Goal: Answer question/provide support: Answer question/provide support

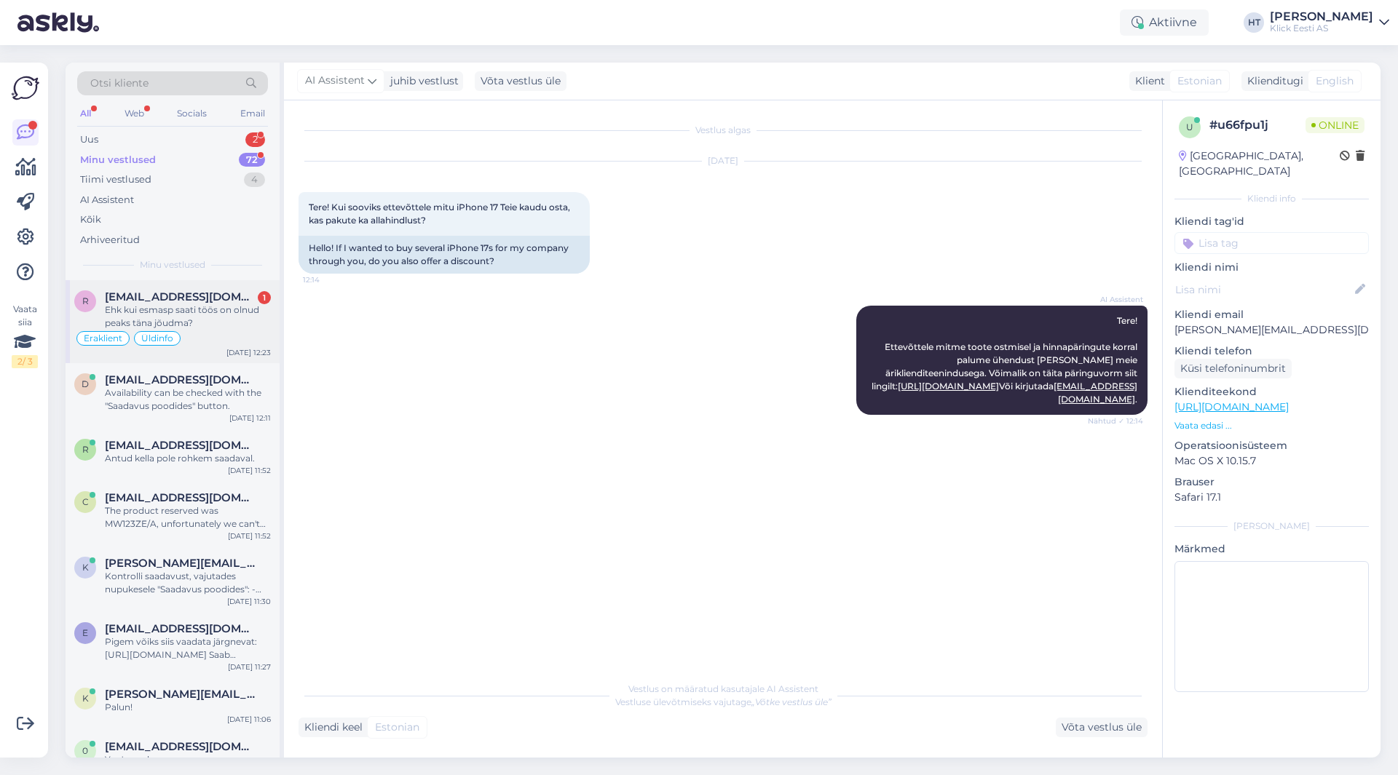
click at [239, 309] on div "Ehk kui esmasp saati töös on olnud peaks täna jõudma?" at bounding box center [188, 317] width 166 height 26
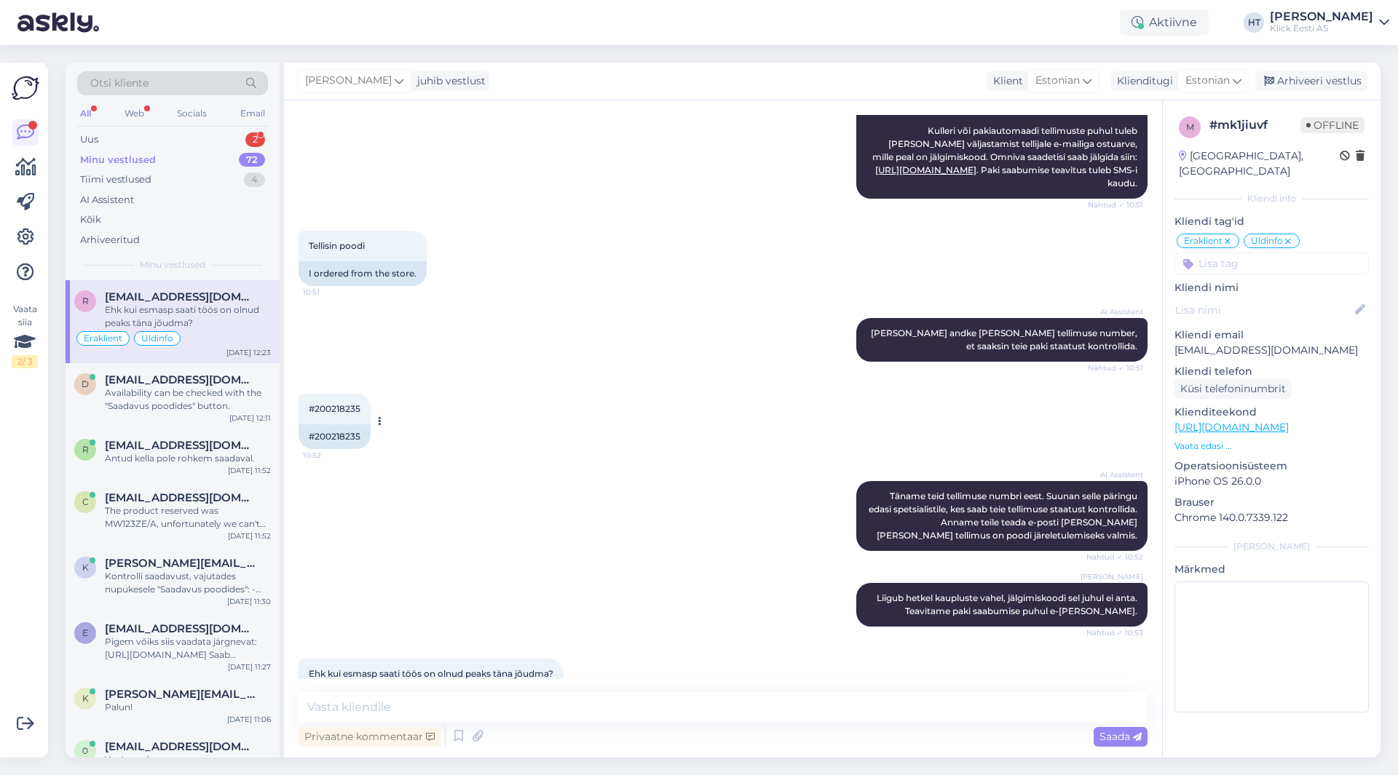
click at [330, 403] on span "#200218235" at bounding box center [335, 408] width 52 height 11
copy div "200218235 10:52"
click at [576, 382] on div "#200218235 10:52 #200218235" at bounding box center [722, 421] width 849 height 87
click at [226, 138] on div "Uus 2" at bounding box center [172, 140] width 191 height 20
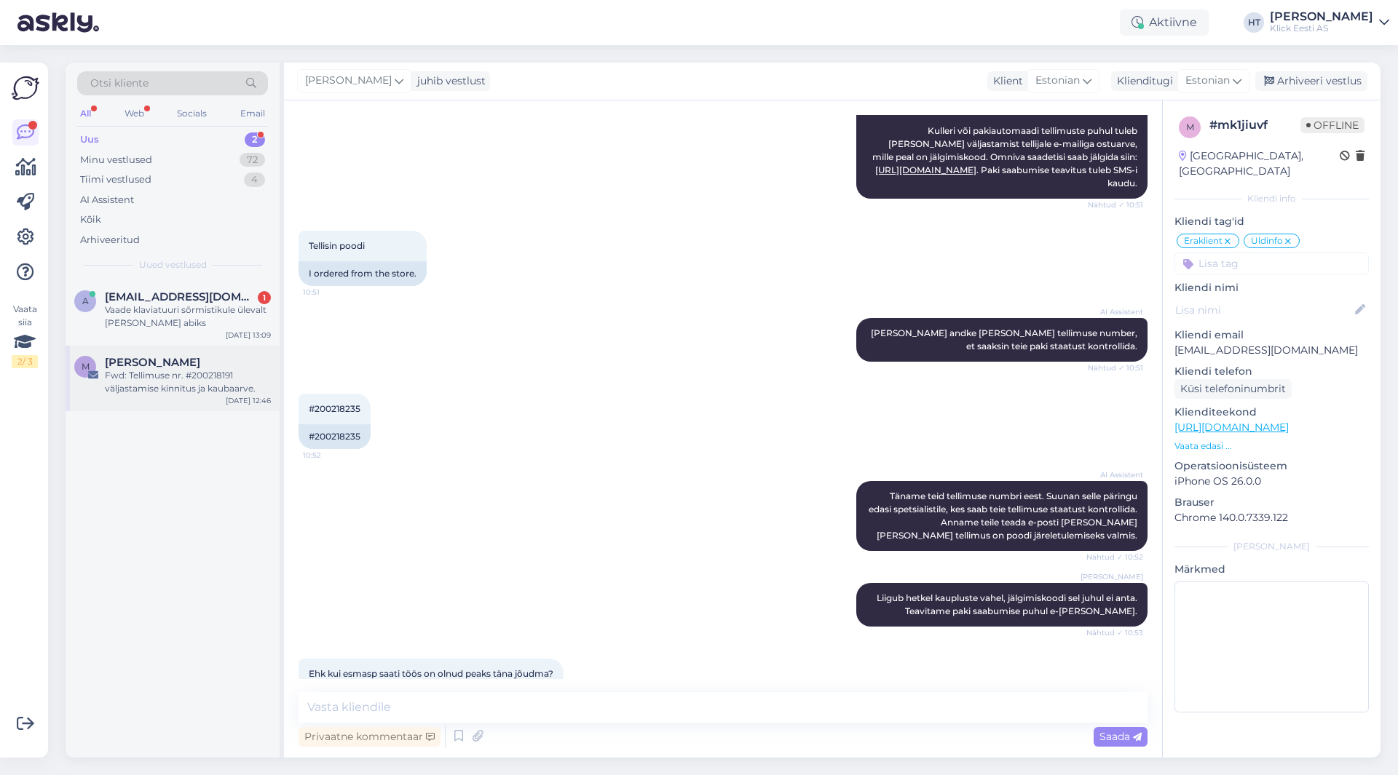
click at [191, 395] on div "M Malle Pärtel Fwd: Tellimuse nr. #200218191 väljastamise kinnitus ja kaubaarve…" at bounding box center [173, 379] width 214 height 66
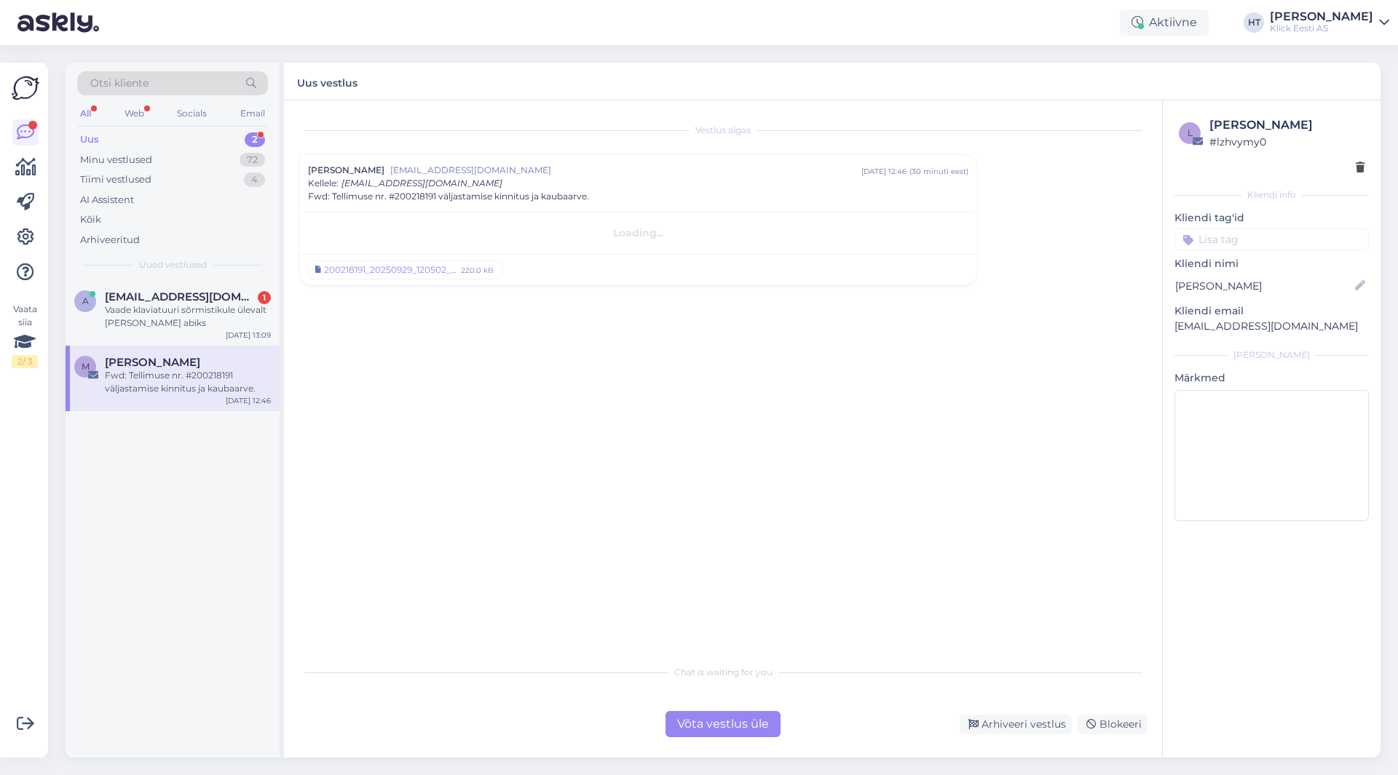
scroll to position [0, 0]
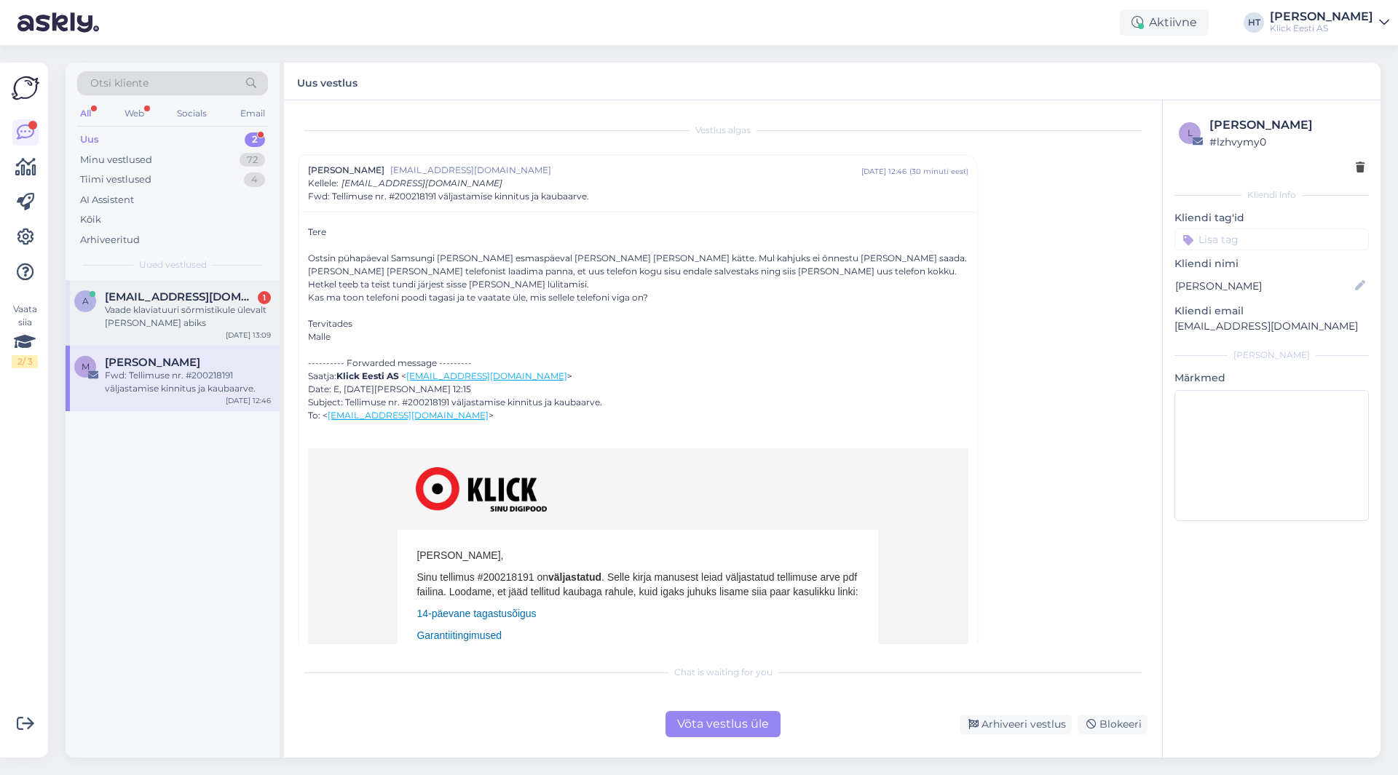
click at [234, 314] on div "Vaade klaviatuuri sõrmistikule ülevalt [PERSON_NAME] abiks" at bounding box center [188, 317] width 166 height 26
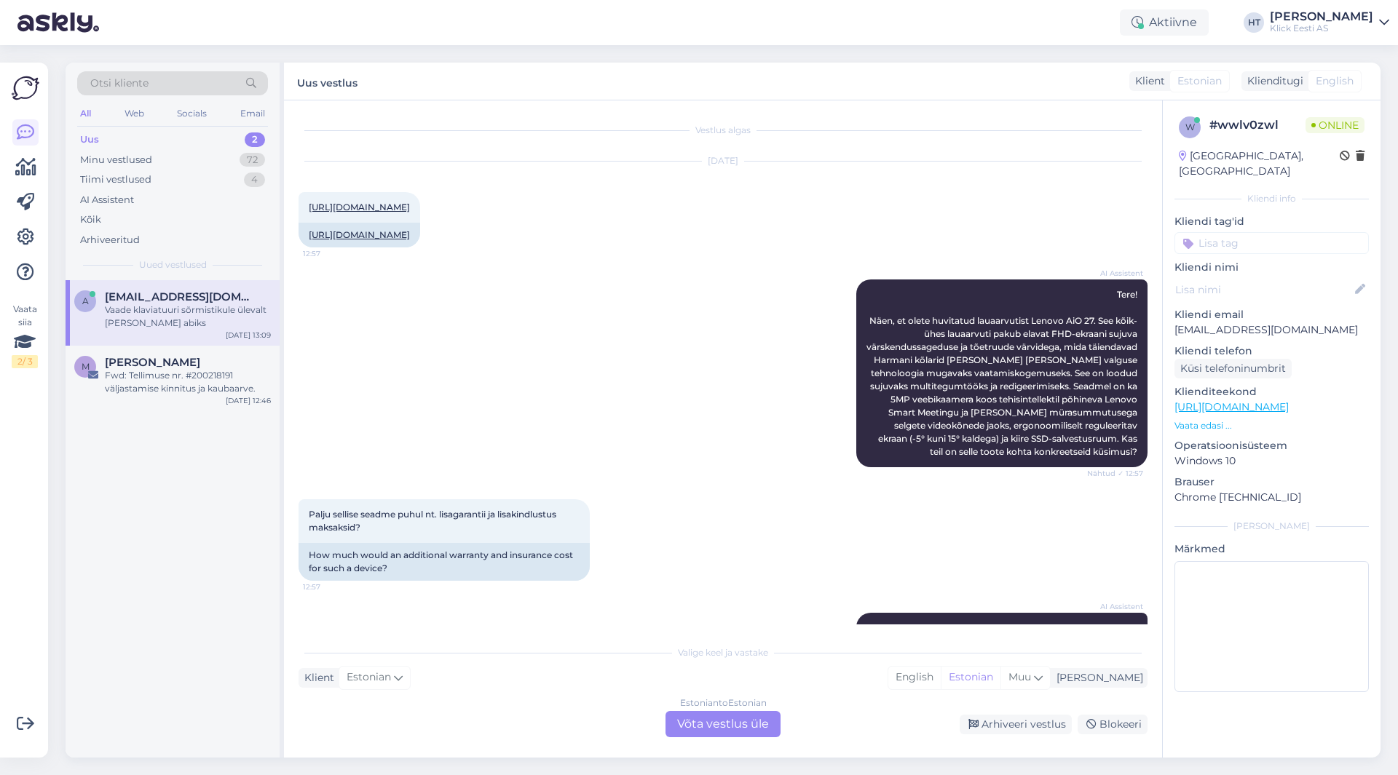
scroll to position [566, 0]
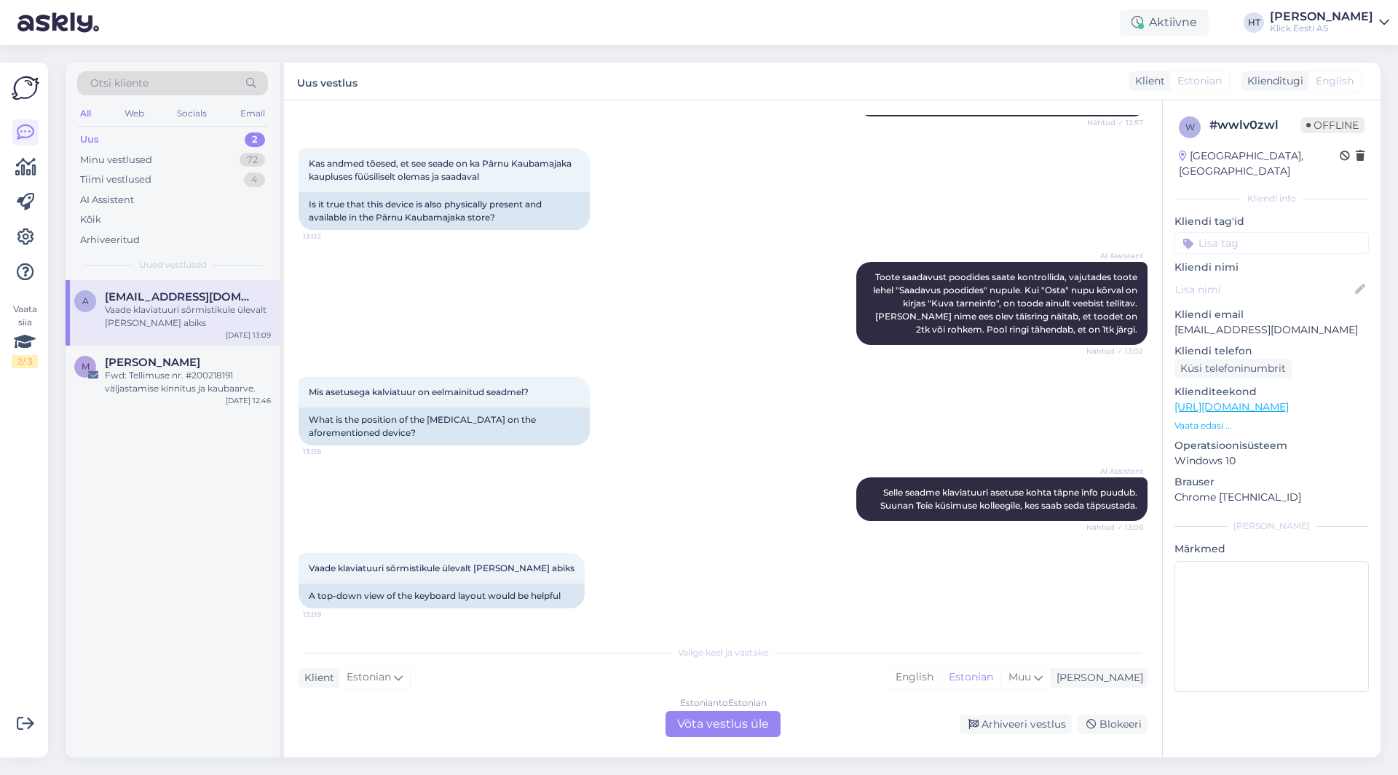
click at [710, 633] on div "Vestlus algas [DATE] [URL][DOMAIN_NAME] 12:57 [URL][DOMAIN_NAME] AI Assistent T…" at bounding box center [723, 428] width 878 height 657
click at [725, 724] on div "Estonian to Estonian Võta vestlus üle" at bounding box center [722, 724] width 115 height 26
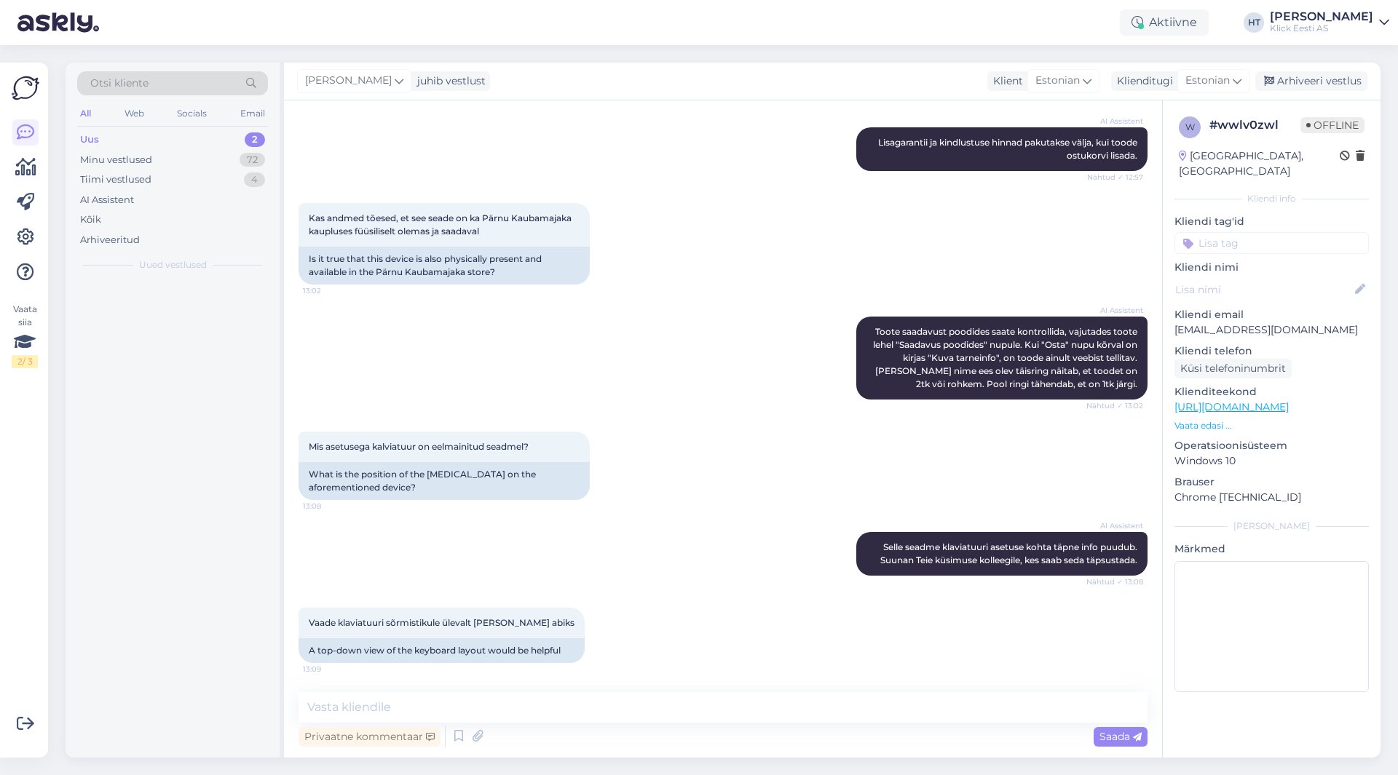
scroll to position [512, 0]
click at [726, 700] on textarea at bounding box center [722, 707] width 849 height 31
type textarea "Kasutusel on SWE asetus."
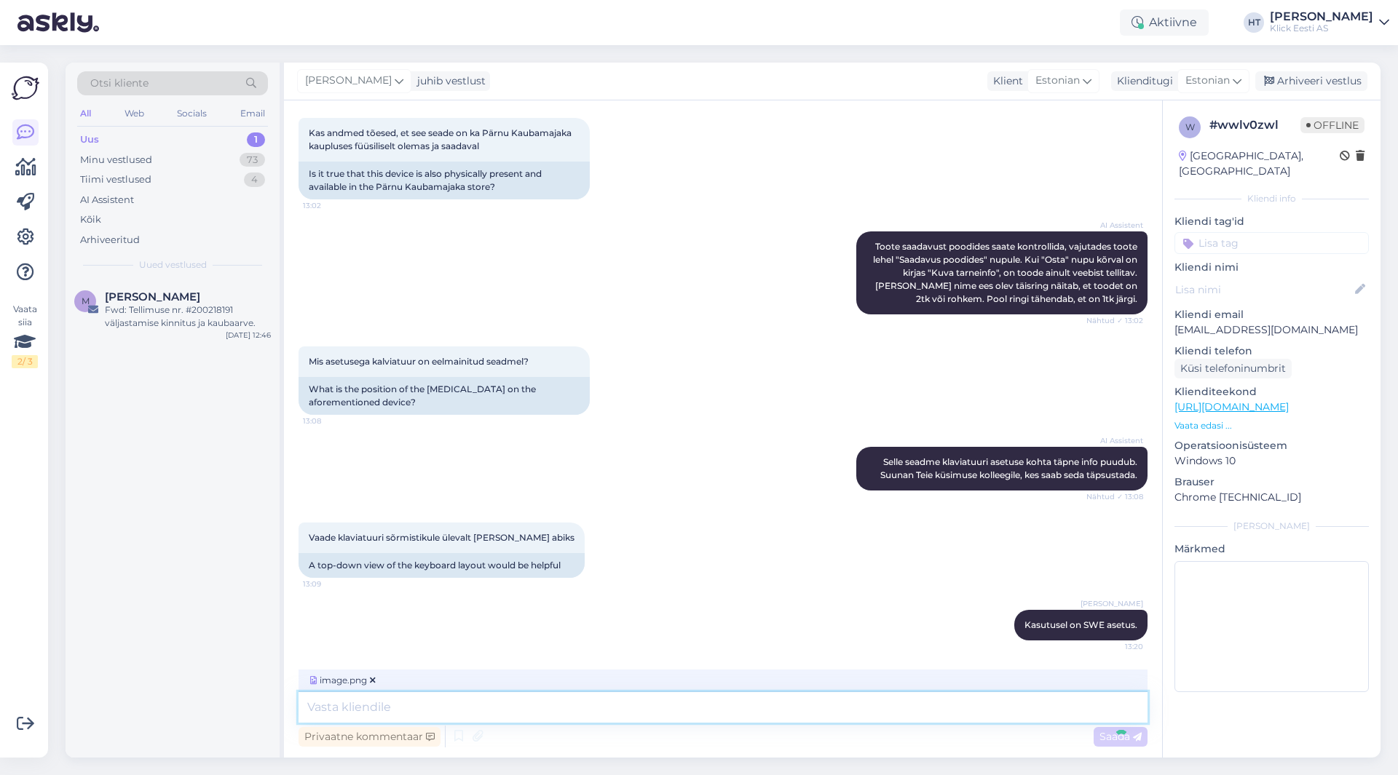
scroll to position [666, 0]
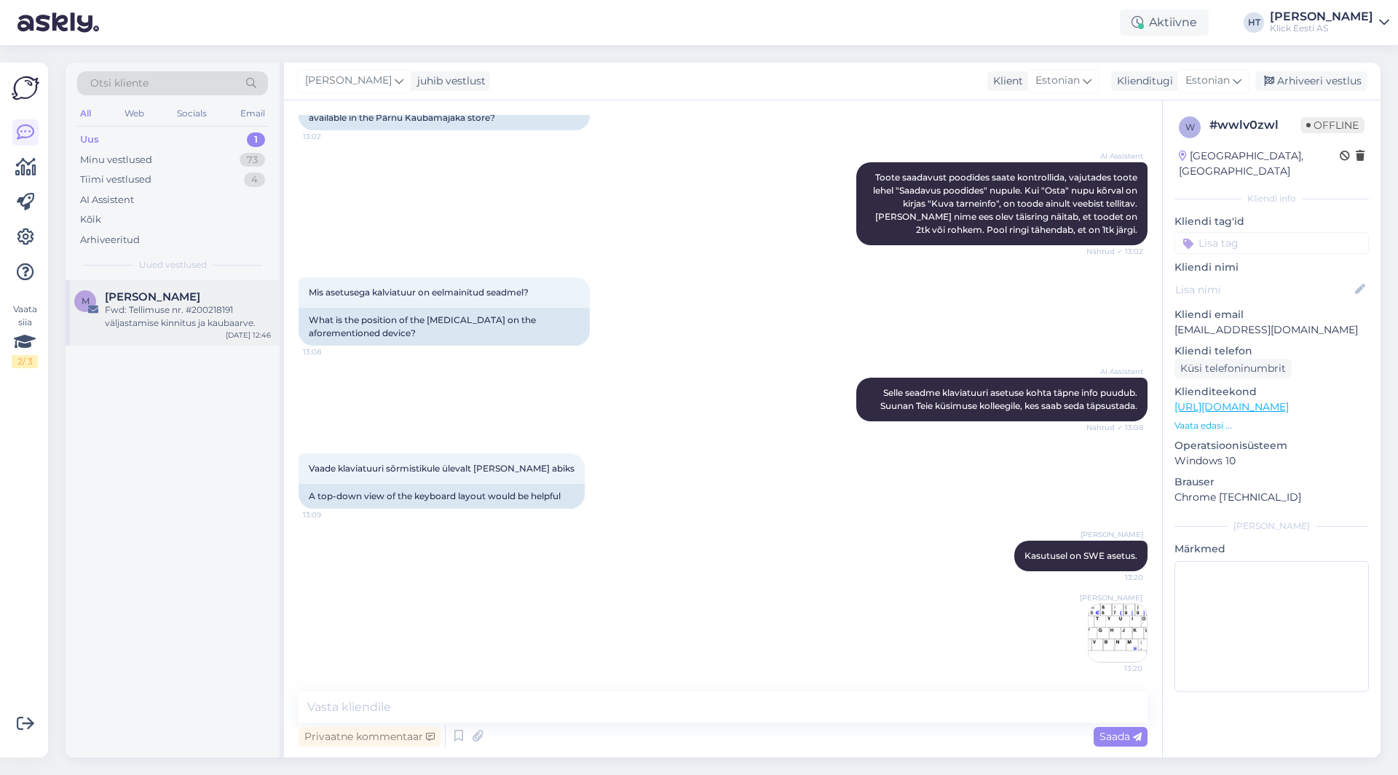
click at [175, 329] on div "Fwd: Tellimuse nr. #200218191 väljastamise kinnitus ja kaubaarve." at bounding box center [188, 317] width 166 height 26
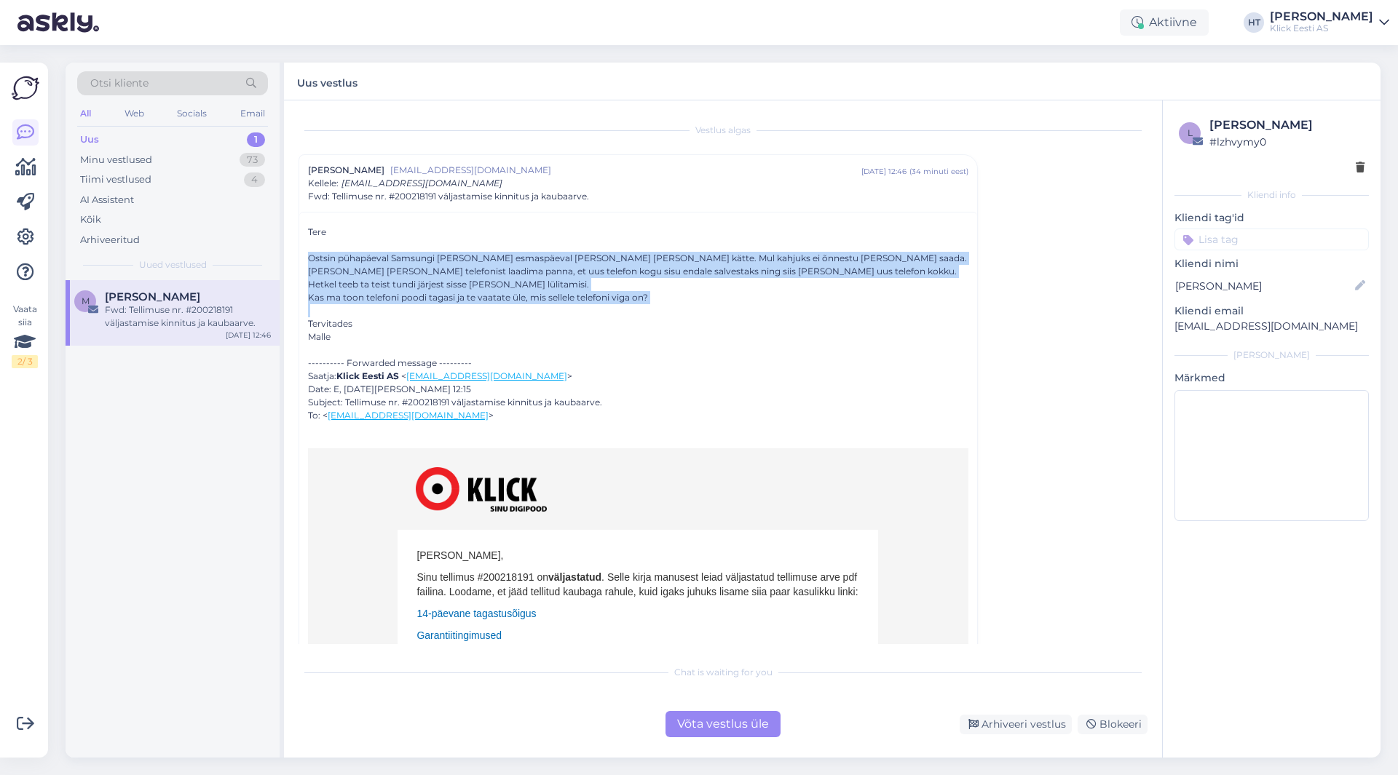
drag, startPoint x: 308, startPoint y: 255, endPoint x: 904, endPoint y: 304, distance: 598.2
click at [904, 304] on div "Tere Ostsin pühapäeval Samsungi [PERSON_NAME] esmaspäeval [PERSON_NAME] [PERSON…" at bounding box center [638, 619] width 660 height 787
click at [665, 305] on div at bounding box center [638, 310] width 660 height 13
click at [665, 301] on div "Kas ma toon telefoni poodi tagasi ja te vaatate üle, mis sellele telefoni viga …" at bounding box center [638, 297] width 660 height 13
drag, startPoint x: 665, startPoint y: 301, endPoint x: 306, endPoint y: 229, distance: 365.9
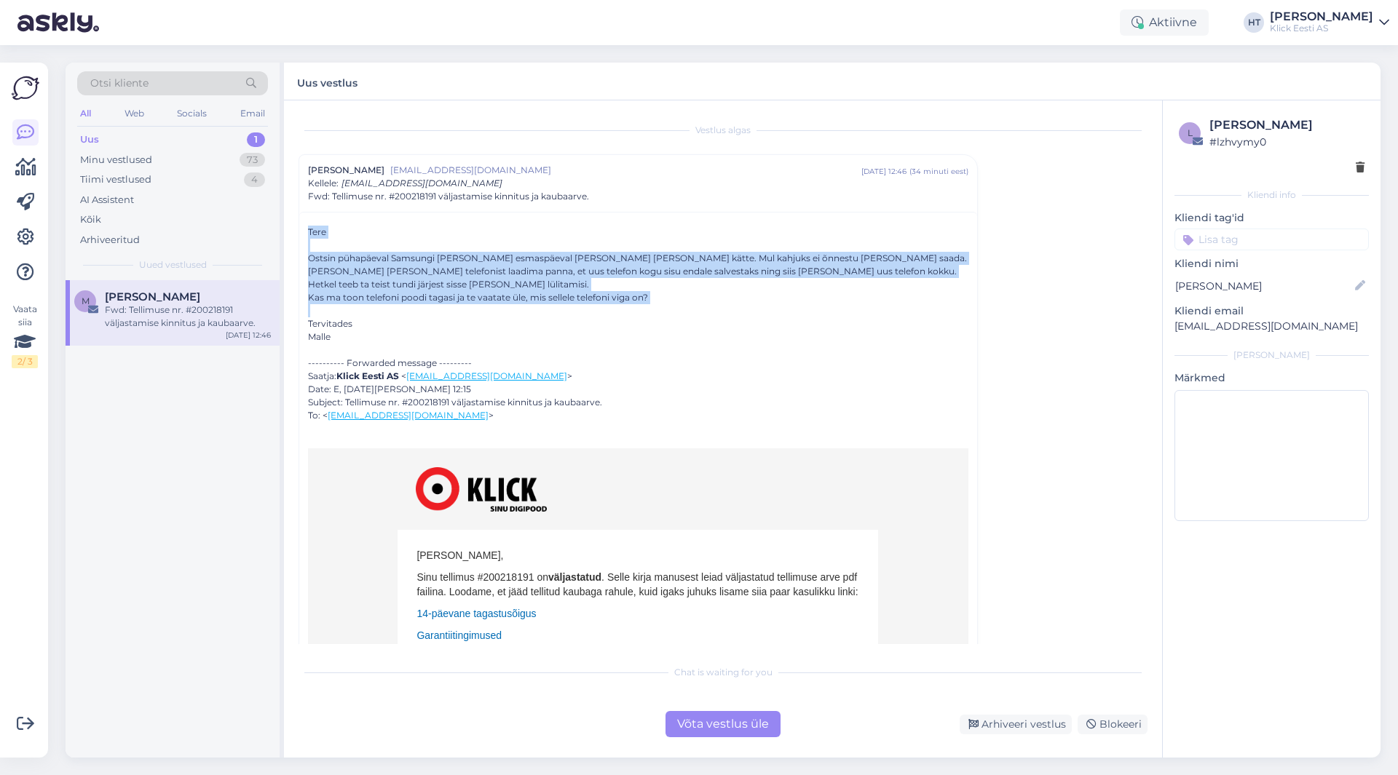
click at [306, 229] on div "Tere Ostsin pühapäeval Samsungi [PERSON_NAME] esmaspäeval [PERSON_NAME] [PERSON…" at bounding box center [638, 616] width 678 height 809
click at [307, 230] on div "Tere Ostsin pühapäeval Samsungi [PERSON_NAME] esmaspäeval [PERSON_NAME] [PERSON…" at bounding box center [638, 616] width 678 height 809
drag, startPoint x: 309, startPoint y: 231, endPoint x: 734, endPoint y: 303, distance: 431.9
click at [734, 303] on div "Tere Ostsin pühapäeval Samsungi [PERSON_NAME] esmaspäeval [PERSON_NAME] [PERSON…" at bounding box center [638, 619] width 660 height 787
click at [734, 303] on div "Kas ma toon telefoni poodi tagasi ja te vaatate üle, mis sellele telefoni viga …" at bounding box center [638, 297] width 660 height 13
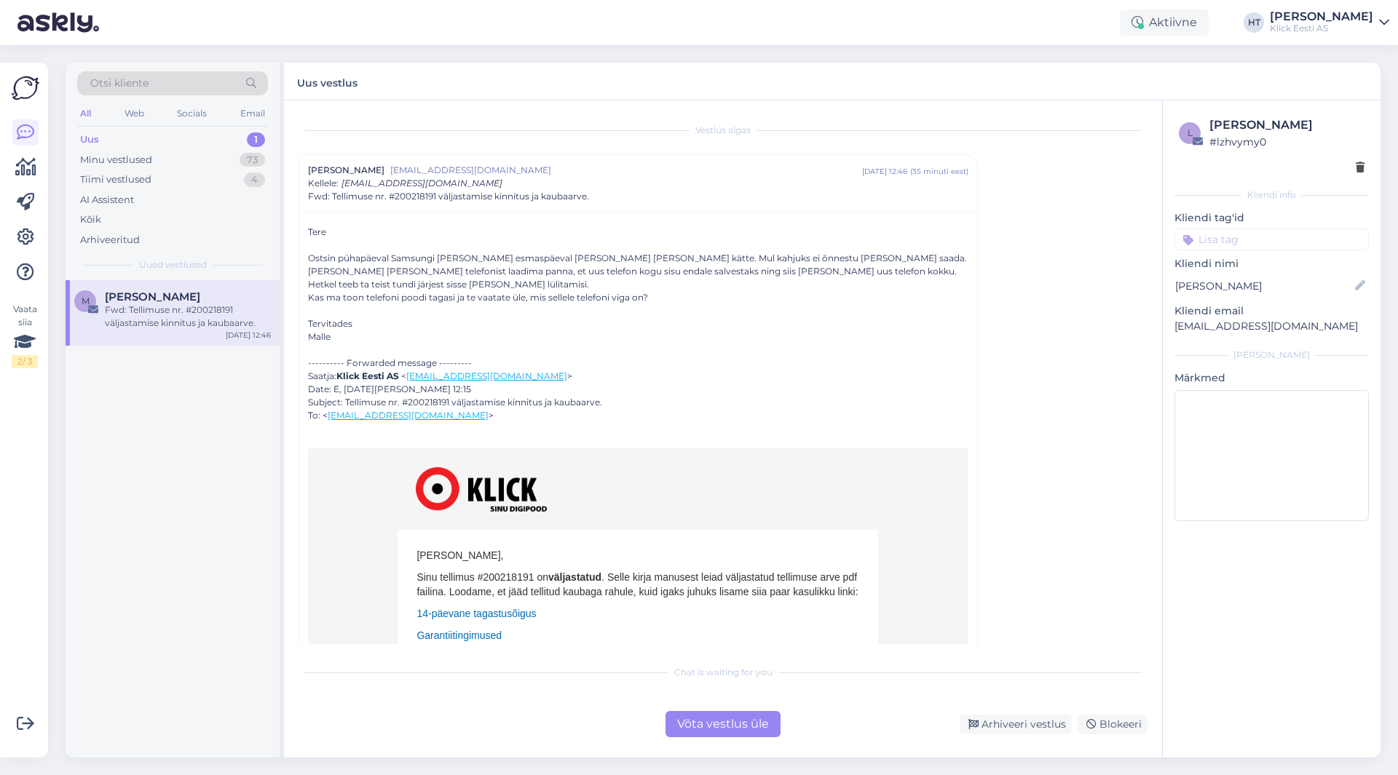
click at [183, 299] on div "[PERSON_NAME]" at bounding box center [188, 296] width 166 height 13
click at [170, 613] on div "M Malle Pärtel Fwd: Tellimuse nr. #200218191 väljastamise kinnitus ja kaubaarve…" at bounding box center [173, 519] width 214 height 478
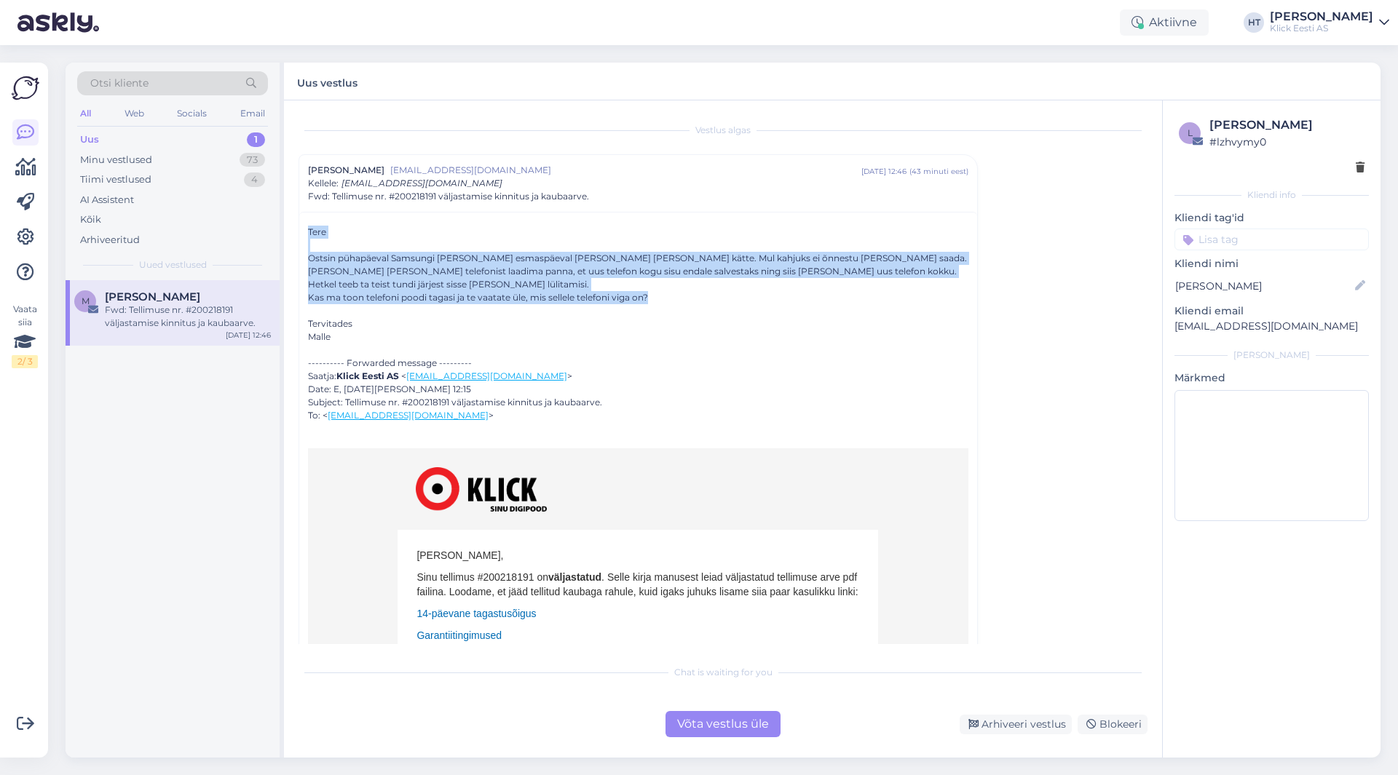
drag, startPoint x: 653, startPoint y: 299, endPoint x: 306, endPoint y: 230, distance: 353.3
click at [306, 230] on div "Tere Ostsin pühapäeval Samsungi [PERSON_NAME] esmaspäeval [PERSON_NAME] [PERSON…" at bounding box center [638, 616] width 678 height 809
drag, startPoint x: 307, startPoint y: 229, endPoint x: 671, endPoint y: 301, distance: 371.2
click at [671, 301] on div "Tere Ostsin pühapäeval Samsungi [PERSON_NAME] esmaspäeval [PERSON_NAME] [PERSON…" at bounding box center [638, 616] width 678 height 809
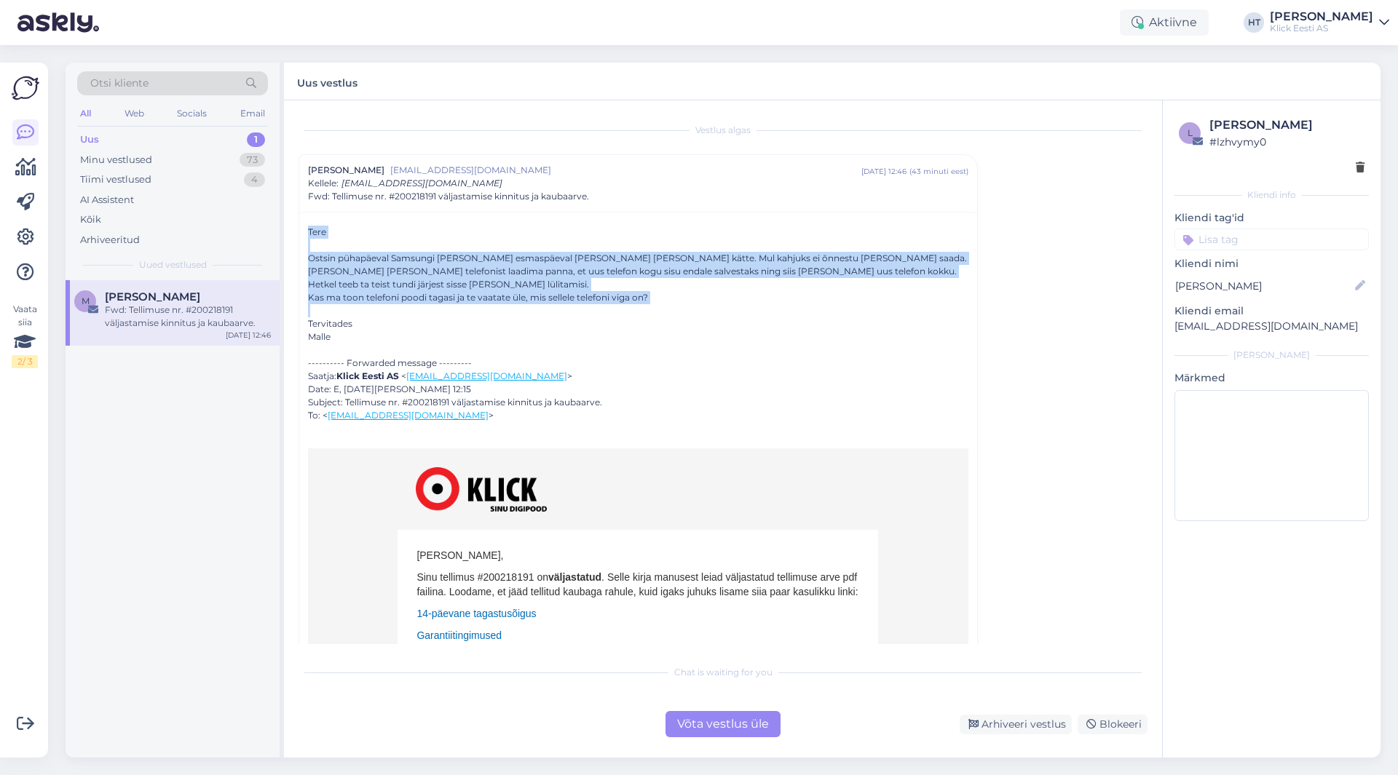
click at [671, 301] on div "Kas ma toon telefoni poodi tagasi ja te vaatate üle, mis sellele telefoni viga …" at bounding box center [638, 297] width 660 height 13
drag, startPoint x: 671, startPoint y: 301, endPoint x: 308, endPoint y: 232, distance: 369.8
click at [308, 232] on div "Tere Ostsin pühapäeval Samsungi [PERSON_NAME] esmaspäeval [PERSON_NAME] [PERSON…" at bounding box center [638, 619] width 660 height 787
click at [308, 232] on div "Tere" at bounding box center [638, 232] width 660 height 13
drag, startPoint x: 308, startPoint y: 232, endPoint x: 794, endPoint y: 419, distance: 521.0
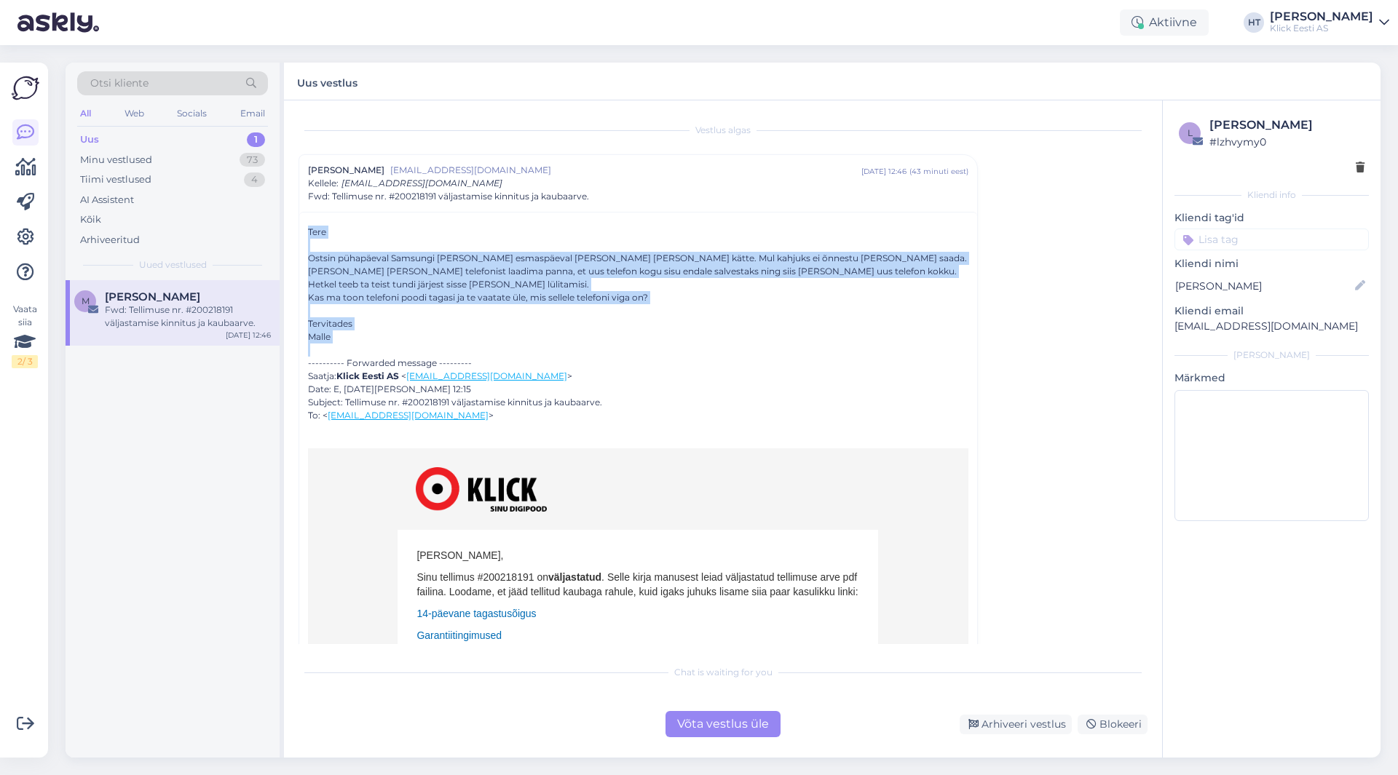
click at [794, 419] on div "Tere Ostsin pühapäeval Samsungi [PERSON_NAME] esmaspäeval [PERSON_NAME] [PERSON…" at bounding box center [638, 619] width 660 height 787
click at [794, 419] on div "---------- Forwarded message --------- Saatja: Klick Eesti AS < [EMAIL_ADDRESS]…" at bounding box center [638, 390] width 660 height 66
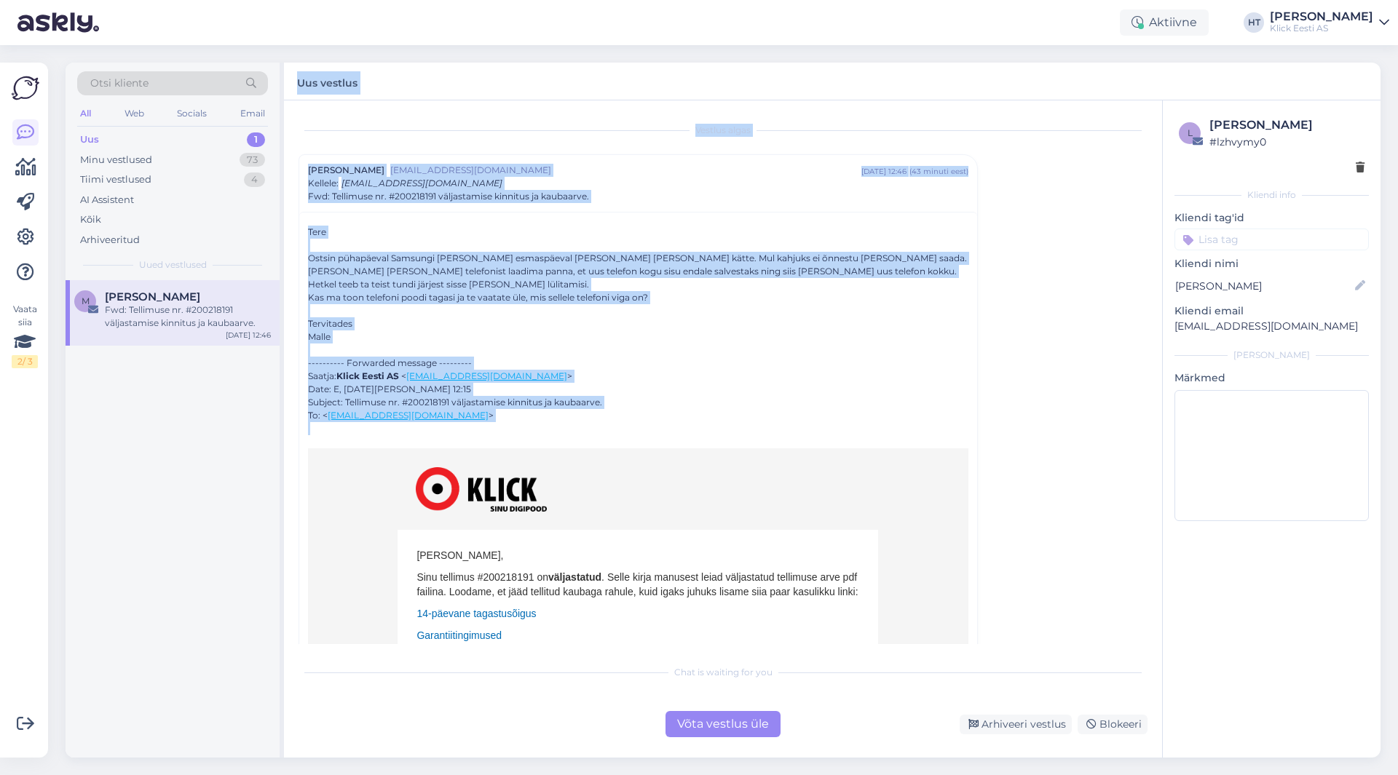
drag, startPoint x: 560, startPoint y: 438, endPoint x: 298, endPoint y: 79, distance: 444.4
click at [298, 79] on div "Uus vestlus Vestlus algas Malle Pärtel [EMAIL_ADDRESS][DOMAIN_NAME] [DATE] 12:4…" at bounding box center [832, 410] width 1096 height 695
click at [298, 79] on label "Uus vestlus" at bounding box center [327, 81] width 60 height 20
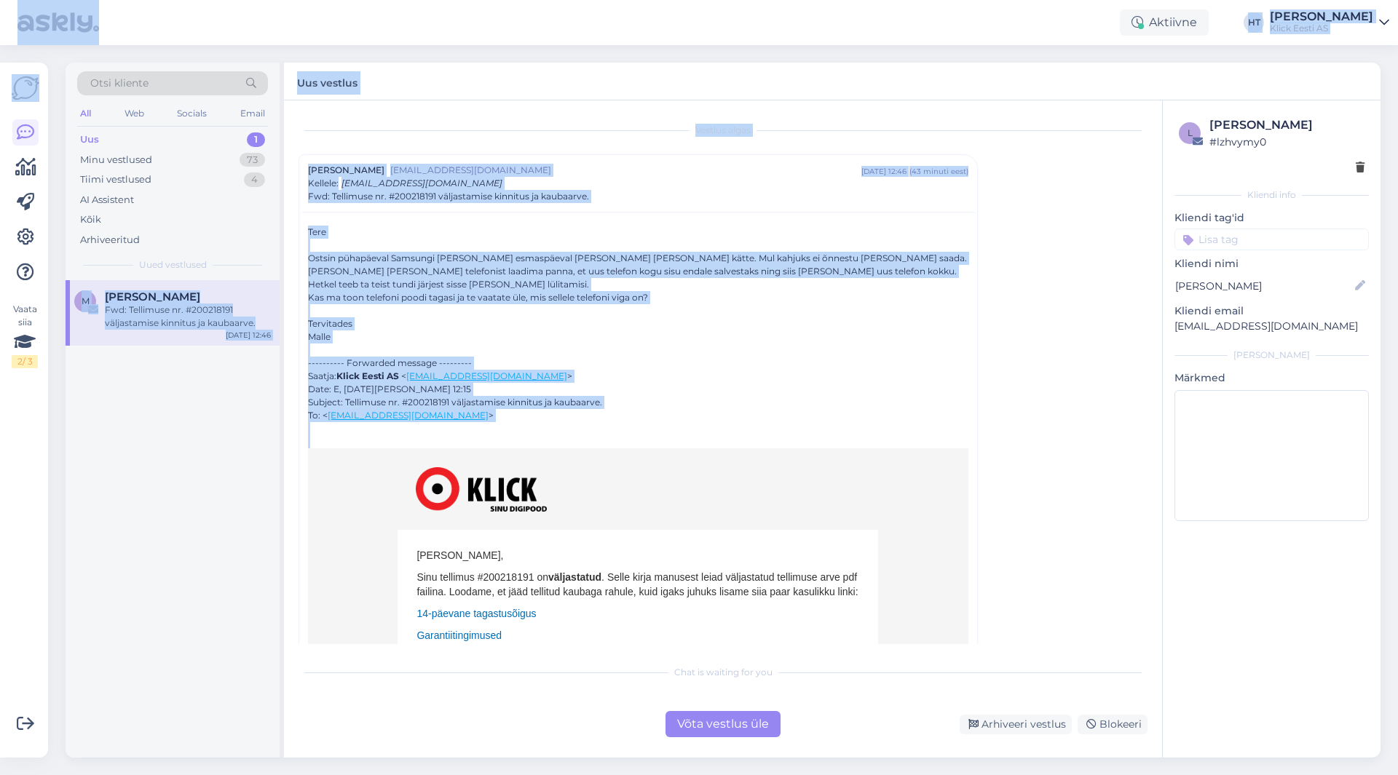
scroll to position [422, 0]
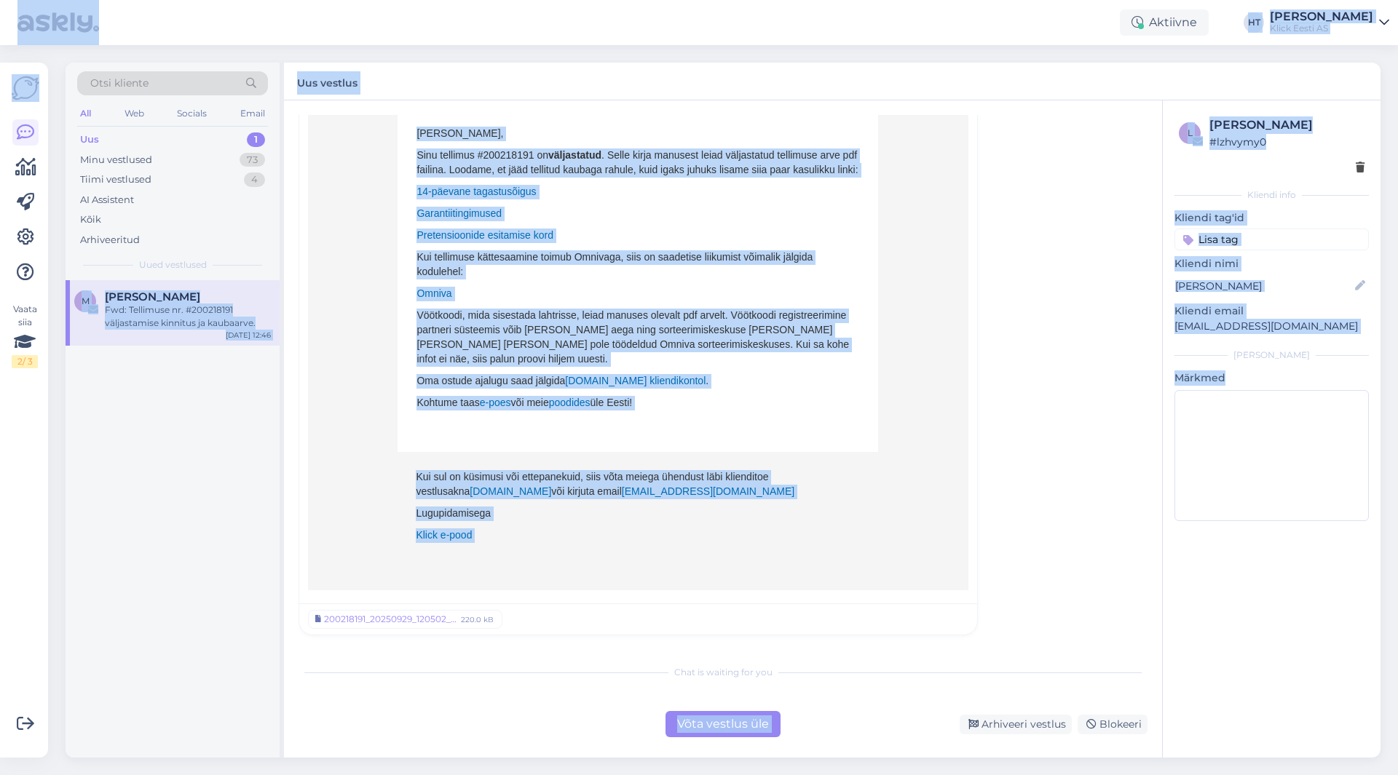
drag, startPoint x: 1, startPoint y: 17, endPoint x: 1375, endPoint y: 761, distance: 1562.5
click at [1375, 761] on div "Aktiivne Võta paus, Askly hoiab kliente [PERSON_NAME] 15 minutit 30 minutit 1 t…" at bounding box center [699, 387] width 1398 height 775
click at [1077, 632] on div "Vestlus algas Malle Pärtel [EMAIL_ADDRESS][DOMAIN_NAME] [DATE] 12:46 ( 43 minut…" at bounding box center [729, 379] width 862 height 529
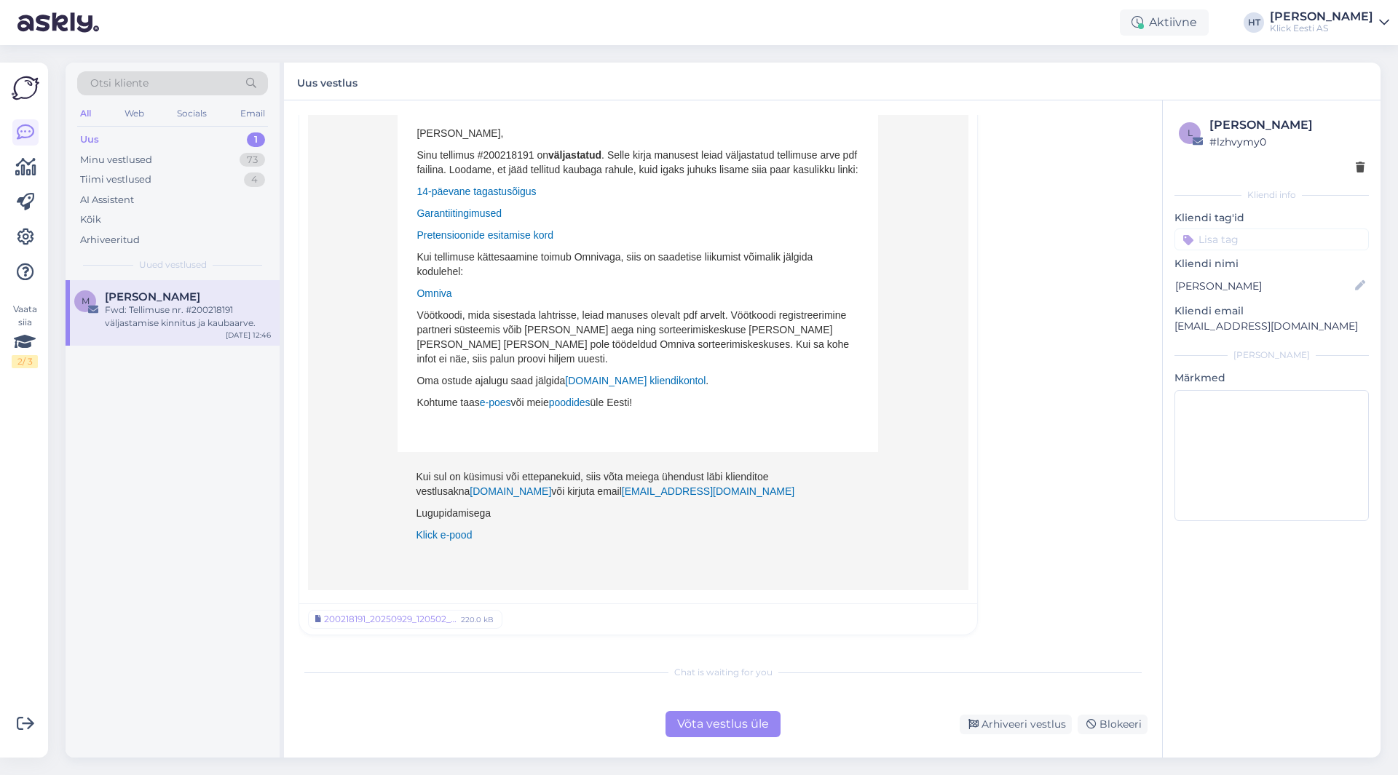
scroll to position [0, 0]
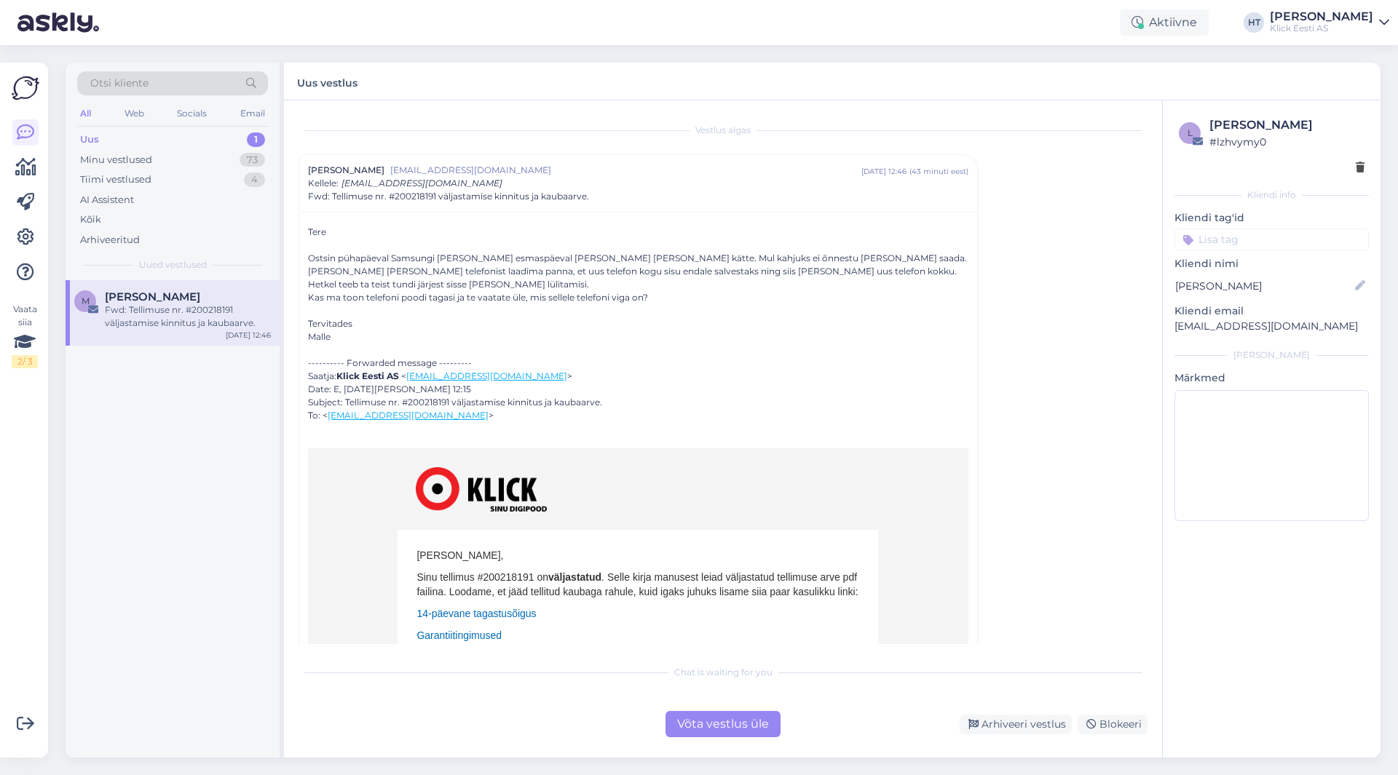
click at [215, 508] on div "M Malle Pärtel Fwd: Tellimuse nr. #200218191 väljastamise kinnitus ja kaubaarve…" at bounding box center [173, 519] width 214 height 478
click at [165, 517] on div "M Malle Pärtel Fwd: Tellimuse nr. #200218191 väljastamise kinnitus ja kaubaarve…" at bounding box center [173, 519] width 214 height 478
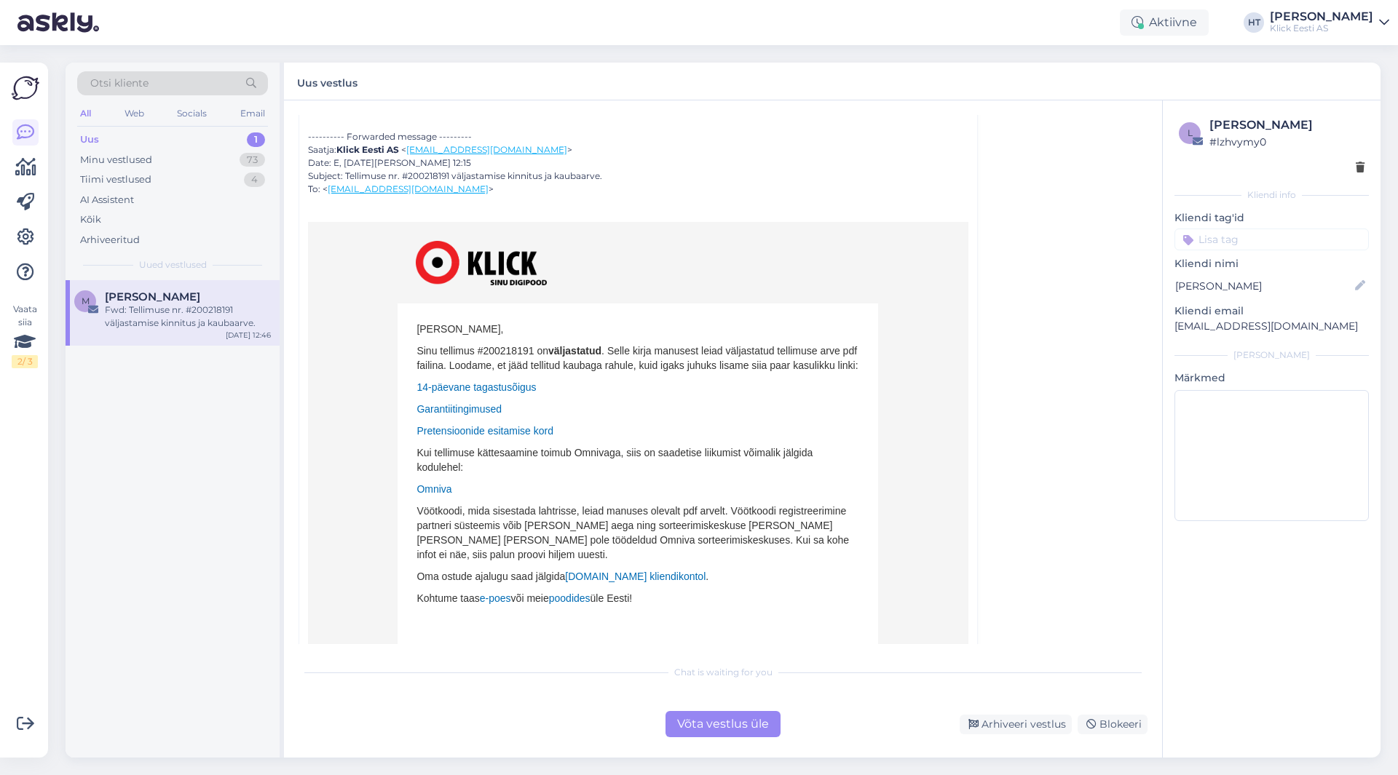
scroll to position [422, 0]
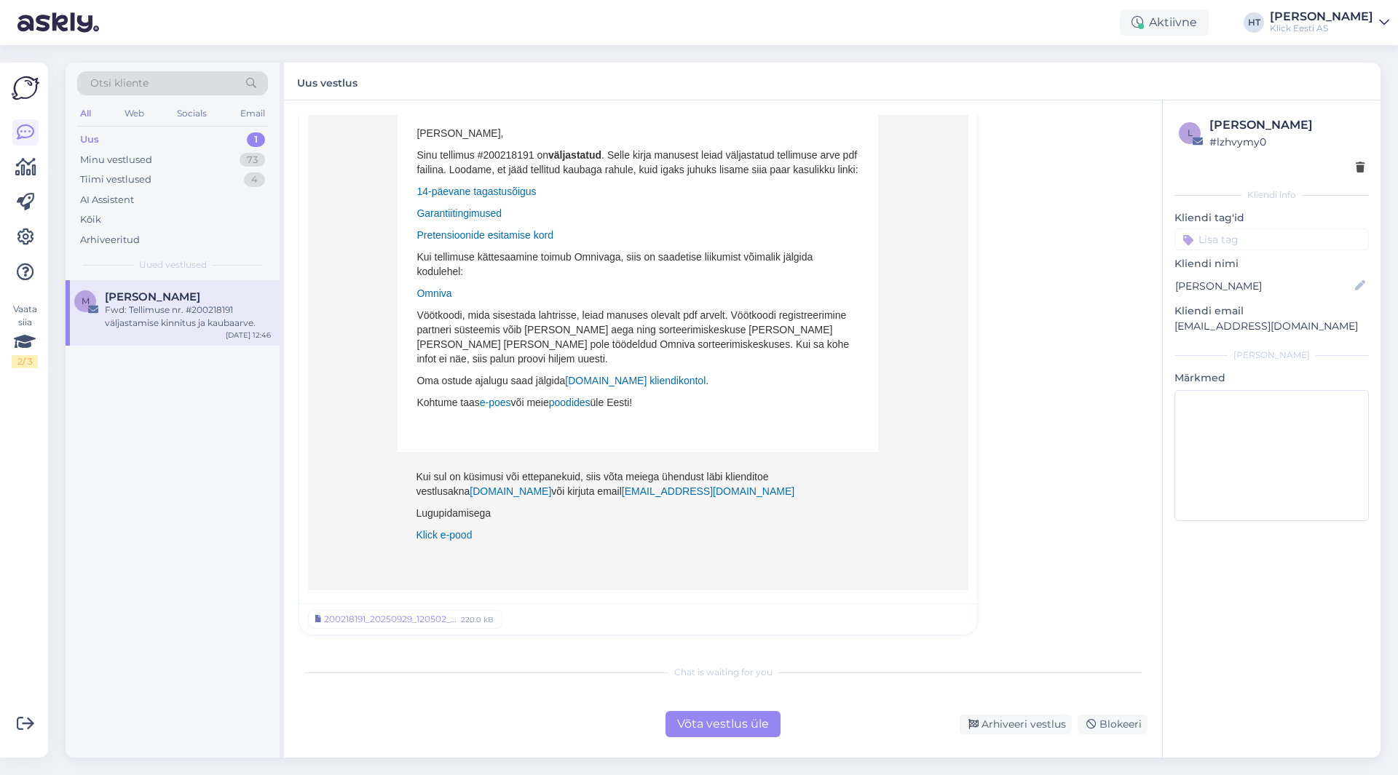
click at [697, 725] on div "Võta vestlus üle" at bounding box center [722, 724] width 115 height 26
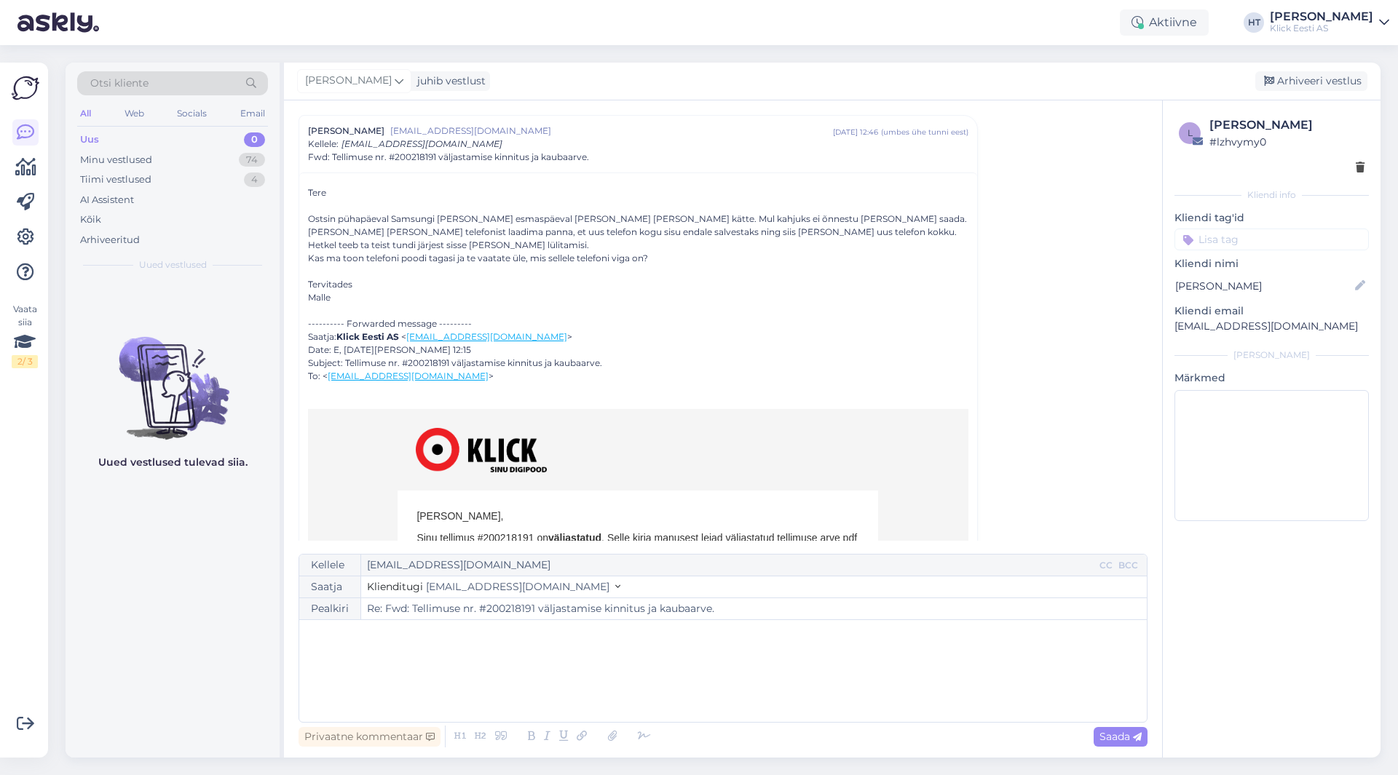
click at [635, 637] on p "﻿" at bounding box center [722, 634] width 833 height 15
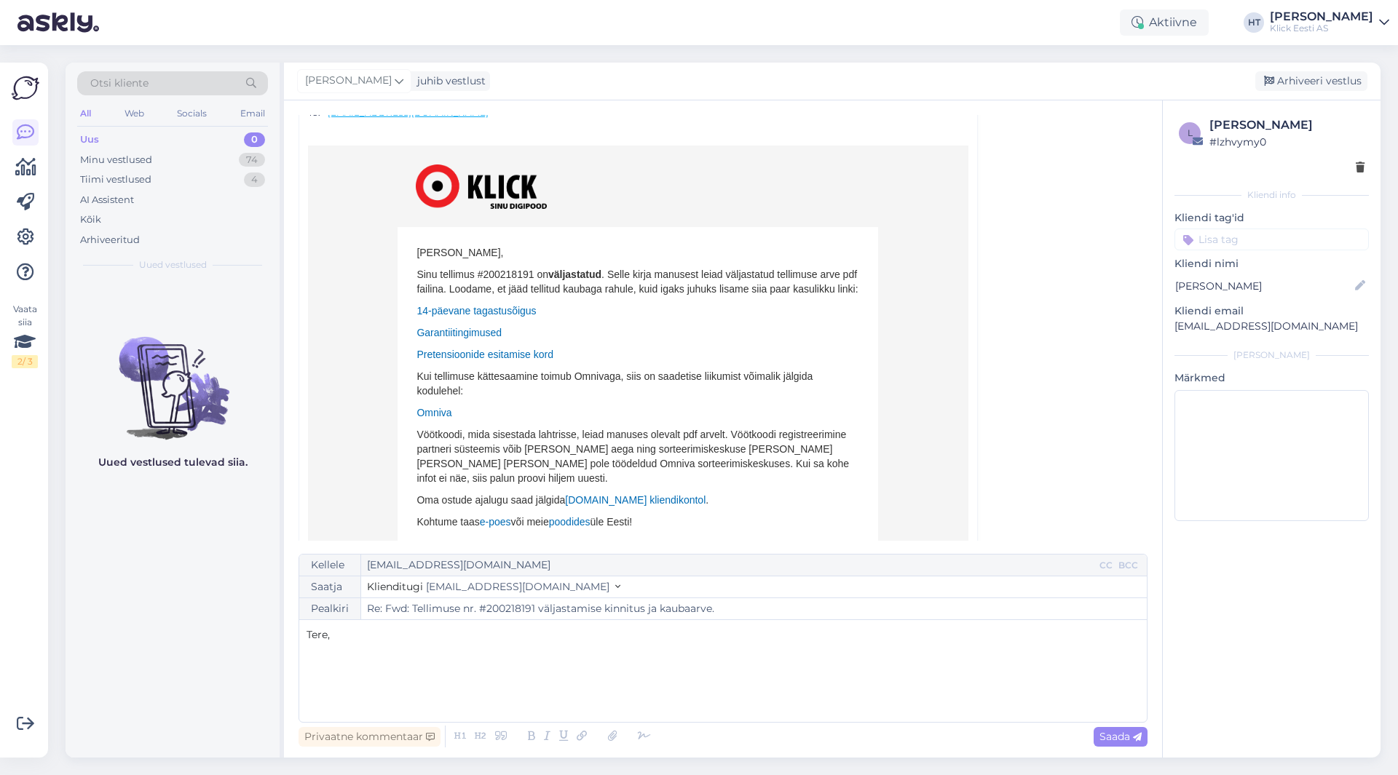
scroll to position [330, 0]
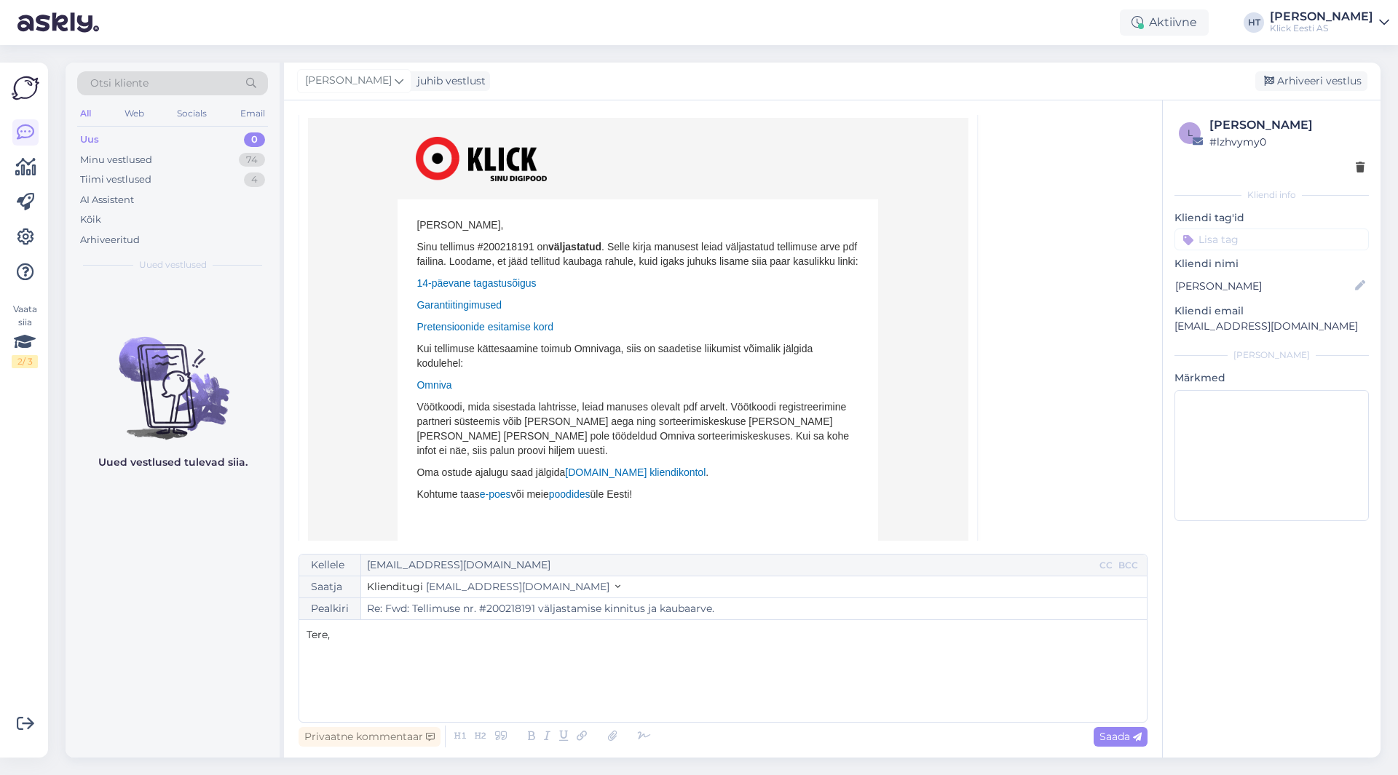
click at [491, 243] on p "Sinu tellimus #200218191 on väljastatud . Selle kirja manusest leiad väljastatu…" at bounding box center [637, 254] width 443 height 29
copy p "200218191"
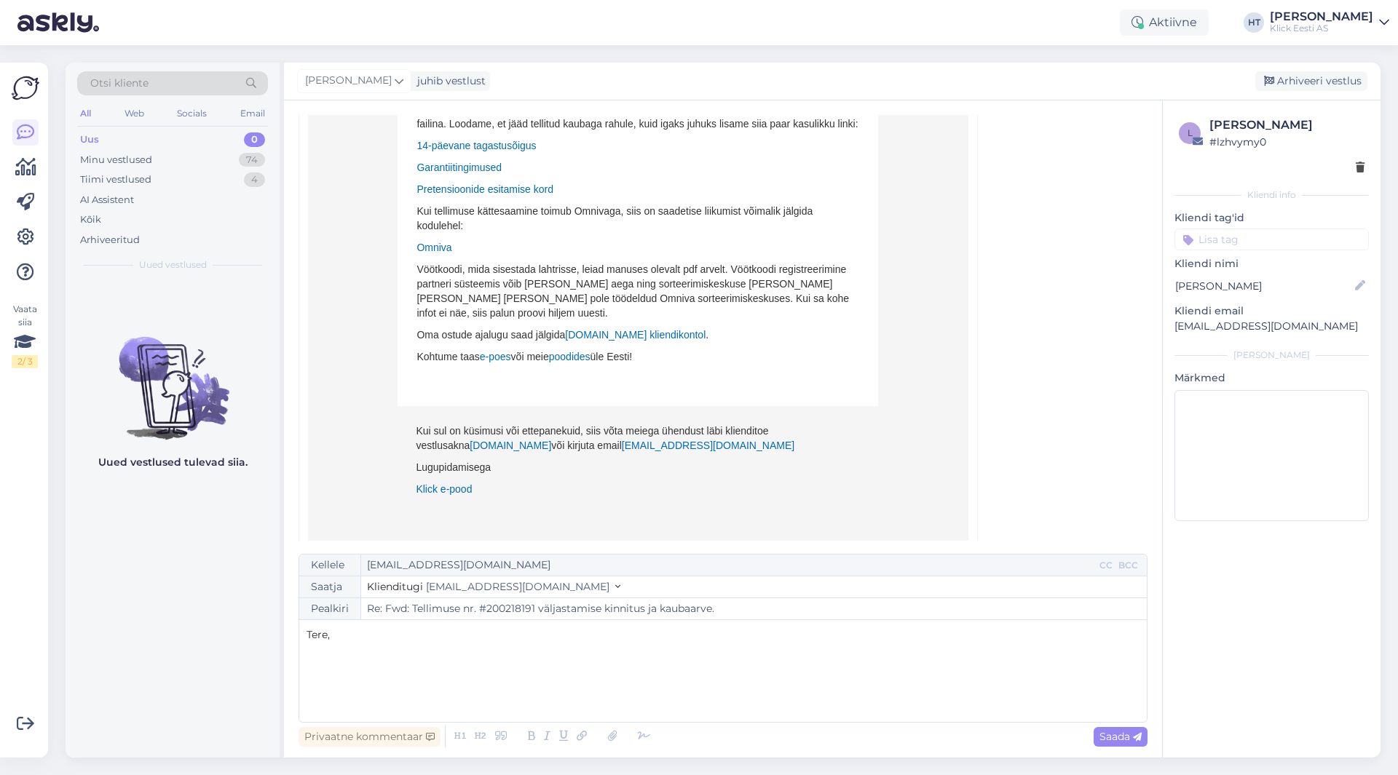
scroll to position [476, 0]
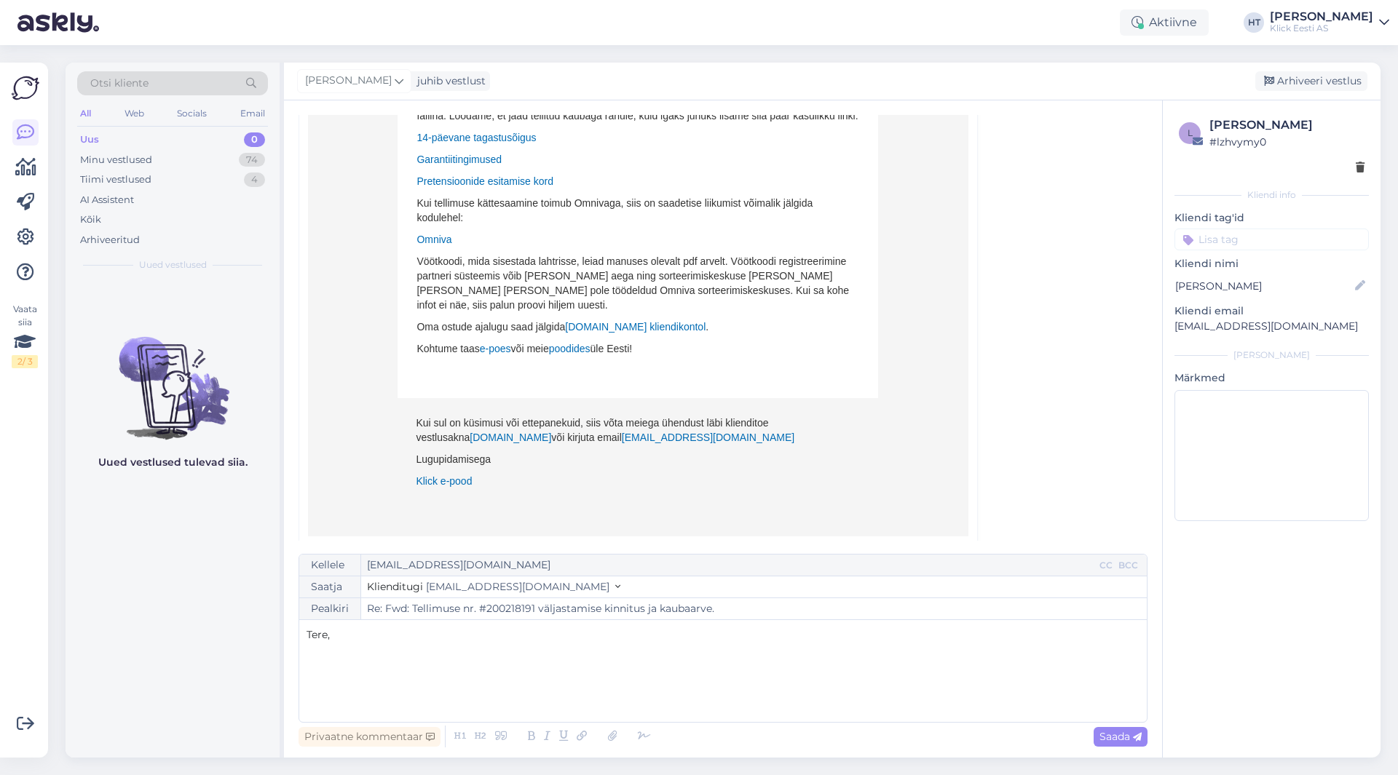
click at [412, 633] on p "Tere," at bounding box center [722, 634] width 833 height 15
click at [544, 662] on p "Enne kaupluse [PERSON_NAME] pöördumist" at bounding box center [722, 665] width 833 height 15
click at [860, 665] on p "Enne kaupluse [PERSON_NAME] pöördumist võib lihtsamad lahendused ära proovida. …" at bounding box center [722, 665] width 833 height 15
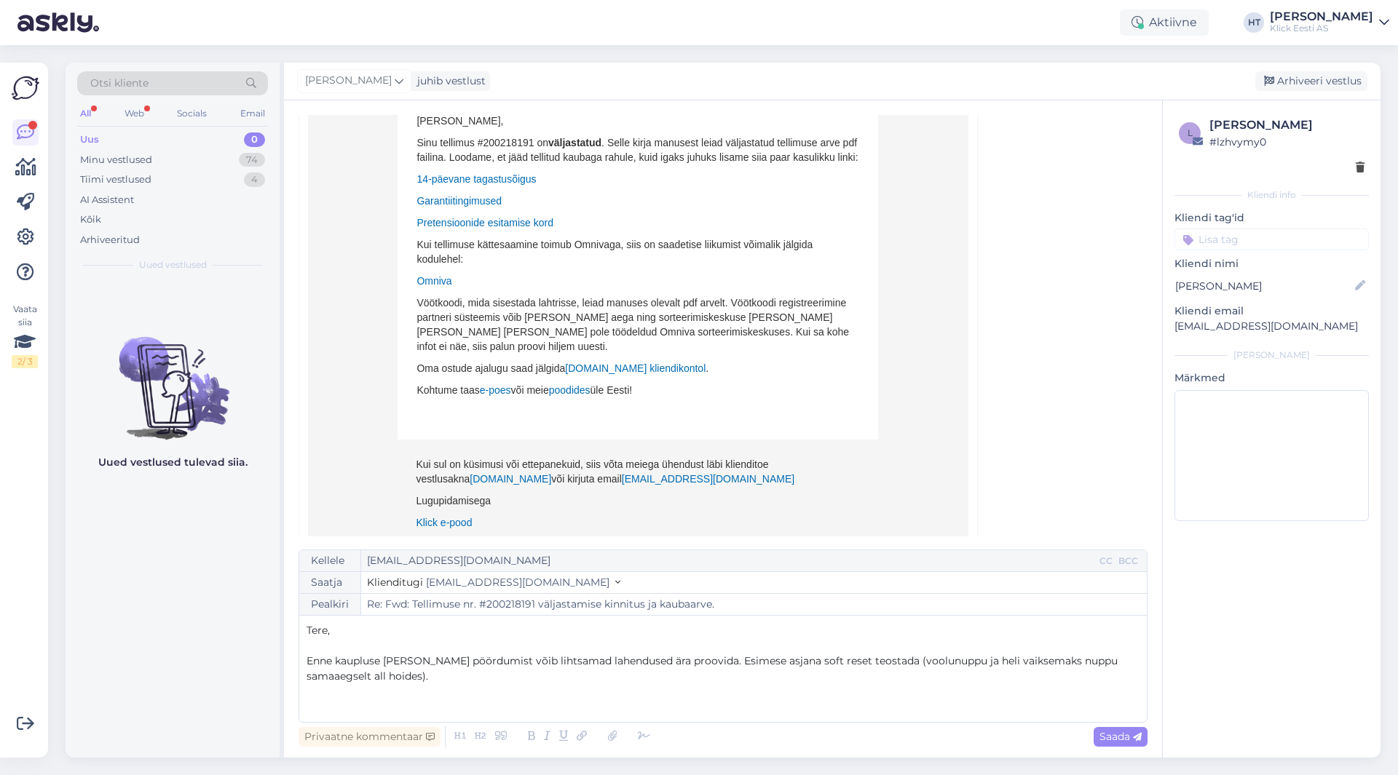
scroll to position [530, 0]
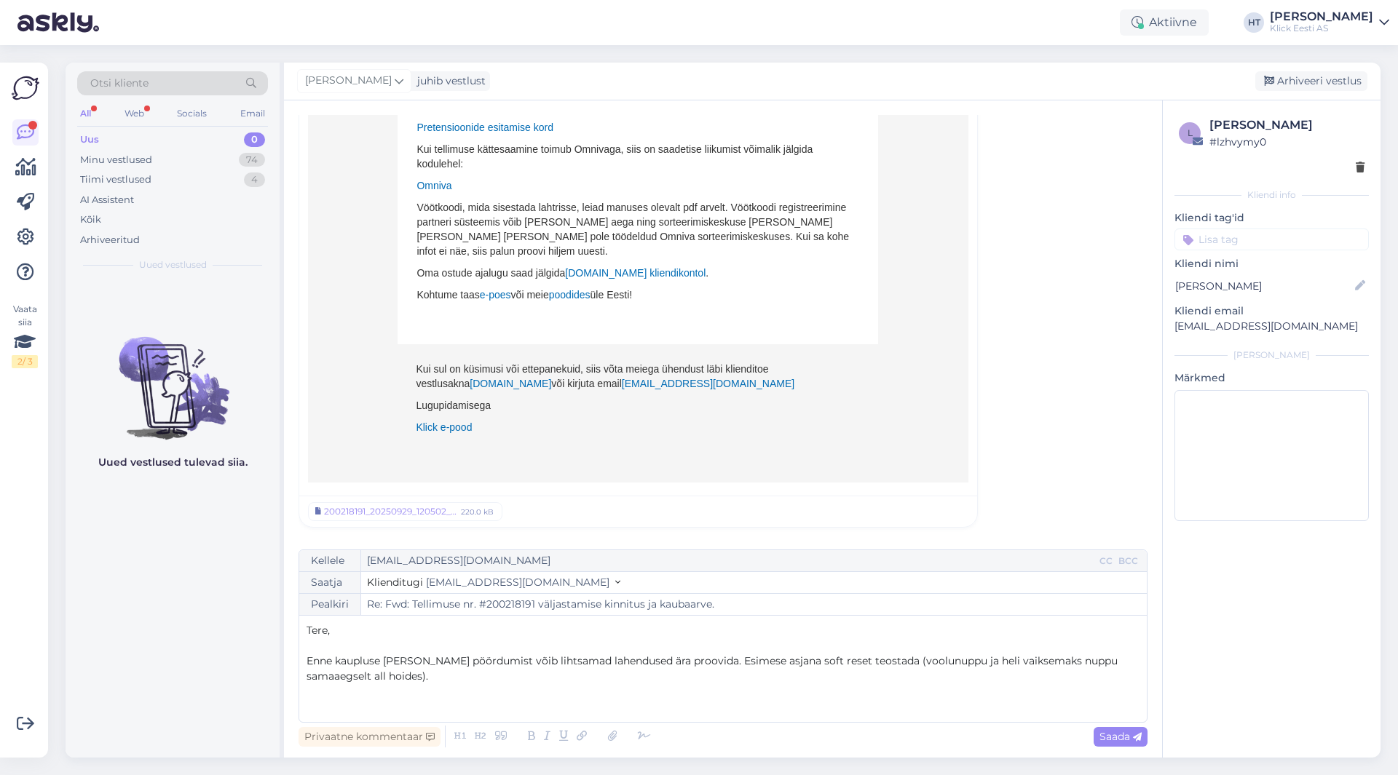
click at [451, 671] on p "Enne kaupluse [PERSON_NAME] pöördumist võib lihtsamad lahendused ära proovida. …" at bounding box center [722, 669] width 833 height 31
click at [419, 672] on p "Enne kaupluse [PERSON_NAME] pöördumist võib lihtsamad lahendused ära proovida. …" at bounding box center [722, 669] width 833 height 31
click at [1053, 276] on div "Vestlus algas Malle Pärtel [EMAIL_ADDRESS][DOMAIN_NAME] [DATE] 12:46 ( umbes üh…" at bounding box center [729, 325] width 862 height 421
click at [399, 680] on p "Enne kaupluse [PERSON_NAME] pöördumist võib lihtsamad lahendused ära proovida. …" at bounding box center [722, 669] width 833 height 31
click at [652, 684] on p "Enne kaupluse [PERSON_NAME] pöördumist võib lihtsamad lahendused ära proovida. …" at bounding box center [722, 669] width 833 height 31
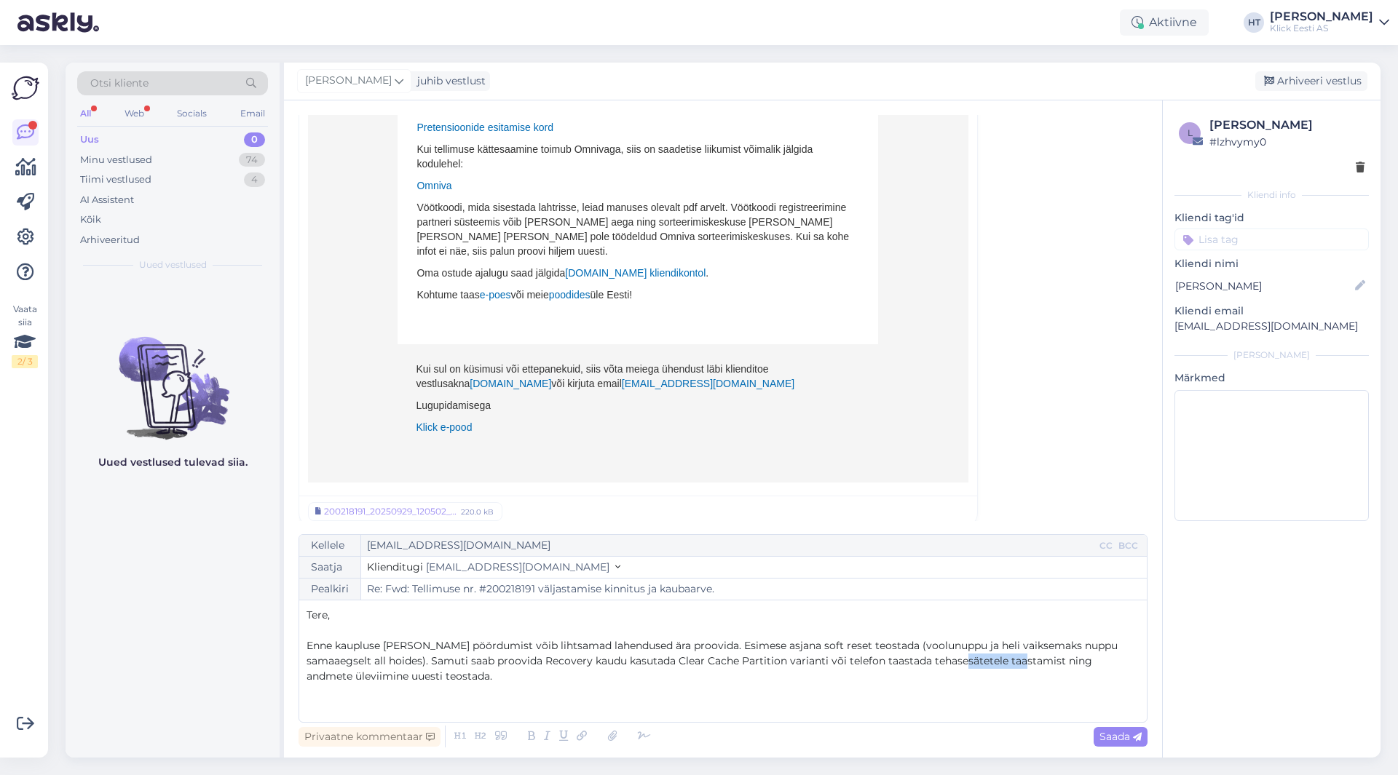
drag, startPoint x: 997, startPoint y: 662, endPoint x: 938, endPoint y: 663, distance: 58.3
click at [938, 663] on span "Enne kaupluse [PERSON_NAME] pöördumist võib lihtsamad lahendused ära proovida. …" at bounding box center [713, 661] width 814 height 44
click at [568, 673] on p "Enne kaupluse [PERSON_NAME] pöördumist võib lihtsamad lahendused ära proovida. …" at bounding box center [722, 661] width 833 height 46
click at [426, 681] on p "Enne kaupluse [PERSON_NAME] pöördumist võib lihtsamad lahendused ära proovida. …" at bounding box center [722, 661] width 833 height 46
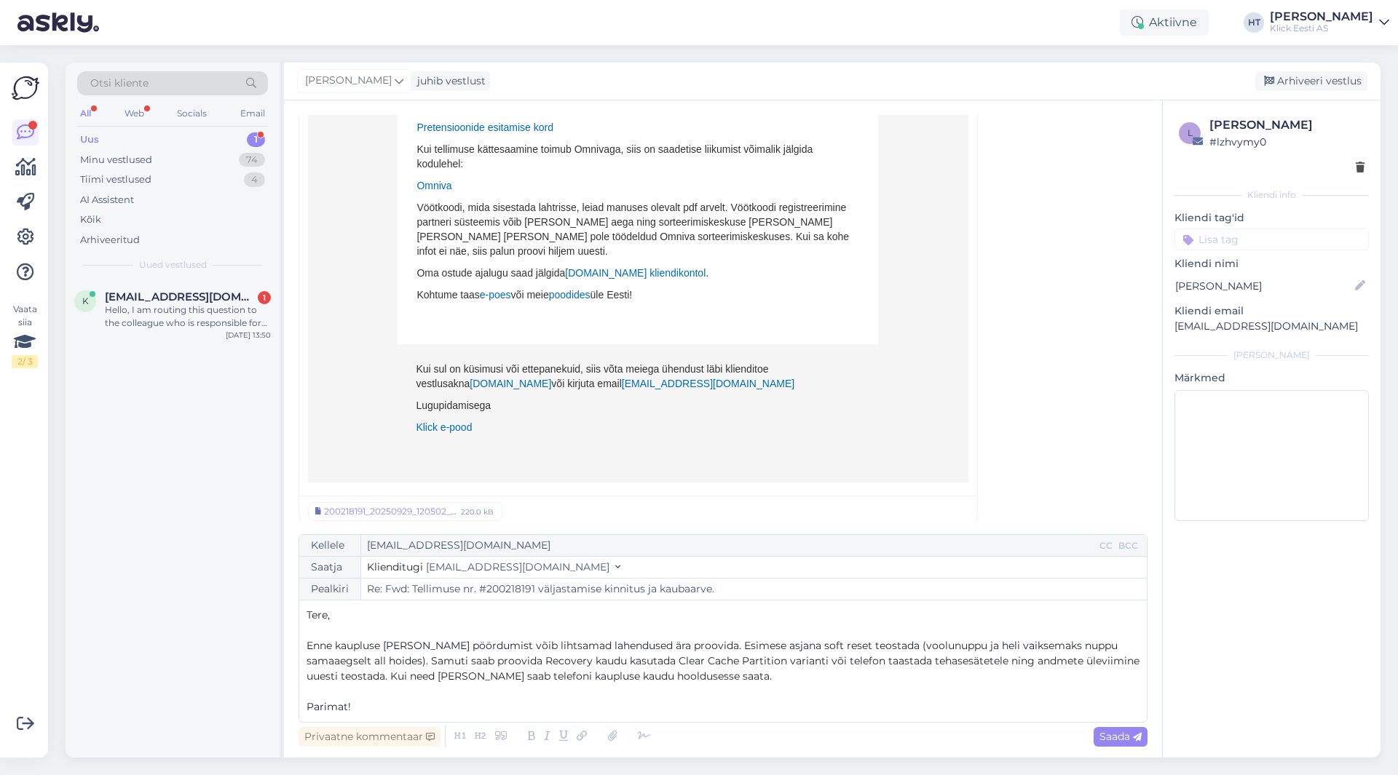
click at [721, 678] on p "Enne kaupluse [PERSON_NAME] pöördumist võib lihtsamad lahendused ära proovida. …" at bounding box center [722, 661] width 833 height 46
click at [492, 707] on p "Parimat!" at bounding box center [722, 707] width 833 height 15
click at [710, 678] on p "Enne kaupluse [PERSON_NAME] pöördumist võib lihtsamad lahendused ära proovida. …" at bounding box center [722, 661] width 833 height 46
click at [426, 710] on p "Parimat!" at bounding box center [722, 707] width 833 height 15
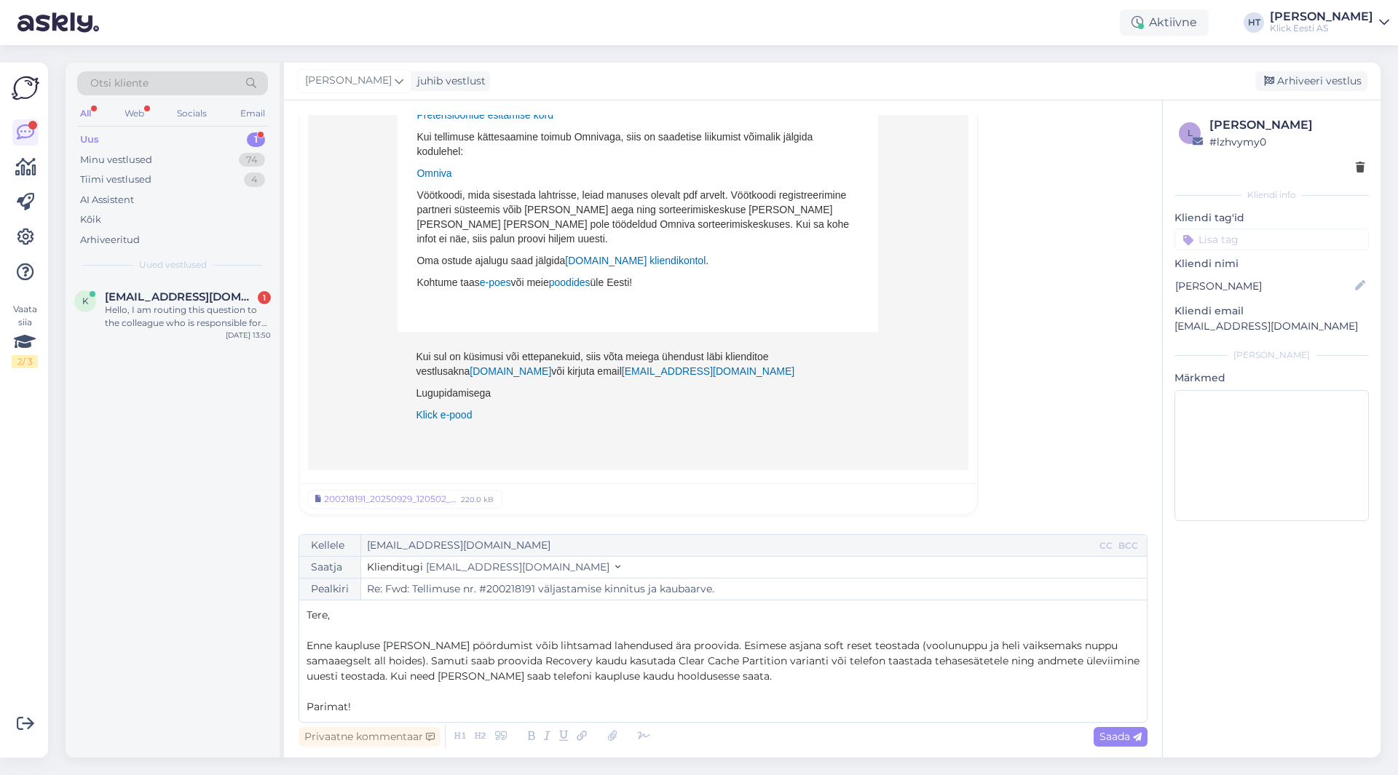
scroll to position [545, 0]
click at [1113, 740] on span "Saada" at bounding box center [1120, 736] width 42 height 13
type input "Re: Re: Fwd: Tellimuse nr. #200218191 väljastamise kinnitus ja kaubaarve."
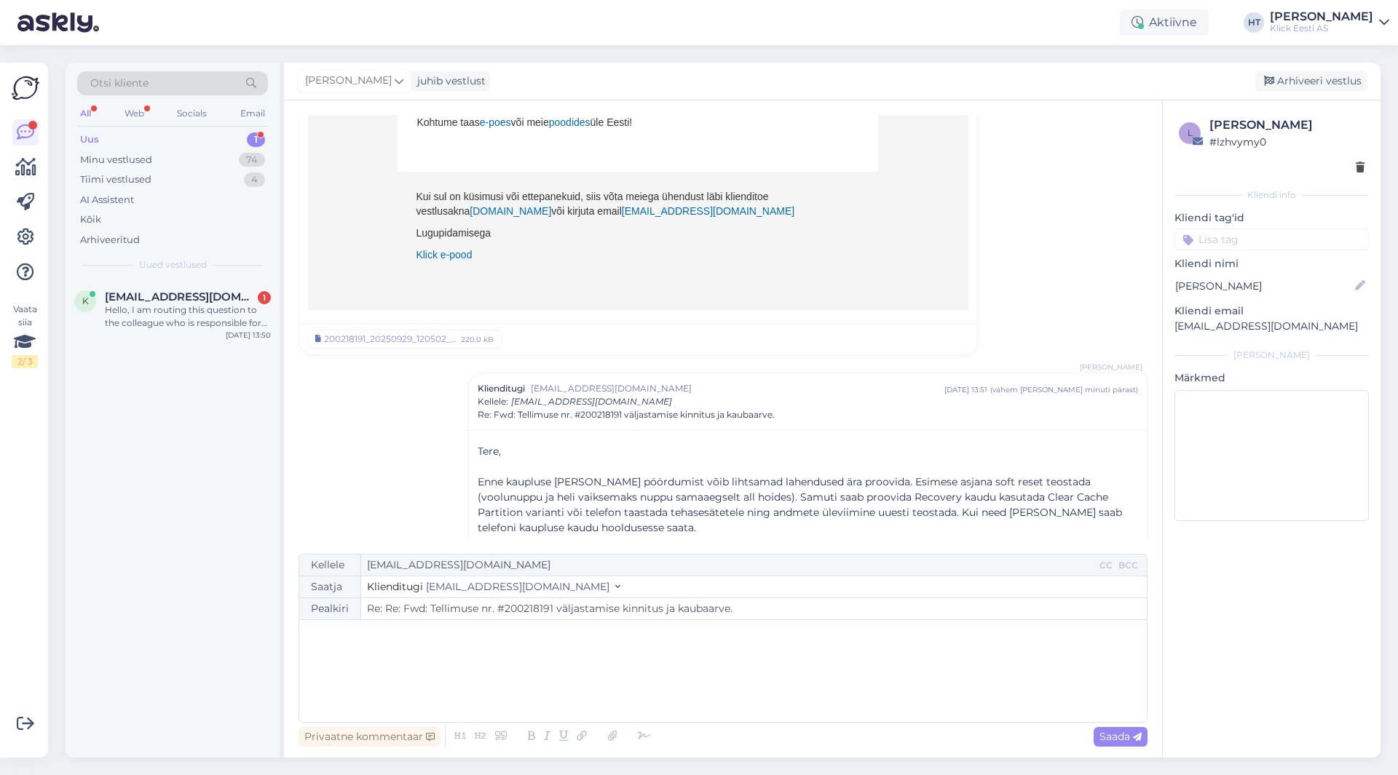
scroll to position [746, 0]
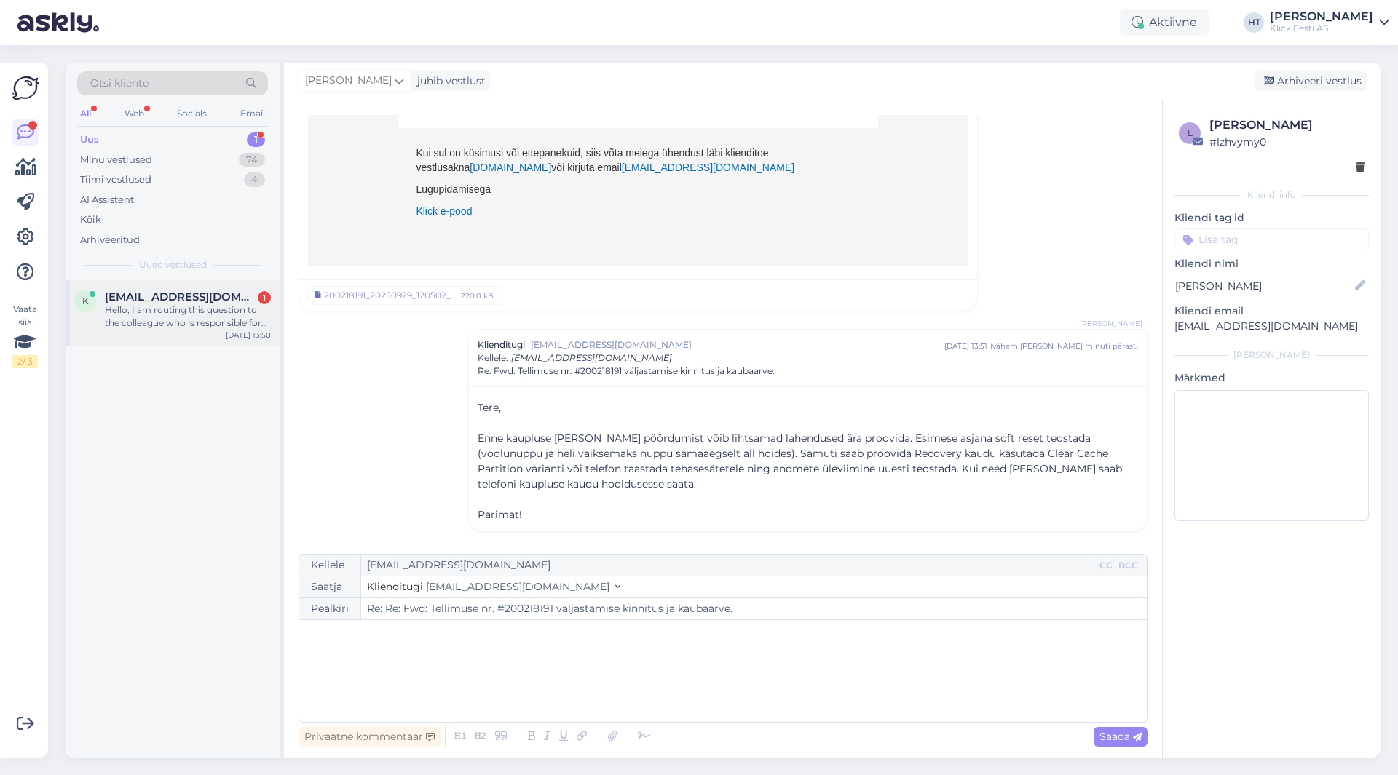
click at [220, 314] on div "Hello, I am routing this question to the colleague who is responsible for this …" at bounding box center [188, 317] width 166 height 26
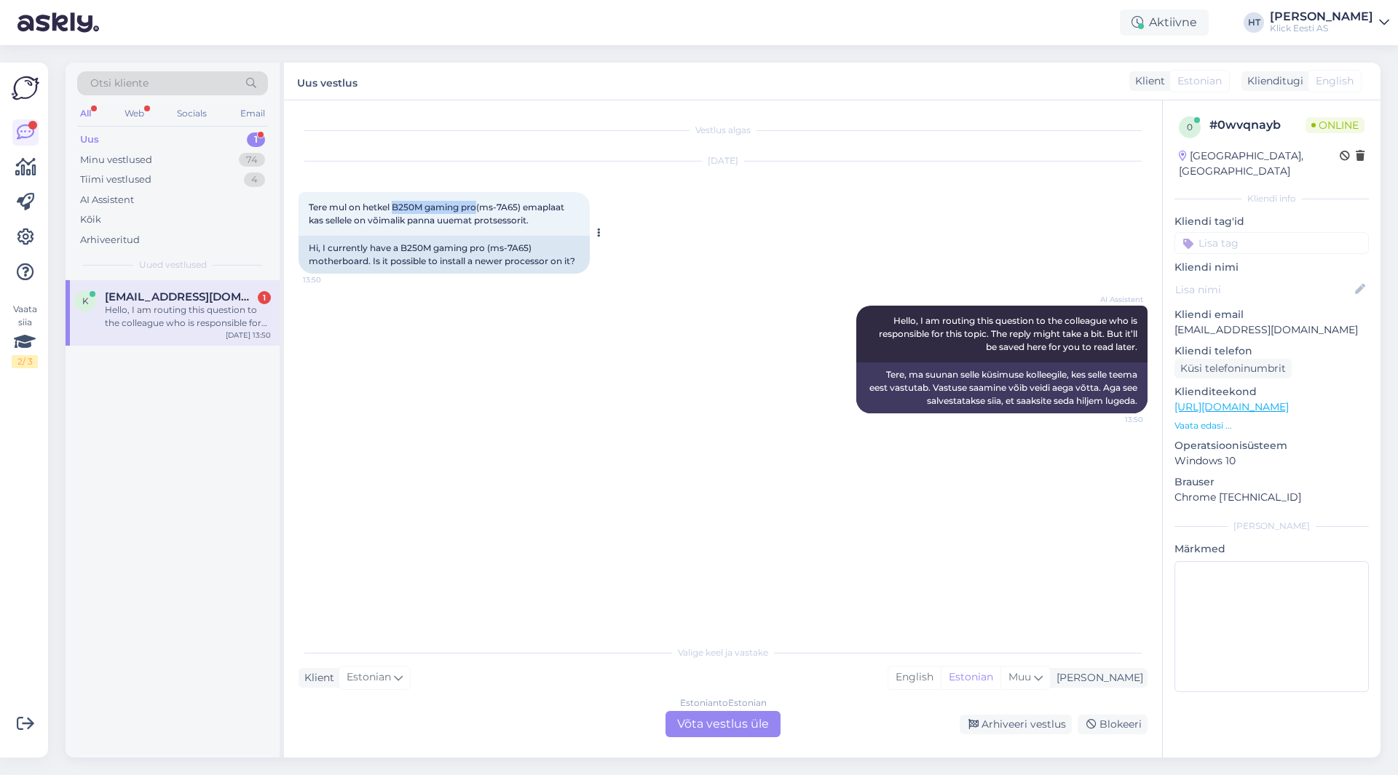
drag, startPoint x: 395, startPoint y: 207, endPoint x: 480, endPoint y: 205, distance: 85.9
click at [480, 205] on span "Tere mul on hetkel B250M gaming pro(ms-7A65) emaplaat kas sellele on võimalik p…" at bounding box center [438, 214] width 258 height 24
copy span "B250M gaming pro"
click at [659, 411] on div "AI Assistent Hello, I am routing this question to the colleague who is responsi…" at bounding box center [722, 360] width 849 height 140
click at [654, 489] on div "Vestlus algas [DATE] Tere mul on hetkel B250M gaming pro(ms-7A65) emaplaat kas …" at bounding box center [729, 370] width 862 height 510
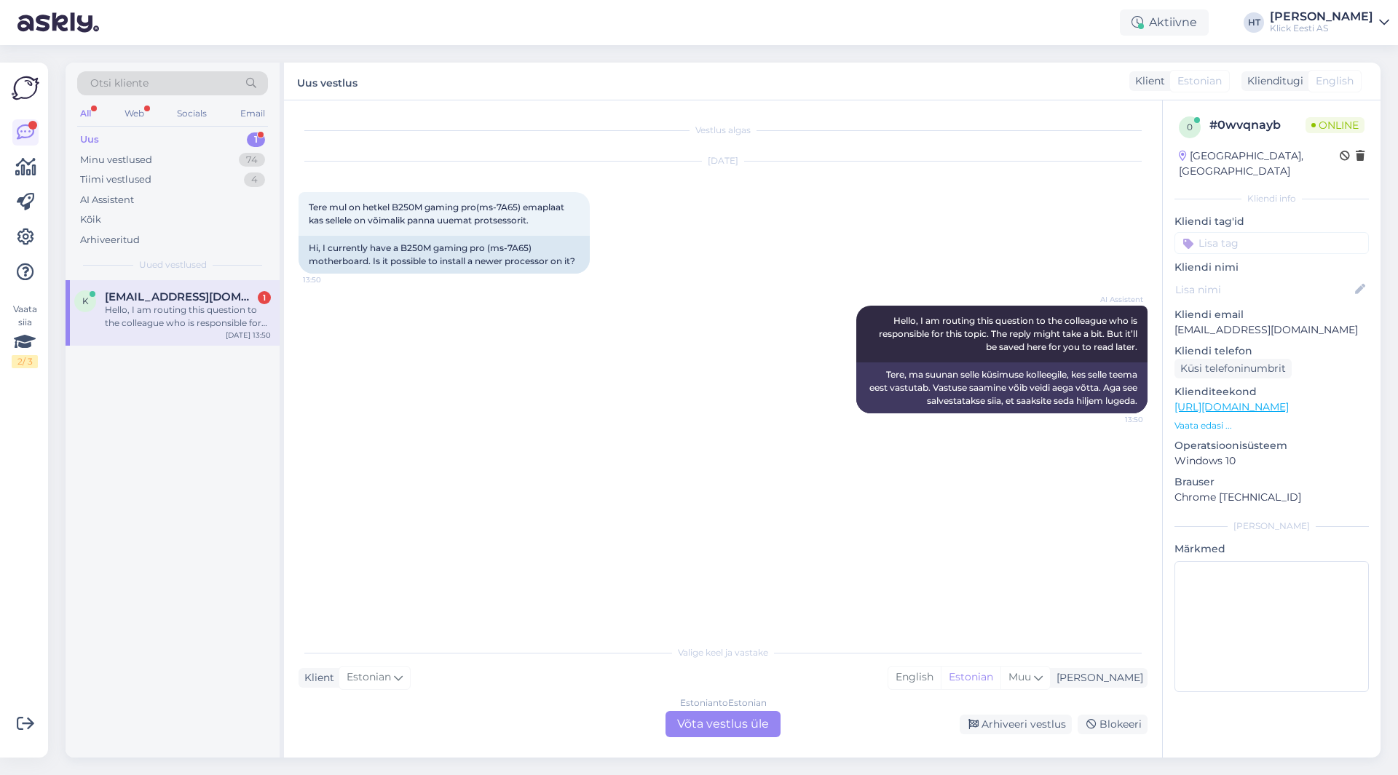
click at [724, 734] on div "Estonian to Estonian Võta vestlus üle" at bounding box center [722, 724] width 115 height 26
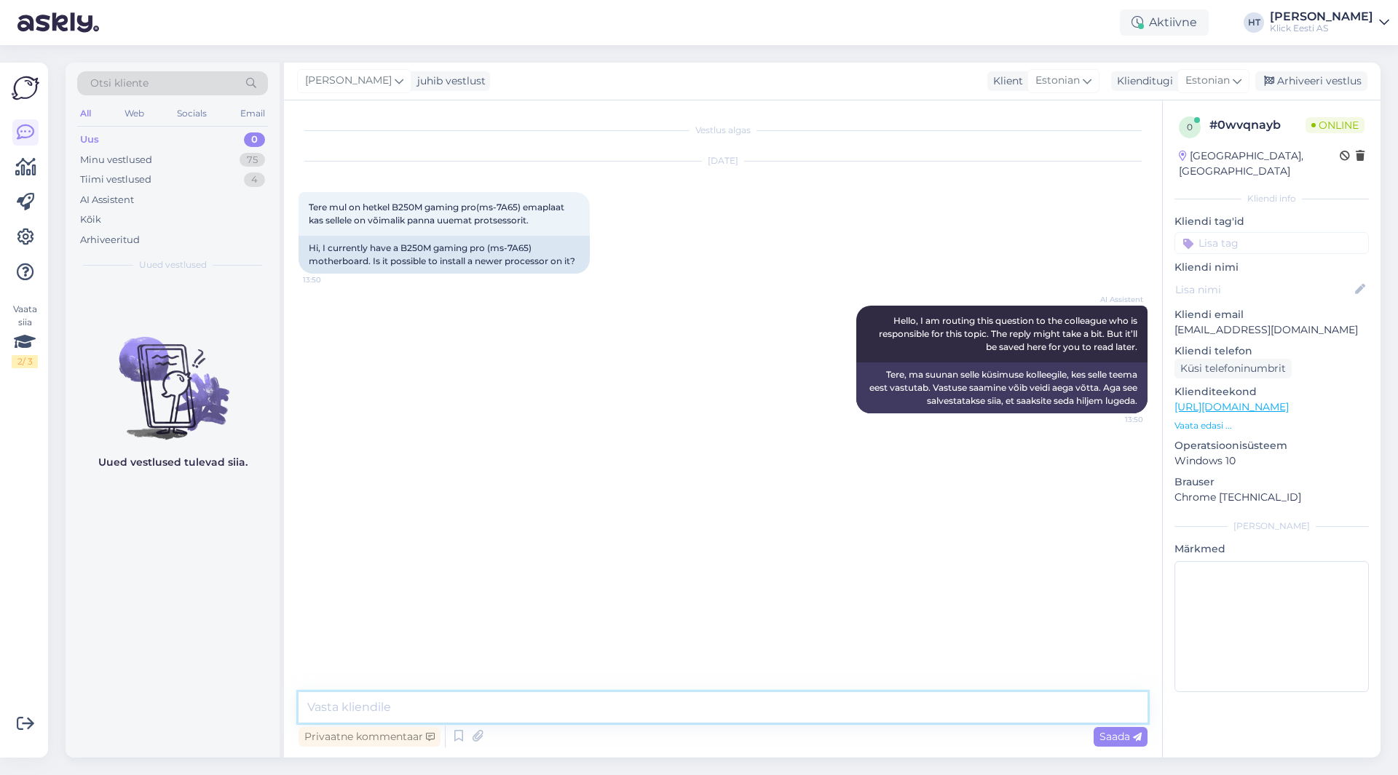
click at [739, 708] on textarea at bounding box center [722, 707] width 849 height 31
paste textarea "1151"
type textarea "Sobivad ainult LGA1151 protsessorid, [PERSON_NAME] valikus ei leidu."
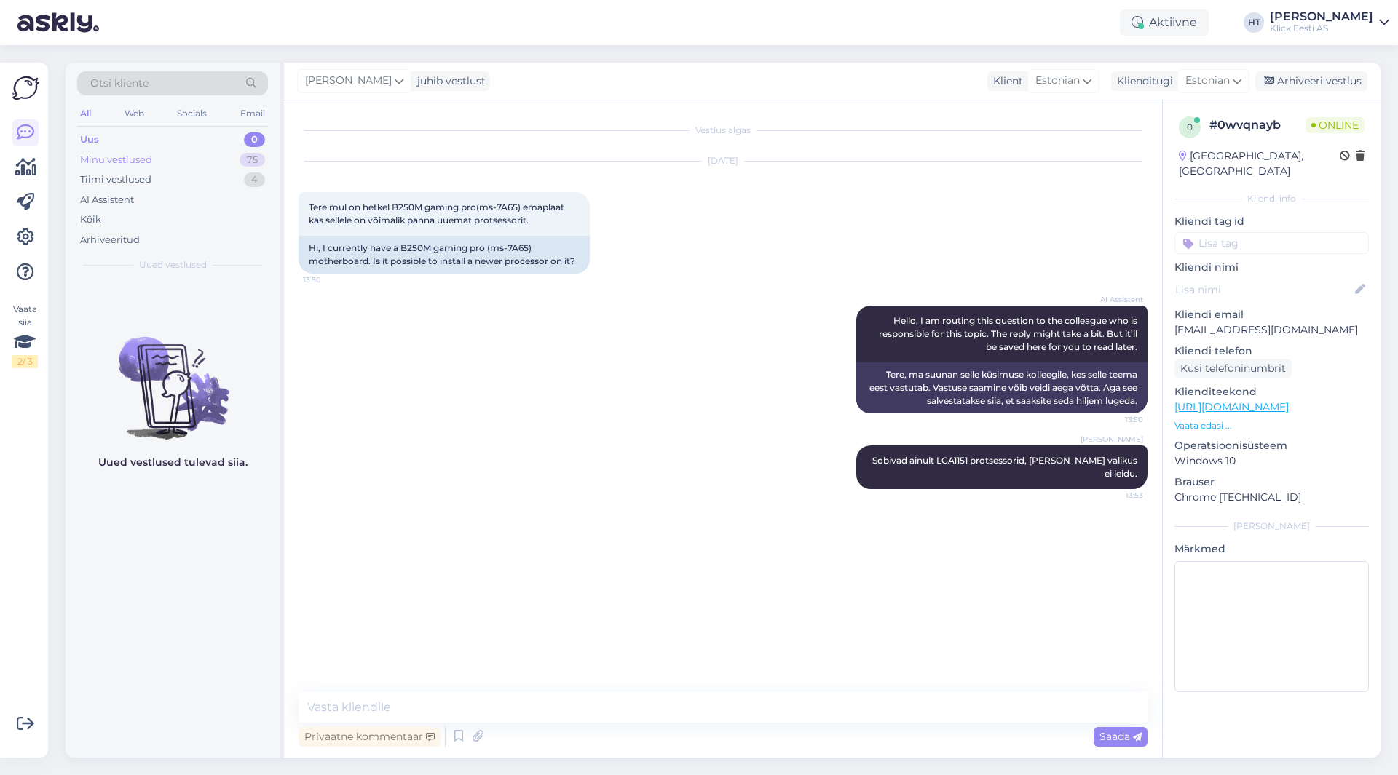
click at [250, 161] on div "75" at bounding box center [251, 160] width 25 height 15
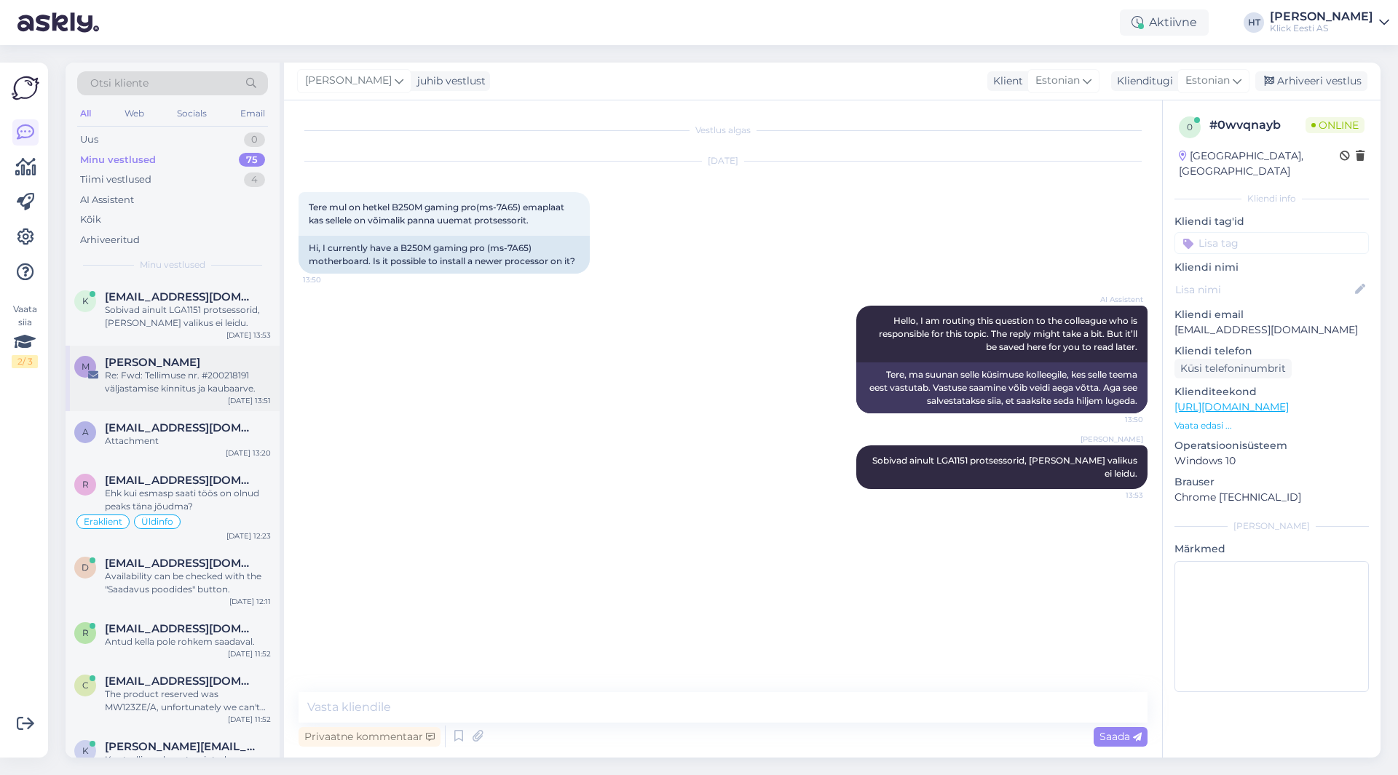
click at [207, 371] on div "Re: Fwd: Tellimuse nr. #200218191 väljastamise kinnitus ja kaubaarve." at bounding box center [188, 382] width 166 height 26
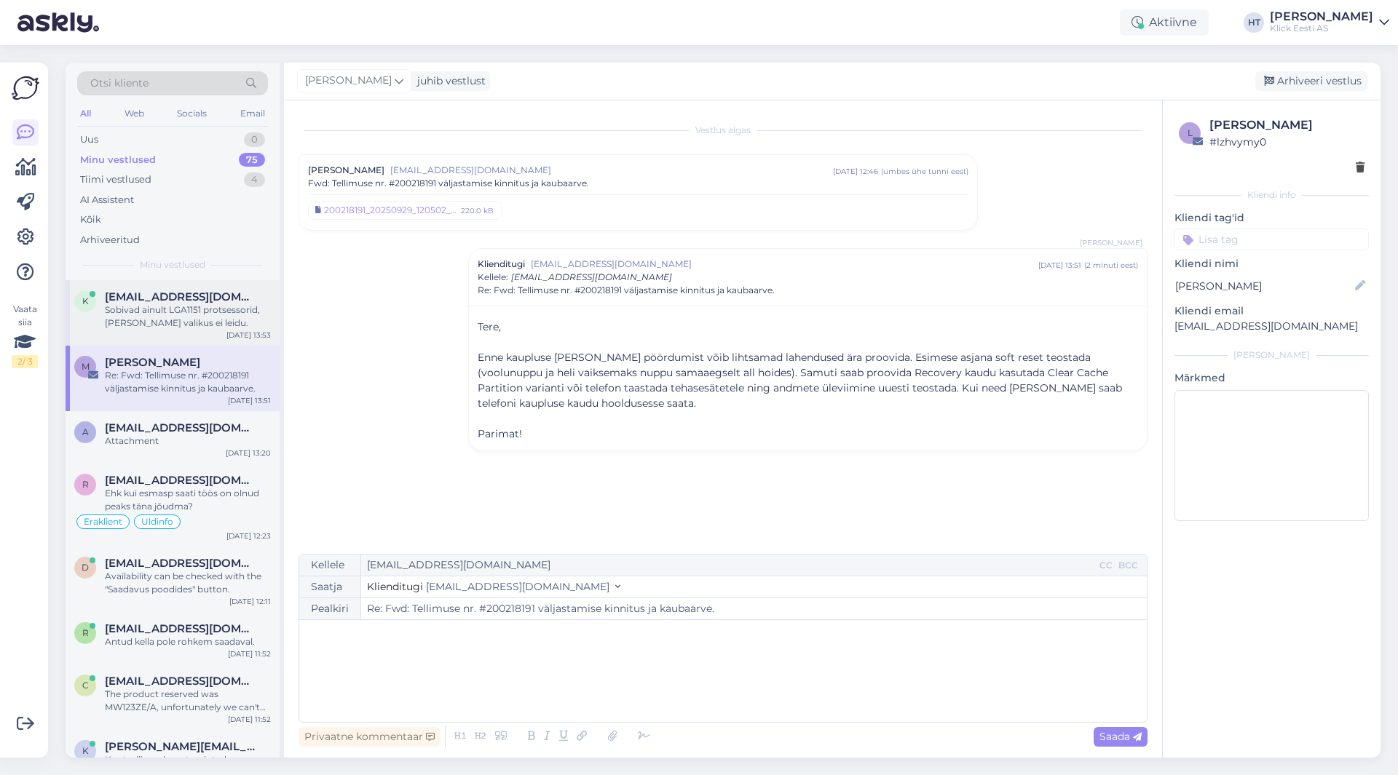
click at [204, 312] on div "Sobivad ainult LGA1151 protsessorid, [PERSON_NAME] valikus ei leidu." at bounding box center [188, 317] width 166 height 26
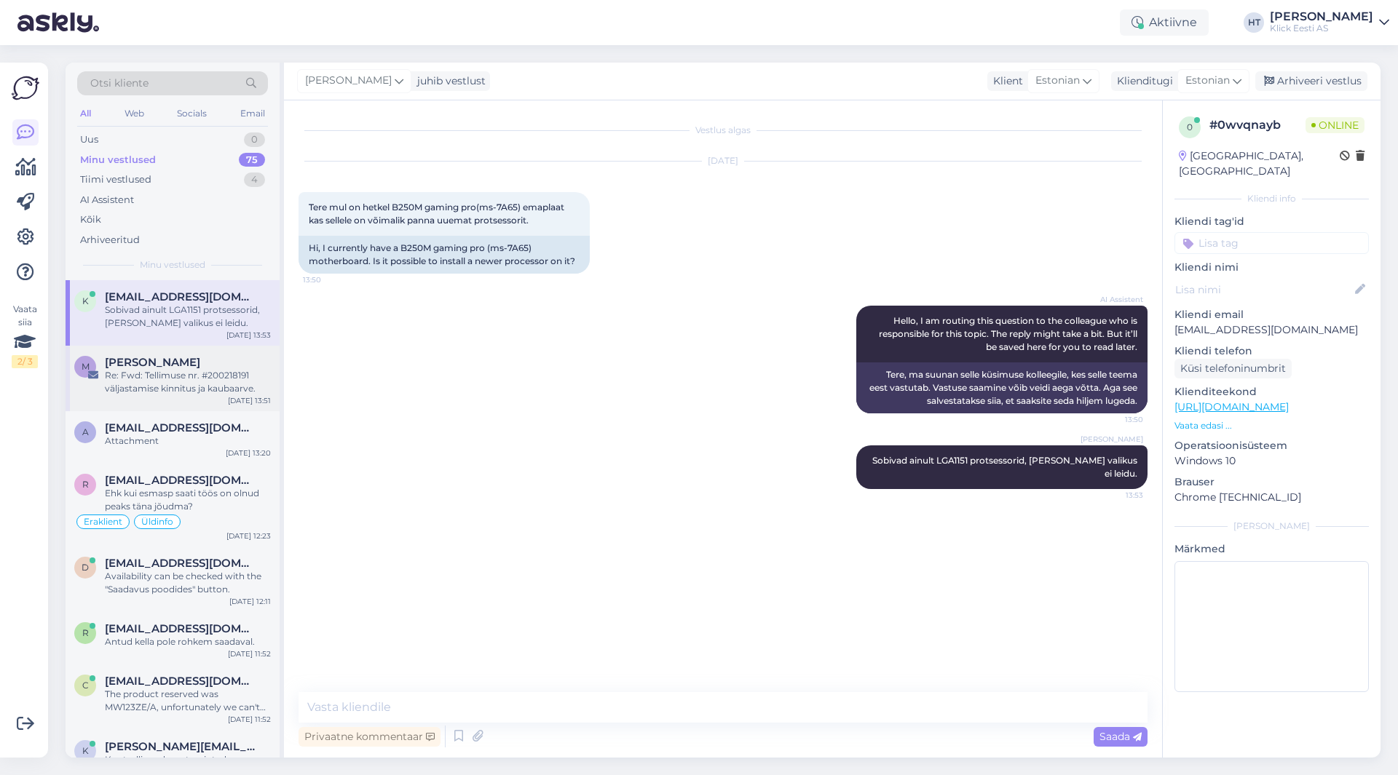
click at [226, 373] on div "Re: Fwd: Tellimuse nr. #200218191 väljastamise kinnitus ja kaubaarve." at bounding box center [188, 382] width 166 height 26
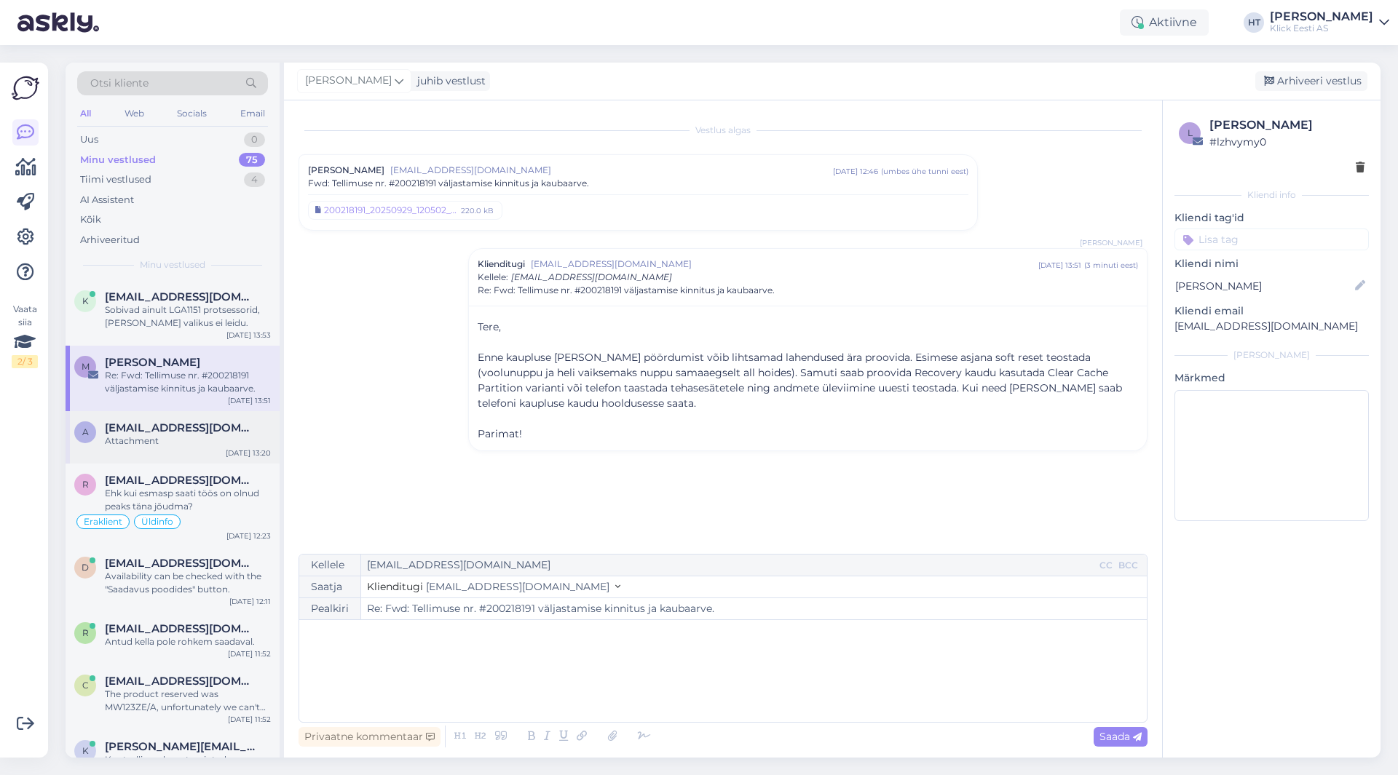
click at [234, 413] on div "a [EMAIL_ADDRESS][DOMAIN_NAME] Attachment [DATE] 13:20" at bounding box center [173, 437] width 214 height 52
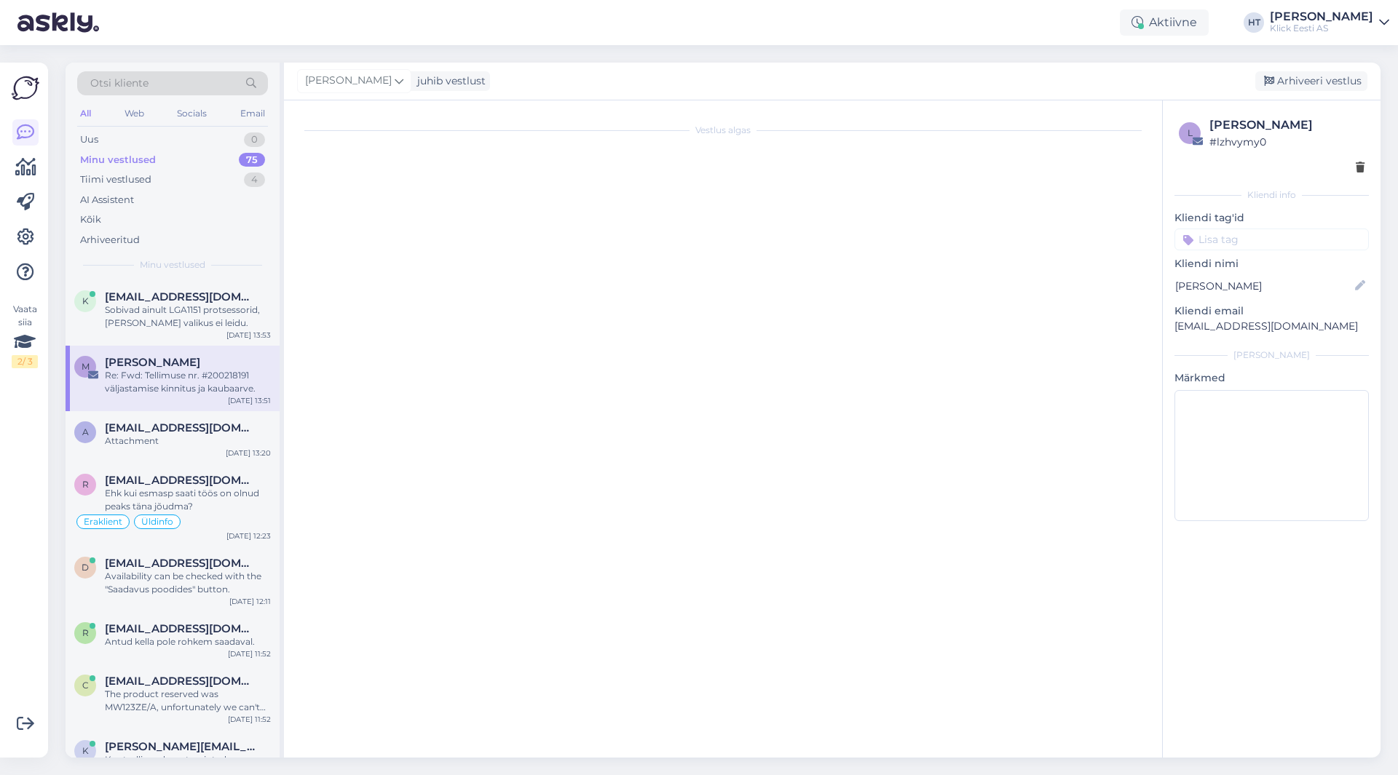
scroll to position [666, 0]
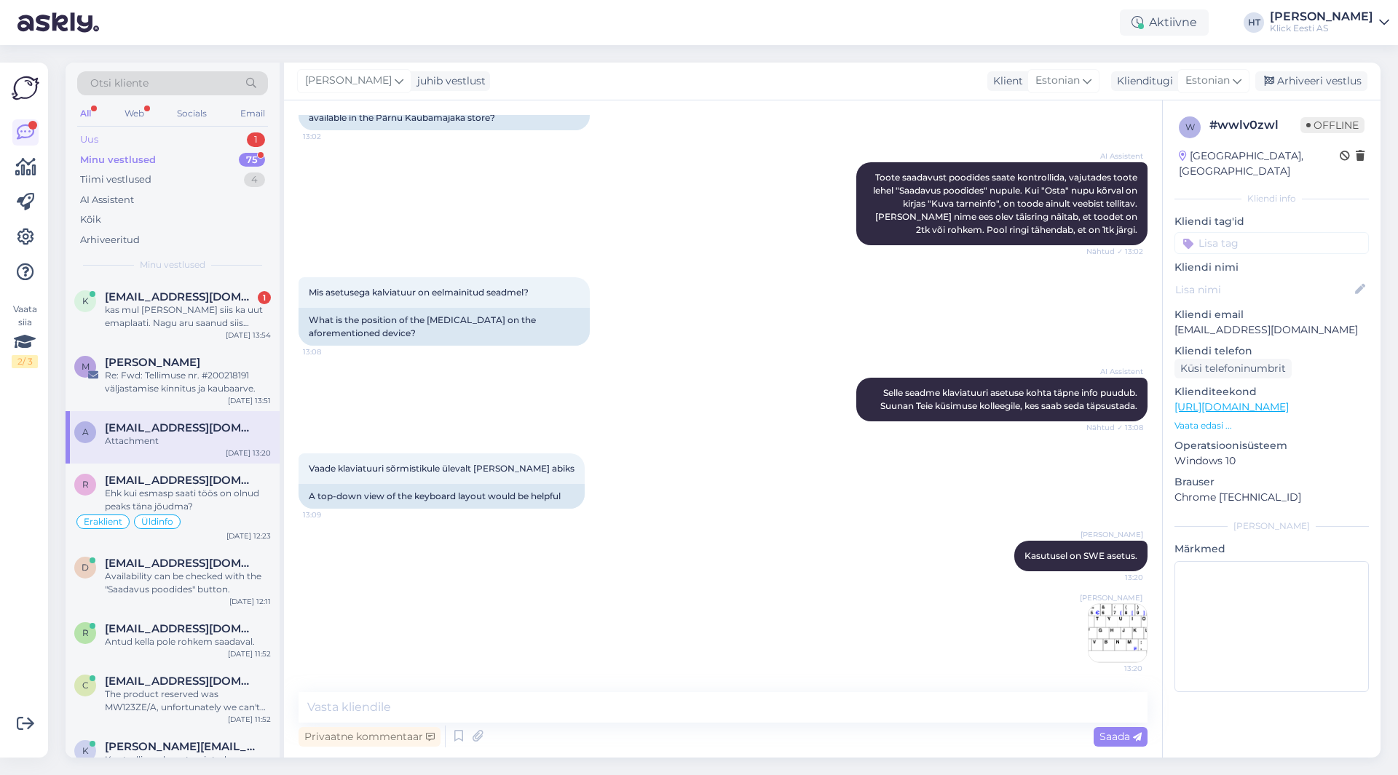
click at [213, 140] on div "Uus 1" at bounding box center [172, 140] width 191 height 20
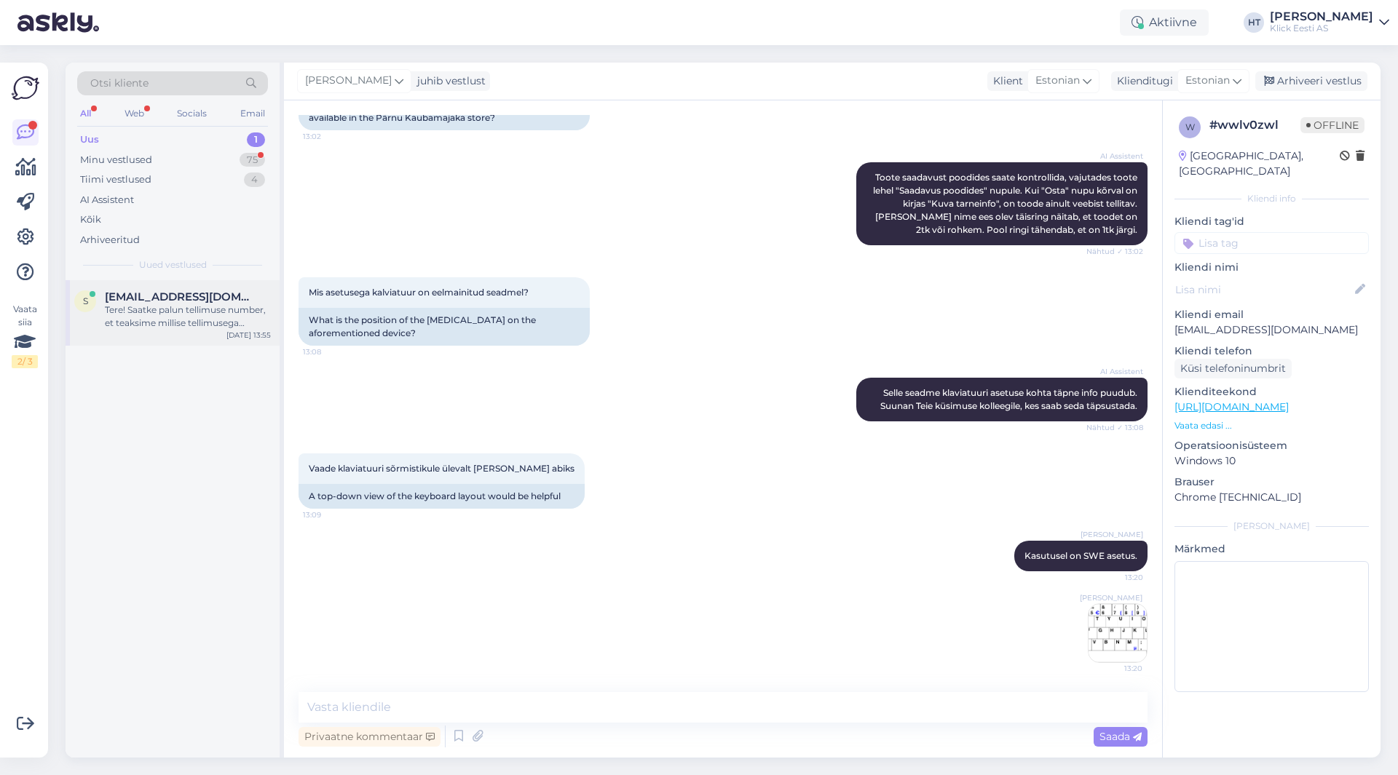
click at [223, 301] on span "[EMAIL_ADDRESS][DOMAIN_NAME]" at bounding box center [180, 296] width 151 height 13
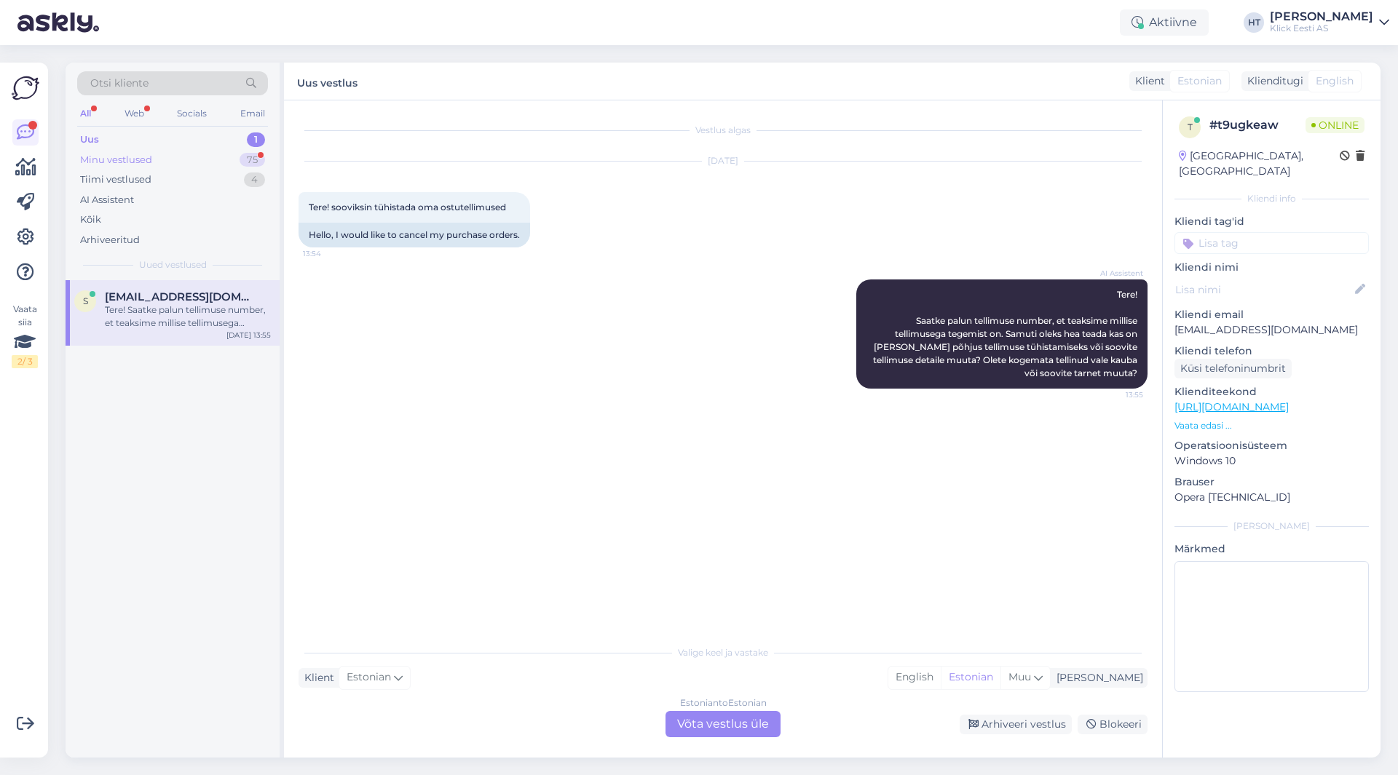
click at [204, 162] on div "Minu vestlused 75" at bounding box center [172, 160] width 191 height 20
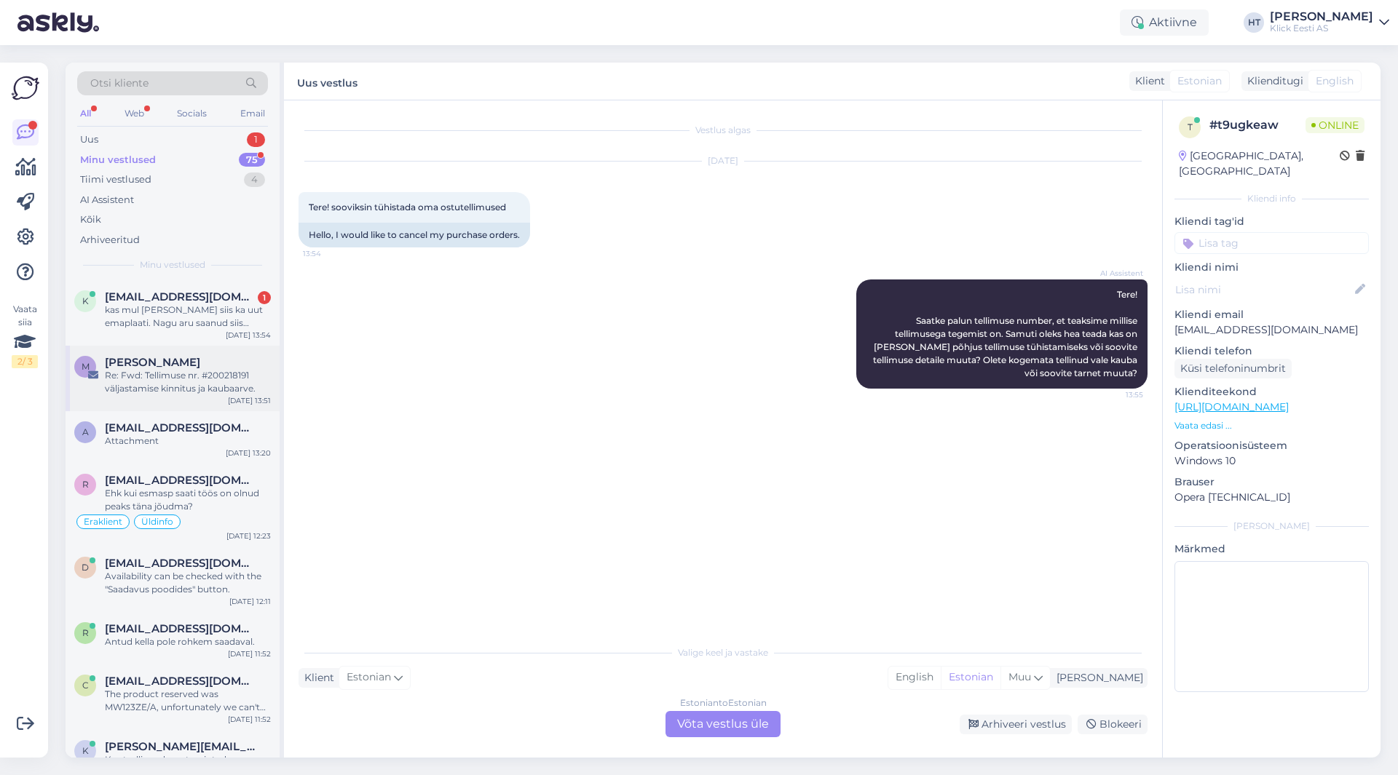
click at [232, 376] on div "Re: Fwd: Tellimuse nr. #200218191 väljastamise kinnitus ja kaubaarve." at bounding box center [188, 382] width 166 height 26
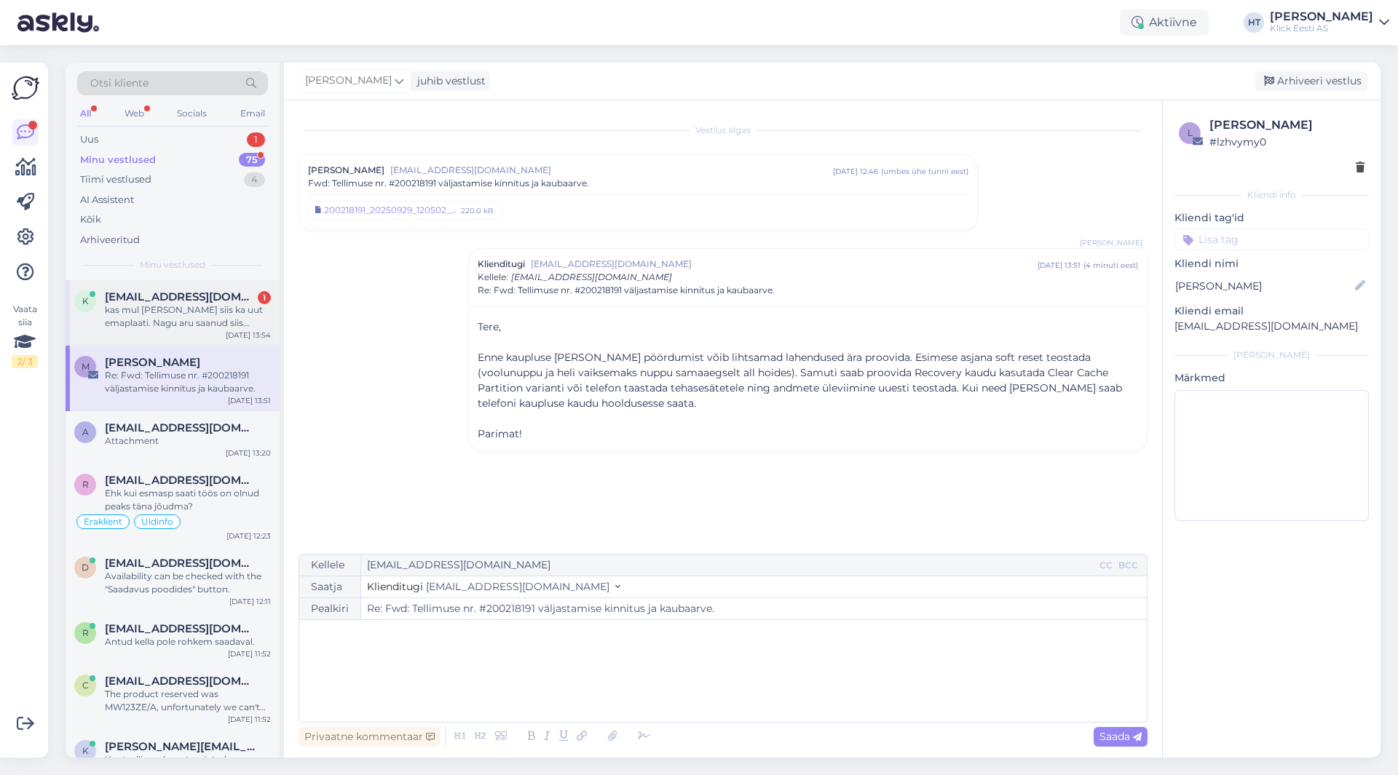
click at [212, 318] on div "kas mul [PERSON_NAME] siis ka uut emaplaati. Nagu aru saanud siis igasugune ema…" at bounding box center [188, 317] width 166 height 26
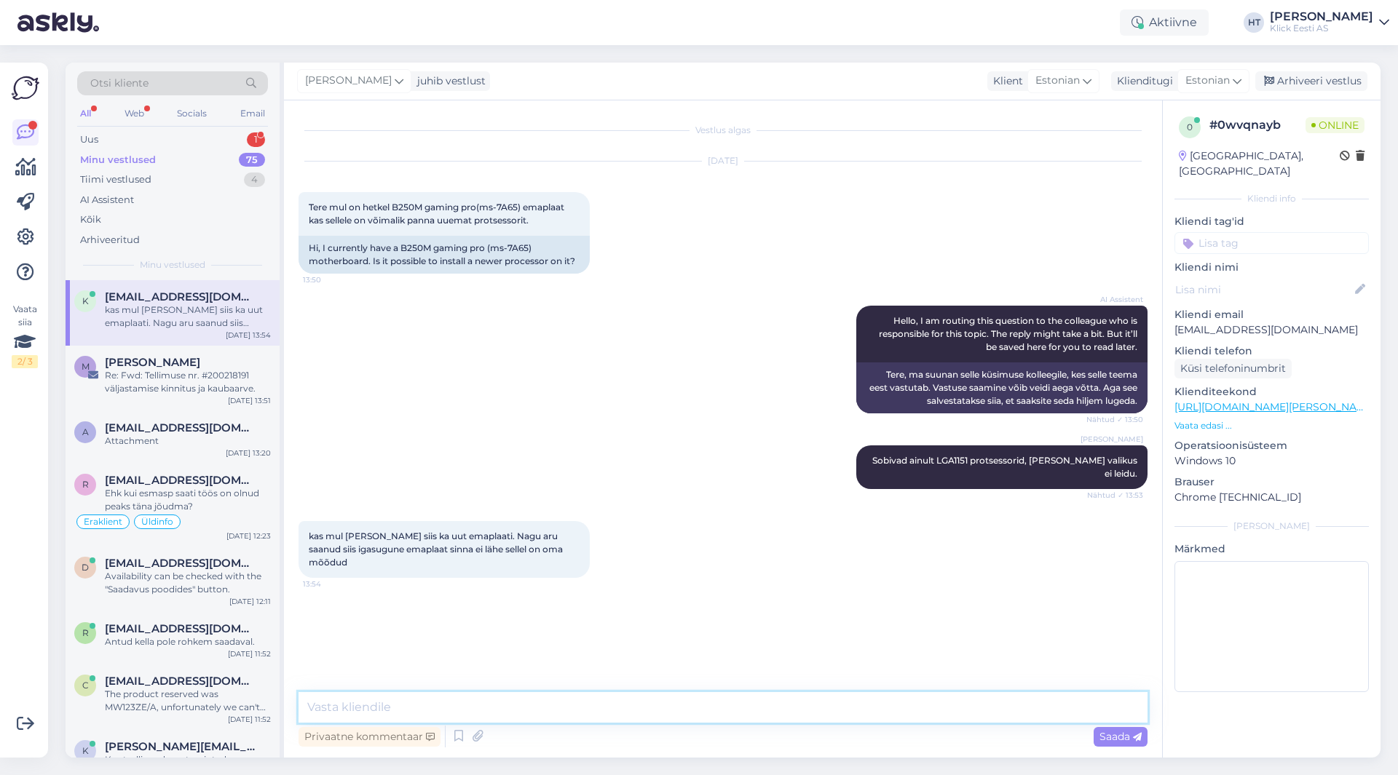
click at [574, 710] on textarea at bounding box center [722, 707] width 849 height 31
type textarea "M-ATX"
drag, startPoint x: 390, startPoint y: 710, endPoint x: 290, endPoint y: 689, distance: 102.8
click at [290, 689] on div "Vestlus algas [DATE] Tere mul on hetkel B250M gaming pro(ms-7A65) emaplaat kas …" at bounding box center [723, 428] width 878 height 657
type textarea "Uuema protsessori soovi korral tuleks emaplaat asendada [PERSON_NAME]."
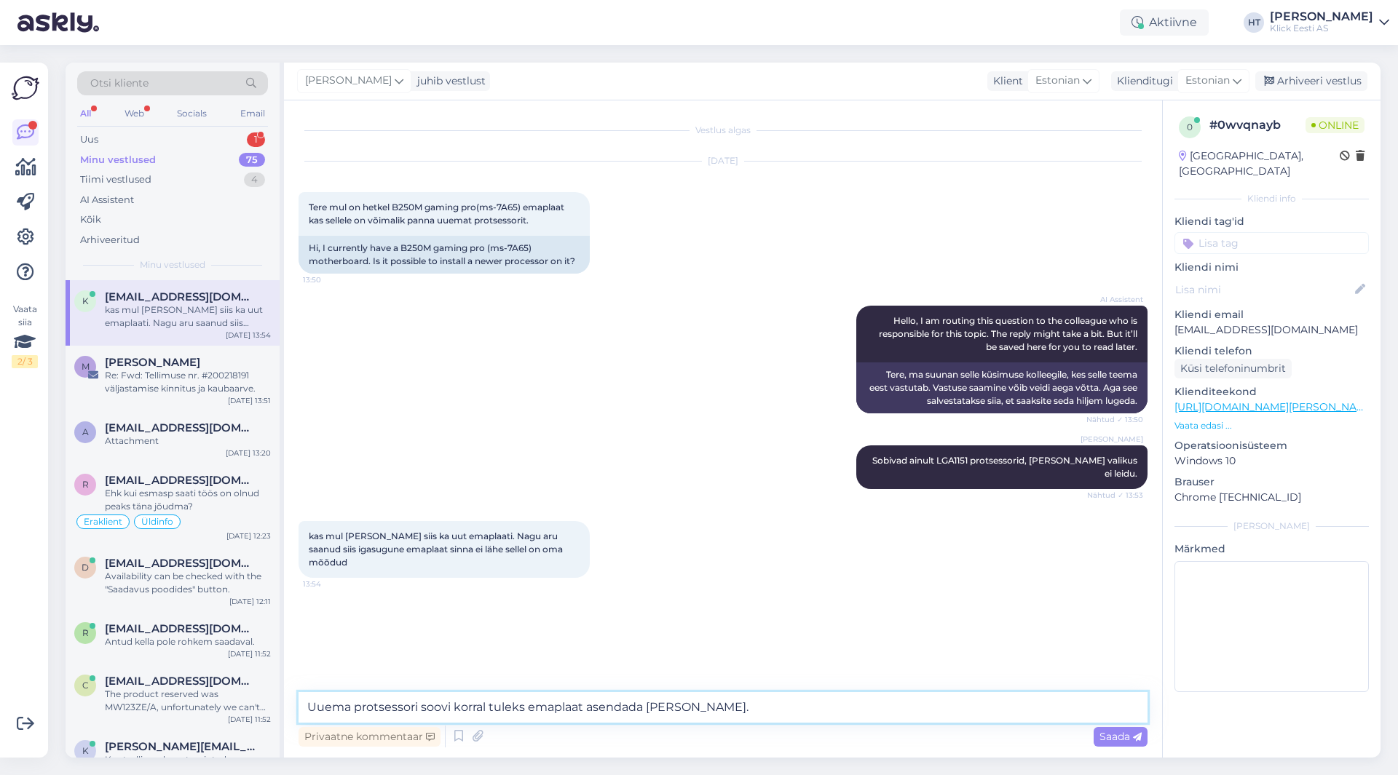
click at [713, 715] on textarea "Uuema protsessori soovi korral tuleks emaplaat asendada [PERSON_NAME]." at bounding box center [722, 707] width 849 height 31
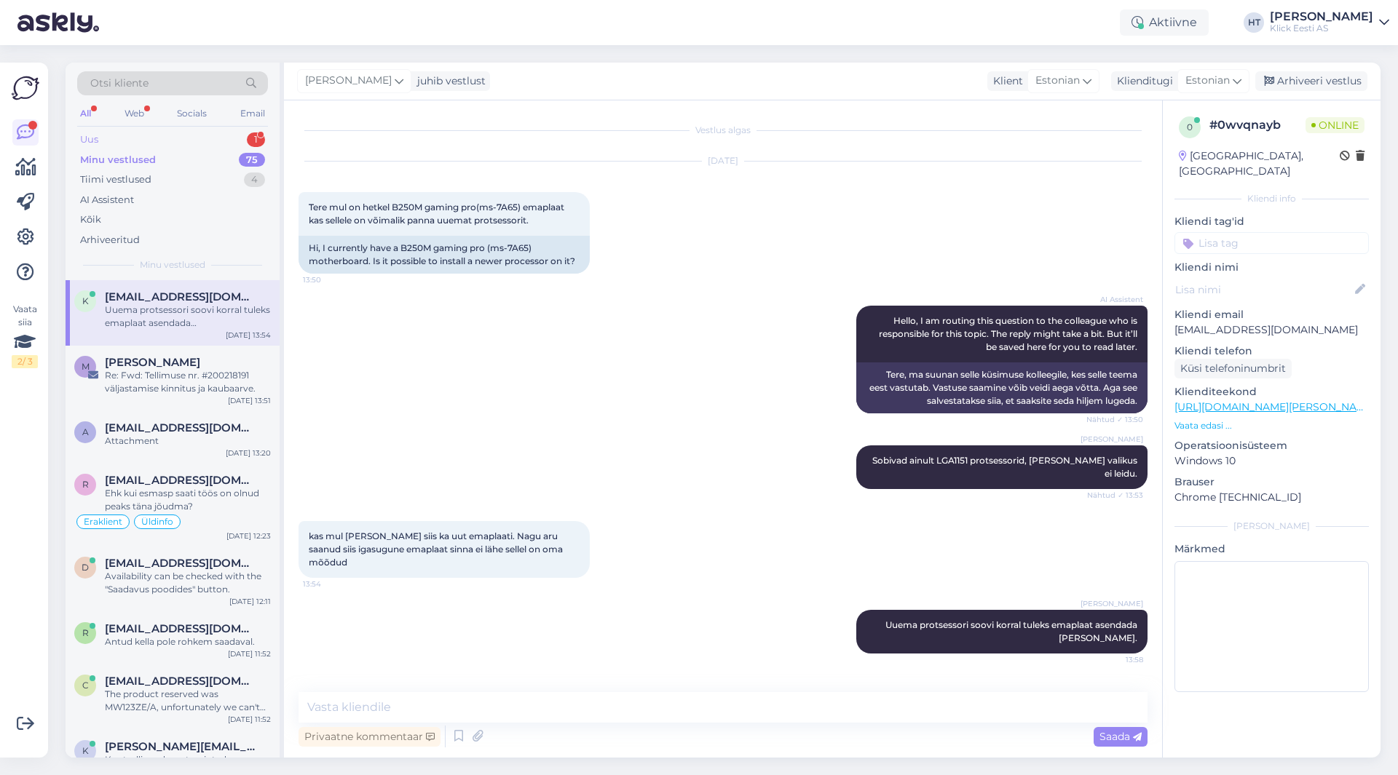
click at [243, 139] on div "Uus 1" at bounding box center [172, 140] width 191 height 20
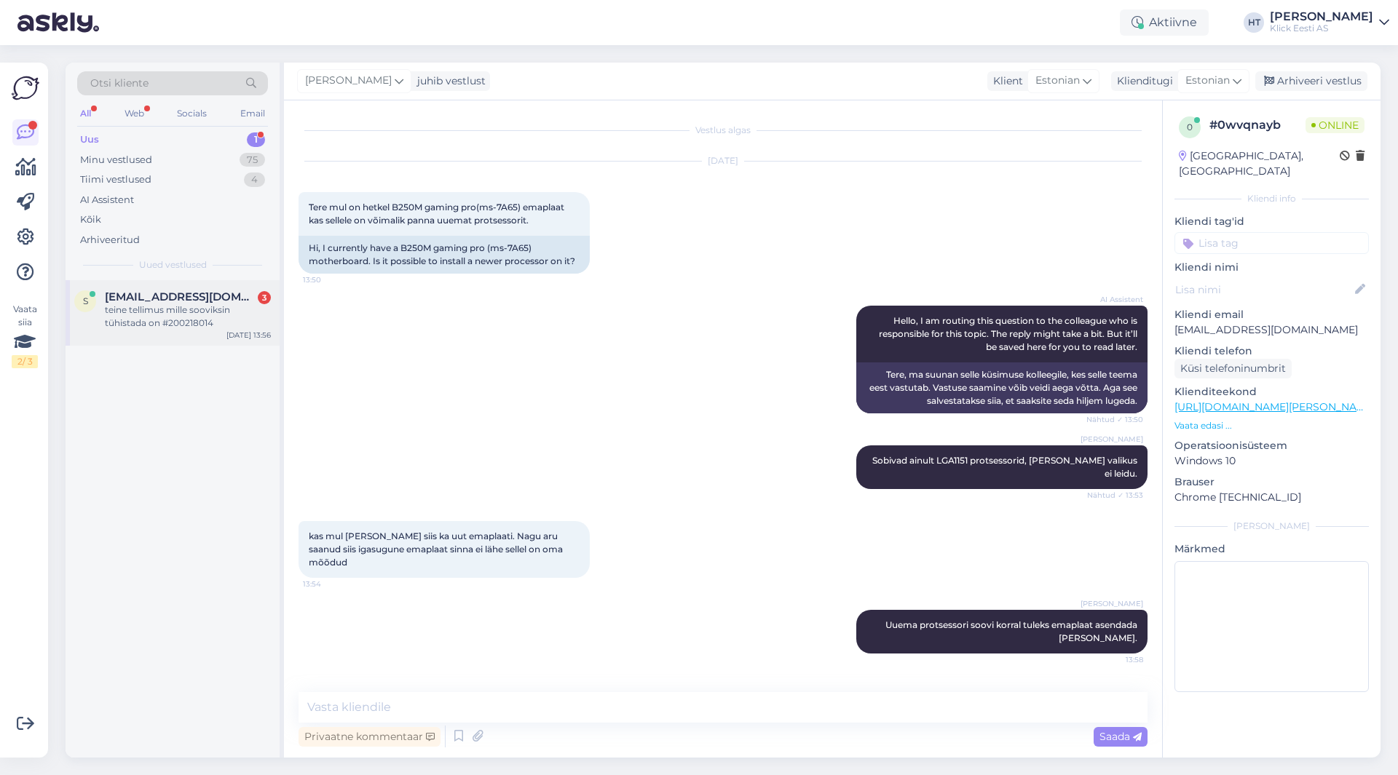
click at [242, 285] on div "s [EMAIL_ADDRESS][DOMAIN_NAME] 3 teine tellimus mille sooviksin tühistada on #2…" at bounding box center [173, 313] width 214 height 66
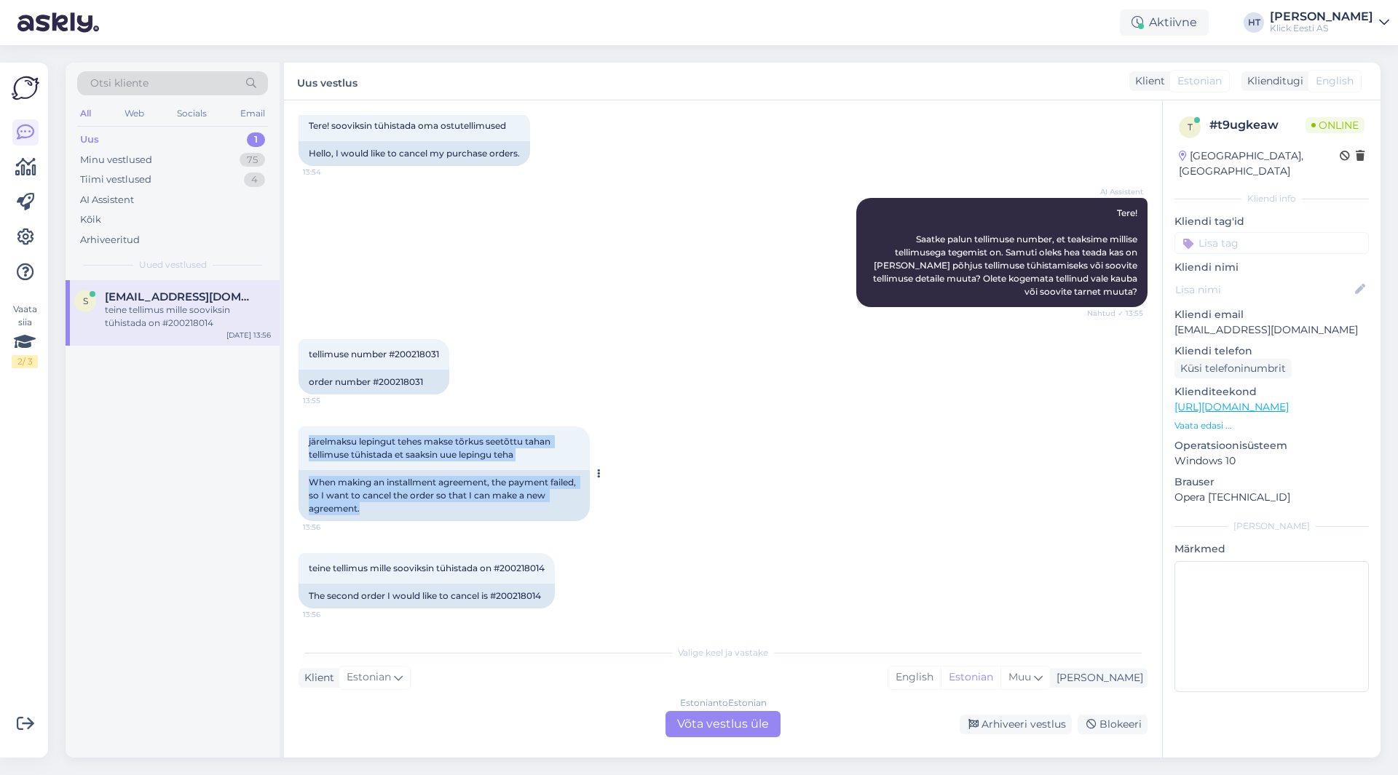
drag, startPoint x: 369, startPoint y: 512, endPoint x: 309, endPoint y: 437, distance: 95.3
click at [309, 437] on div "järelmaksu lepingut tehes makse tõrkus seetõttu tahan tellimuse tühistada et sa…" at bounding box center [443, 474] width 291 height 95
click at [309, 437] on span "järelmaksu lepingut tehes makse tõrkus seetõttu tahan tellimuse tühistada et sa…" at bounding box center [431, 448] width 244 height 24
drag, startPoint x: 309, startPoint y: 437, endPoint x: 574, endPoint y: 513, distance: 275.6
click at [574, 513] on div "järelmaksu lepingut tehes makse tõrkus seetõttu tahan tellimuse tühistada et sa…" at bounding box center [443, 474] width 291 height 95
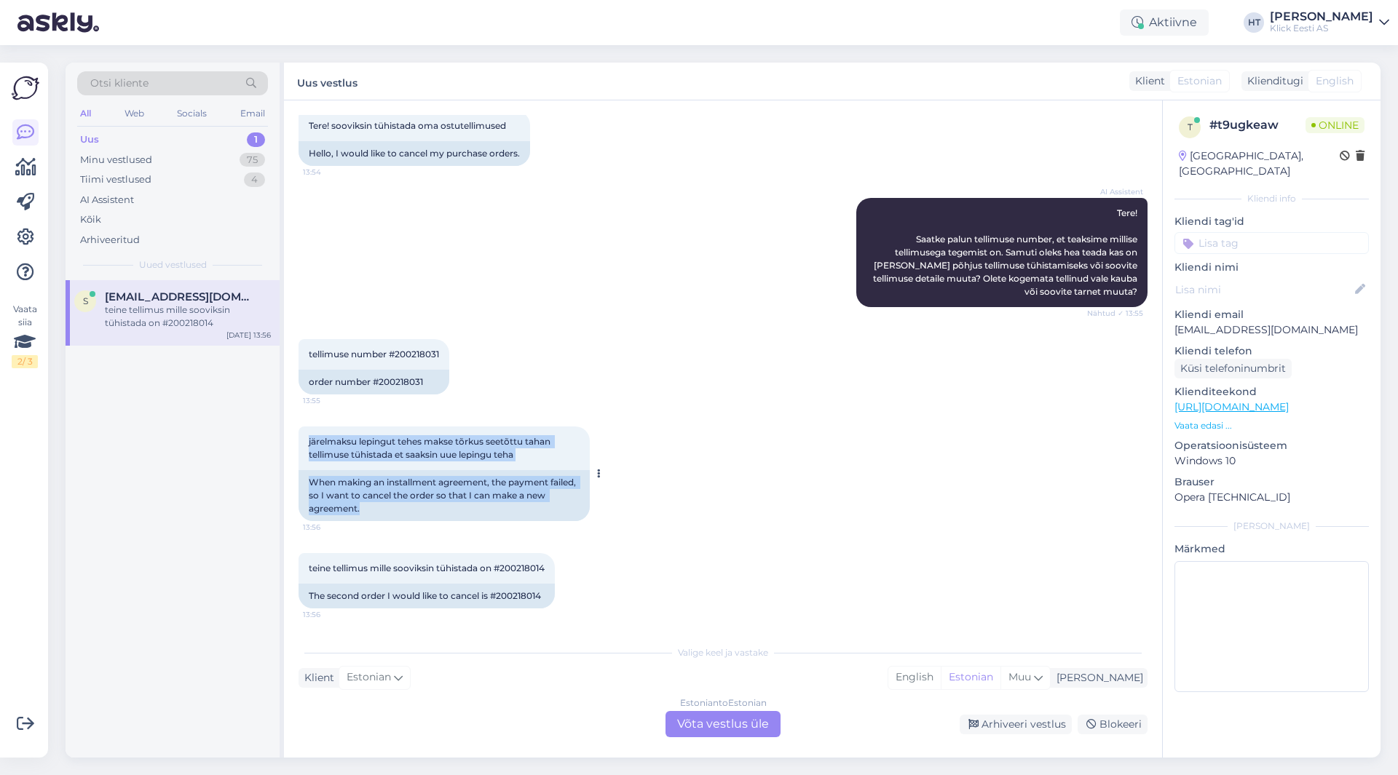
click at [554, 512] on div "When making an installment agreement, the payment failed, so I want to cancel t…" at bounding box center [443, 495] width 291 height 51
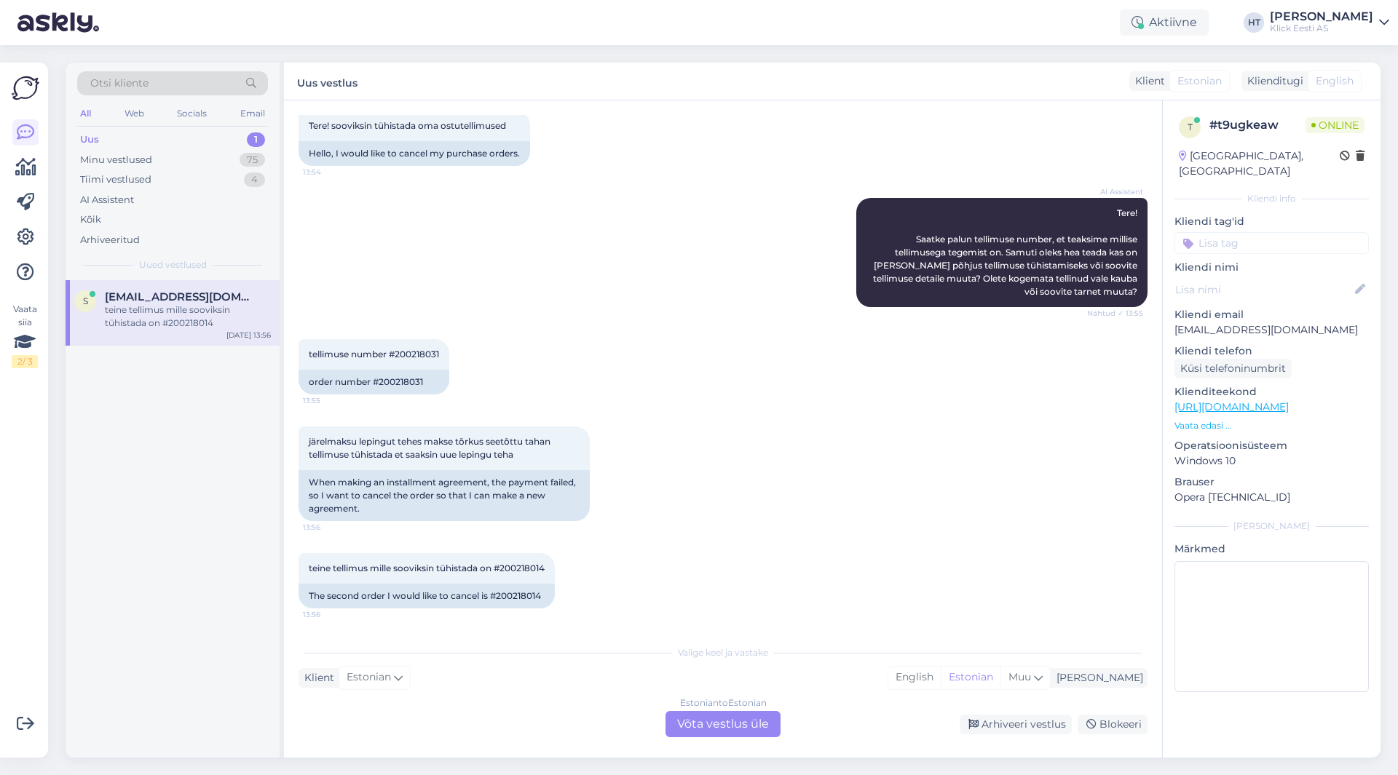
click at [695, 732] on div "Estonian to Estonian Võta vestlus üle" at bounding box center [722, 724] width 115 height 26
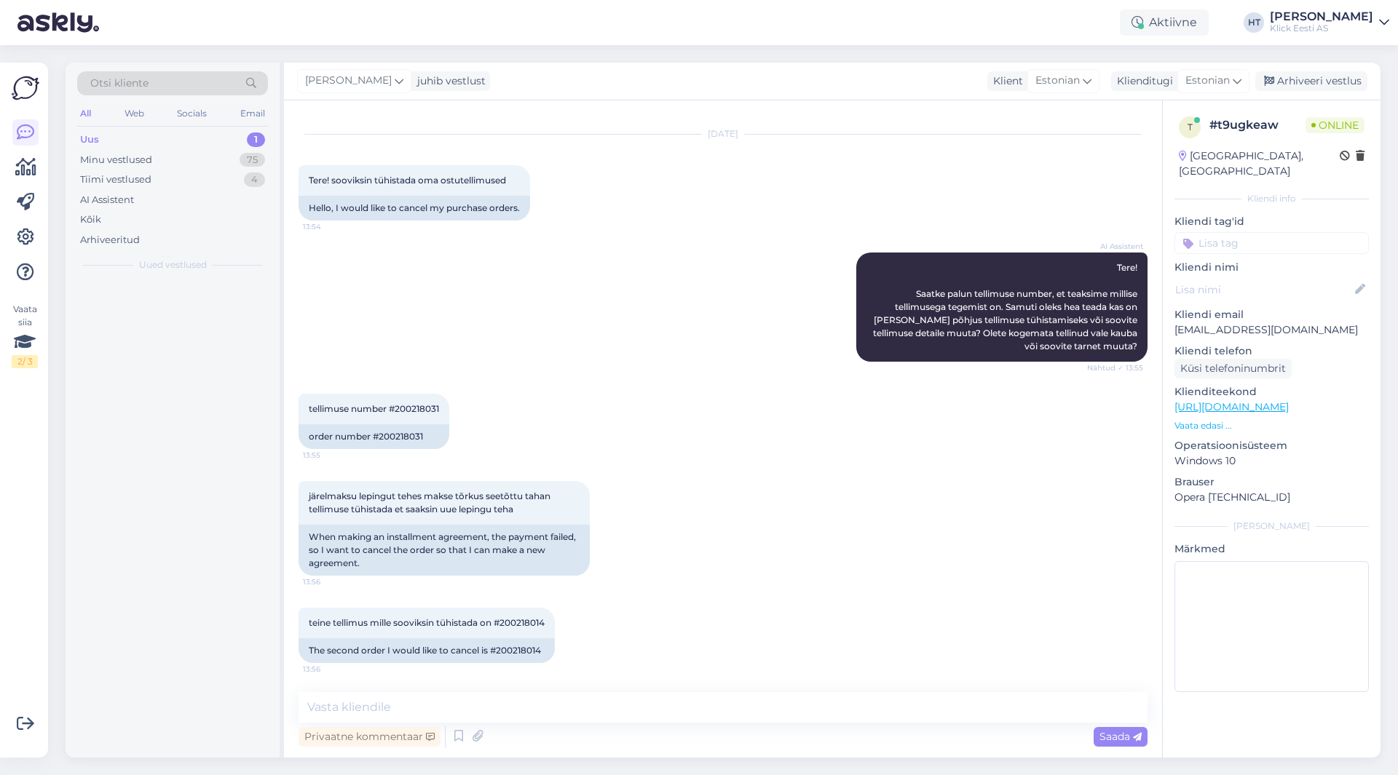
scroll to position [27, 0]
click at [710, 710] on textarea at bounding box center [722, 707] width 849 height 31
click at [1208, 419] on p "Vaata edasi ..." at bounding box center [1271, 425] width 194 height 13
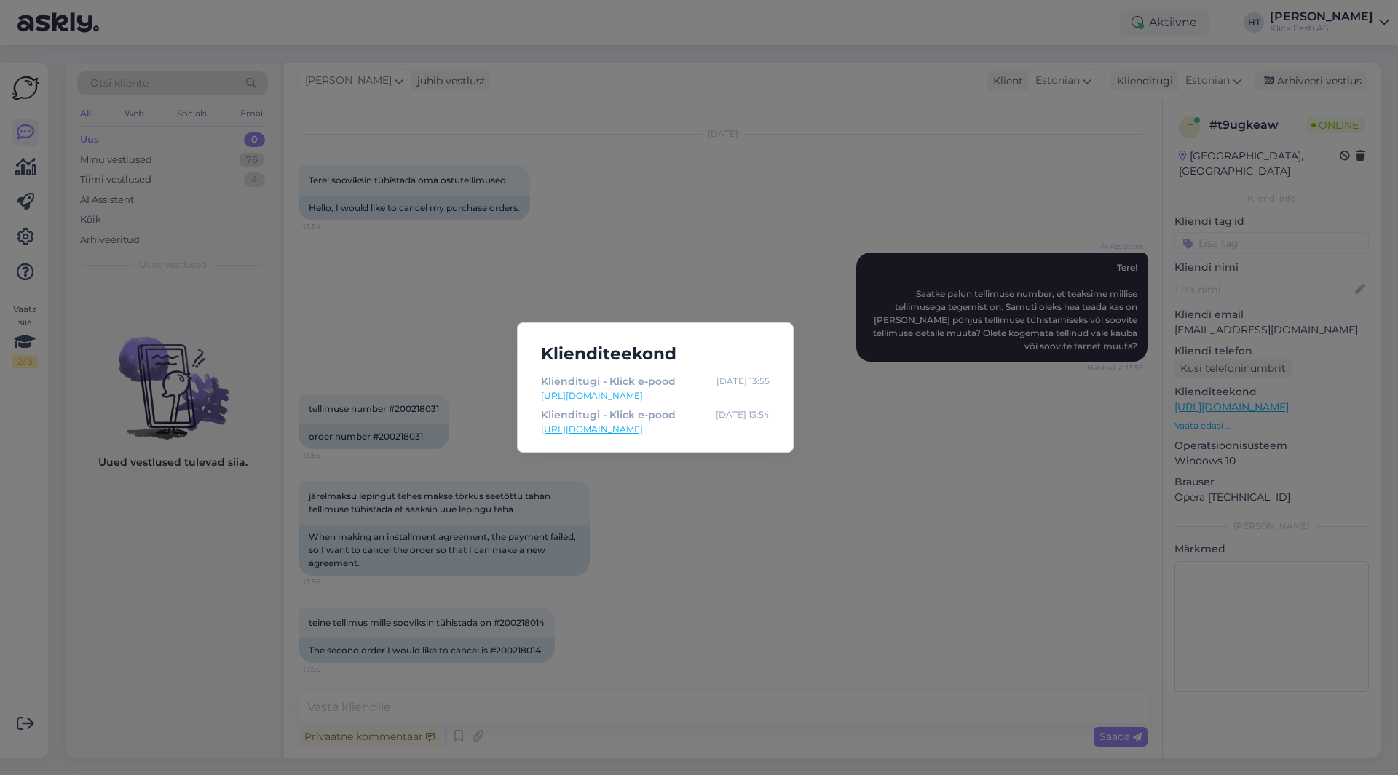
click at [709, 515] on div "Klienditeekond Klienditugi - Klick e-pood [DATE] 13:55 [URL][DOMAIN_NAME] Klien…" at bounding box center [699, 387] width 1398 height 775
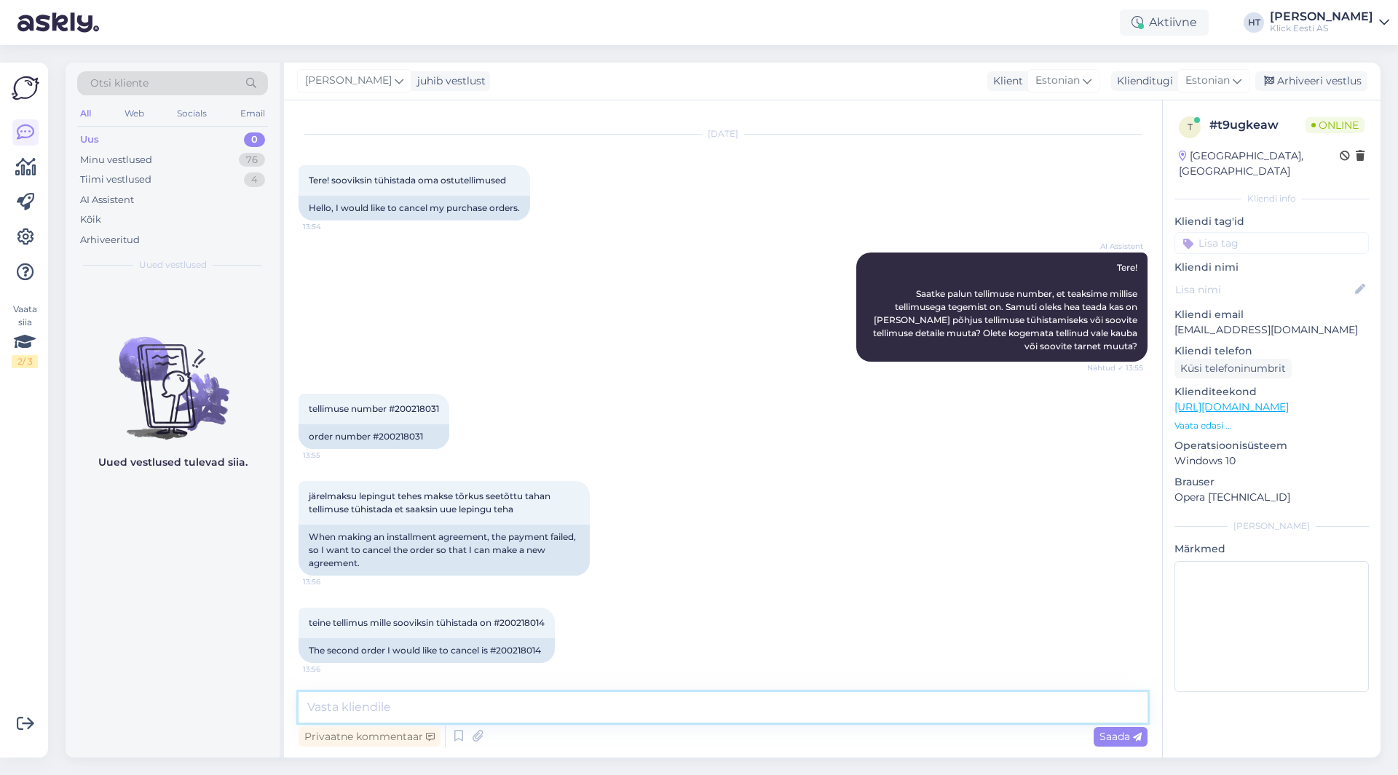
click at [668, 694] on textarea at bounding box center [722, 707] width 849 height 31
type textarea "Kas leping sai allkirjastatud või esines alles maksimsel tõrge?"
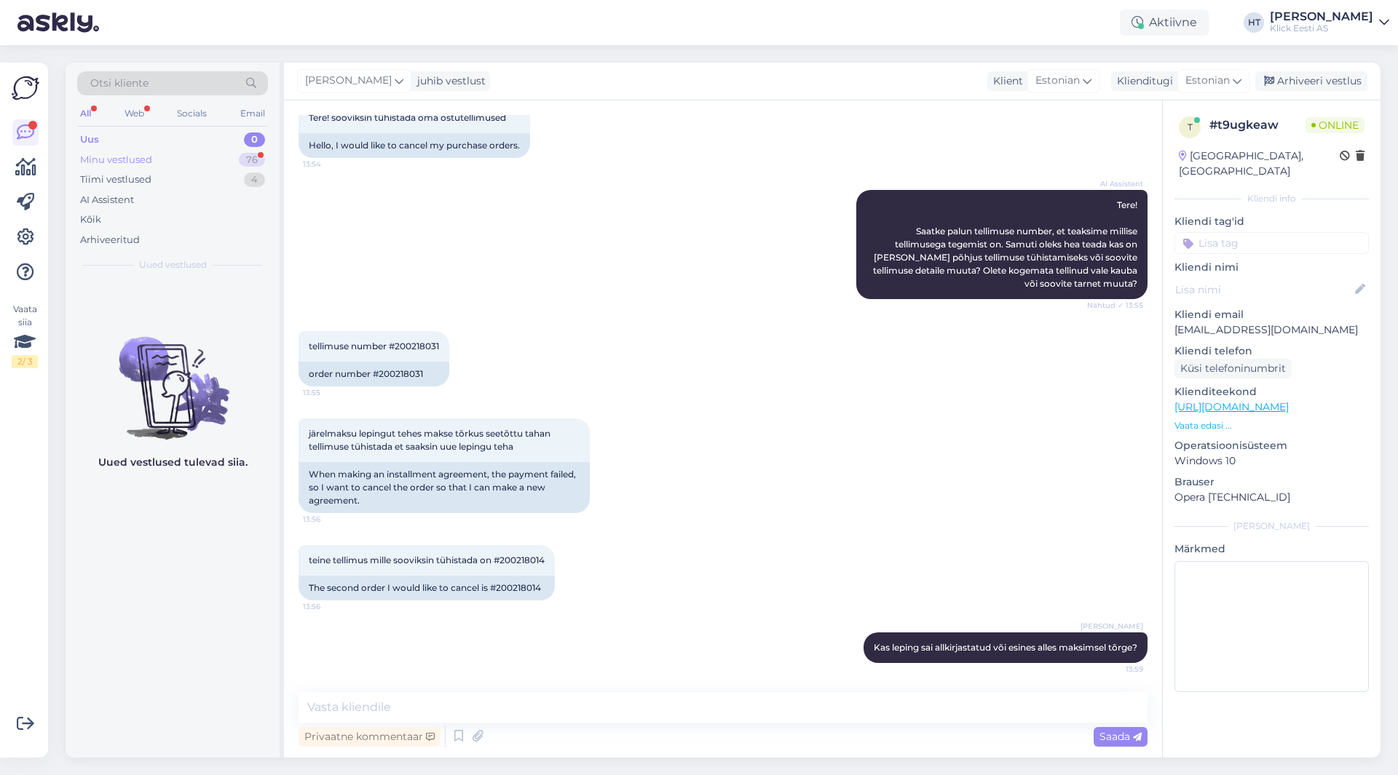
click at [245, 163] on div "76" at bounding box center [252, 160] width 26 height 15
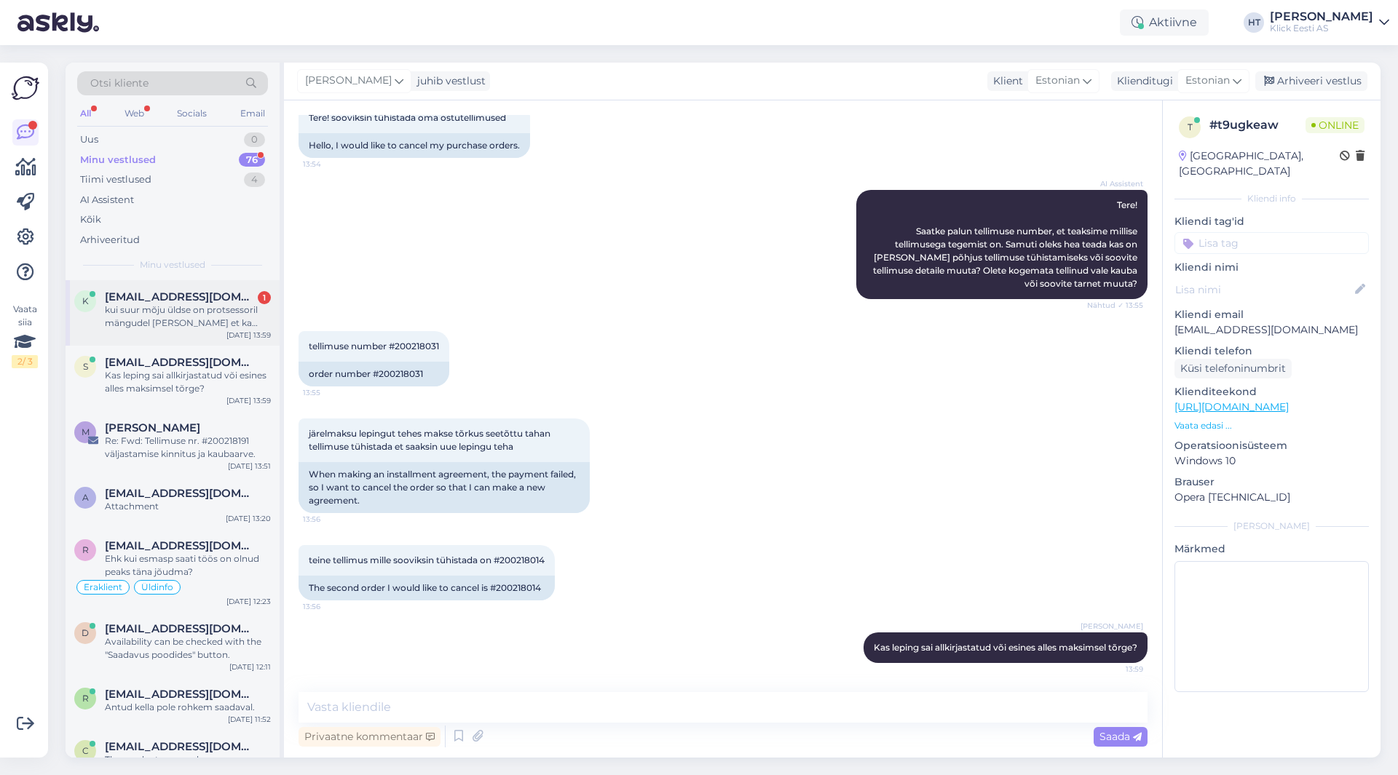
click at [213, 308] on div "kui suur mõju üldse on protsessoril mängudel [PERSON_NAME] et ka päris suur" at bounding box center [188, 317] width 166 height 26
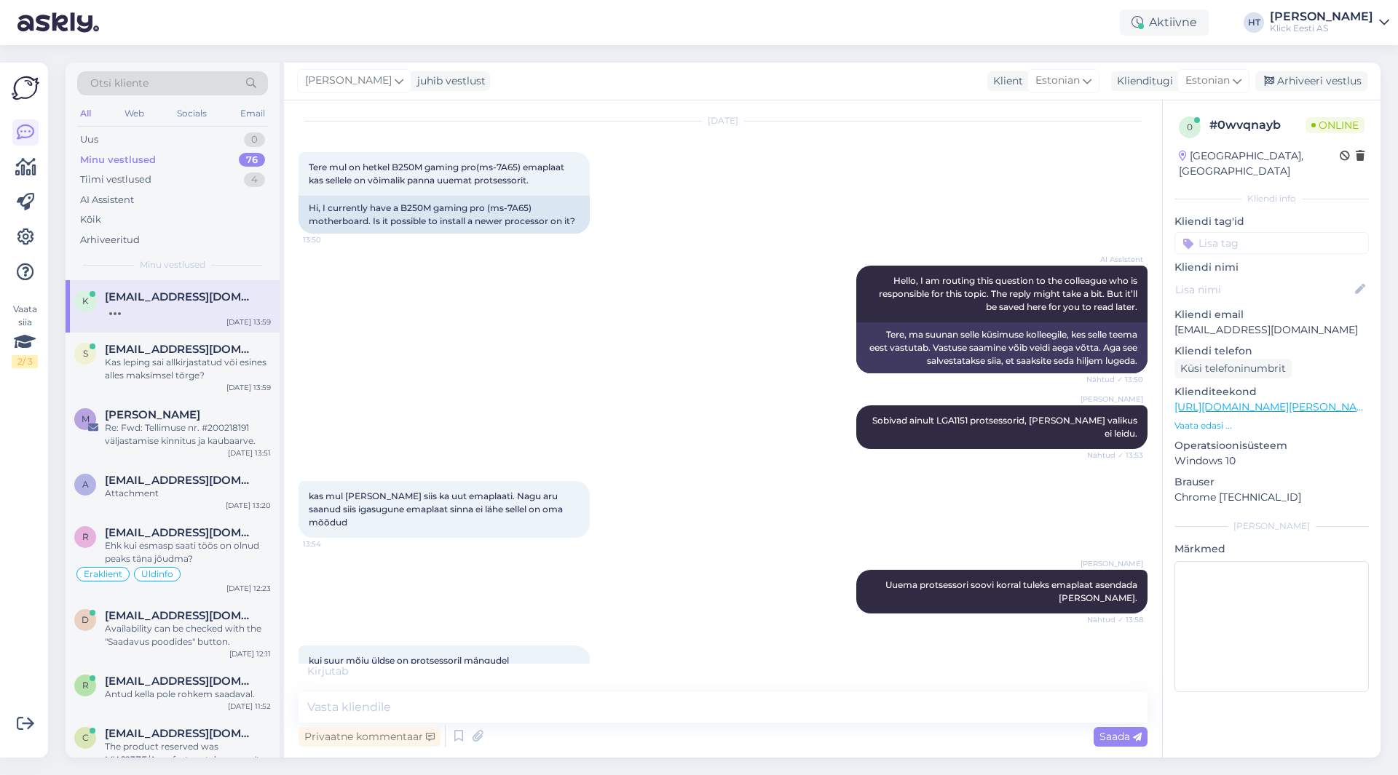
scroll to position [55, 0]
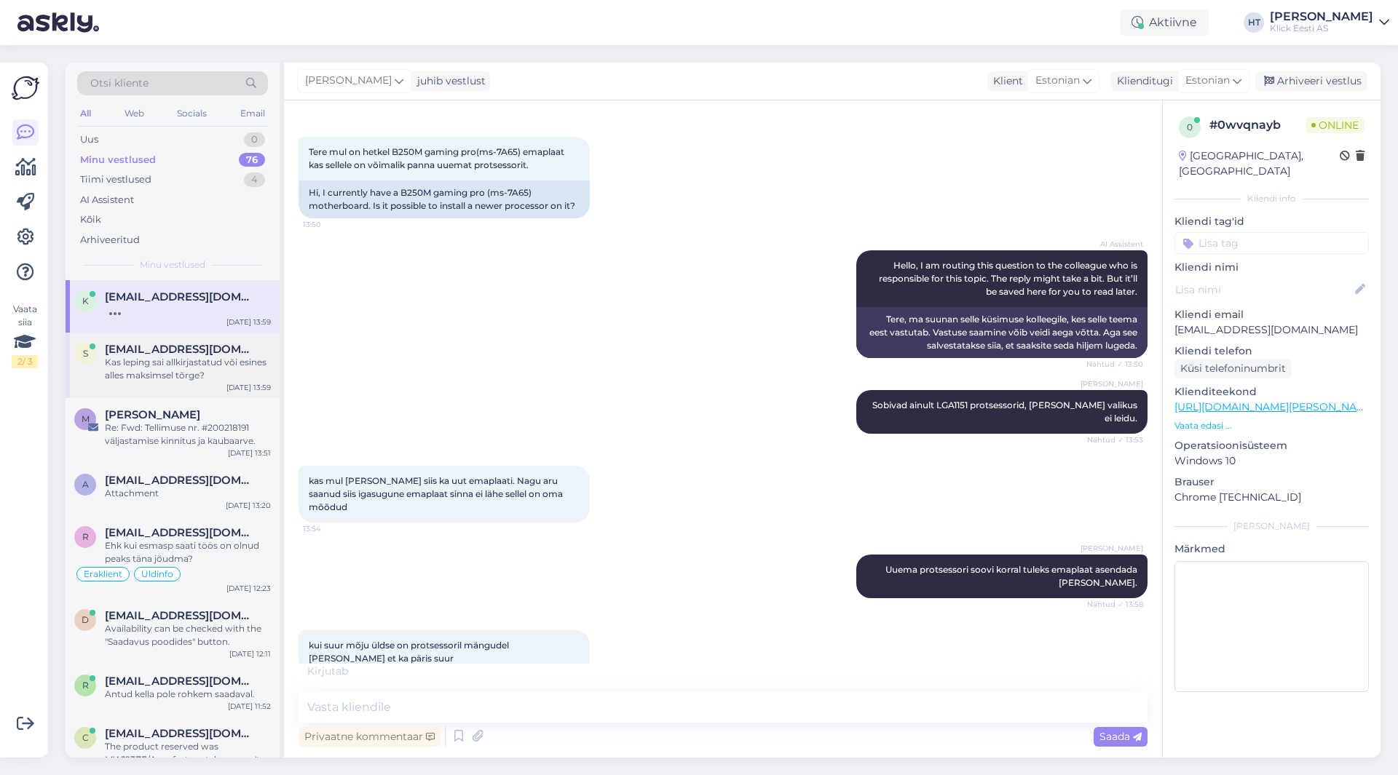
click at [226, 367] on div "Kas leping sai allkirjastatud või esines alles maksimsel tõrge?" at bounding box center [188, 369] width 166 height 26
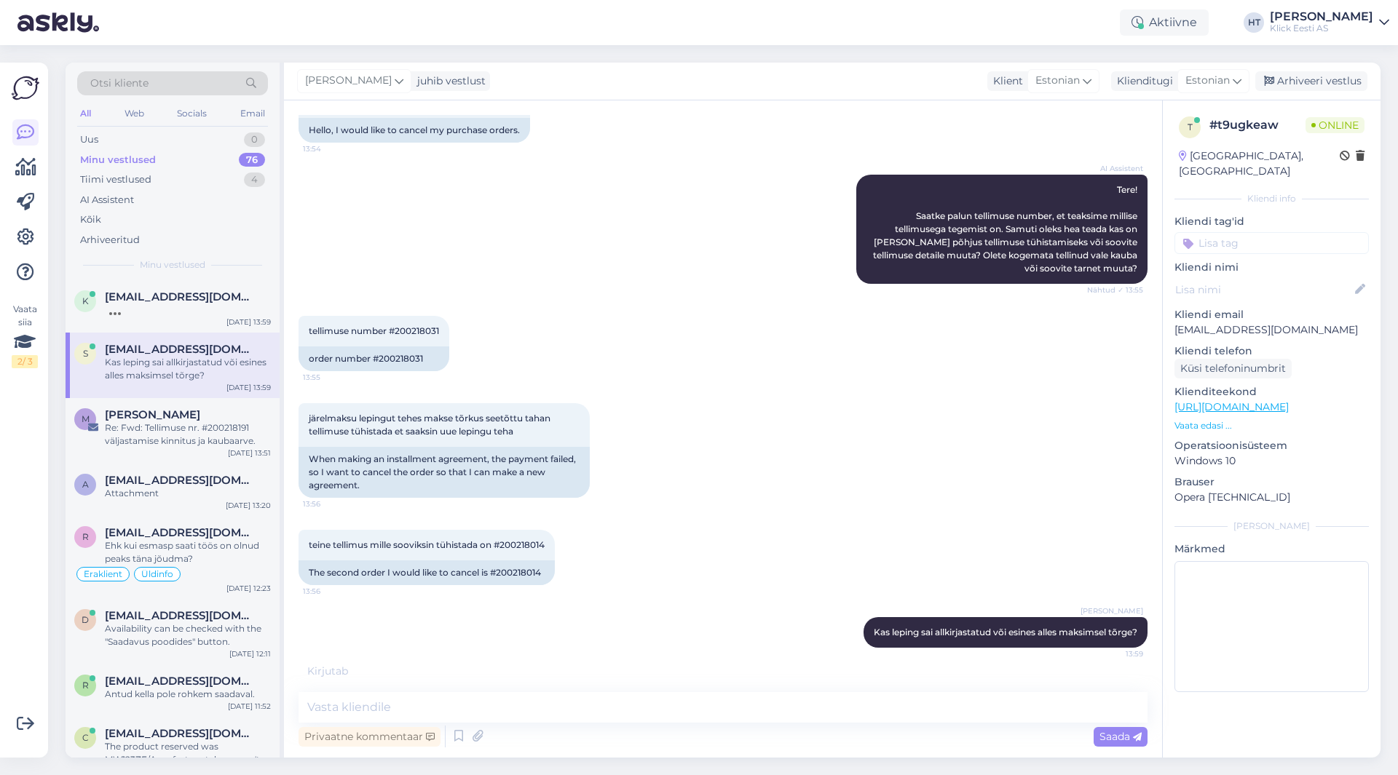
scroll to position [90, 0]
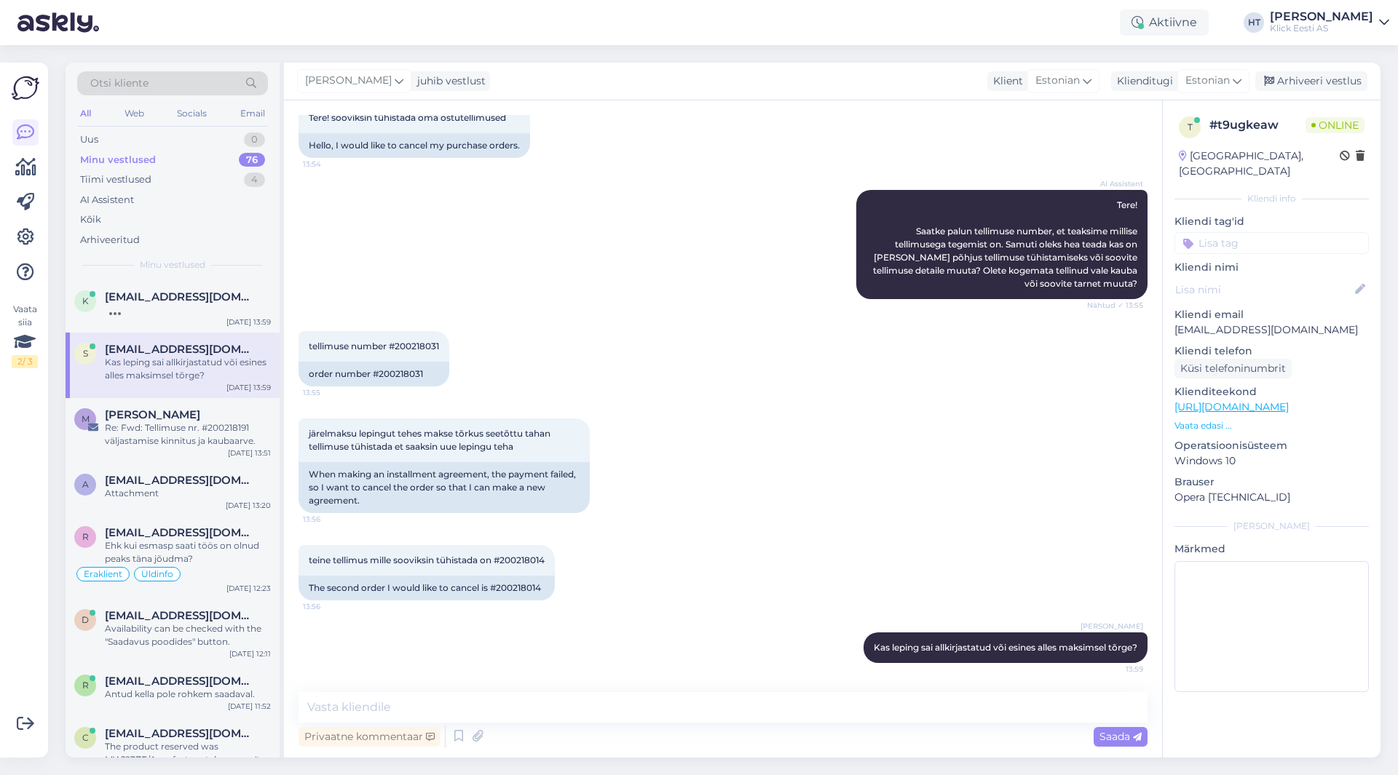
click at [20, 486] on div "Vaata siia 2 / 3" at bounding box center [26, 410] width 28 height 672
click at [1200, 419] on p "Vaata edasi ..." at bounding box center [1271, 425] width 194 height 13
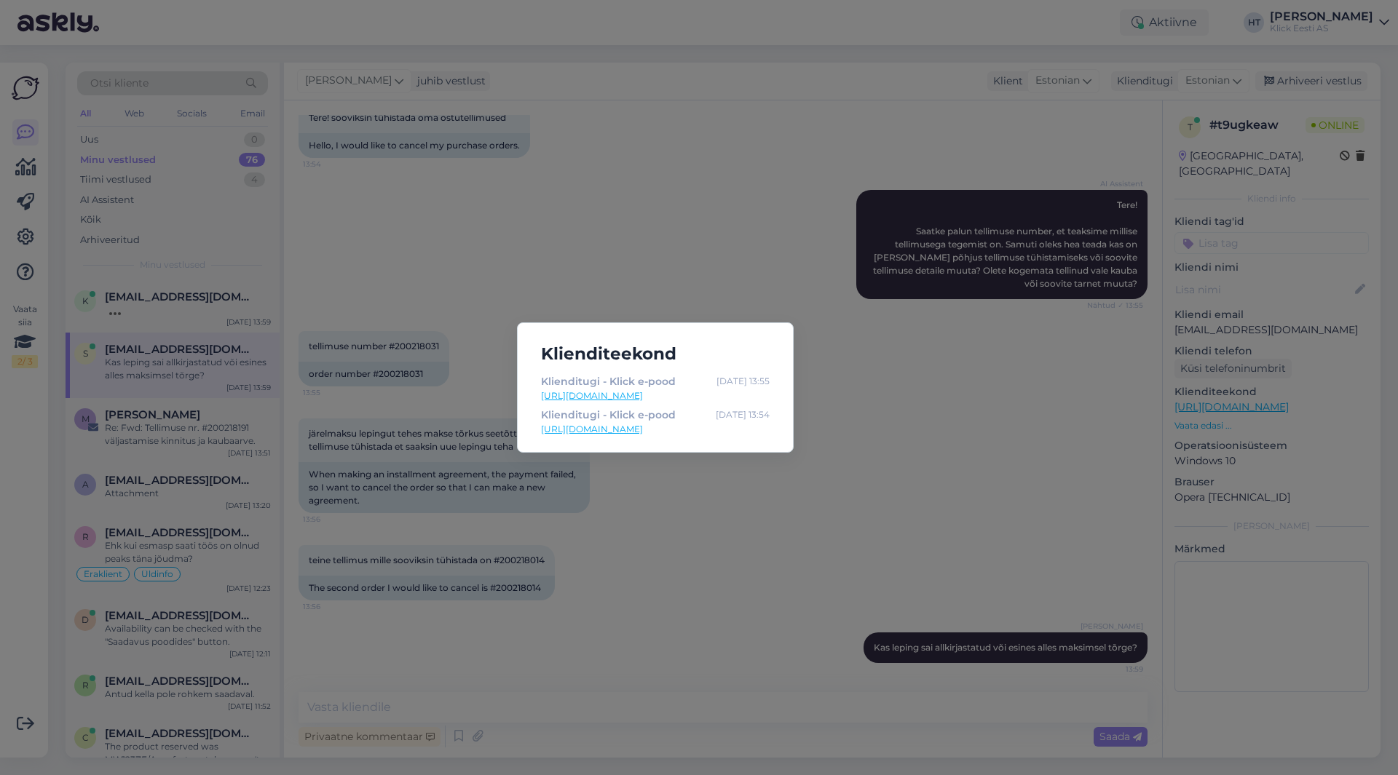
click at [986, 396] on div "Klienditeekond Klienditugi - Klick e-pood [DATE] 13:55 [URL][DOMAIN_NAME] Klien…" at bounding box center [699, 387] width 1398 height 775
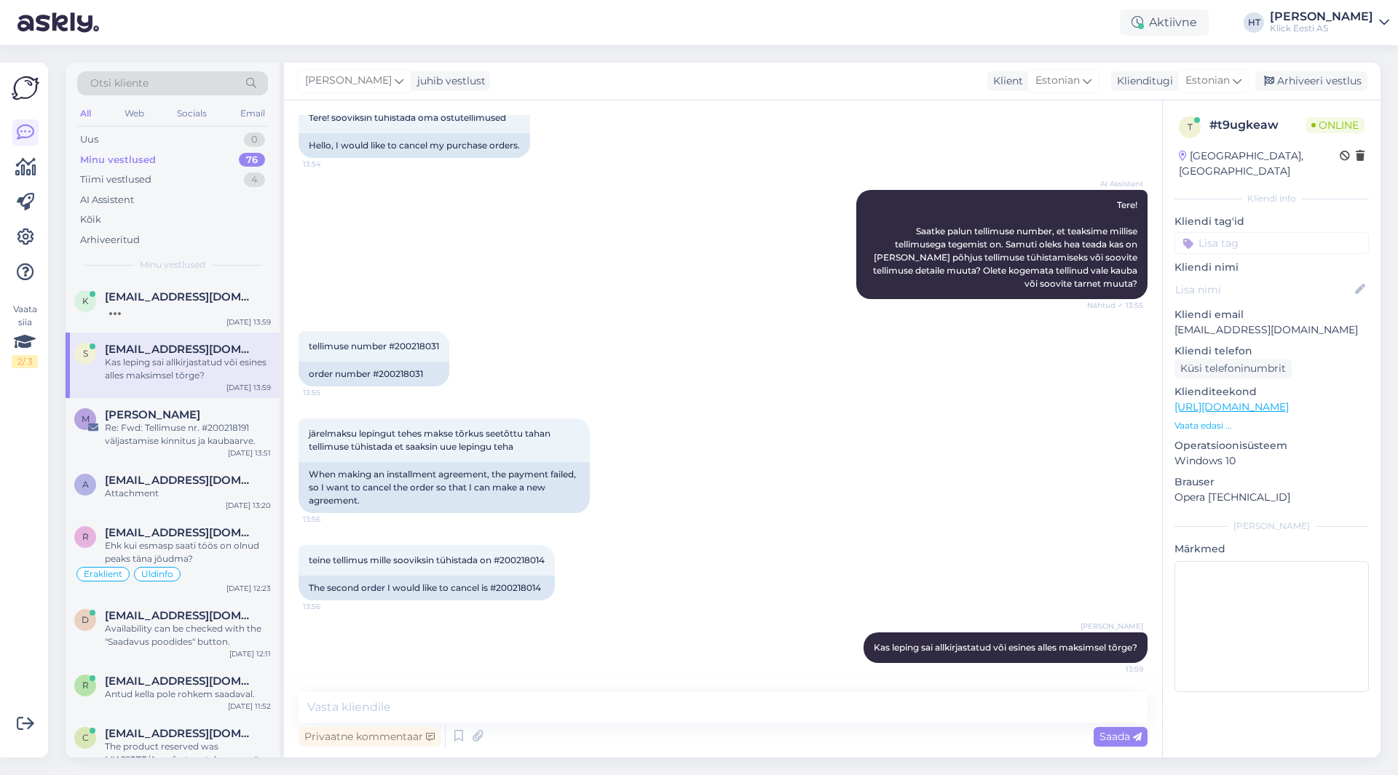
click at [31, 437] on div "Vaata siia 2 / 3" at bounding box center [26, 410] width 28 height 672
click at [23, 446] on div "Vaata siia 2 / 3" at bounding box center [26, 410] width 28 height 672
click at [24, 446] on div "Vaata siia 2 / 3" at bounding box center [26, 410] width 28 height 672
click at [22, 447] on div "Vaata siia 2 / 3" at bounding box center [26, 410] width 28 height 672
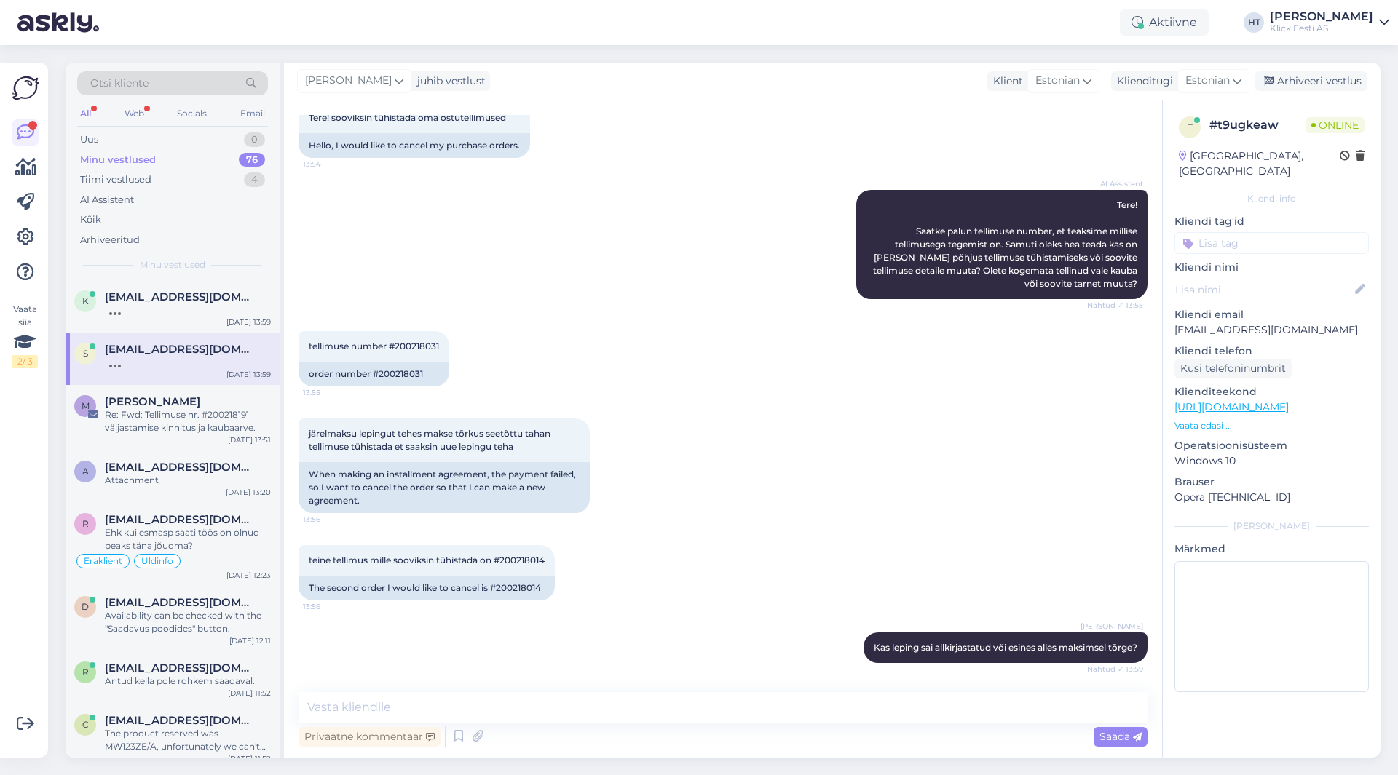
click at [21, 598] on div "Vaata siia 2 / 3" at bounding box center [26, 410] width 28 height 672
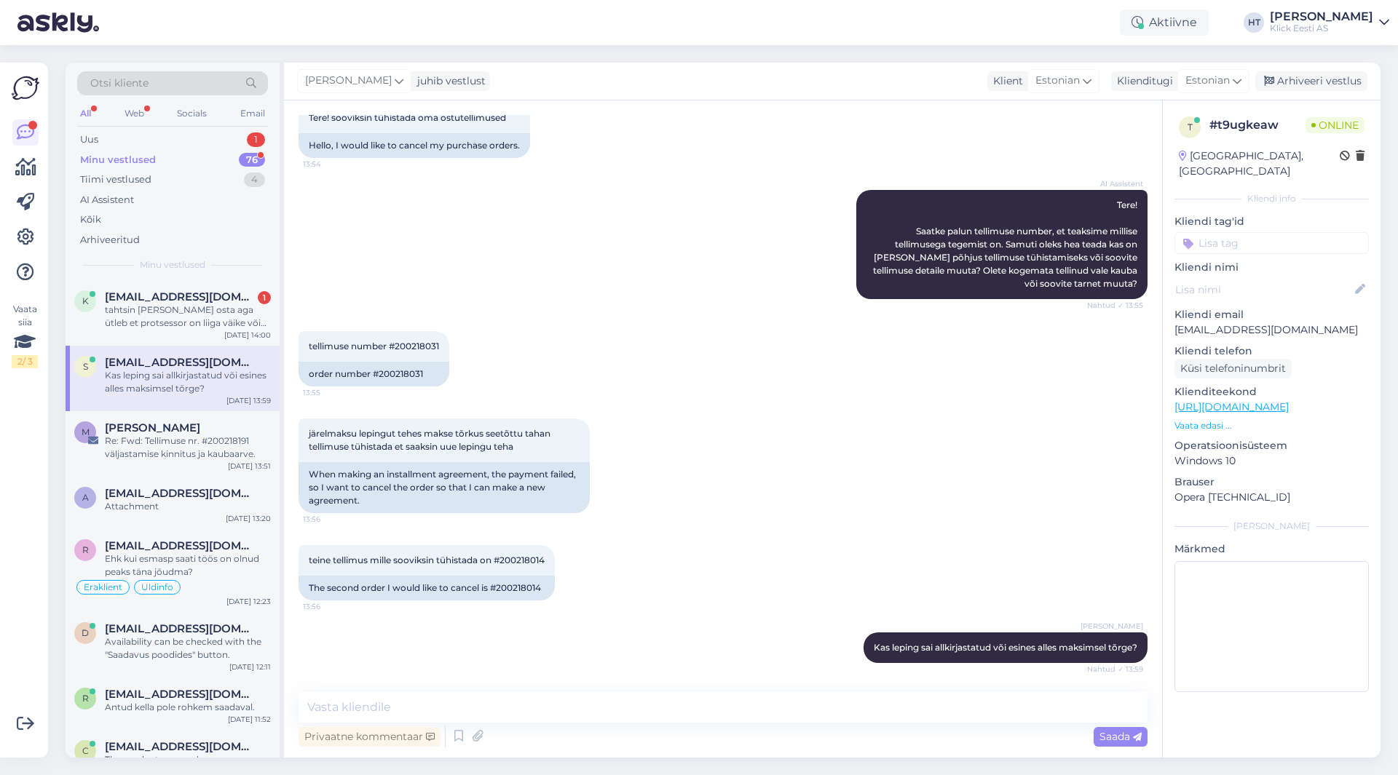
scroll to position [205, 0]
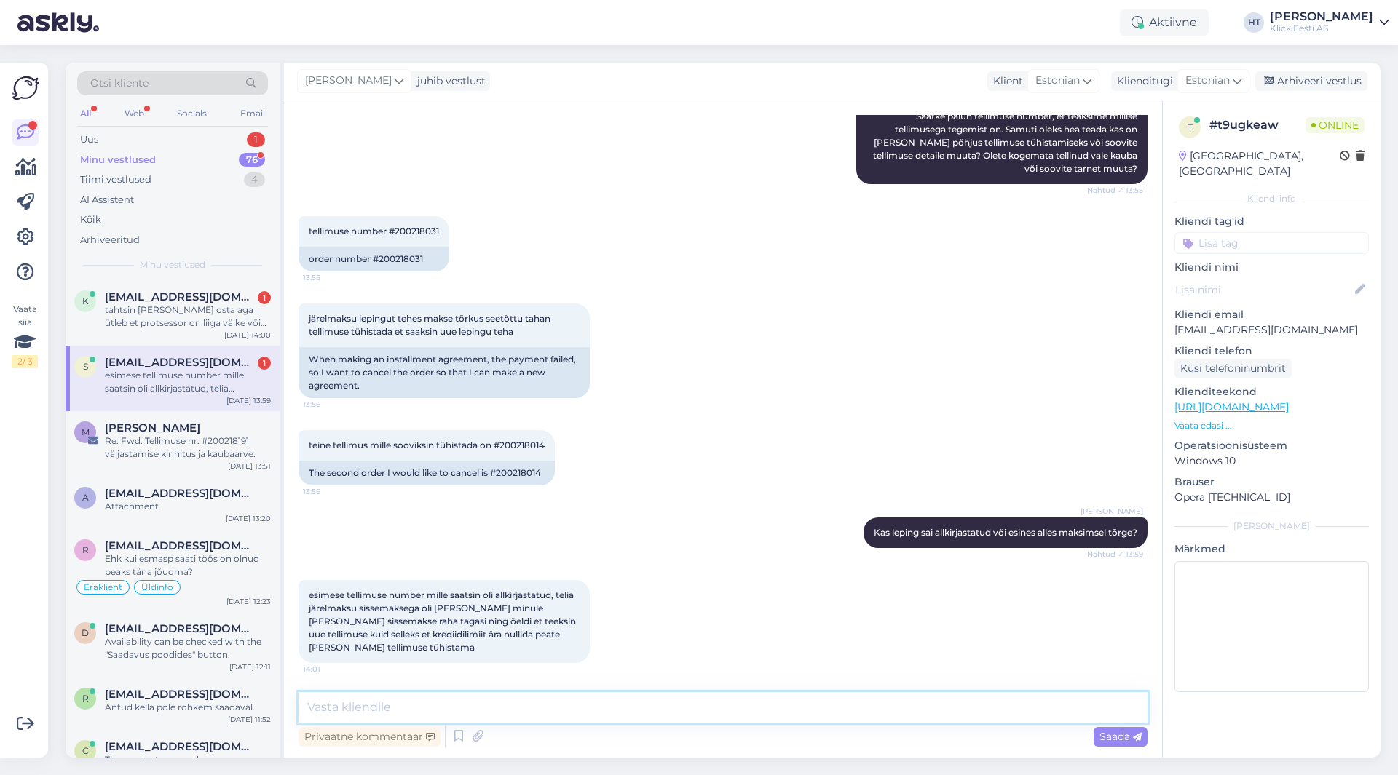
click at [606, 700] on textarea at bounding box center [722, 707] width 849 height 31
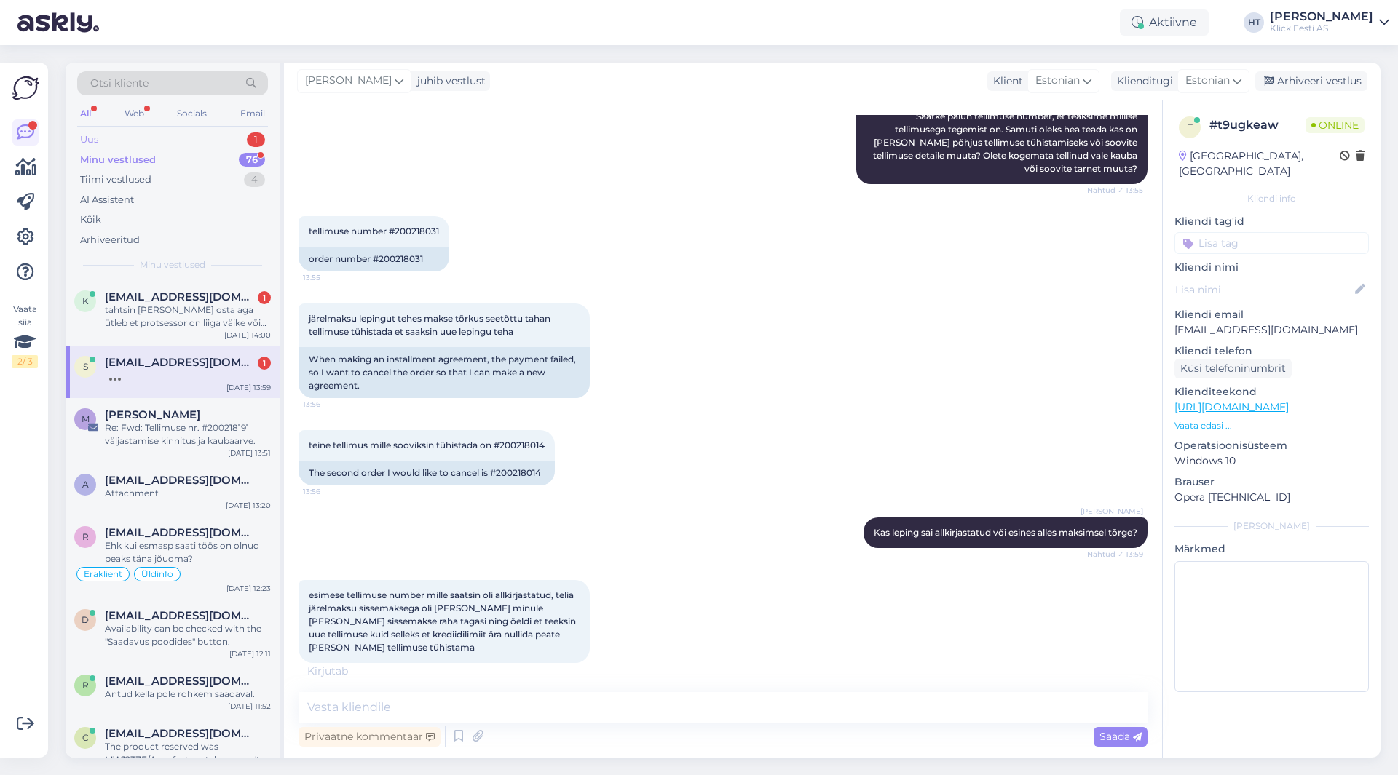
click at [237, 138] on div "Uus 1" at bounding box center [172, 140] width 191 height 20
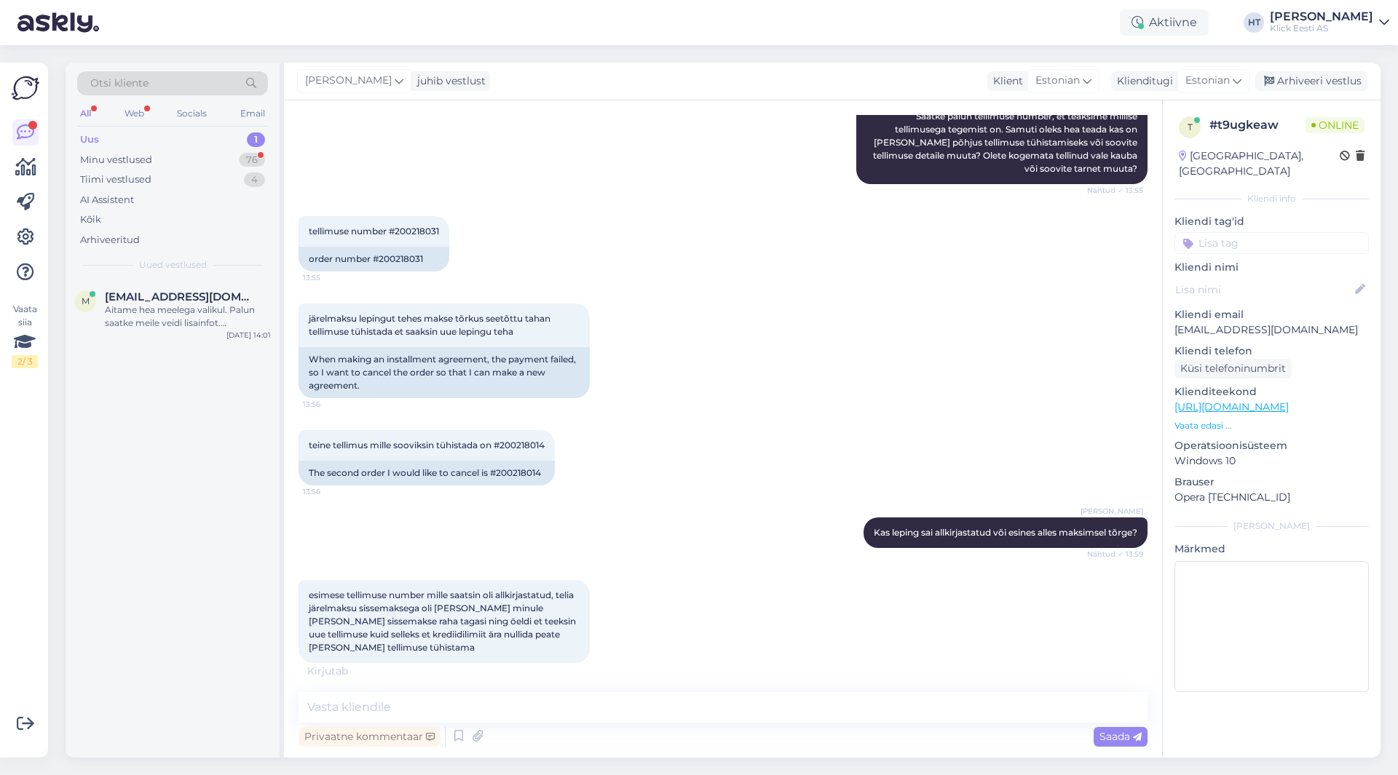
click at [188, 87] on div "Otsi kliente" at bounding box center [172, 83] width 191 height 24
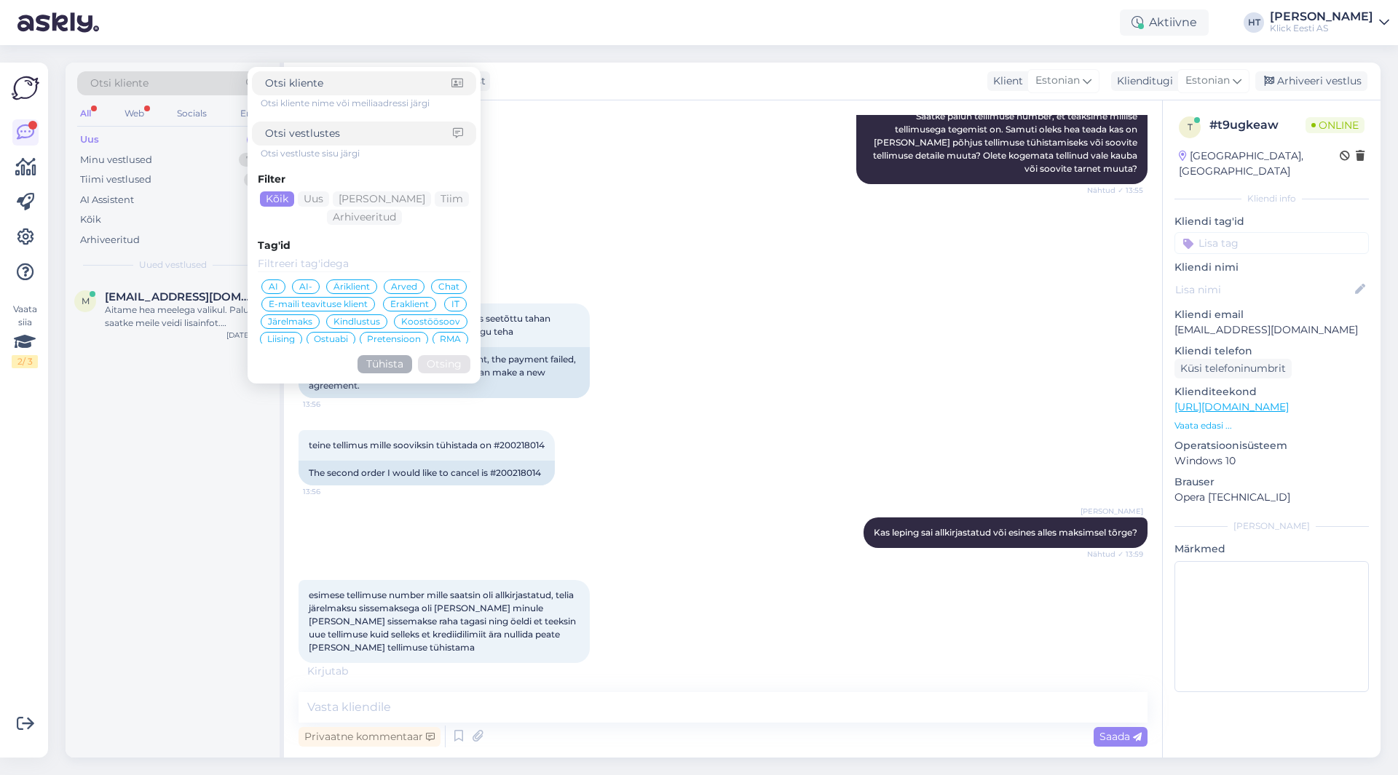
click at [320, 87] on input at bounding box center [358, 83] width 186 height 15
type input "musi37"
click button "Otsing" at bounding box center [444, 364] width 52 height 18
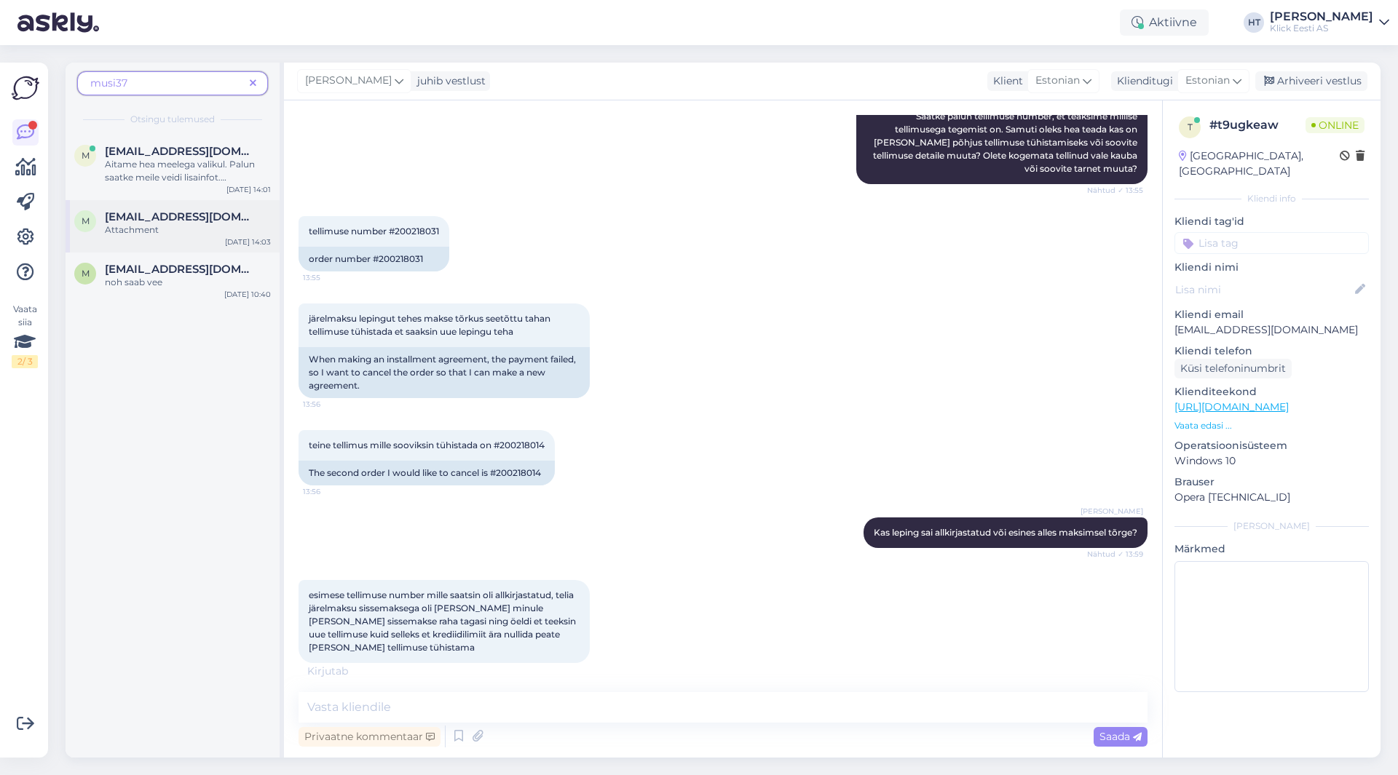
click at [217, 222] on div "[EMAIL_ADDRESS][DOMAIN_NAME]" at bounding box center [188, 216] width 166 height 13
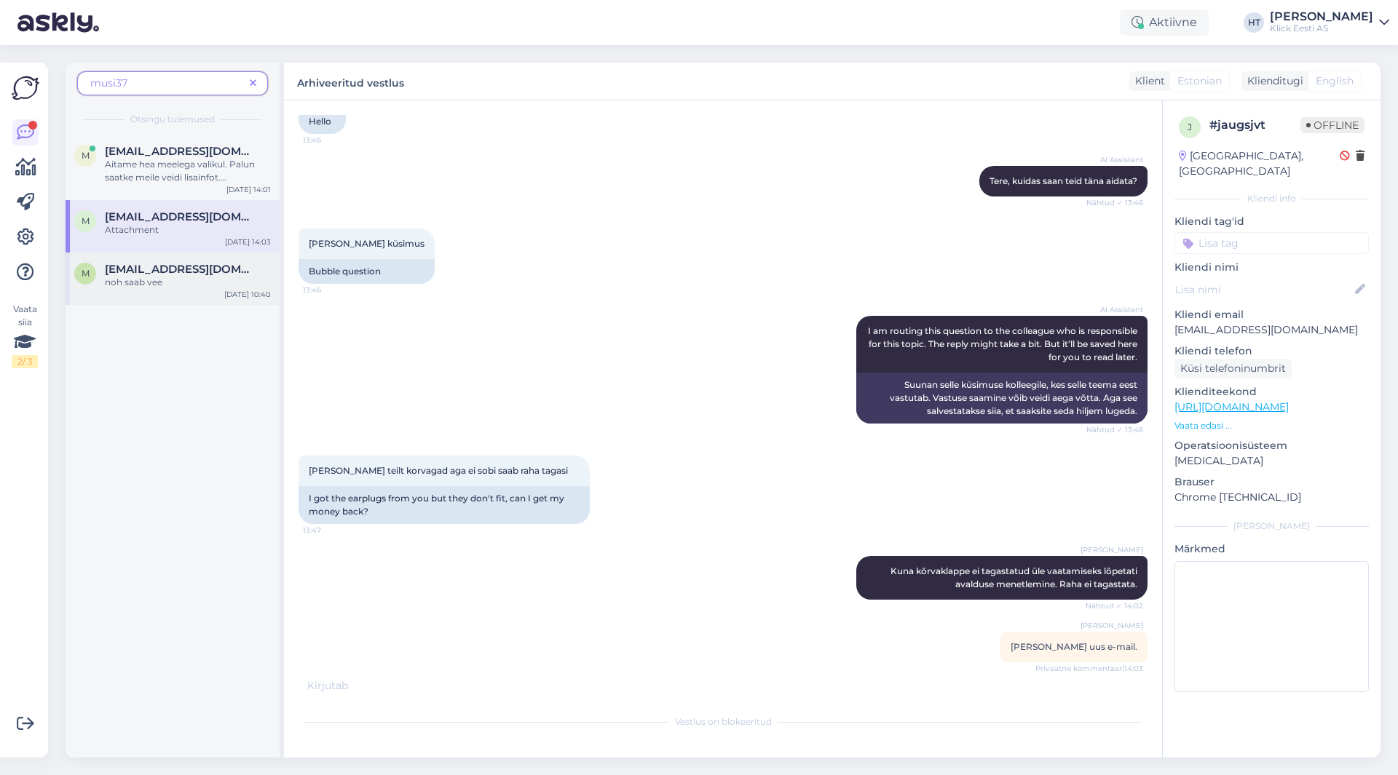
click at [200, 278] on div "noh saab vee" at bounding box center [188, 282] width 166 height 13
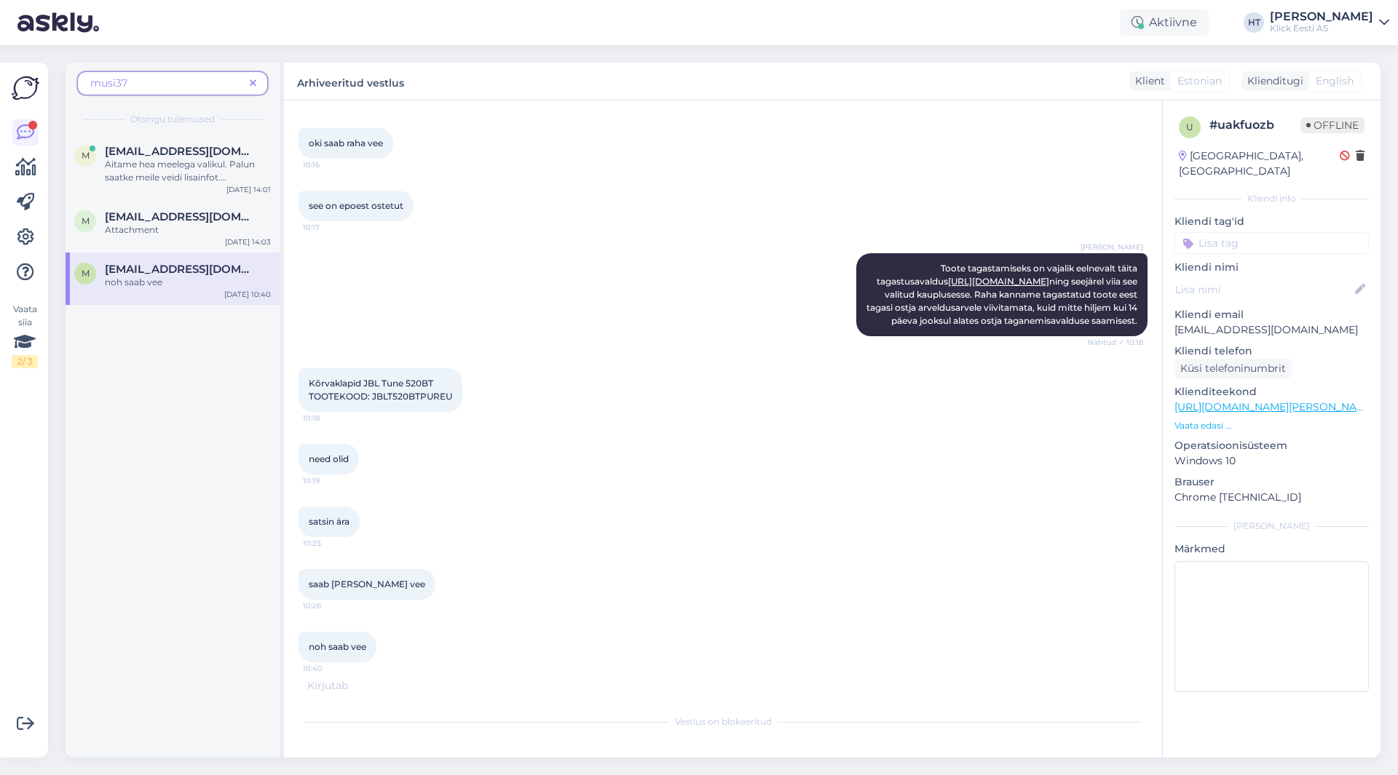
scroll to position [1251, 0]
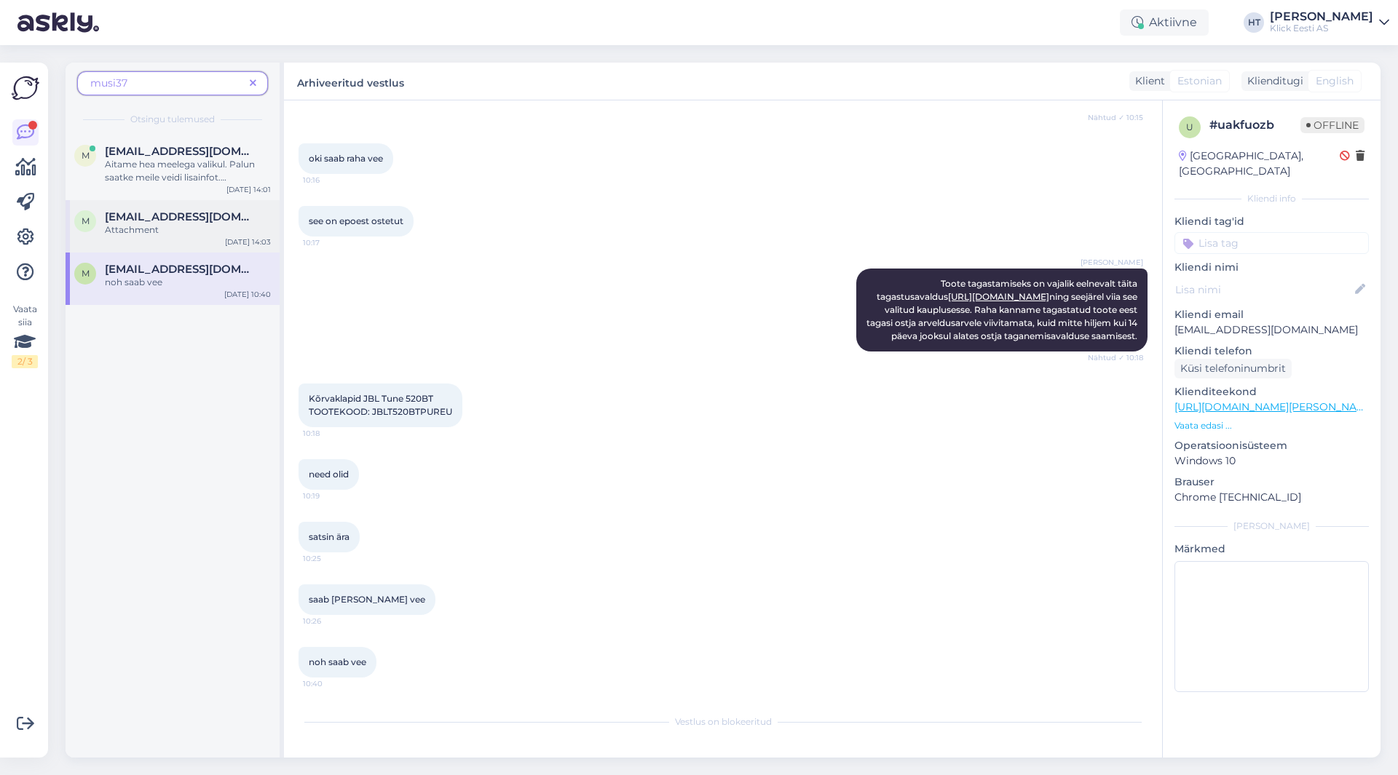
click at [197, 226] on div "Attachment" at bounding box center [188, 229] width 166 height 13
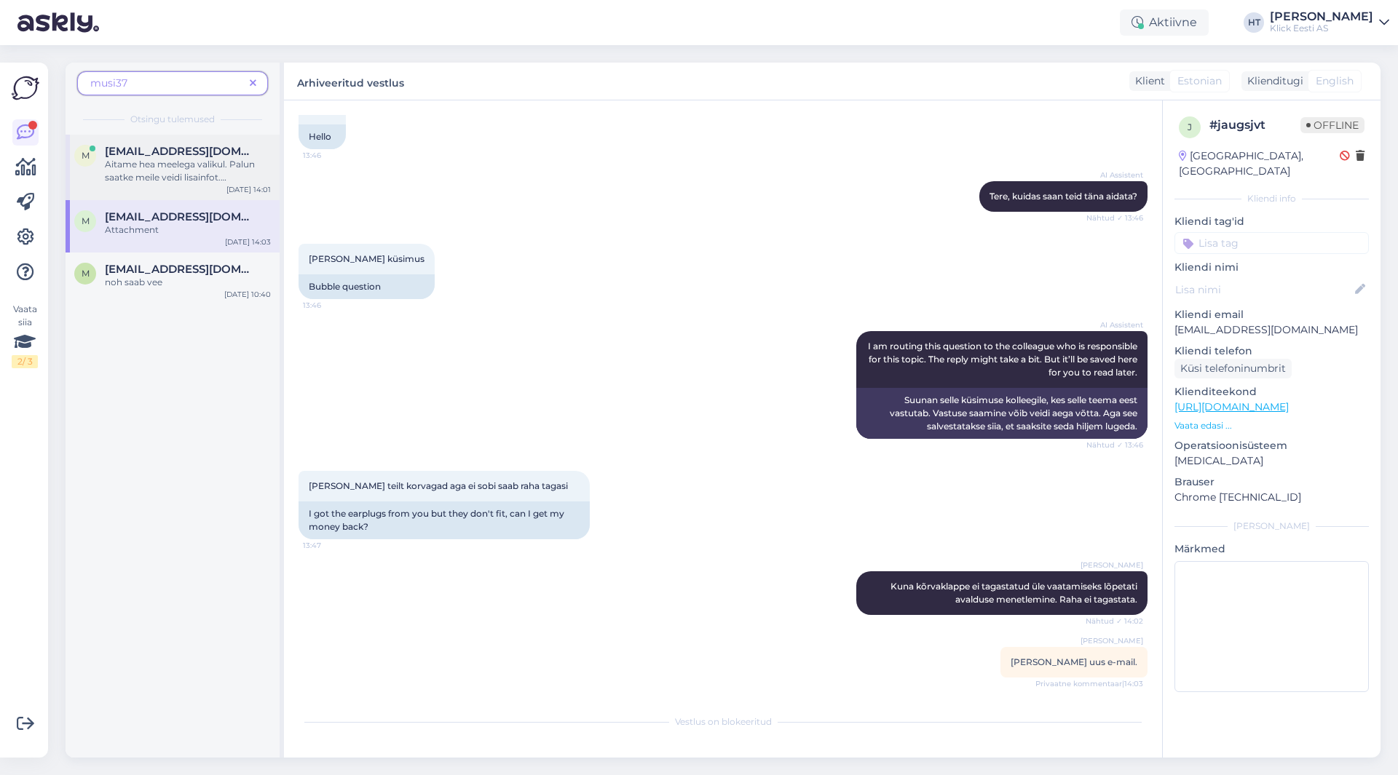
click at [197, 189] on div "M [EMAIL_ADDRESS][DOMAIN_NAME] Aitame hea meelega valikul. Palun saatke meile v…" at bounding box center [173, 168] width 214 height 66
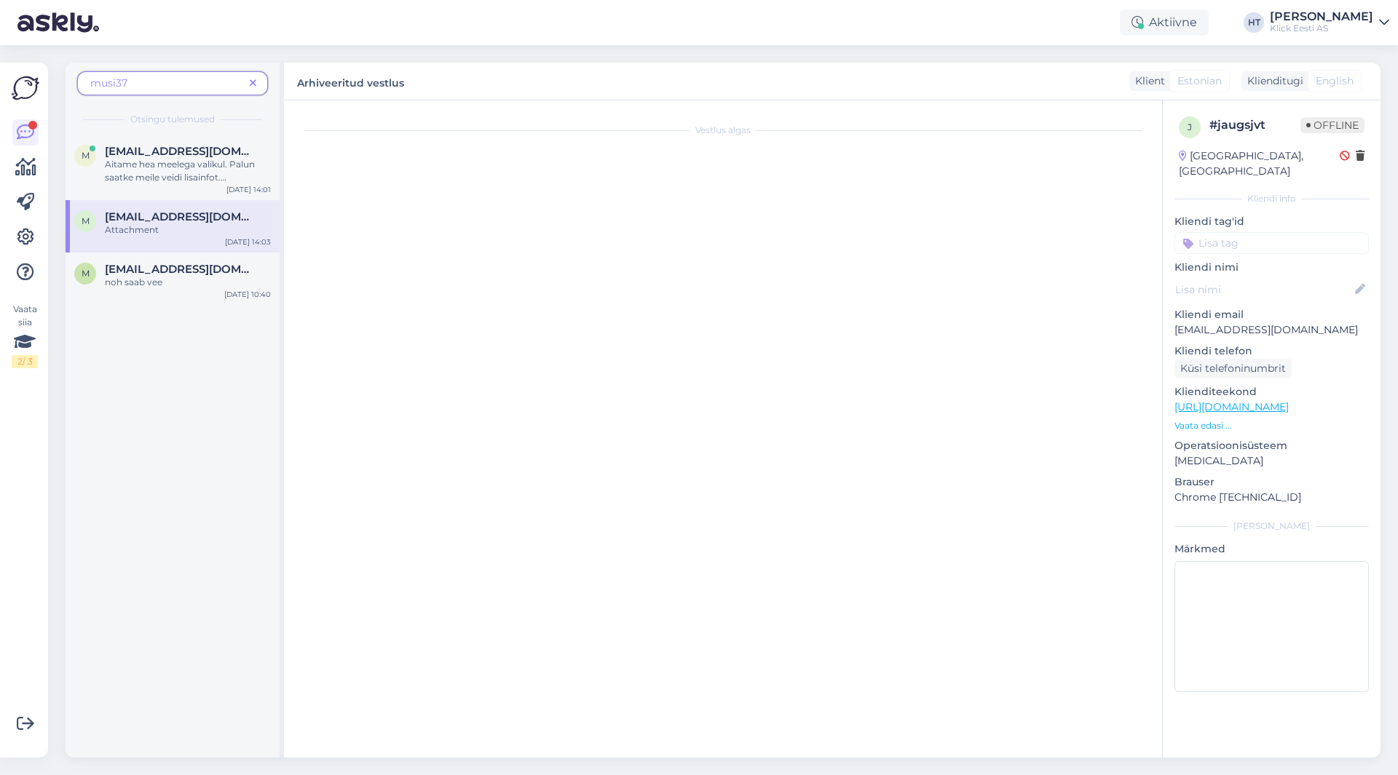
scroll to position [0, 0]
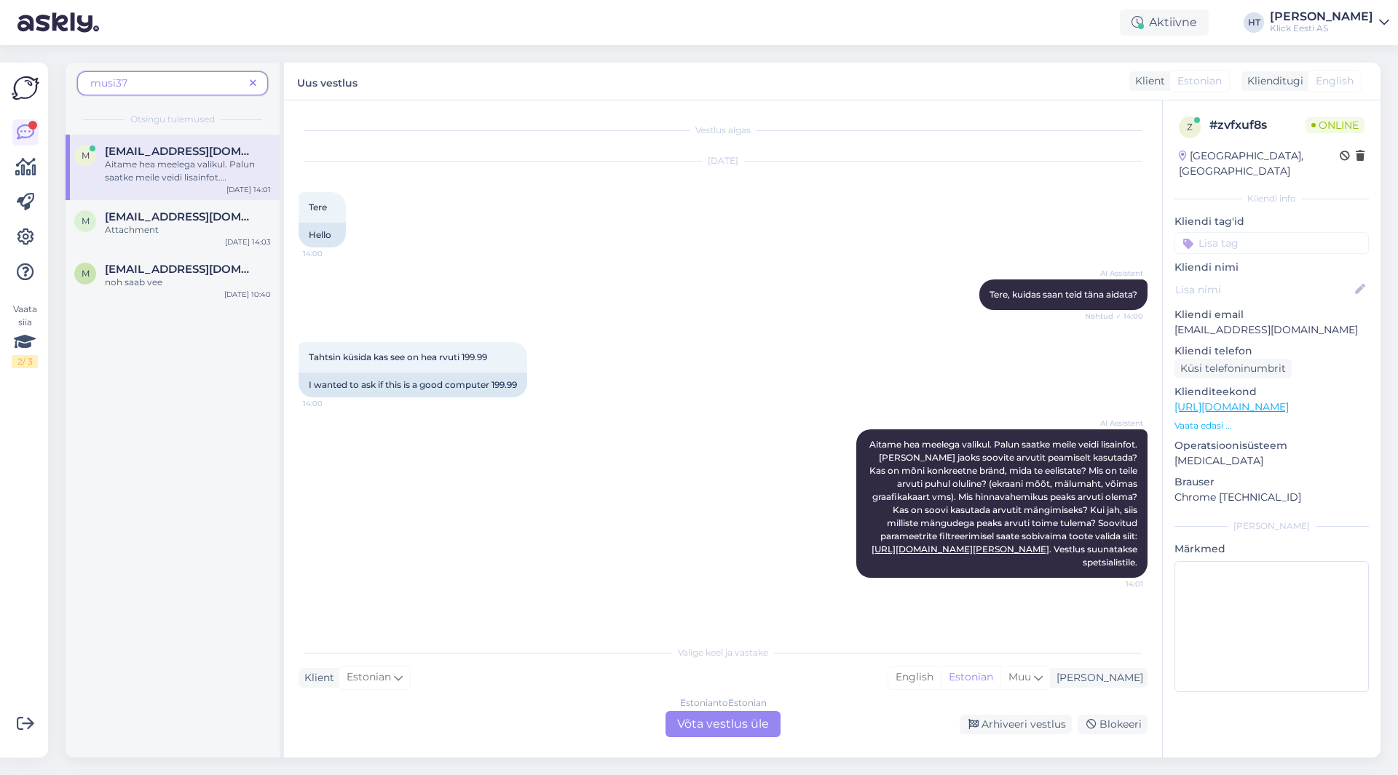
click at [258, 84] on span at bounding box center [253, 83] width 18 height 15
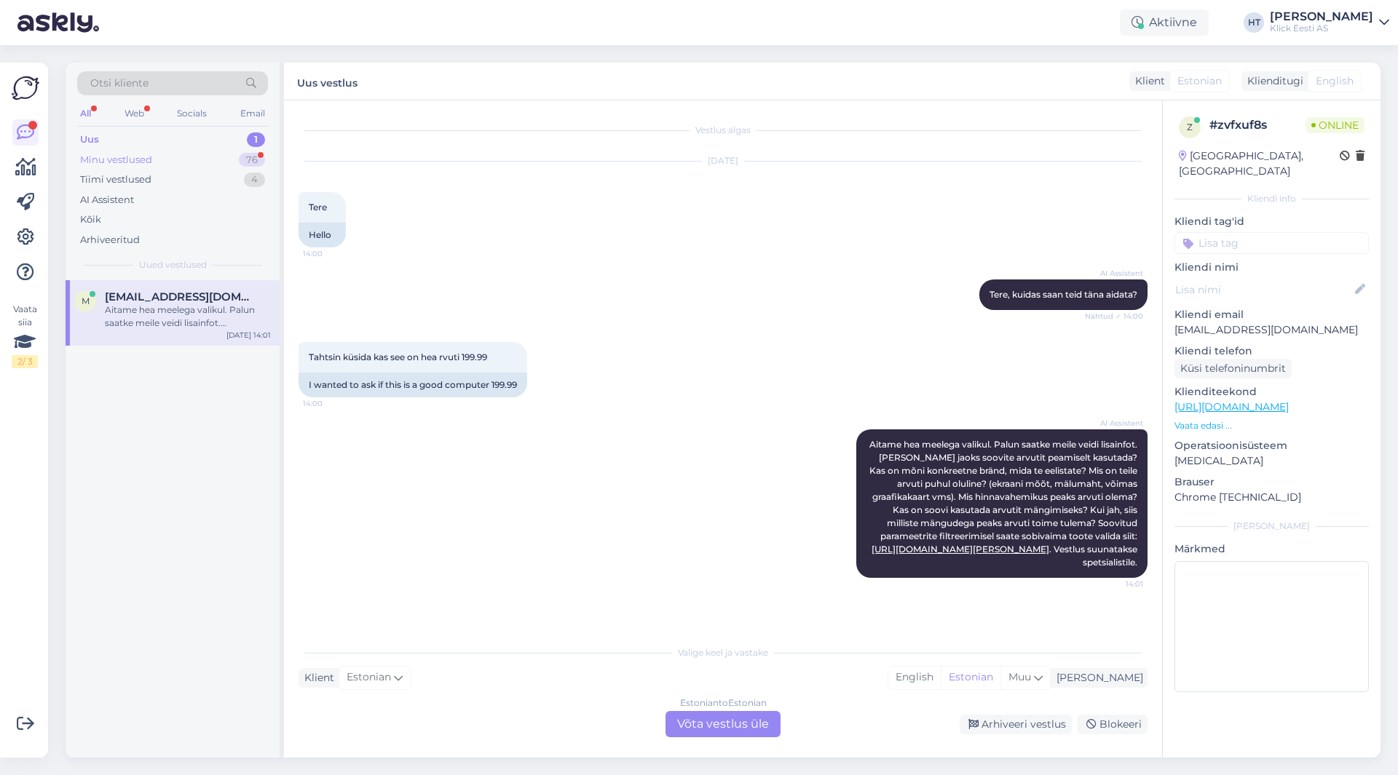
click at [231, 159] on div "Minu vestlused 76" at bounding box center [172, 160] width 191 height 20
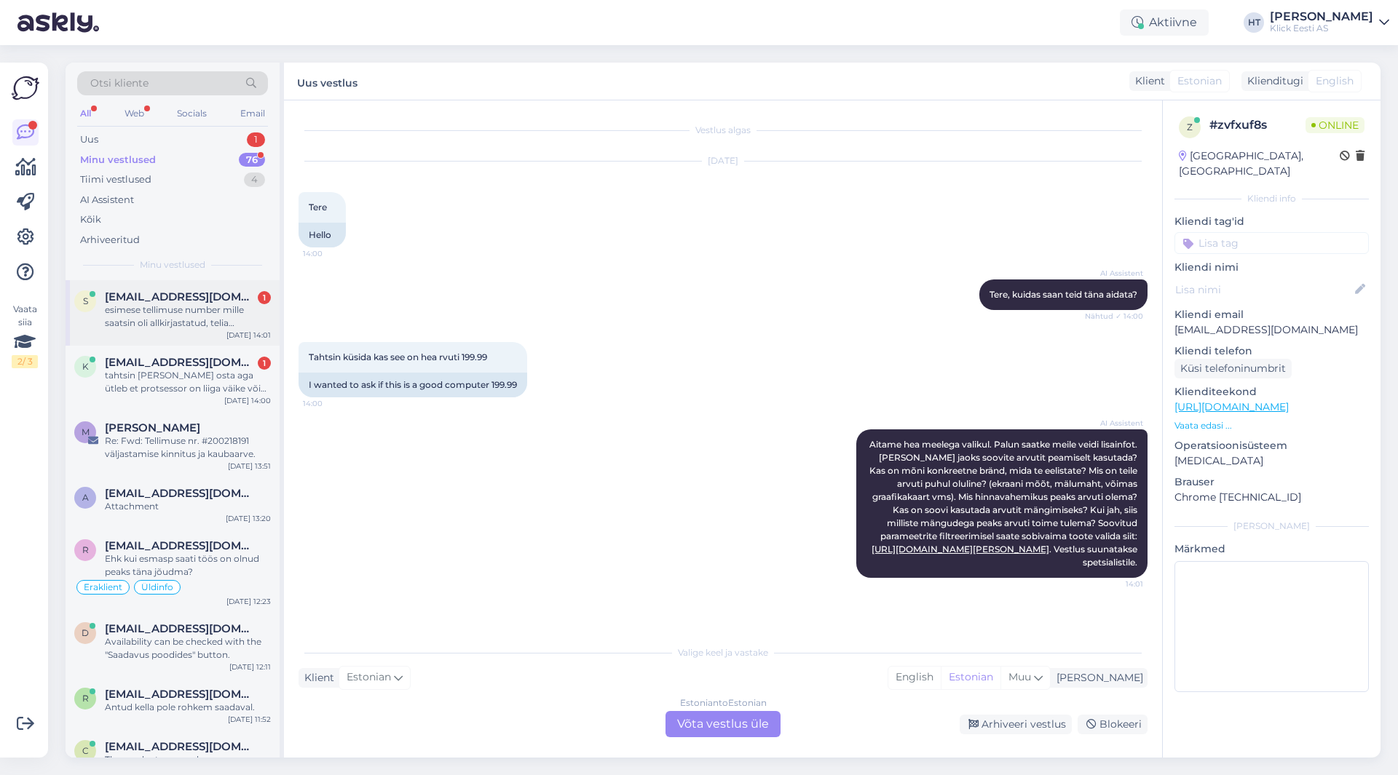
click at [196, 326] on div "esimese tellimuse number mille saatsin oli allkirjastatud, telia järelmaksu sis…" at bounding box center [188, 317] width 166 height 26
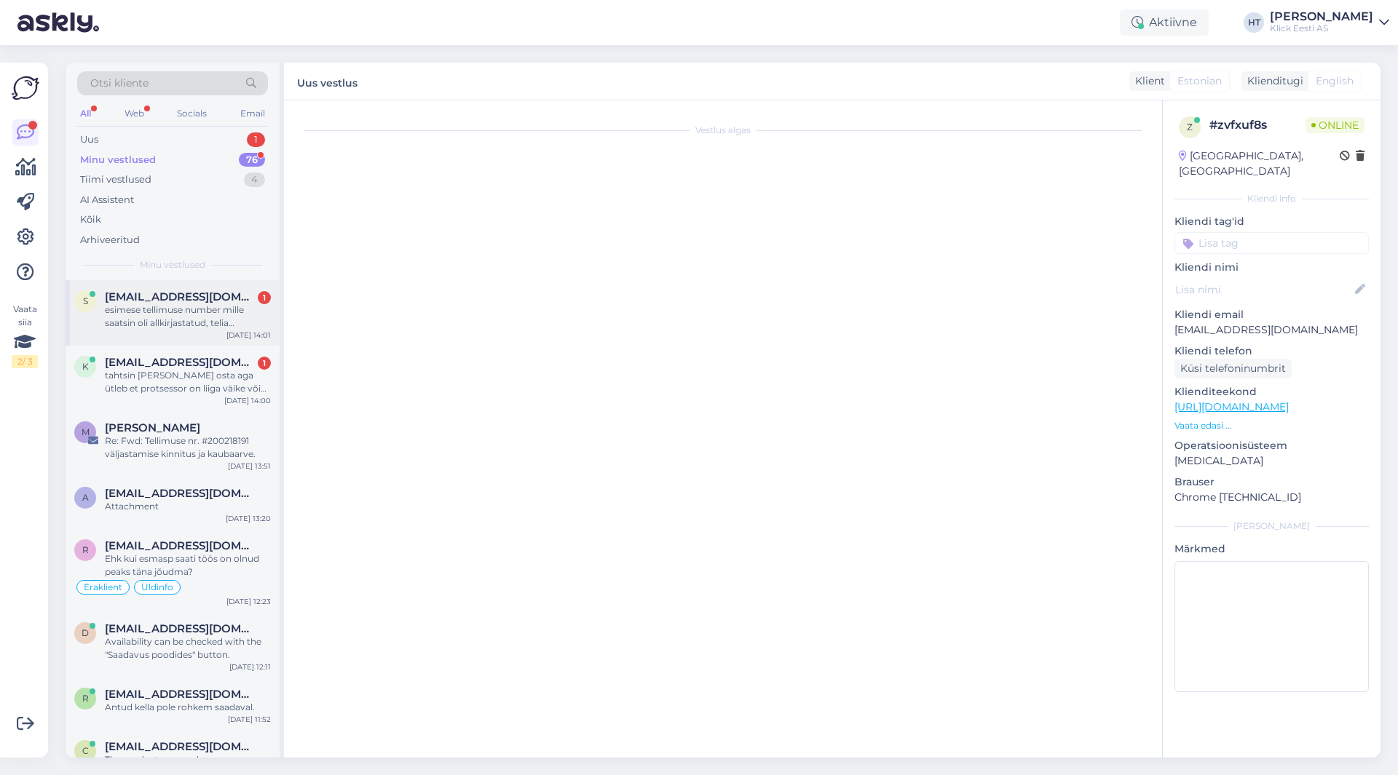
scroll to position [205, 0]
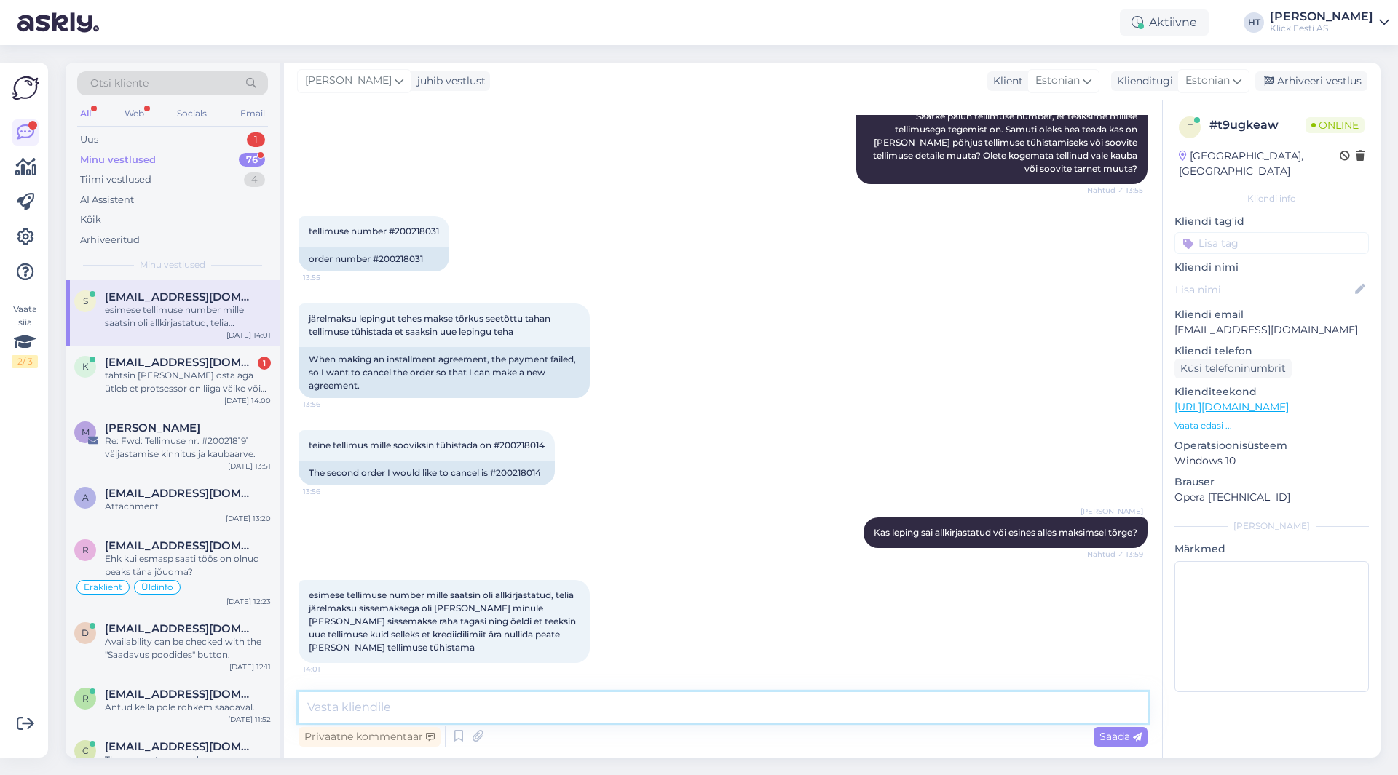
click at [600, 695] on textarea at bounding box center [722, 707] width 849 height 31
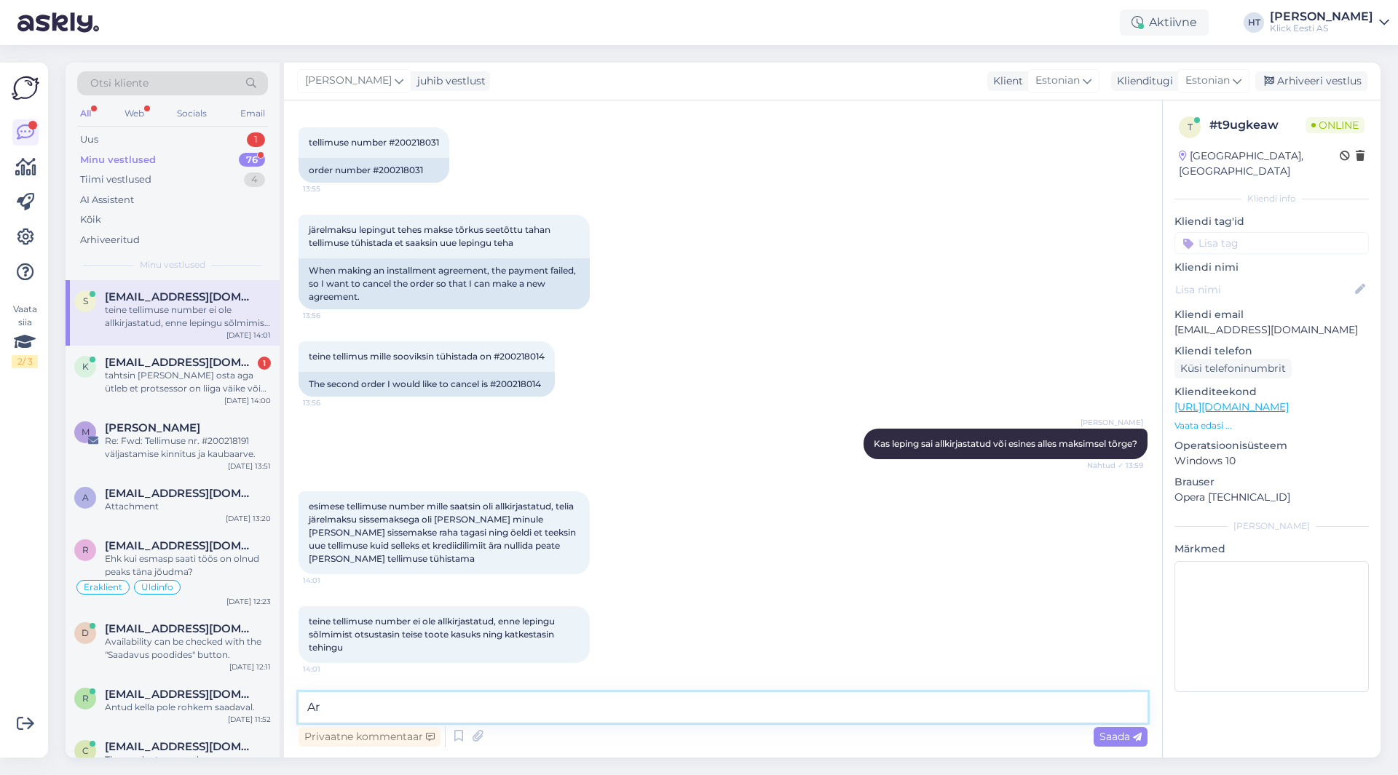
type textarea "A"
type textarea "Arusaadav, edastan info tühistuste osas."
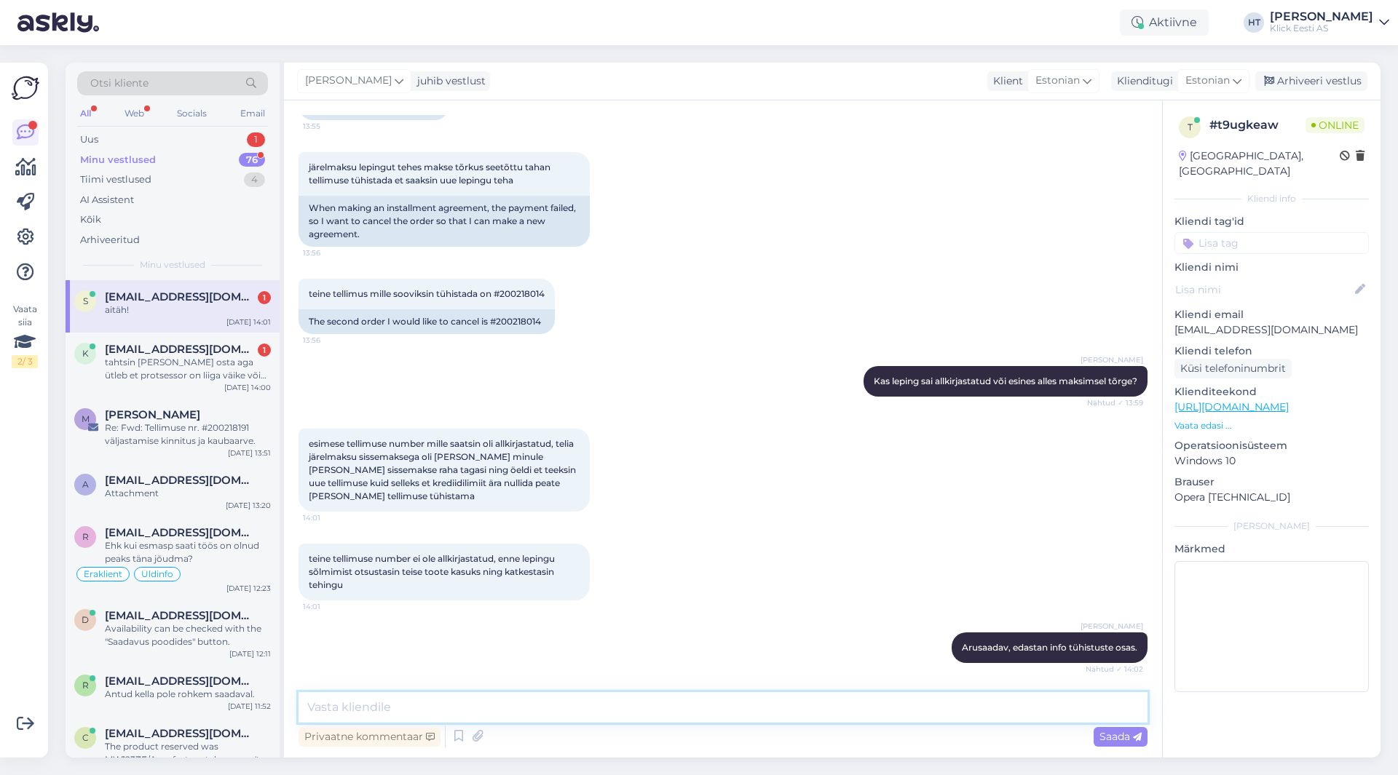
scroll to position [419, 0]
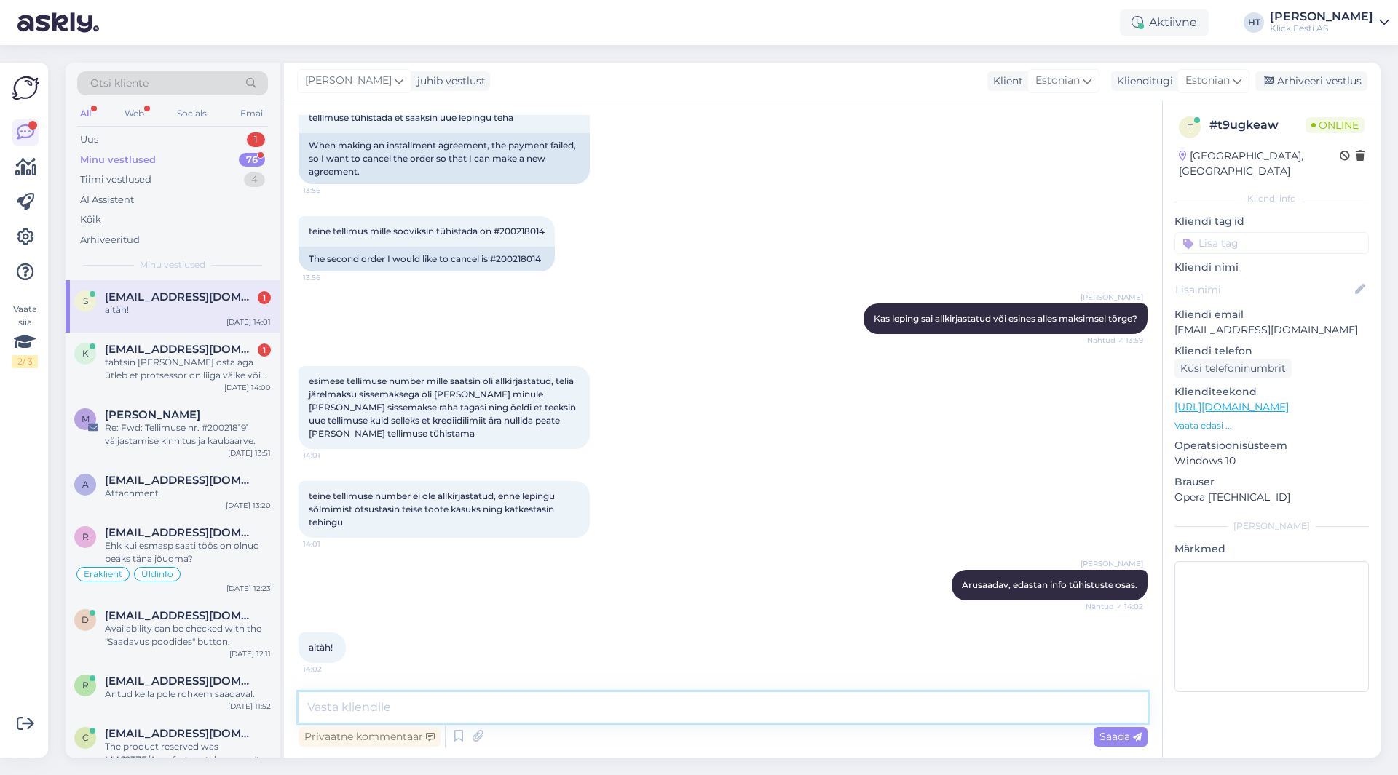
click at [443, 701] on textarea at bounding box center [722, 707] width 849 height 31
type textarea "Palun!"
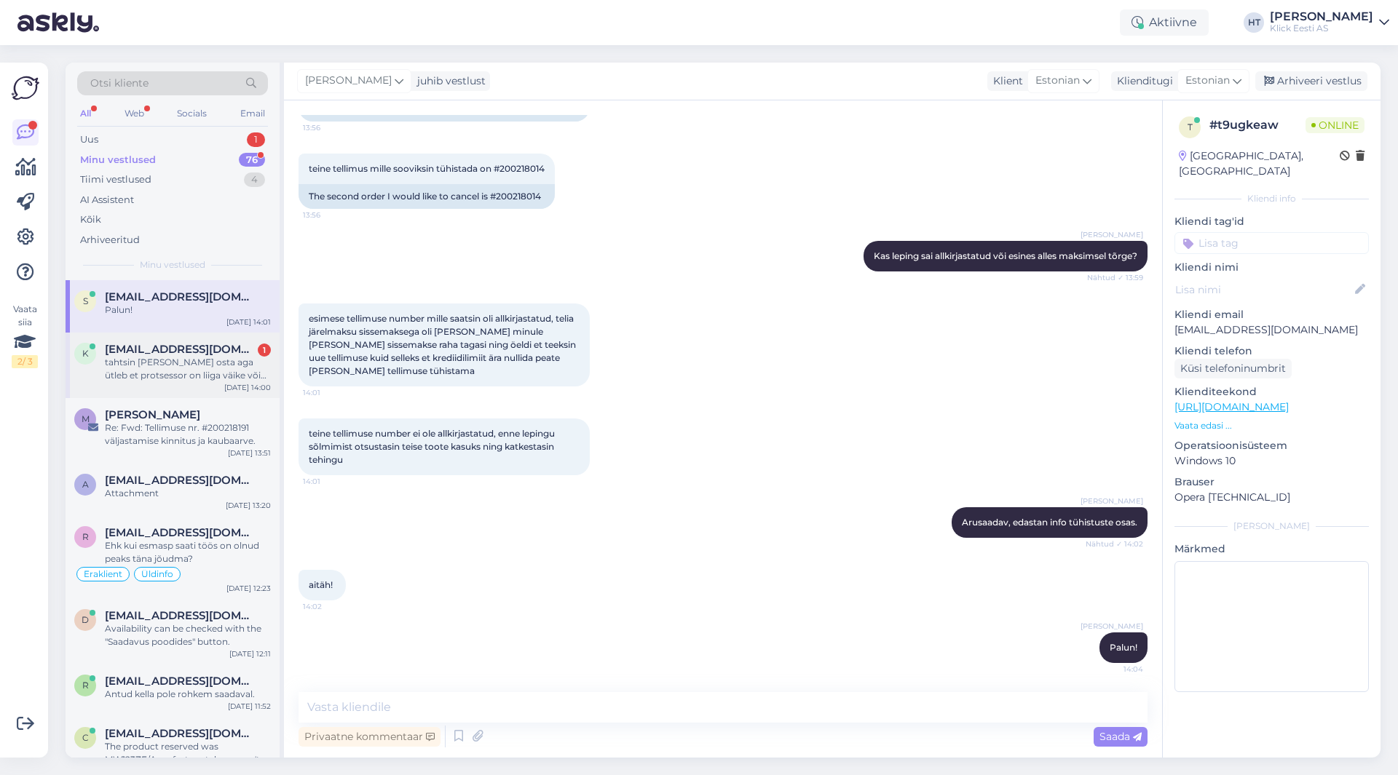
click at [133, 341] on div "k [EMAIL_ADDRESS][DOMAIN_NAME] 1 tahtsin [PERSON_NAME] osta aga ütleb et protse…" at bounding box center [173, 366] width 214 height 66
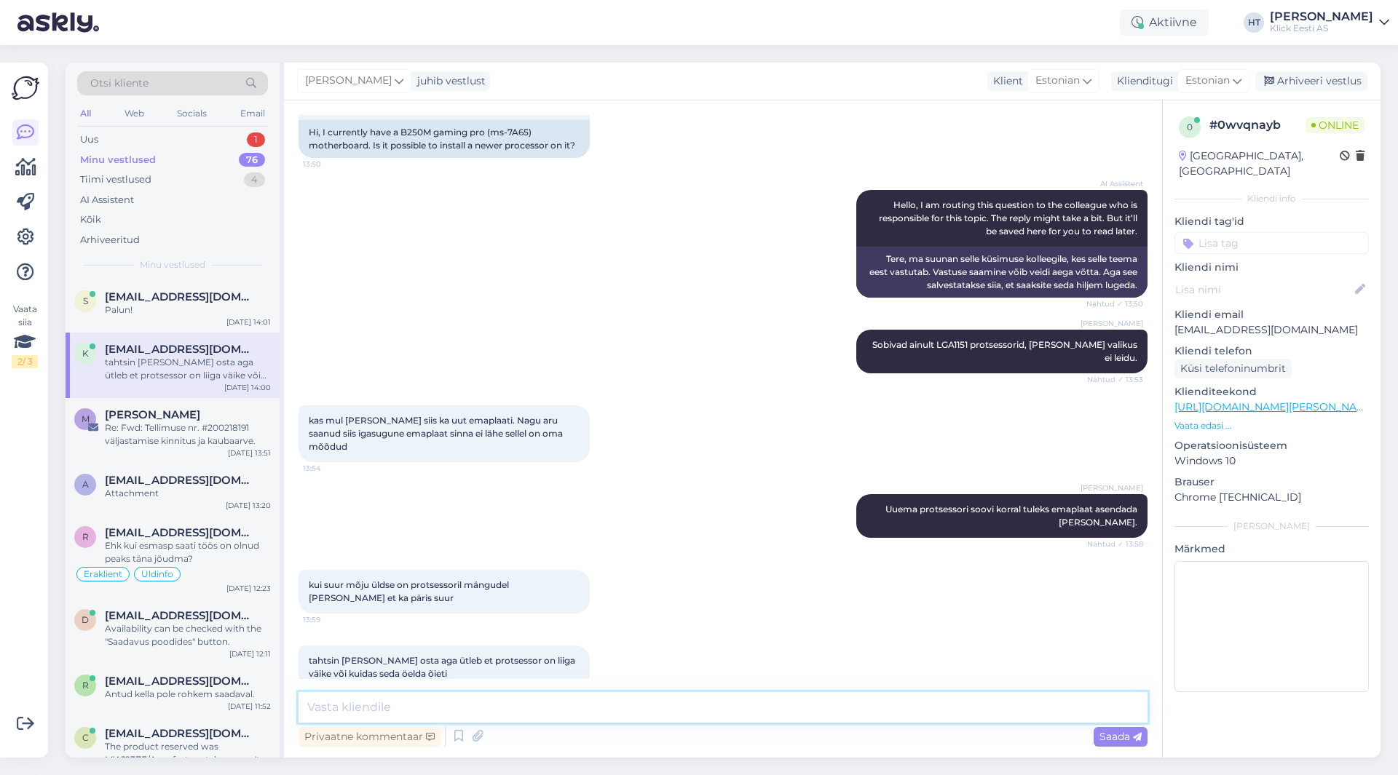
click at [654, 715] on textarea at bounding box center [722, 707] width 849 height 31
type textarea "Mis [PERSON_NAME] mis protsessor täpsemalt?"
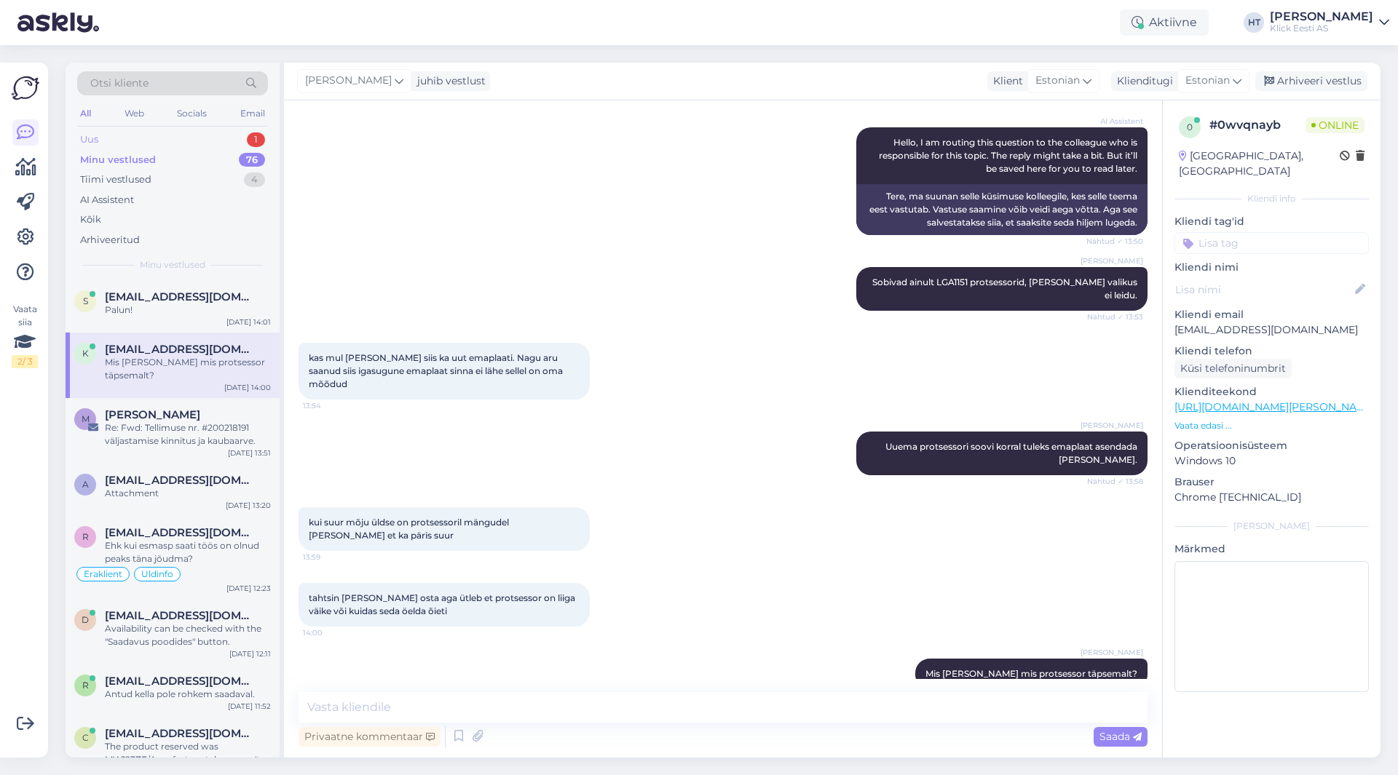
click at [215, 141] on div "Uus 1" at bounding box center [172, 140] width 191 height 20
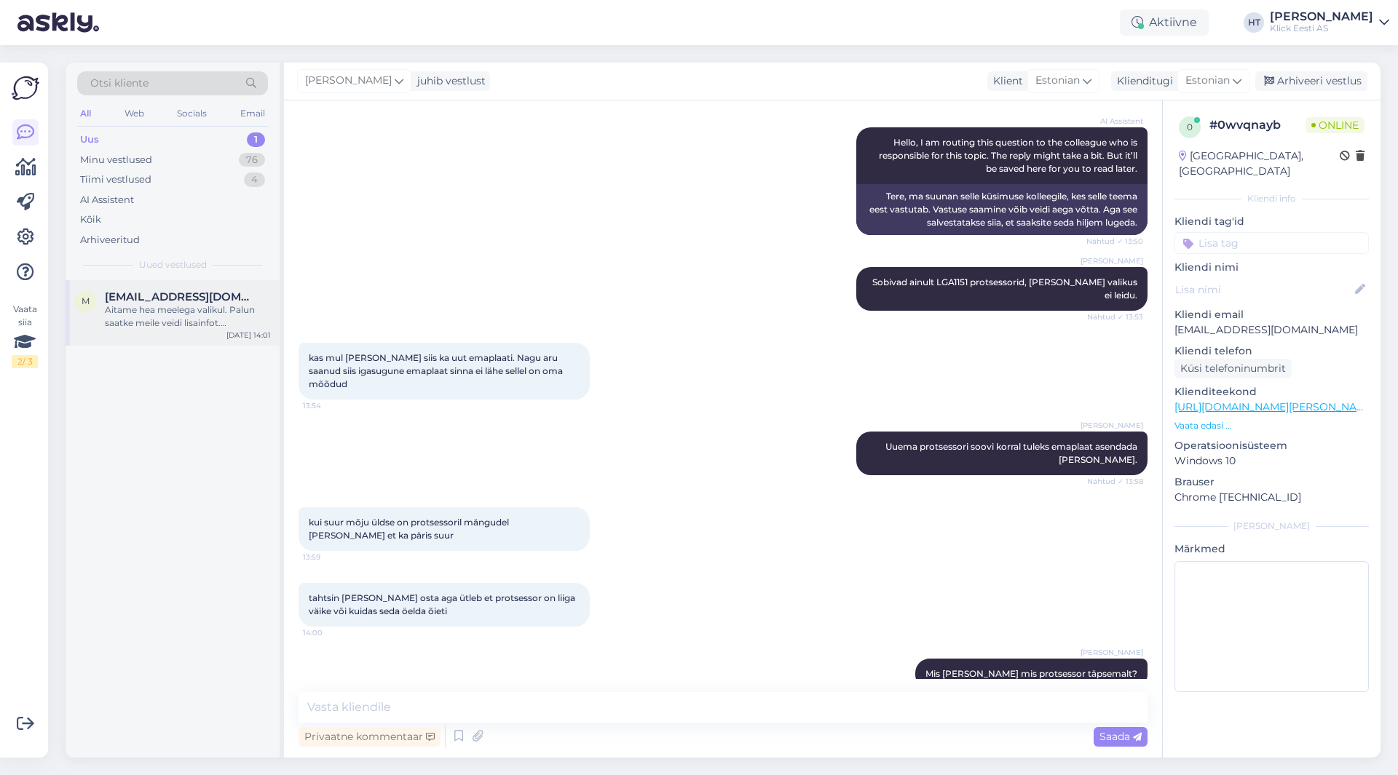
click at [222, 317] on div "Aitame hea meelega valikul. Palun saatke meile veidi lisainfot. [PERSON_NAME] j…" at bounding box center [188, 317] width 166 height 26
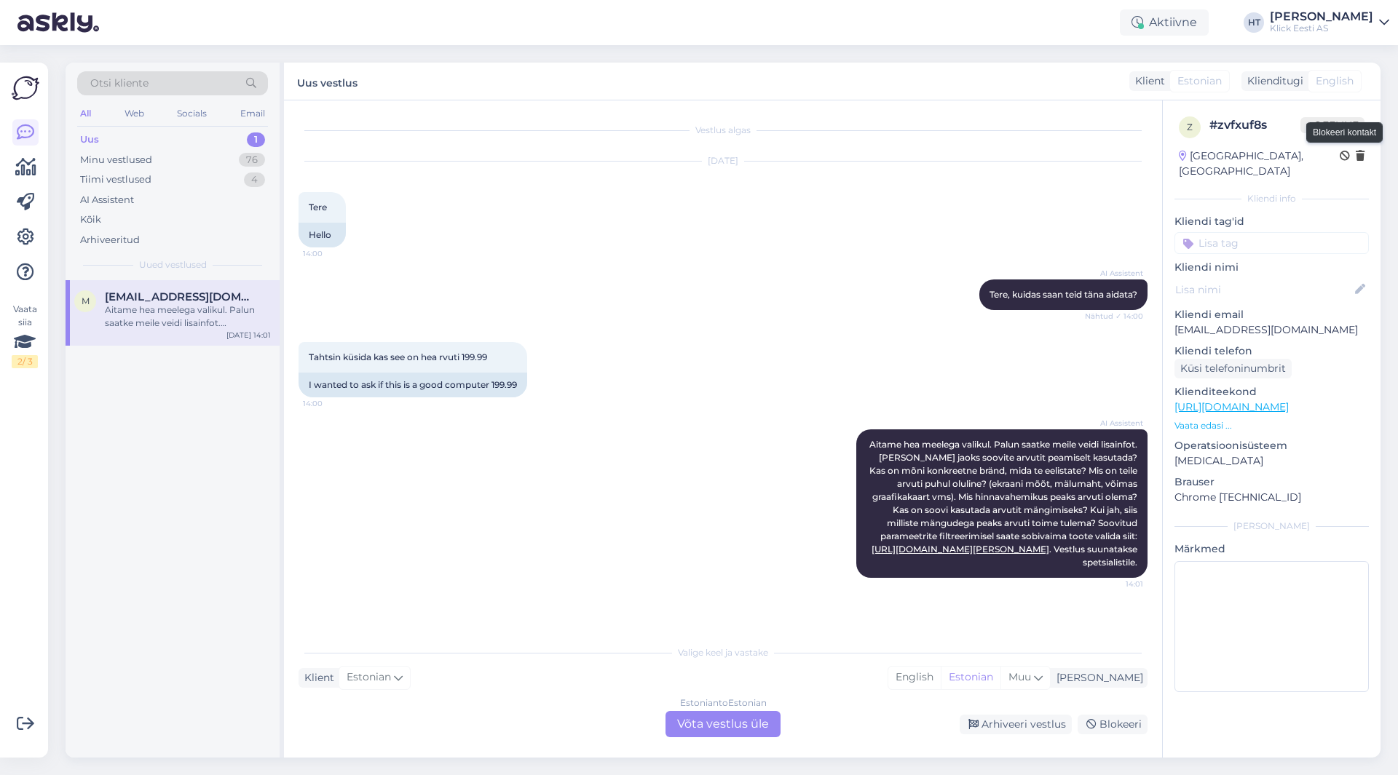
click at [1339, 158] on icon at bounding box center [1344, 156] width 10 height 10
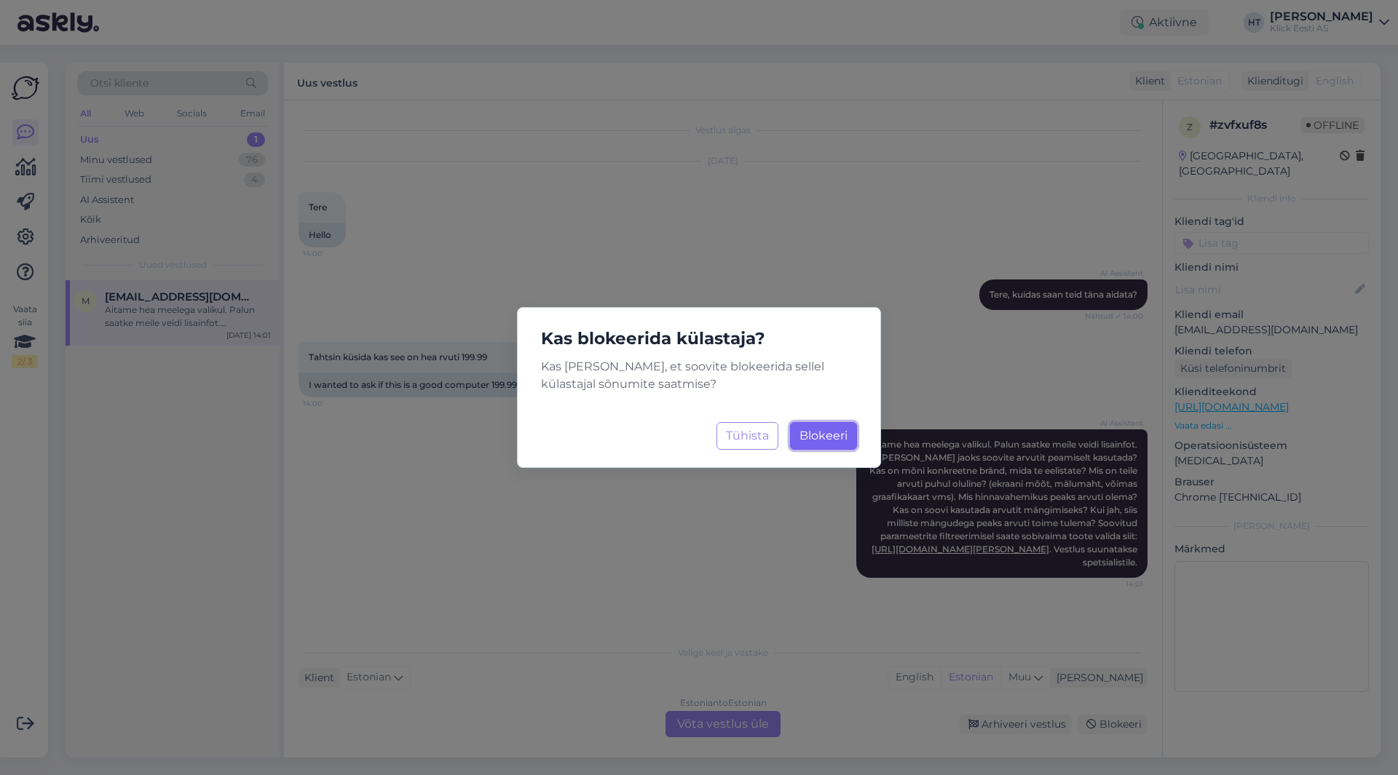
click at [807, 437] on span "Blokeeri" at bounding box center [823, 436] width 48 height 14
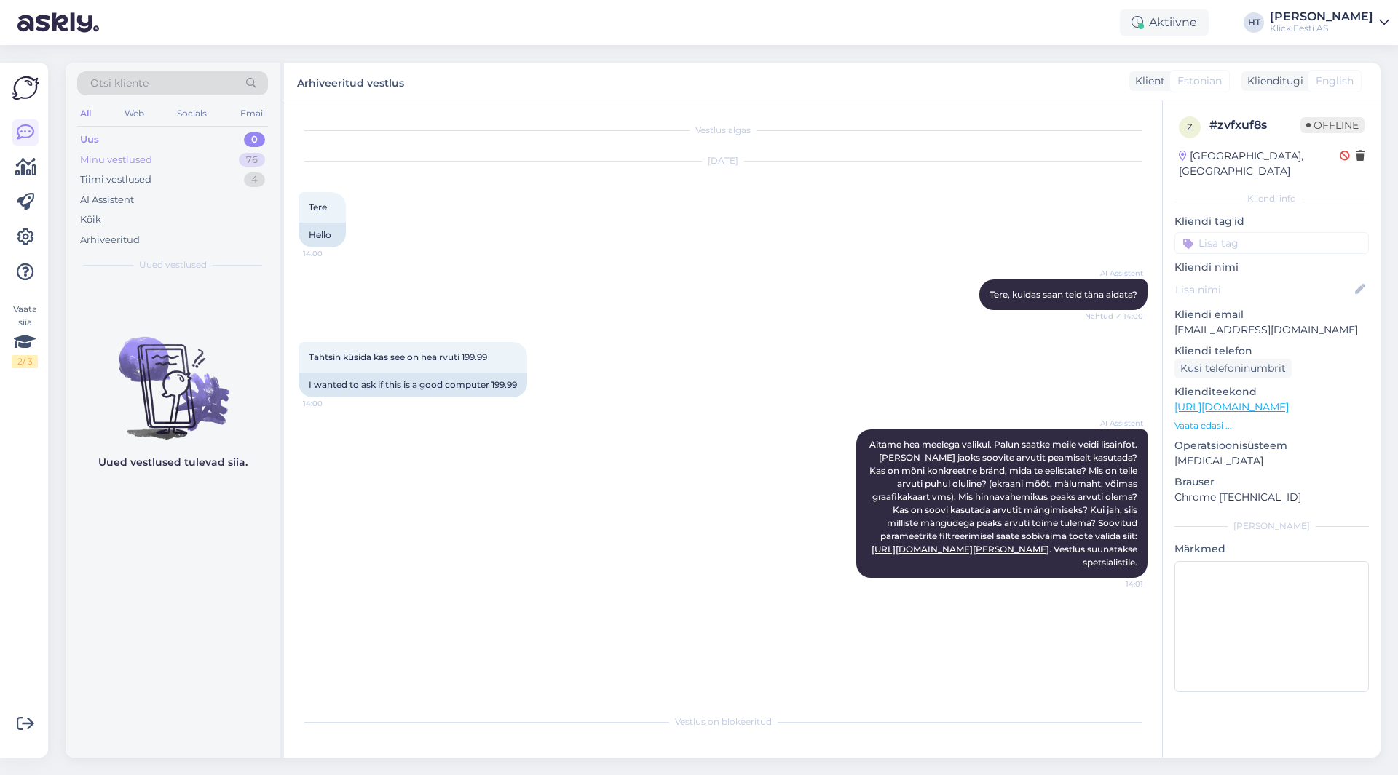
click at [237, 167] on div "Minu vestlused 76" at bounding box center [172, 160] width 191 height 20
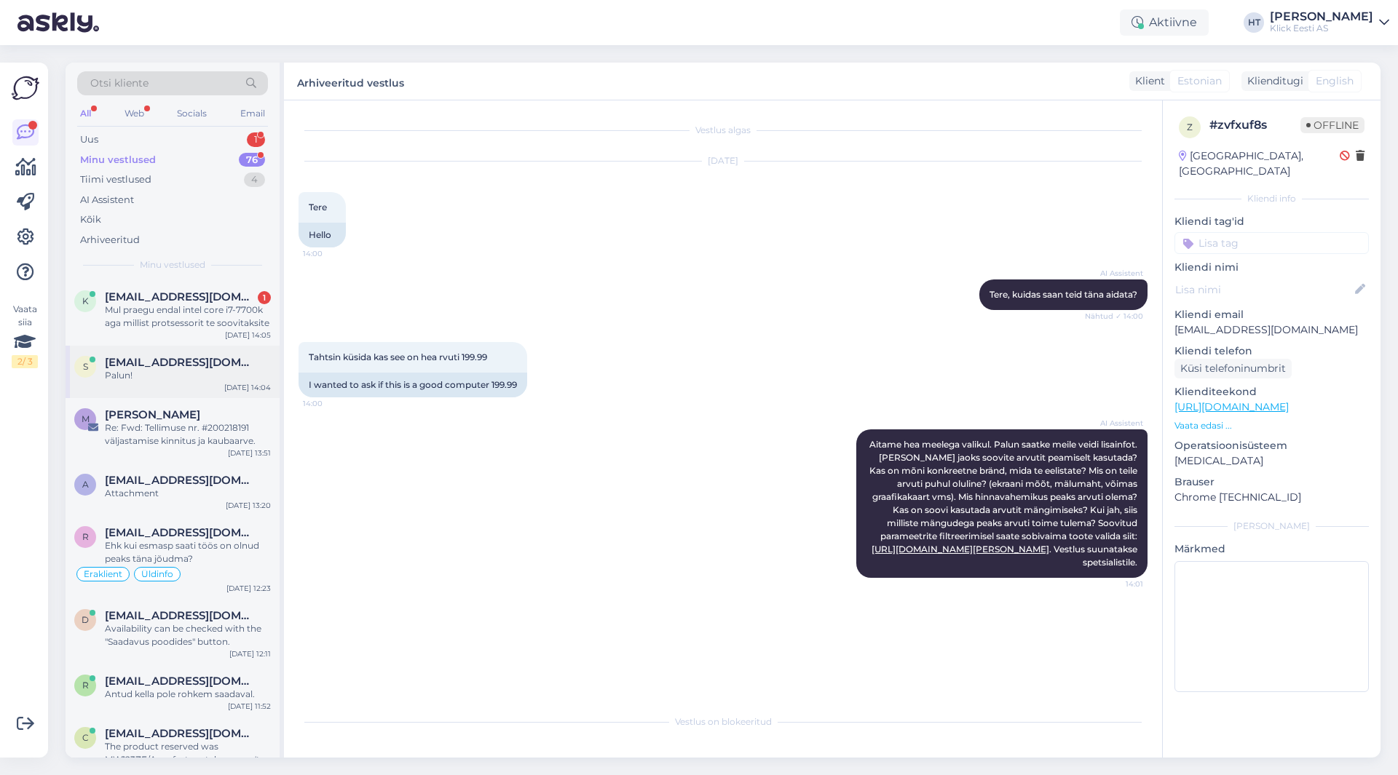
click at [173, 360] on span "[EMAIL_ADDRESS][DOMAIN_NAME]" at bounding box center [180, 362] width 151 height 13
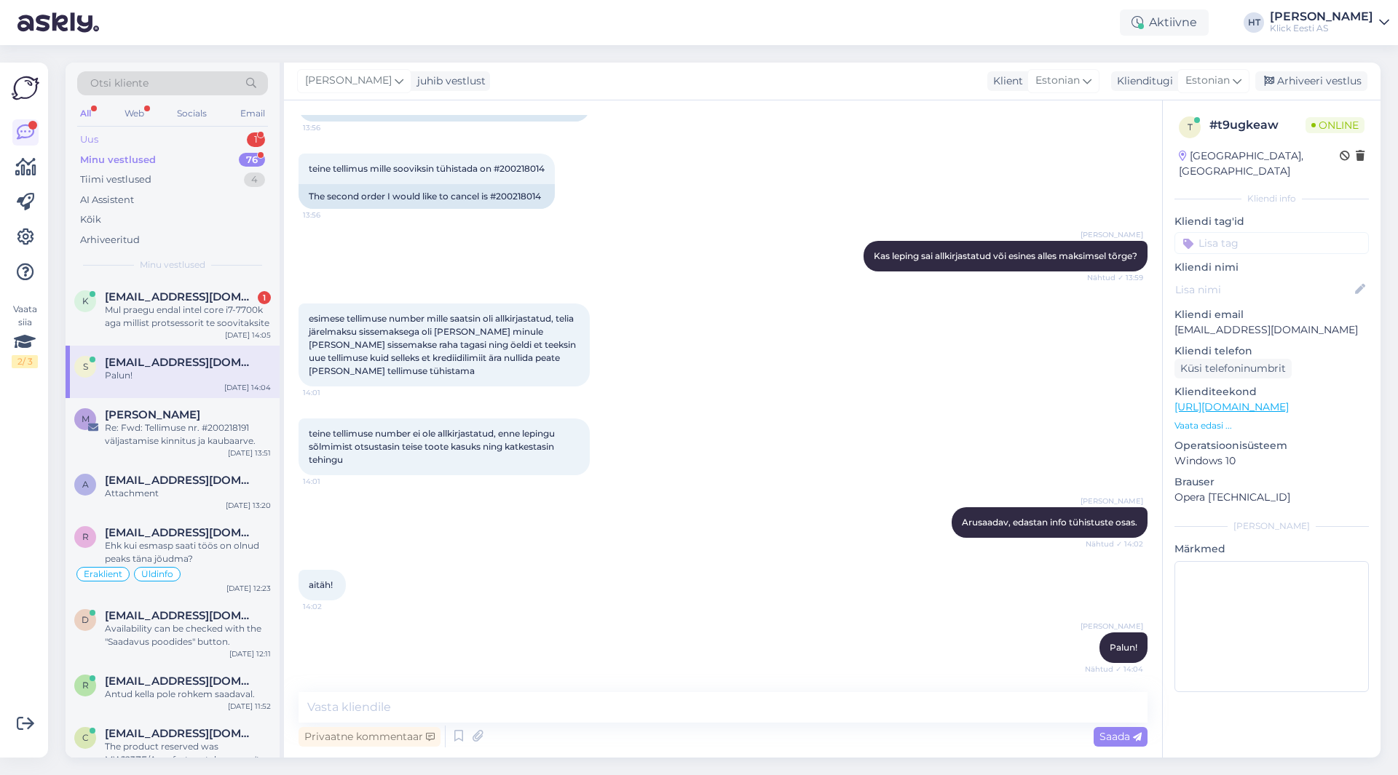
click at [214, 144] on div "Uus 1" at bounding box center [172, 140] width 191 height 20
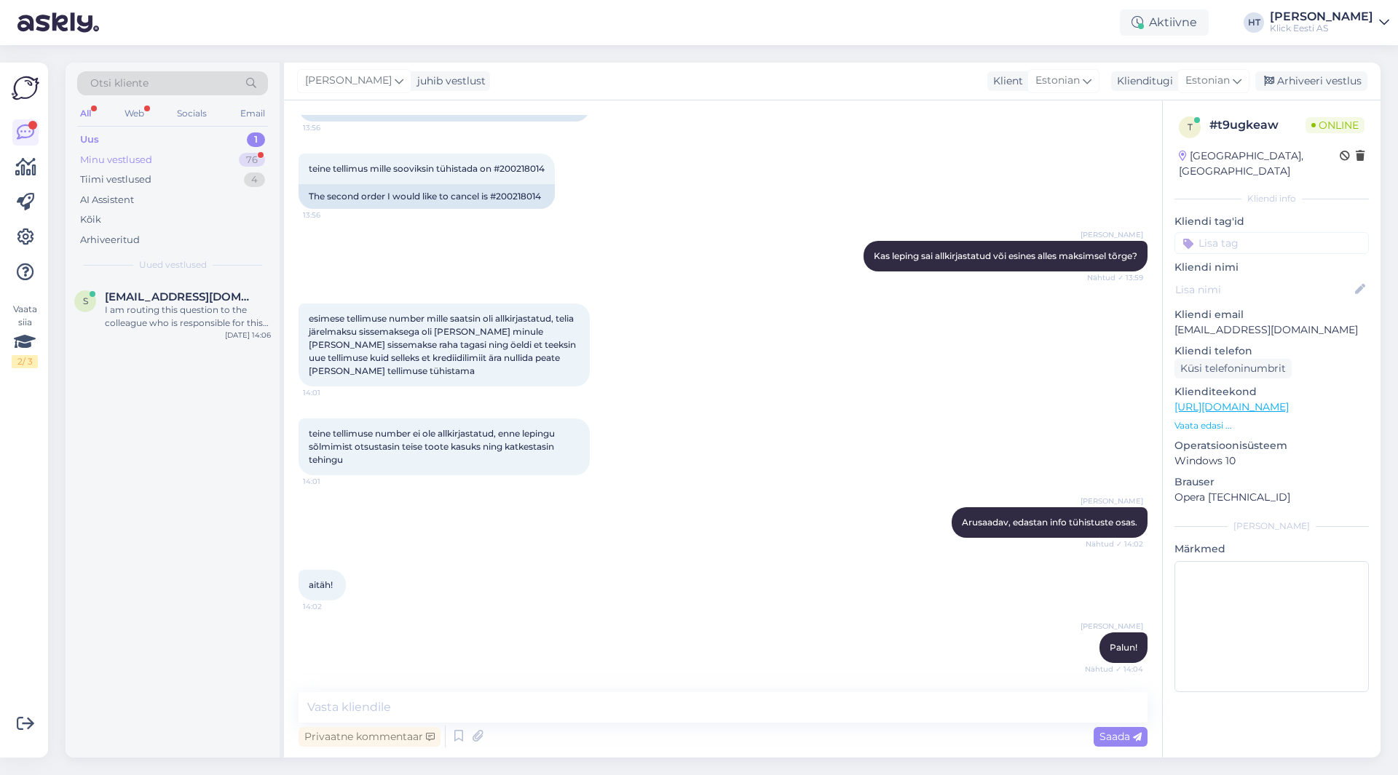
click at [214, 157] on div "Minu vestlused 76" at bounding box center [172, 160] width 191 height 20
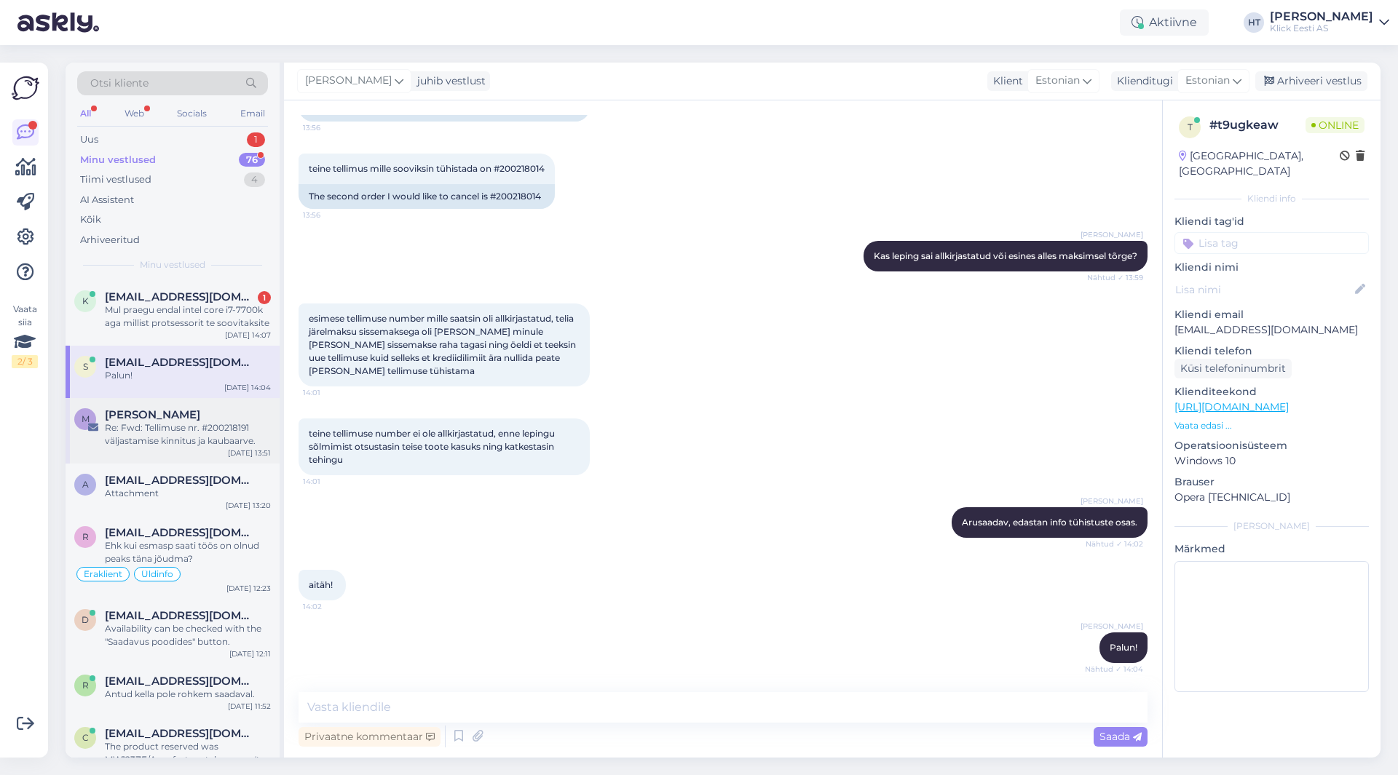
click at [208, 428] on div "Re: Fwd: Tellimuse nr. #200218191 väljastamise kinnitus ja kaubaarve." at bounding box center [188, 434] width 166 height 26
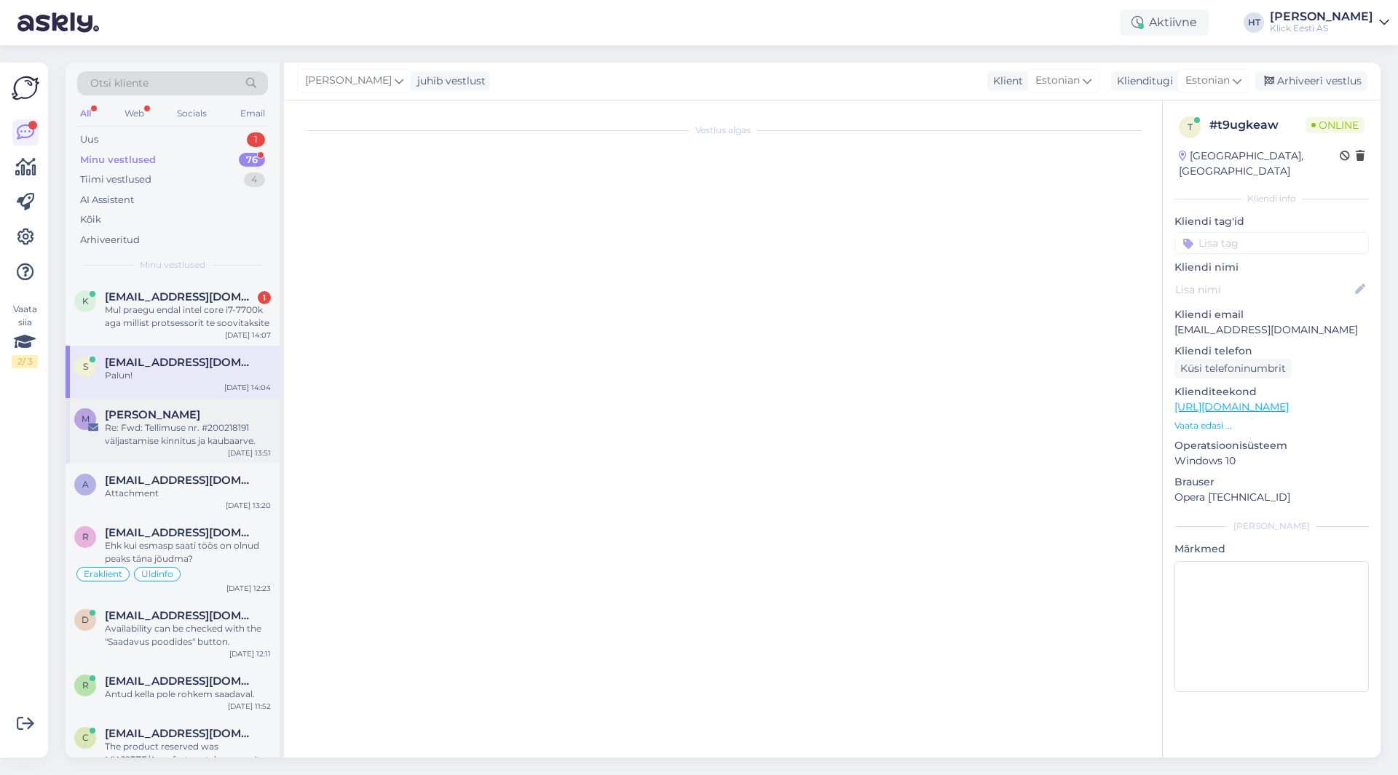
scroll to position [0, 0]
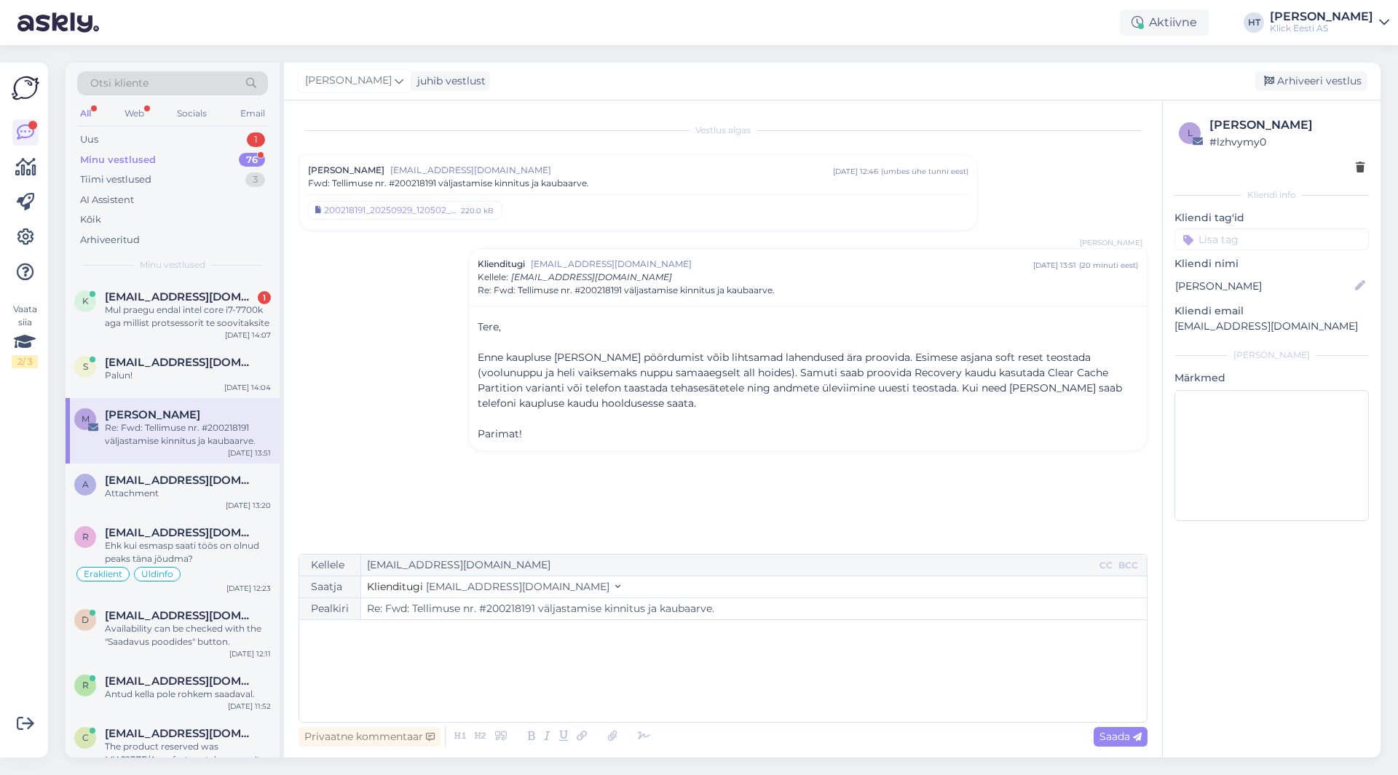
click at [349, 274] on div "Vestlus algas Malle Pärtel [EMAIL_ADDRESS][DOMAIN_NAME] [DATE] 12:46 ( umbes üh…" at bounding box center [729, 328] width 862 height 426
click at [159, 502] on div "a [EMAIL_ADDRESS][DOMAIN_NAME] Attachment [DATE] 13:20" at bounding box center [173, 490] width 214 height 52
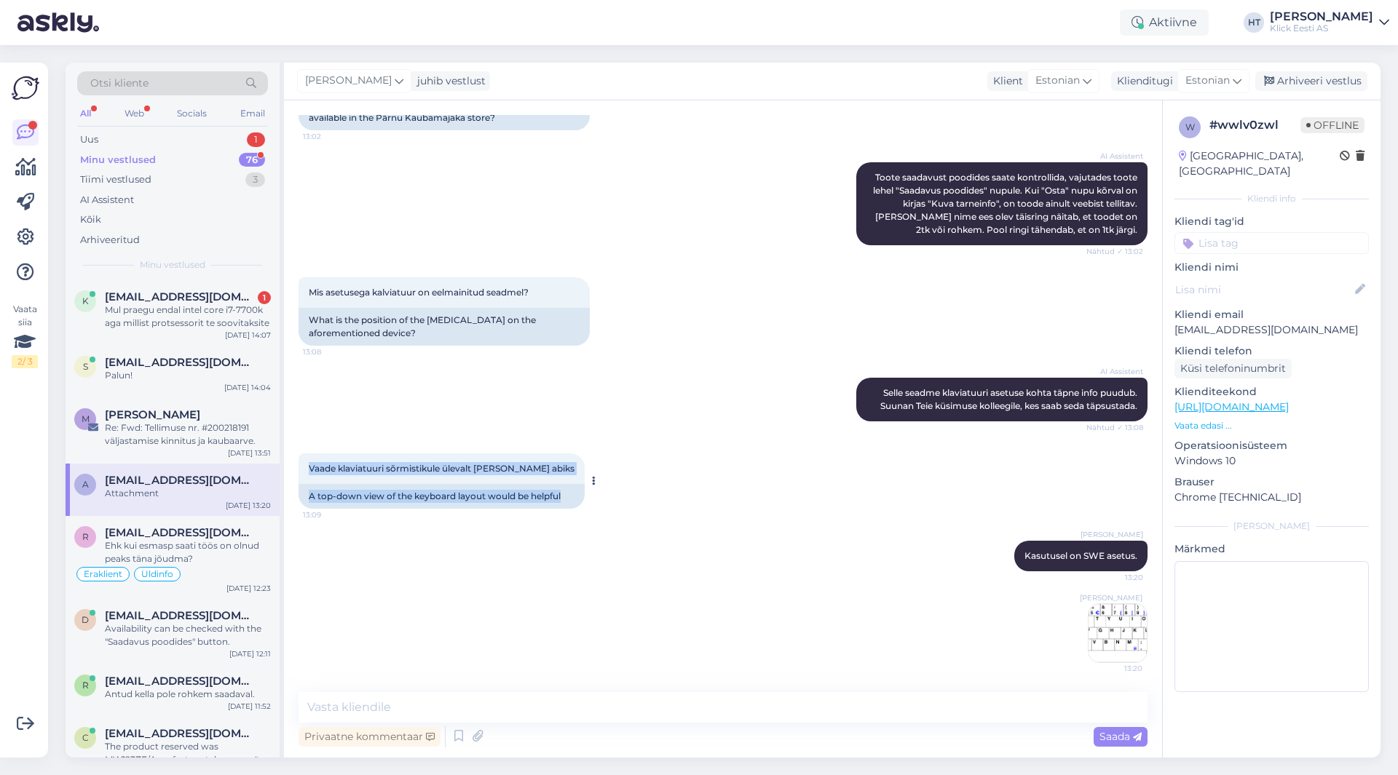
drag, startPoint x: 308, startPoint y: 467, endPoint x: 567, endPoint y: 500, distance: 261.2
click at [567, 500] on div "Vaade klaviatuuri sõrmistikule ülevalt [PERSON_NAME] abiks 13:09 A top-down vie…" at bounding box center [441, 481] width 286 height 55
click at [566, 500] on div "A top-down view of the keyboard layout would be helpful" at bounding box center [441, 496] width 286 height 25
click at [247, 561] on div "Ehk kui esmasp saati töös on olnud peaks täna jõudma?" at bounding box center [188, 552] width 166 height 26
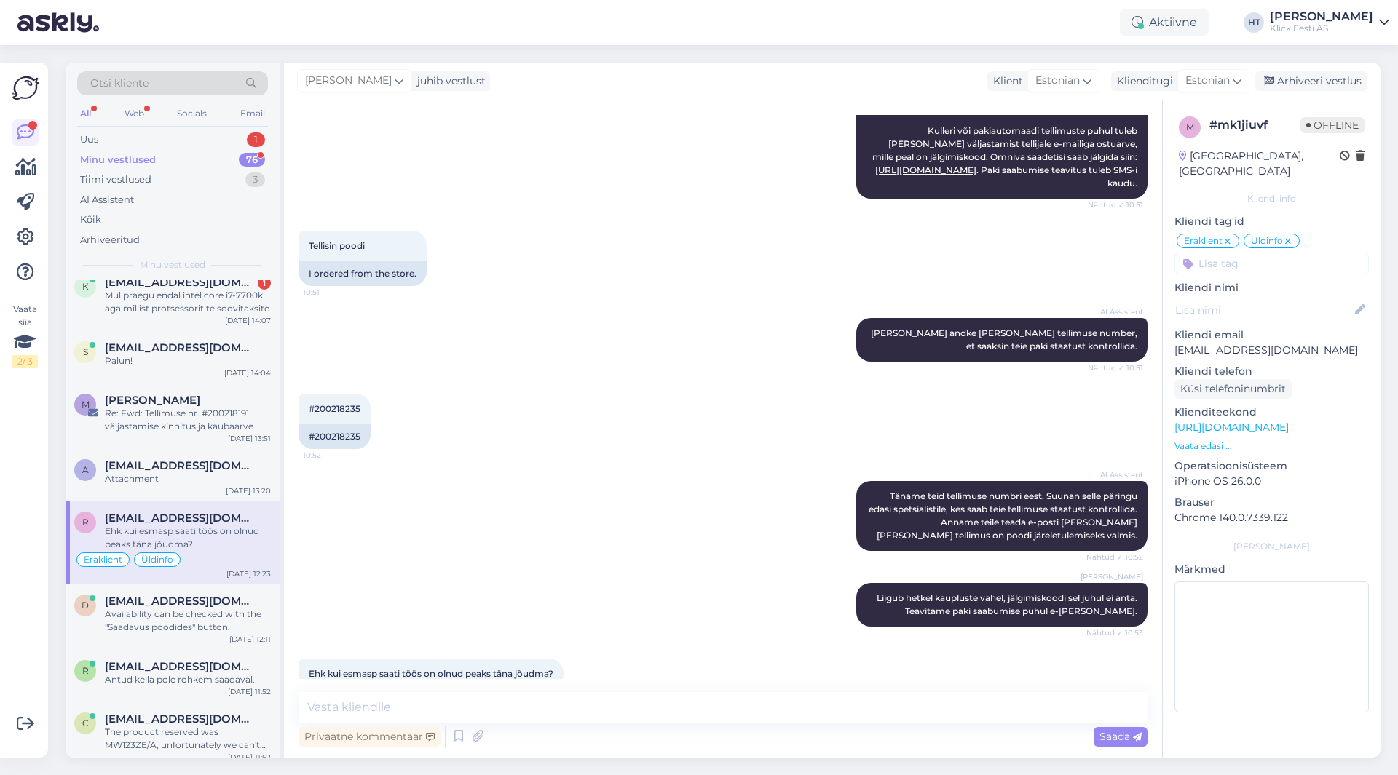
scroll to position [0, 0]
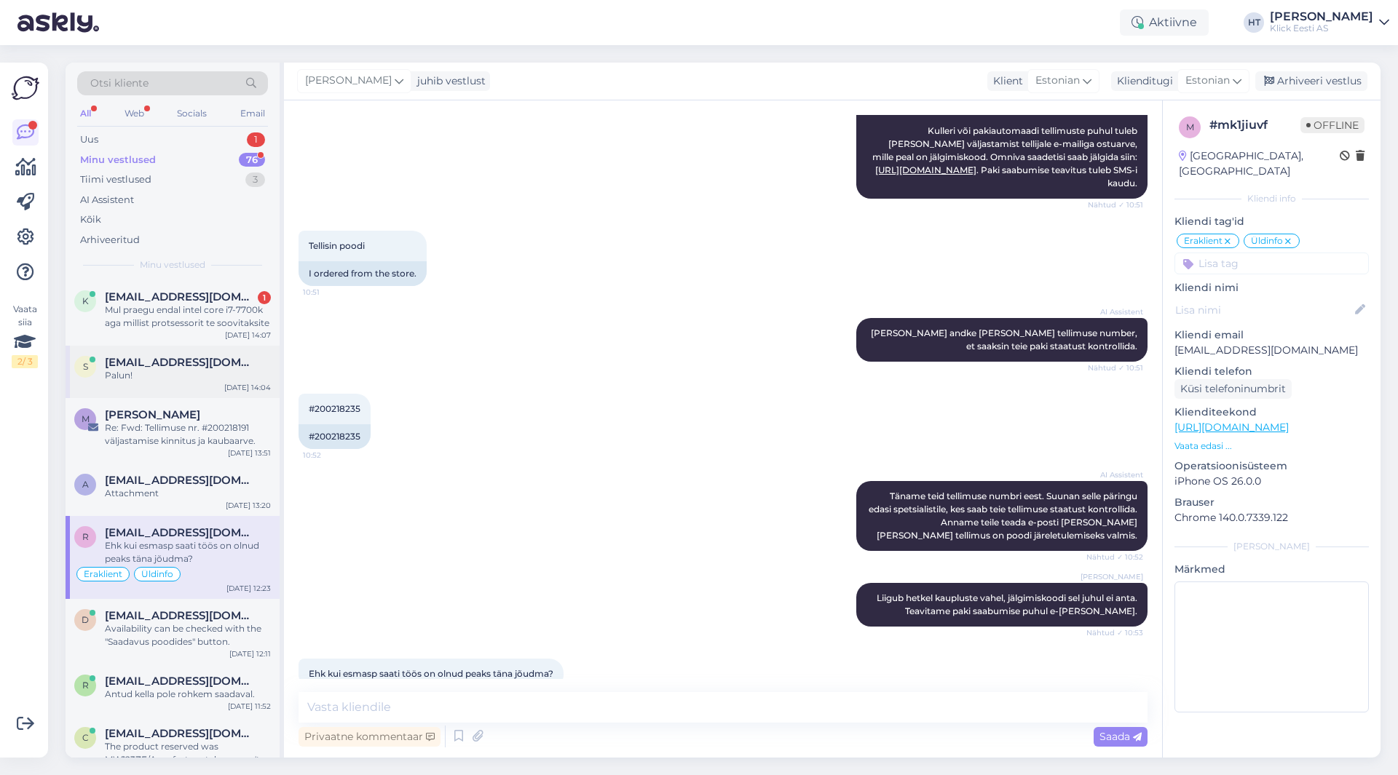
click at [203, 376] on div "Palun!" at bounding box center [188, 375] width 166 height 13
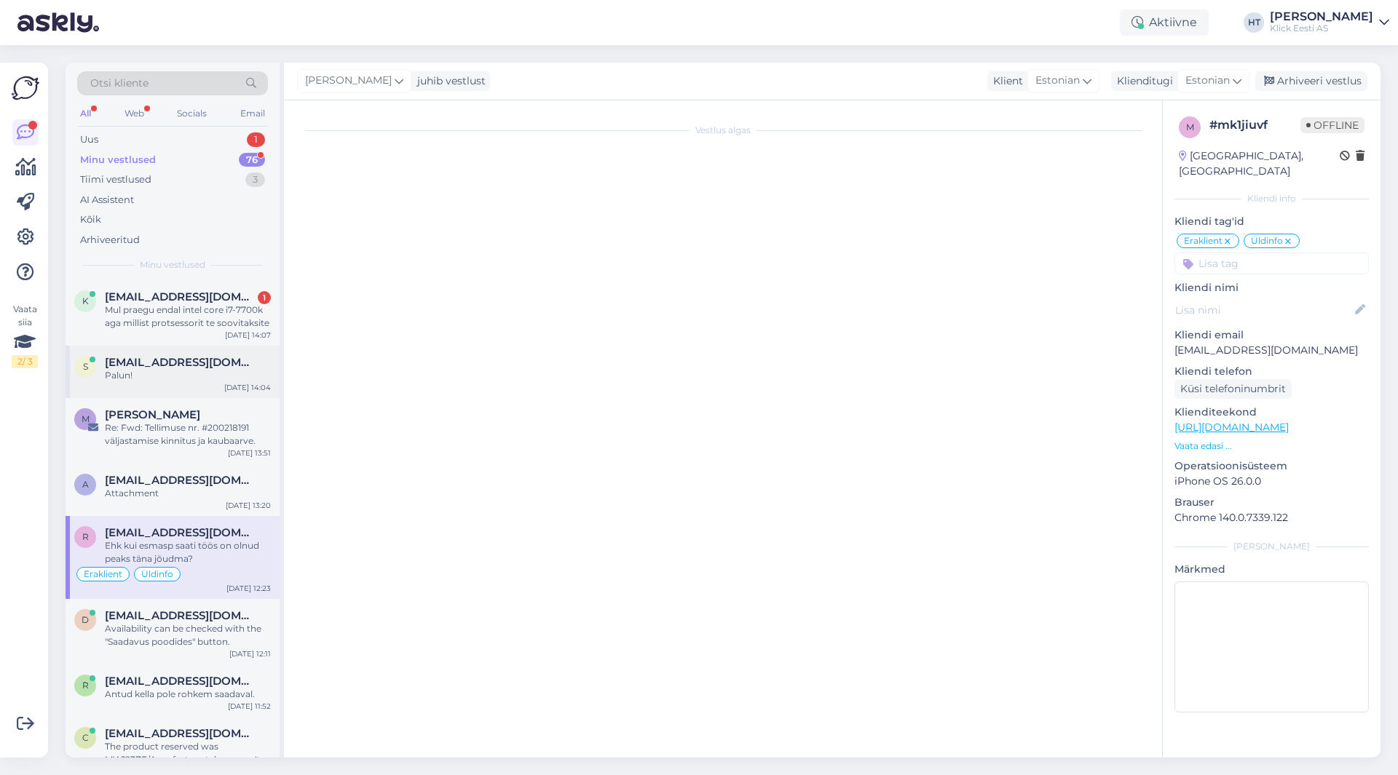
scroll to position [481, 0]
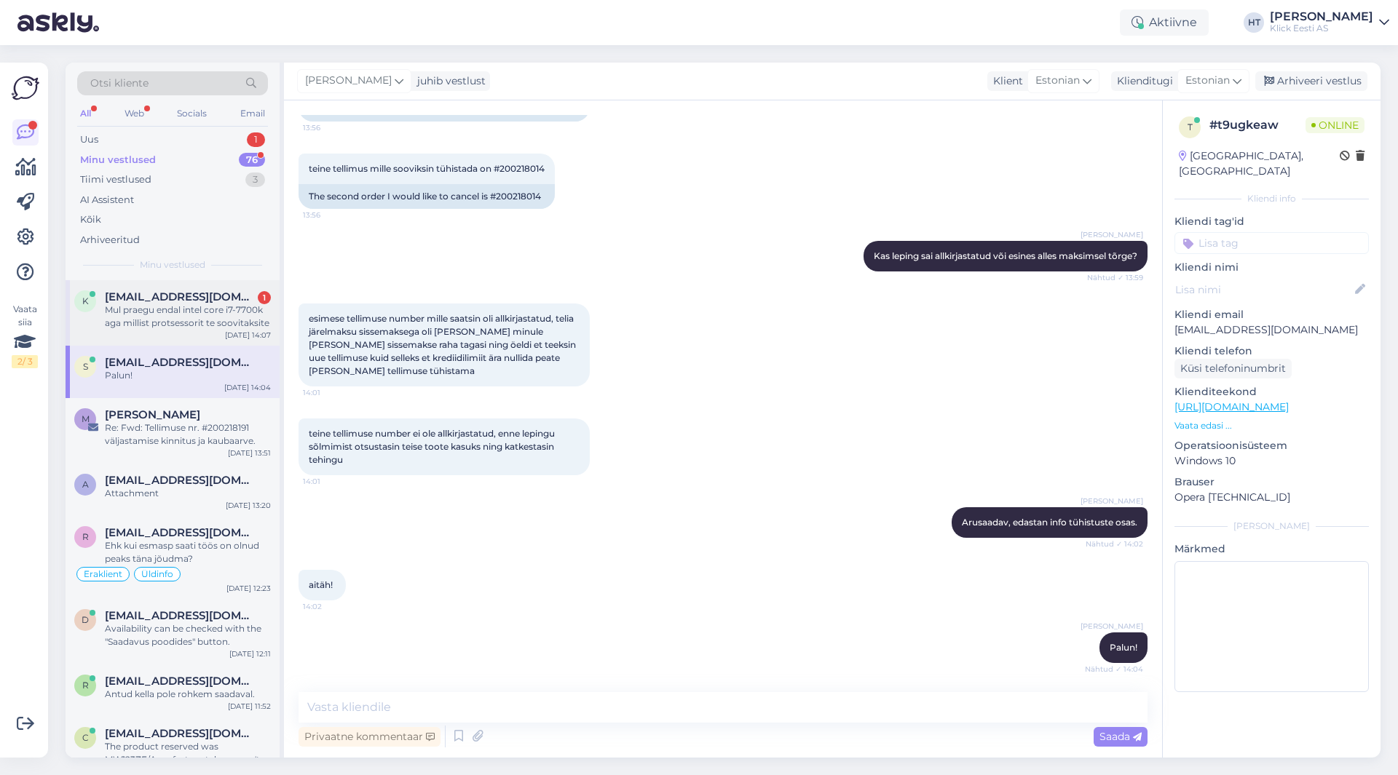
click at [200, 331] on div "k [EMAIL_ADDRESS][DOMAIN_NAME] 1 Mul praegu endal intel core i7-7700k aga milli…" at bounding box center [173, 313] width 214 height 66
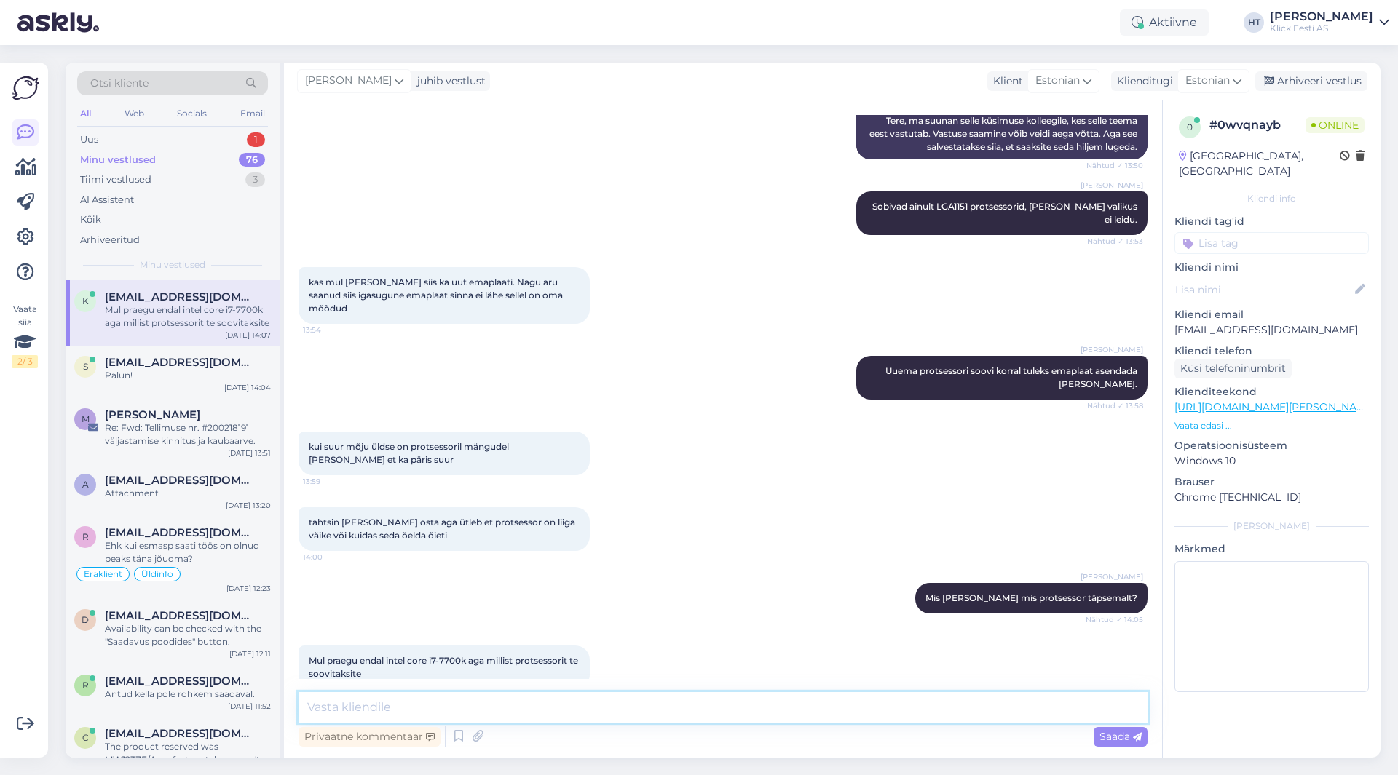
click at [636, 710] on textarea at bounding box center [722, 707] width 849 height 31
click at [534, 694] on textarea at bounding box center [722, 707] width 849 height 31
paste textarea "800X3D ja 9800X3D"
type textarea "7800X3D ja 9800X3D on hetkel ühed parimad valikud."
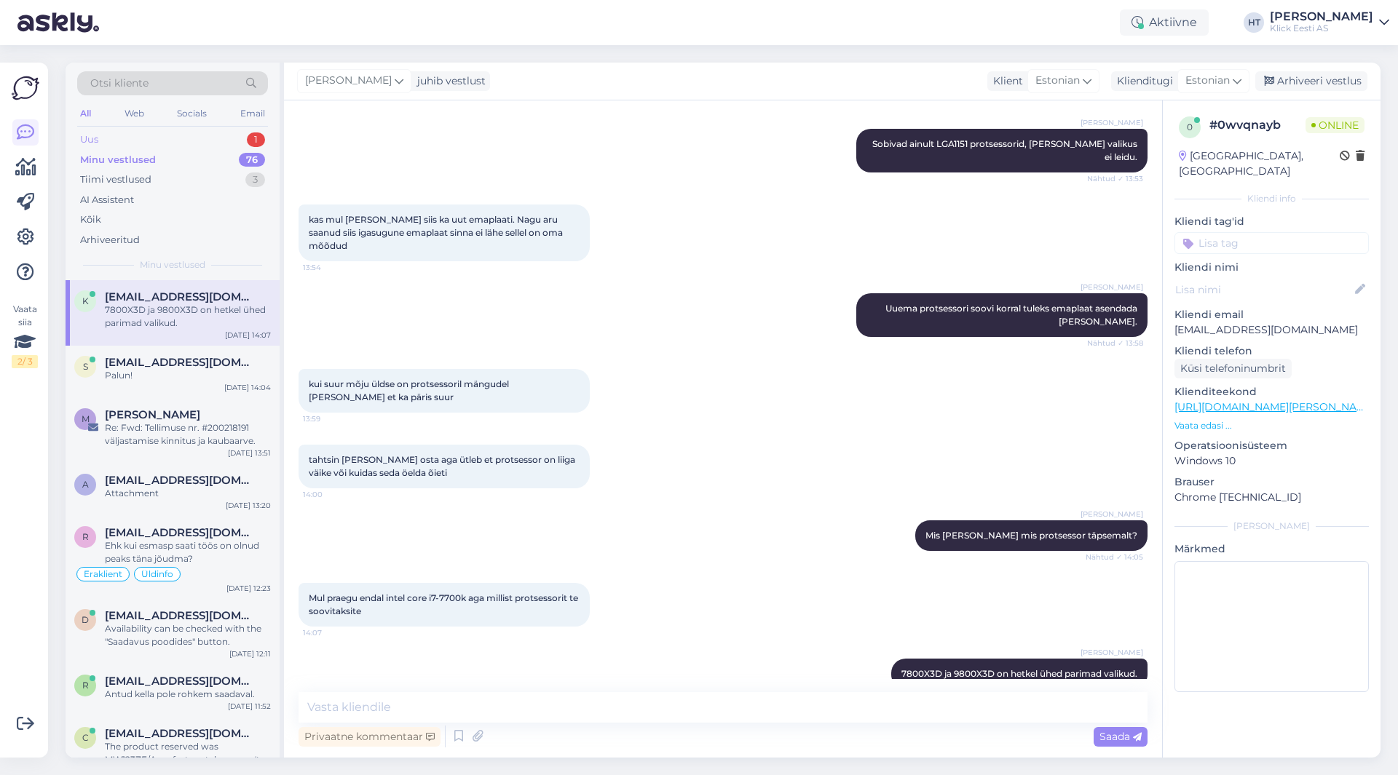
click at [256, 133] on div "1" at bounding box center [256, 139] width 18 height 15
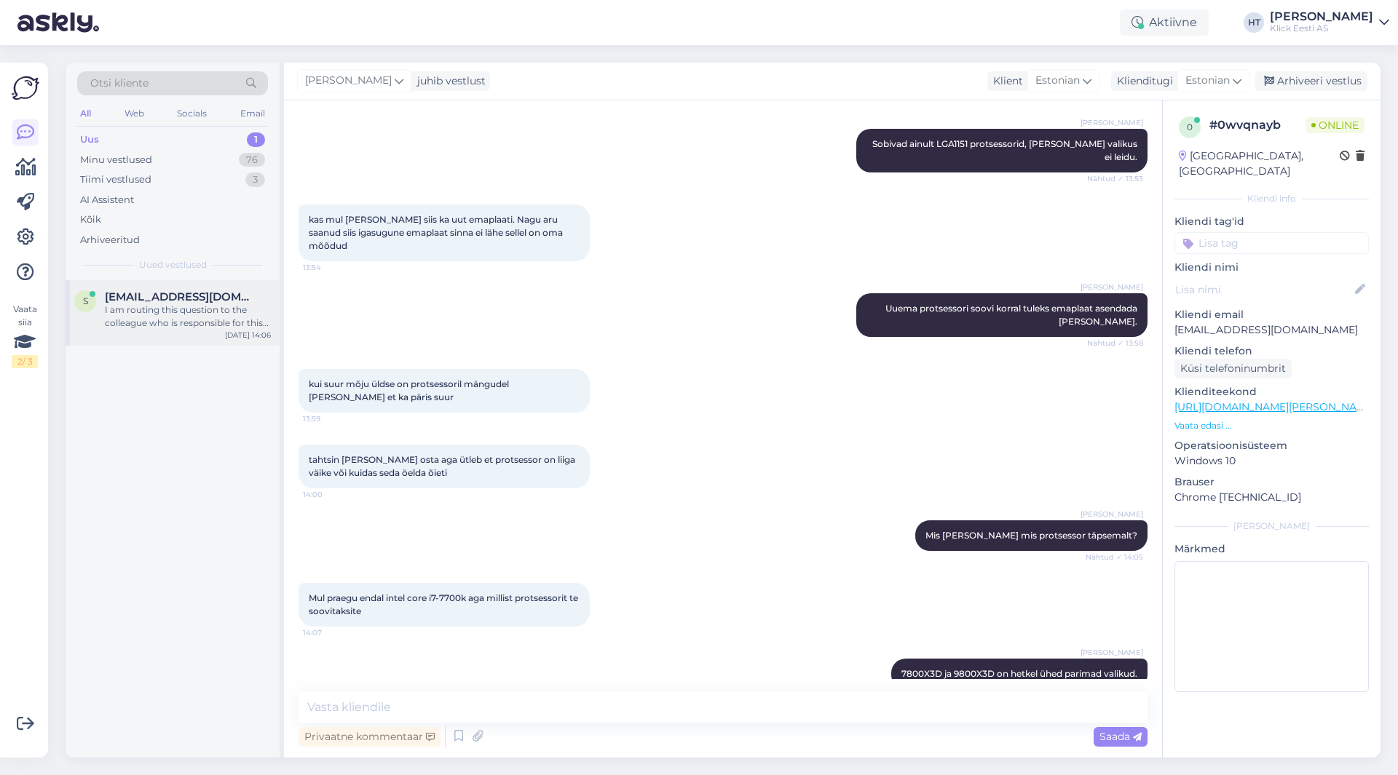
click at [203, 297] on span "[EMAIL_ADDRESS][DOMAIN_NAME]" at bounding box center [180, 296] width 151 height 13
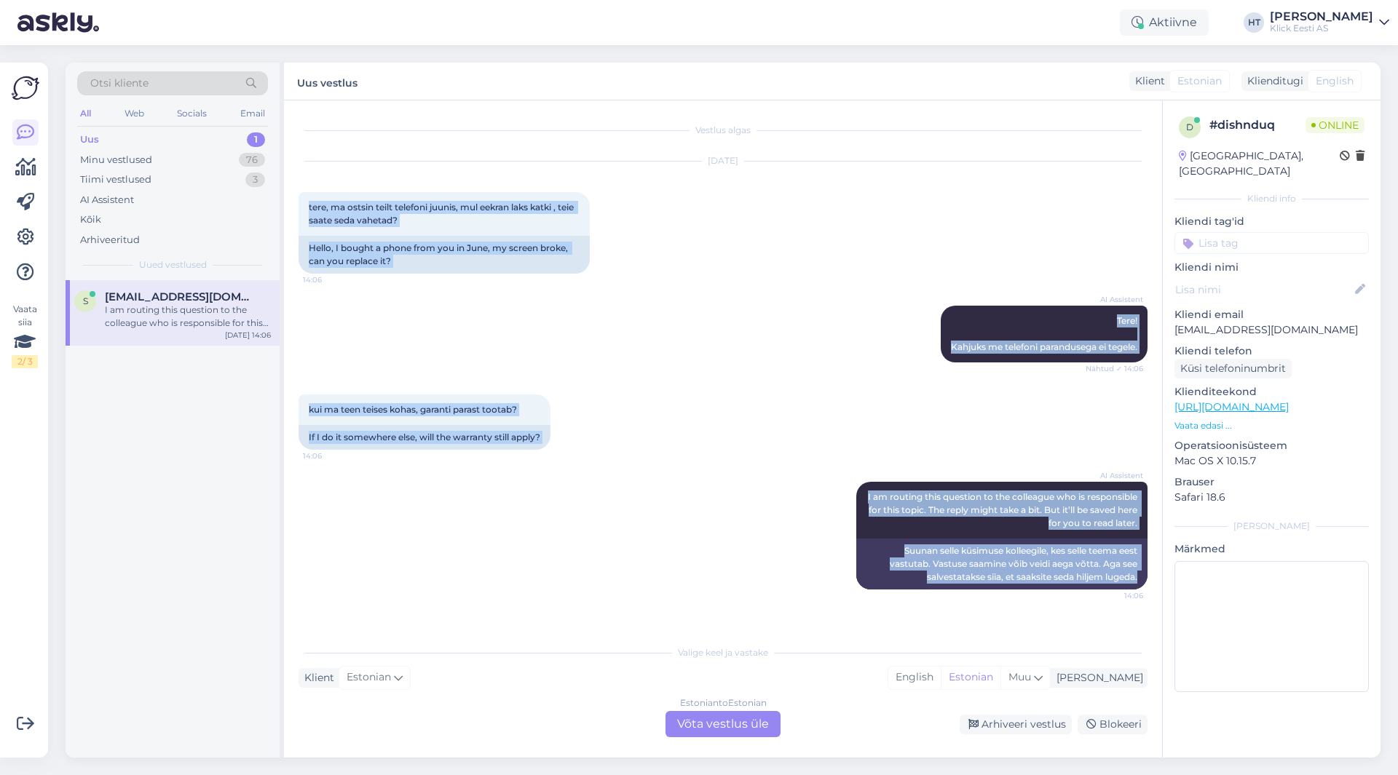
drag, startPoint x: 300, startPoint y: 205, endPoint x: 1142, endPoint y: 589, distance: 925.5
click at [1142, 589] on div "Vestlus algas [DATE] tere, ma ostsin teilt telefoni juunis, mul eekran laks kat…" at bounding box center [729, 370] width 862 height 510
click at [1141, 578] on div "Suunan selle küsimuse kolleegile, kes selle teema eest vastutab. Vastuse saamin…" at bounding box center [1001, 564] width 291 height 51
drag, startPoint x: 1141, startPoint y: 578, endPoint x: 299, endPoint y: 201, distance: 922.8
click at [299, 201] on div "Vestlus algas [DATE] tere, ma ostsin teilt telefoni juunis, mul eekran laks kat…" at bounding box center [729, 370] width 862 height 510
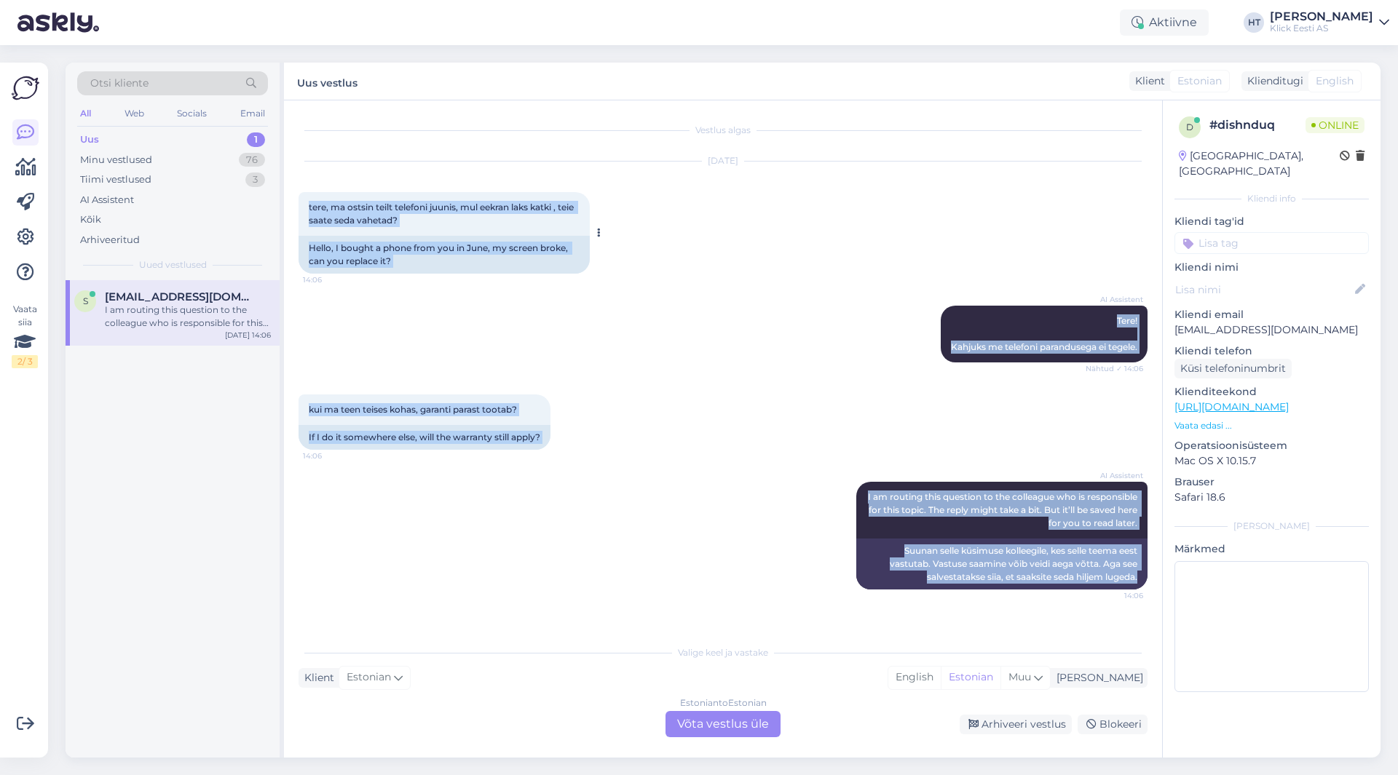
click at [299, 201] on div "tere, ma ostsin teilt telefoni juunis, mul eekran laks katki , teie saate seda …" at bounding box center [443, 214] width 291 height 44
drag, startPoint x: 299, startPoint y: 201, endPoint x: 1144, endPoint y: 609, distance: 937.6
click at [1144, 609] on div "Vestlus algas [DATE] tere, ma ostsin teilt telefoni juunis, mul eekran laks kat…" at bounding box center [729, 370] width 862 height 510
click at [1140, 619] on div "Vestlus algas [DATE] tere, ma ostsin teilt telefoni juunis, mul eekran laks kat…" at bounding box center [729, 370] width 862 height 510
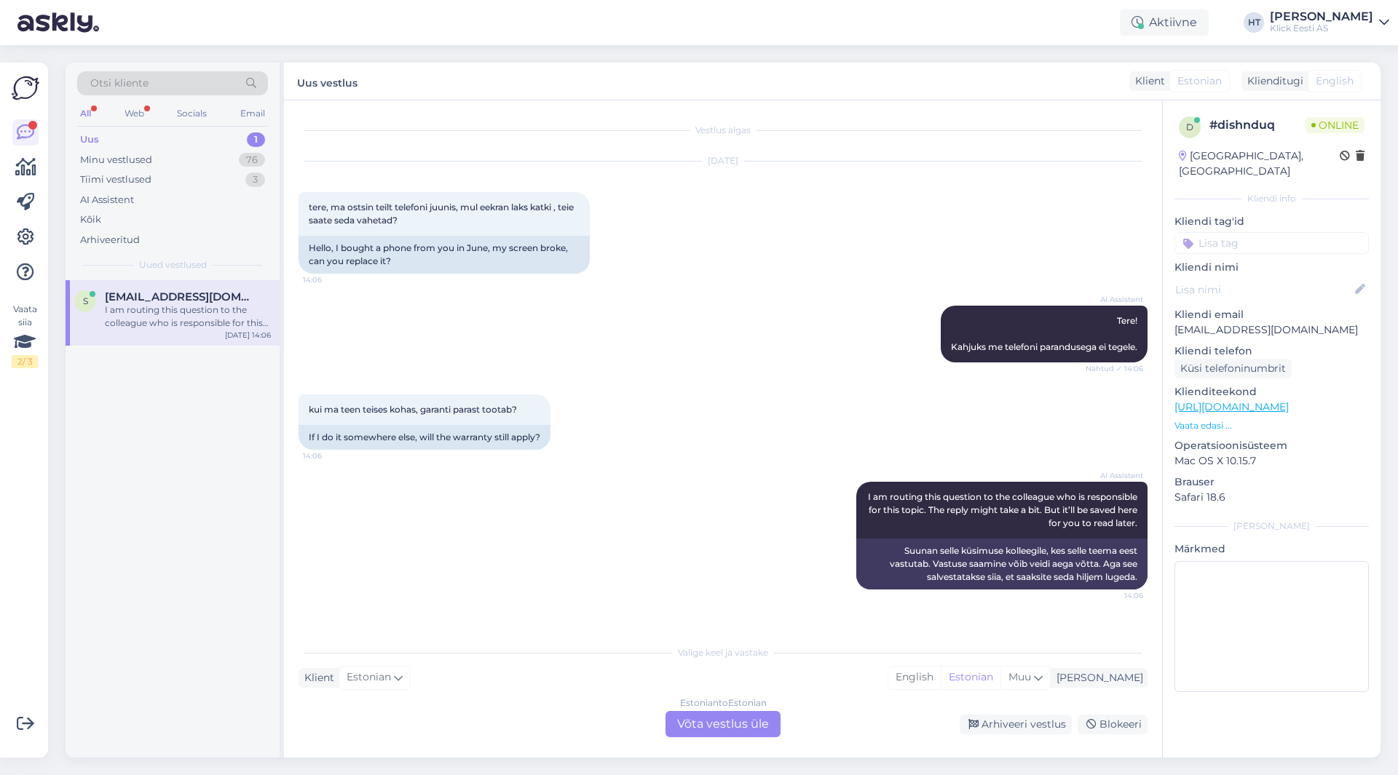
click at [1224, 322] on p "[EMAIL_ADDRESS][DOMAIN_NAME]" at bounding box center [1271, 329] width 194 height 15
copy p "[EMAIL_ADDRESS][DOMAIN_NAME]"
click at [733, 439] on div "kui ma teen teises kohas, garanti parast tootab? 14:06 If I do it somewhere els…" at bounding box center [722, 422] width 849 height 87
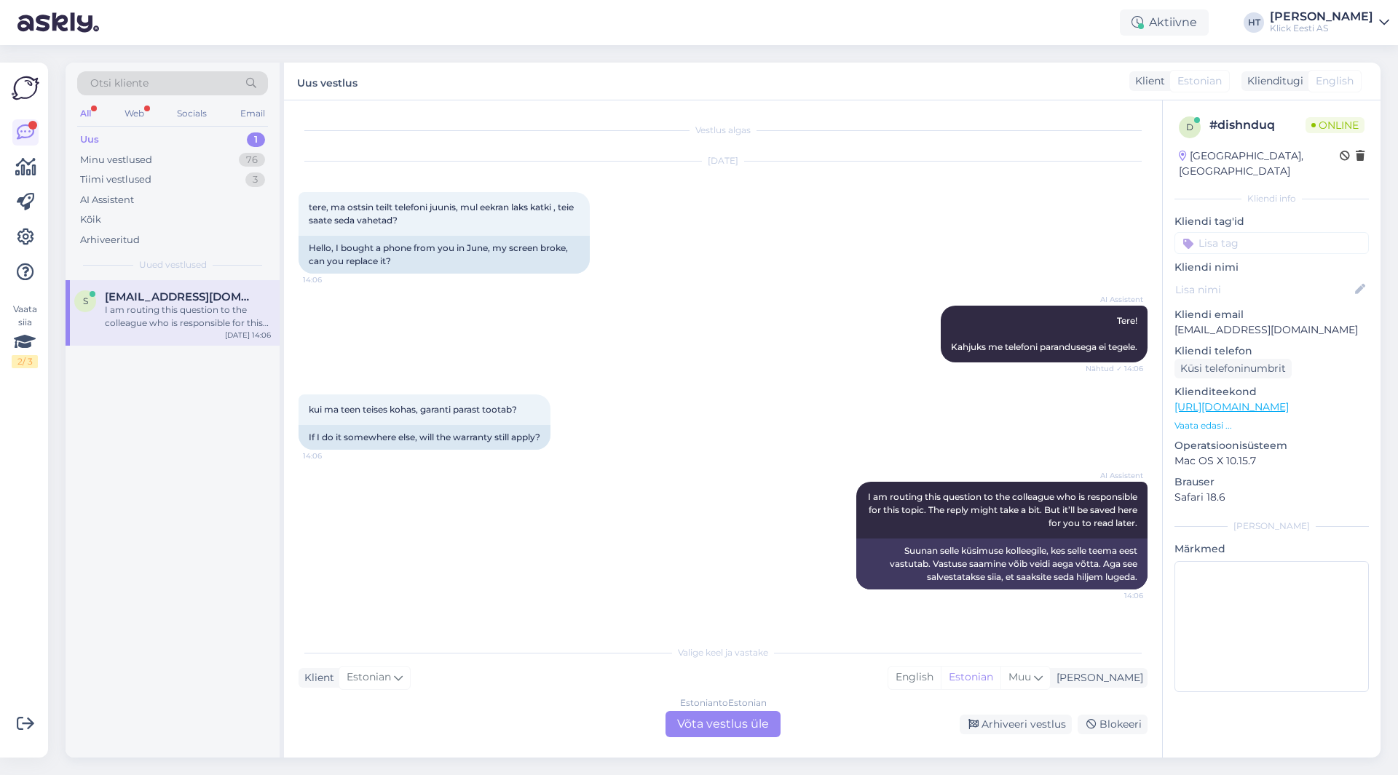
click at [717, 723] on div "Estonian to Estonian Võta vestlus üle" at bounding box center [722, 724] width 115 height 26
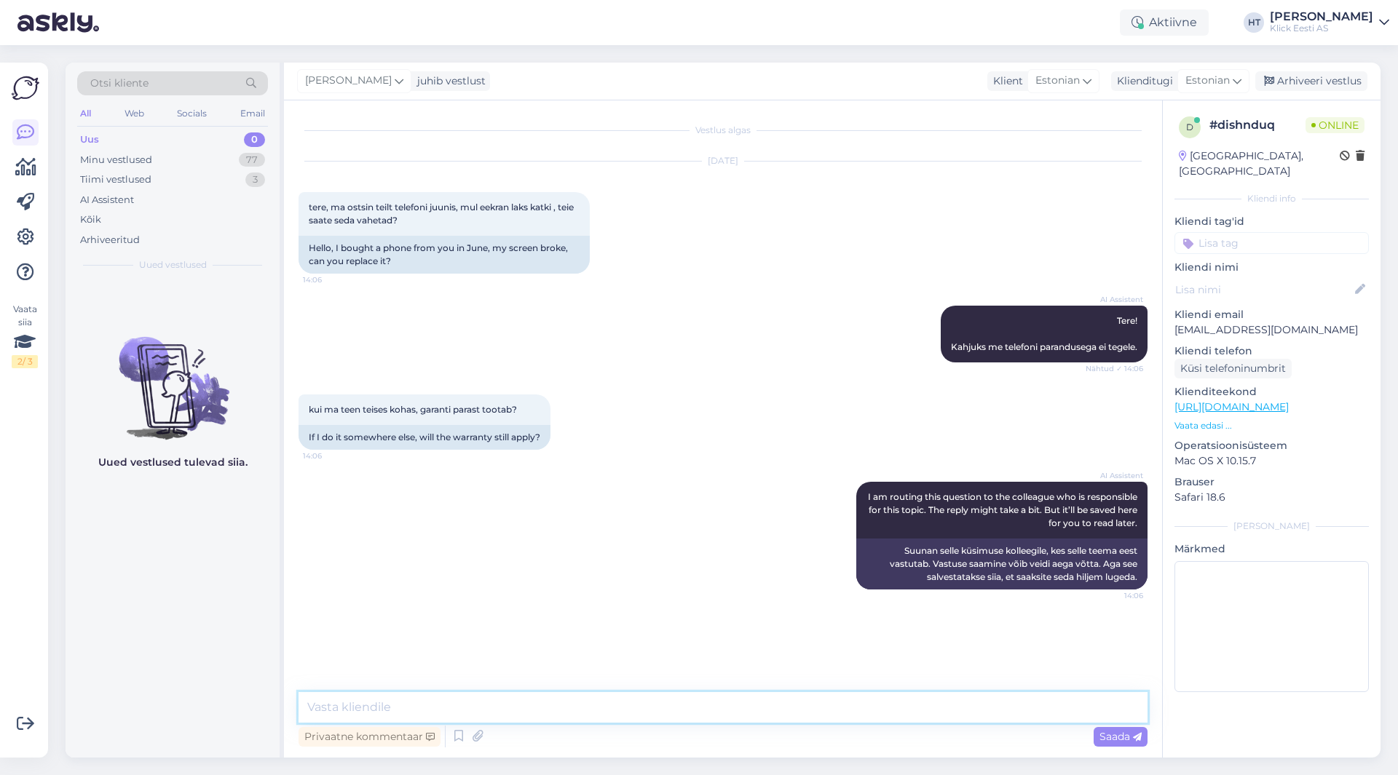
click at [716, 718] on textarea at bounding box center [722, 707] width 849 height 31
type textarea "T"
click at [145, 82] on span "Otsi kliente" at bounding box center [119, 83] width 58 height 15
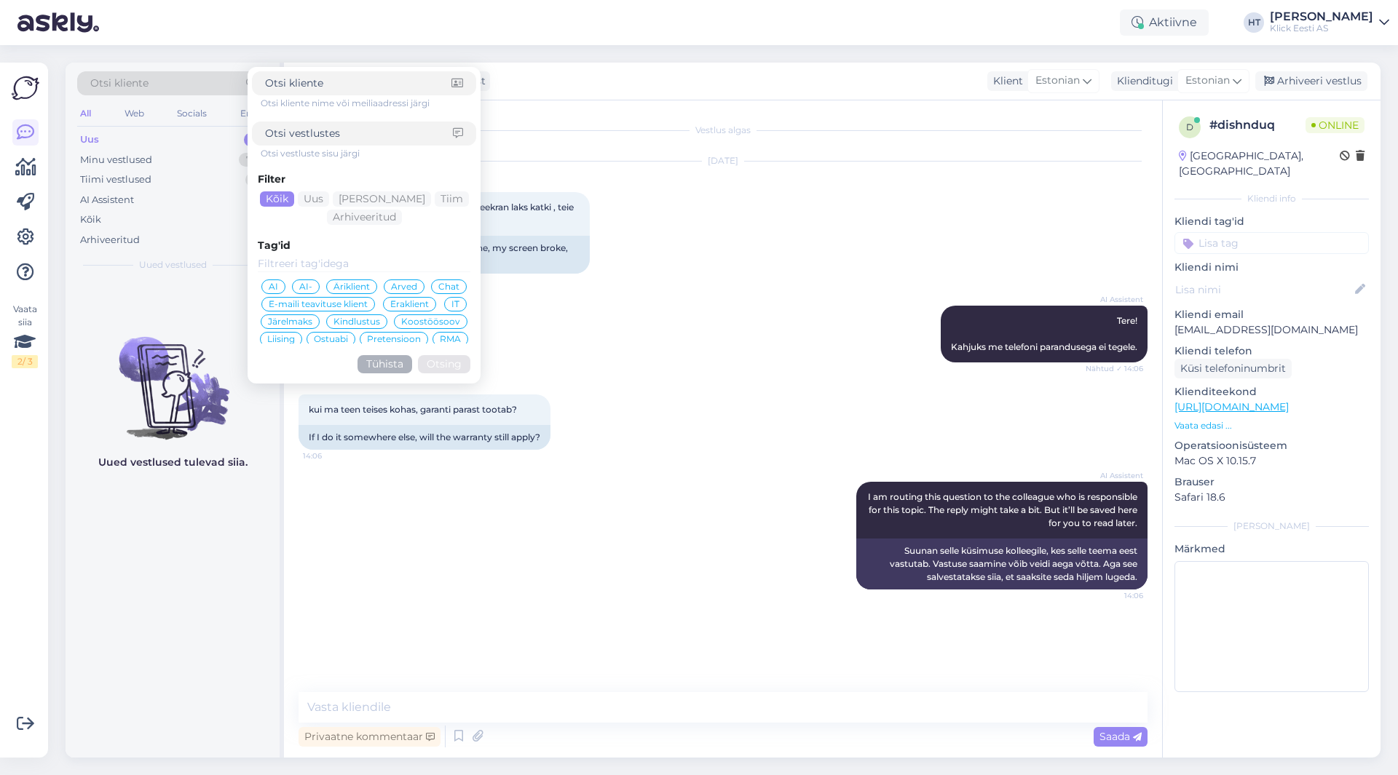
click at [344, 127] on input at bounding box center [359, 133] width 188 height 15
type input "garantii kehtib"
click button "Otsing" at bounding box center [444, 364] width 52 height 18
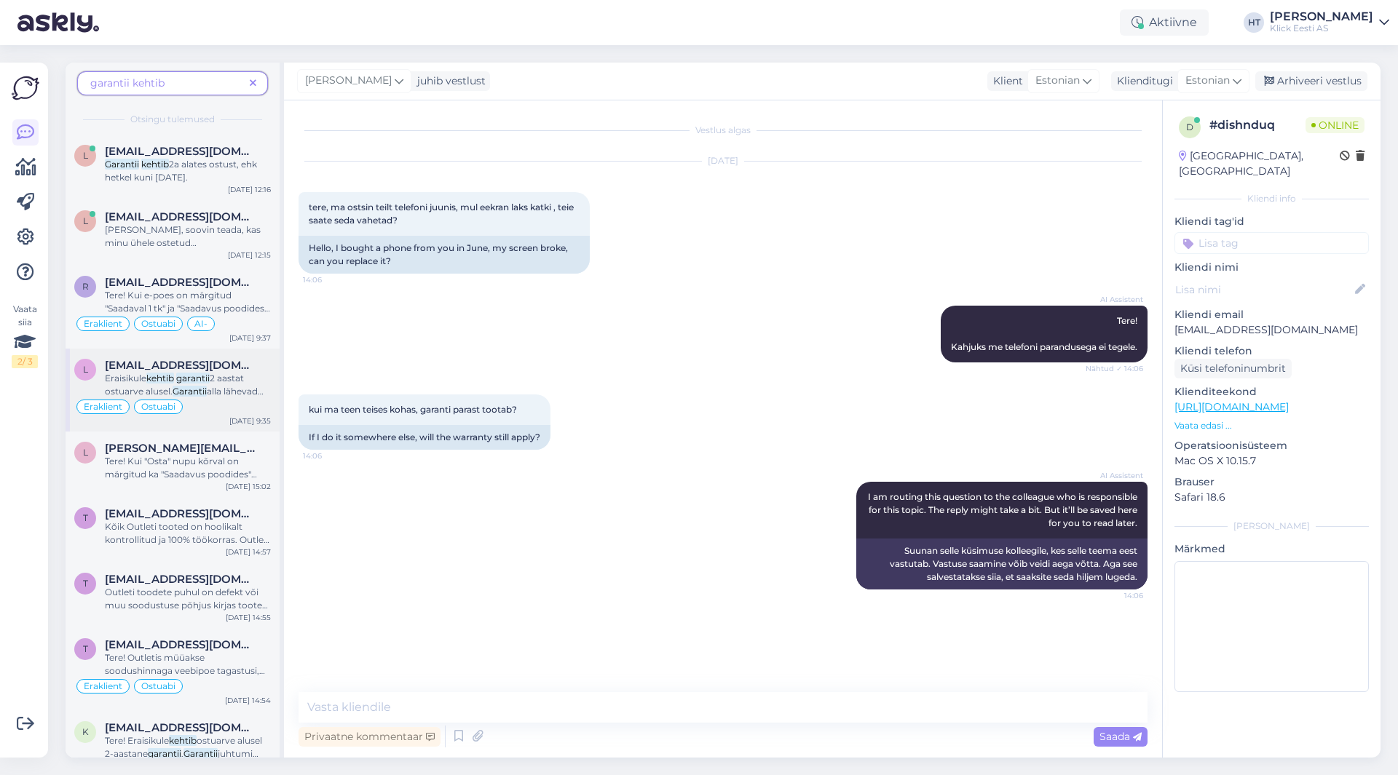
click at [231, 383] on span "2 aastat ostuarve alusel." at bounding box center [174, 385] width 139 height 24
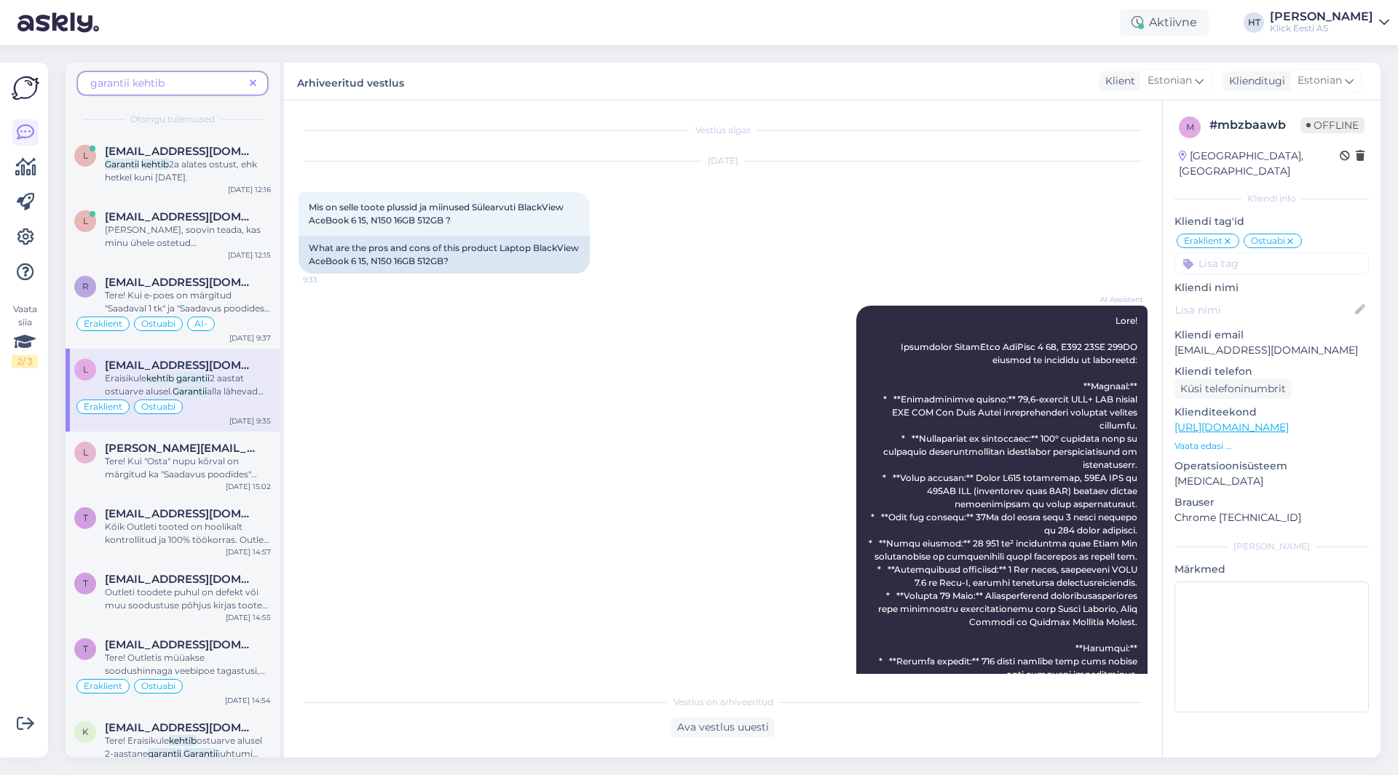
scroll to position [796, 0]
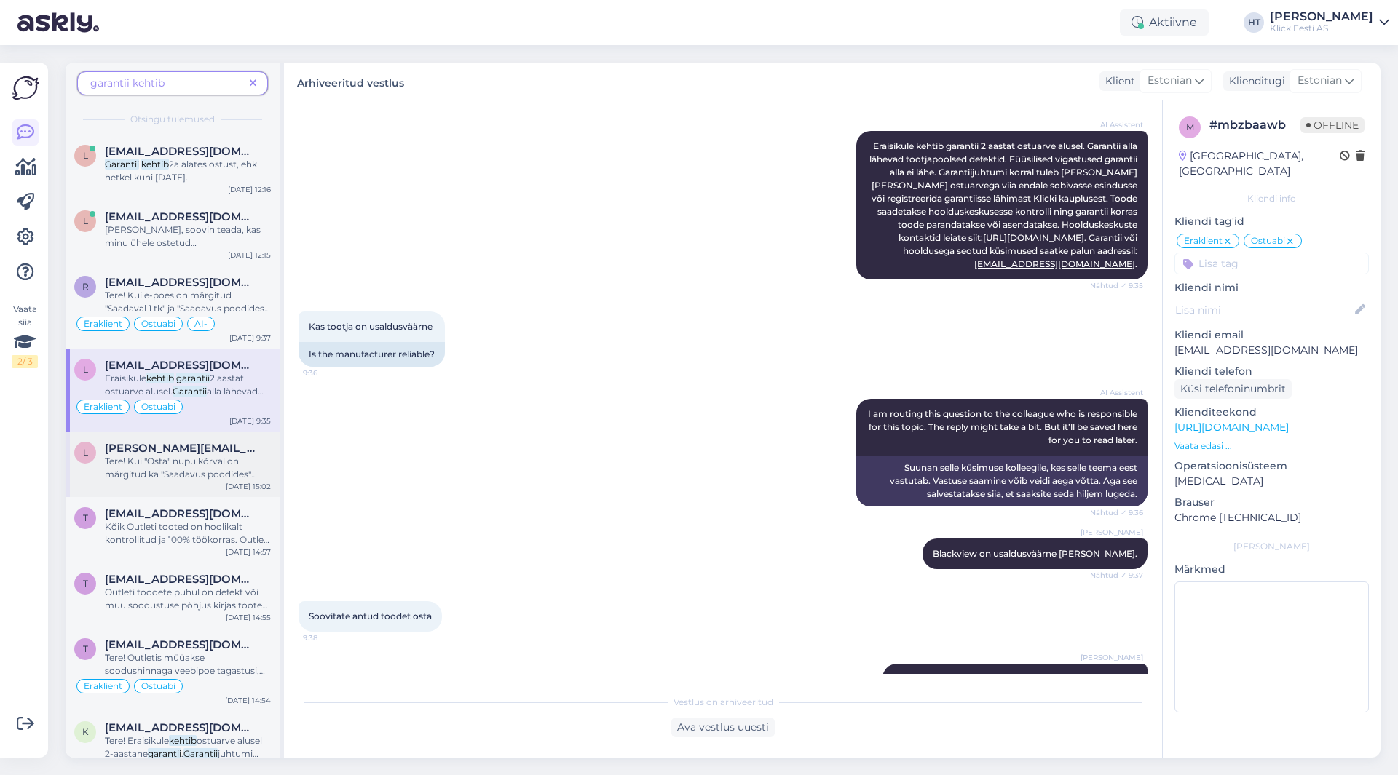
click at [236, 437] on div "l [PERSON_NAME][EMAIL_ADDRESS][PERSON_NAME][DOMAIN_NAME] Tere! Kui "Osta" nupu …" at bounding box center [173, 465] width 214 height 66
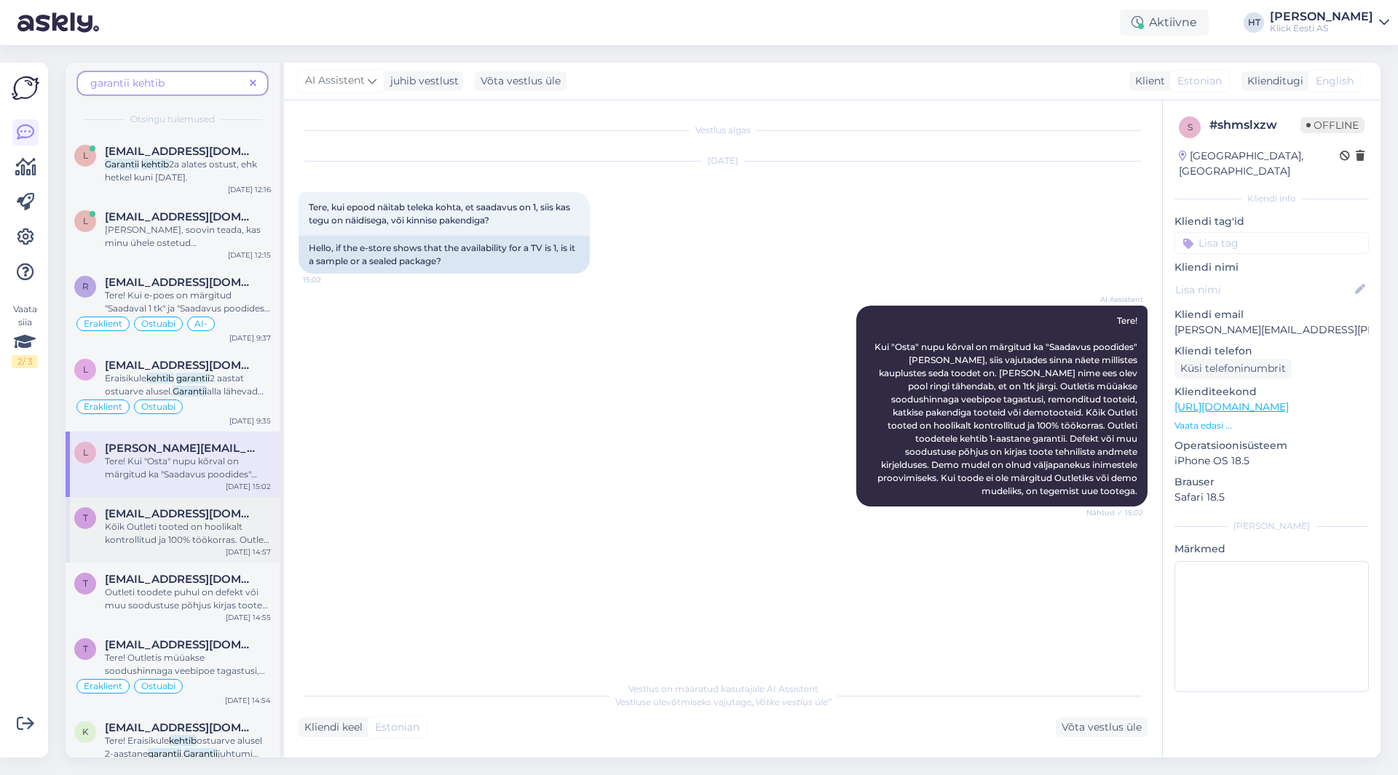
click at [231, 526] on span "Kõik Outleti tooted on hoolikalt kontrollitud ja 100% töökorras. Outleti toodet…" at bounding box center [187, 539] width 165 height 37
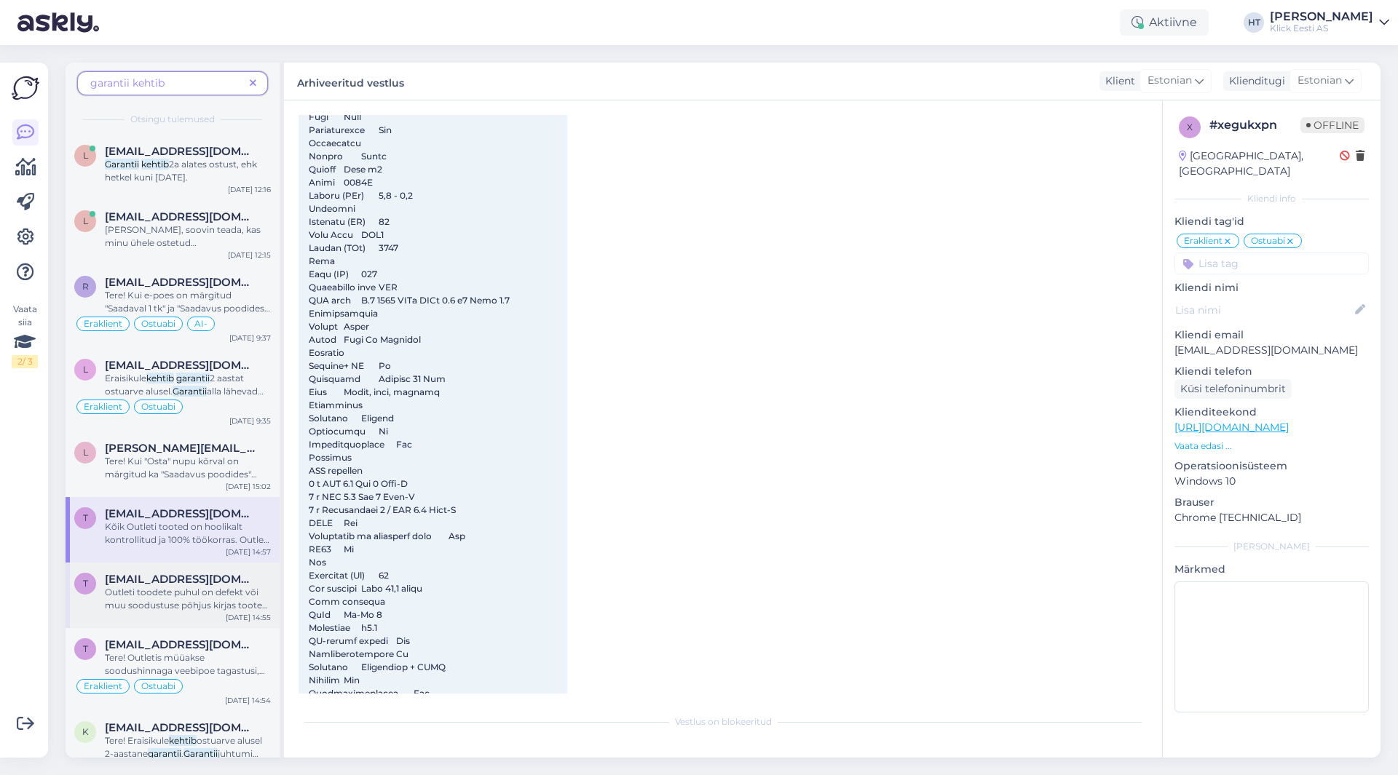
click at [210, 606] on span "Outleti toodete puhul on defekt või muu soodustuse põhjus kirjas toote tehnilis…" at bounding box center [187, 645] width 164 height 116
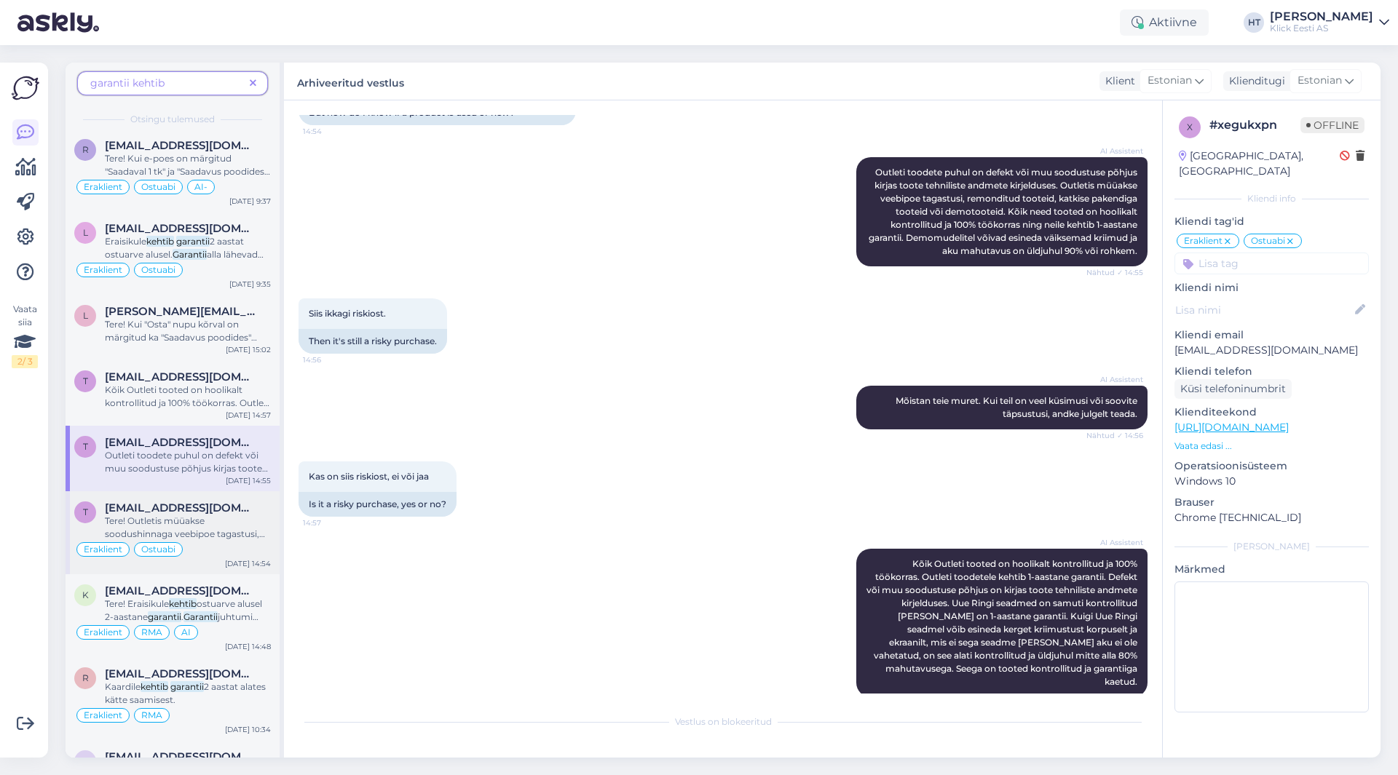
scroll to position [146, 0]
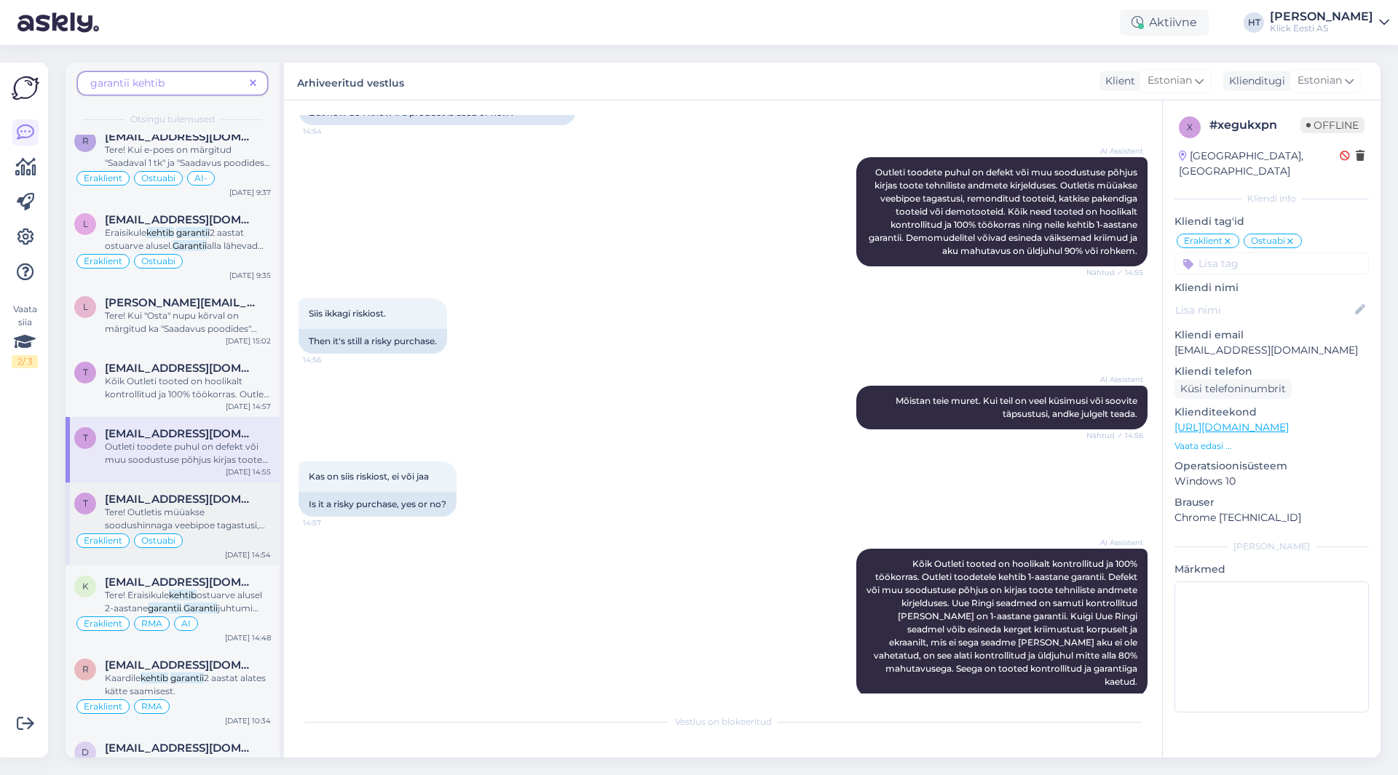
click at [211, 535] on div "Eraklient Ostuabi" at bounding box center [172, 540] width 197 height 17
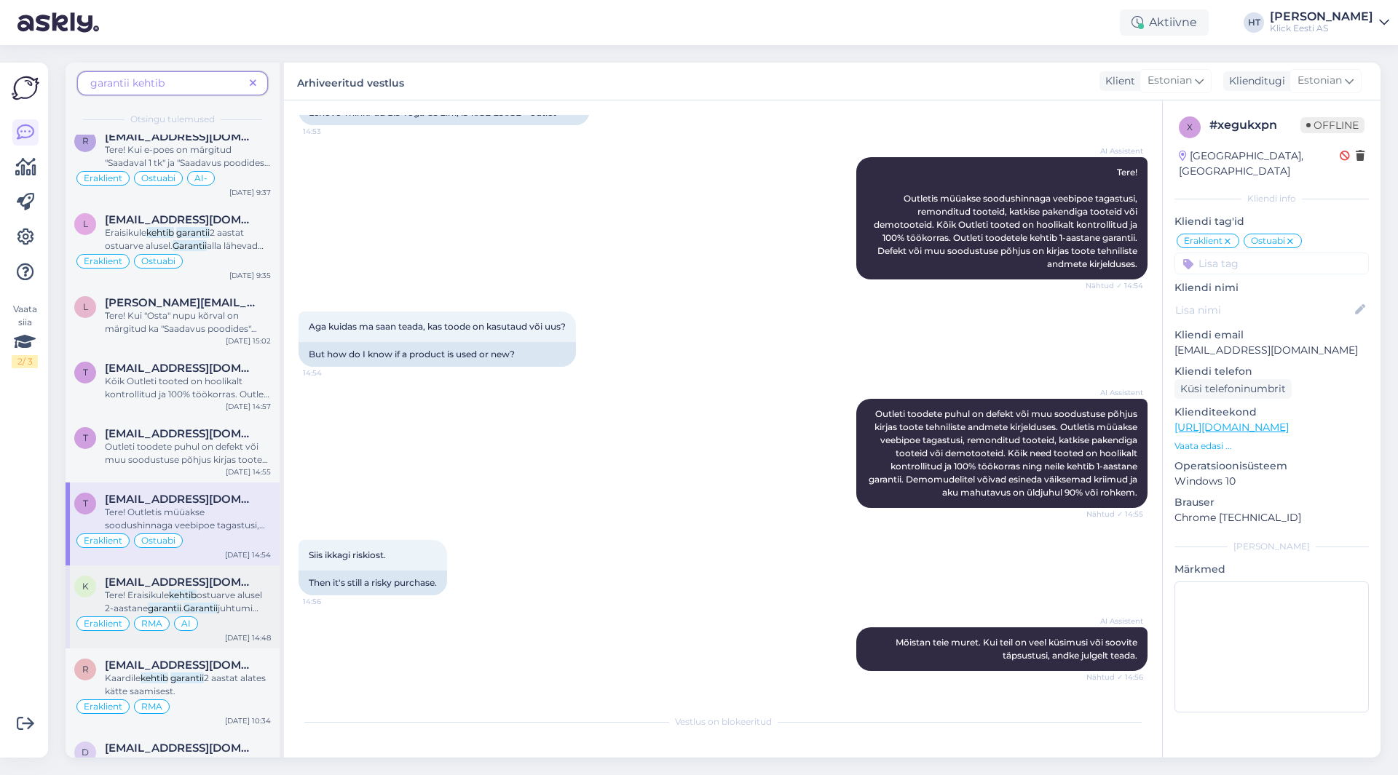
click at [213, 582] on span "[EMAIL_ADDRESS][DOMAIN_NAME]" at bounding box center [180, 582] width 151 height 13
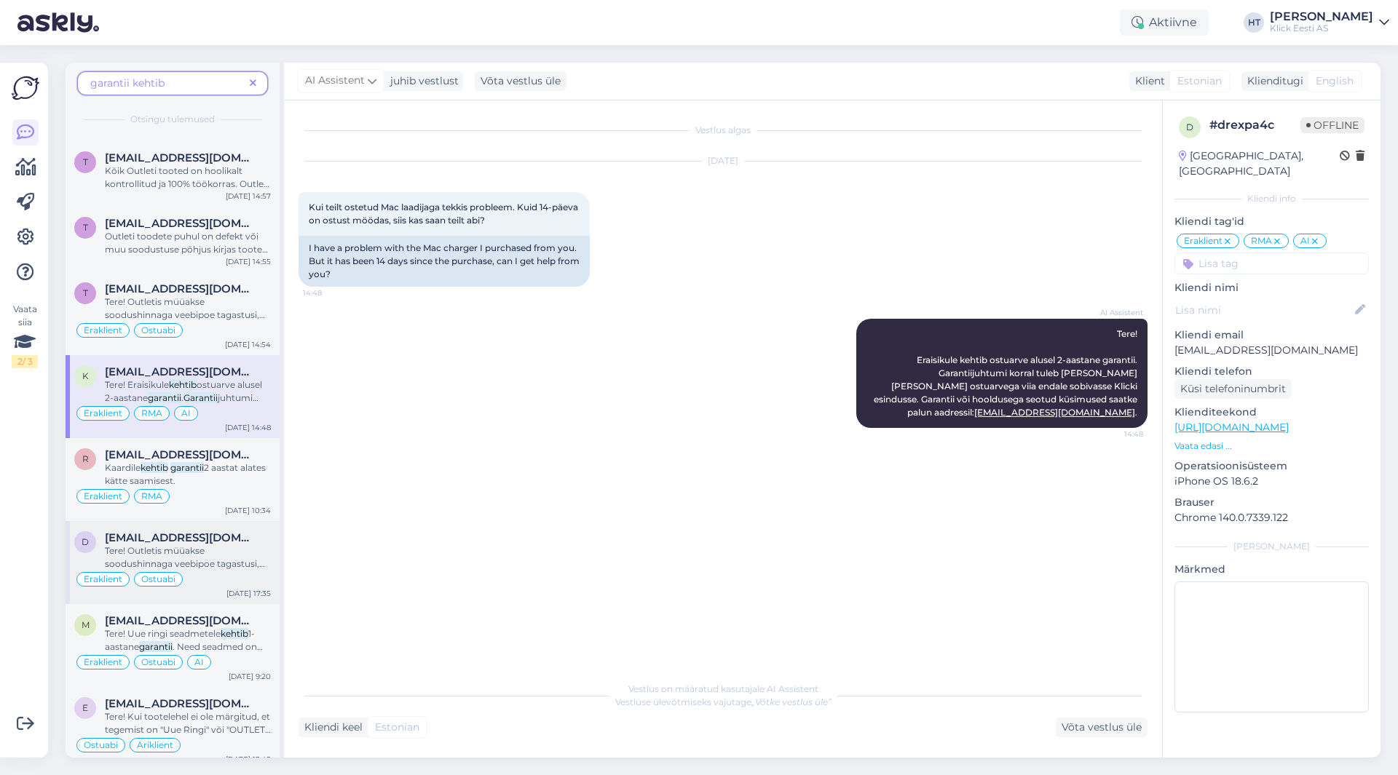
scroll to position [364, 0]
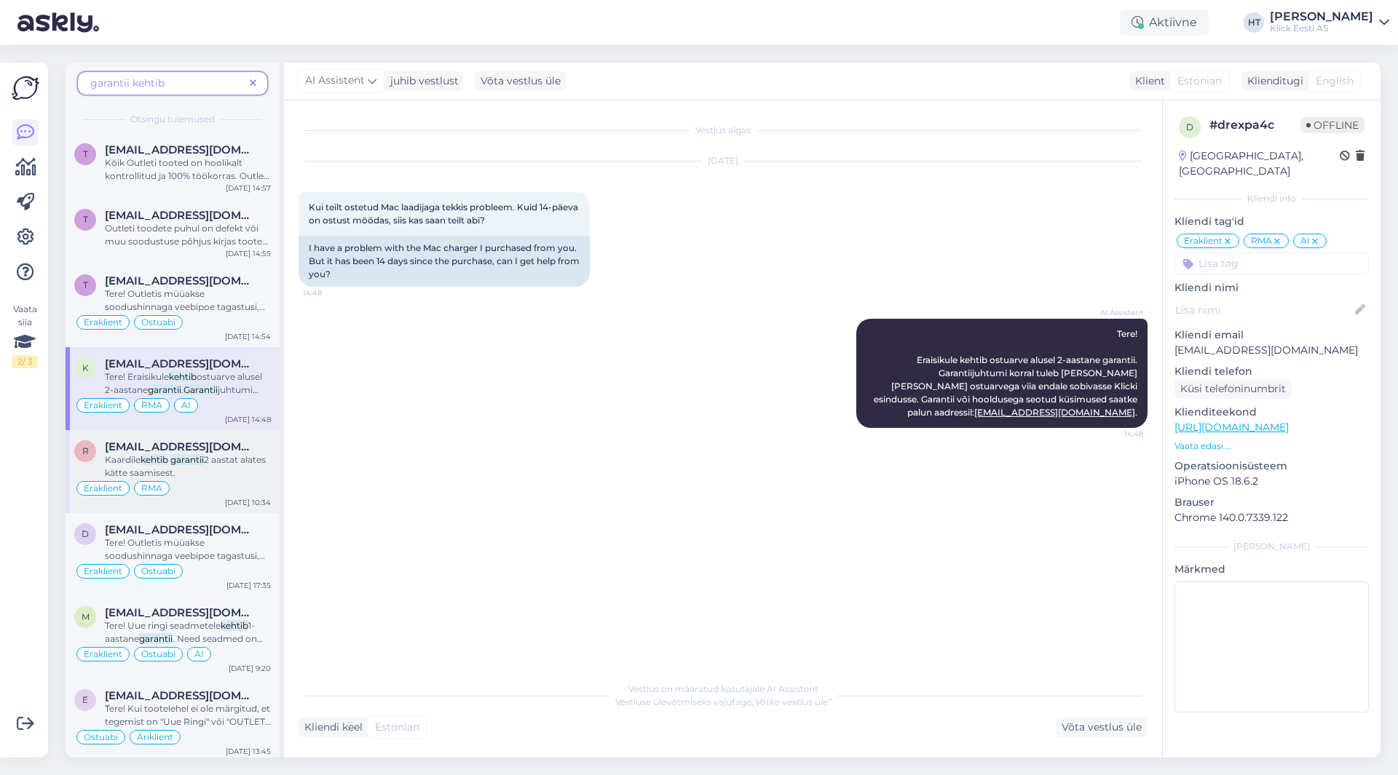
click at [237, 476] on div "Kaardile kehtib garantii 2 aastat alates kätte saamisest." at bounding box center [188, 467] width 166 height 26
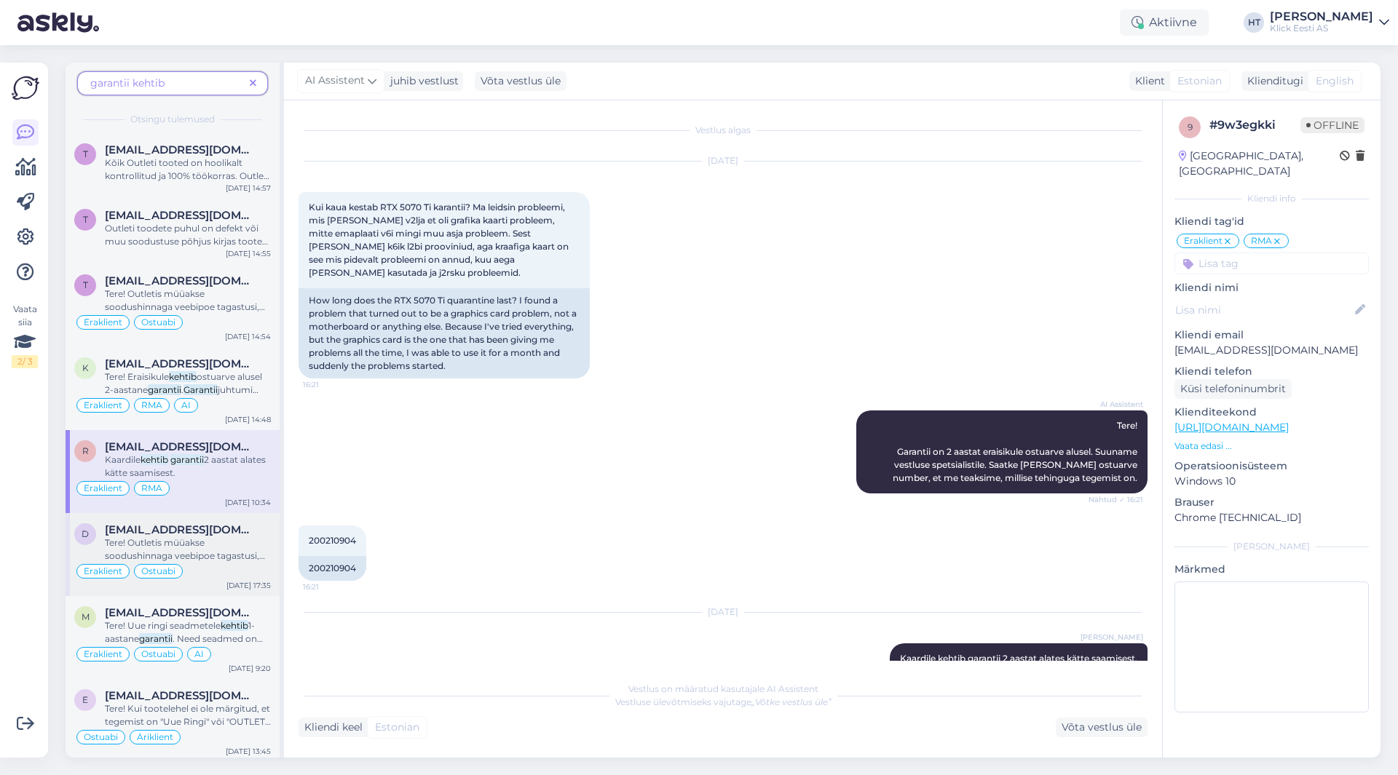
scroll to position [469, 0]
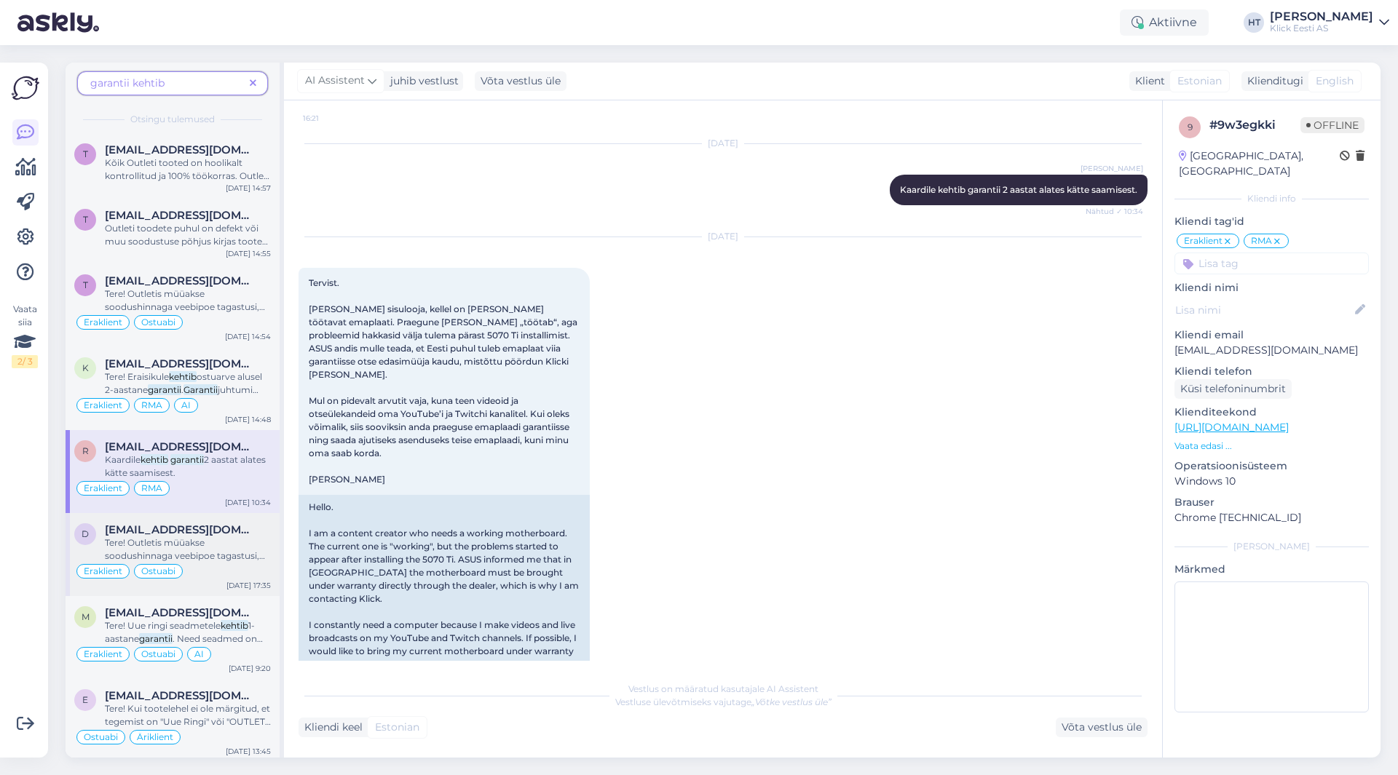
click at [232, 530] on div "[EMAIL_ADDRESS][DOMAIN_NAME]" at bounding box center [188, 529] width 166 height 13
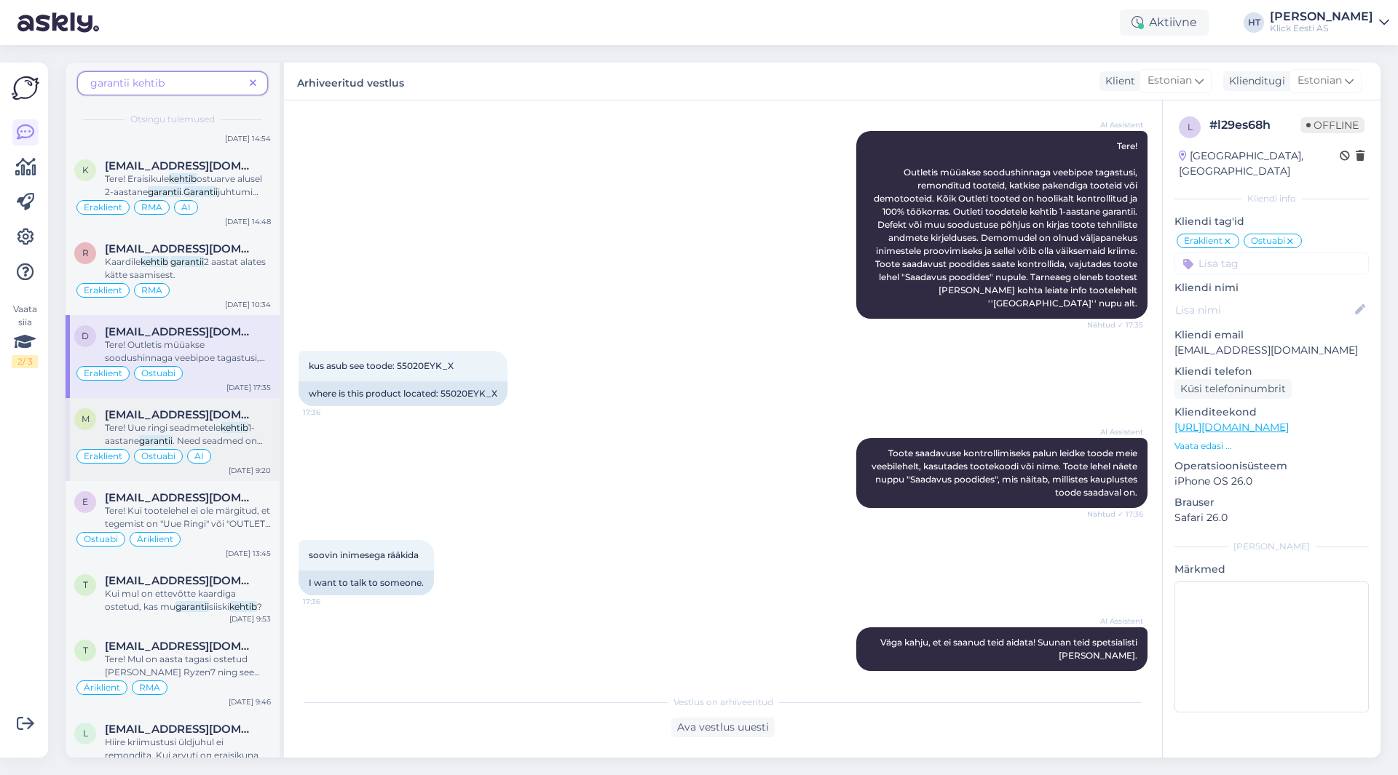
scroll to position [582, 0]
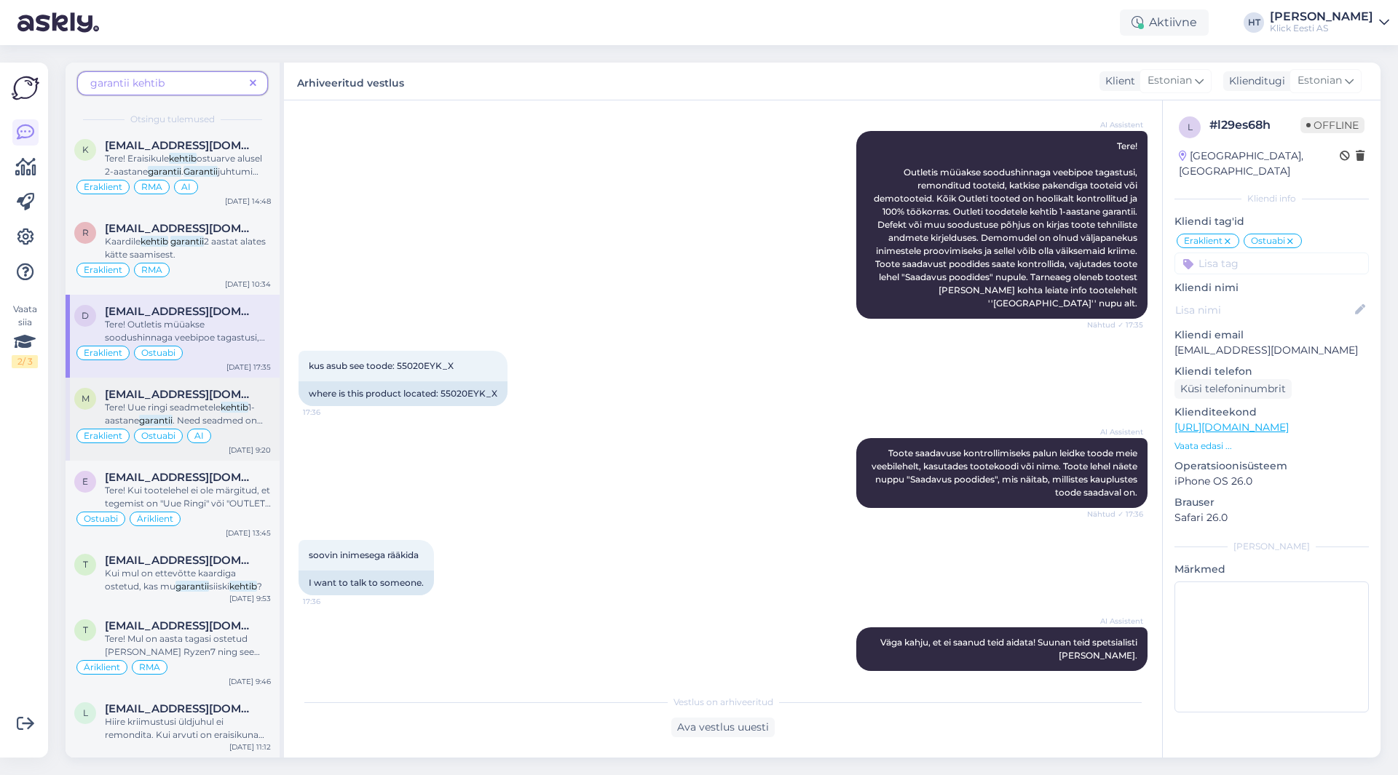
click at [230, 418] on span ". Need seadmed on kontrollitud ja 100% töökorras, kuid [PERSON_NAME] võib esine…" at bounding box center [184, 466] width 158 height 103
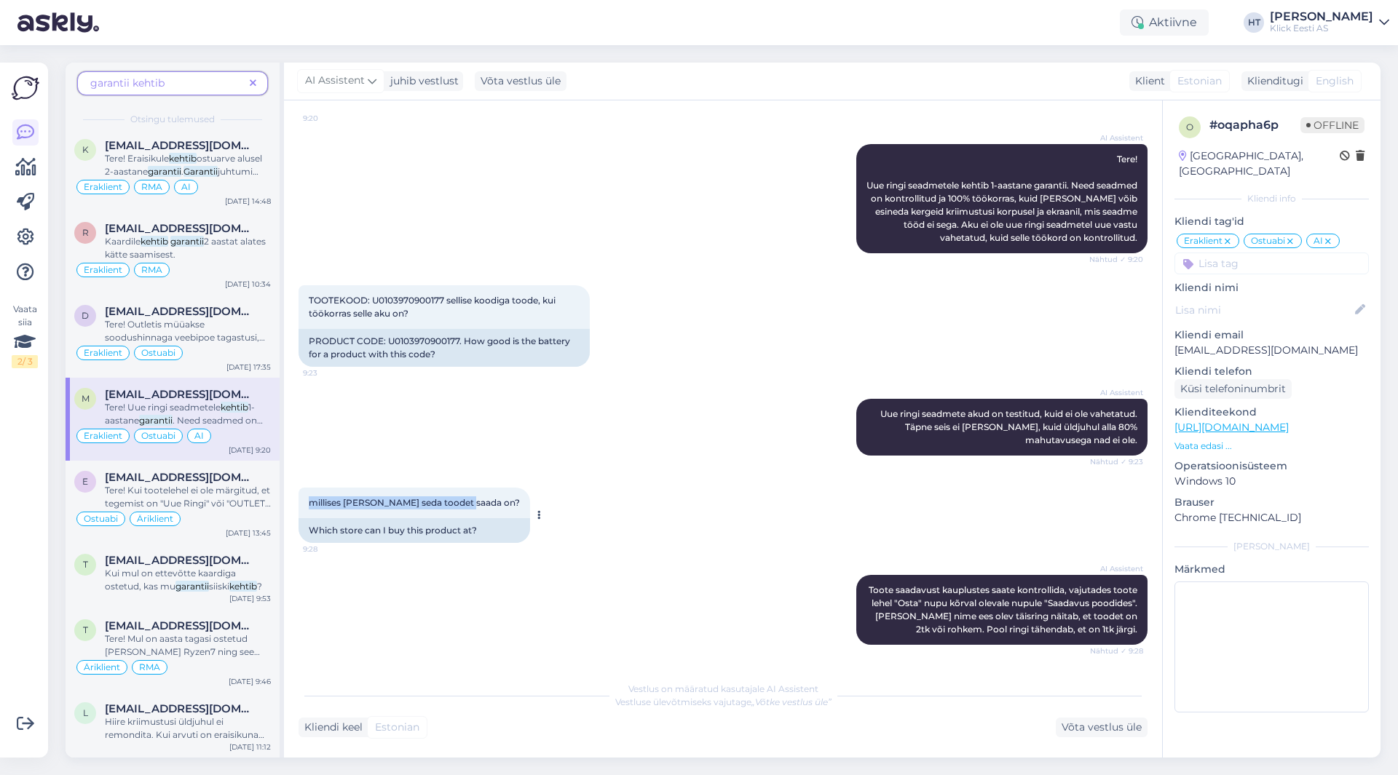
drag, startPoint x: 313, startPoint y: 487, endPoint x: 470, endPoint y: 488, distance: 157.2
click at [470, 488] on div "millises [PERSON_NAME] seda toodet saada on? 9:28" at bounding box center [413, 503] width 231 height 31
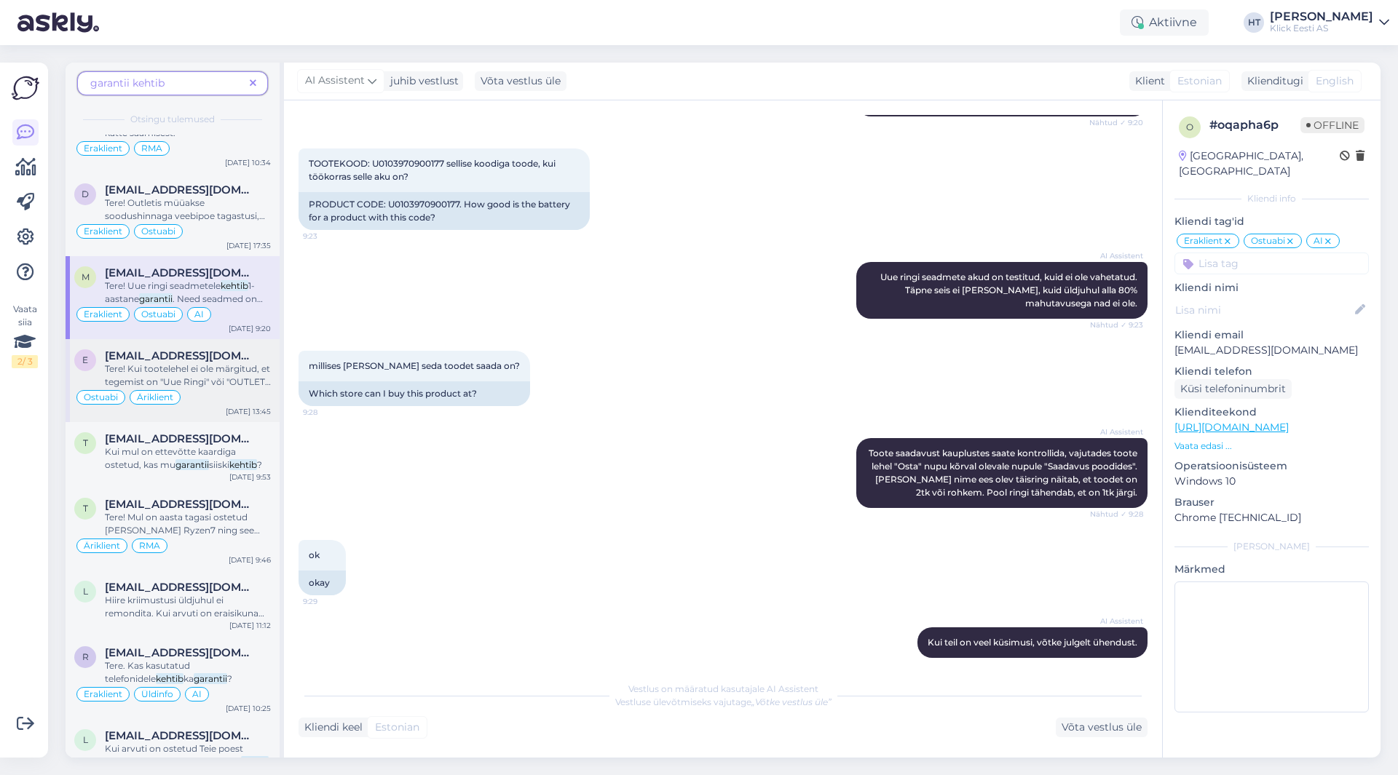
scroll to position [728, 0]
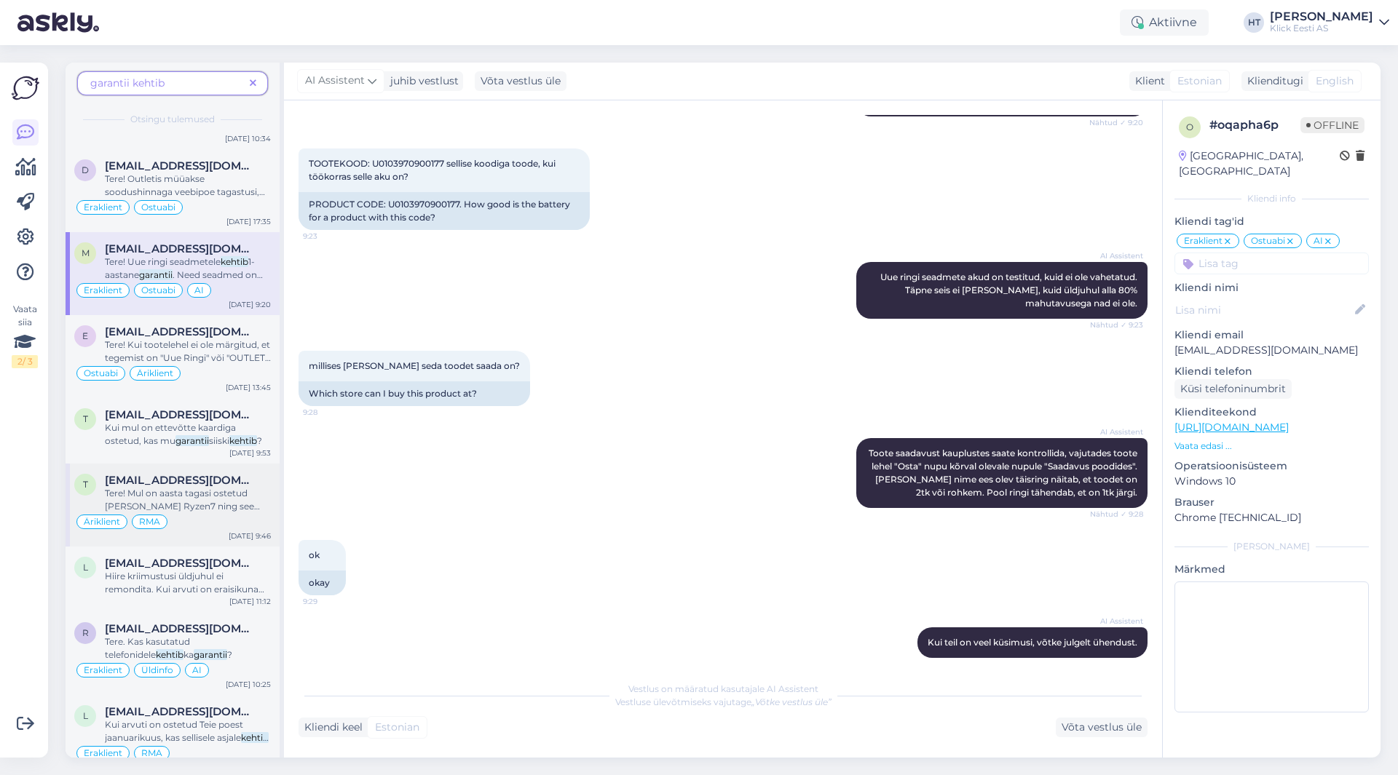
click at [219, 499] on div "Tere! Mul on aasta tagasi ostetud [PERSON_NAME] Ryzen7 ning see nüüd jupsib ja …" at bounding box center [188, 500] width 166 height 26
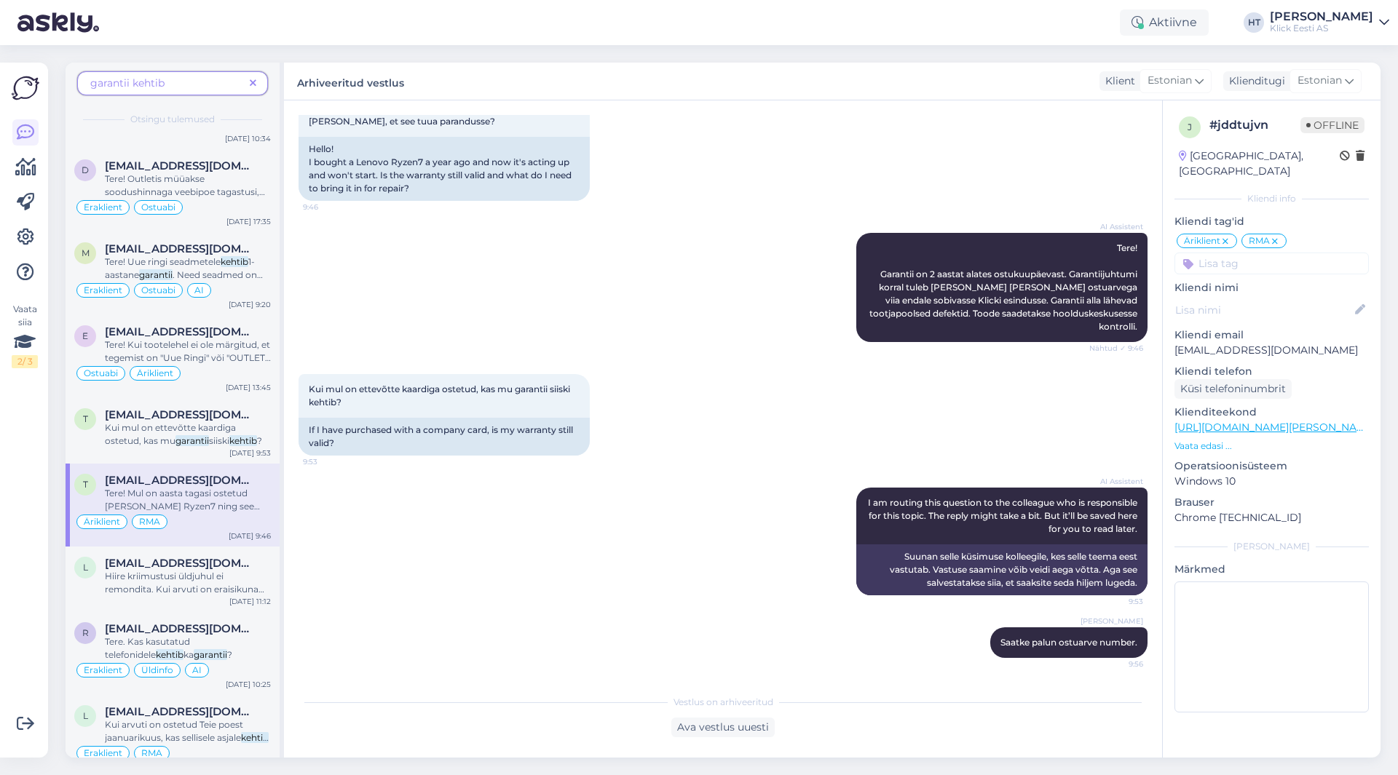
scroll to position [31, 0]
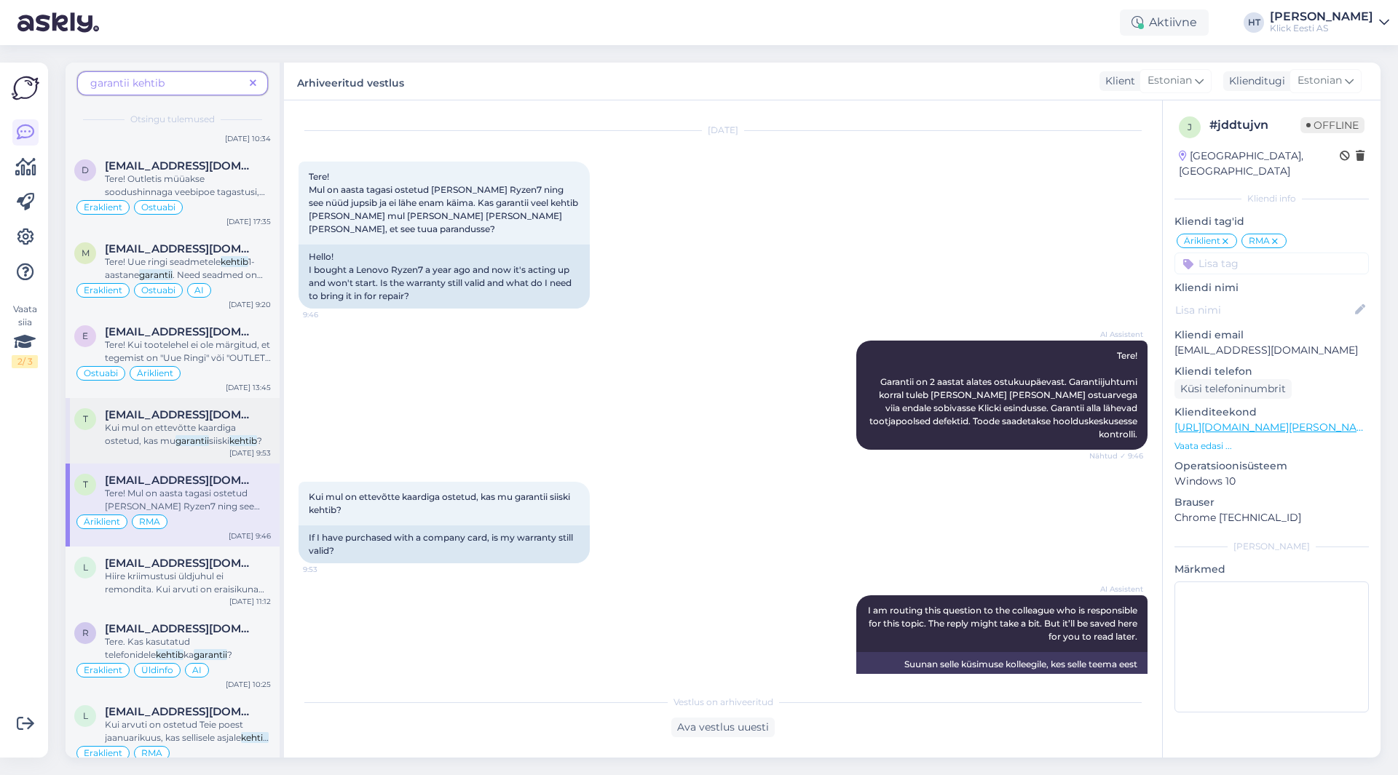
click at [220, 455] on div "t [EMAIL_ADDRESS][DOMAIN_NAME] Kui mul on ettevõtte kaardiga ostetud, kas mu ga…" at bounding box center [173, 431] width 214 height 66
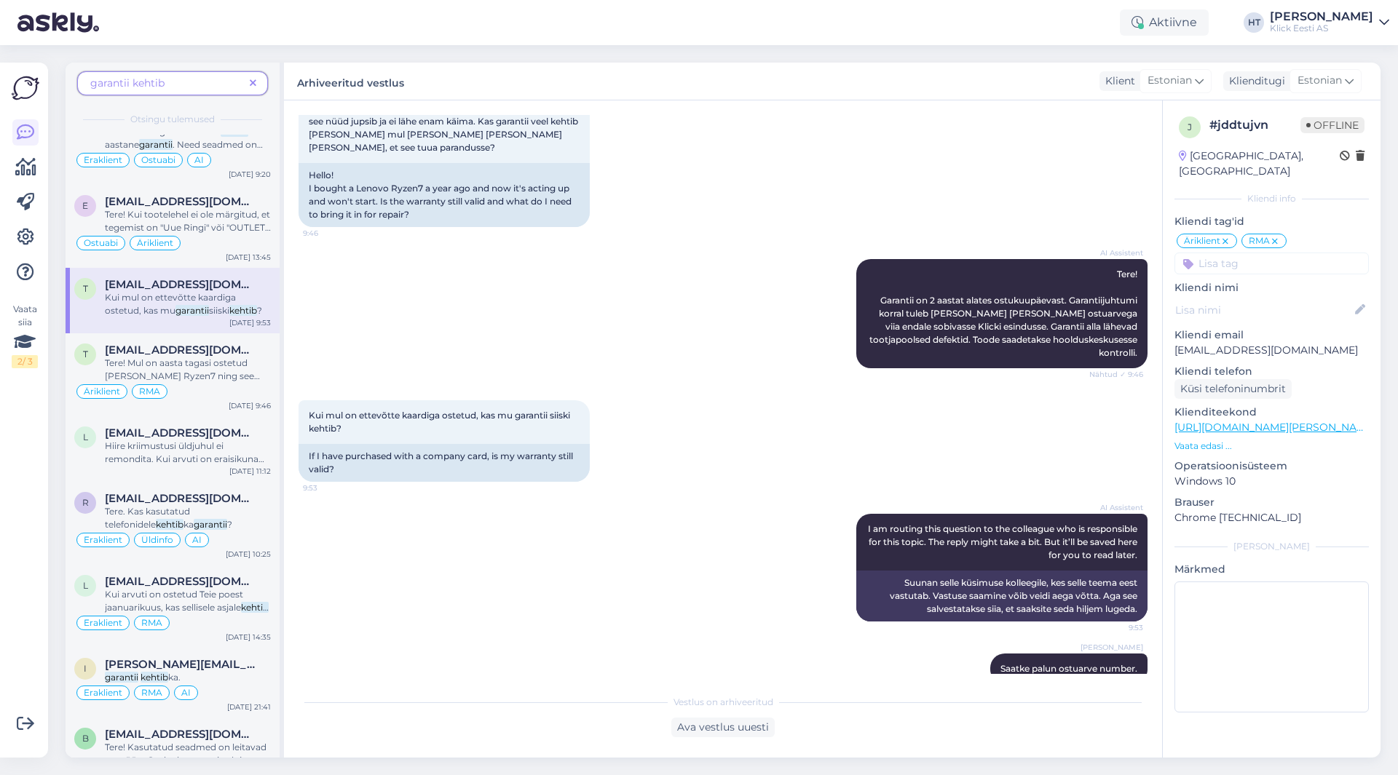
scroll to position [874, 0]
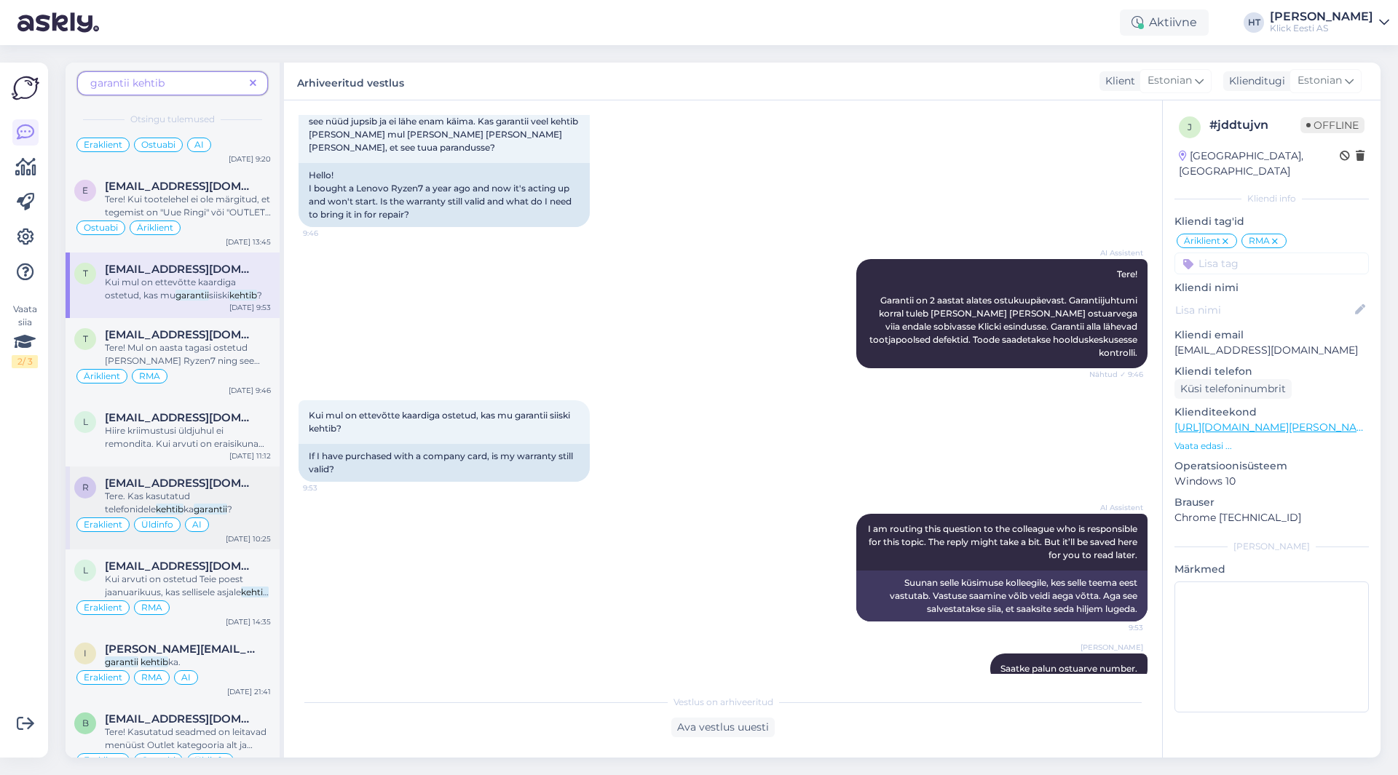
click at [221, 480] on span "[EMAIL_ADDRESS][DOMAIN_NAME]" at bounding box center [180, 483] width 151 height 13
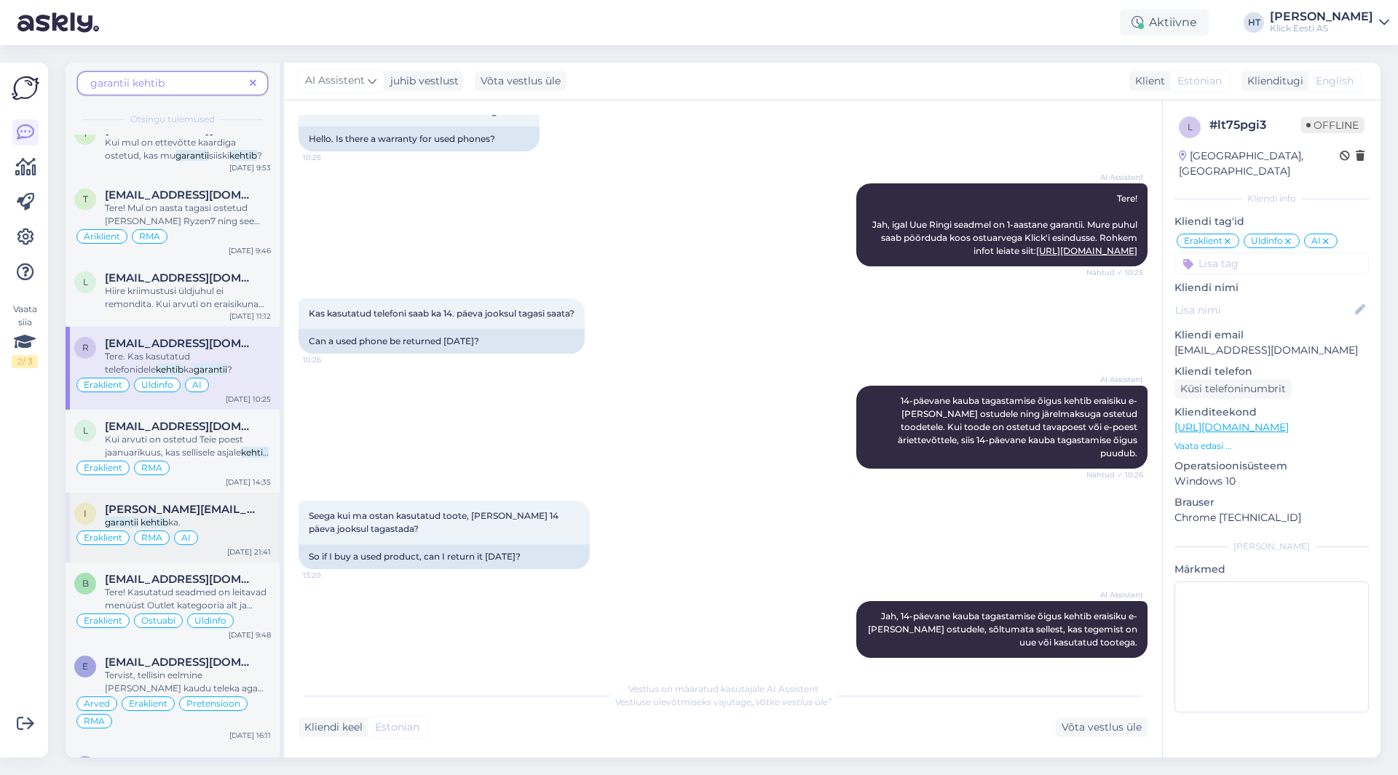
scroll to position [1019, 0]
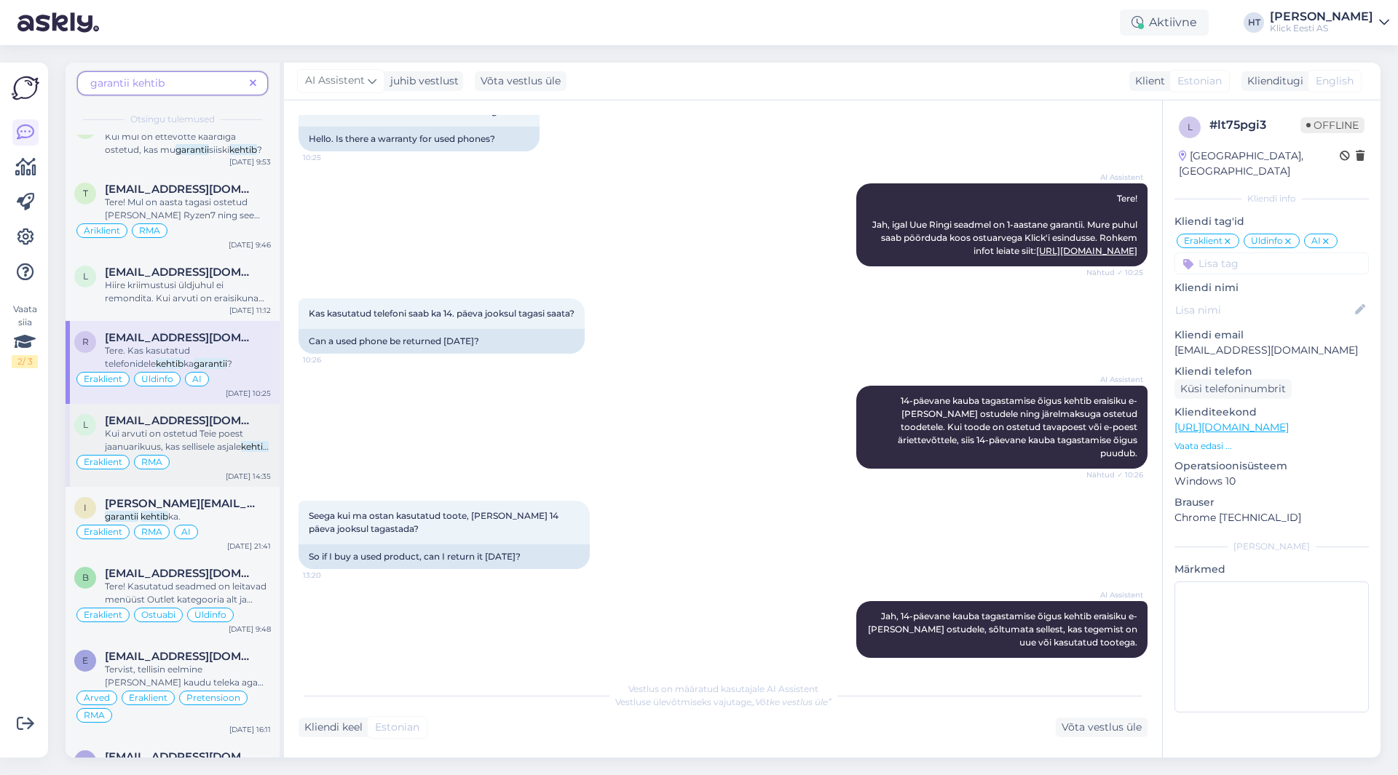
click at [213, 445] on span "Kui arvuti on ostetud Teie poest jaanuarikuus, kas sellisele asjale" at bounding box center [174, 440] width 138 height 24
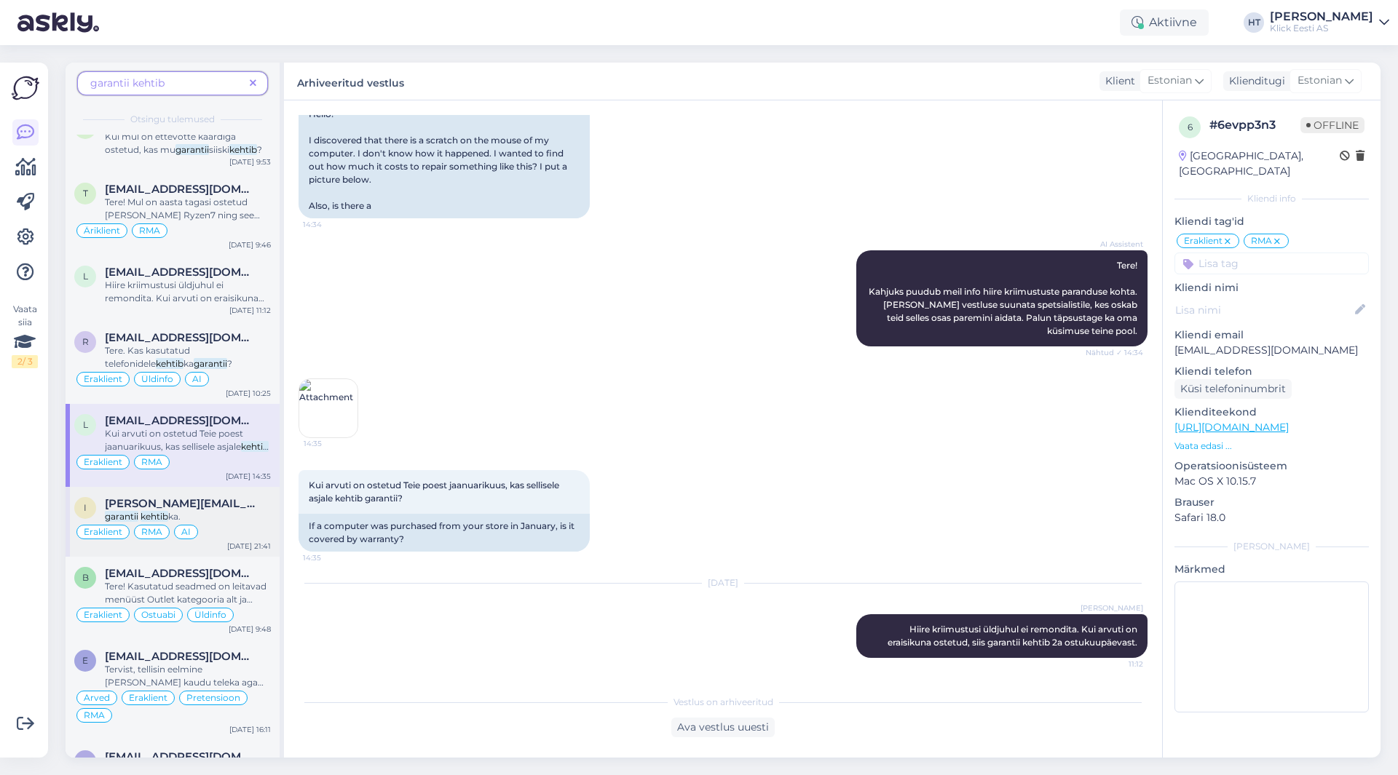
scroll to position [1165, 0]
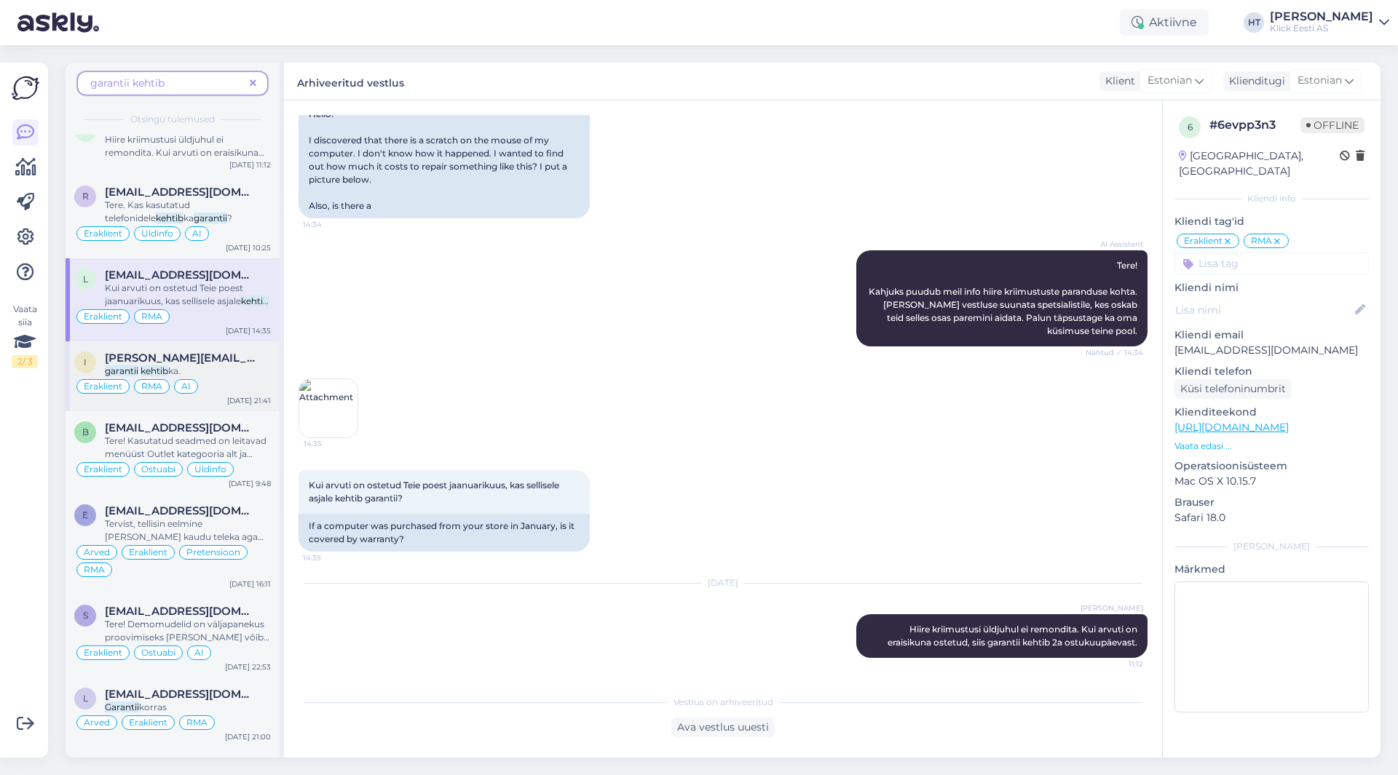
click at [221, 399] on div "i [PERSON_NAME][EMAIL_ADDRESS][DOMAIN_NAME] garantii kehtib ka. Eraklient RMA A…" at bounding box center [173, 376] width 214 height 70
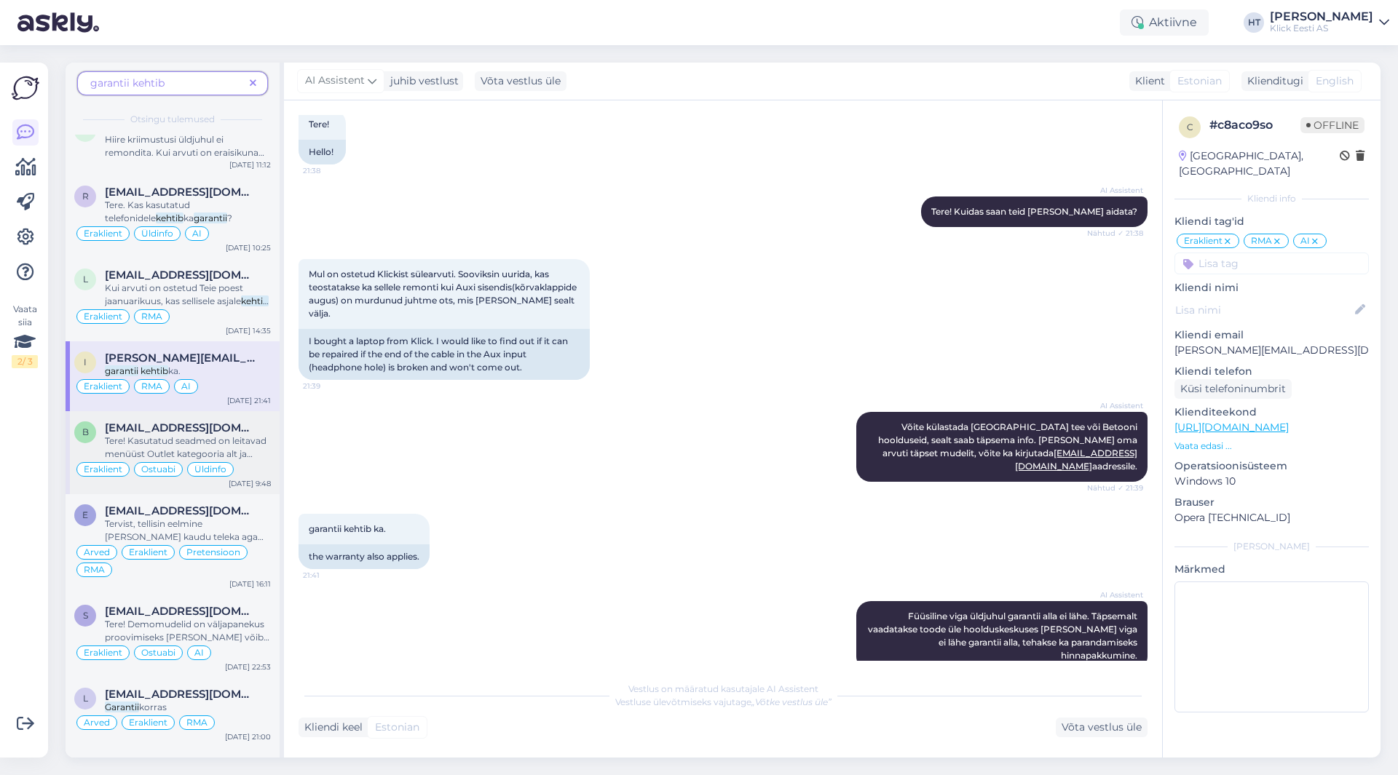
click at [234, 463] on div "Eraklient Ostuabi Üldinfo" at bounding box center [172, 469] width 197 height 17
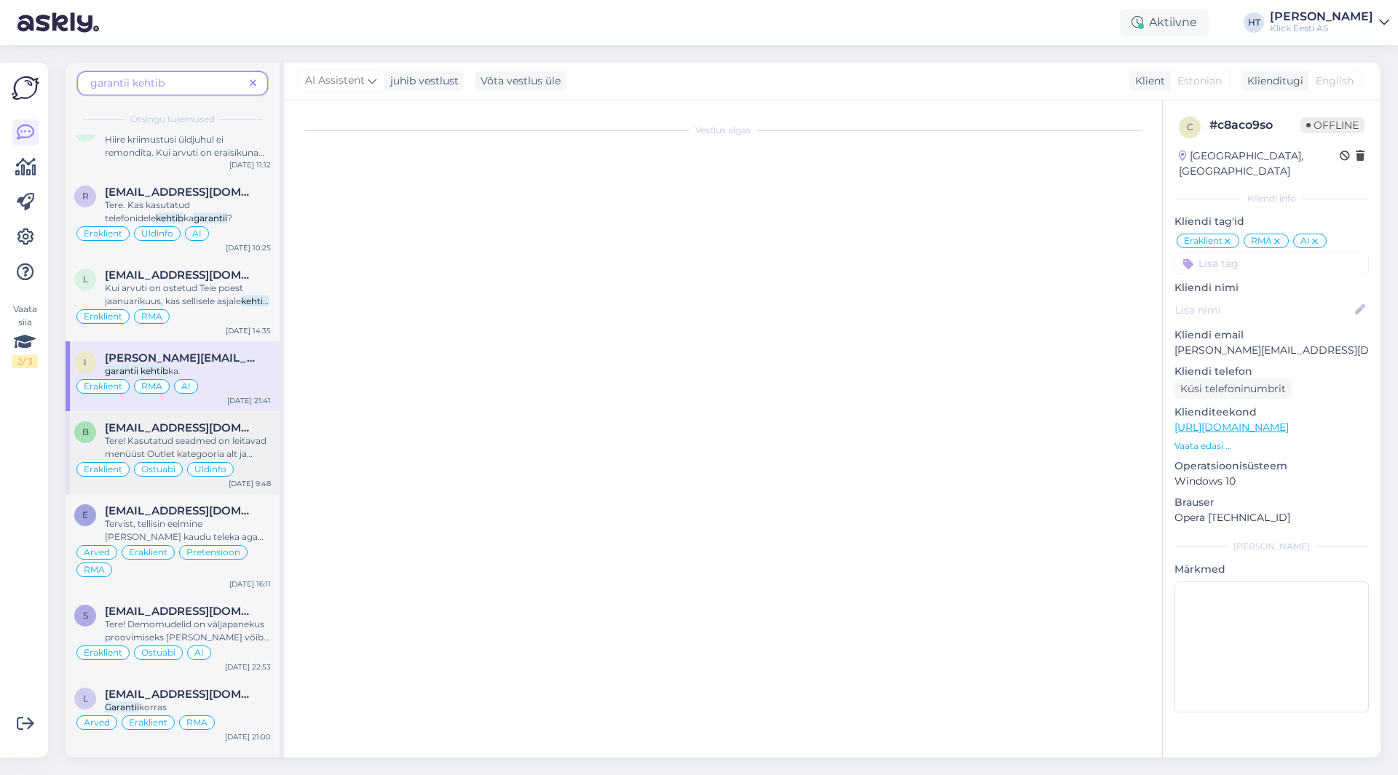
scroll to position [253, 0]
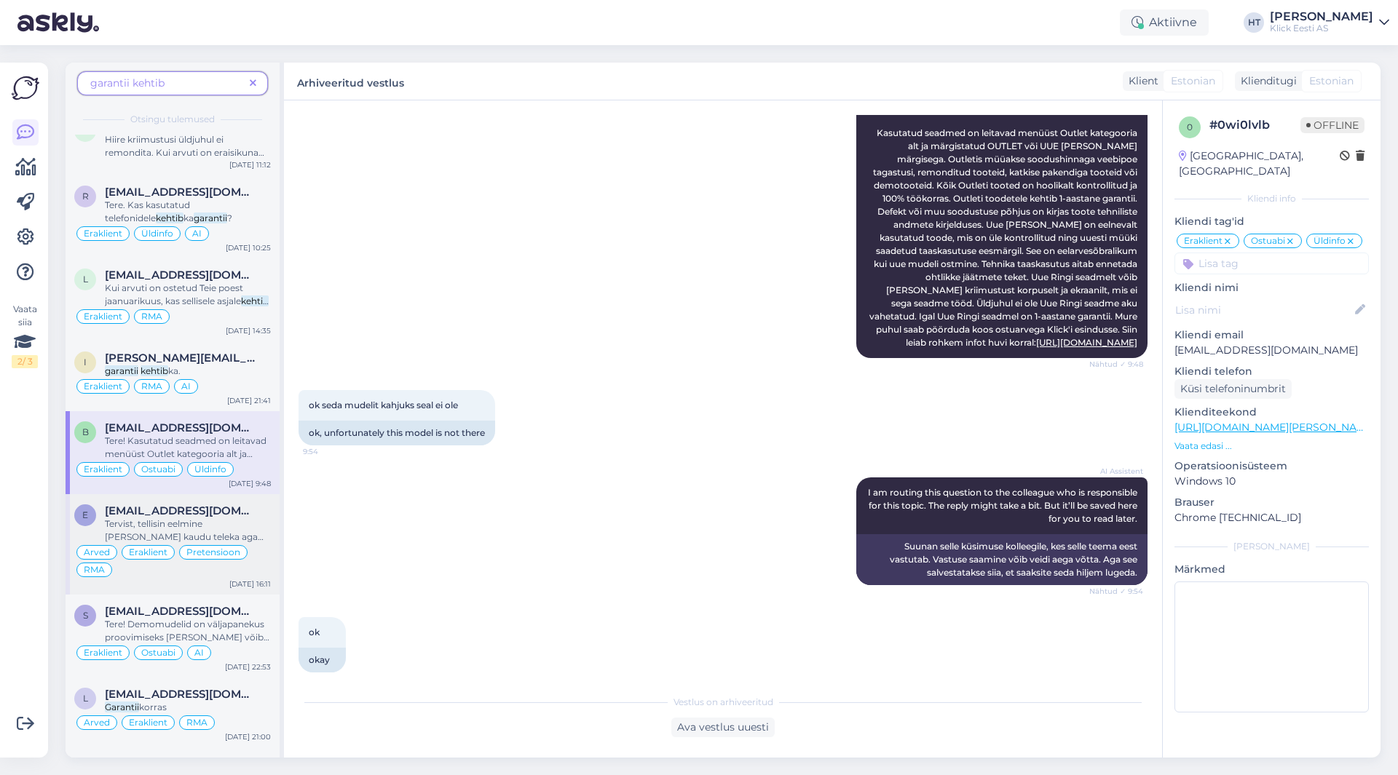
click at [236, 523] on span "Tervist, tellisin eelmine [PERSON_NAME] kaudu teleka aga [PERSON_NAME] led pane…" at bounding box center [184, 549] width 159 height 63
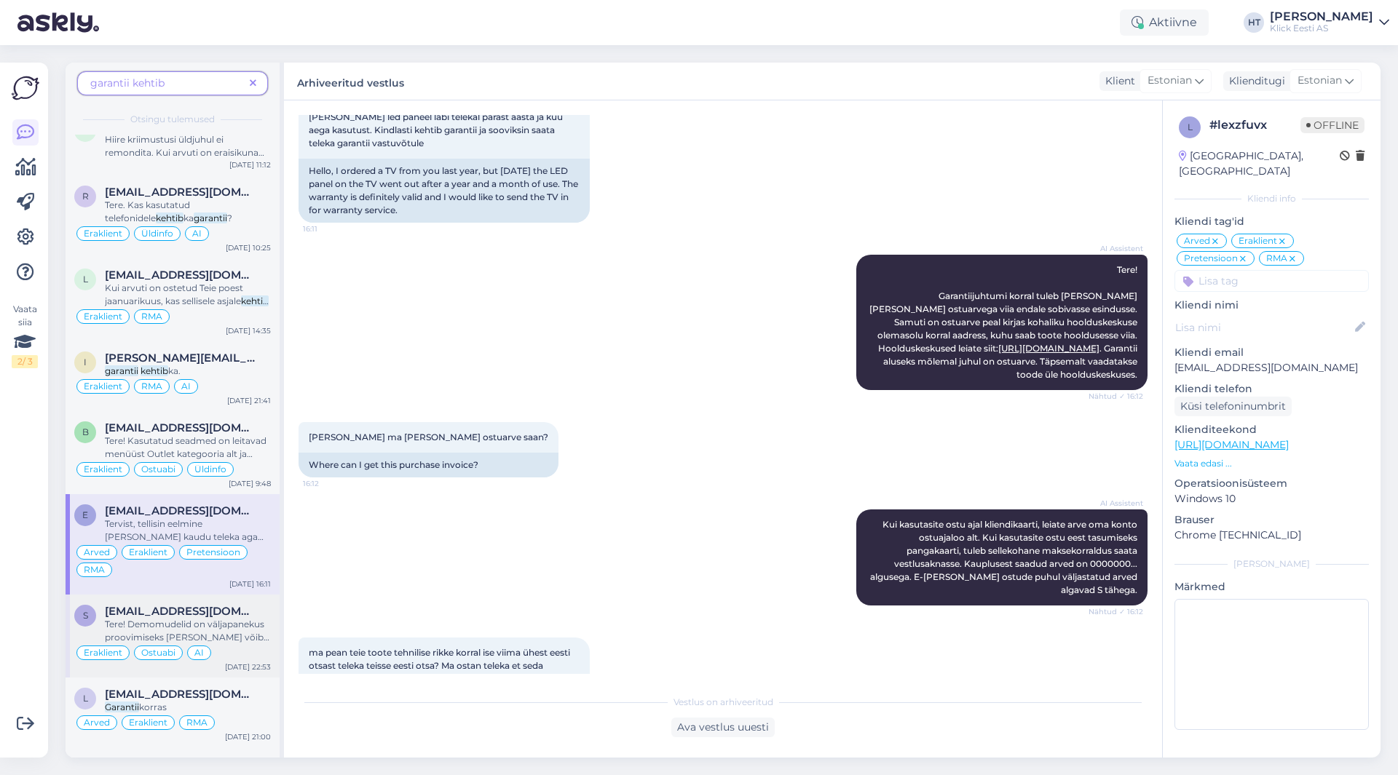
click at [238, 598] on div "s [EMAIL_ADDRESS][DOMAIN_NAME] Tere! Demomudelid on väljapanekus proovimiseks […" at bounding box center [173, 636] width 214 height 83
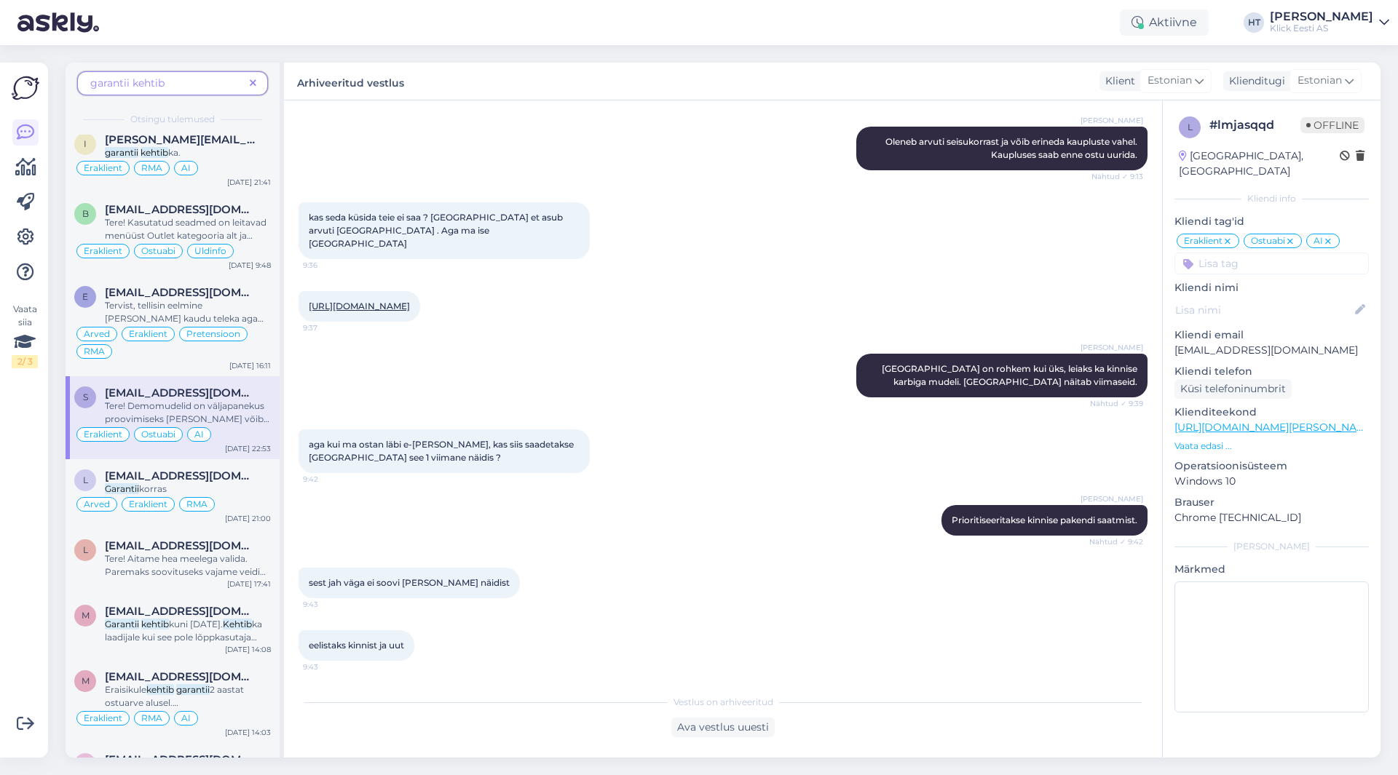
scroll to position [1319, 0]
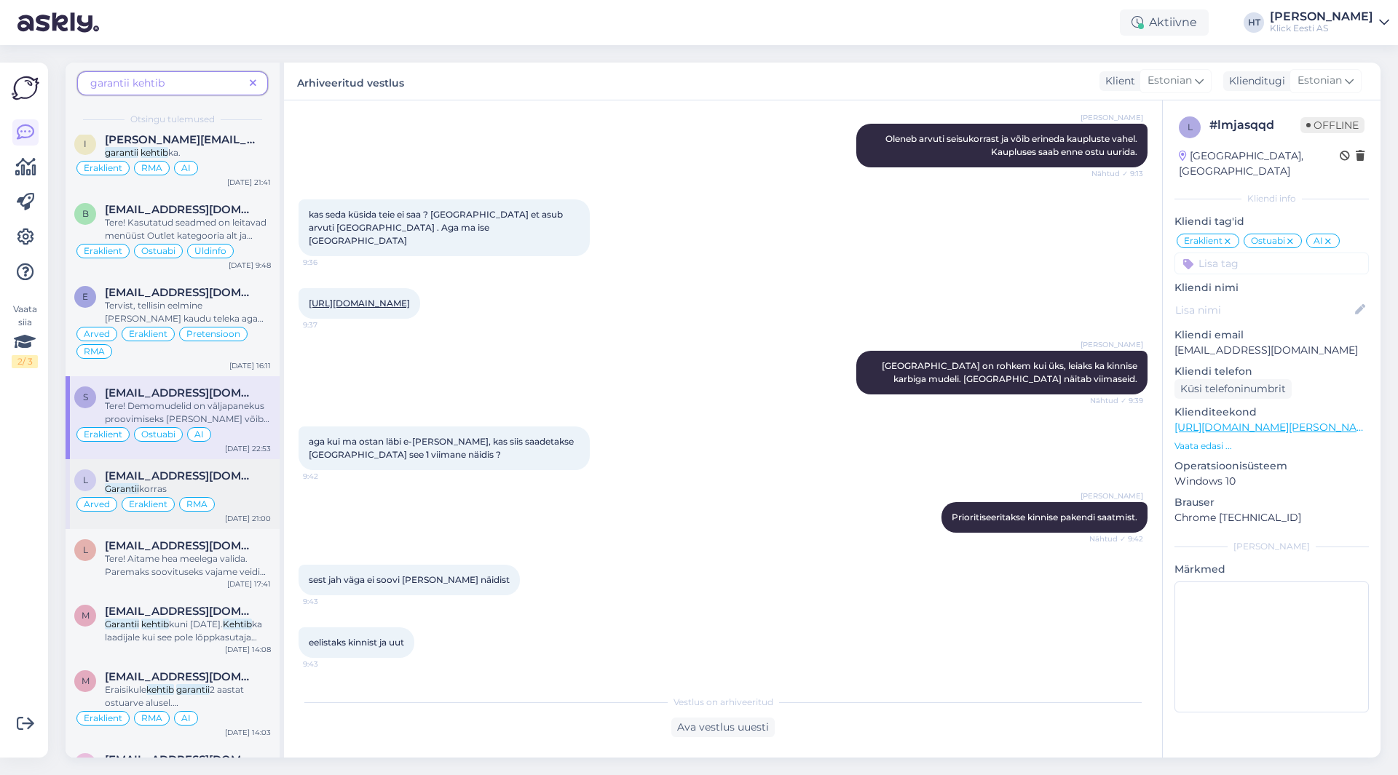
click at [239, 472] on div "[EMAIL_ADDRESS][DOMAIN_NAME]" at bounding box center [188, 476] width 166 height 13
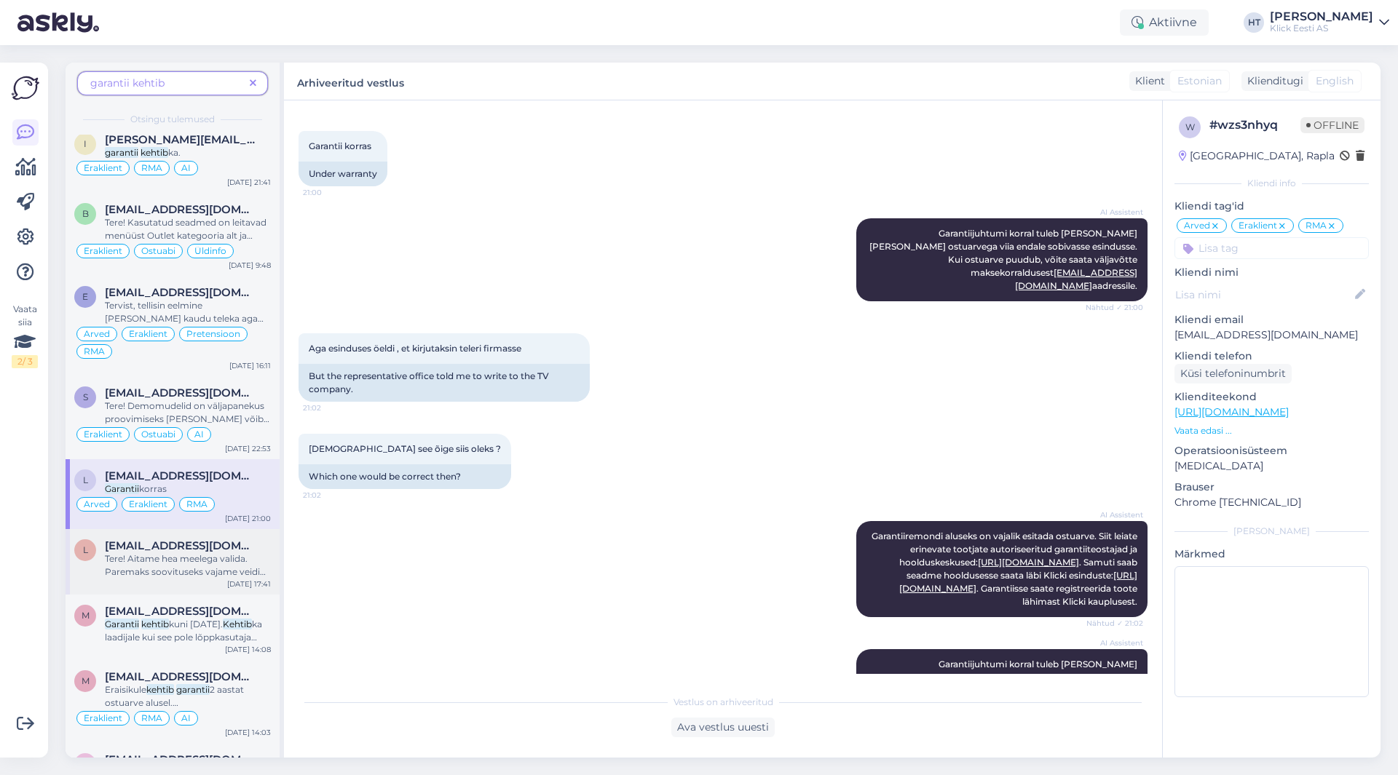
click at [247, 549] on div "[EMAIL_ADDRESS][DOMAIN_NAME]" at bounding box center [188, 545] width 166 height 13
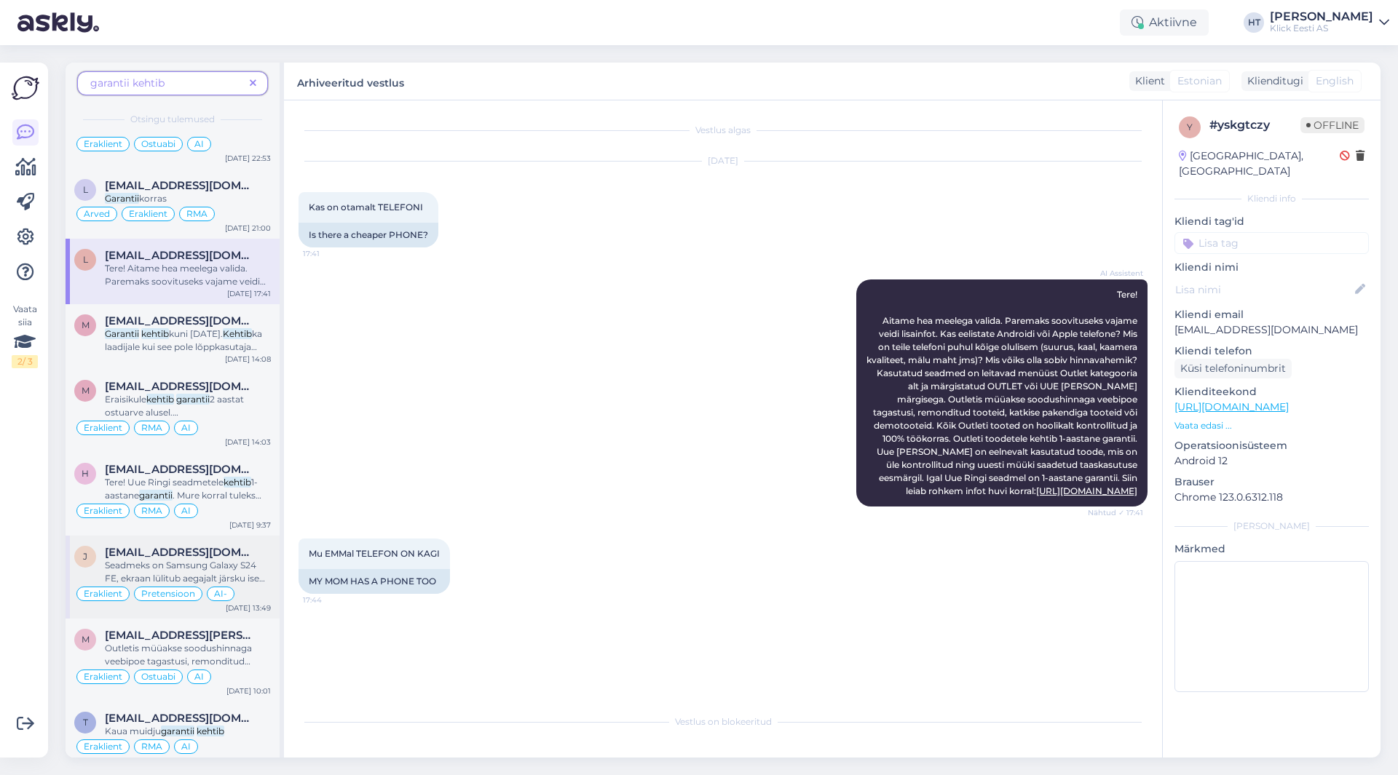
scroll to position [1674, 0]
click at [215, 329] on span "kuni [DATE]." at bounding box center [196, 333] width 54 height 11
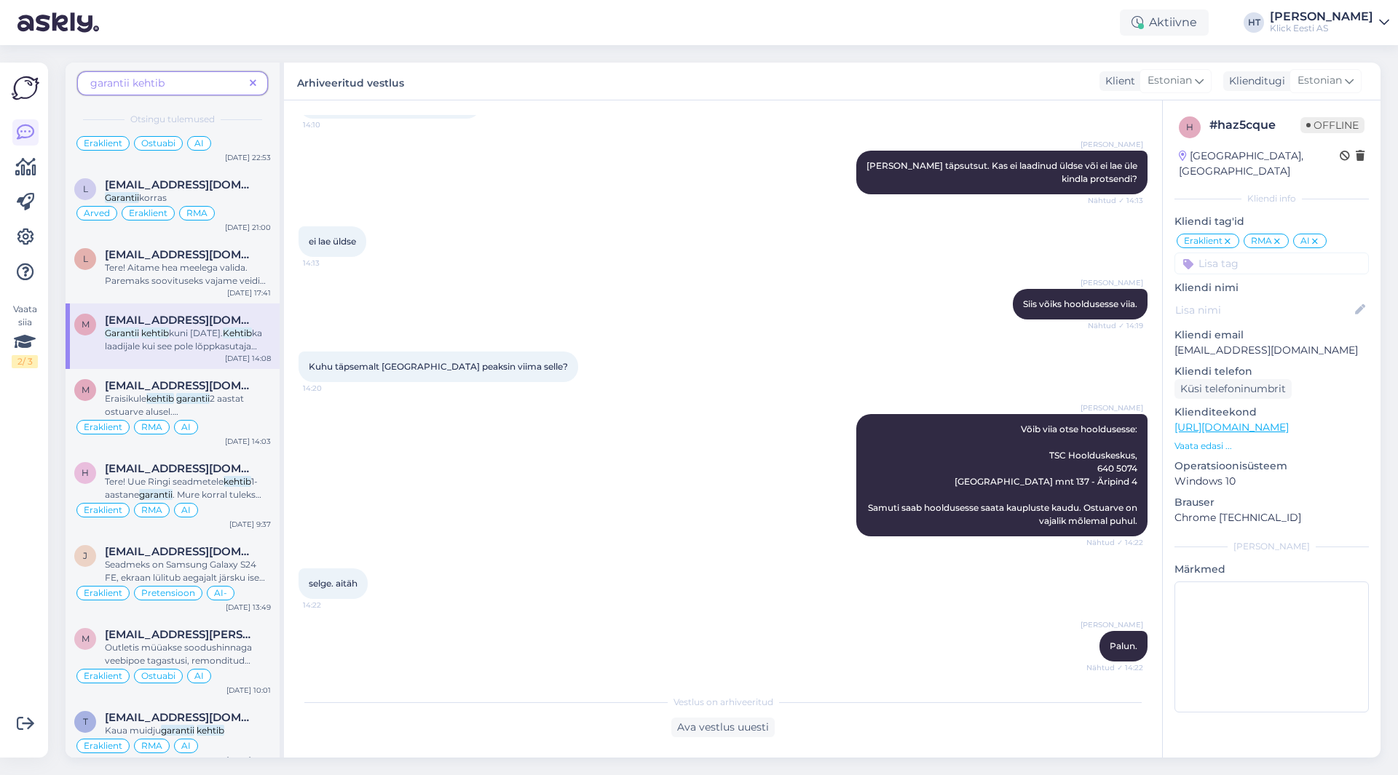
scroll to position [751, 0]
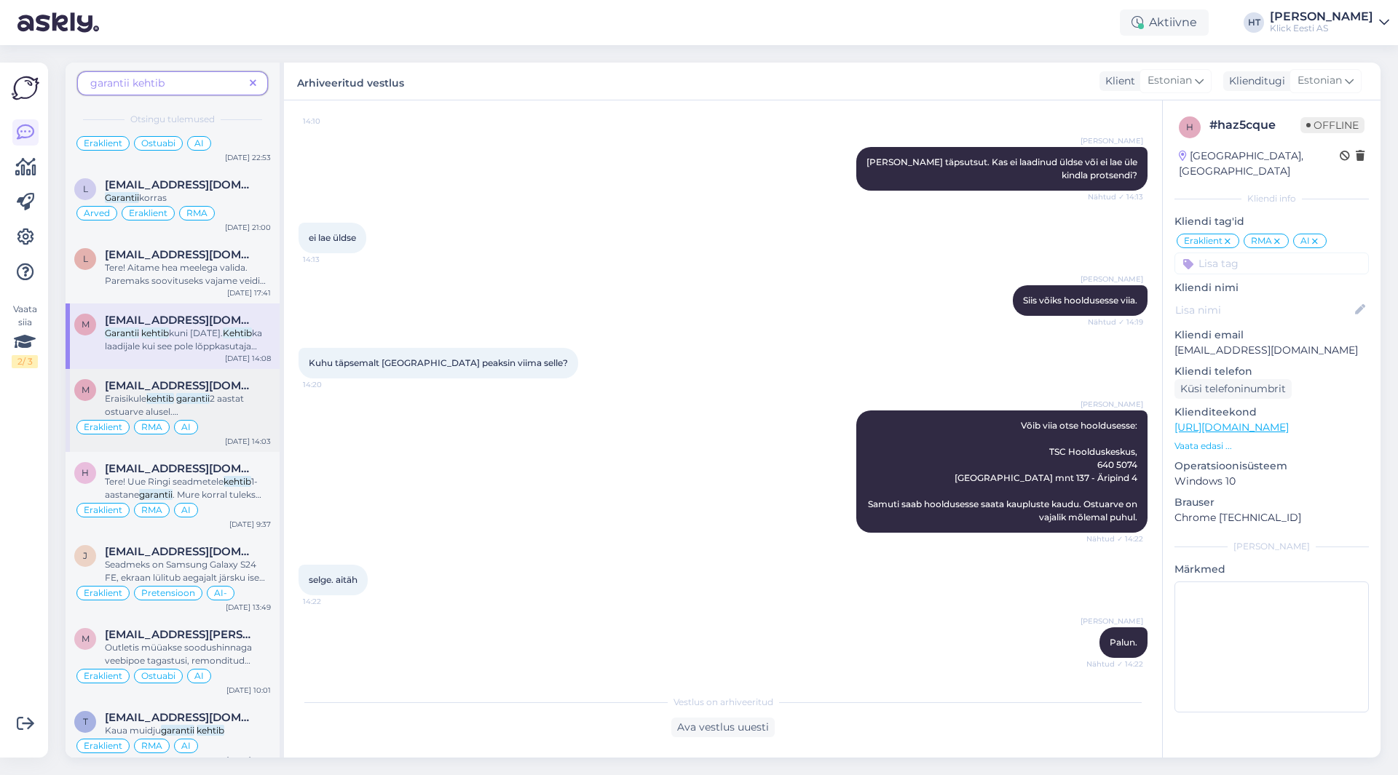
click at [233, 397] on span "2 aastat ostuarve alusel. [GEOGRAPHIC_DATA]" at bounding box center [174, 411] width 139 height 37
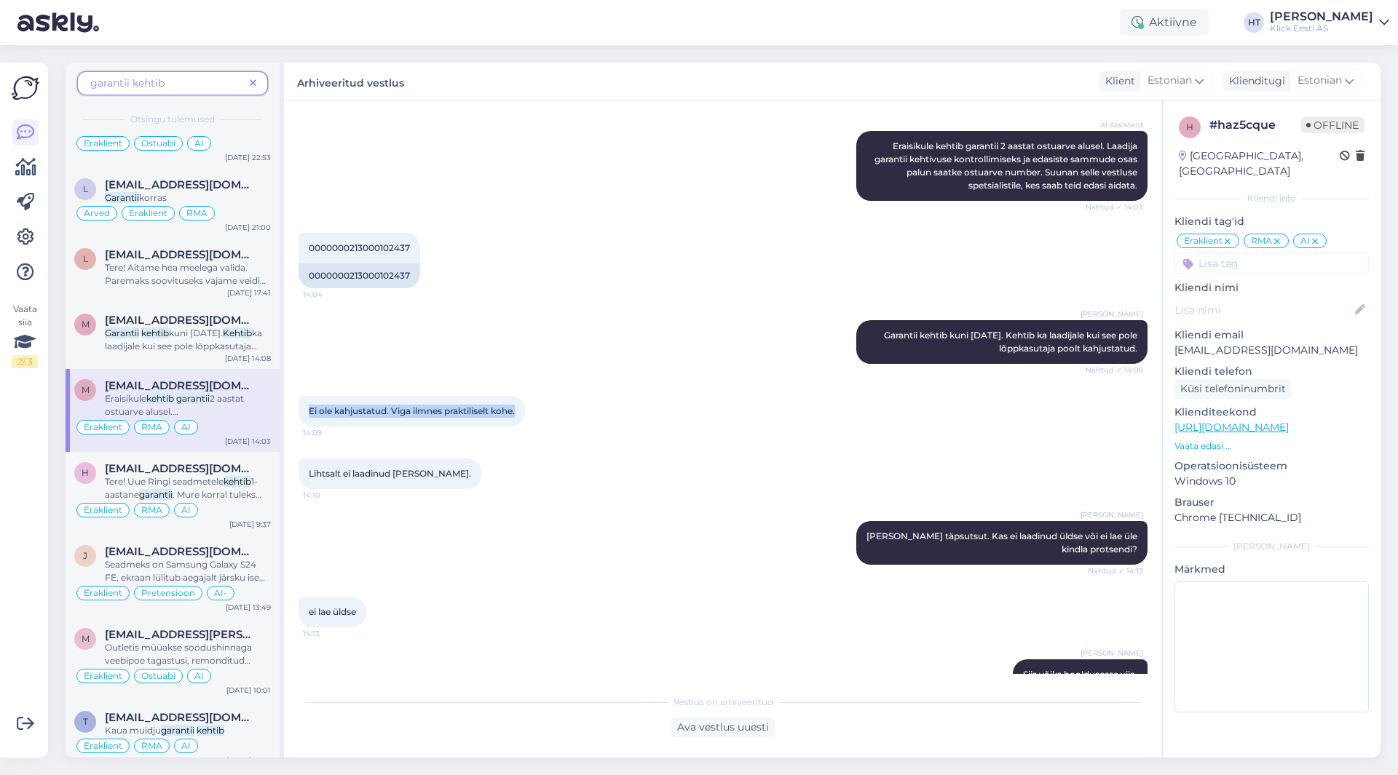
drag, startPoint x: 309, startPoint y: 409, endPoint x: 526, endPoint y: 412, distance: 216.2
click at [525, 412] on div "Ei ole kahjustatud. Viga ilmnes praktiliselt kohe. 14:09" at bounding box center [411, 411] width 226 height 31
click at [525, 411] on div "Ei ole kahjustatud. Viga ilmnes praktiliselt kohe. 14:09" at bounding box center [411, 411] width 226 height 31
drag, startPoint x: 521, startPoint y: 410, endPoint x: 311, endPoint y: 411, distance: 210.4
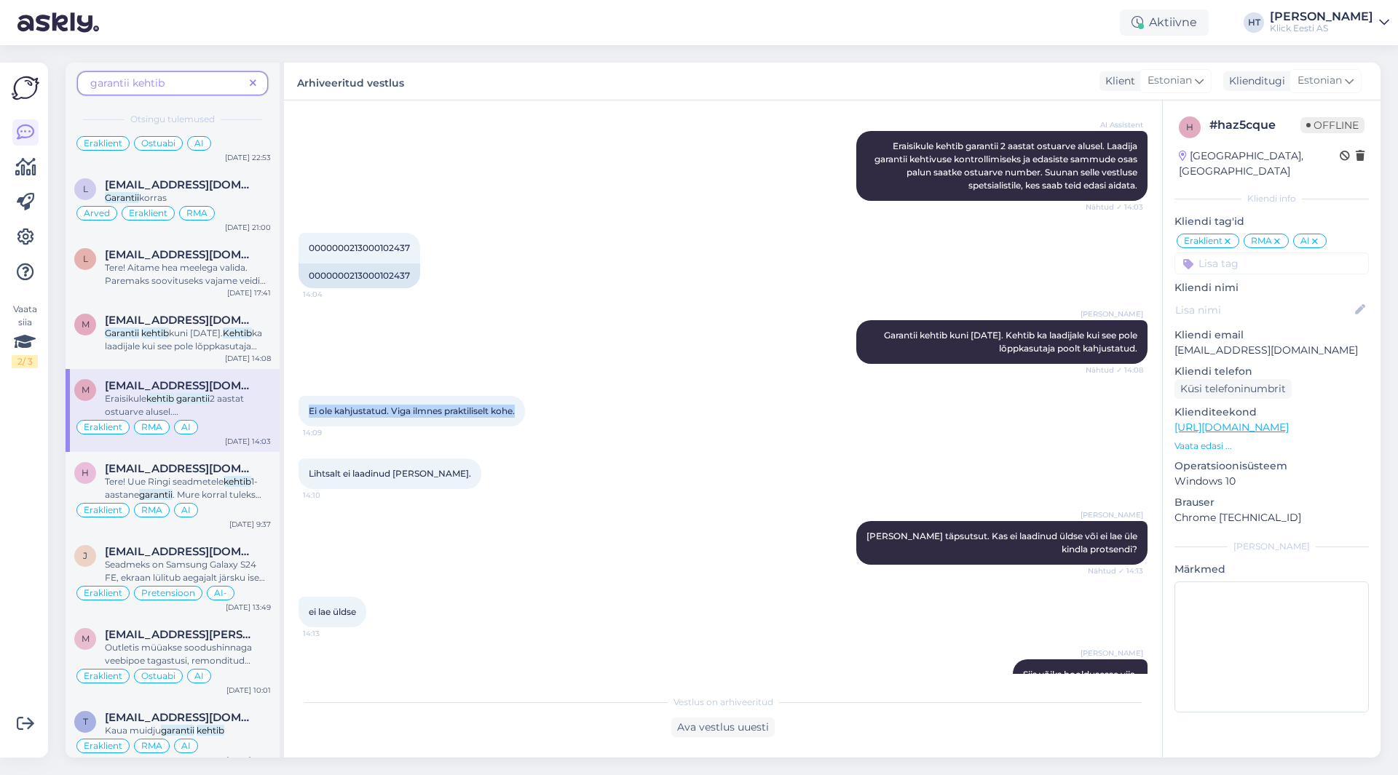
click at [311, 411] on div "Ei ole kahjustatud. Viga ilmnes praktiliselt kohe. 14:09" at bounding box center [411, 411] width 226 height 31
click at [309, 411] on span "Ei ole kahjustatud. Viga ilmnes praktiliselt kohe." at bounding box center [412, 410] width 206 height 11
drag, startPoint x: 309, startPoint y: 411, endPoint x: 520, endPoint y: 410, distance: 211.1
click at [520, 410] on div "Ei ole kahjustatud. Viga ilmnes praktiliselt kohe. 14:09" at bounding box center [411, 411] width 226 height 31
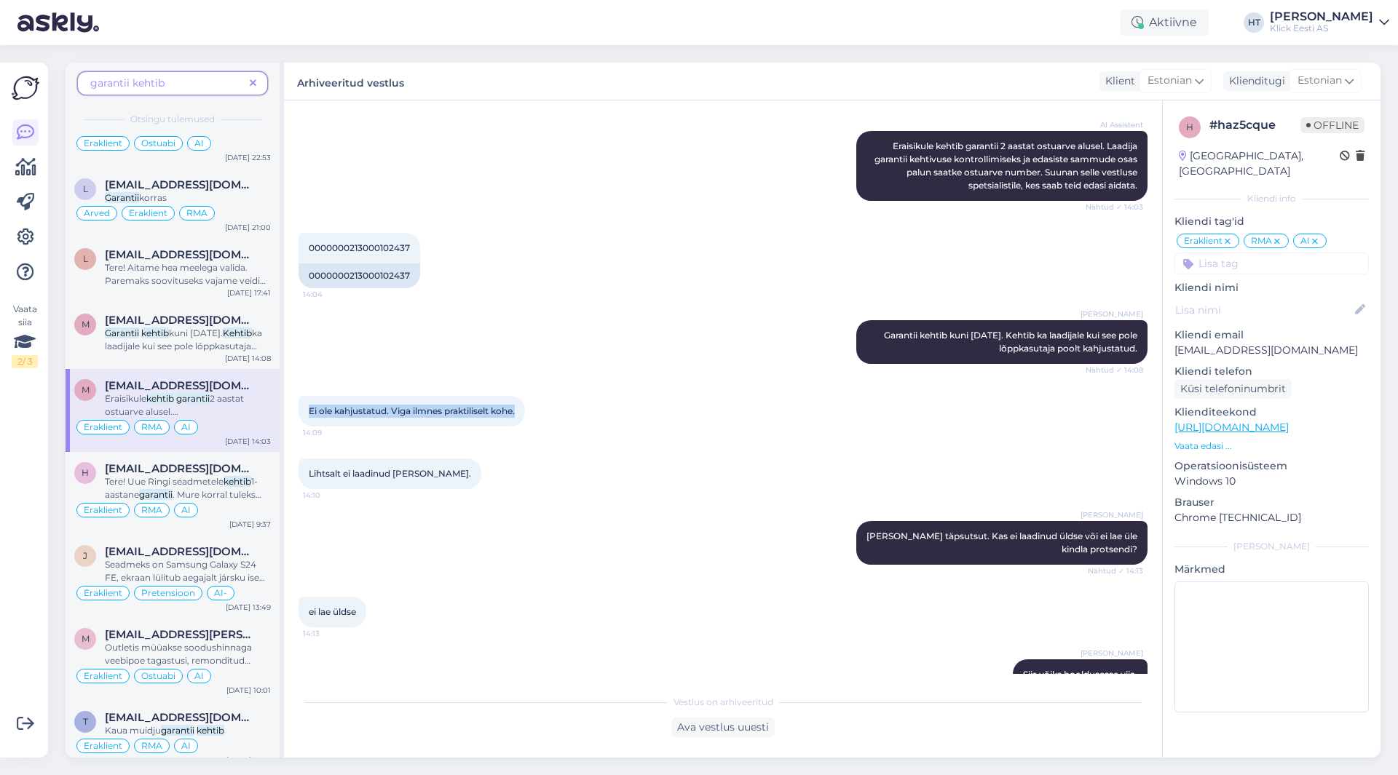
drag, startPoint x: 523, startPoint y: 410, endPoint x: 306, endPoint y: 408, distance: 216.9
click at [306, 408] on div "Ei ole kahjustatud. Viga ilmnes praktiliselt kohe. 14:09" at bounding box center [411, 411] width 226 height 31
drag, startPoint x: 316, startPoint y: 411, endPoint x: 525, endPoint y: 413, distance: 208.9
click at [525, 413] on div "Ei ole kahjustatud. Viga ilmnes praktiliselt kohe. 14:09" at bounding box center [411, 411] width 226 height 31
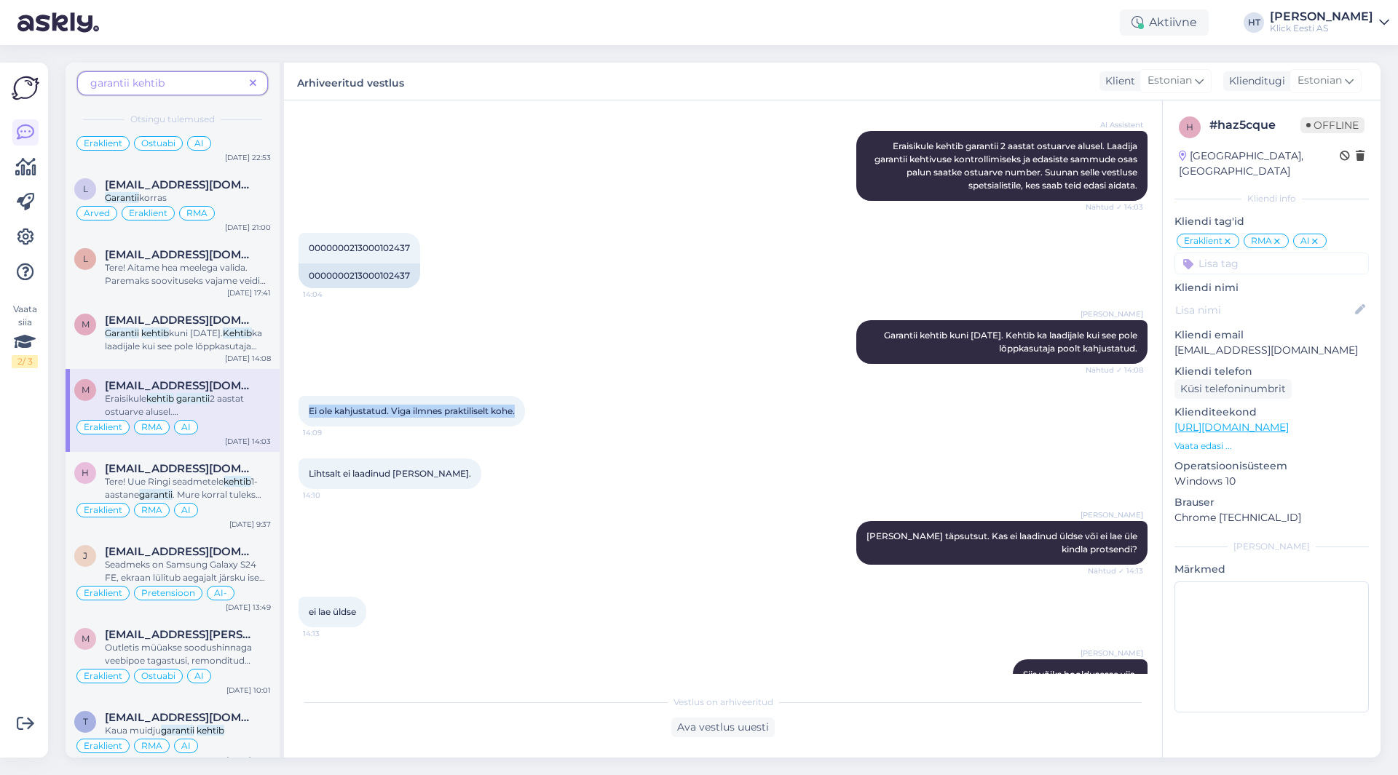
click at [525, 413] on div "Ei ole kahjustatud. Viga ilmnes praktiliselt kohe. 14:09" at bounding box center [411, 411] width 226 height 31
drag, startPoint x: 525, startPoint y: 413, endPoint x: 301, endPoint y: 409, distance: 223.5
click at [301, 409] on div "Ei ole kahjustatud. Viga ilmnes praktiliselt kohe. 14:09" at bounding box center [411, 411] width 226 height 31
click at [305, 410] on div "Ei ole kahjustatud. Viga ilmnes praktiliselt kohe. 14:09" at bounding box center [411, 411] width 226 height 31
drag, startPoint x: 305, startPoint y: 410, endPoint x: 522, endPoint y: 405, distance: 217.0
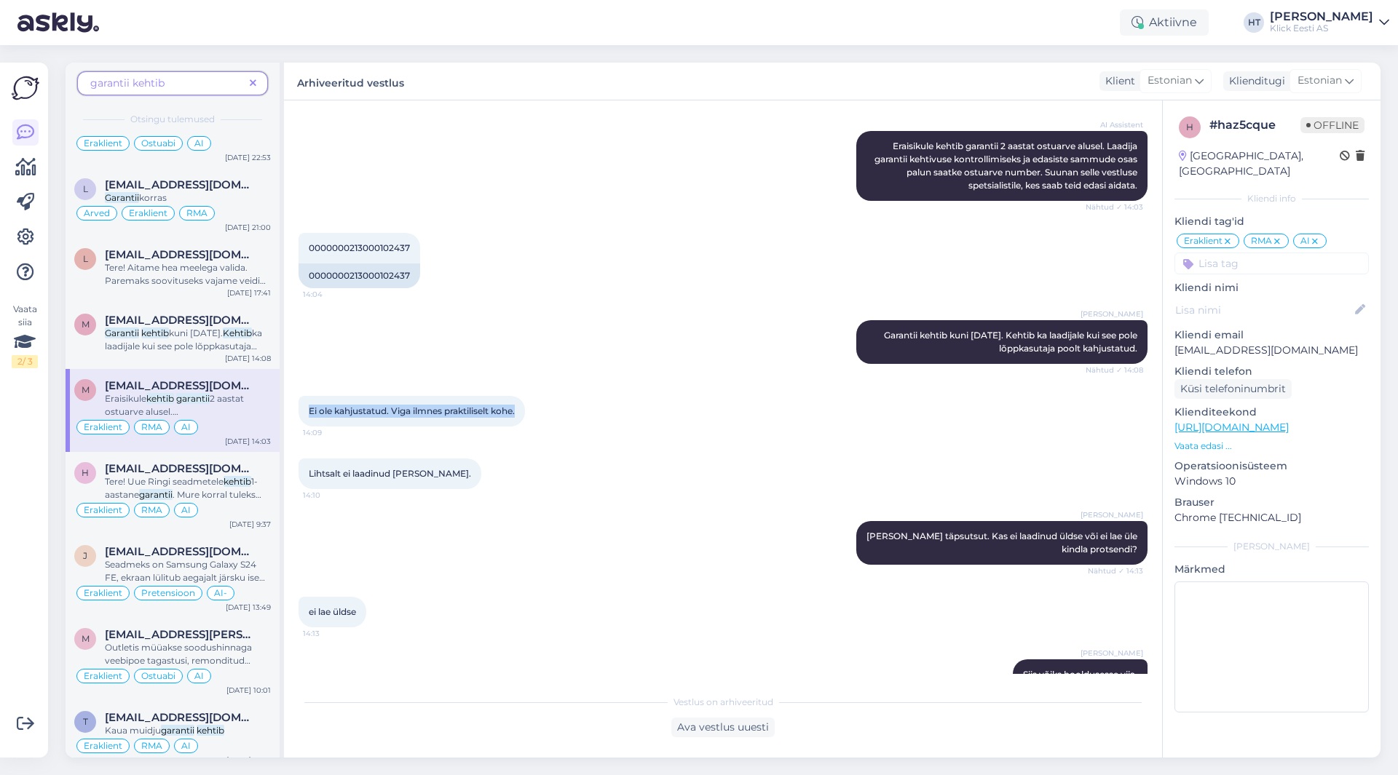
click at [522, 405] on div "Ei ole kahjustatud. Viga ilmnes praktiliselt kohe. 14:09" at bounding box center [411, 411] width 226 height 31
click at [207, 496] on span ". Mure korral tuleks pöörduda koos ostuarvega Klick'i esindusse. Toode saadetak…" at bounding box center [183, 520] width 157 height 63
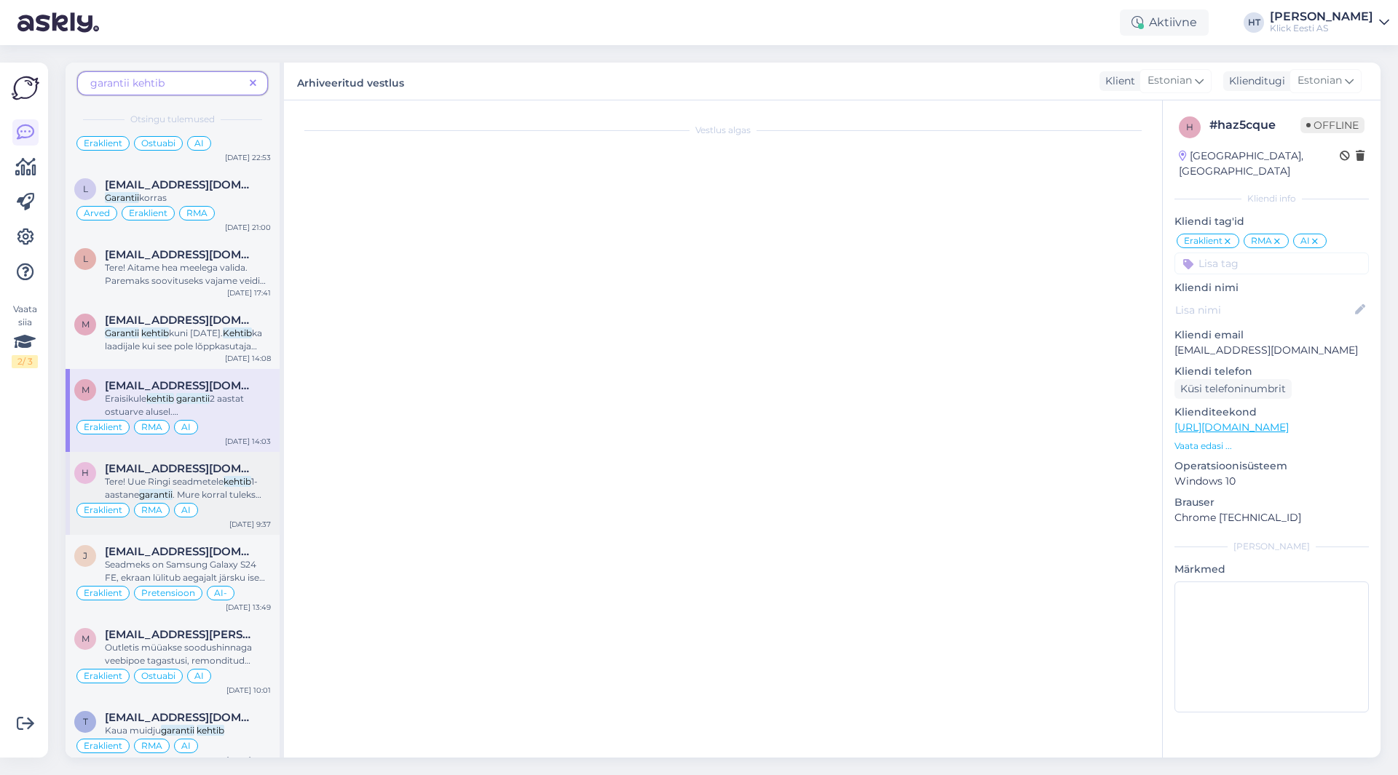
scroll to position [0, 0]
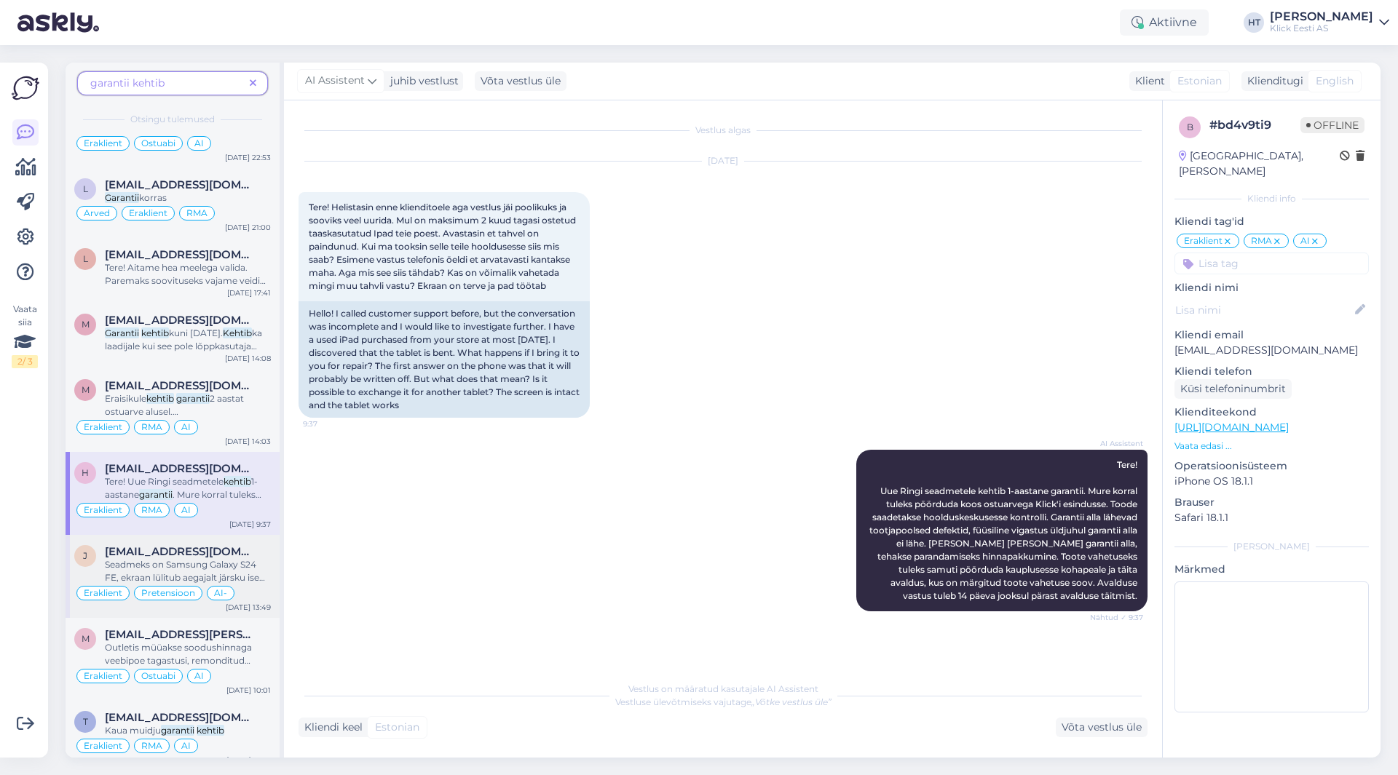
click at [250, 541] on div "j [EMAIL_ADDRESS][DOMAIN_NAME] Seadmeks on Samsung Galaxy S24 FE, ekraan lülitu…" at bounding box center [173, 576] width 214 height 83
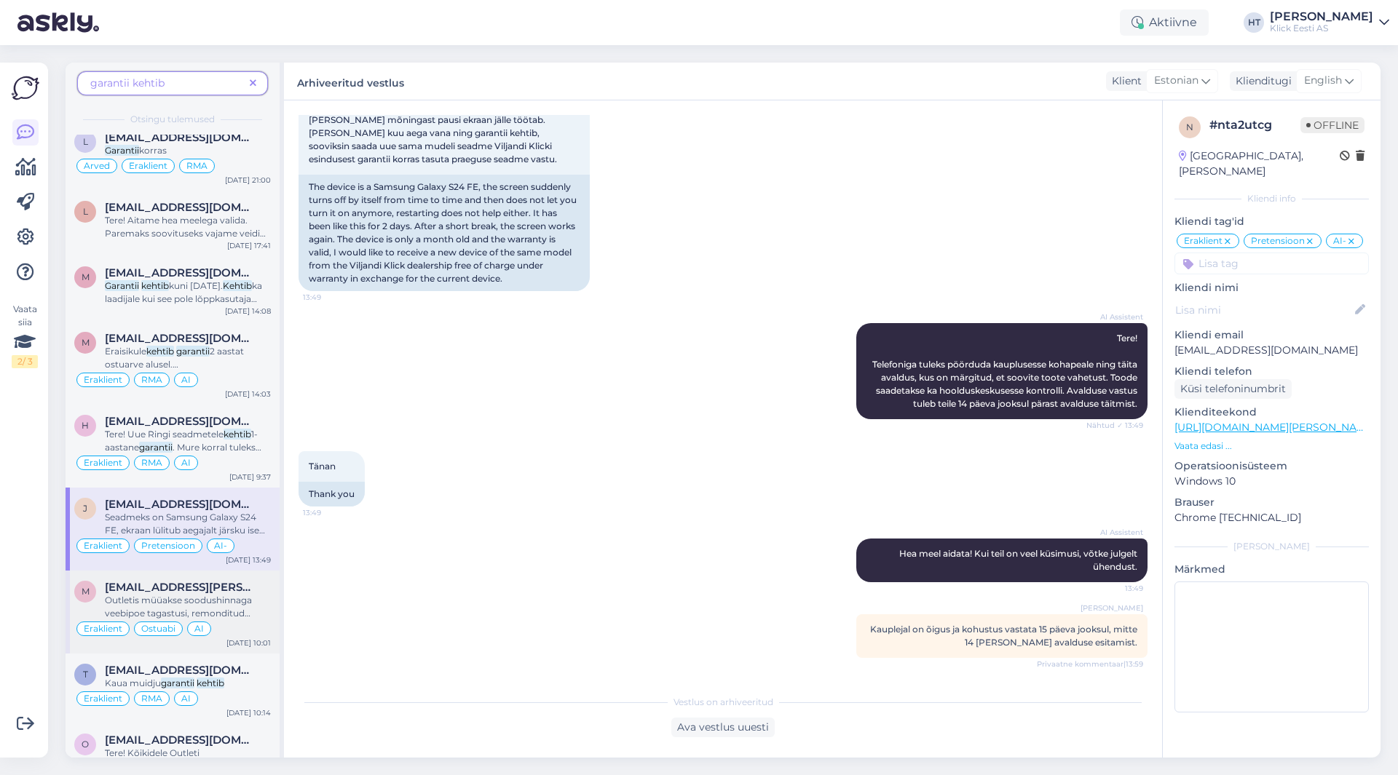
scroll to position [1747, 0]
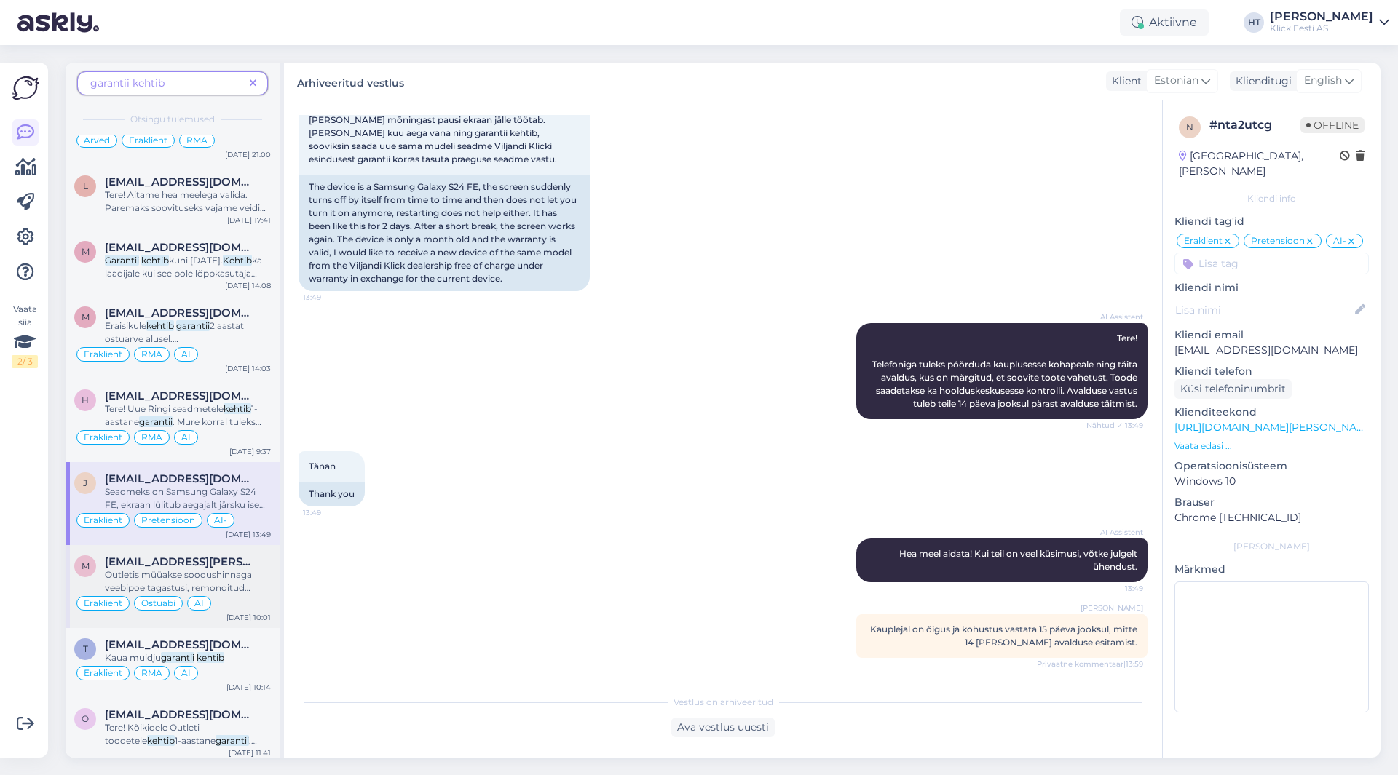
click at [223, 579] on span "Outletis müüakse soodushinnaga veebipoe tagastusi, remonditud tooteid, katkise …" at bounding box center [187, 607] width 165 height 76
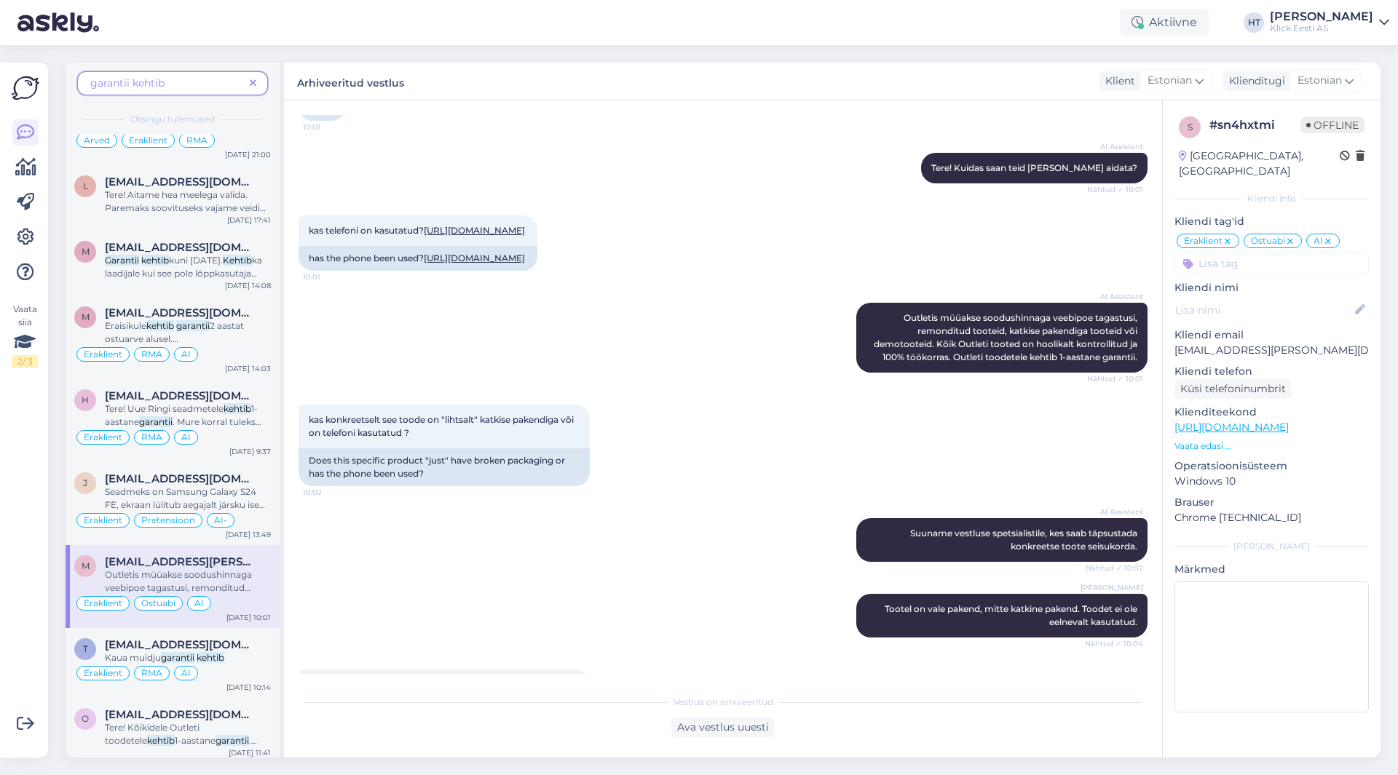
scroll to position [325, 0]
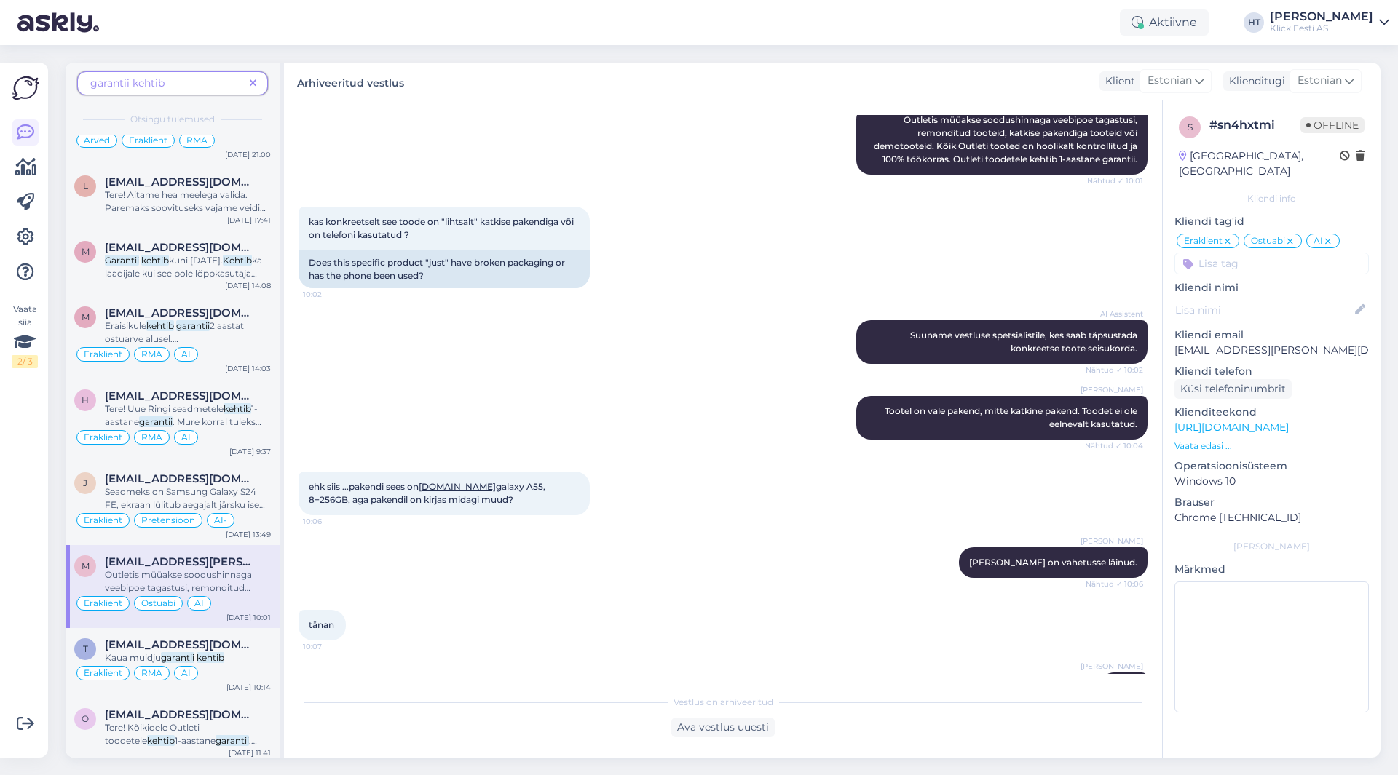
drag, startPoint x: 305, startPoint y: 510, endPoint x: 520, endPoint y: 526, distance: 216.1
click at [520, 515] on div "ehk siis ...[PERSON_NAME] sees on [DOMAIN_NAME] galaxy A55, 8+256GB, aga pakend…" at bounding box center [443, 494] width 291 height 44
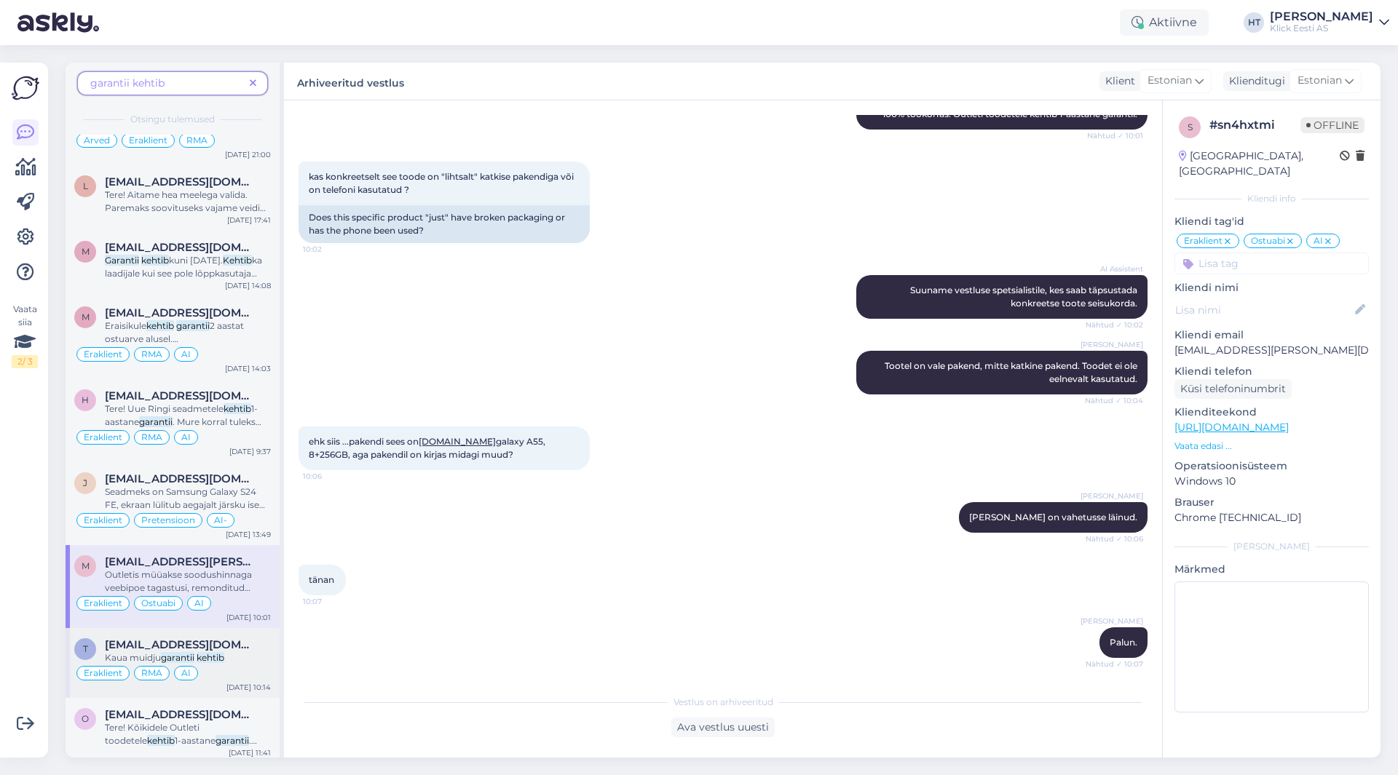
click at [188, 651] on div "Kaua muidju garantii kehtib" at bounding box center [188, 657] width 166 height 13
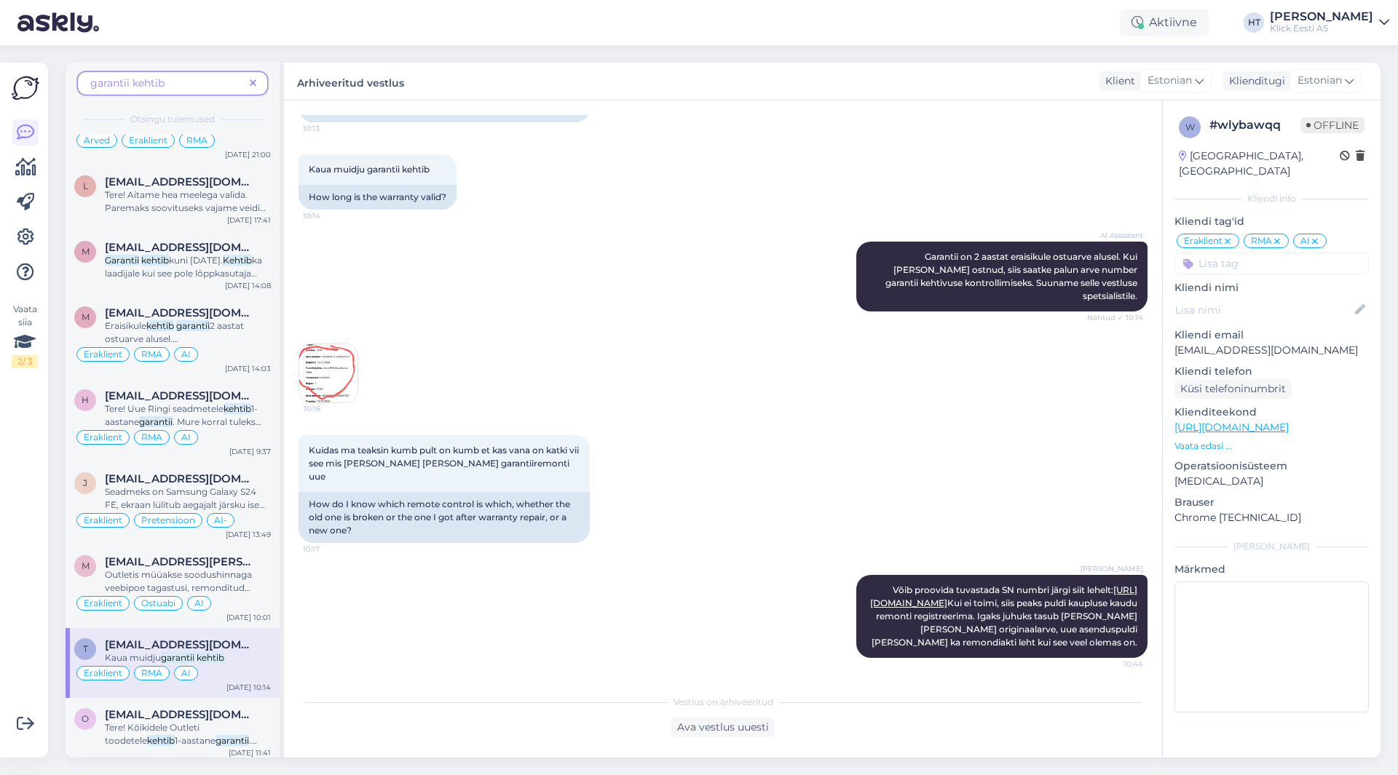
click at [347, 356] on img at bounding box center [328, 373] width 58 height 58
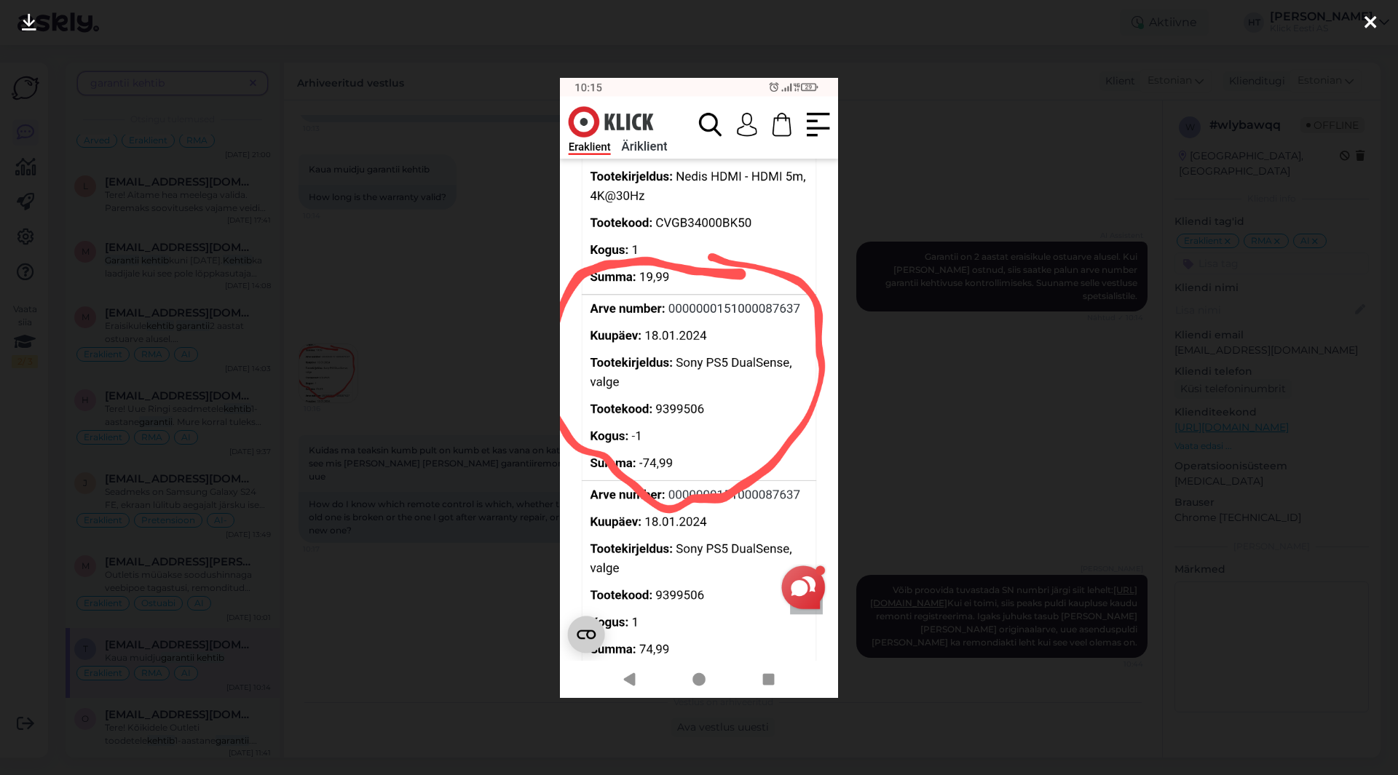
click at [504, 545] on div at bounding box center [699, 387] width 1398 height 775
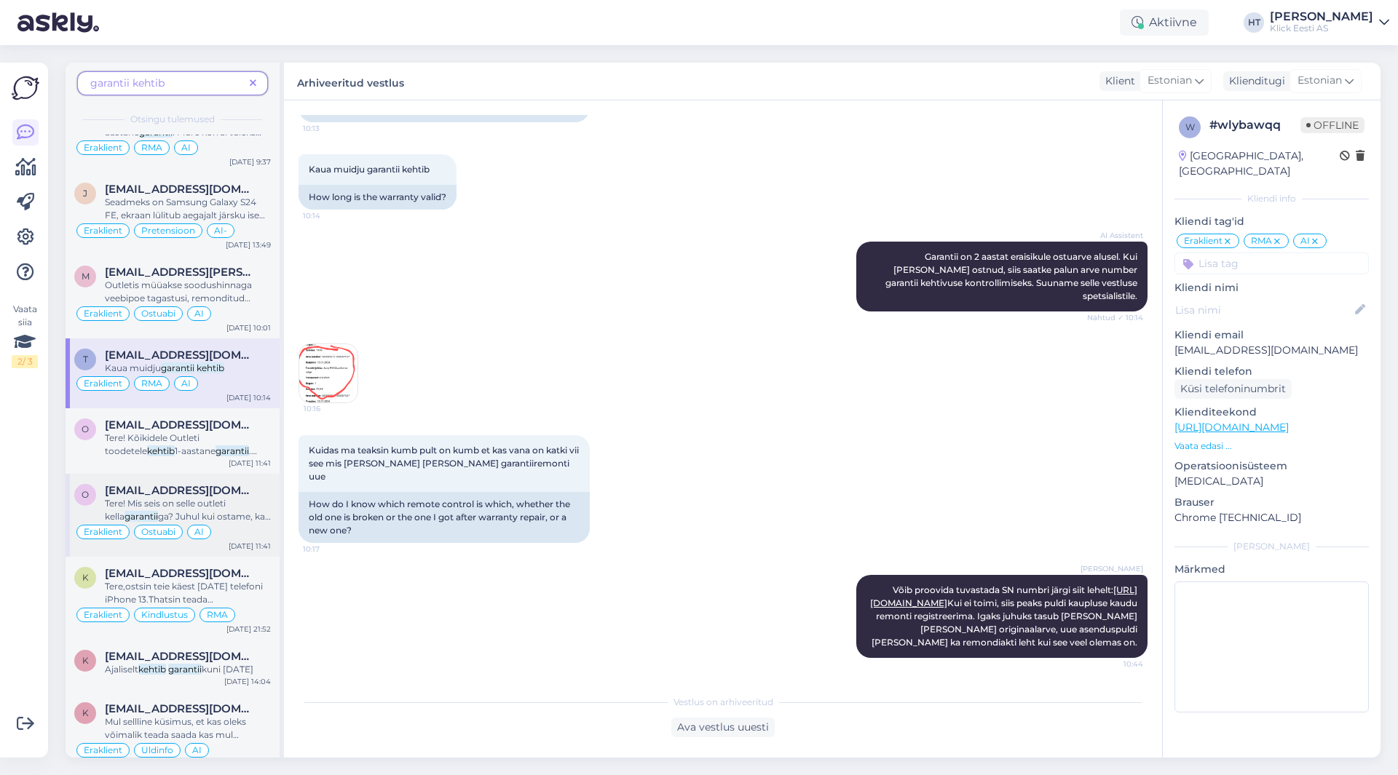
scroll to position [2038, 0]
click at [215, 445] on mark "garantii" at bounding box center [231, 449] width 33 height 11
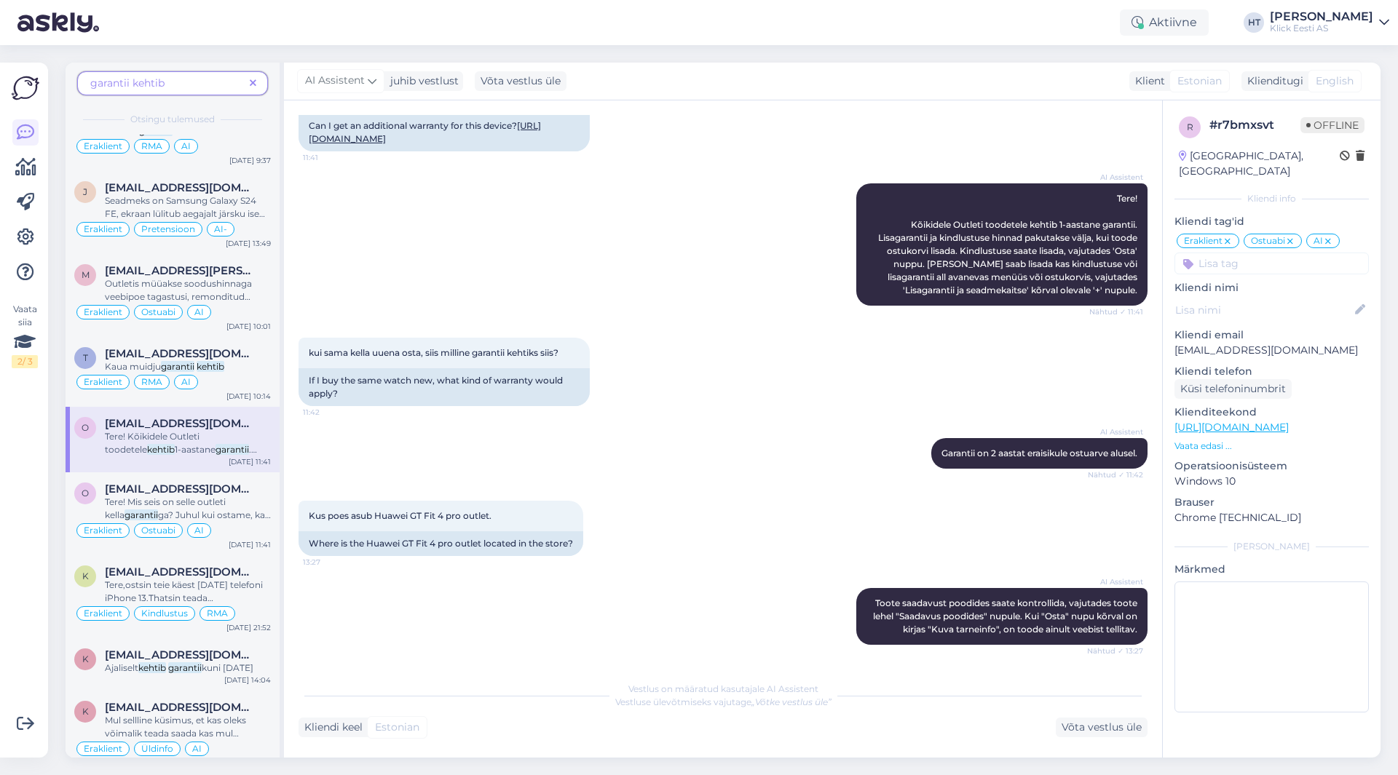
scroll to position [280, 0]
click at [222, 362] on mark "kehtib" at bounding box center [211, 366] width 28 height 11
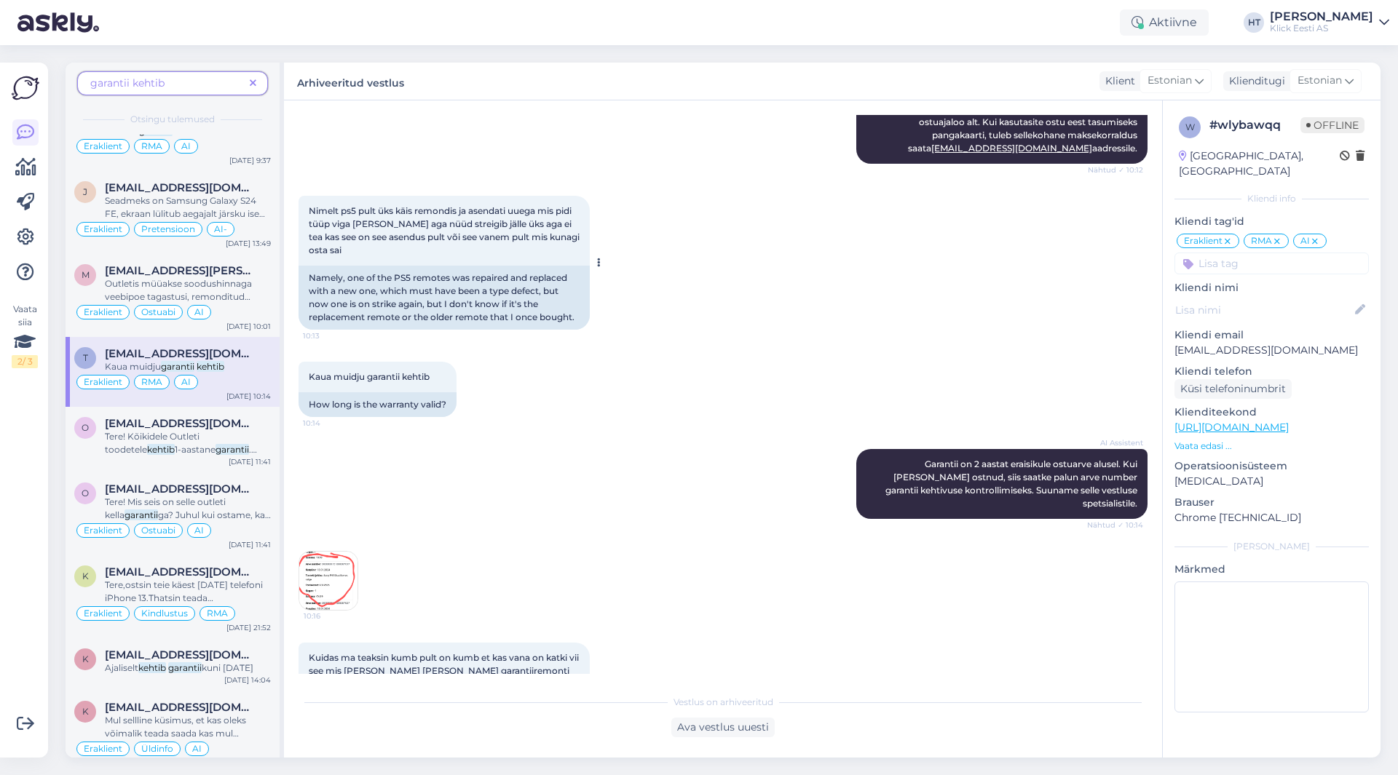
scroll to position [595, 0]
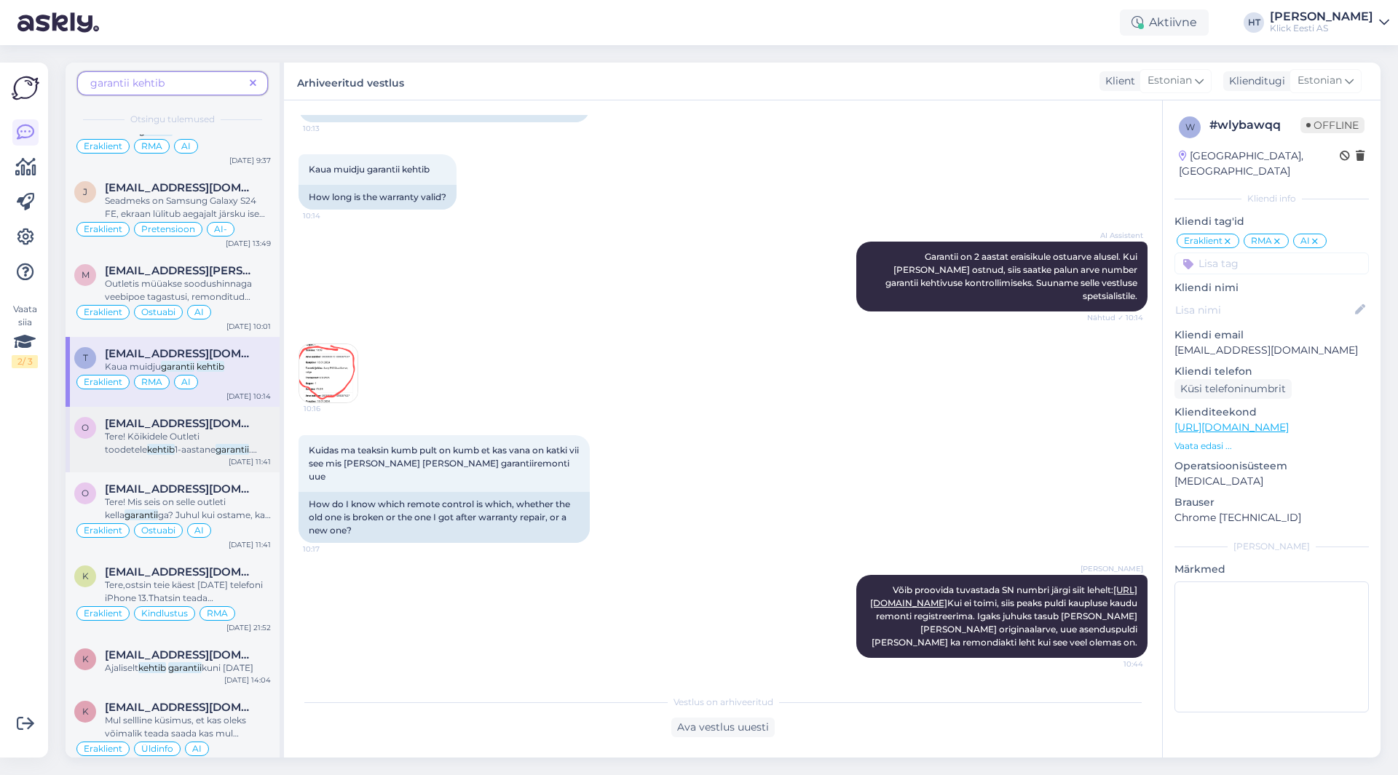
click at [215, 457] on mark "garantii" at bounding box center [197, 462] width 33 height 11
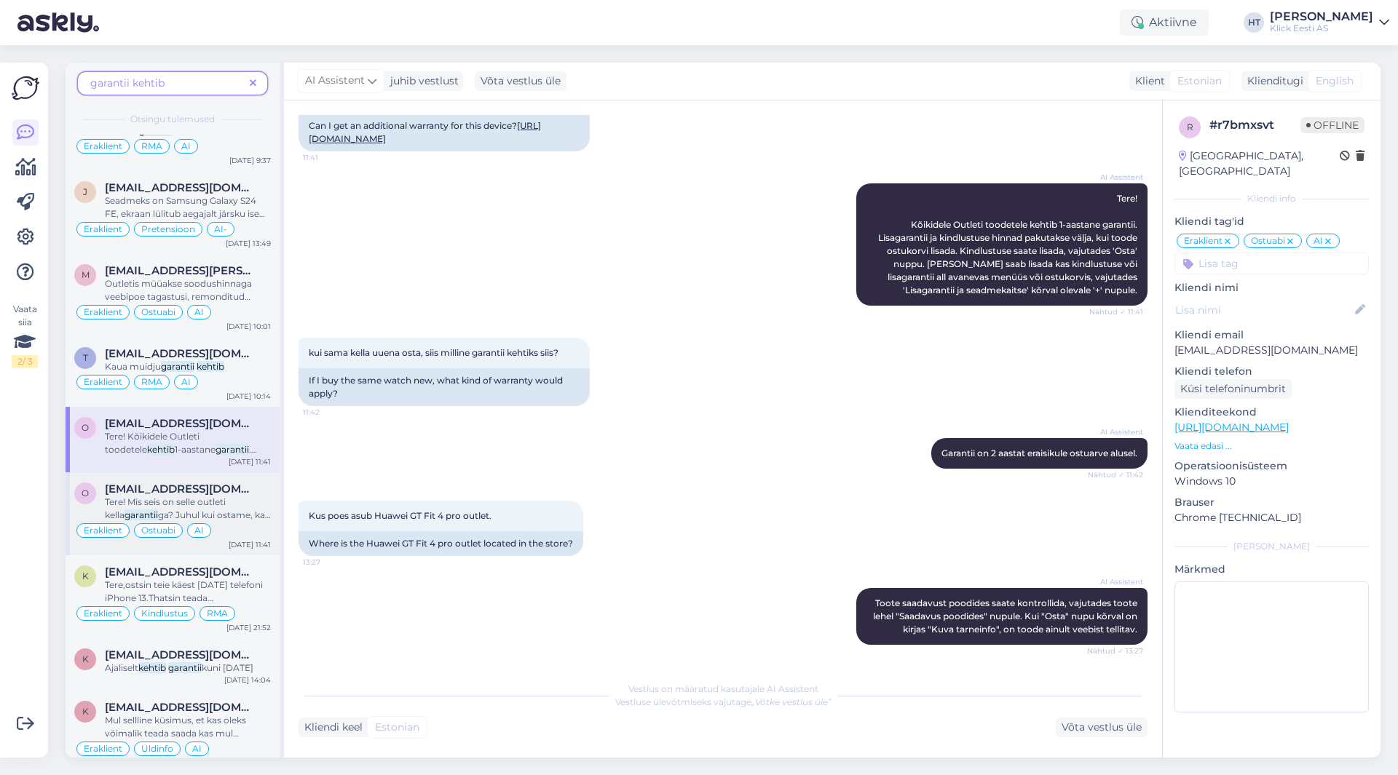
click at [241, 492] on div "[EMAIL_ADDRESS][DOMAIN_NAME]" at bounding box center [188, 489] width 166 height 13
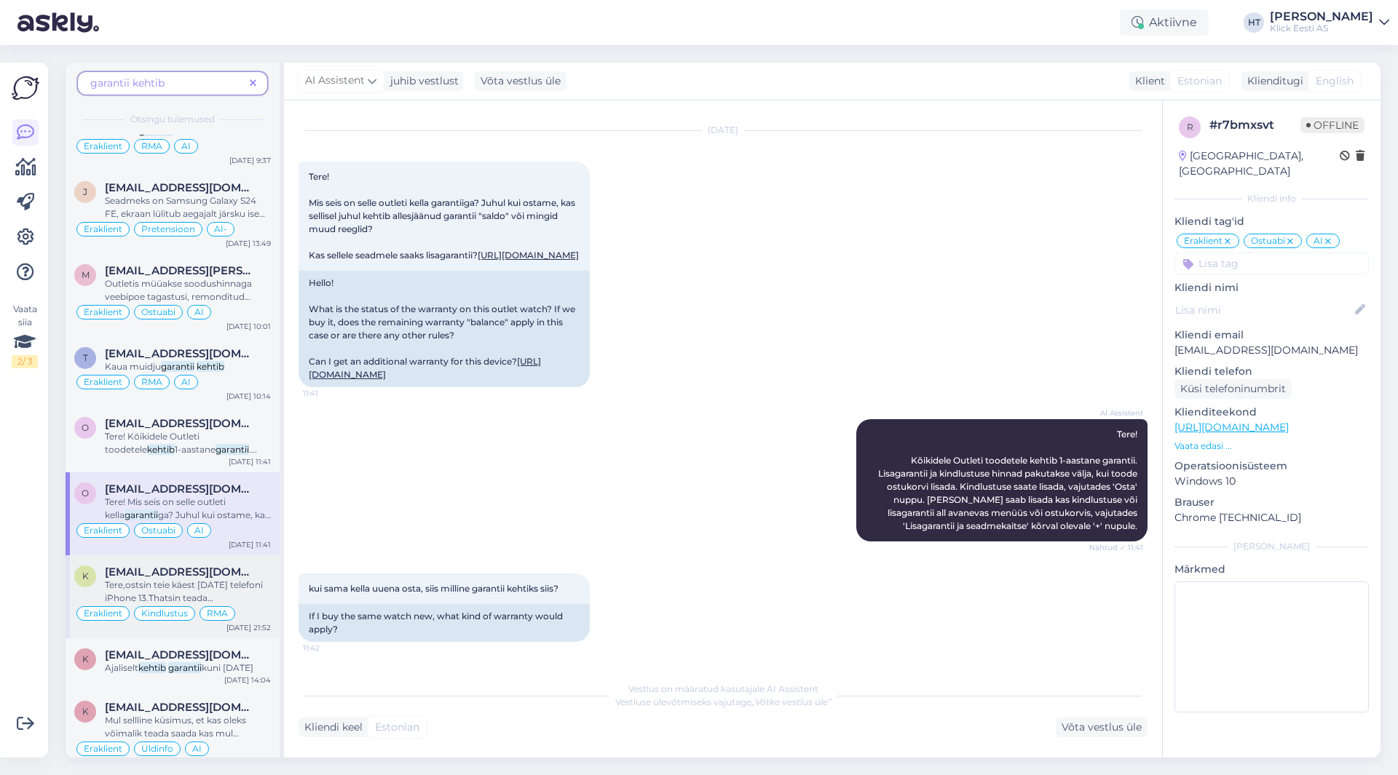
click at [237, 566] on span "[EMAIL_ADDRESS][DOMAIN_NAME]" at bounding box center [180, 572] width 151 height 13
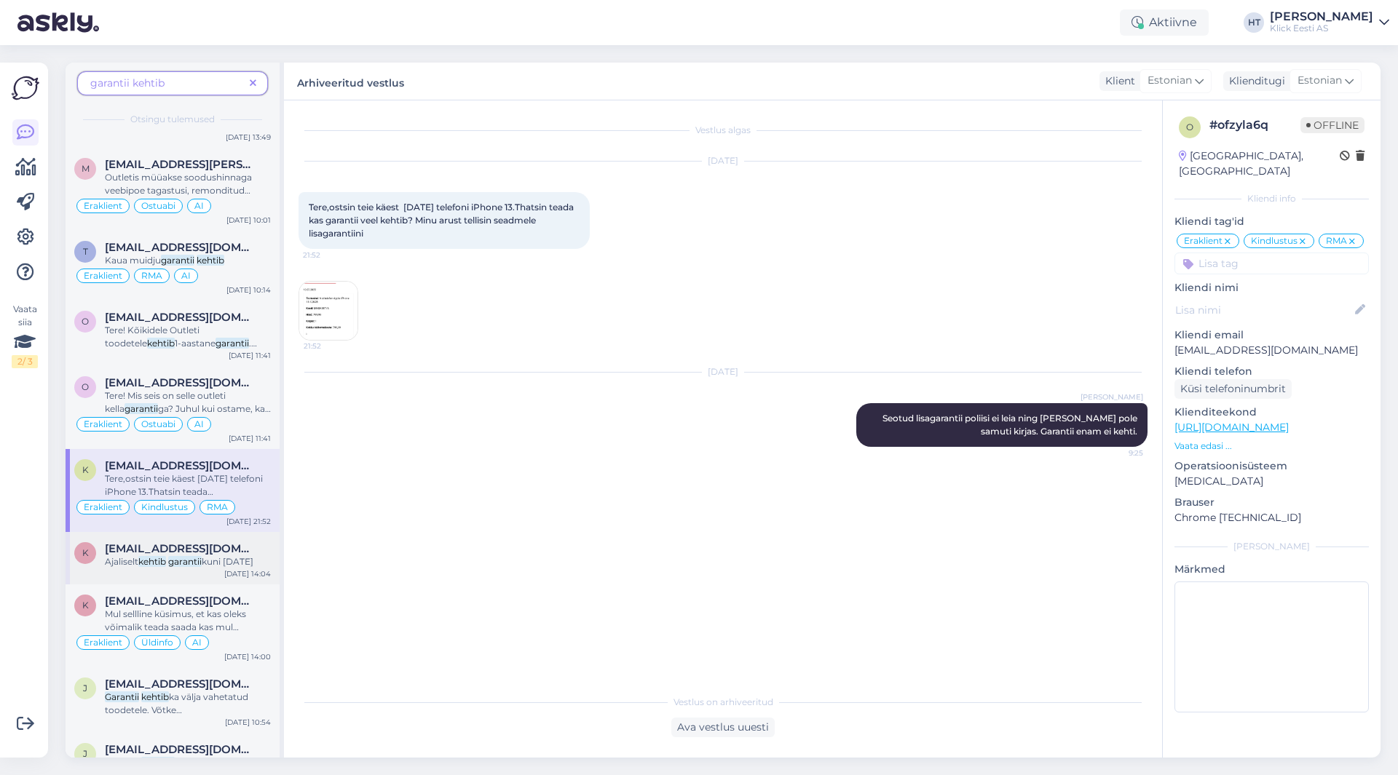
scroll to position [2257, 0]
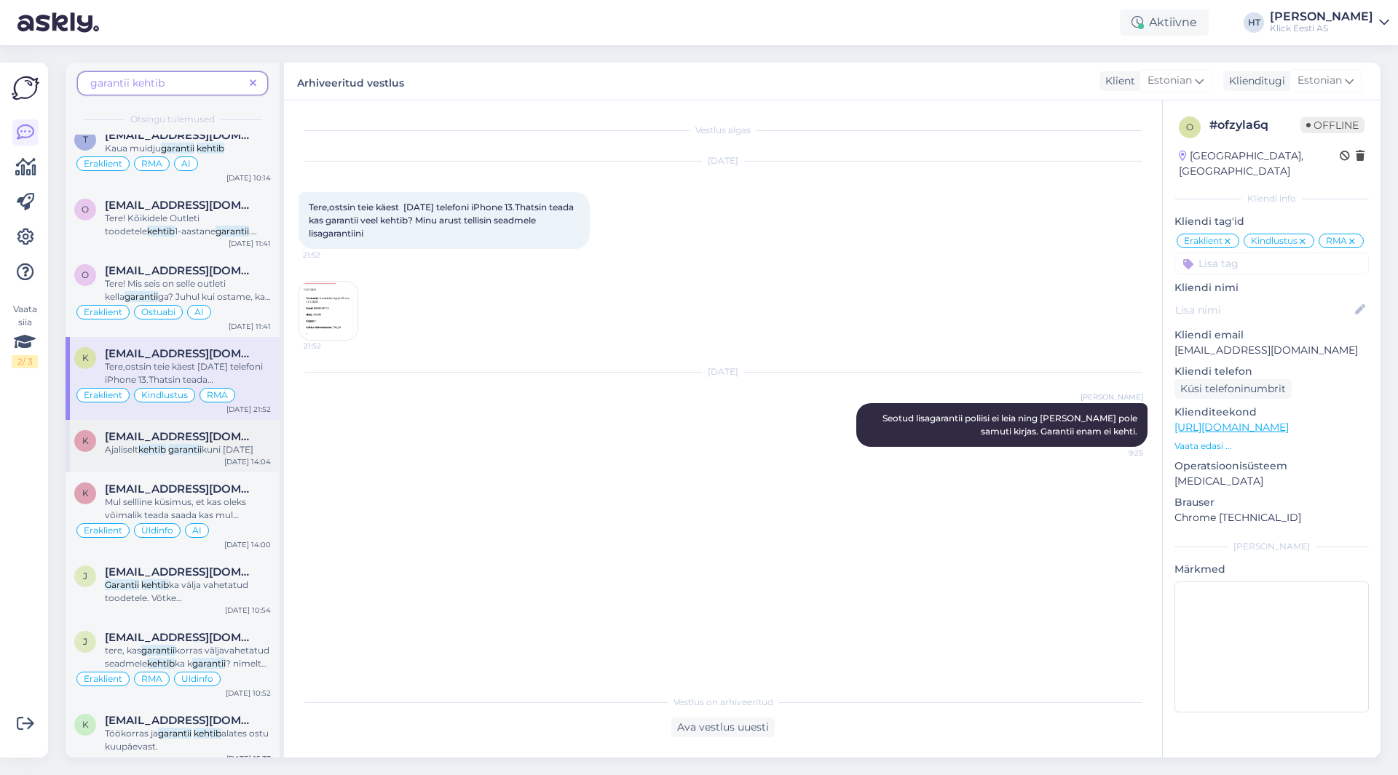
click at [238, 442] on span "[EMAIL_ADDRESS][DOMAIN_NAME]" at bounding box center [180, 436] width 151 height 13
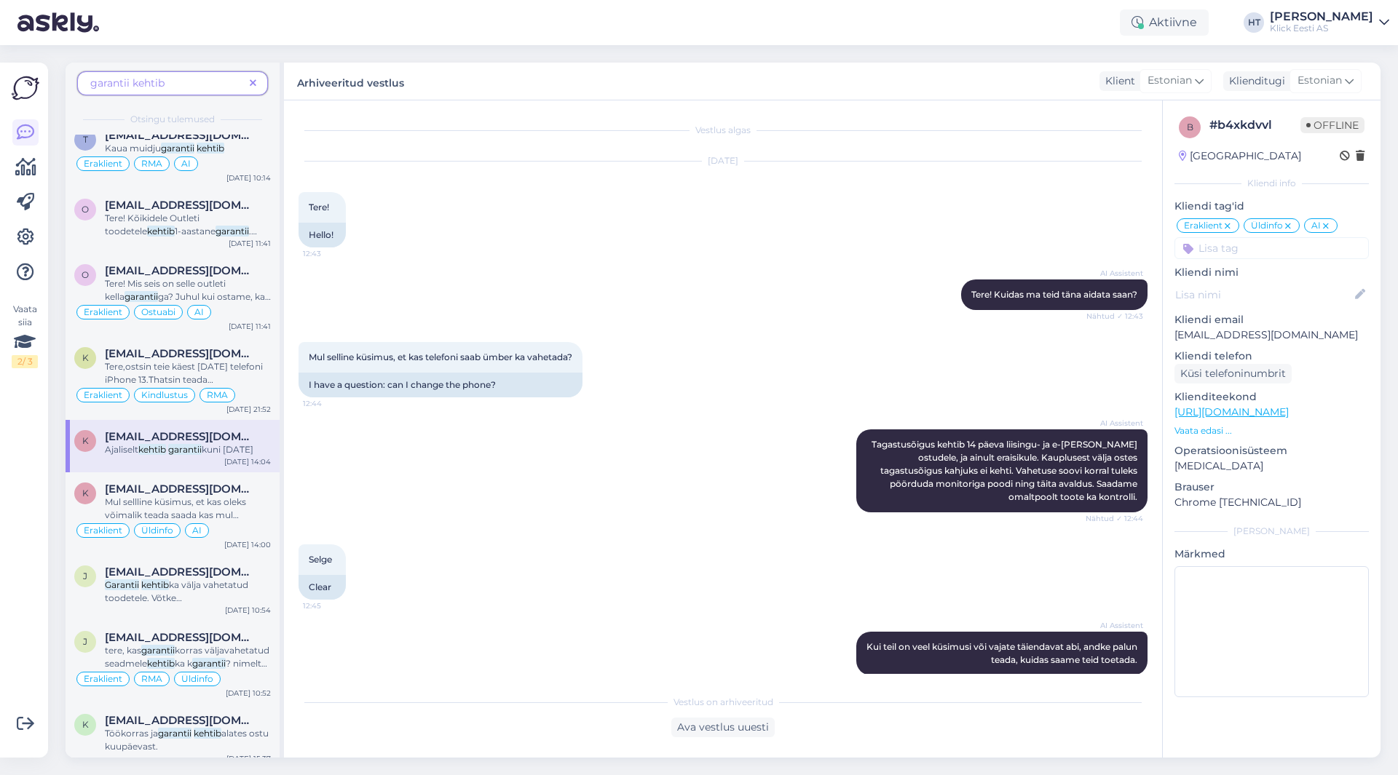
scroll to position [1856, 0]
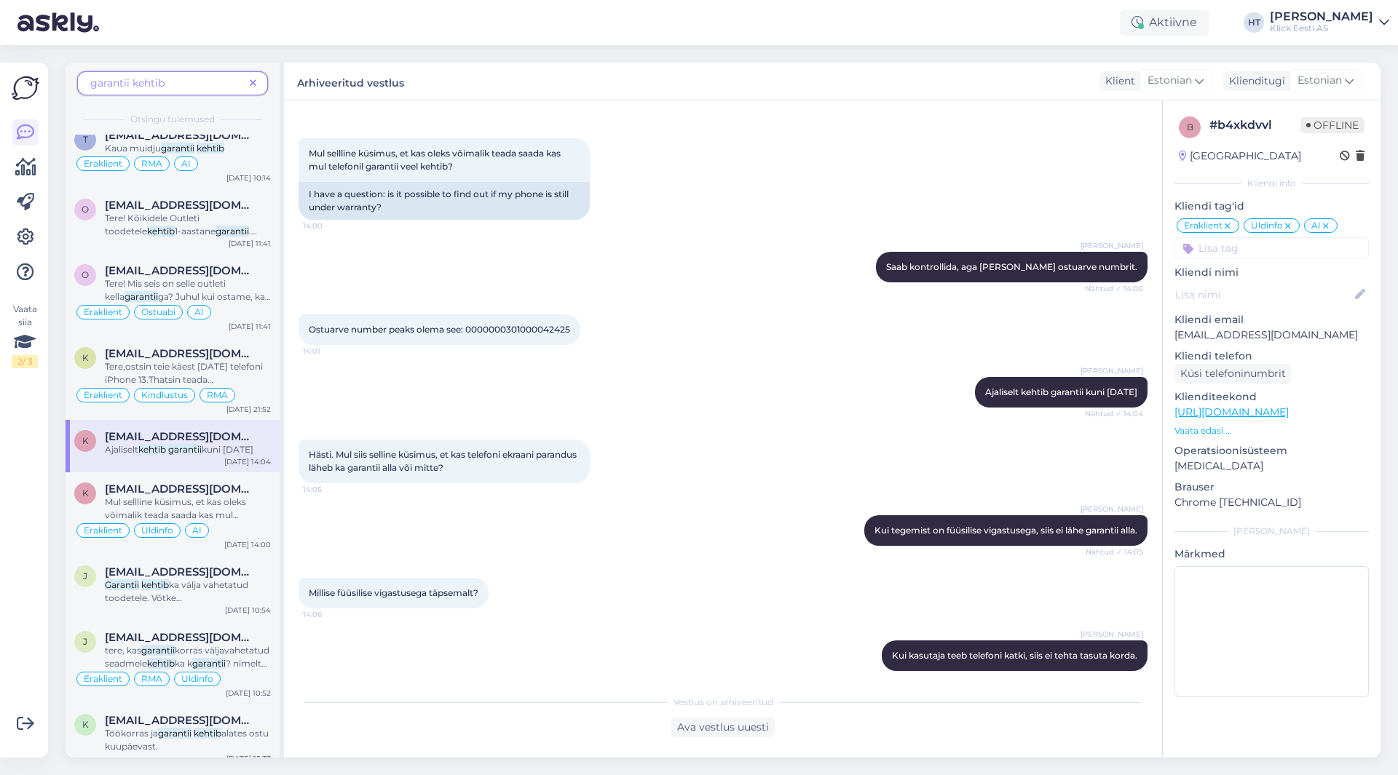
drag, startPoint x: 308, startPoint y: 439, endPoint x: 560, endPoint y: 455, distance: 252.4
click at [560, 455] on div "Hästi. Mul siis selline küsimus, et kas telefoni ekraani parandus läheb ka gara…" at bounding box center [443, 462] width 291 height 44
click at [560, 456] on div "Hästi. Mul siis selline küsimus, et kas telefoni ekraani parandus läheb ka gara…" at bounding box center [443, 462] width 291 height 44
click at [175, 496] on span "[EMAIL_ADDRESS][DOMAIN_NAME]" at bounding box center [180, 489] width 151 height 13
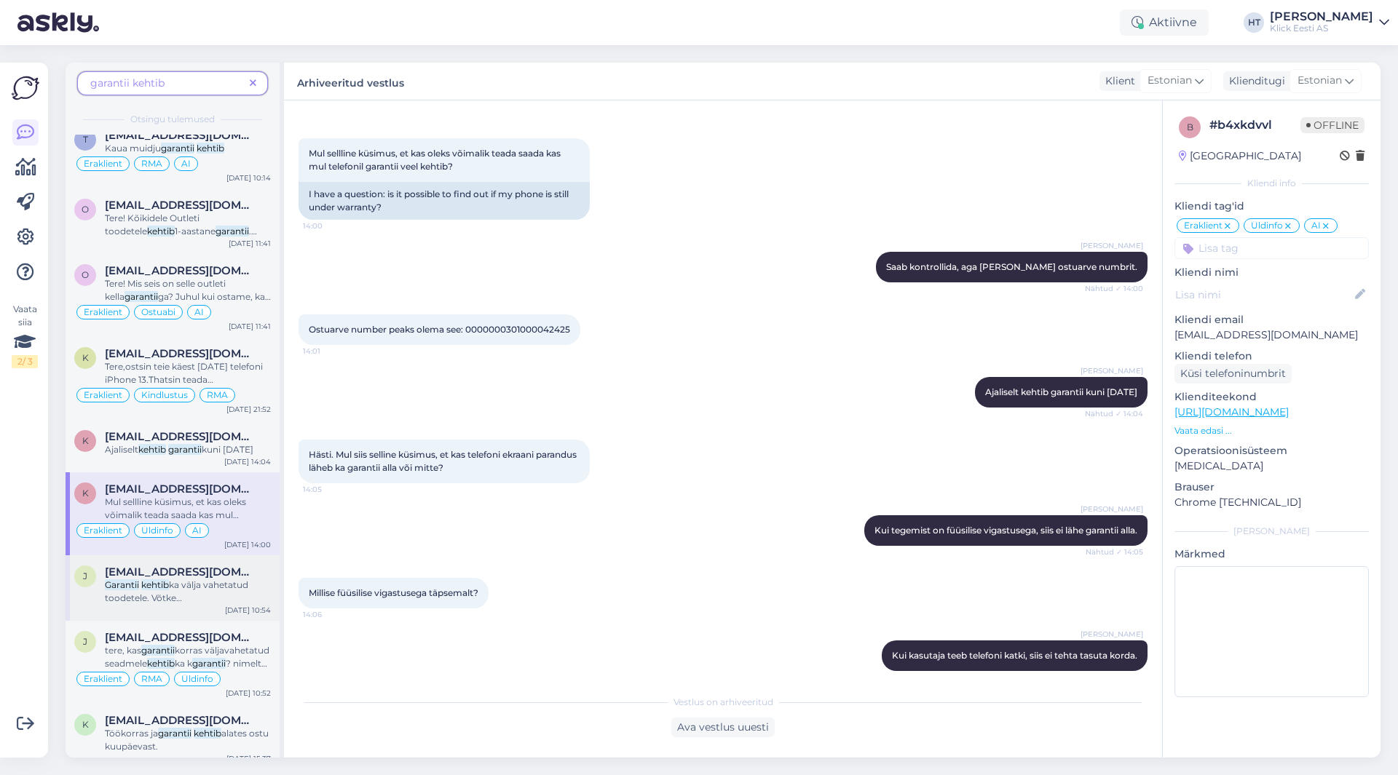
click at [256, 579] on div "[EMAIL_ADDRESS][DOMAIN_NAME]" at bounding box center [188, 572] width 166 height 13
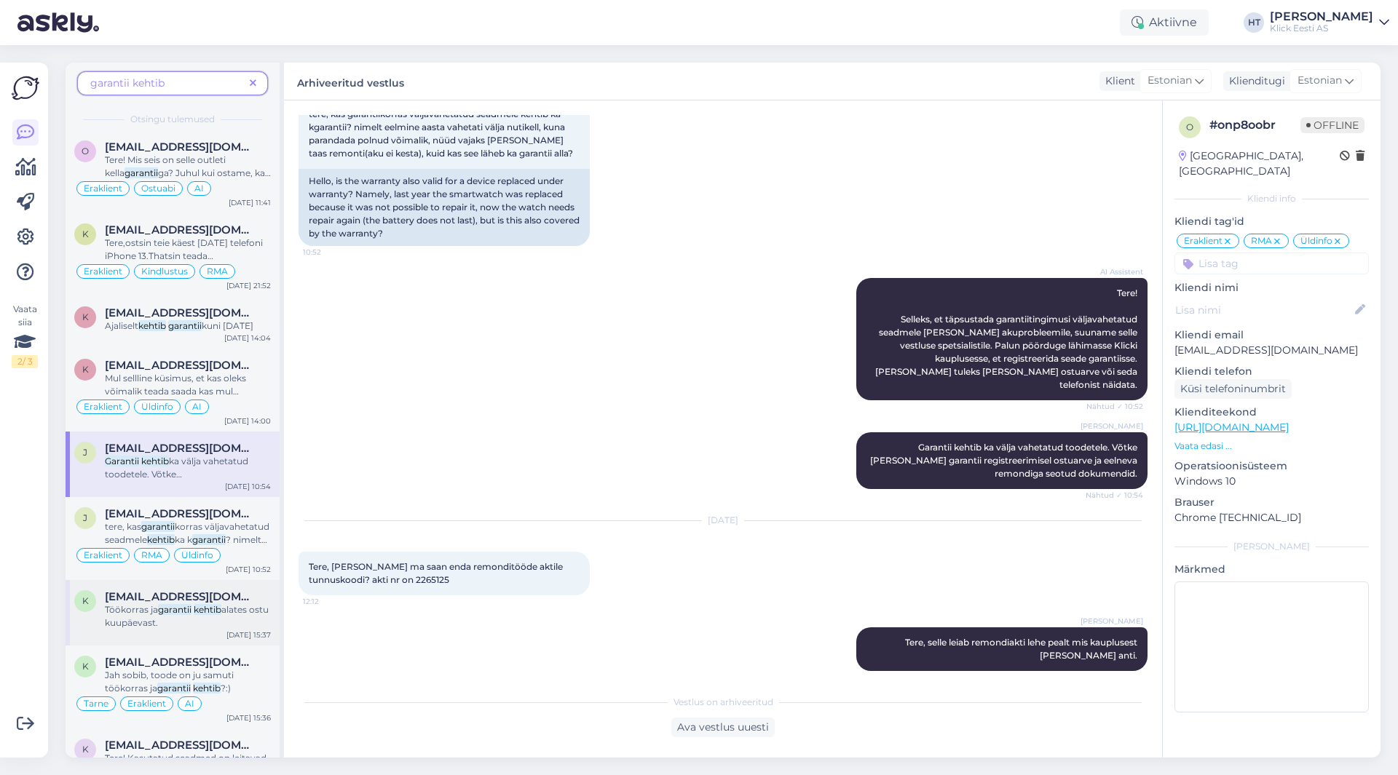
scroll to position [2402, 0]
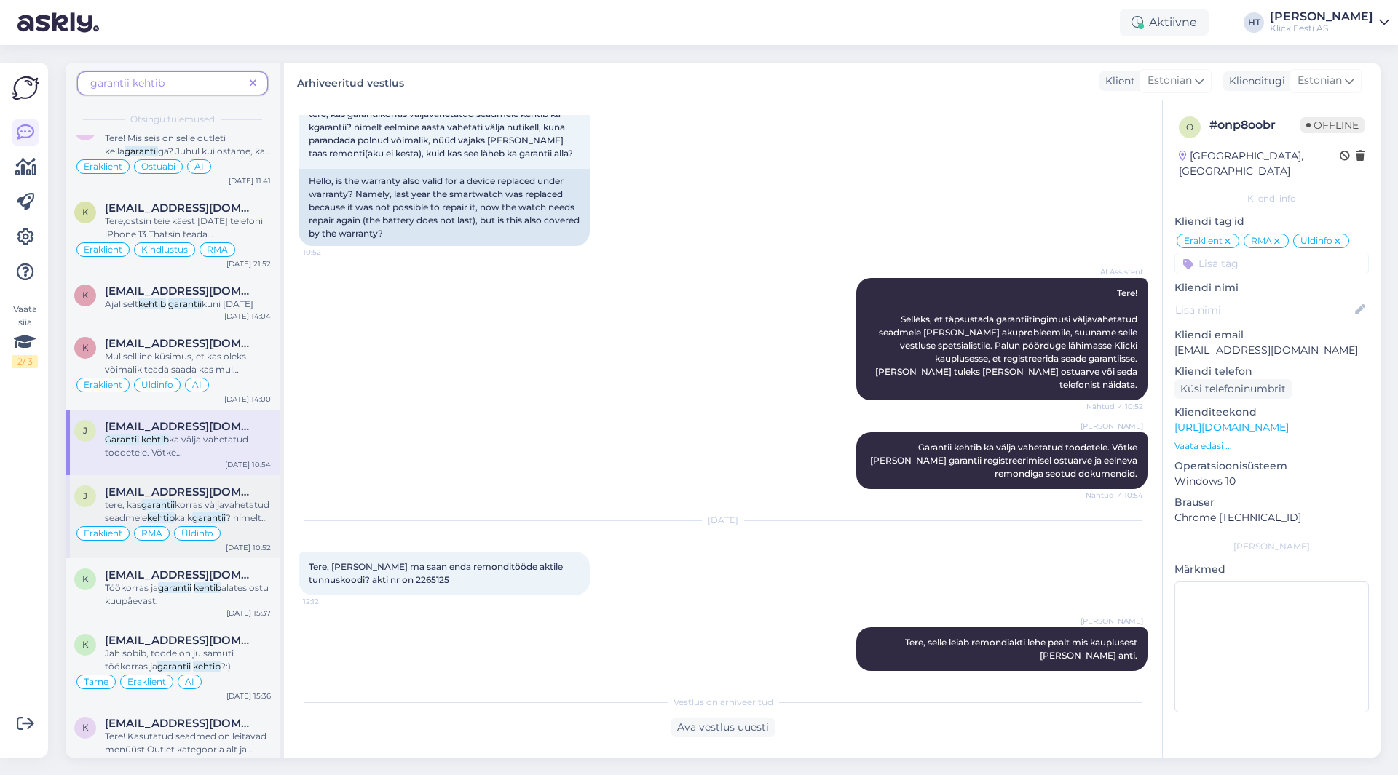
click at [246, 520] on span "korras väljavahetatud seadmele" at bounding box center [187, 511] width 165 height 24
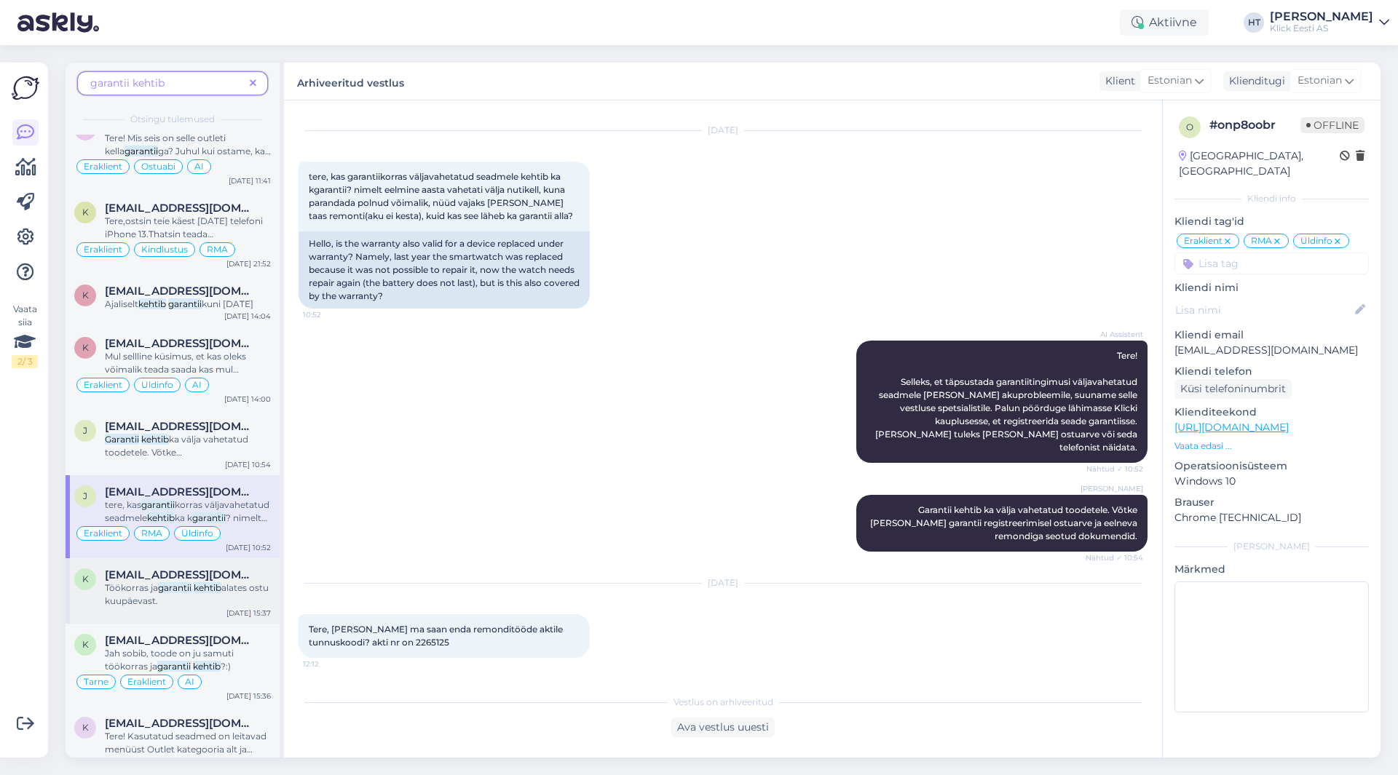
click at [213, 608] on div "Töökorras ja garantii kehtib alates ostu kuupäevast." at bounding box center [188, 595] width 166 height 26
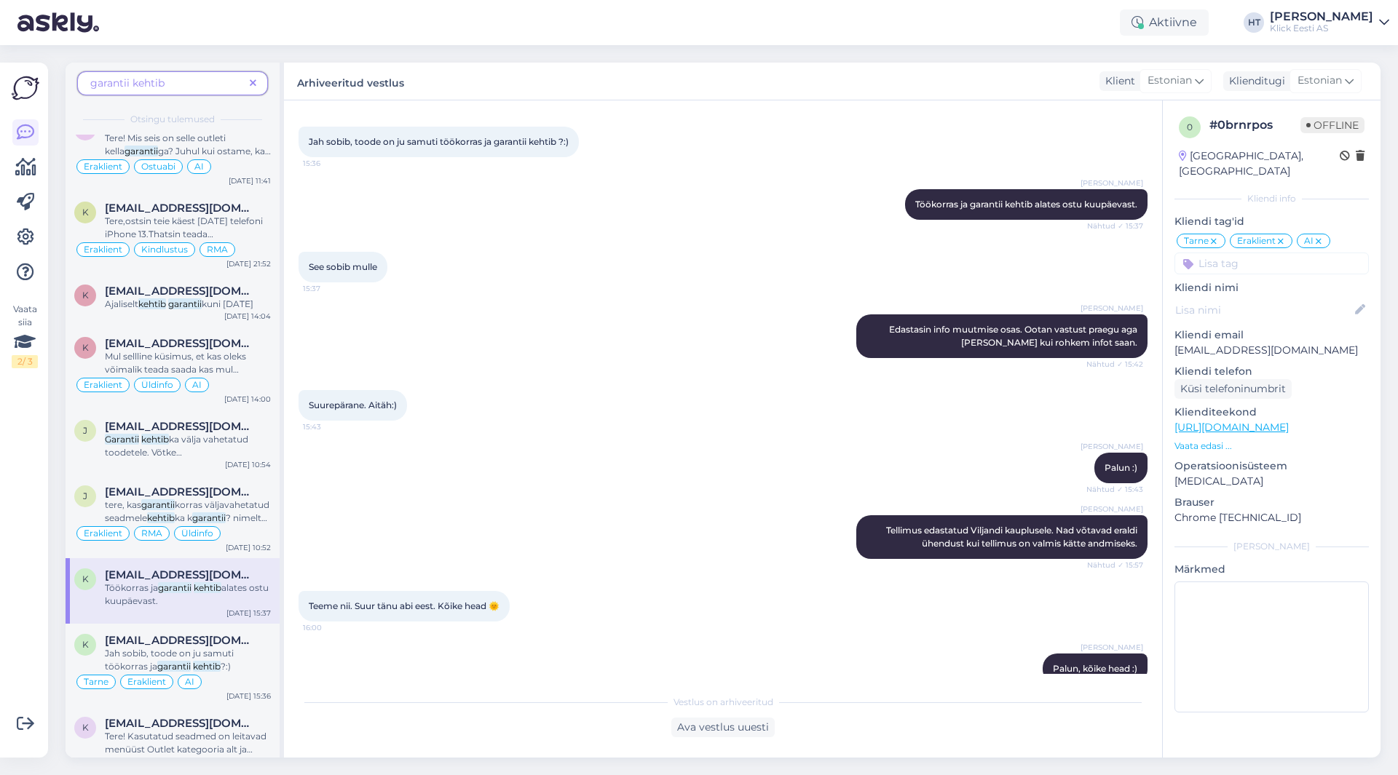
scroll to position [2475, 0]
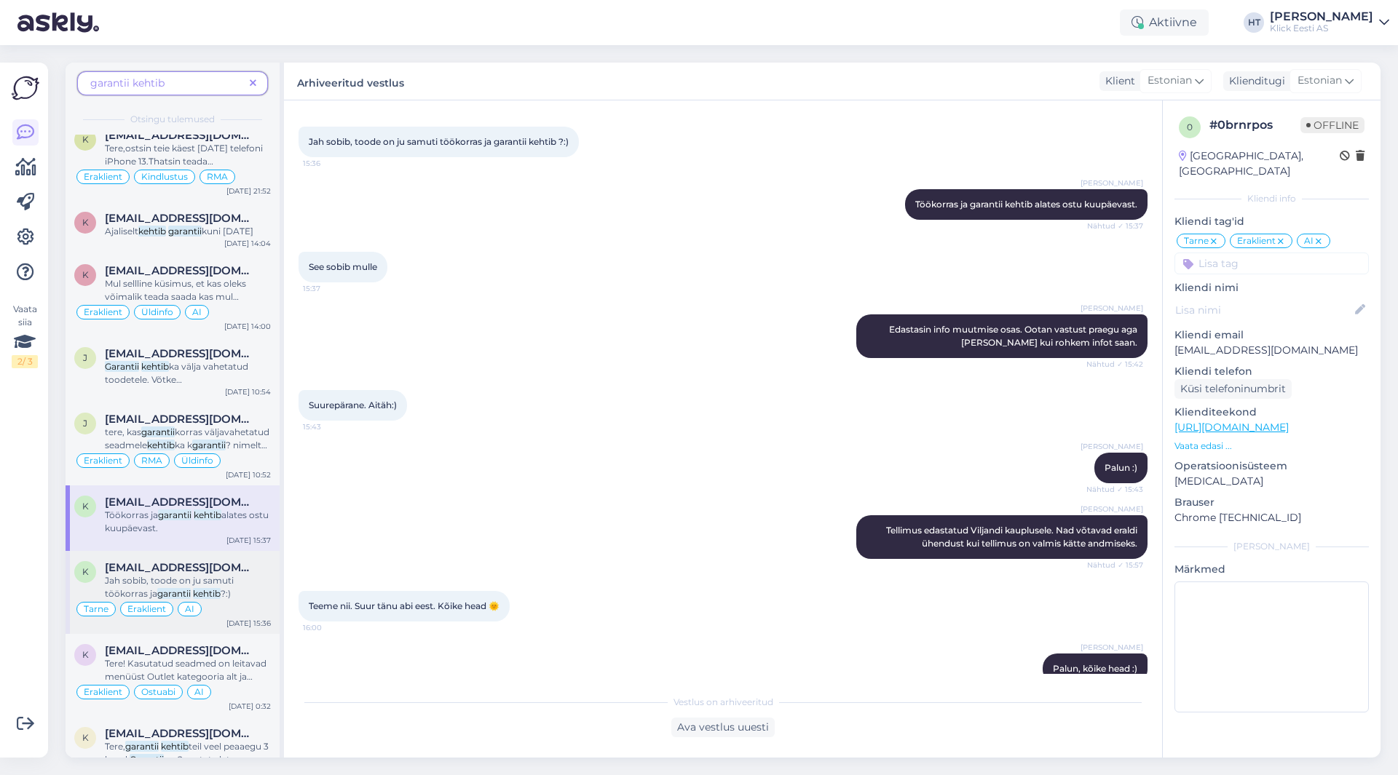
click at [239, 592] on div "Jah sobib, toode on ju samuti töökorras ja garantii kehtib ?:)" at bounding box center [188, 587] width 166 height 26
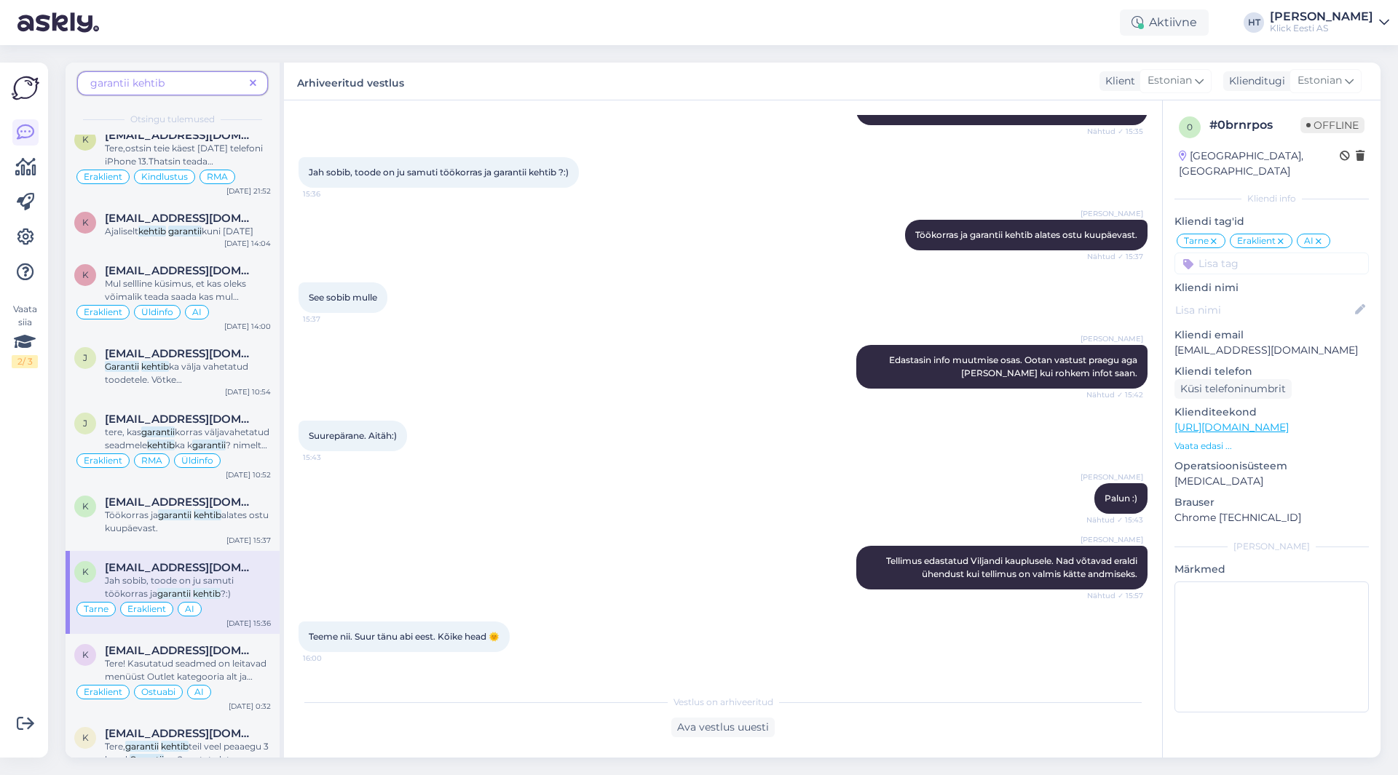
scroll to position [2548, 0]
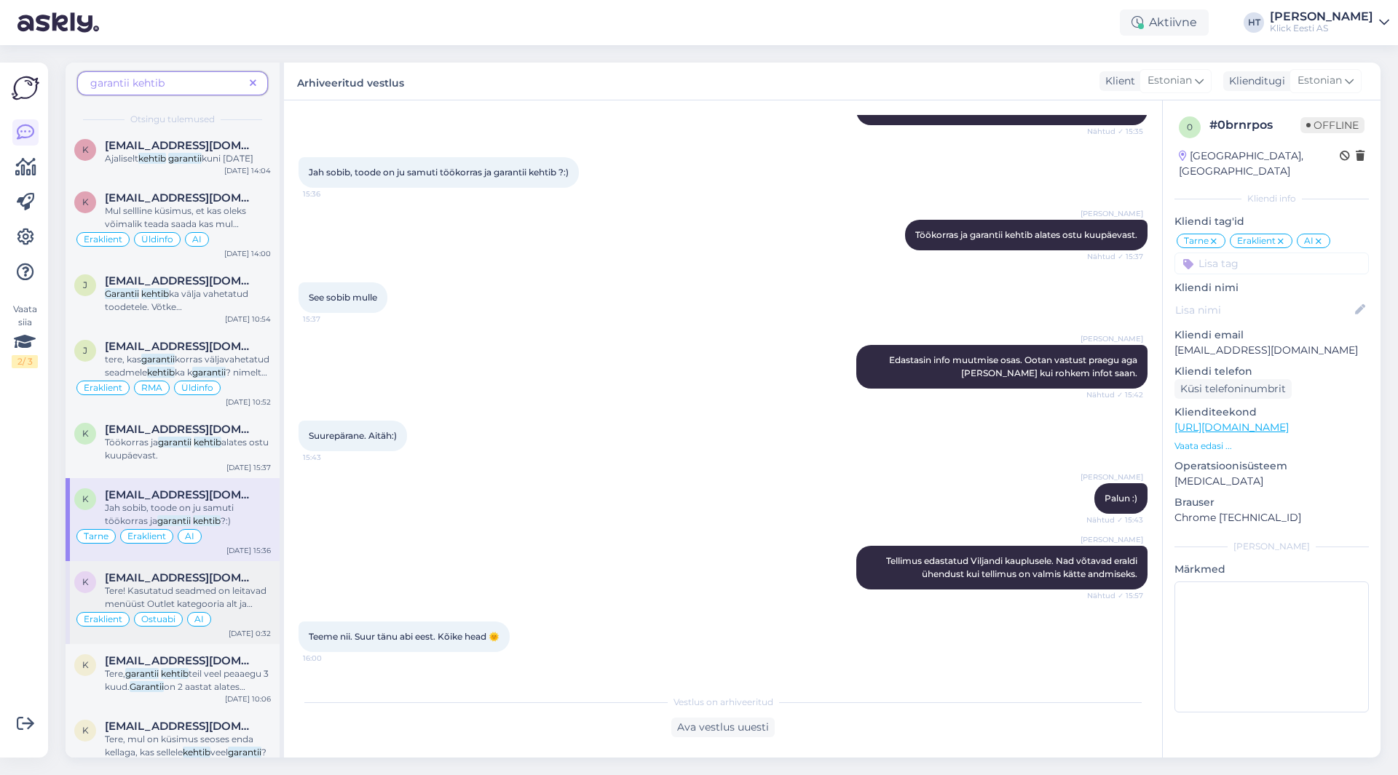
click at [229, 609] on div "Tere! Kasutatud seadmed on leitavad menüüst Outlet kategooria alt ja märgistatu…" at bounding box center [188, 598] width 166 height 26
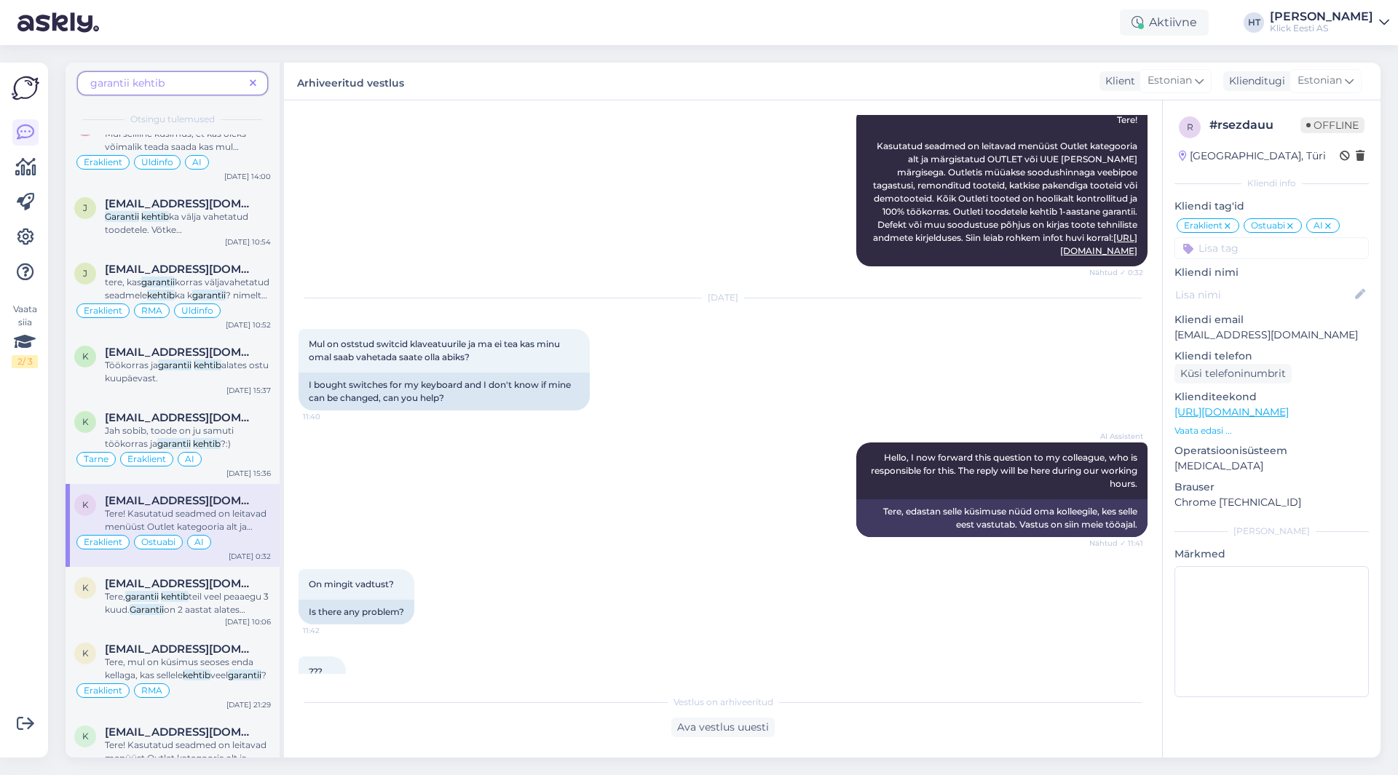
scroll to position [2693, 0]
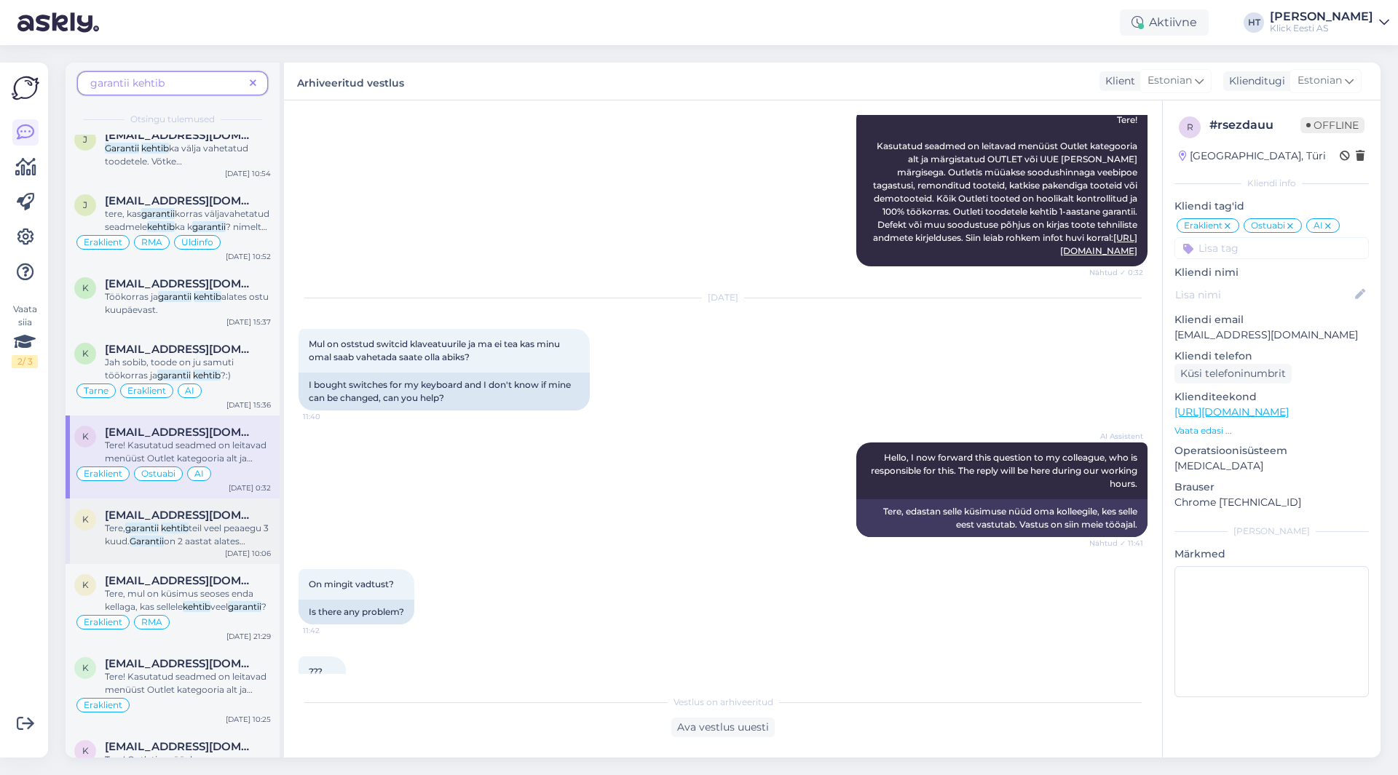
click at [233, 550] on span "on 2 aastat alates ostukuupäevast." at bounding box center [175, 548] width 140 height 24
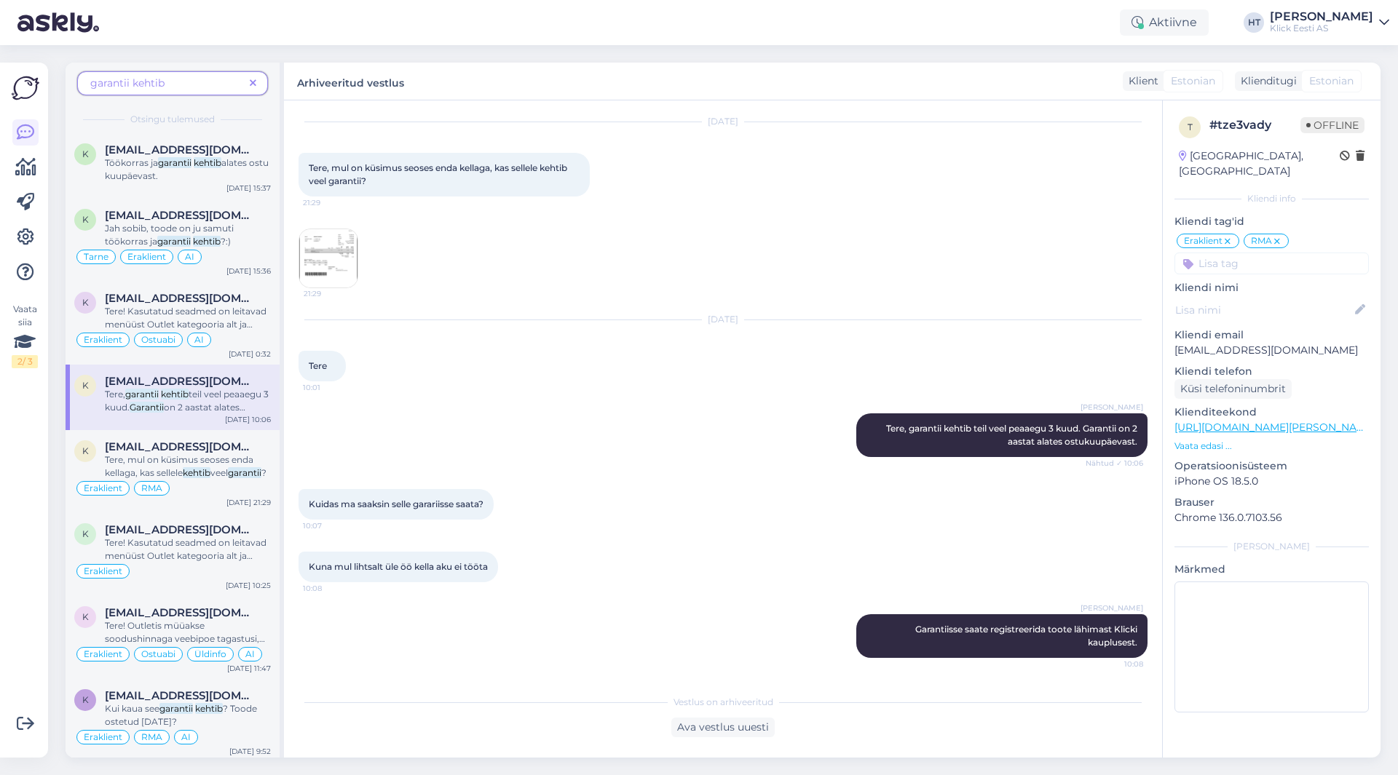
scroll to position [2839, 0]
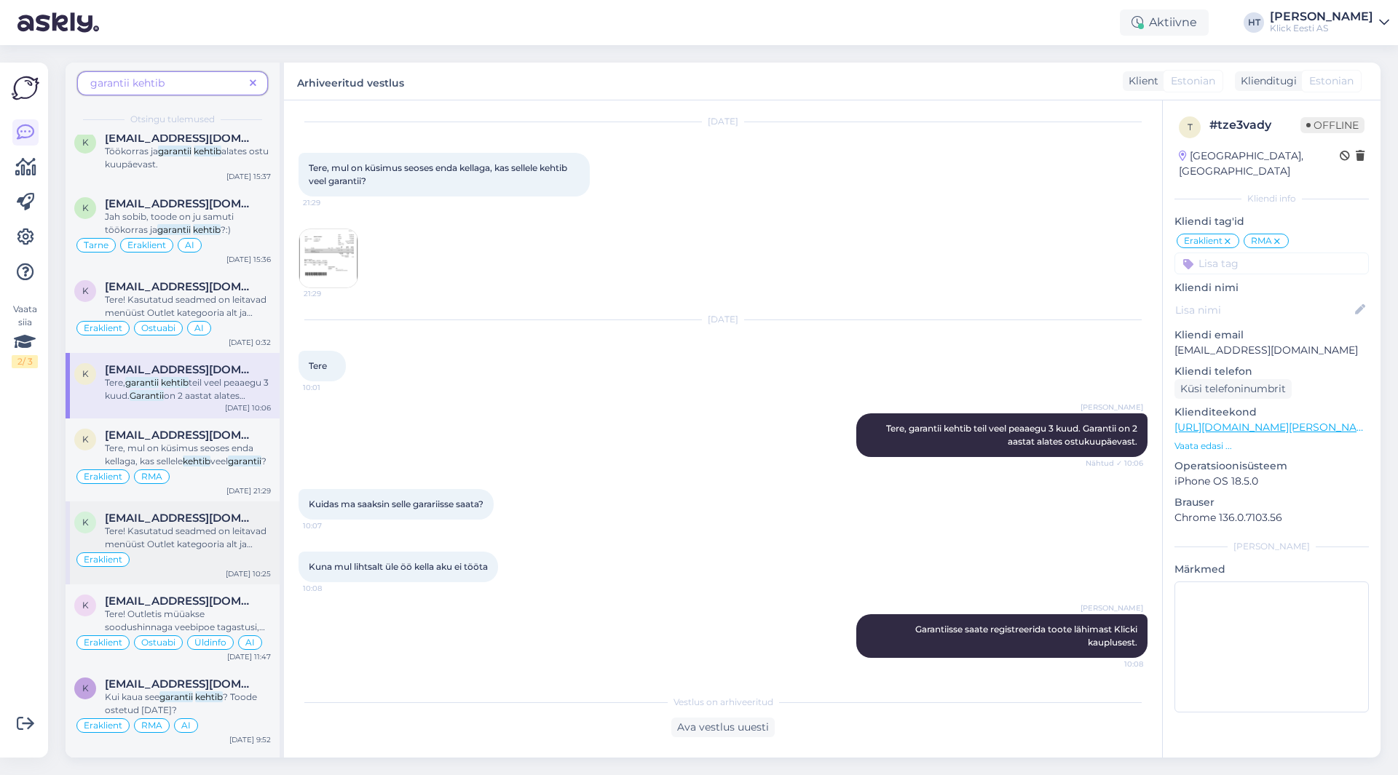
click at [223, 525] on span "[EMAIL_ADDRESS][DOMAIN_NAME]" at bounding box center [180, 518] width 151 height 13
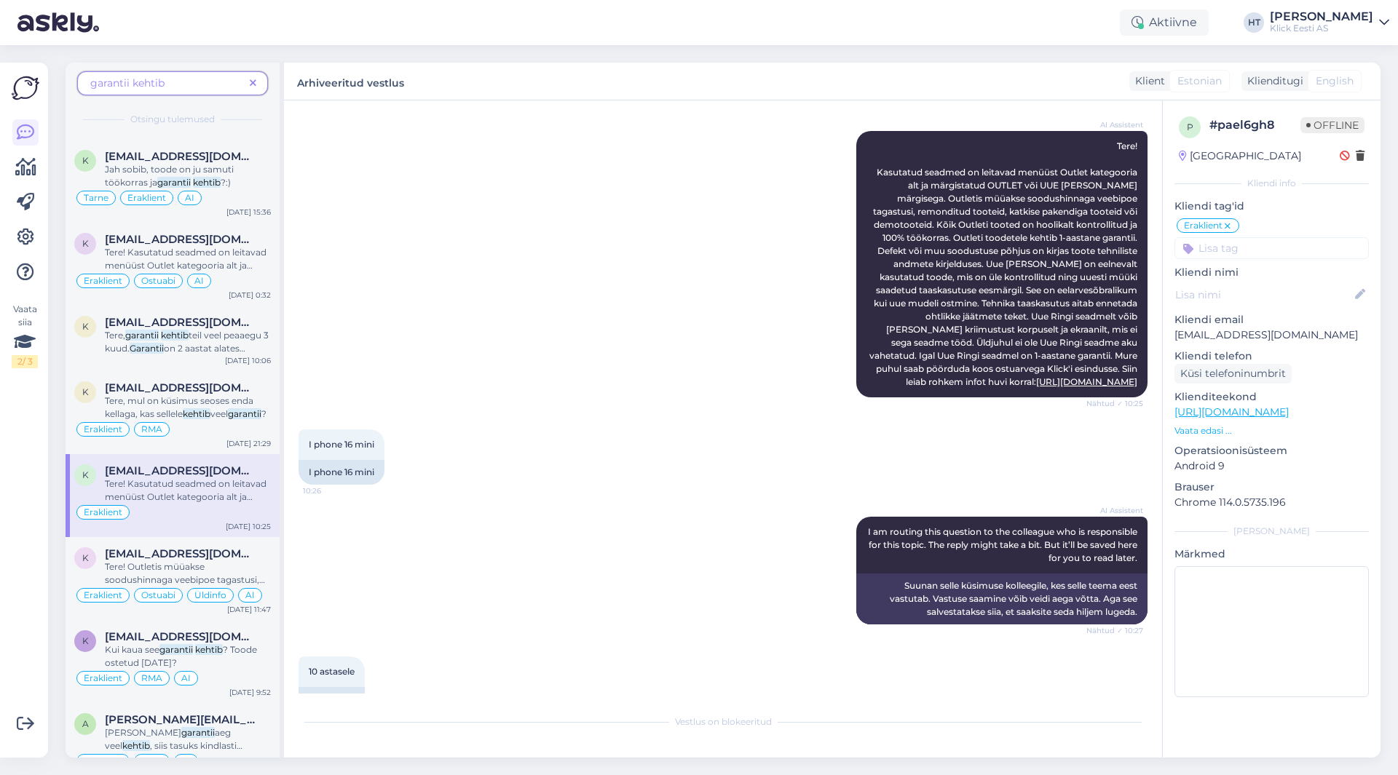
scroll to position [2912, 0]
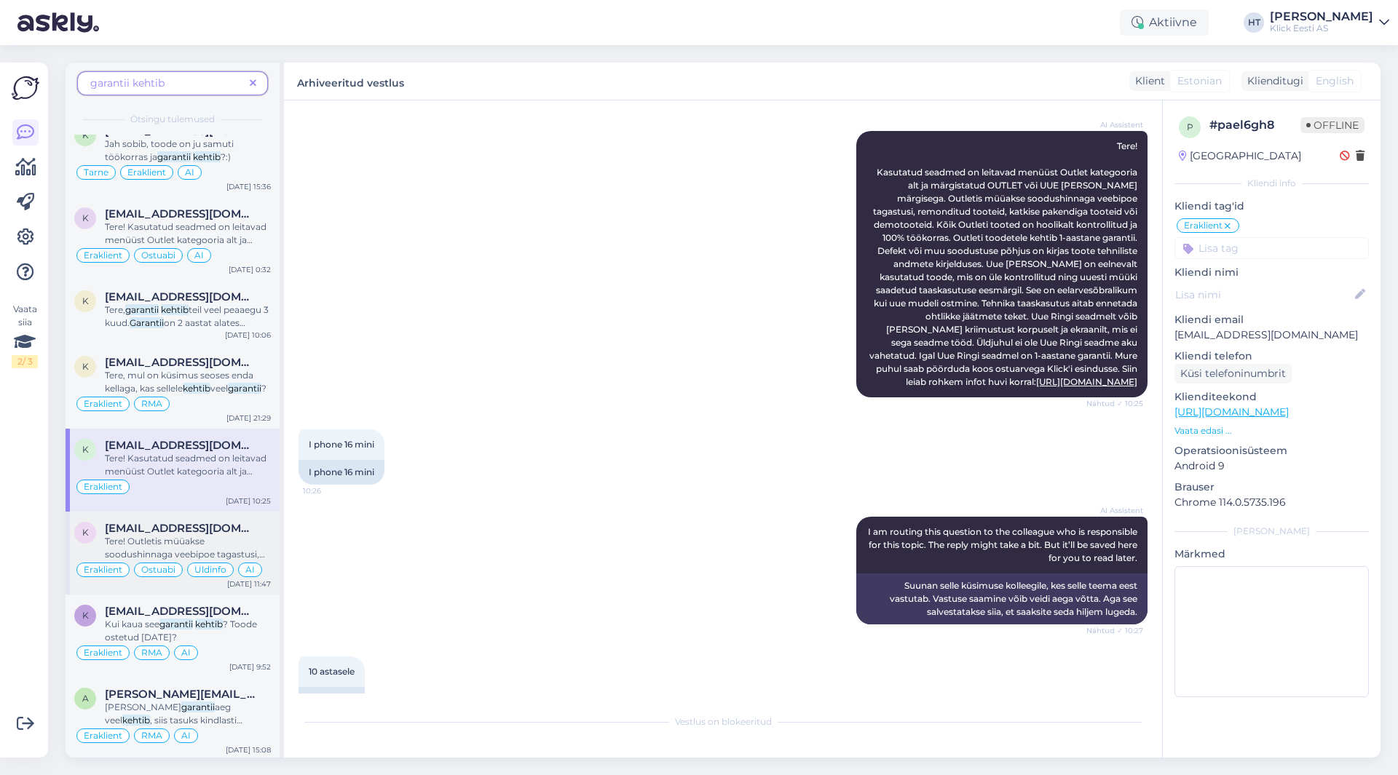
click at [212, 560] on div "Tere! Outletis müüakse soodushinnaga veebipoe tagastusi, remonditud tooteid, ka…" at bounding box center [188, 548] width 166 height 26
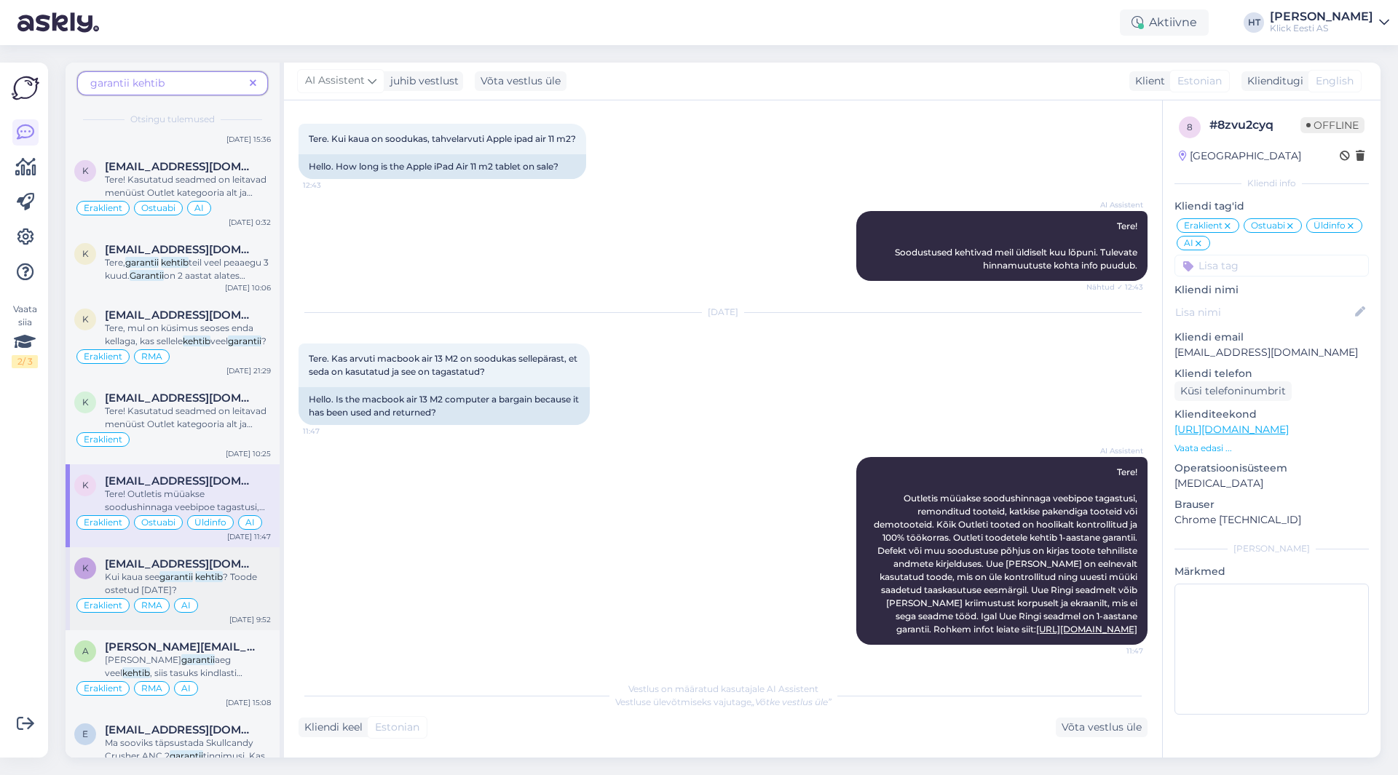
scroll to position [2985, 0]
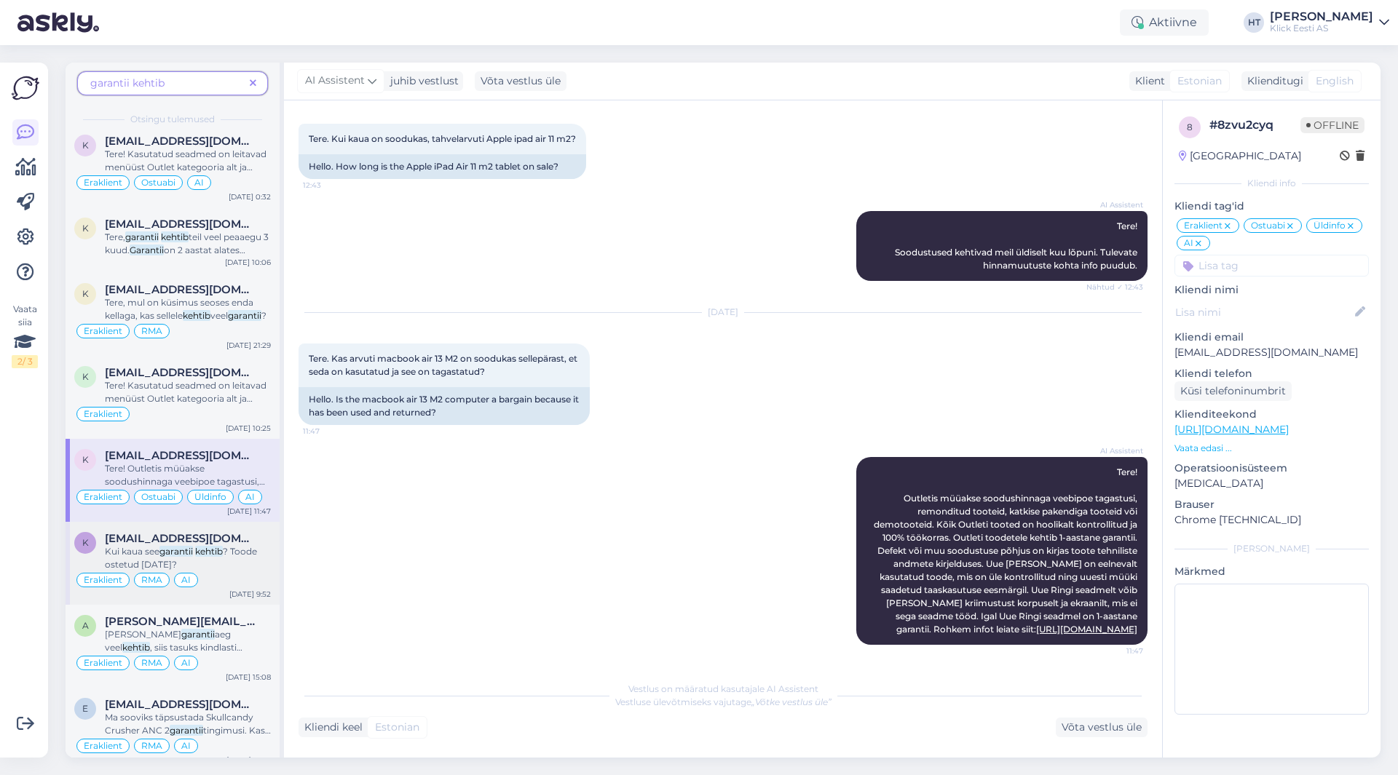
click at [227, 545] on span "[EMAIL_ADDRESS][DOMAIN_NAME]" at bounding box center [180, 538] width 151 height 13
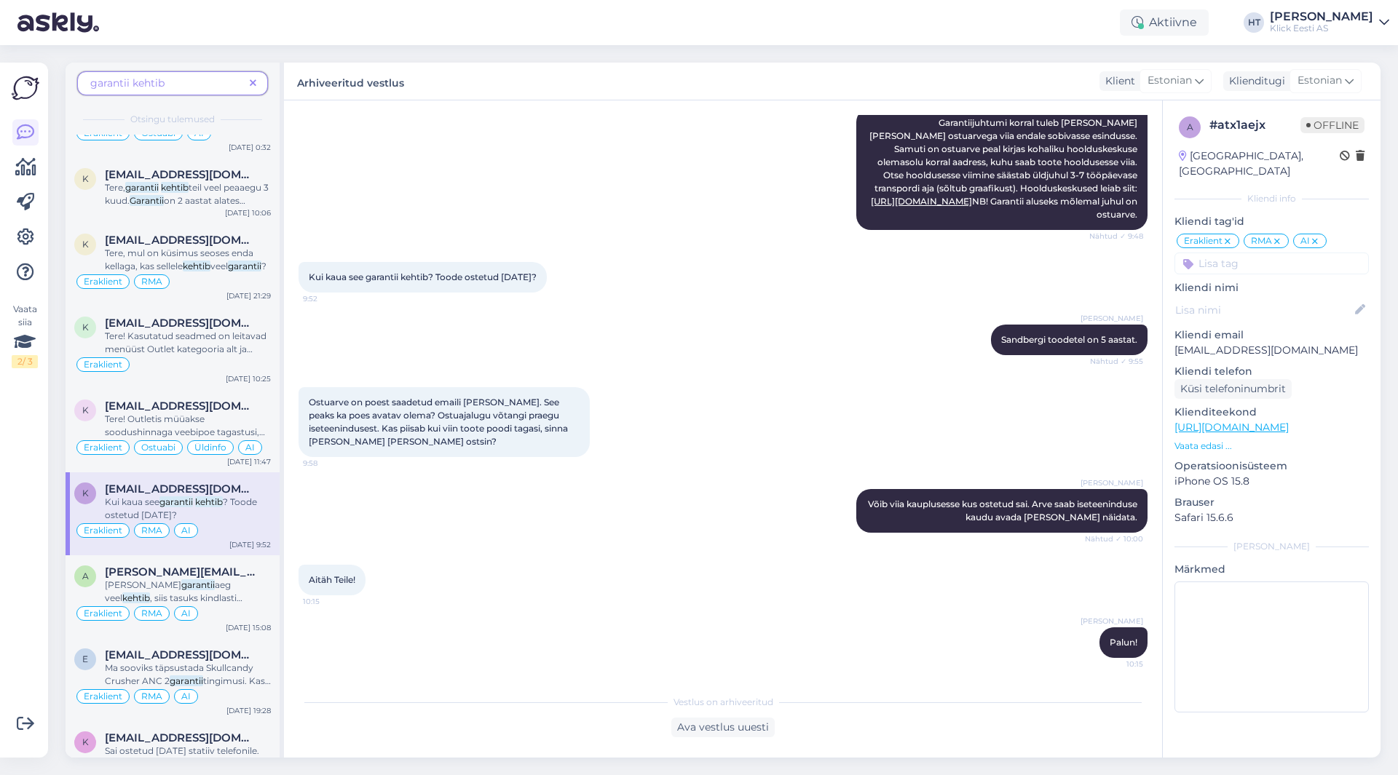
scroll to position [3057, 0]
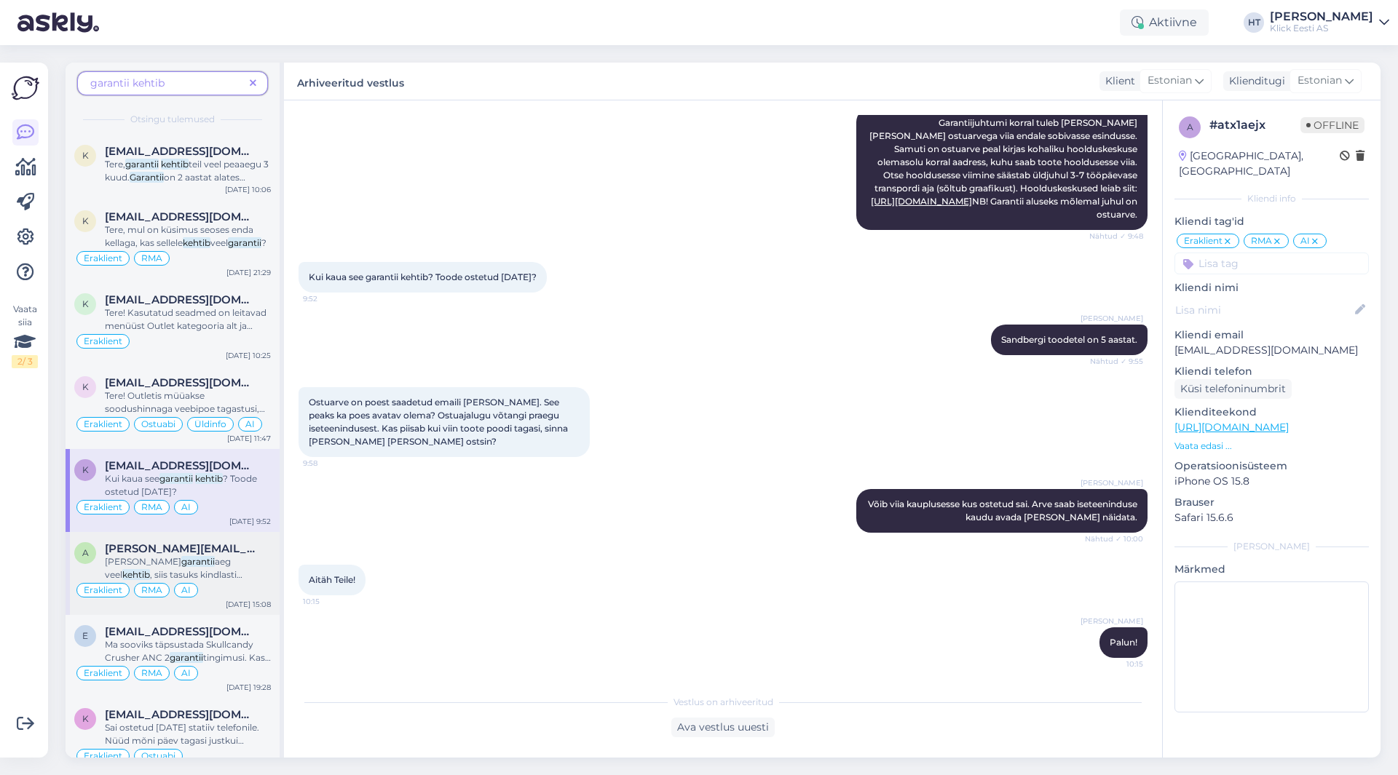
click at [242, 555] on span "[PERSON_NAME][EMAIL_ADDRESS][DOMAIN_NAME]" at bounding box center [180, 548] width 151 height 13
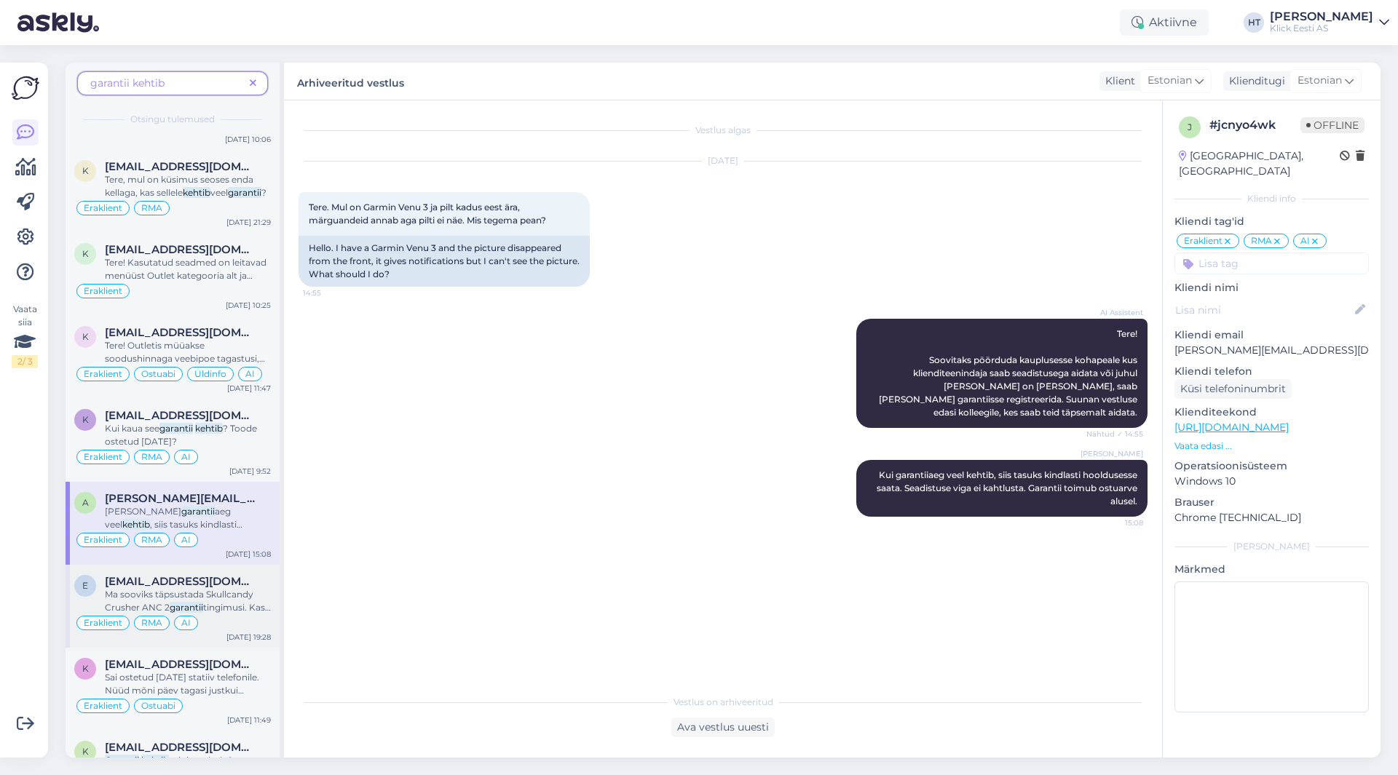
scroll to position [3130, 0]
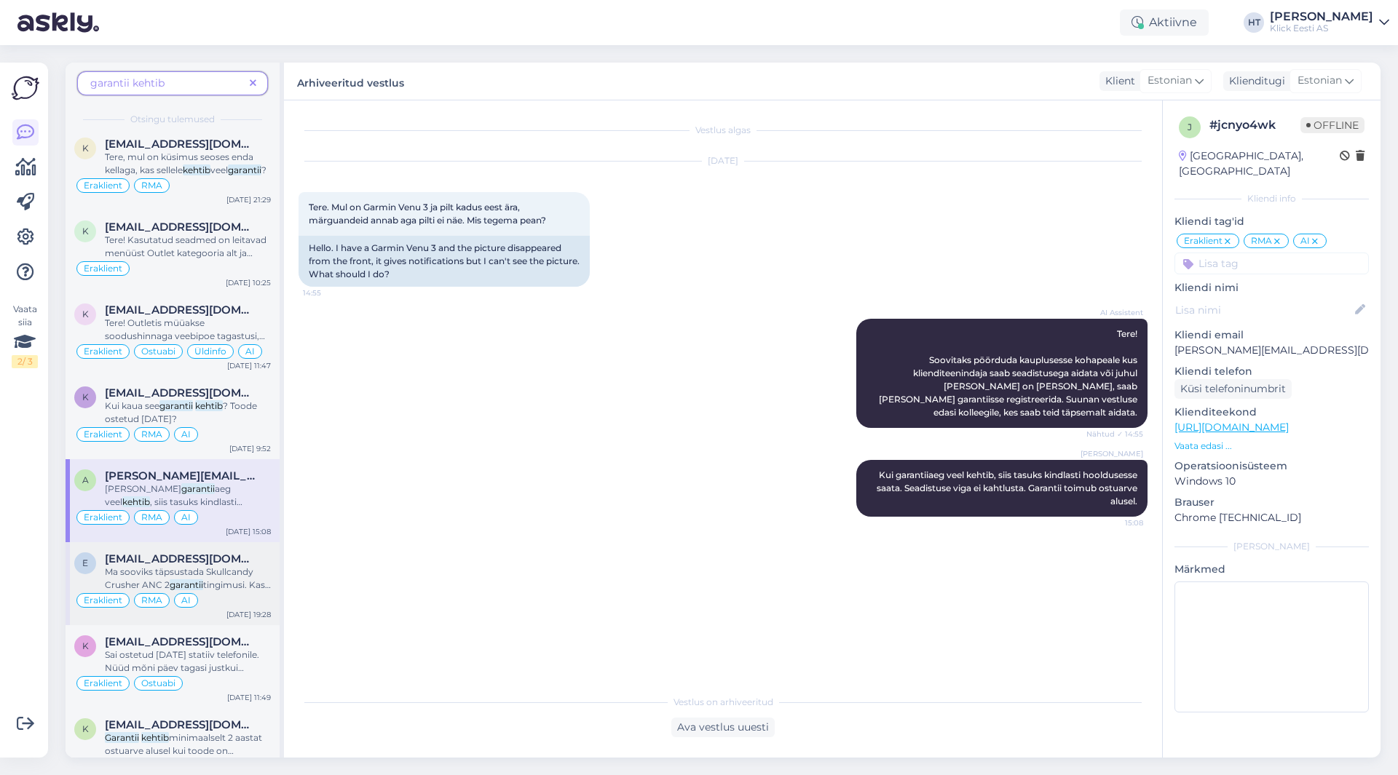
click at [232, 565] on div "e [EMAIL_ADDRESS][DOMAIN_NAME] [PERSON_NAME] täpsustada Skullcandy Crusher ANC …" at bounding box center [173, 583] width 214 height 83
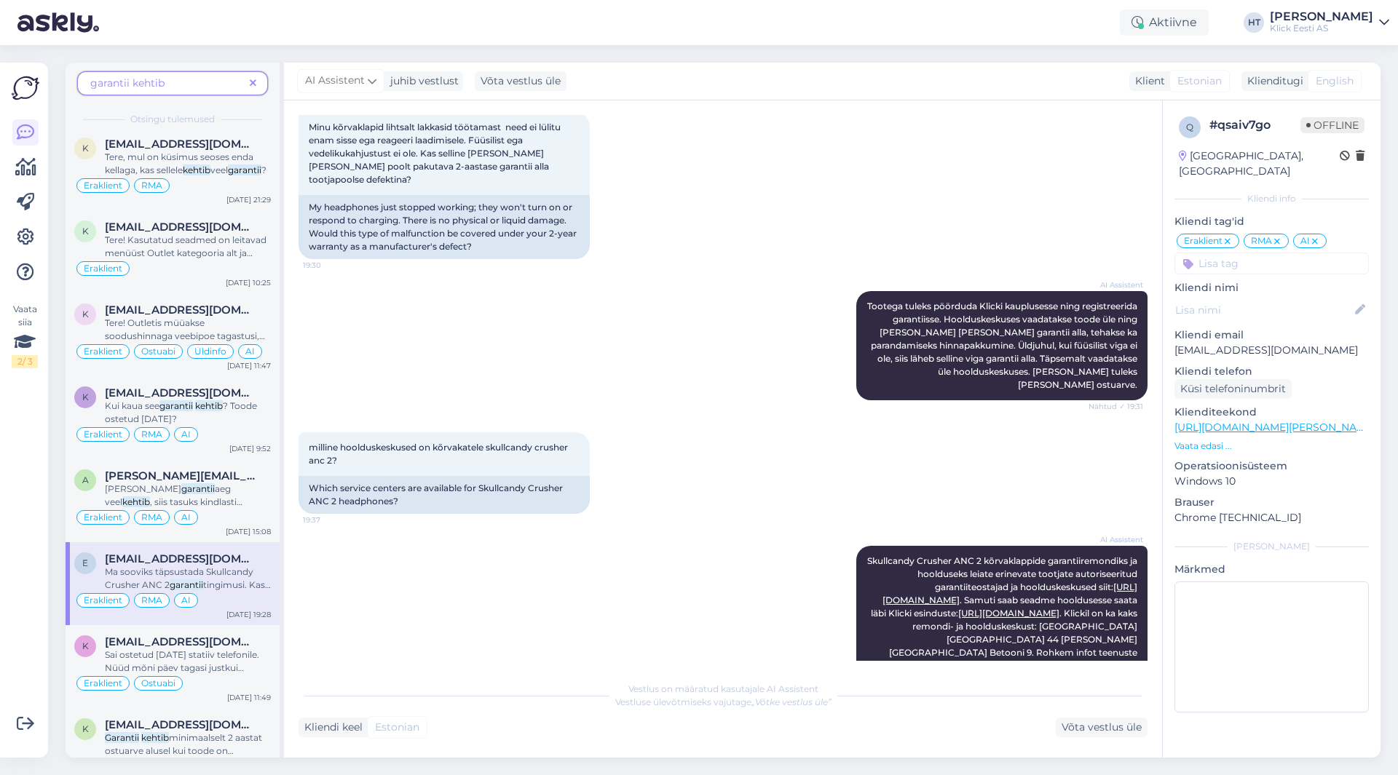
scroll to position [678, 0]
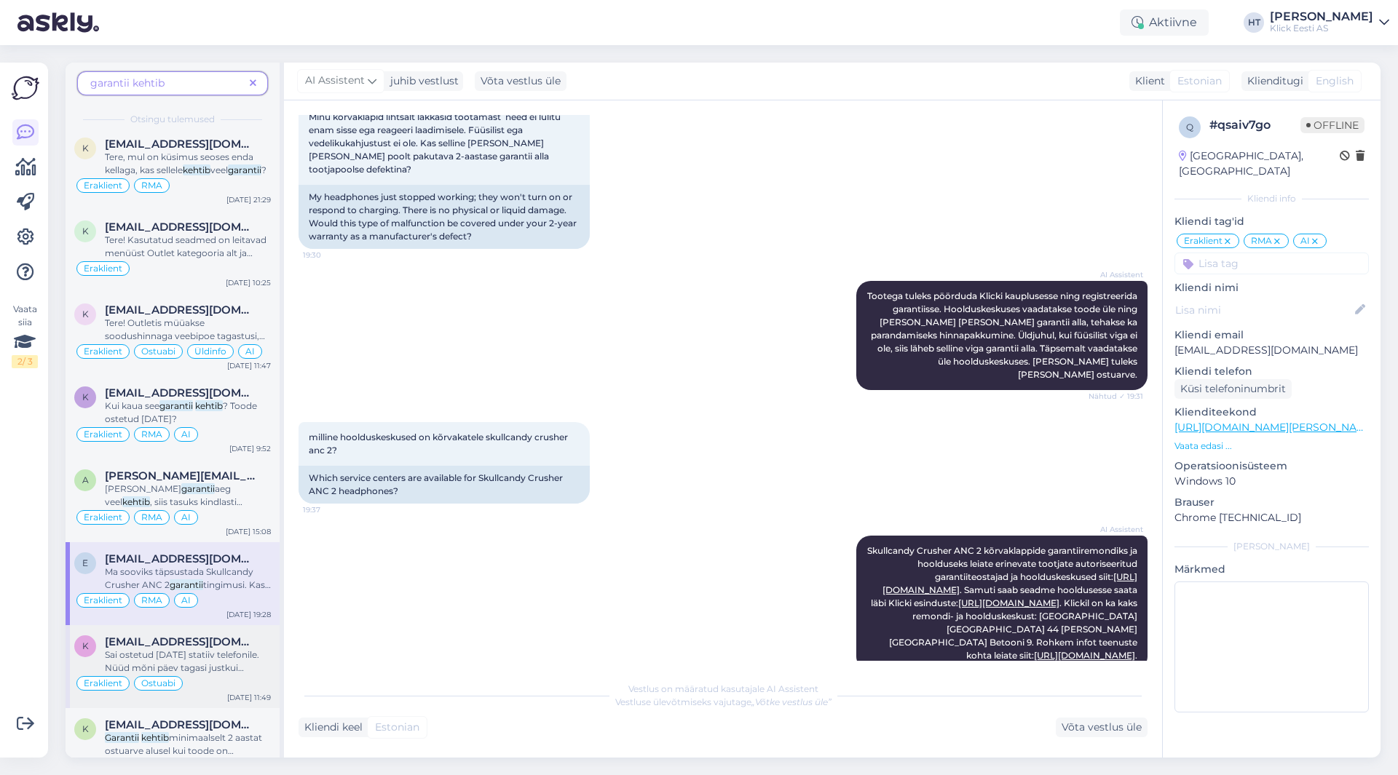
click at [232, 647] on div "k [EMAIL_ADDRESS][DOMAIN_NAME] Sai ostetud [DATE] statiiv telefonile. Nüüd mõni…" at bounding box center [173, 666] width 214 height 83
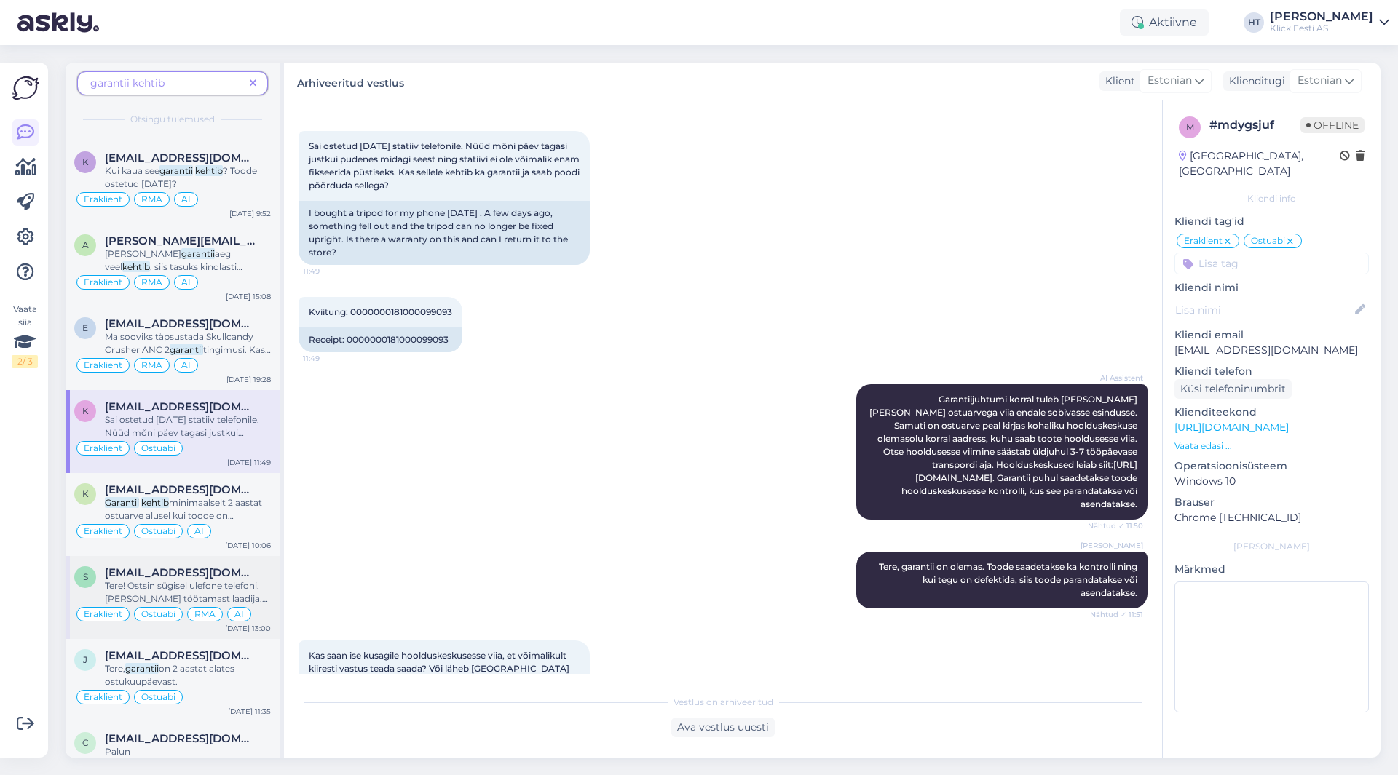
scroll to position [3421, 0]
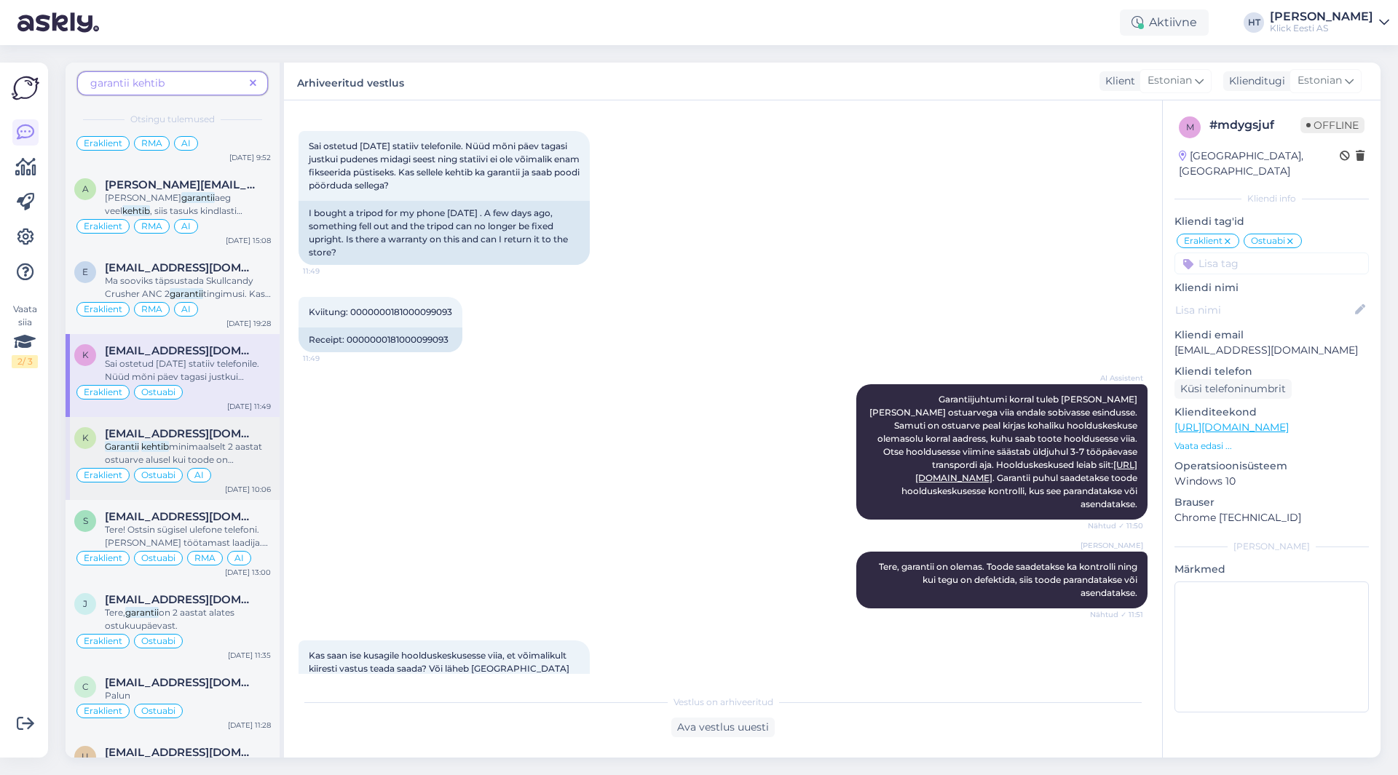
click at [236, 483] on div "Eraklient Ostuabi AI" at bounding box center [172, 475] width 197 height 17
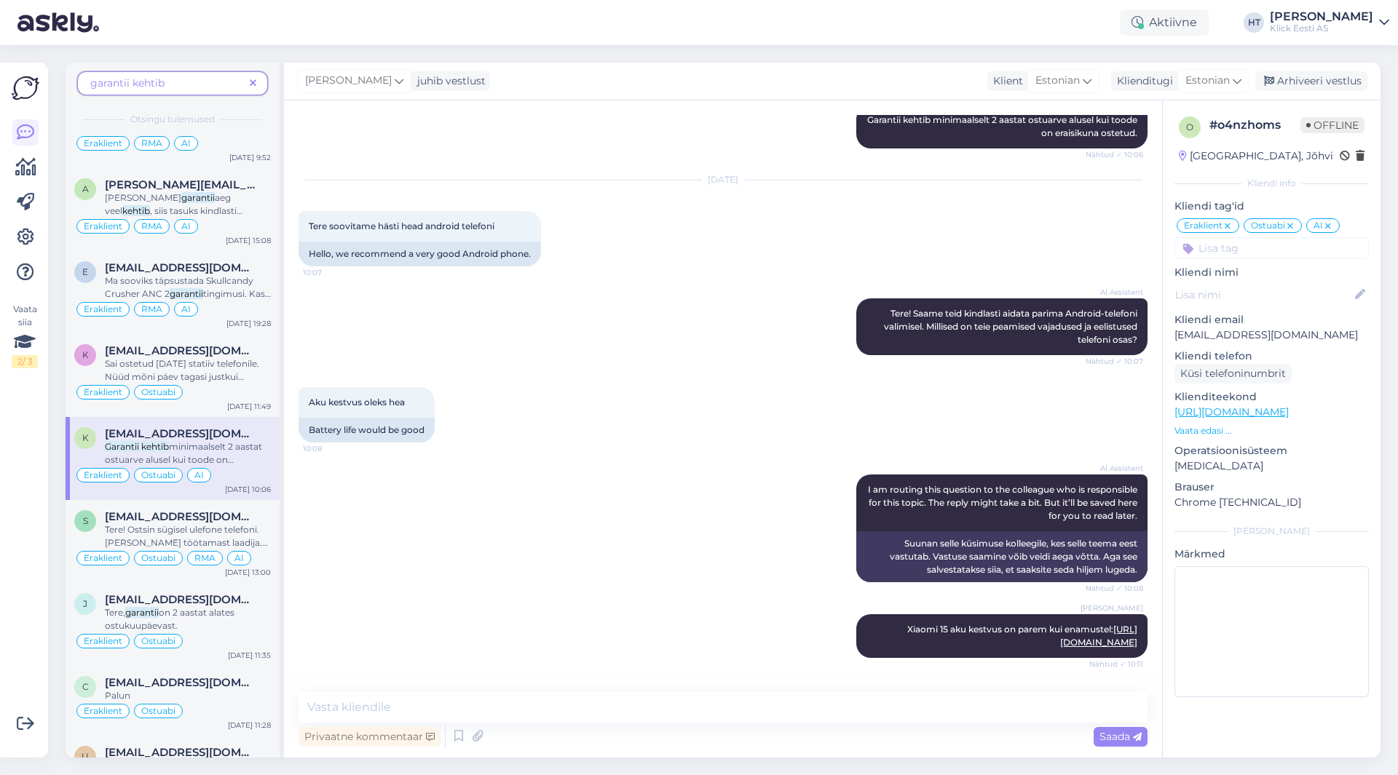
scroll to position [3494, 0]
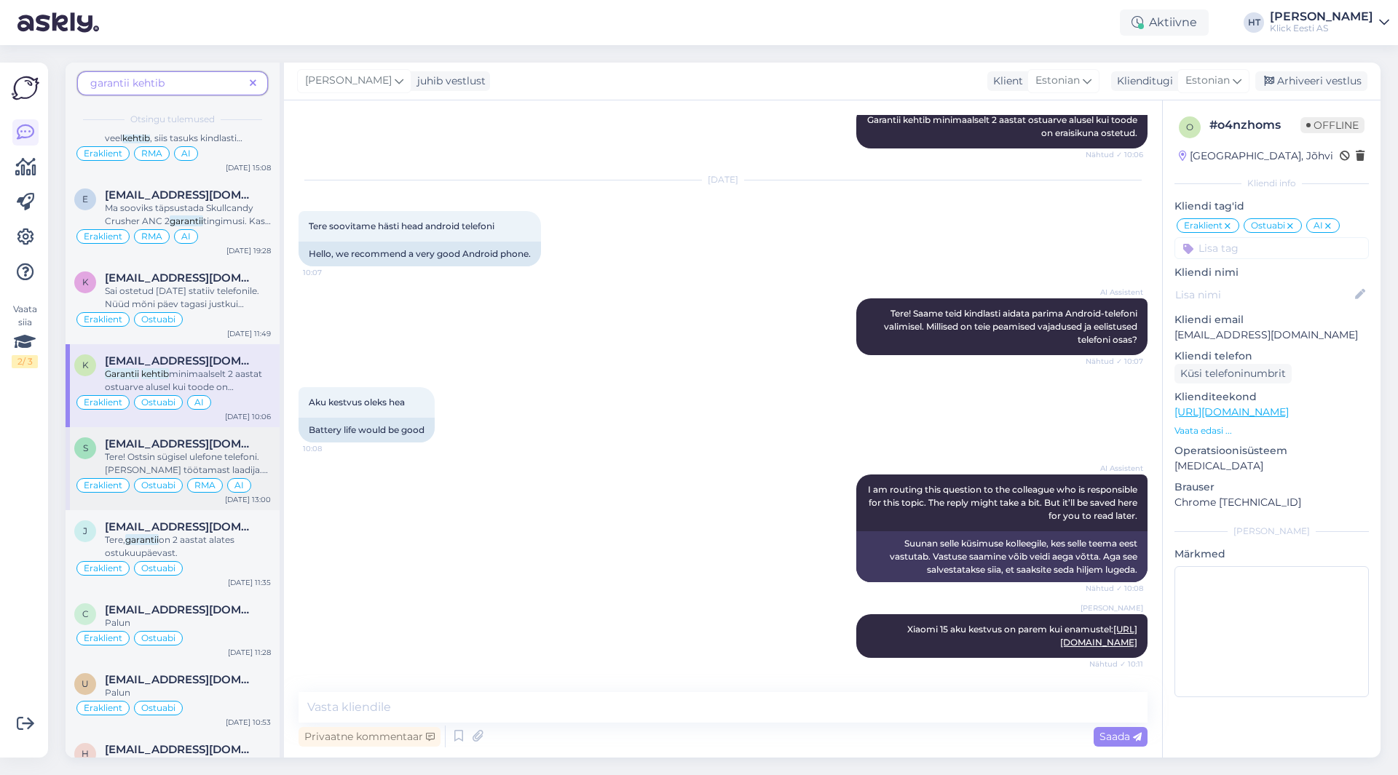
click at [248, 477] on div "Tere! Ostsin sügisel ulefone telefoni. [PERSON_NAME] töötamast laadija. Ühesõna…" at bounding box center [188, 464] width 166 height 26
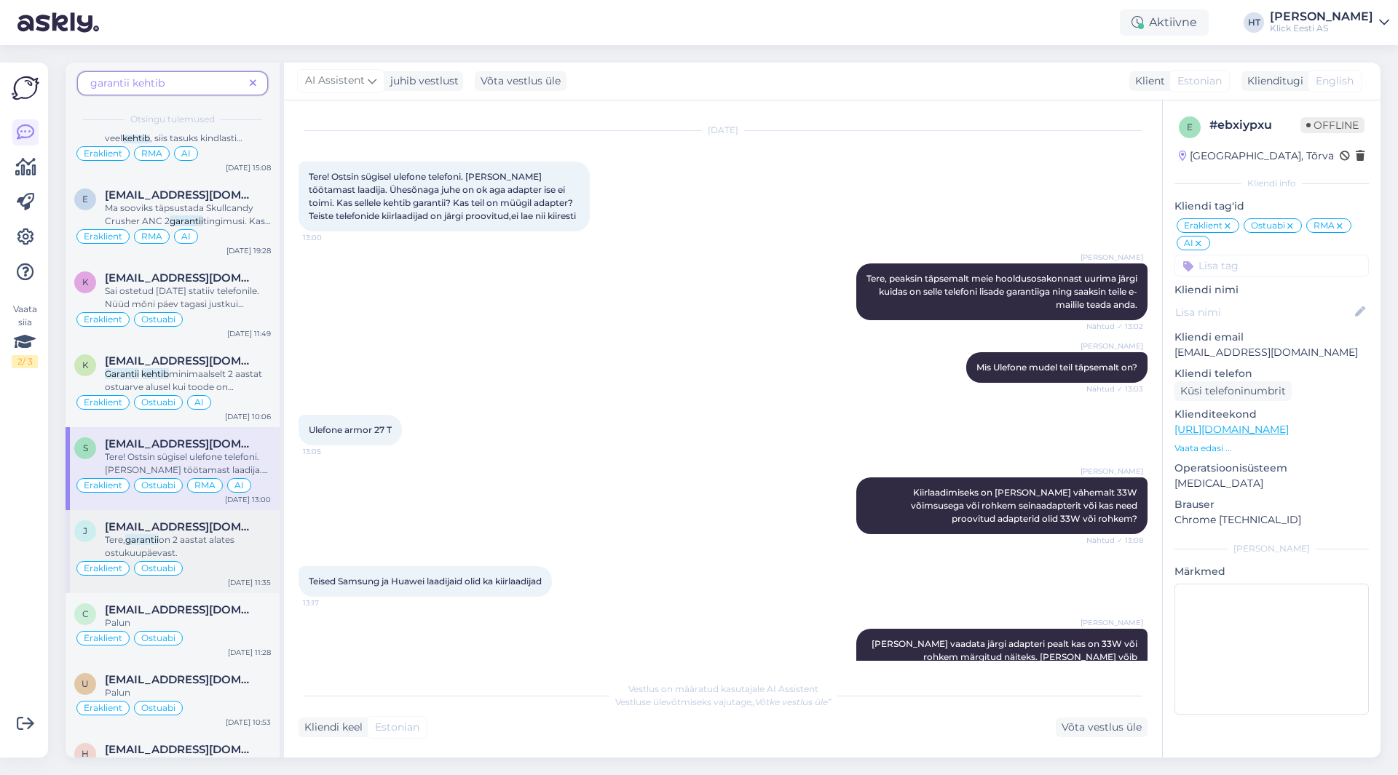
click at [269, 534] on div "[EMAIL_ADDRESS][DOMAIN_NAME]" at bounding box center [188, 526] width 166 height 13
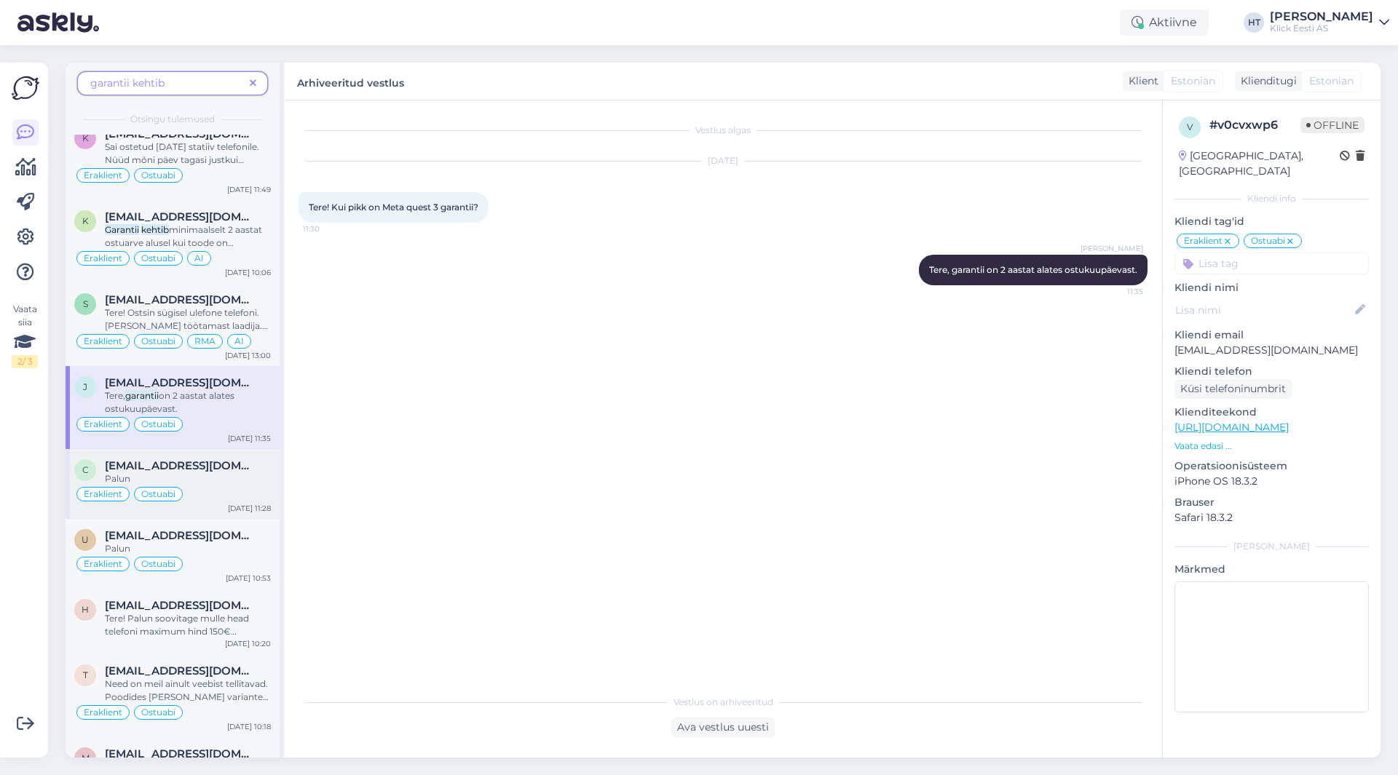
scroll to position [3640, 0]
click at [247, 484] on div "Palun" at bounding box center [188, 477] width 166 height 13
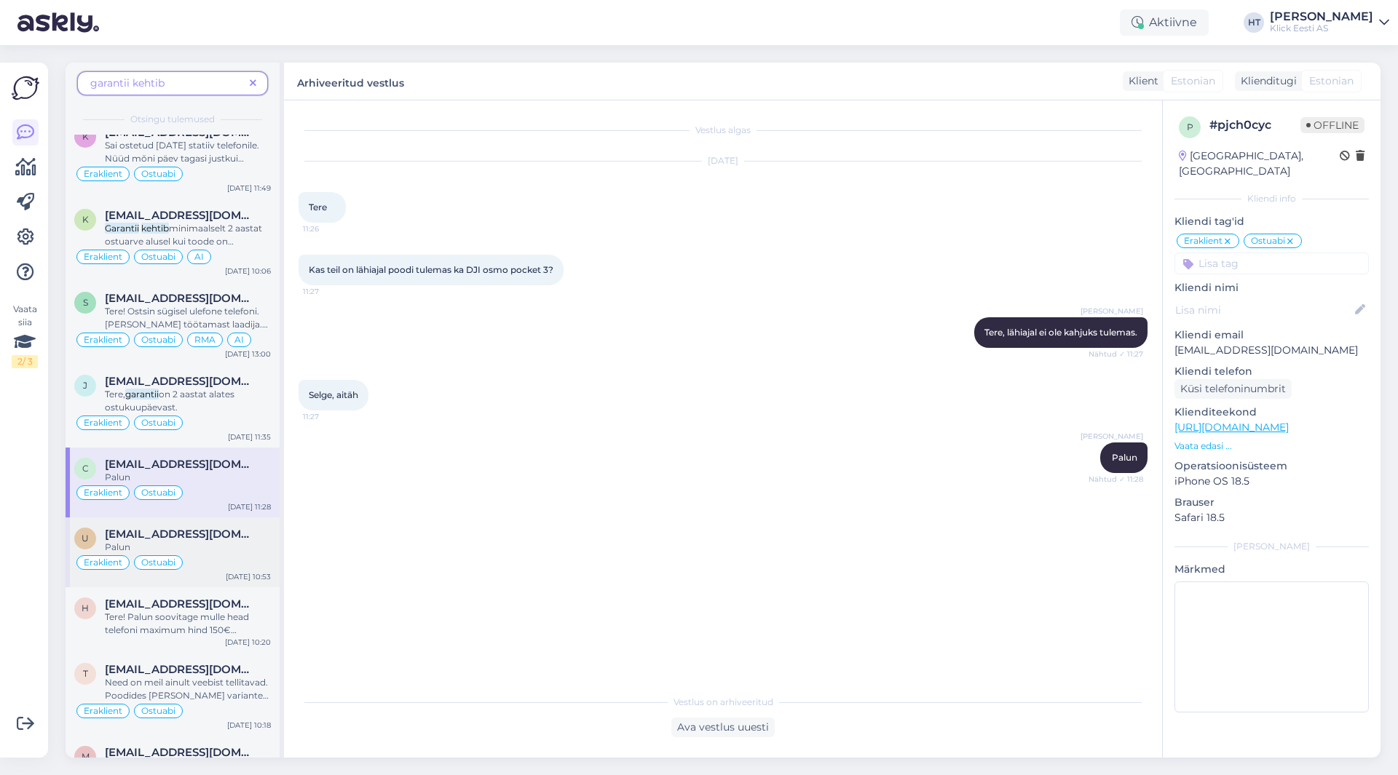
click at [226, 554] on div "Palun" at bounding box center [188, 547] width 166 height 13
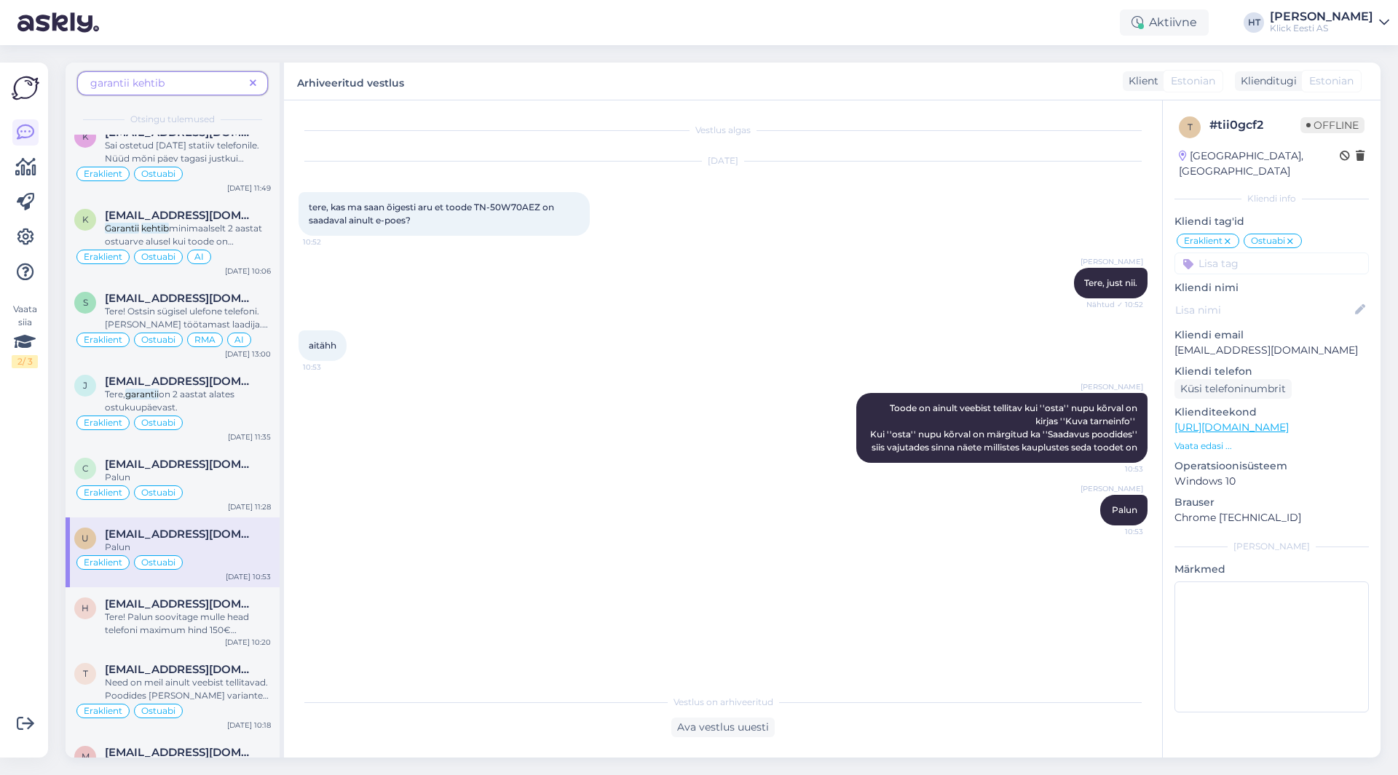
scroll to position [3712, 0]
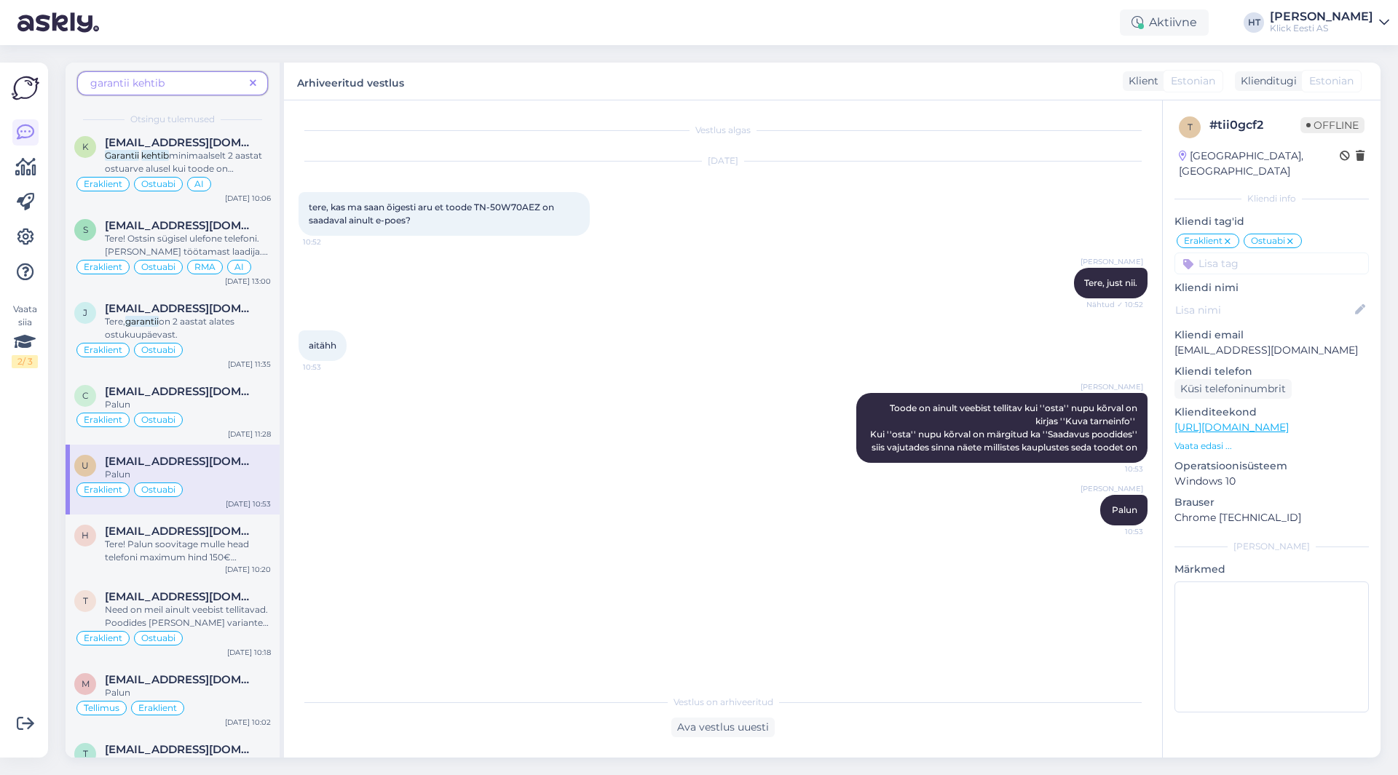
click at [226, 564] on div "Tere! Palun soovitage mulle head telefoni maximum hind 150€ kaamera kvaliteet v…" at bounding box center [188, 551] width 166 height 26
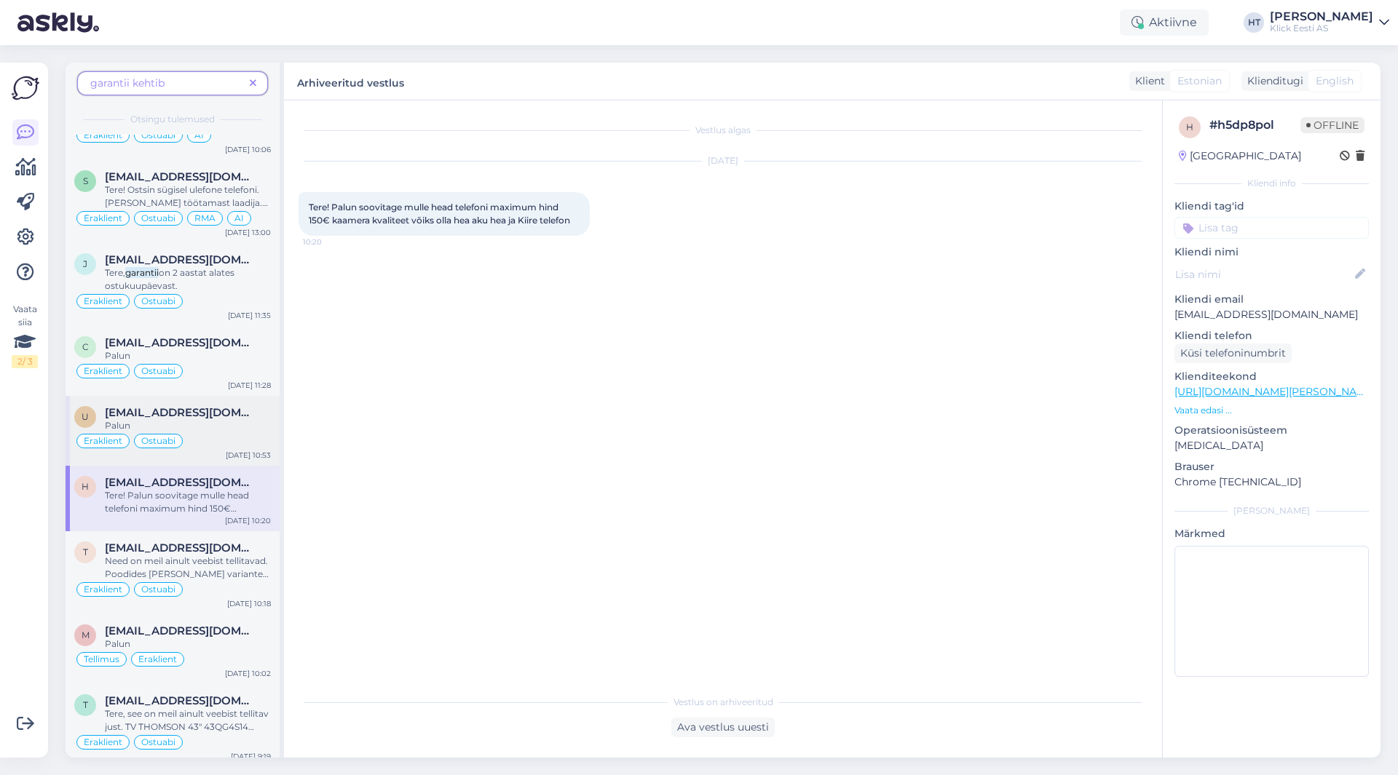
scroll to position [3785, 0]
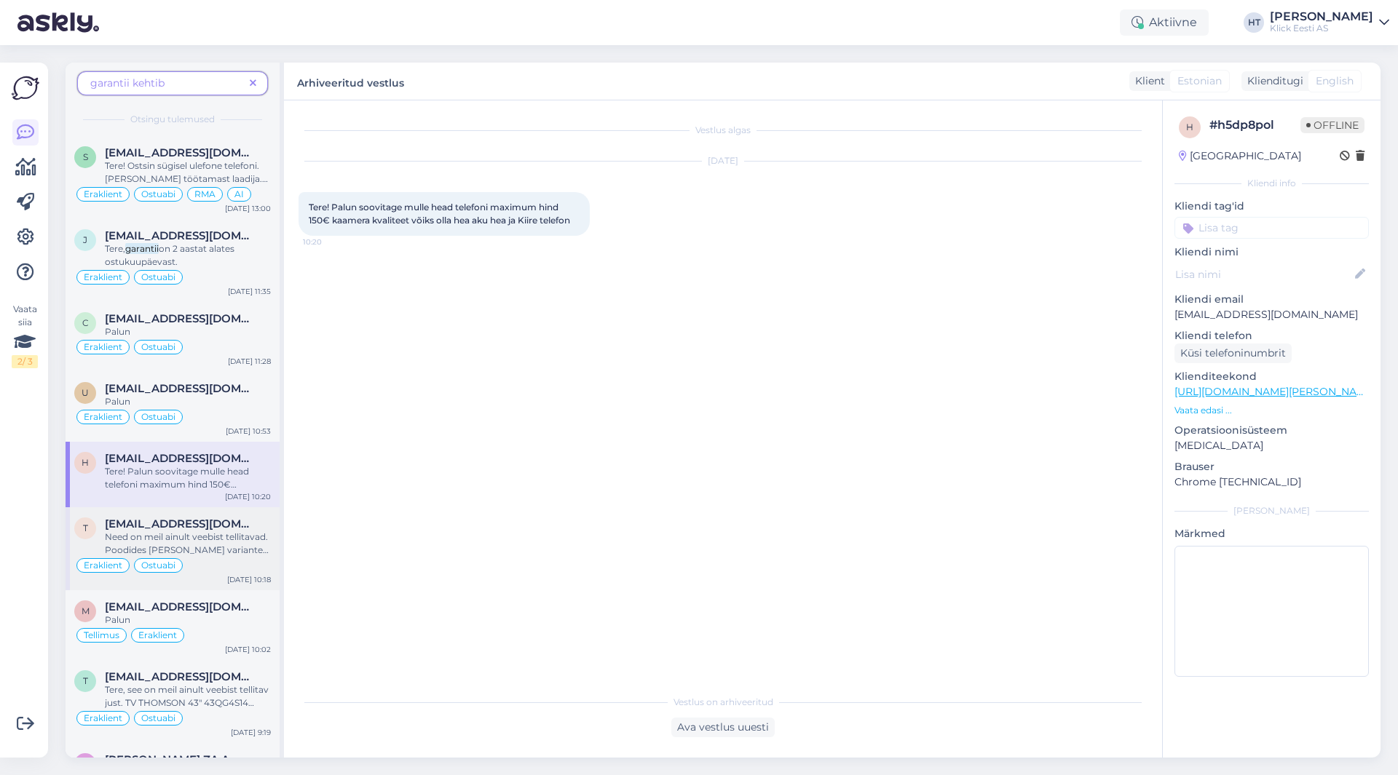
click at [229, 551] on span "Need on meil ainult veebist tellitavad. Poodides [PERSON_NAME] variante näiteks…" at bounding box center [187, 549] width 164 height 37
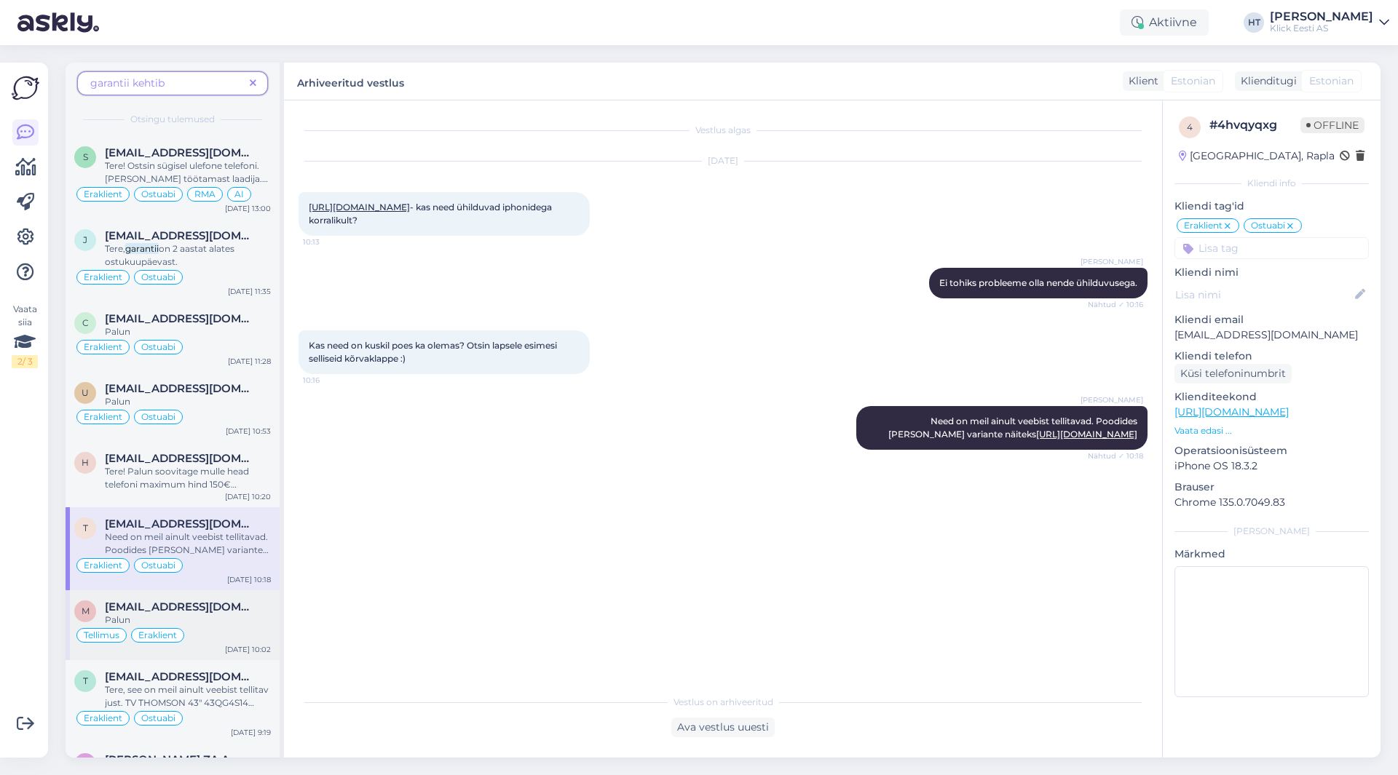
click at [231, 613] on div "m [EMAIL_ADDRESS][DOMAIN_NAME] Palun Tellimus Eraklient [DATE] 10:02" at bounding box center [173, 625] width 214 height 70
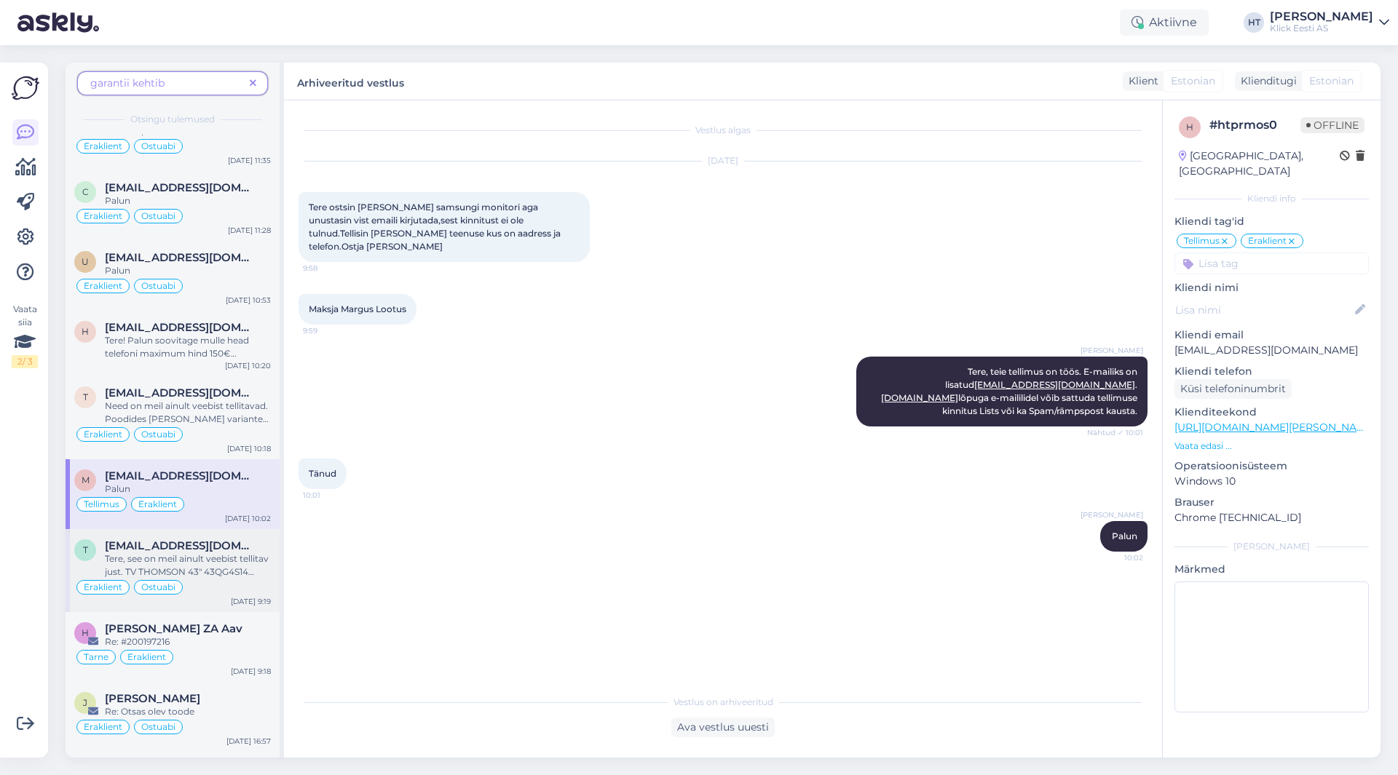
scroll to position [3931, 0]
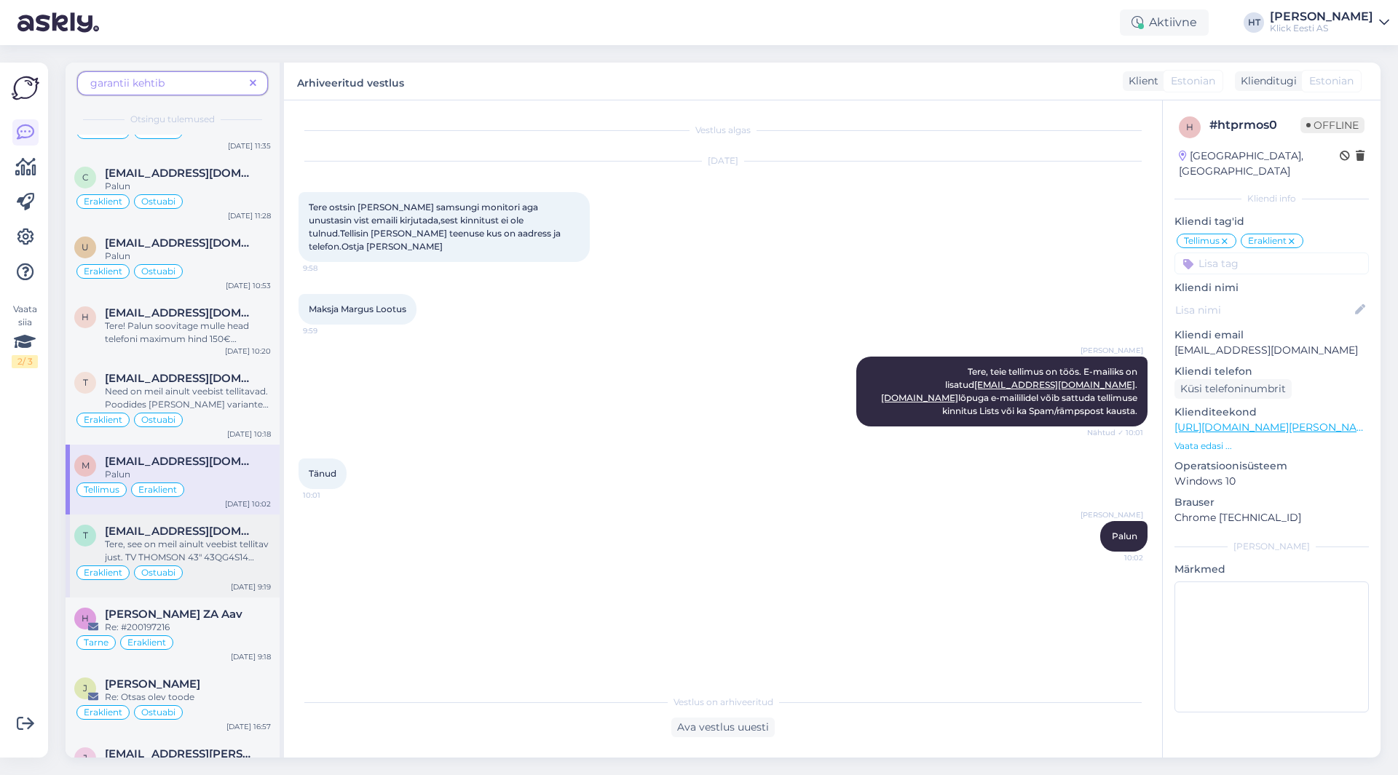
click at [224, 577] on div "Eraklient Ostuabi" at bounding box center [172, 572] width 197 height 17
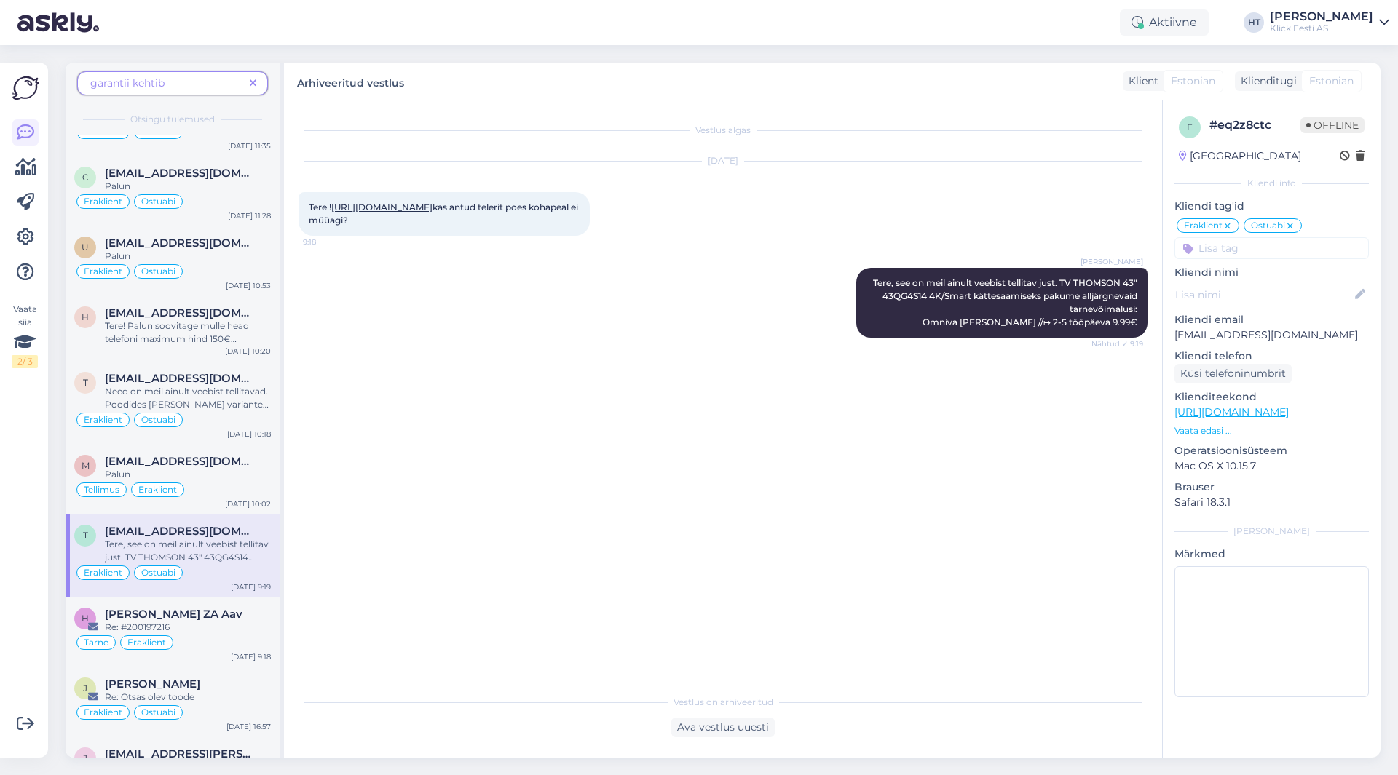
click at [253, 84] on icon at bounding box center [253, 84] width 7 height 10
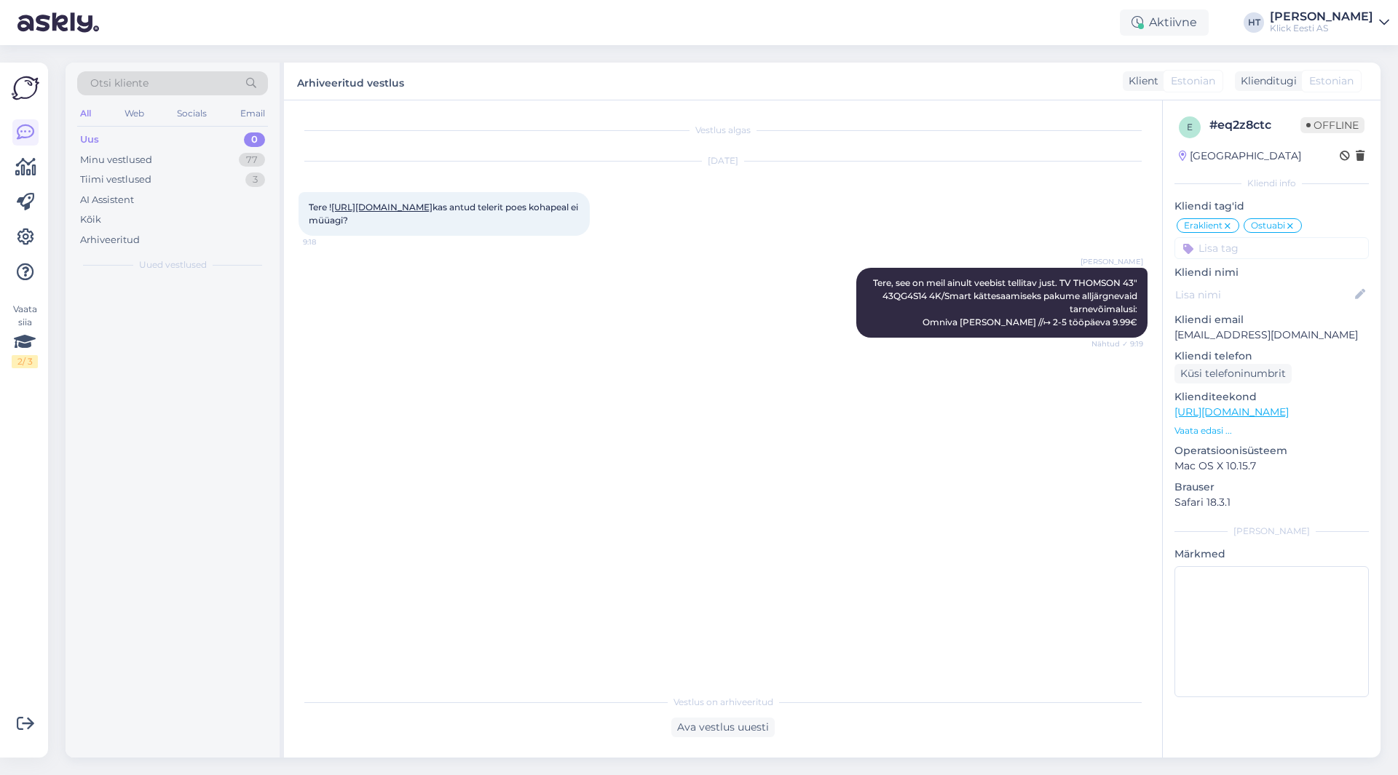
scroll to position [0, 0]
click at [239, 159] on div "77" at bounding box center [252, 160] width 26 height 15
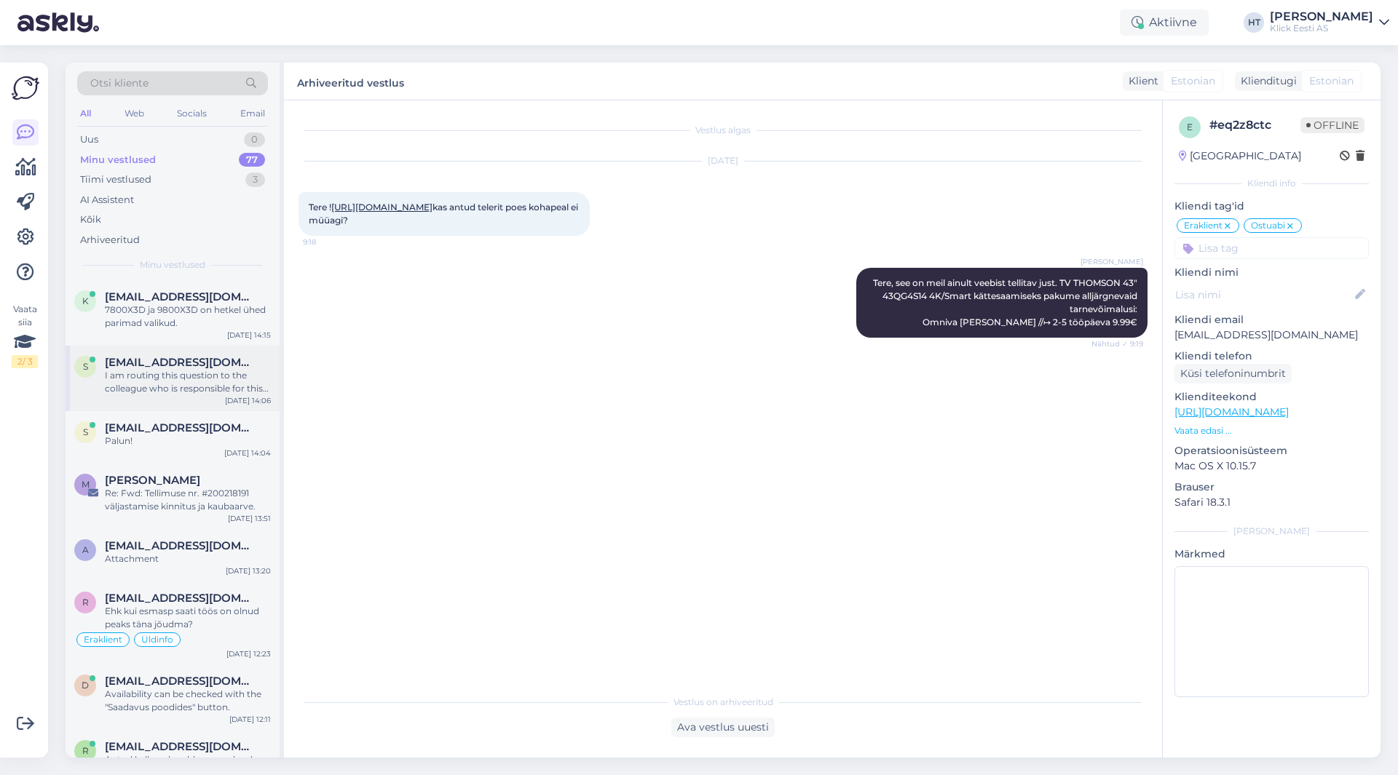
click at [224, 362] on span "[EMAIL_ADDRESS][DOMAIN_NAME]" at bounding box center [180, 362] width 151 height 13
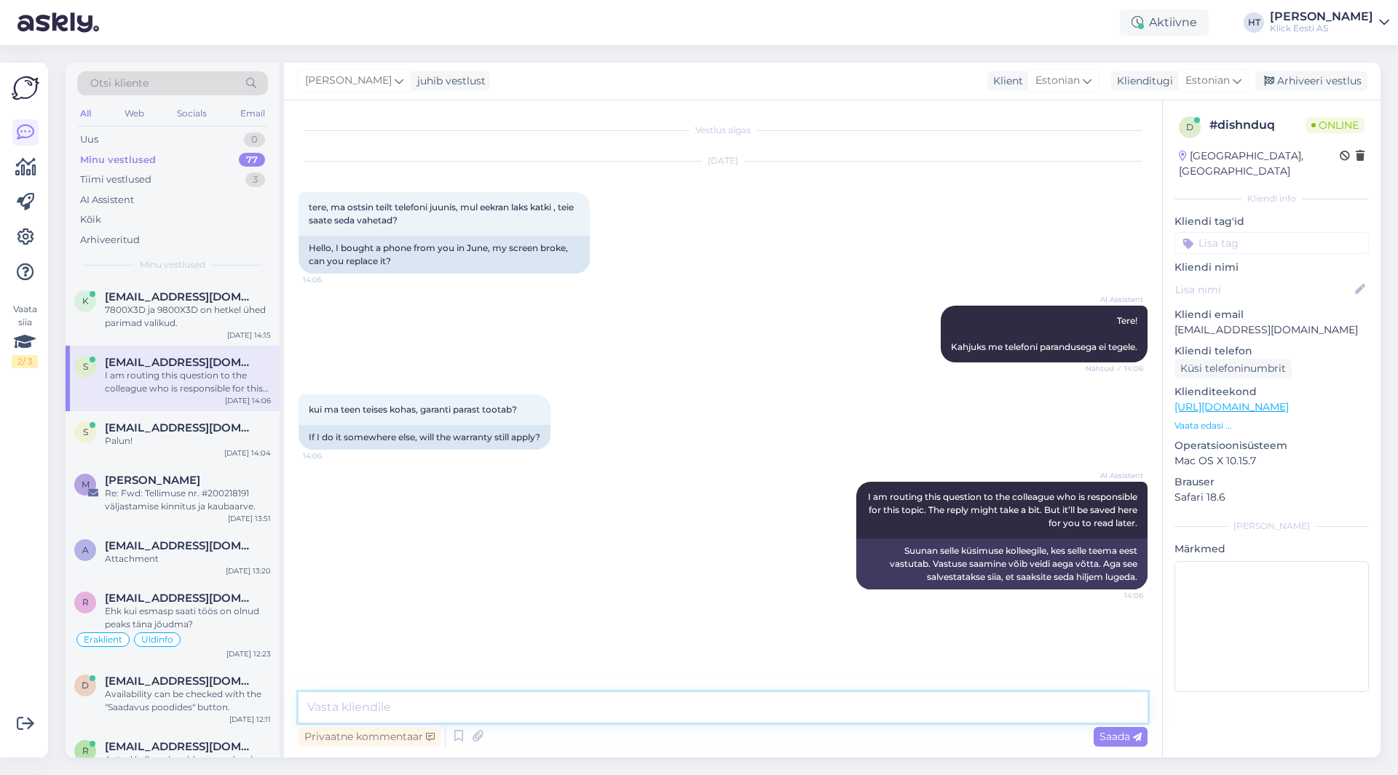
click at [611, 710] on textarea at bounding box center [722, 707] width 849 height 31
click at [536, 718] on textarea at bounding box center [722, 707] width 849 height 31
click at [536, 709] on textarea "Parem on tasuline vahetus teha" at bounding box center [722, 707] width 849 height 31
drag, startPoint x: 777, startPoint y: 708, endPoint x: 729, endPoint y: 710, distance: 47.4
click at [729, 710] on textarea "Parem on tasuline vahetus teha hoolduse kaudu. Tulevased probleemid võviad" at bounding box center [722, 707] width 849 height 31
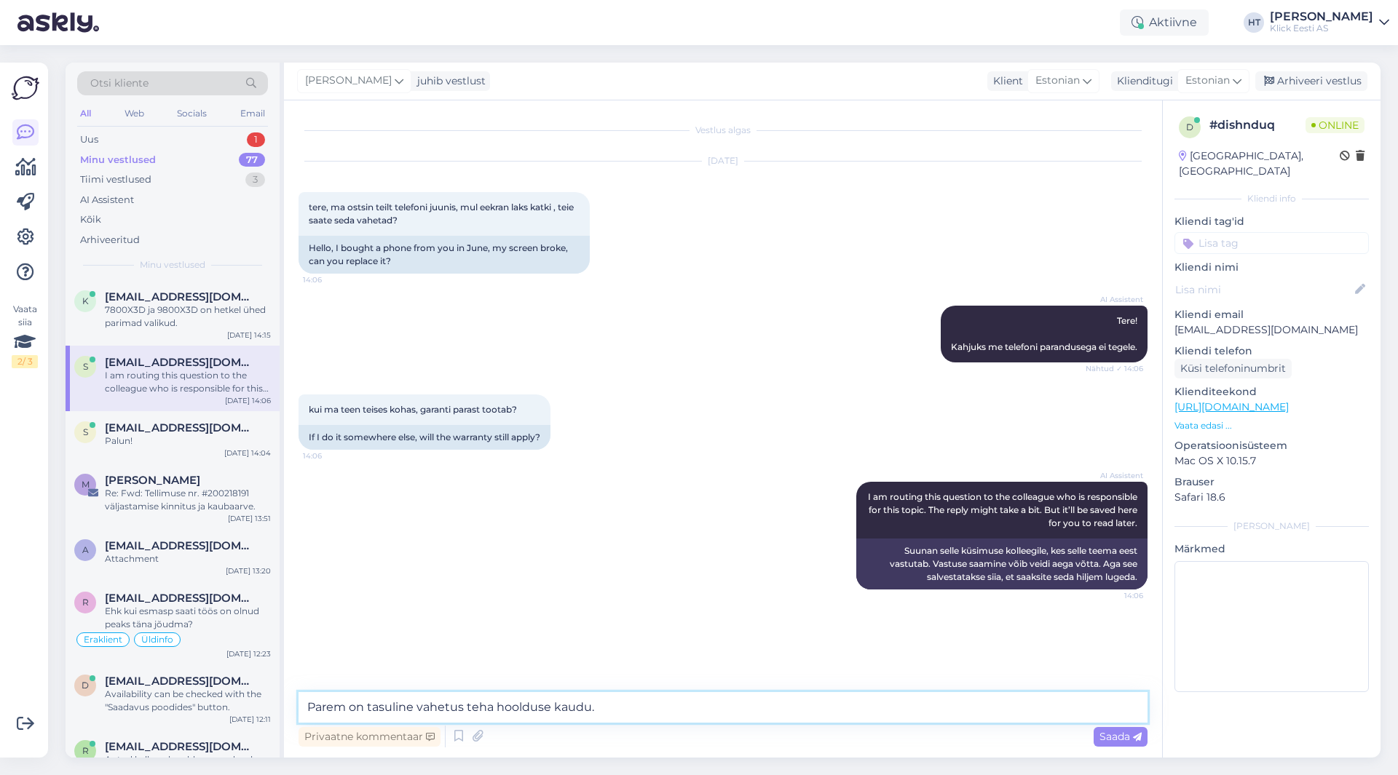
click at [633, 709] on textarea "Parem on tasuline vahetus teha hoolduse kaudu." at bounding box center [722, 707] width 849 height 31
type textarea "P"
click at [239, 134] on div "Uus 1" at bounding box center [172, 140] width 191 height 20
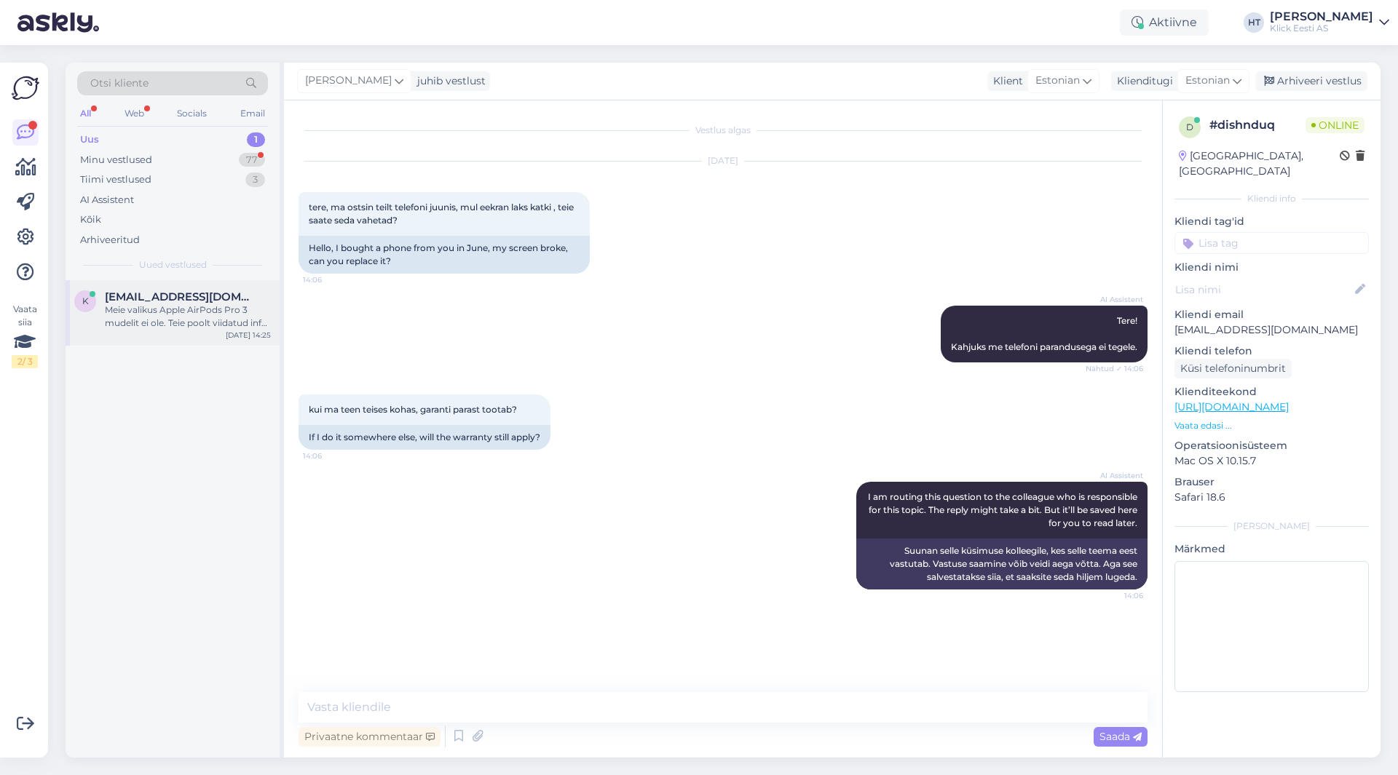
click at [223, 301] on span "[EMAIL_ADDRESS][DOMAIN_NAME]" at bounding box center [180, 296] width 151 height 13
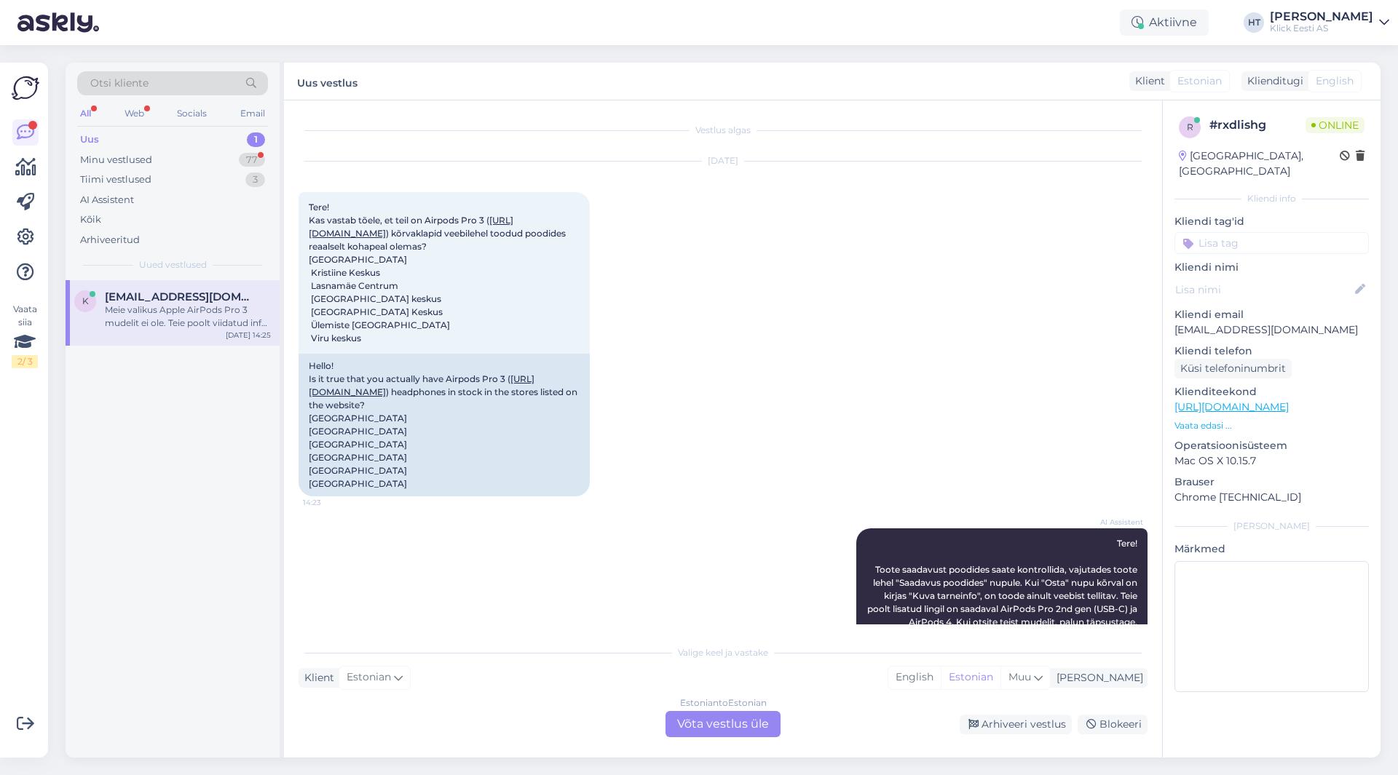
scroll to position [1102, 0]
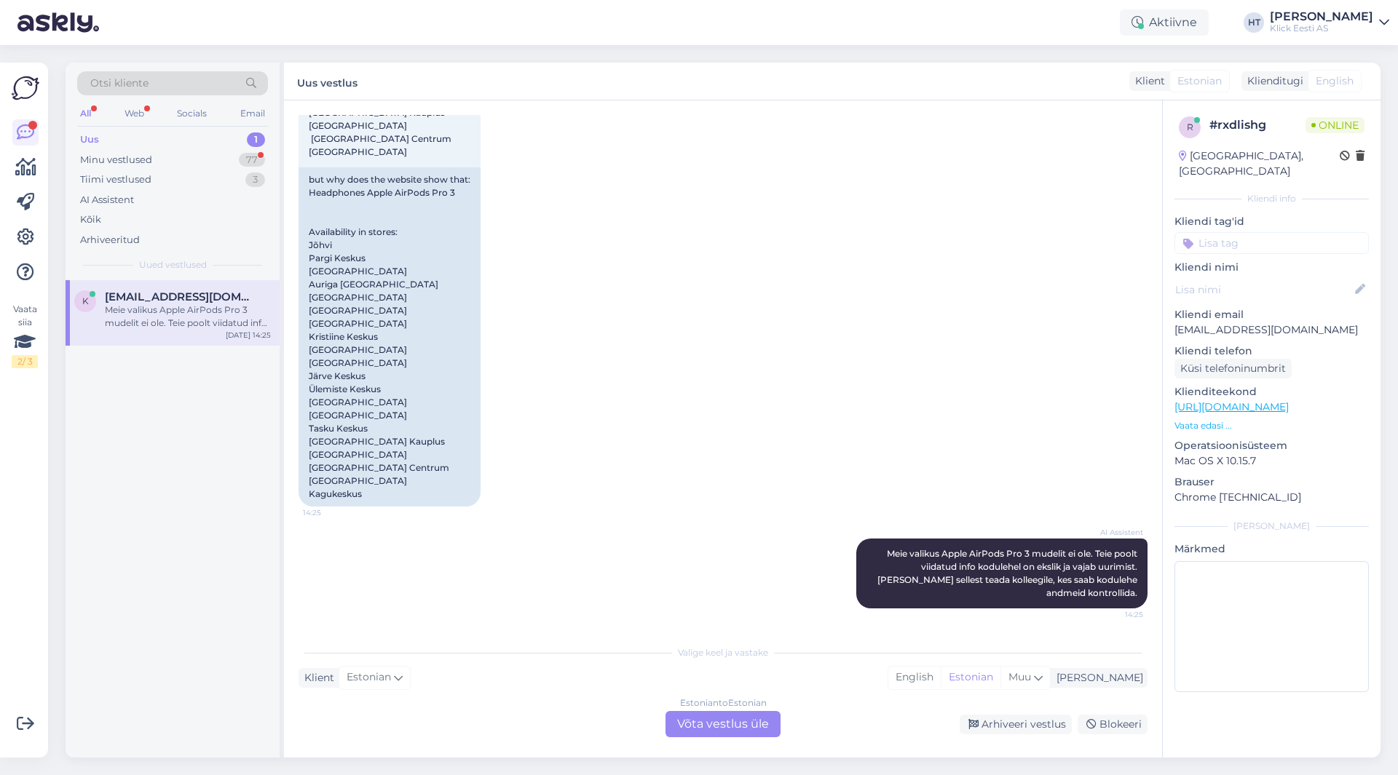
click at [119, 574] on div "k [EMAIL_ADDRESS][DOMAIN_NAME] Meie valikus Apple AirPods Pro 3 mudelit ei ole.…" at bounding box center [173, 519] width 214 height 478
click at [726, 718] on div "Estonian to Estonian Võta vestlus üle" at bounding box center [722, 724] width 115 height 26
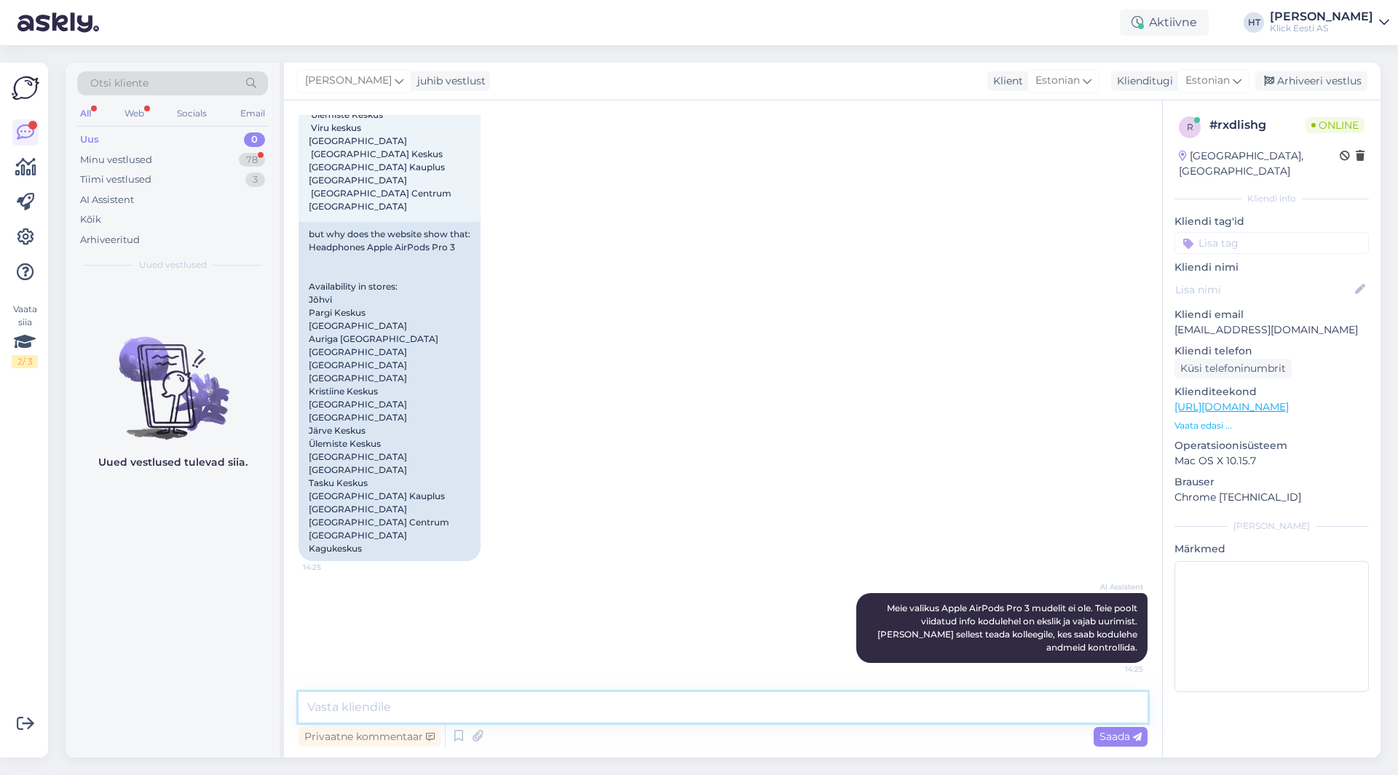
click at [710, 717] on textarea at bounding box center [722, 707] width 849 height 31
type textarea "Parandan vastust. Ei ole ekslik info, meil on AirPods Pro 3 klappe kauplustes o…"
click at [881, 715] on textarea "Parandan vastust. Ei ole ekslik info, meil on AirPods Pro 3 klappe kauplustes o…" at bounding box center [722, 707] width 849 height 31
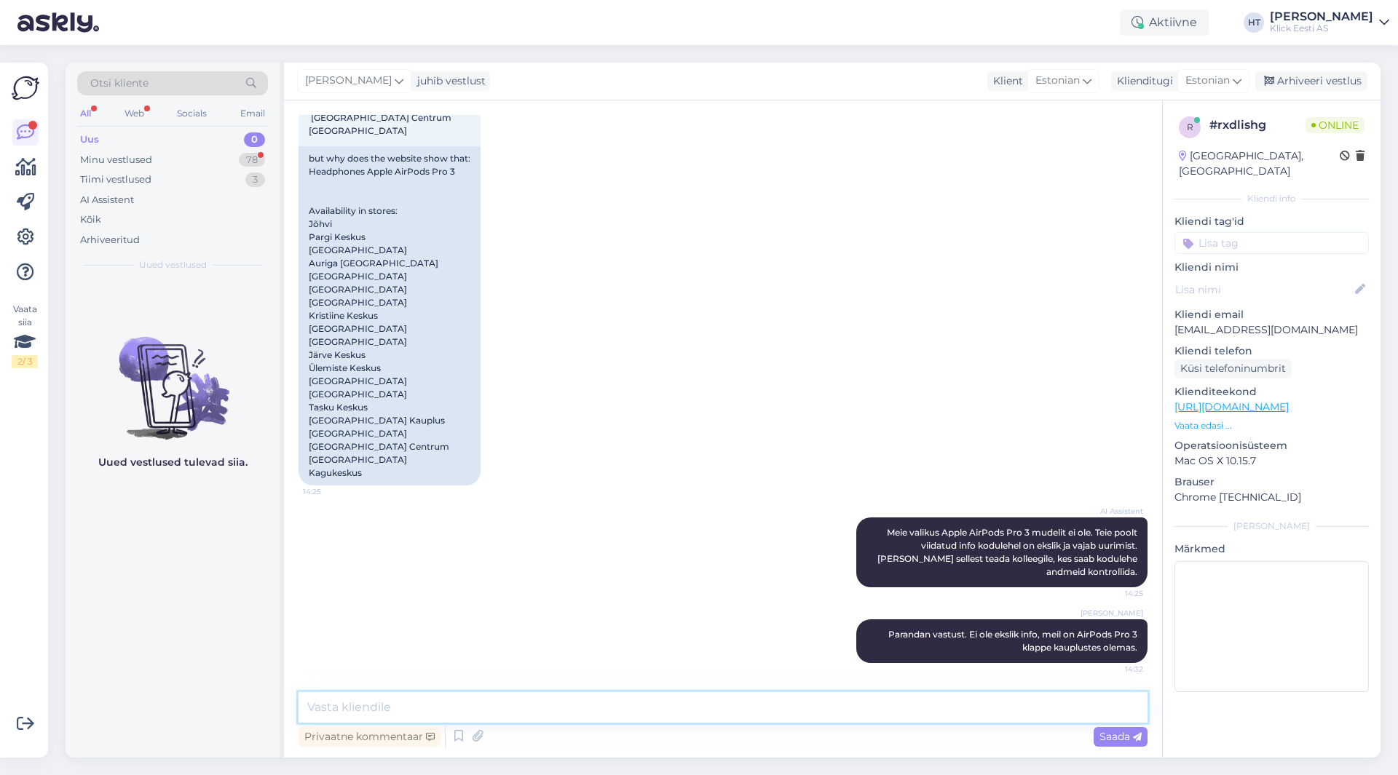
scroll to position [1123, 0]
click at [256, 160] on div "78" at bounding box center [252, 160] width 26 height 15
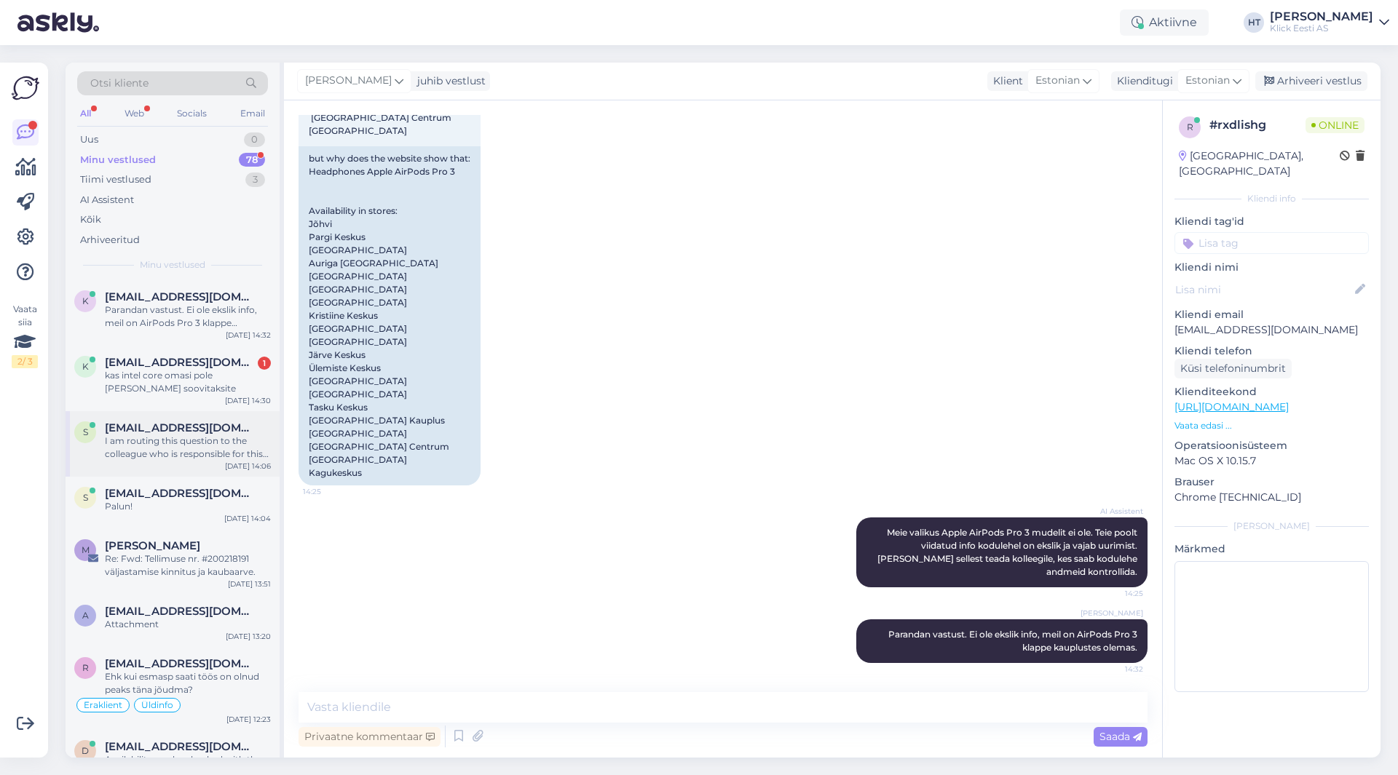
click at [221, 445] on div "I am routing this question to the colleague who is responsible for this topic. …" at bounding box center [188, 448] width 166 height 26
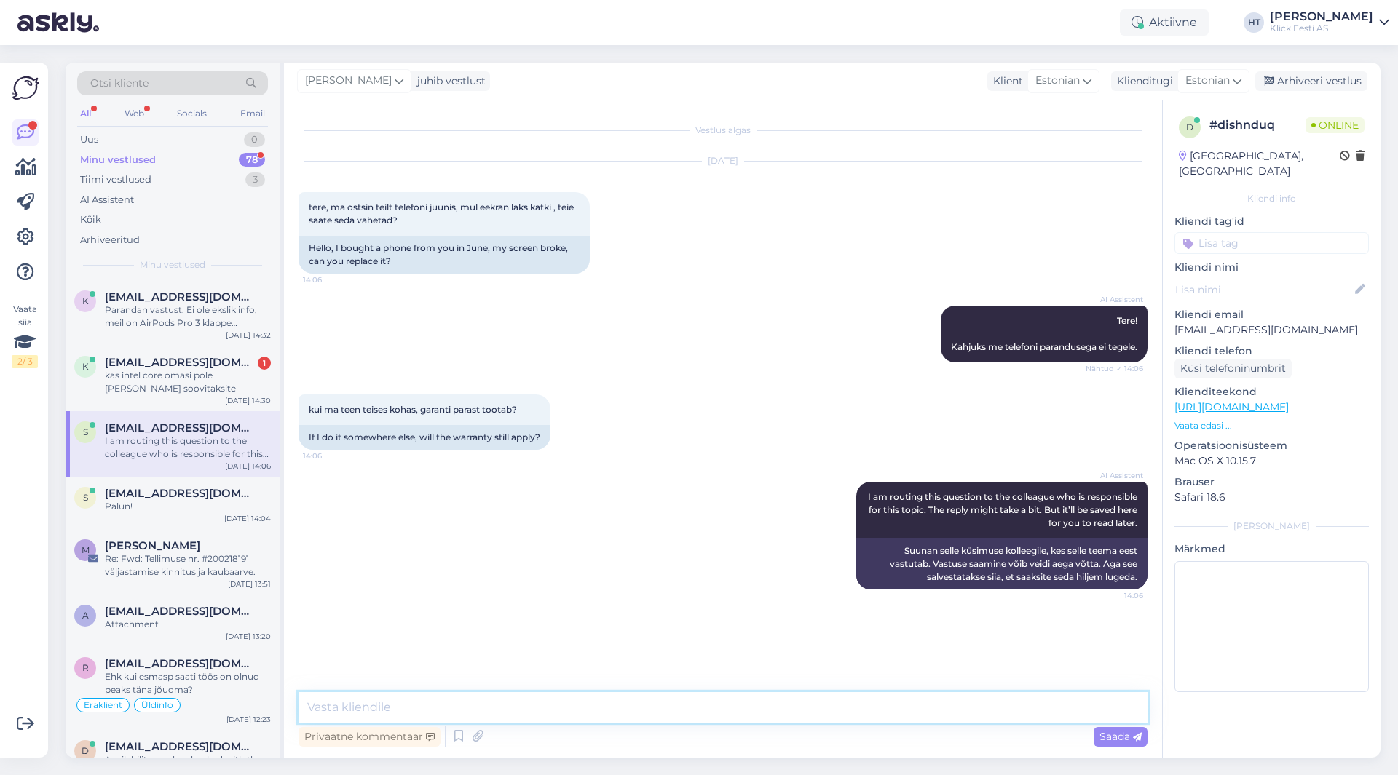
click at [570, 699] on textarea at bounding box center [722, 707] width 849 height 31
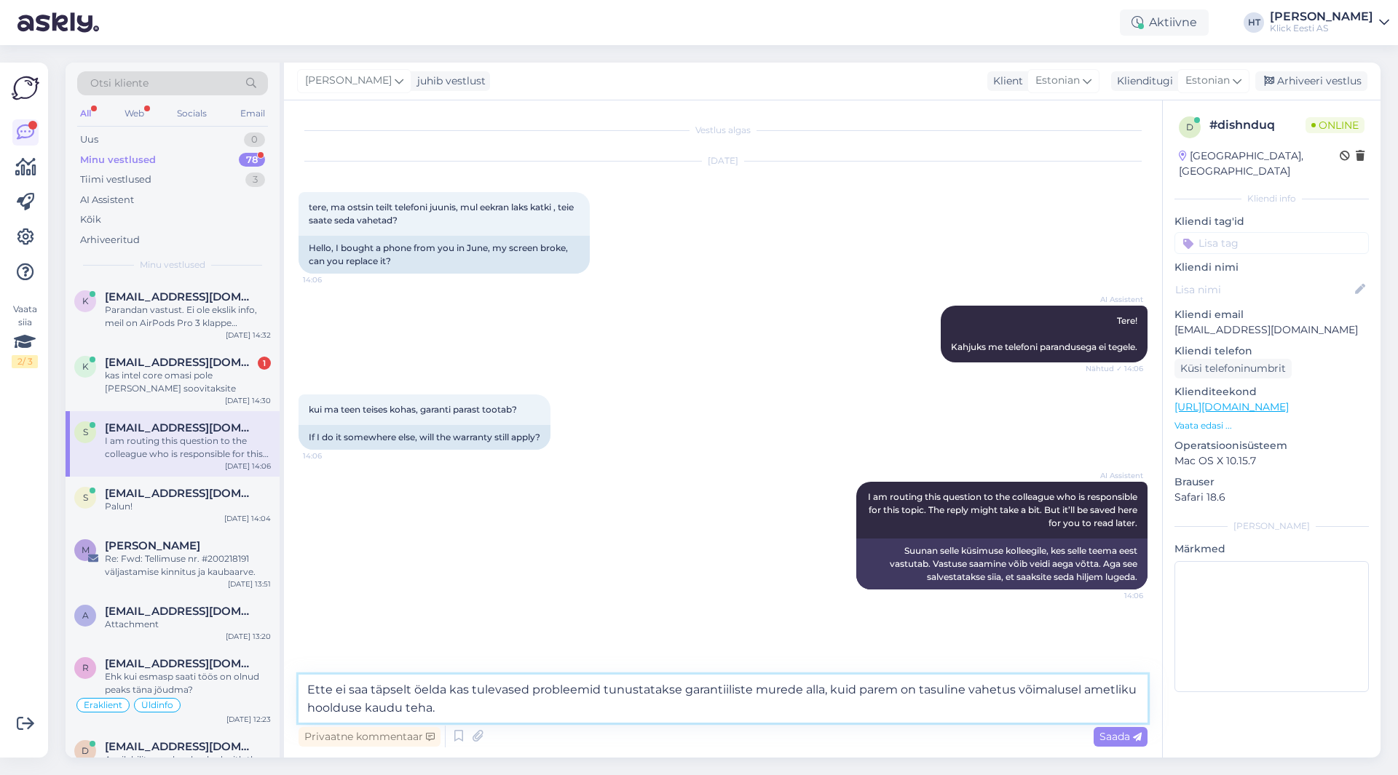
click at [621, 692] on textarea "Ette ei saa täpselt öelda kas tulevased probleemid tunustatakse garantiiliste m…" at bounding box center [722, 699] width 849 height 48
type textarea "Ette ei saa täpselt öelda kas tulevased probleemid tunnustatakse garantiiliste …"
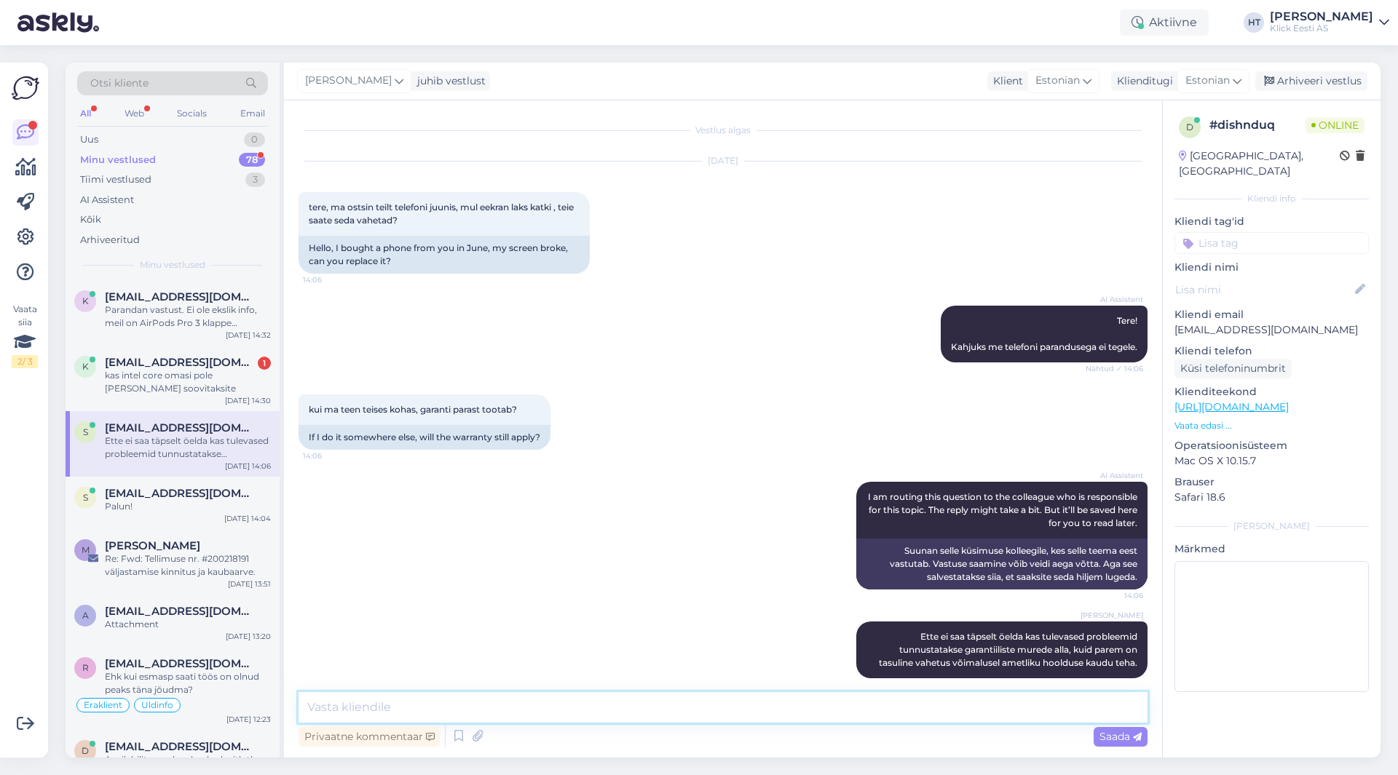
scroll to position [15, 0]
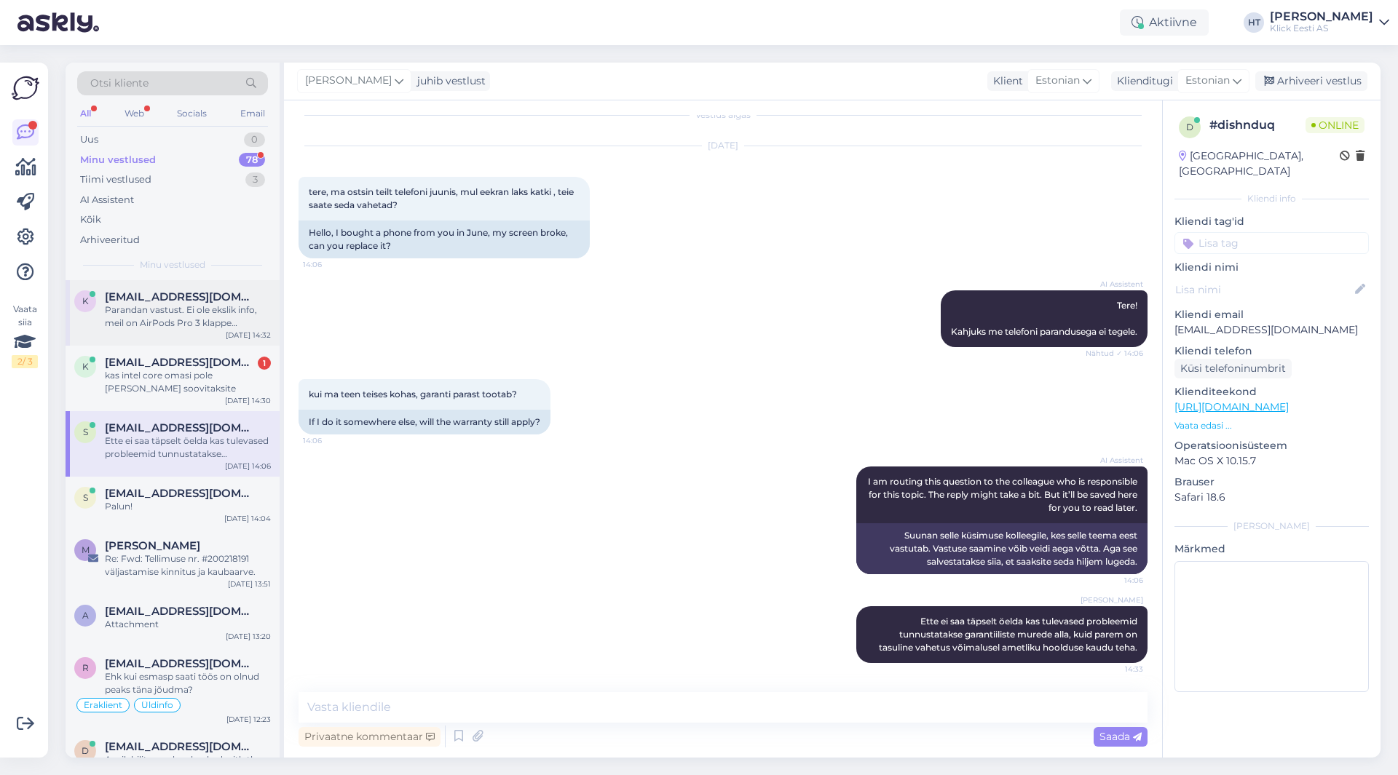
click at [187, 309] on div "Parandan vastust. Ei ole ekslik info, meil on AirPods Pro 3 klappe kauplustes o…" at bounding box center [188, 317] width 166 height 26
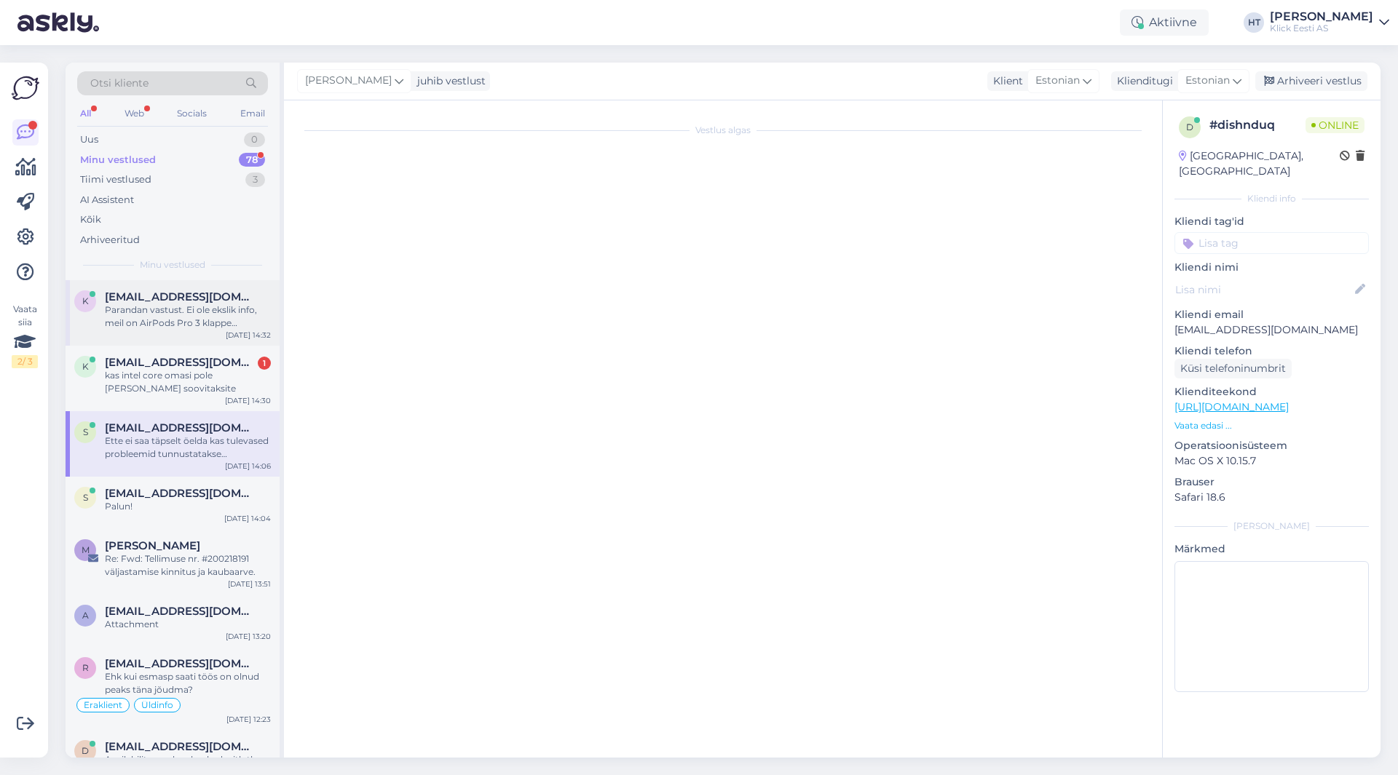
scroll to position [1123, 0]
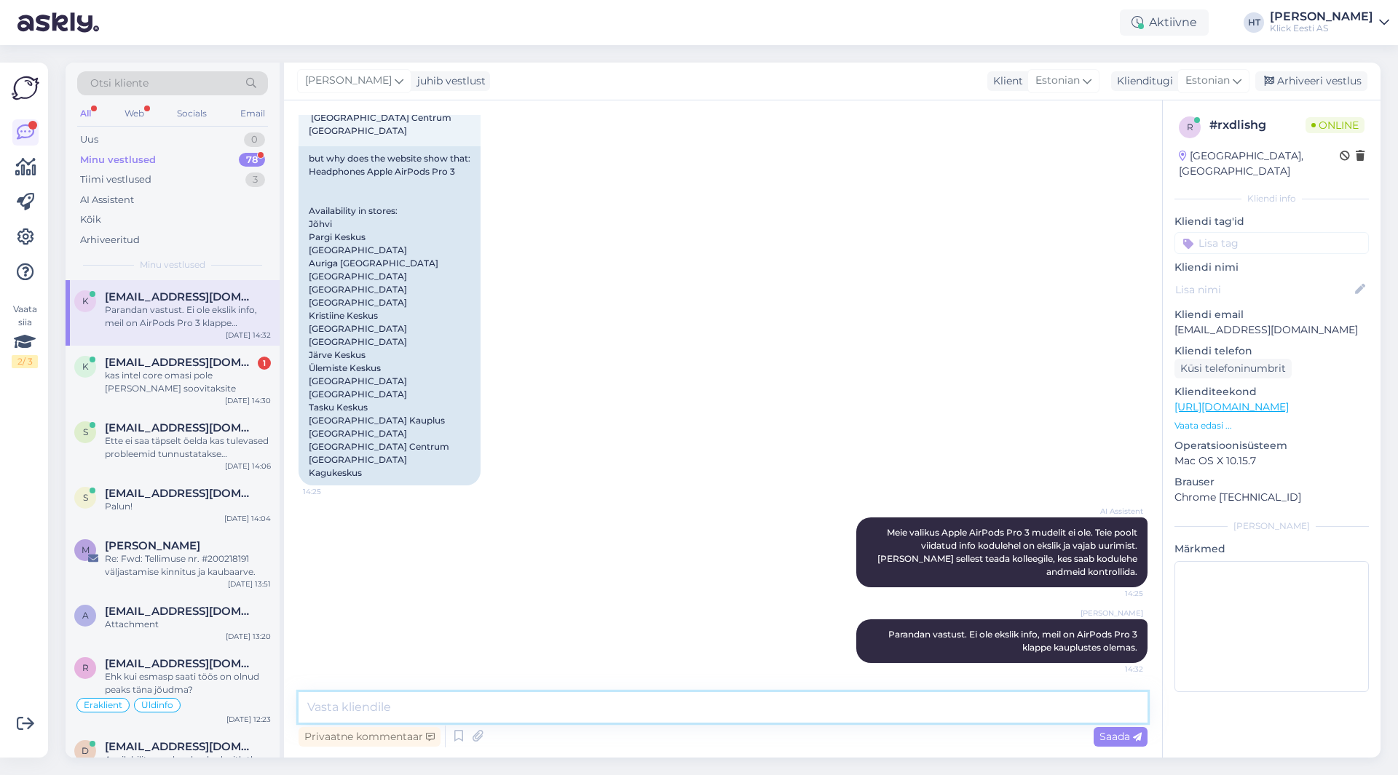
click at [694, 705] on textarea at bounding box center [722, 707] width 849 height 31
click at [251, 159] on div "78" at bounding box center [252, 160] width 26 height 15
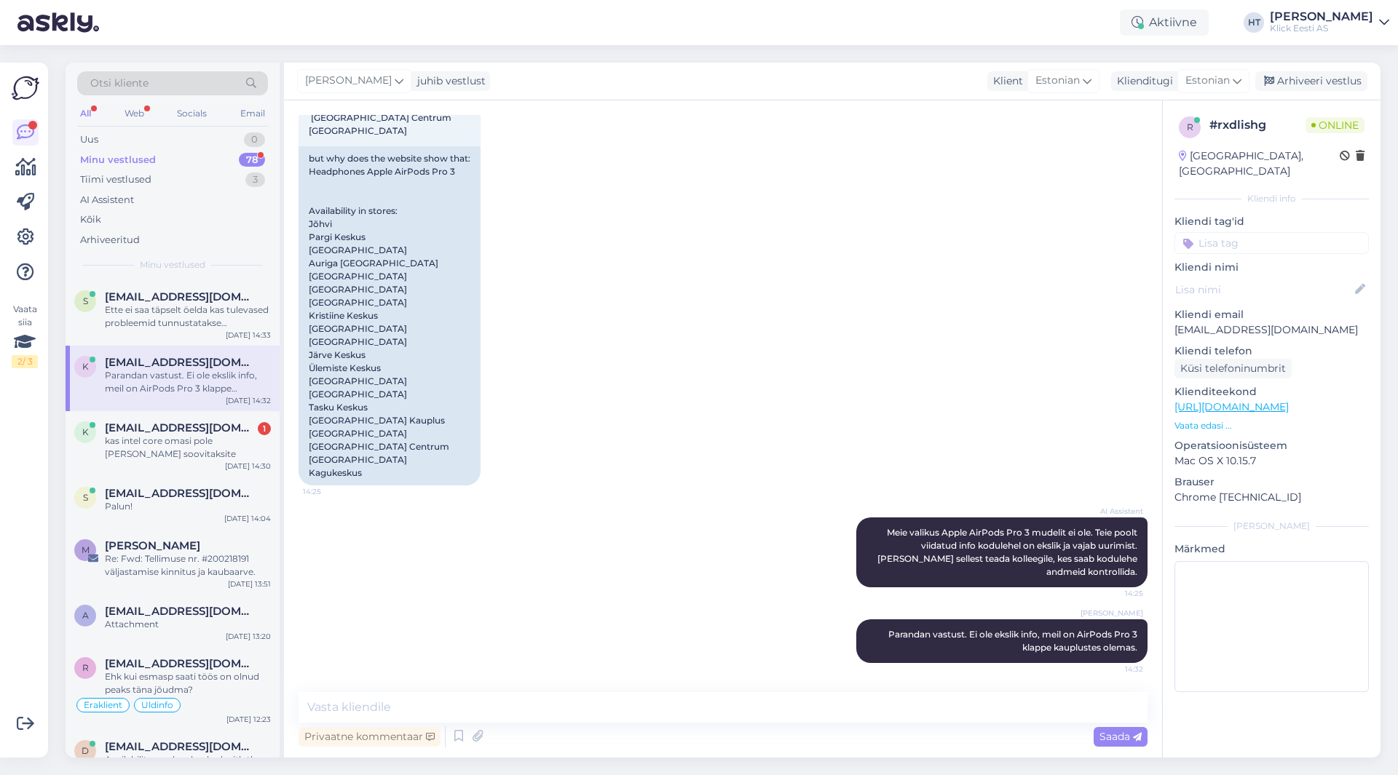
click at [231, 367] on span "[EMAIL_ADDRESS][DOMAIN_NAME]" at bounding box center [180, 362] width 151 height 13
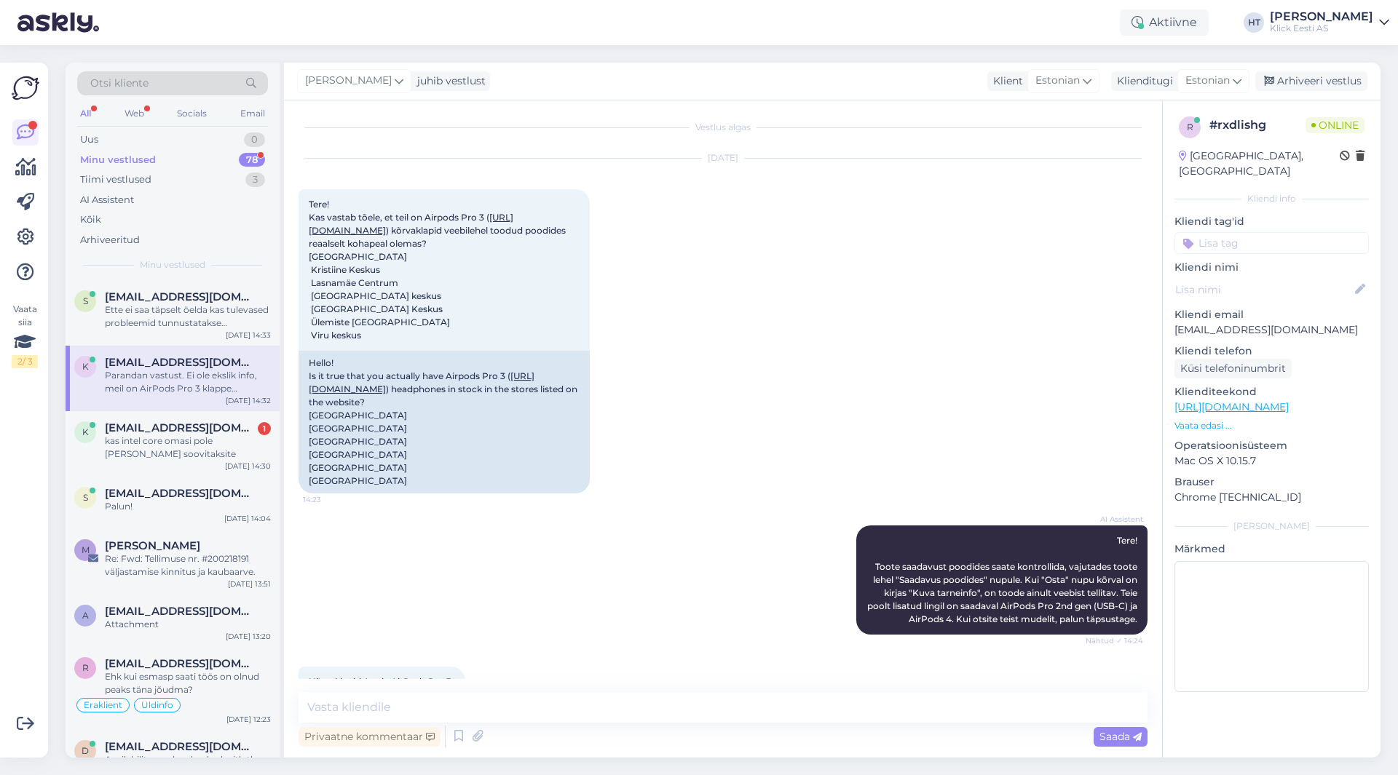
scroll to position [0, 0]
click at [29, 241] on icon at bounding box center [25, 237] width 17 height 17
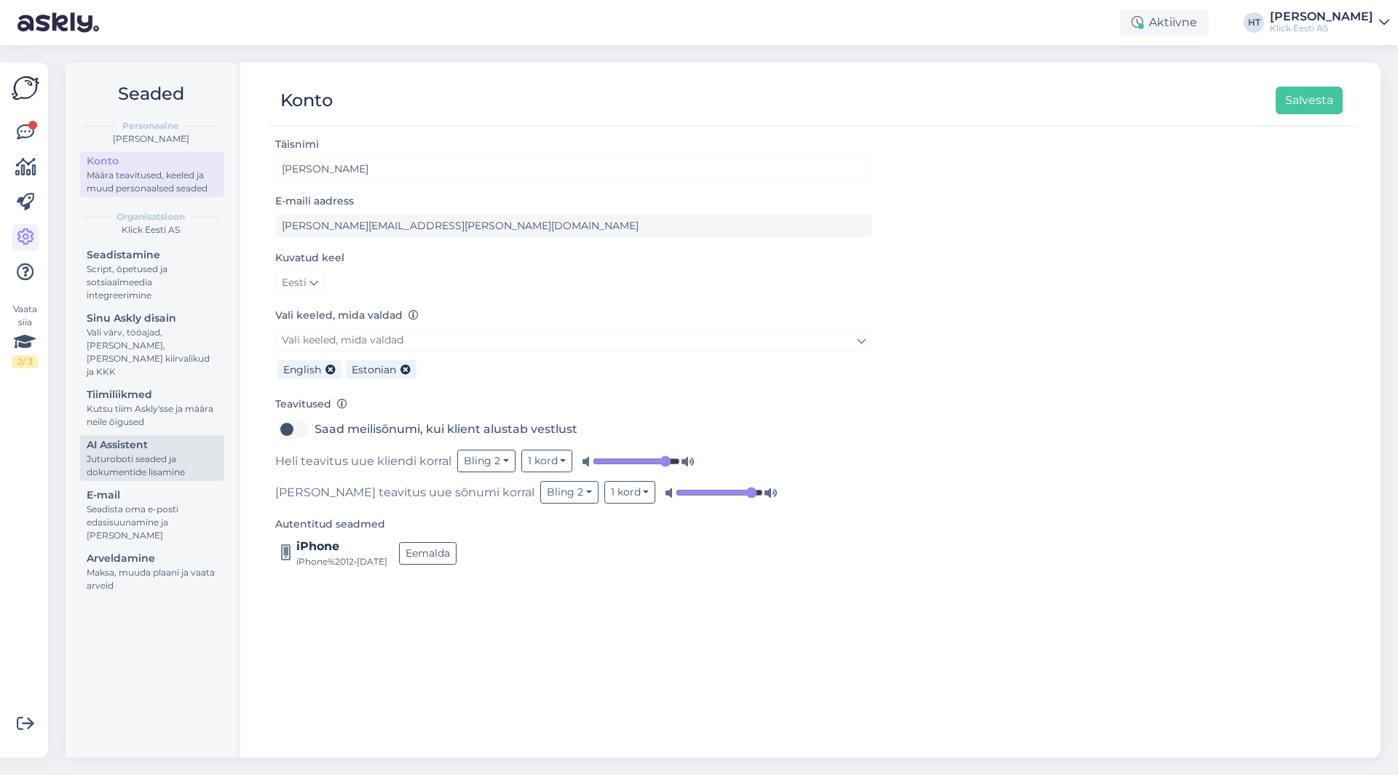
click at [157, 453] on div "Juturoboti seaded ja dokumentide lisamine" at bounding box center [152, 466] width 131 height 26
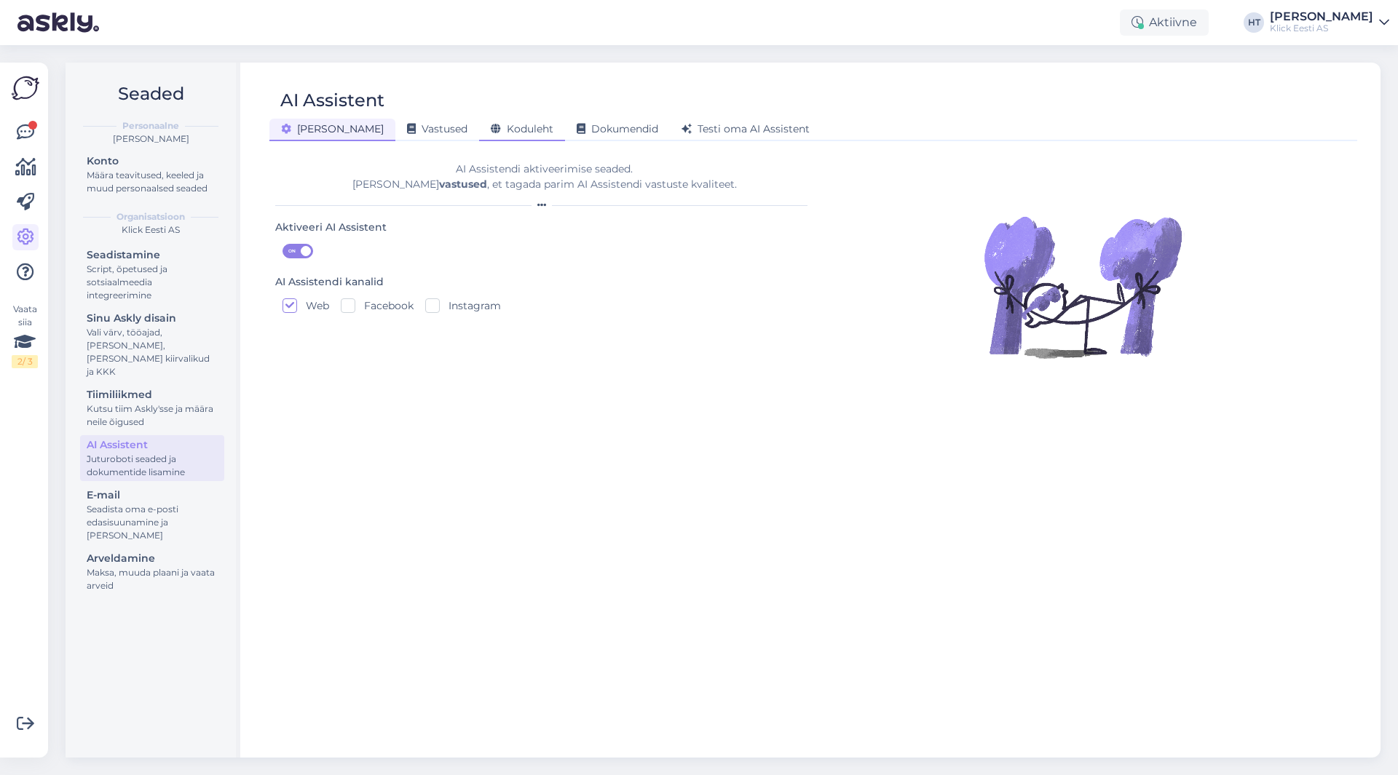
click at [496, 128] on span "Koduleht" at bounding box center [522, 128] width 63 height 13
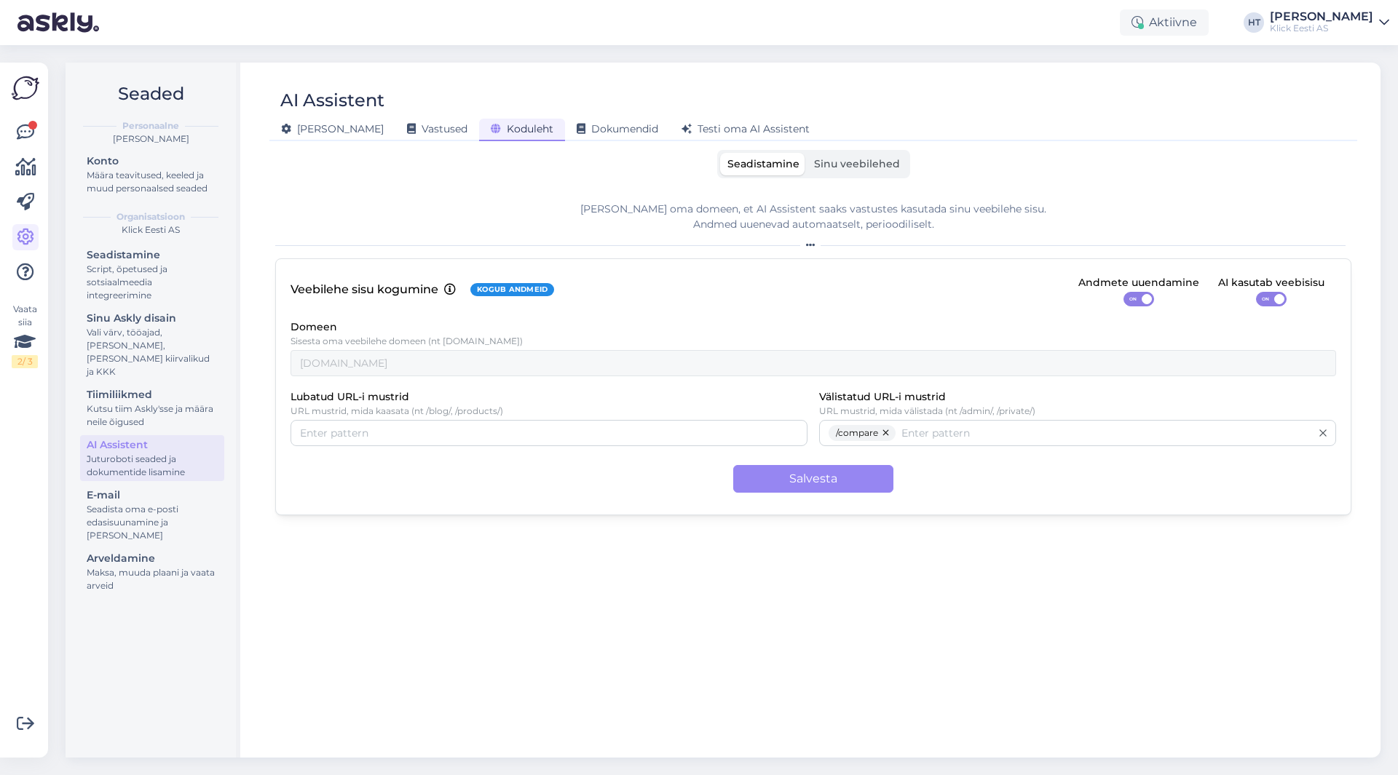
click at [875, 155] on label "Sinu veebilehed" at bounding box center [857, 164] width 100 height 23
click at [807, 153] on input "Sinu veebilehed" at bounding box center [807, 153] width 0 height 0
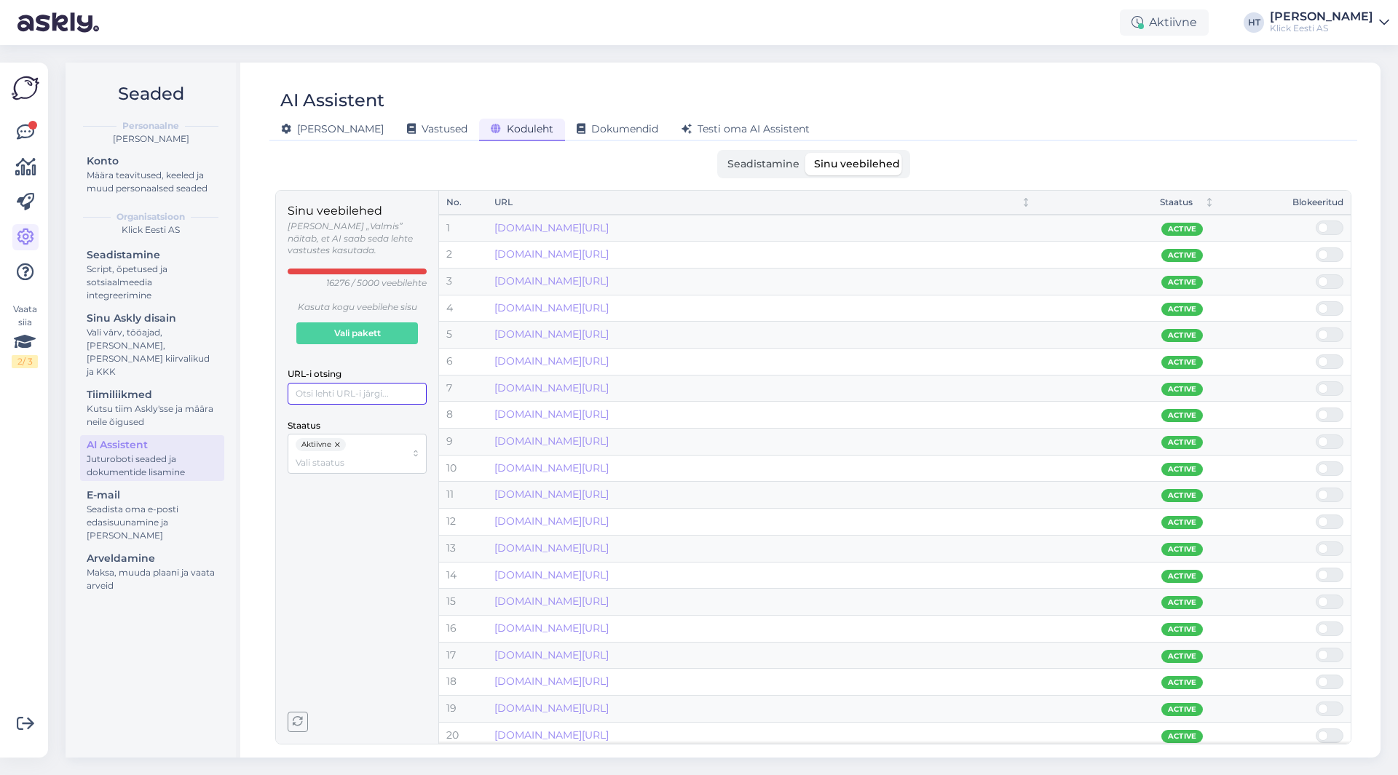
click at [338, 383] on input "URL-i otsing" at bounding box center [357, 394] width 139 height 22
paste input "korvaklapid-apple-airpods-pro-3"
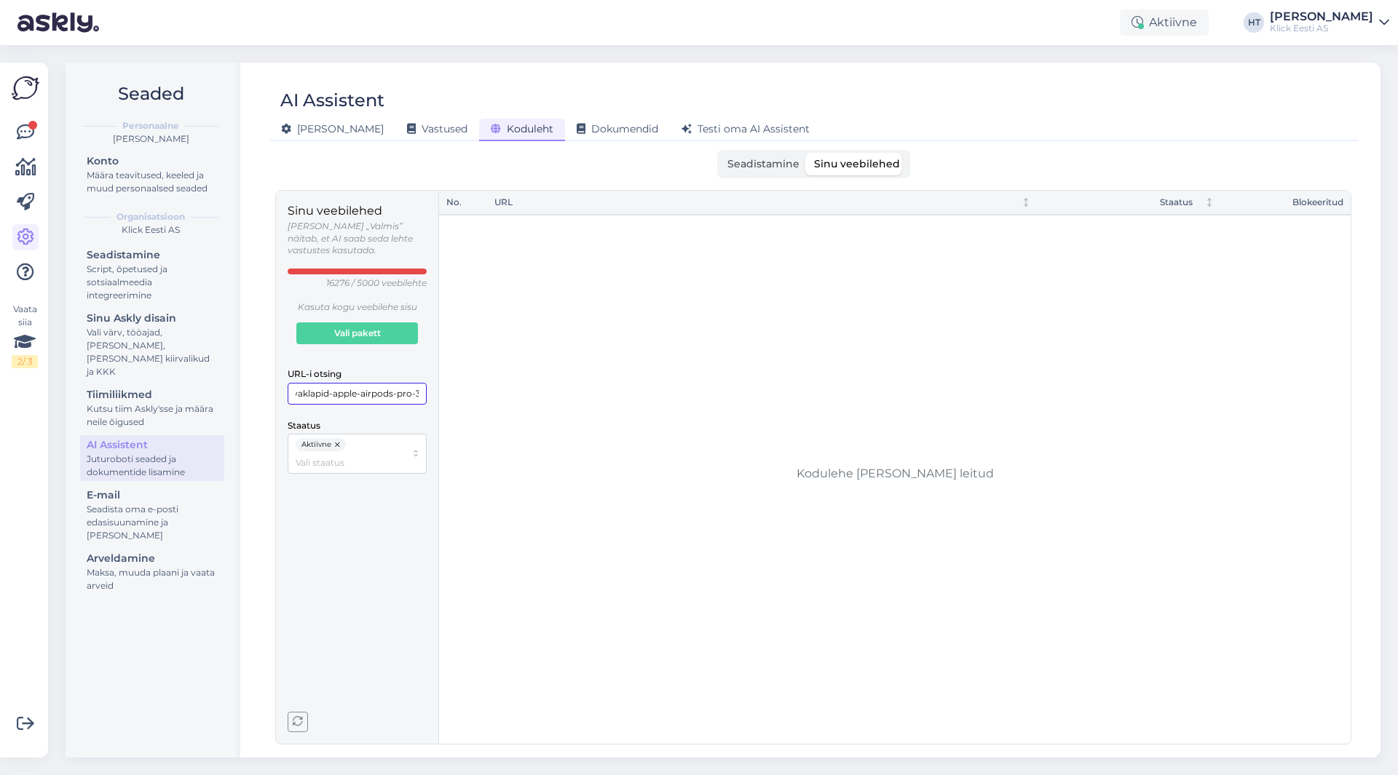
click at [298, 383] on input "korvaklapid-apple-airpods-pro-3" at bounding box center [357, 394] width 139 height 22
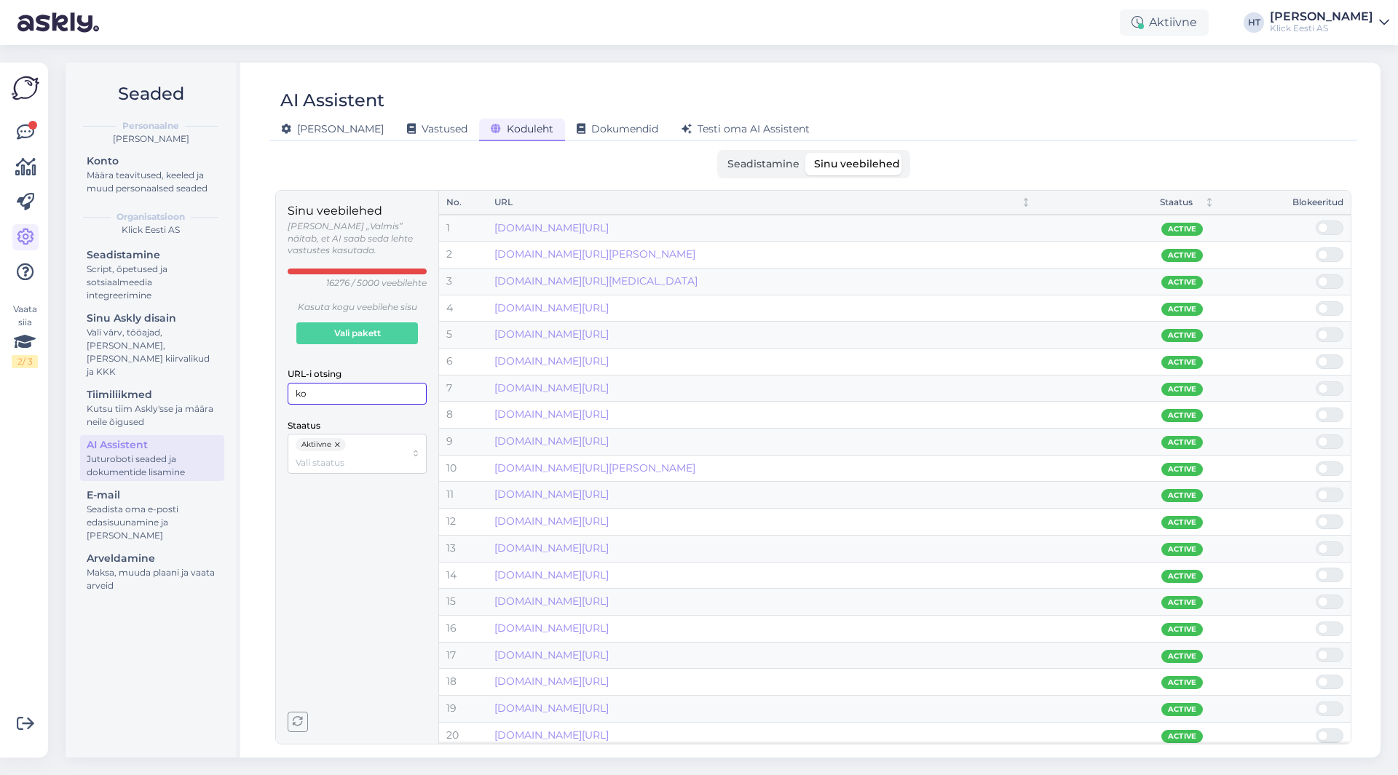
type input "k"
click at [381, 558] on div "Sinu veebilehed [PERSON_NAME] „Valmis” näitab, et AI saab seda lehte vastustes …" at bounding box center [357, 467] width 139 height 530
click at [761, 169] on span "Seadistamine" at bounding box center [763, 163] width 72 height 13
click at [720, 153] on input "Seadistamine" at bounding box center [720, 153] width 0 height 0
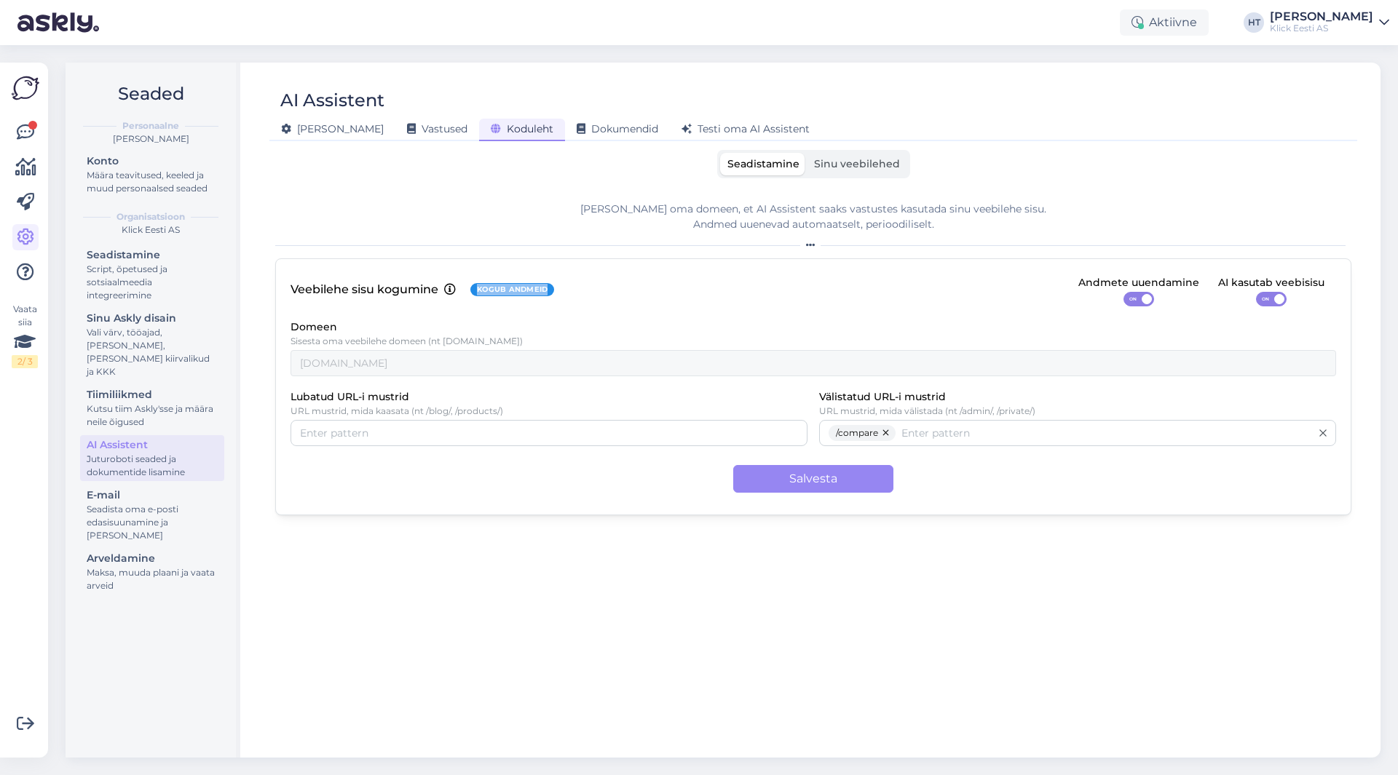
drag, startPoint x: 557, startPoint y: 290, endPoint x: 480, endPoint y: 290, distance: 77.2
click at [480, 290] on div "Veebilehe sisu kogumine Kogub andmeid Andmete uuendamine ON AI kasutab veebisis…" at bounding box center [812, 290] width 1045 height 33
click at [480, 290] on span "Kogub andmeid" at bounding box center [512, 290] width 71 height 12
drag, startPoint x: 479, startPoint y: 290, endPoint x: 547, endPoint y: 290, distance: 68.4
click at [547, 290] on span "Kogub andmeid" at bounding box center [512, 290] width 71 height 12
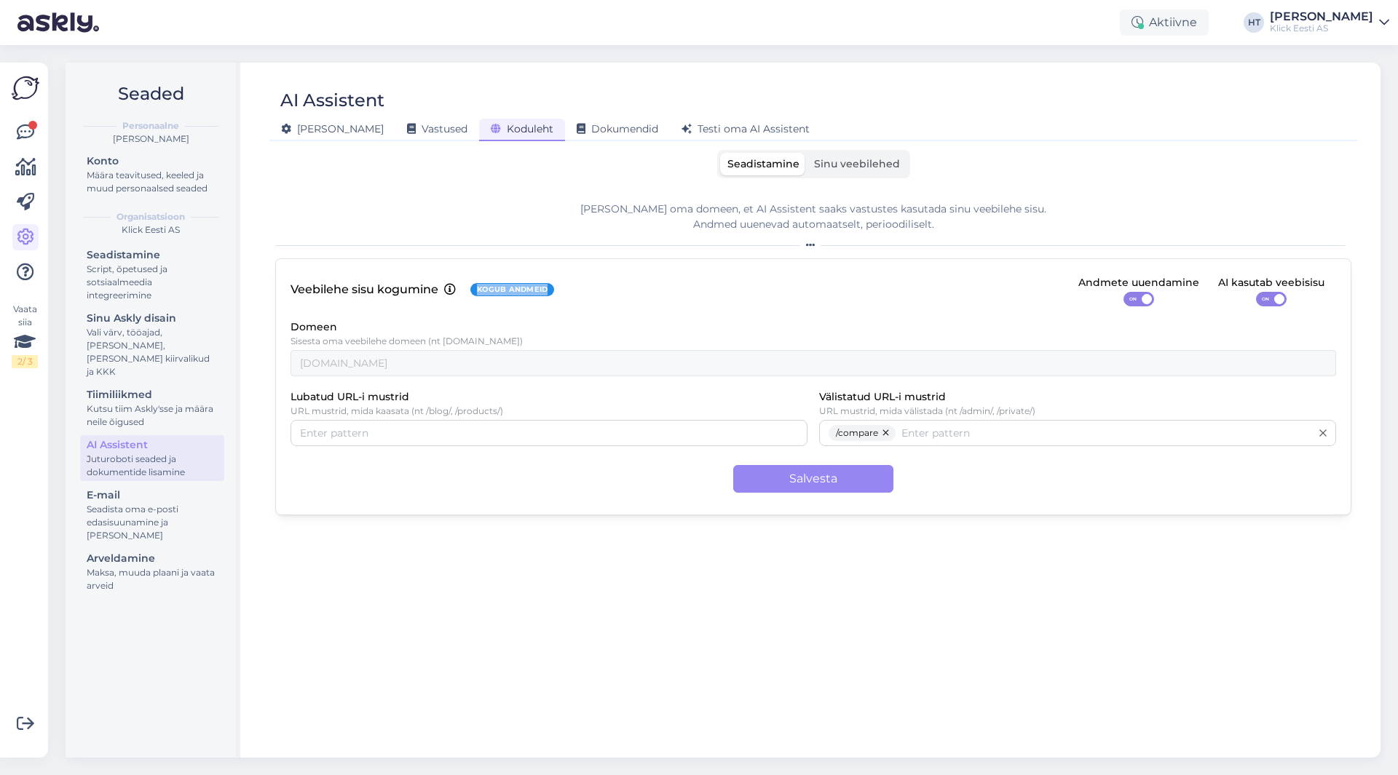
click at [547, 290] on span "Kogub andmeid" at bounding box center [512, 290] width 71 height 12
drag, startPoint x: 547, startPoint y: 290, endPoint x: 483, endPoint y: 289, distance: 64.1
click at [483, 289] on span "Kogub andmeid" at bounding box center [512, 290] width 71 height 12
click at [478, 288] on span "Kogub andmeid" at bounding box center [512, 290] width 71 height 12
drag, startPoint x: 478, startPoint y: 288, endPoint x: 547, endPoint y: 288, distance: 69.9
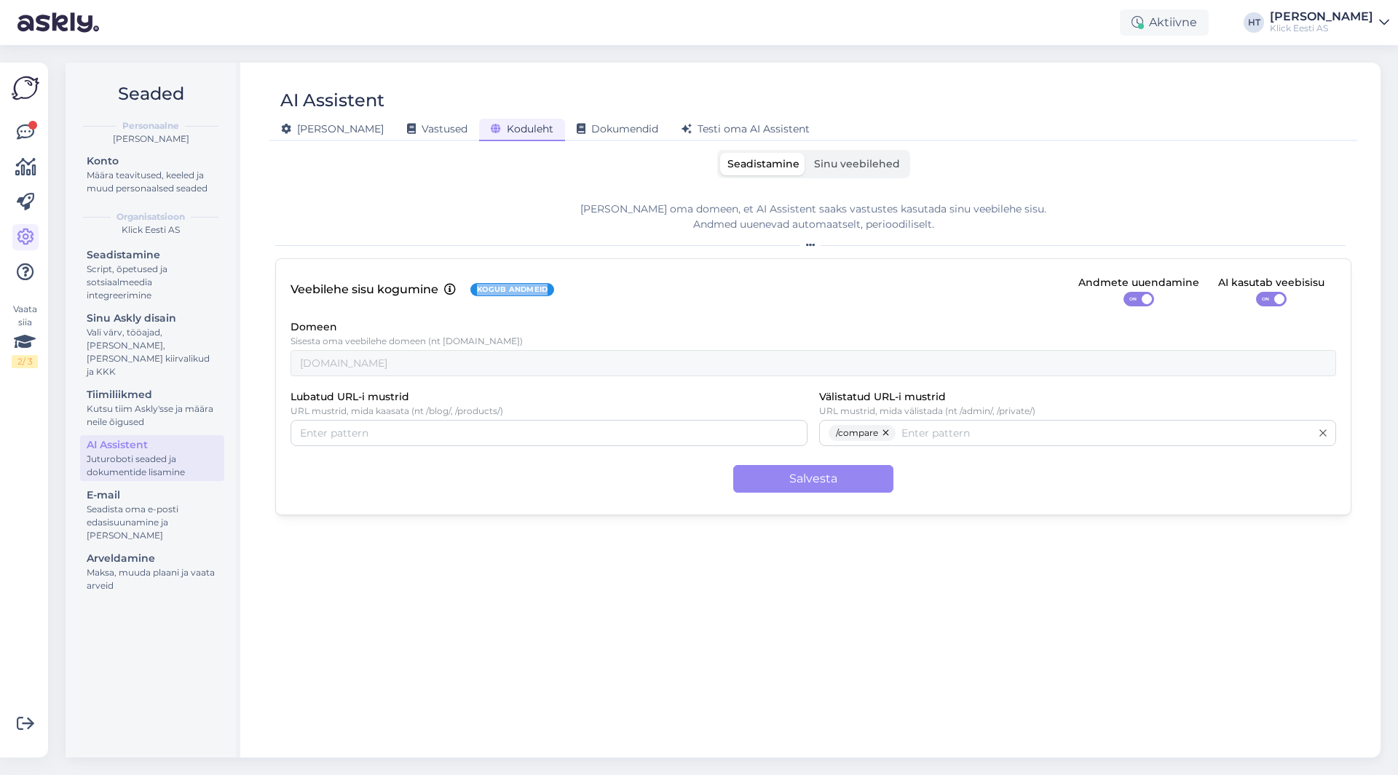
click at [547, 288] on span "Kogub andmeid" at bounding box center [512, 290] width 71 height 12
click at [548, 288] on div "Kogub andmeid" at bounding box center [512, 289] width 84 height 13
drag, startPoint x: 548, startPoint y: 288, endPoint x: 484, endPoint y: 289, distance: 64.1
click at [484, 289] on div "Kogub andmeid" at bounding box center [512, 289] width 84 height 13
click at [479, 289] on span "Kogub andmeid" at bounding box center [512, 290] width 71 height 12
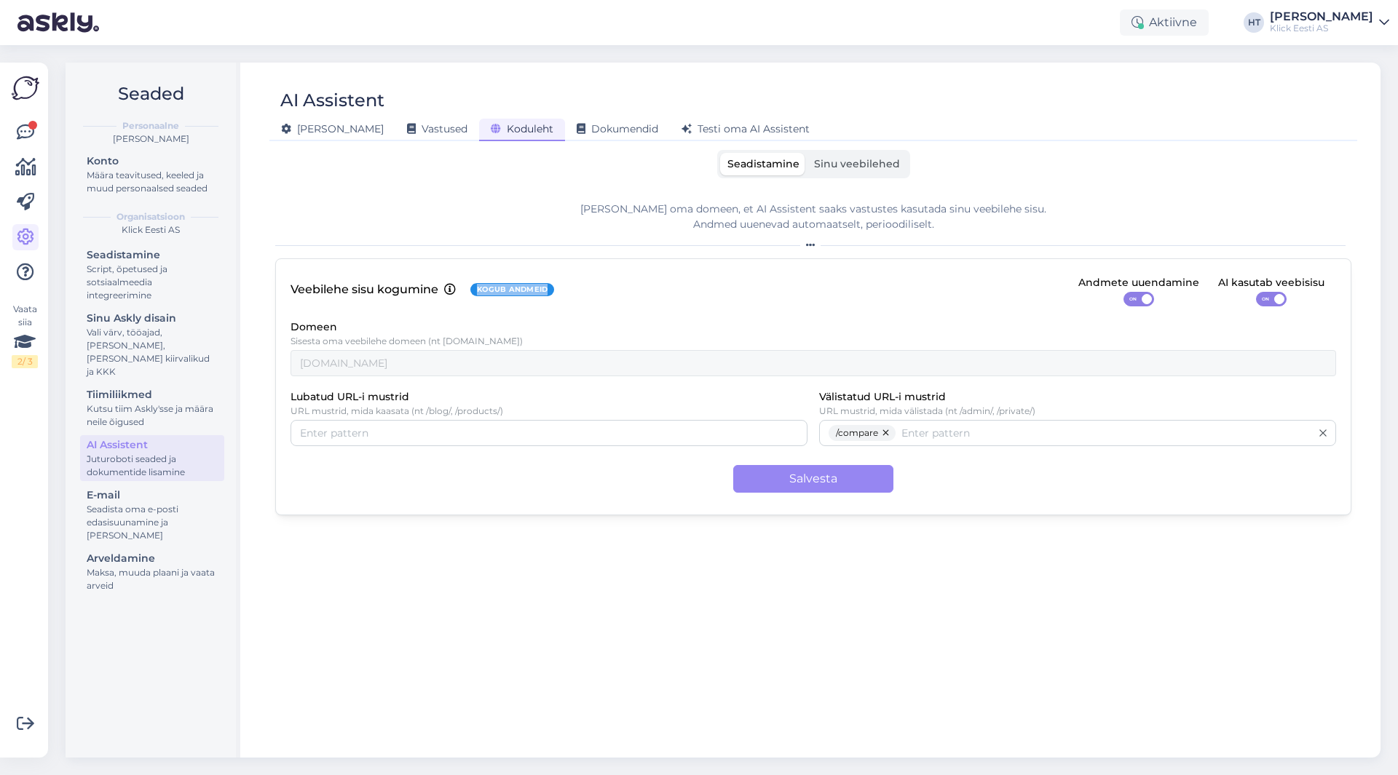
drag, startPoint x: 476, startPoint y: 289, endPoint x: 551, endPoint y: 288, distance: 75.0
click at [551, 288] on div "Kogub andmeid" at bounding box center [512, 289] width 84 height 13
click at [124, 672] on div "Seaded Personaalne [PERSON_NAME] Konto Määra teavitused, keeled ja muud persona…" at bounding box center [153, 410] width 175 height 695
click at [147, 184] on div "Määra teavitused, keeled ja muud personaalsed seaded" at bounding box center [152, 182] width 131 height 26
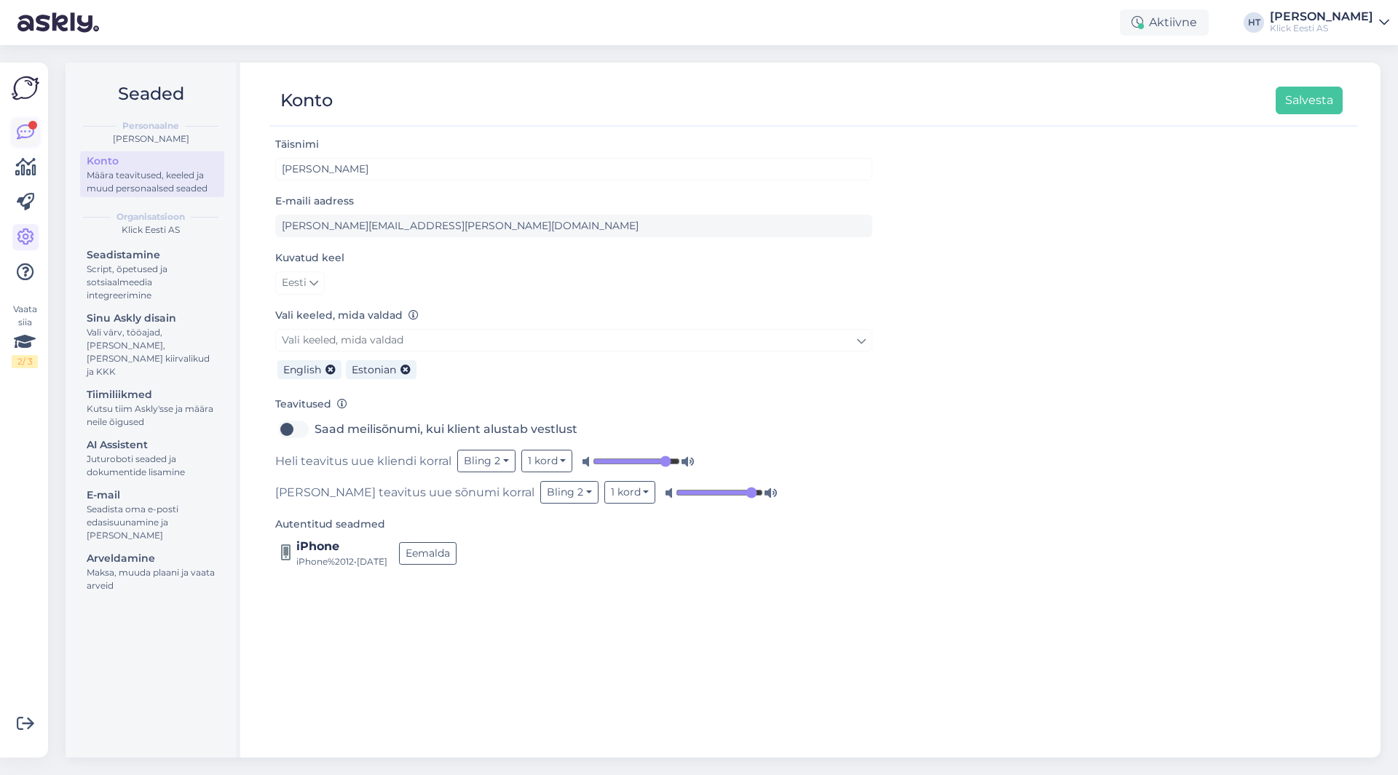
click at [38, 135] on link at bounding box center [25, 132] width 26 height 26
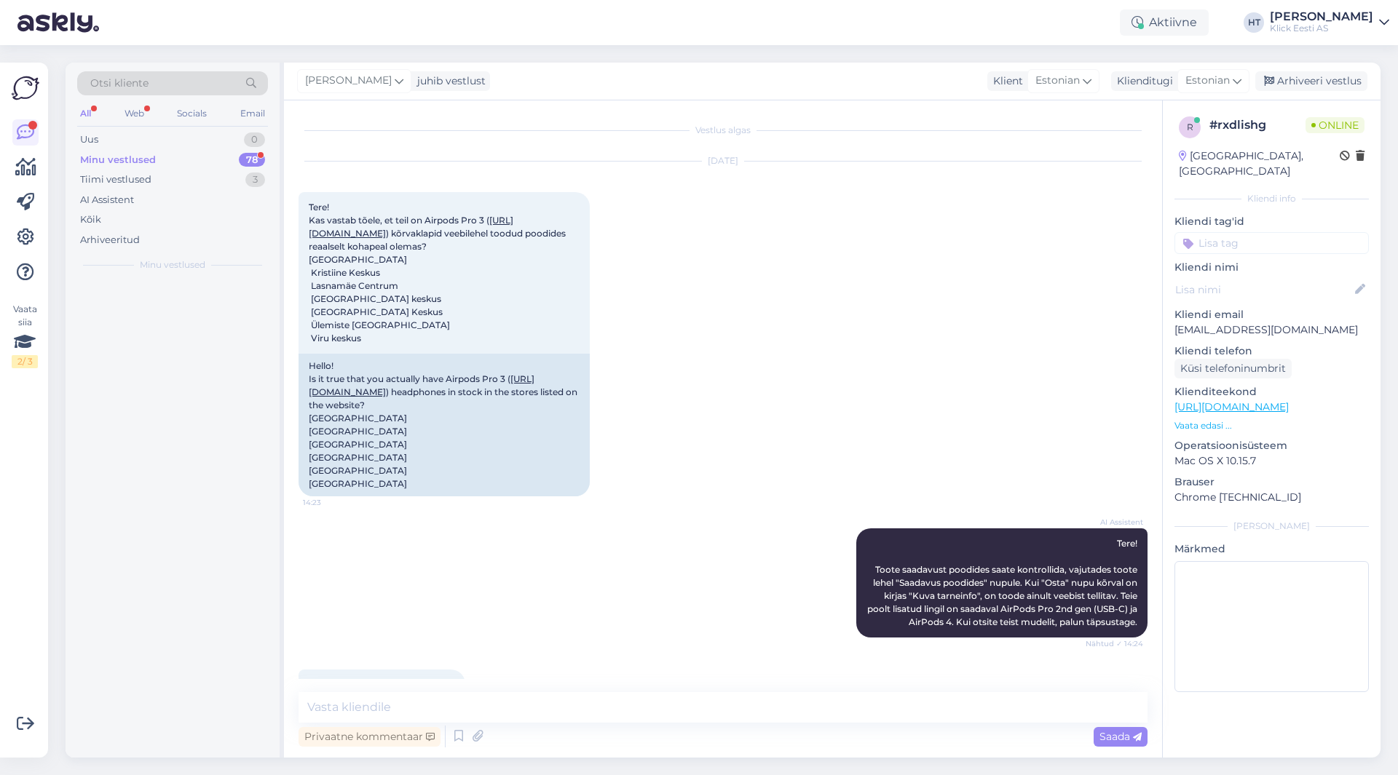
scroll to position [1123, 0]
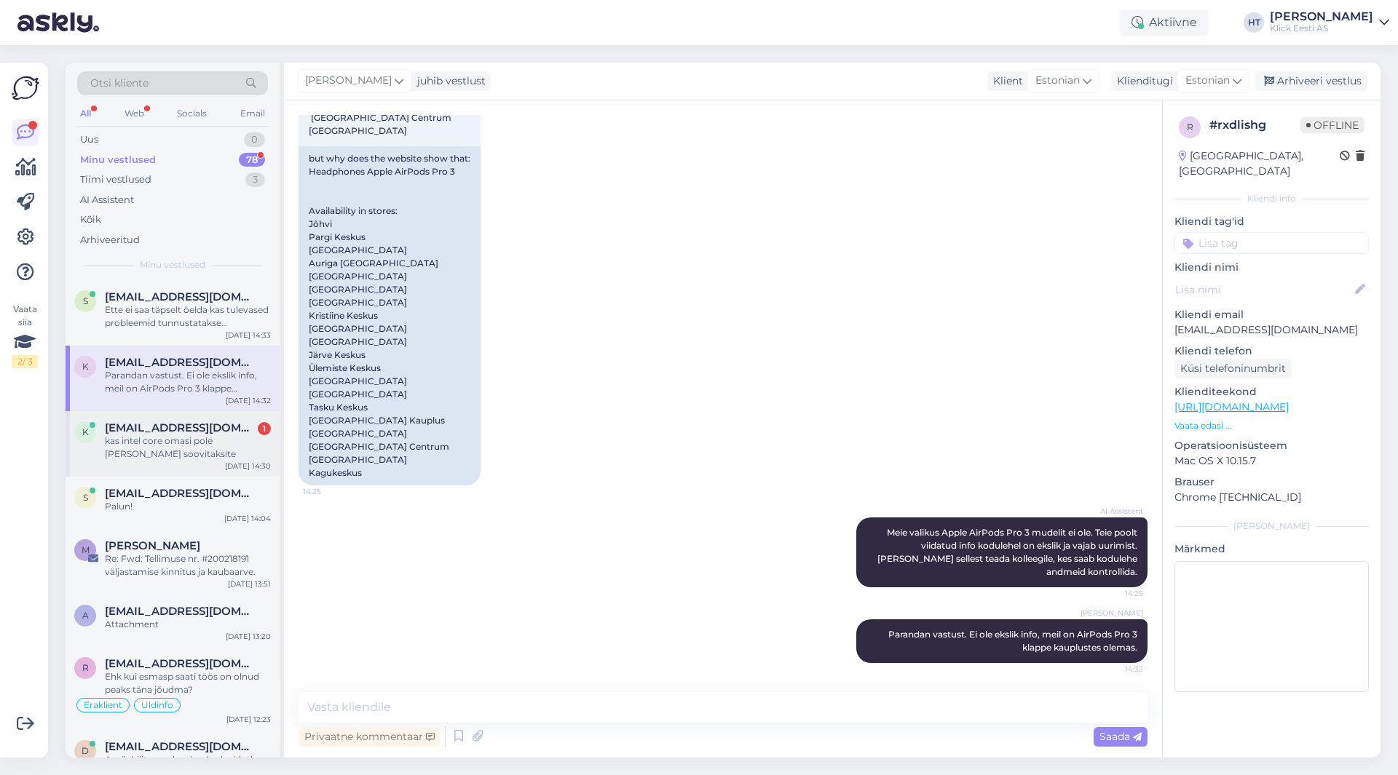
click at [211, 424] on span "[EMAIL_ADDRESS][DOMAIN_NAME]" at bounding box center [180, 427] width 151 height 13
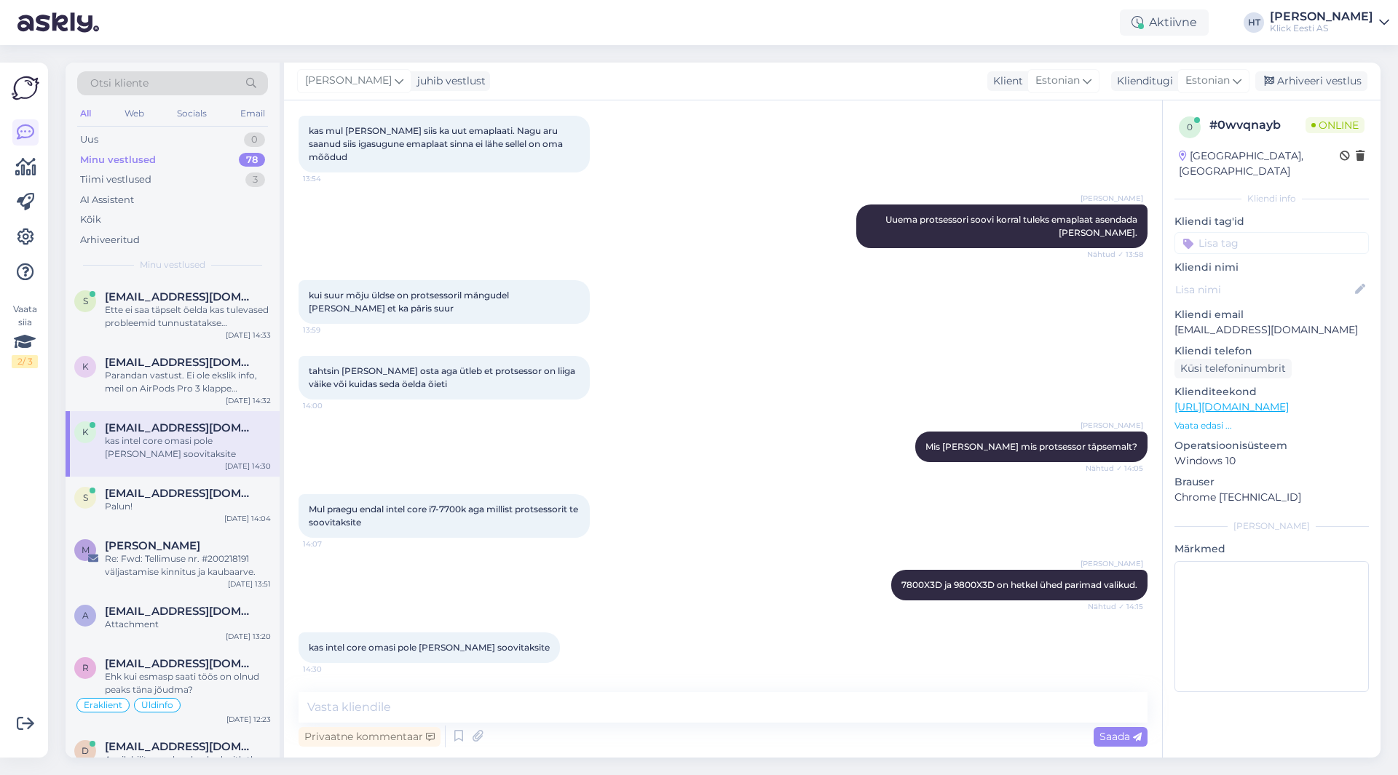
scroll to position [379, 0]
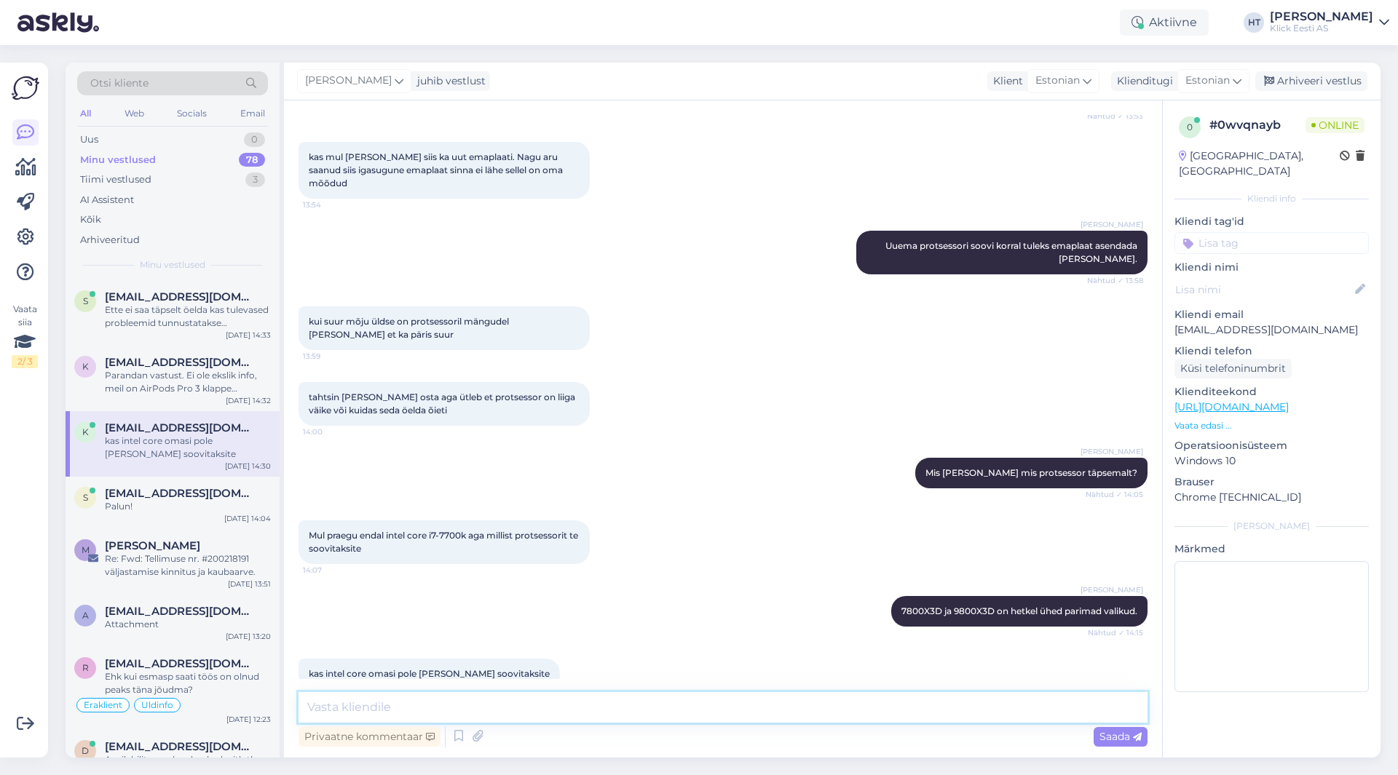
click at [557, 709] on textarea at bounding box center [722, 707] width 849 height 31
type textarea "AMD omad paremaid benchmarke hetkel."
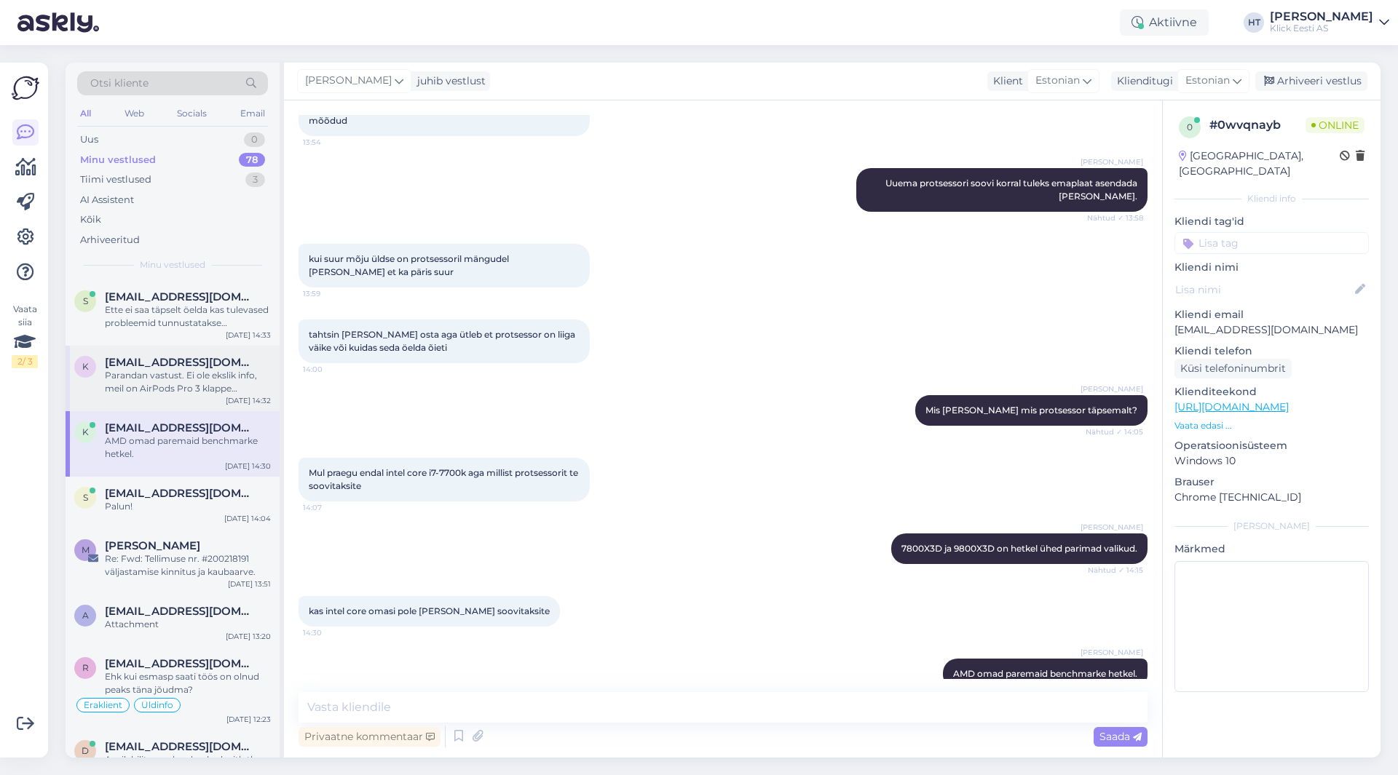
click at [182, 398] on div "k [EMAIL_ADDRESS][DOMAIN_NAME] Parandan vastust. Ei ole ekslik info, meil on Ai…" at bounding box center [173, 379] width 214 height 66
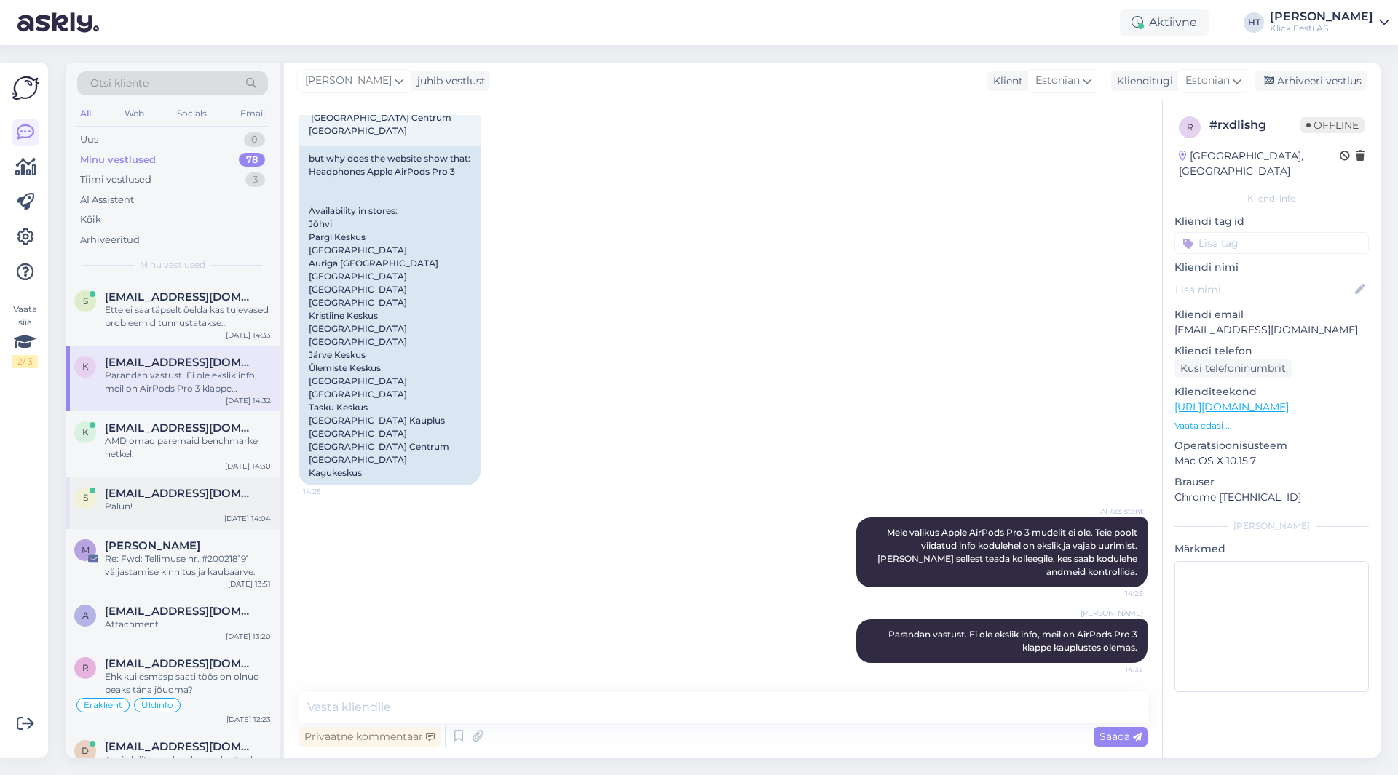
click at [169, 479] on div "s [EMAIL_ADDRESS][DOMAIN_NAME] Palun! [DATE] 14:04" at bounding box center [173, 503] width 214 height 52
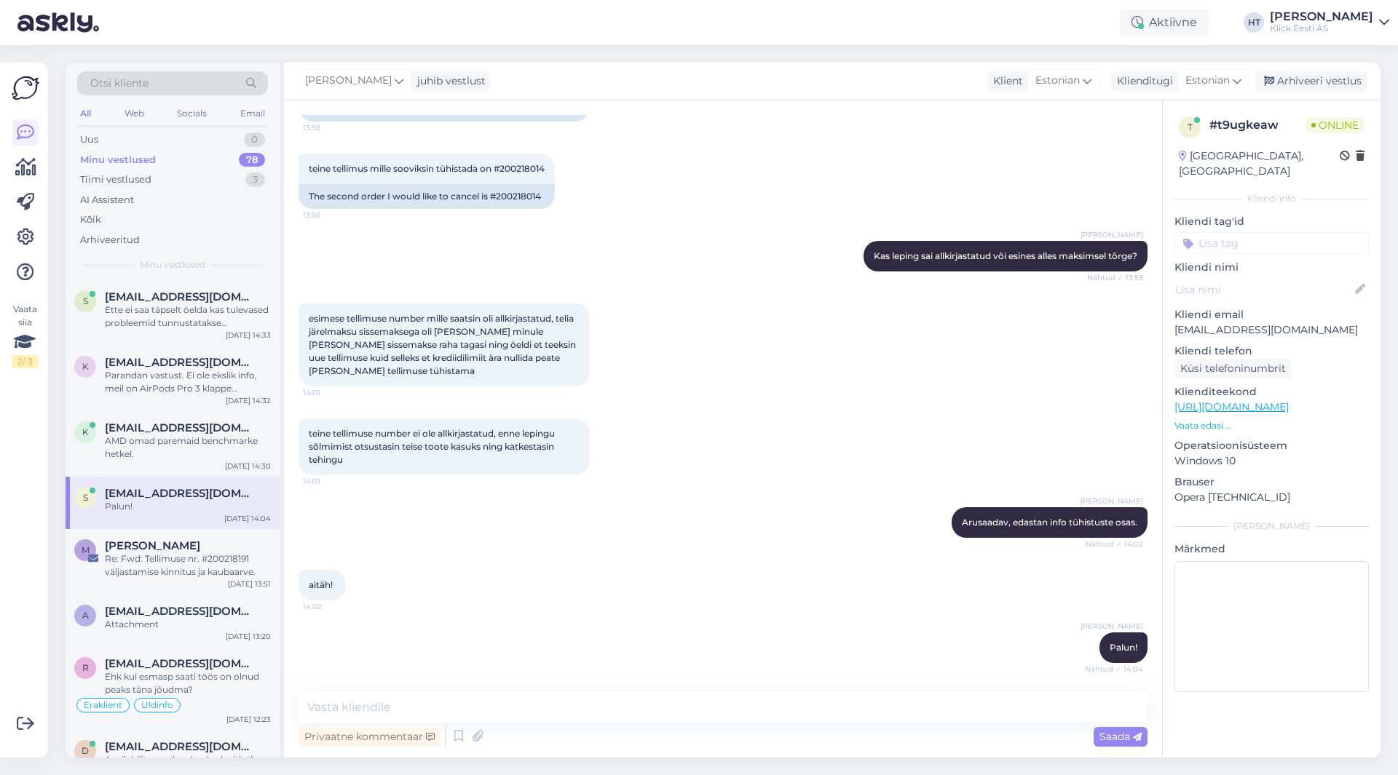
scroll to position [481, 0]
click at [572, 718] on textarea at bounding box center [722, 707] width 849 height 31
click at [595, 702] on textarea "Lepingud on tühistatud" at bounding box center [722, 707] width 849 height 31
type textarea "Lepingud on tühistatud/annuleeritud, uue limiidi taotlemisel ei tohiks midagi e…"
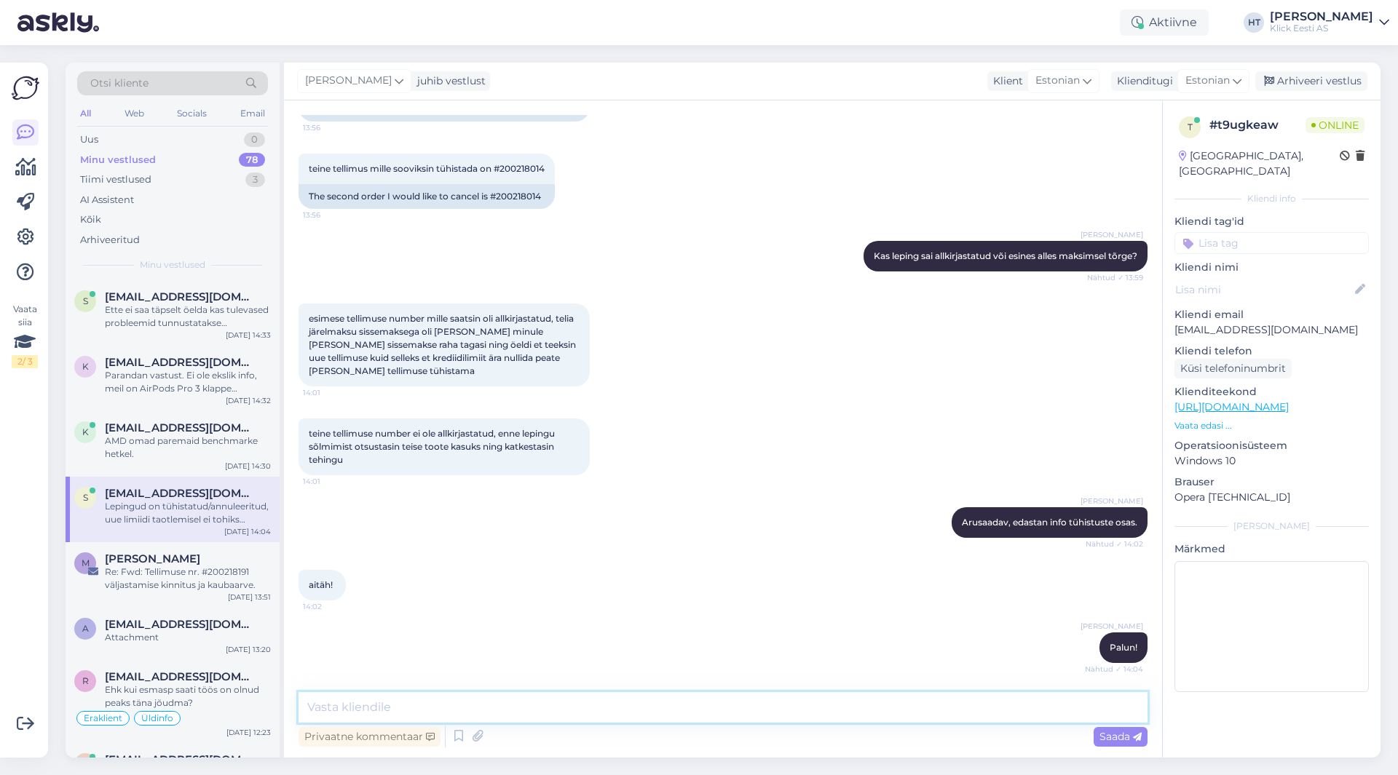
scroll to position [557, 0]
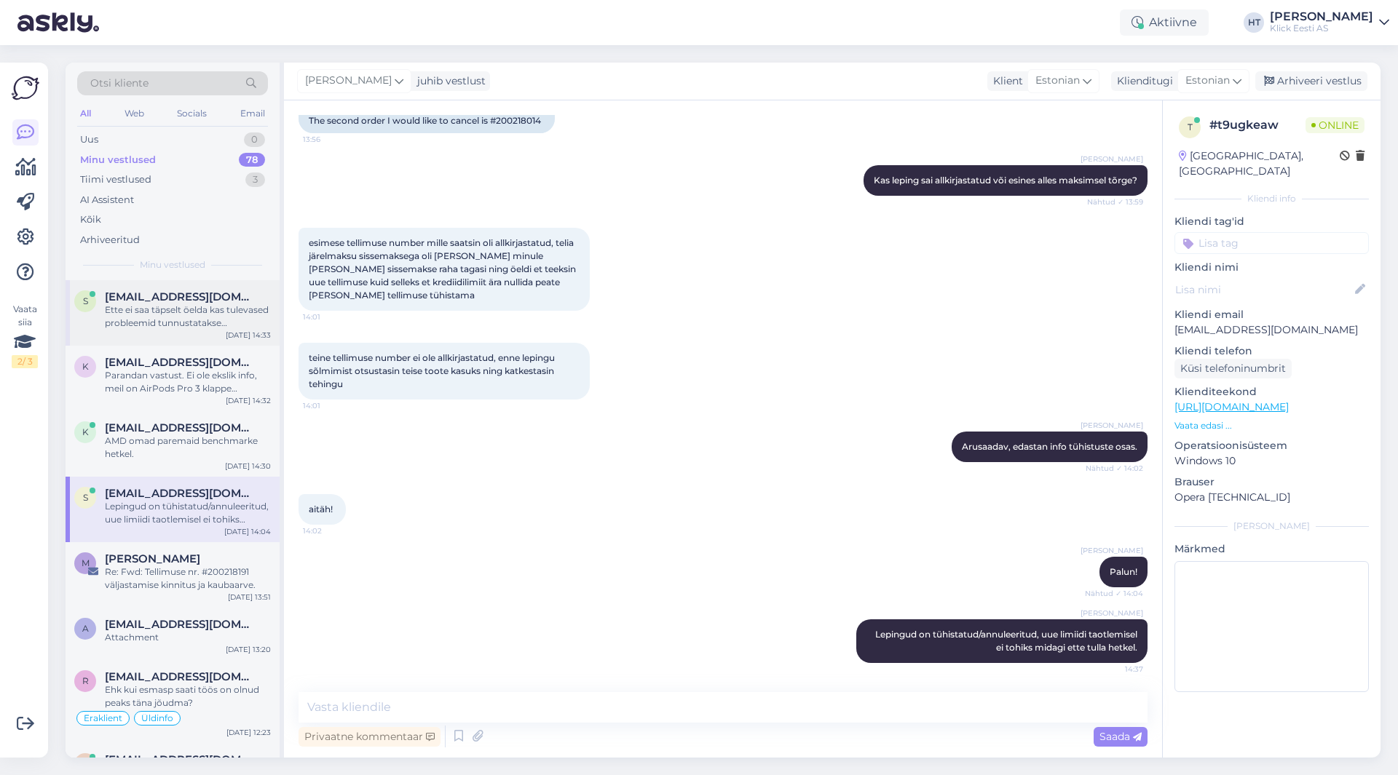
click at [173, 330] on div "s [PERSON_NAME][EMAIL_ADDRESS][DOMAIN_NAME] Ette ei saa täpselt öelda kas tulev…" at bounding box center [173, 313] width 214 height 66
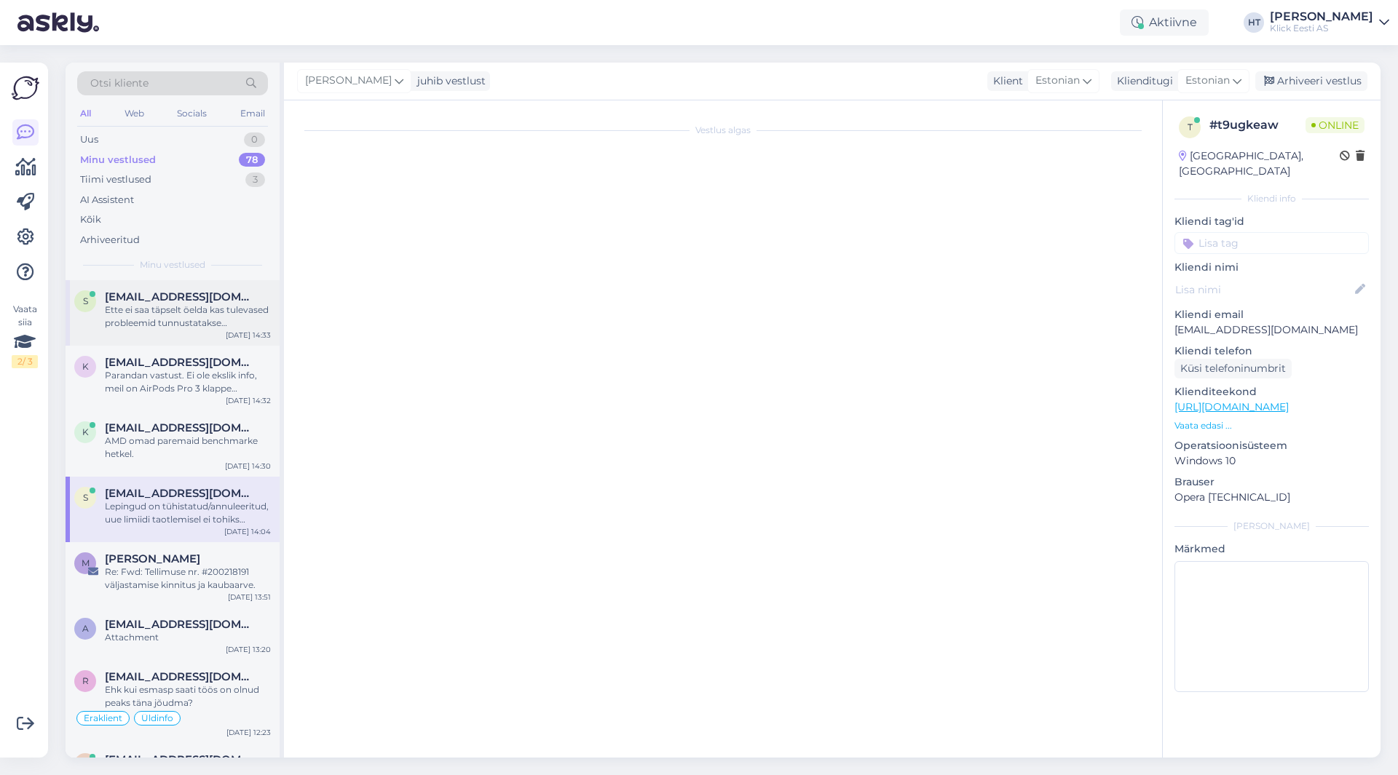
scroll to position [15, 0]
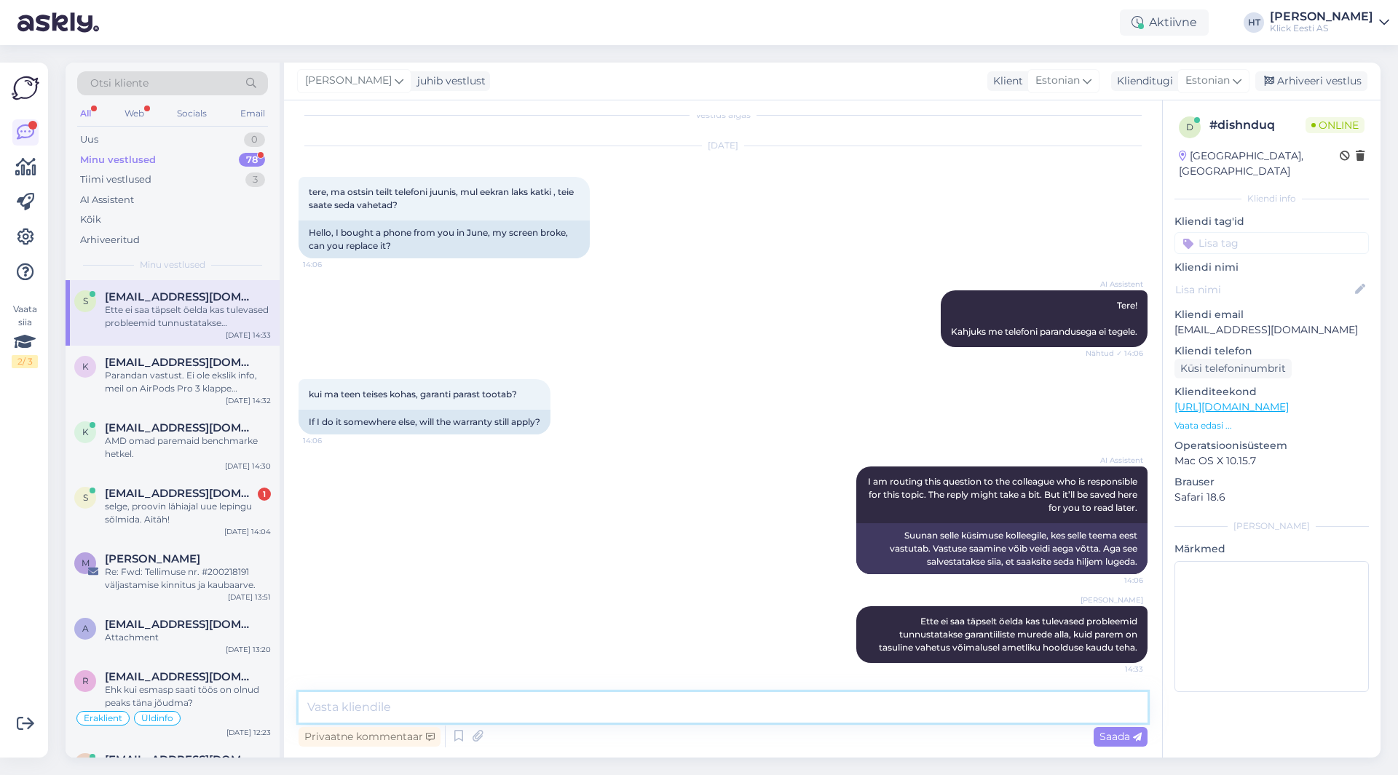
click at [469, 707] on textarea at bounding box center [722, 707] width 849 height 31
click at [220, 530] on div "s [EMAIL_ADDRESS][DOMAIN_NAME] 1 selge, proovin lähiajal uue lepingu sõlmida. A…" at bounding box center [173, 510] width 214 height 66
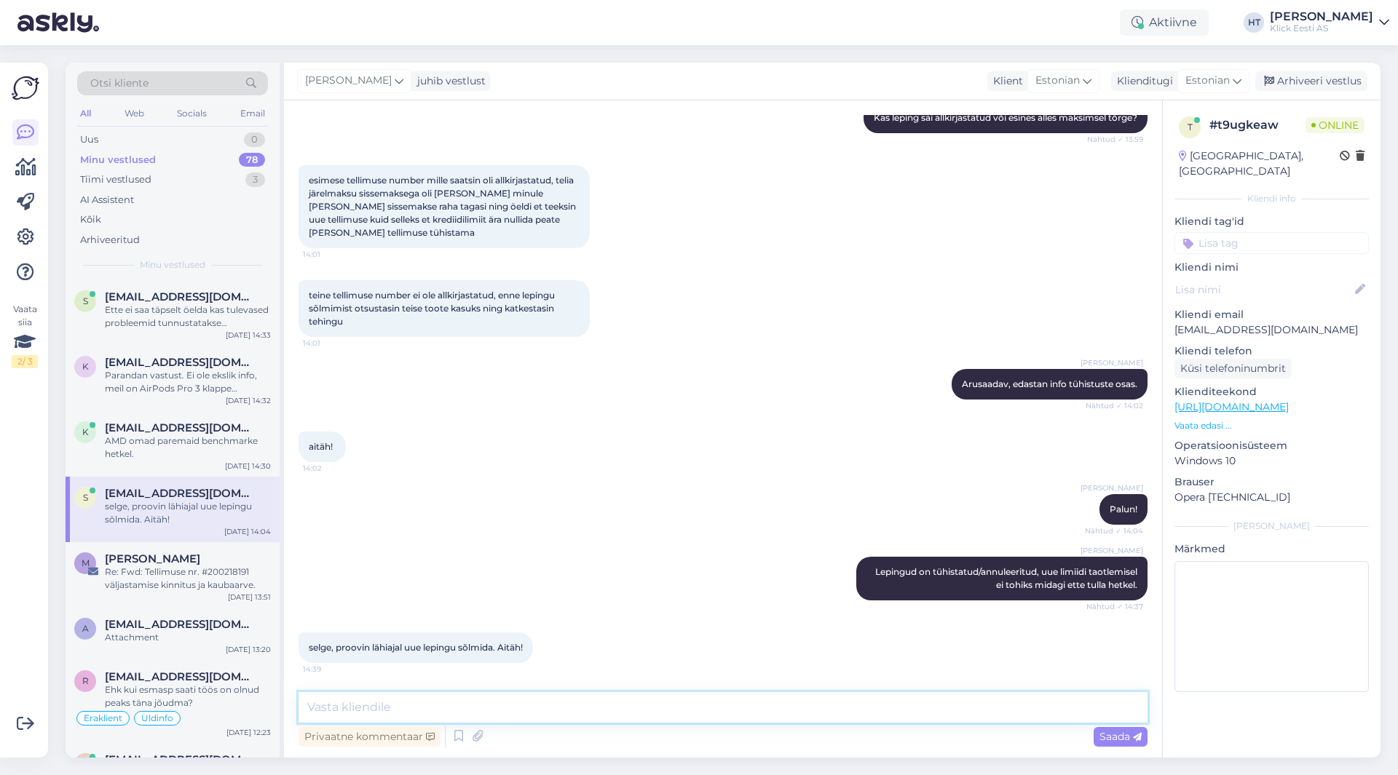
click at [574, 711] on textarea at bounding box center [722, 707] width 849 height 31
type textarea "Palun!"
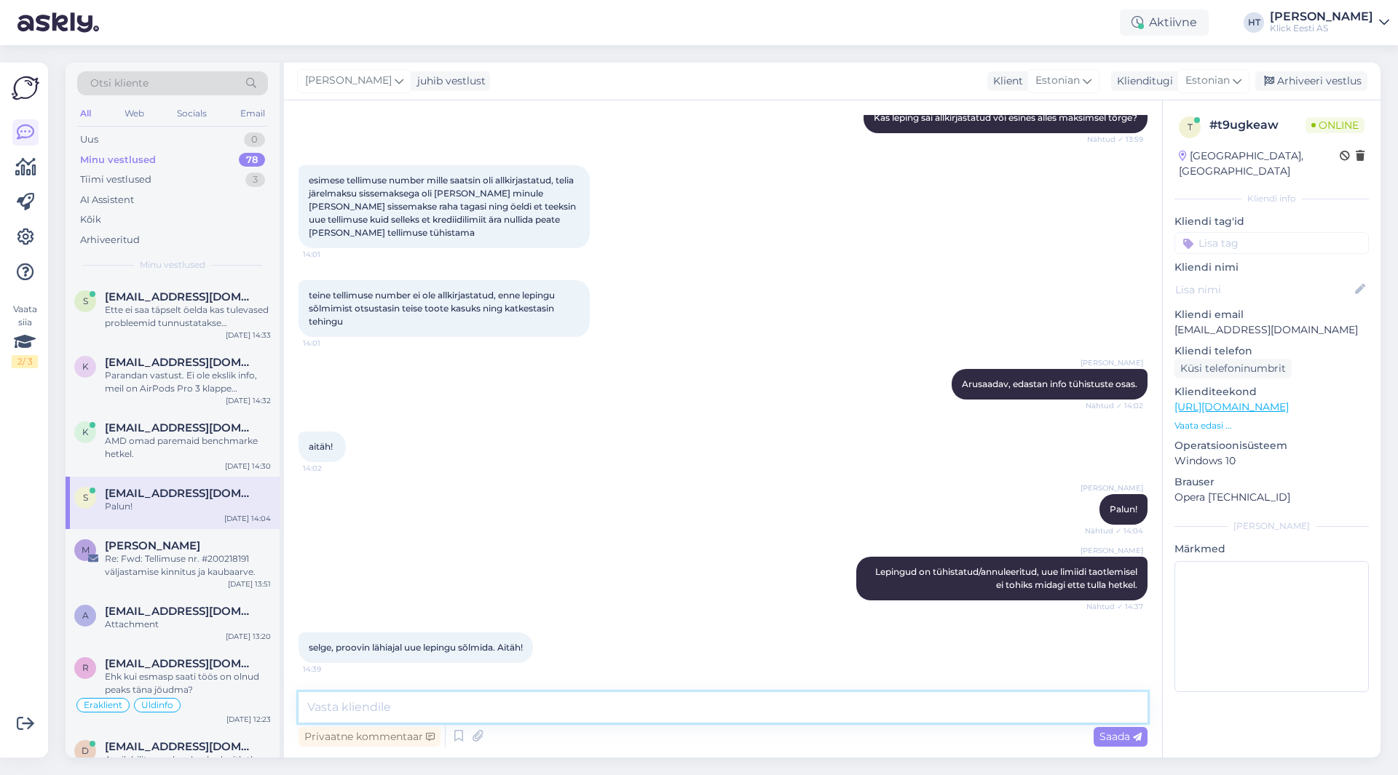
scroll to position [682, 0]
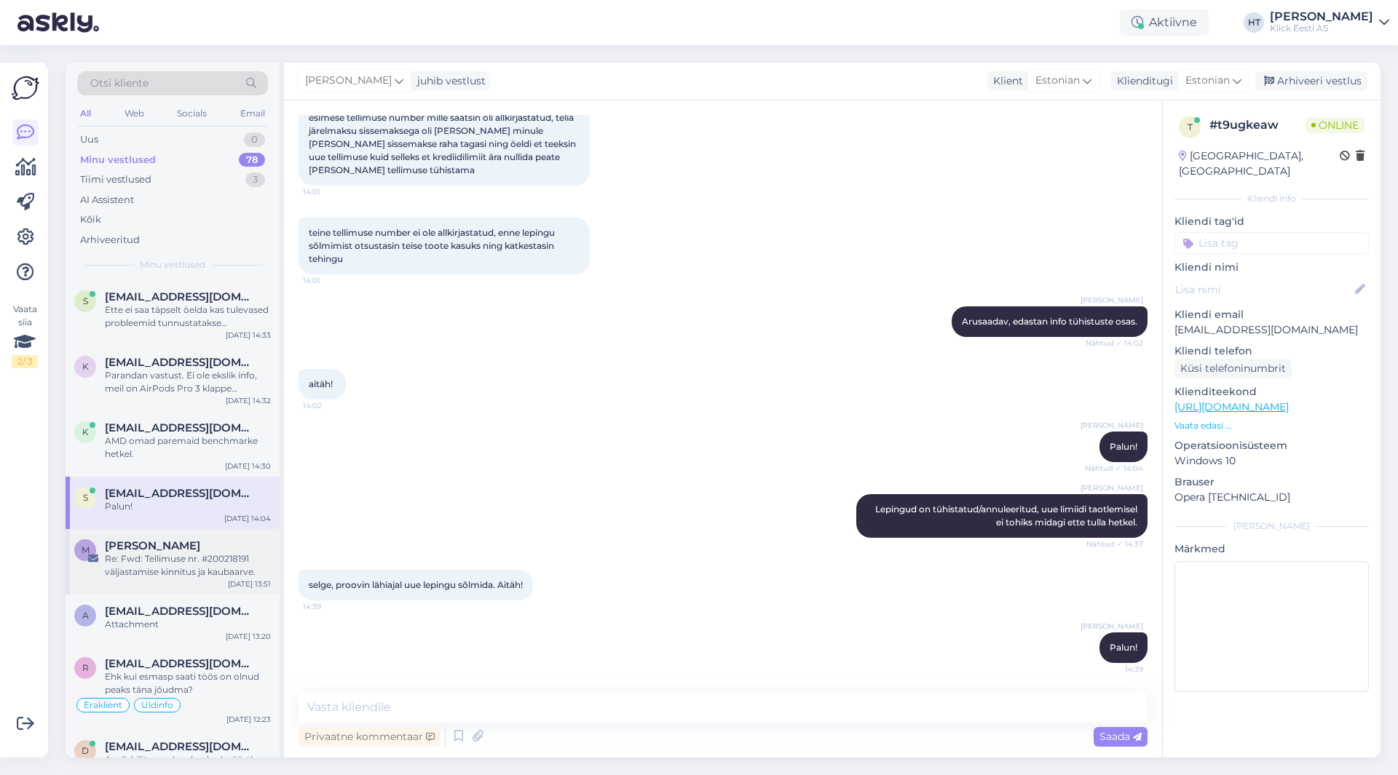
click at [260, 579] on div "[DATE] 13:51" at bounding box center [249, 584] width 43 height 11
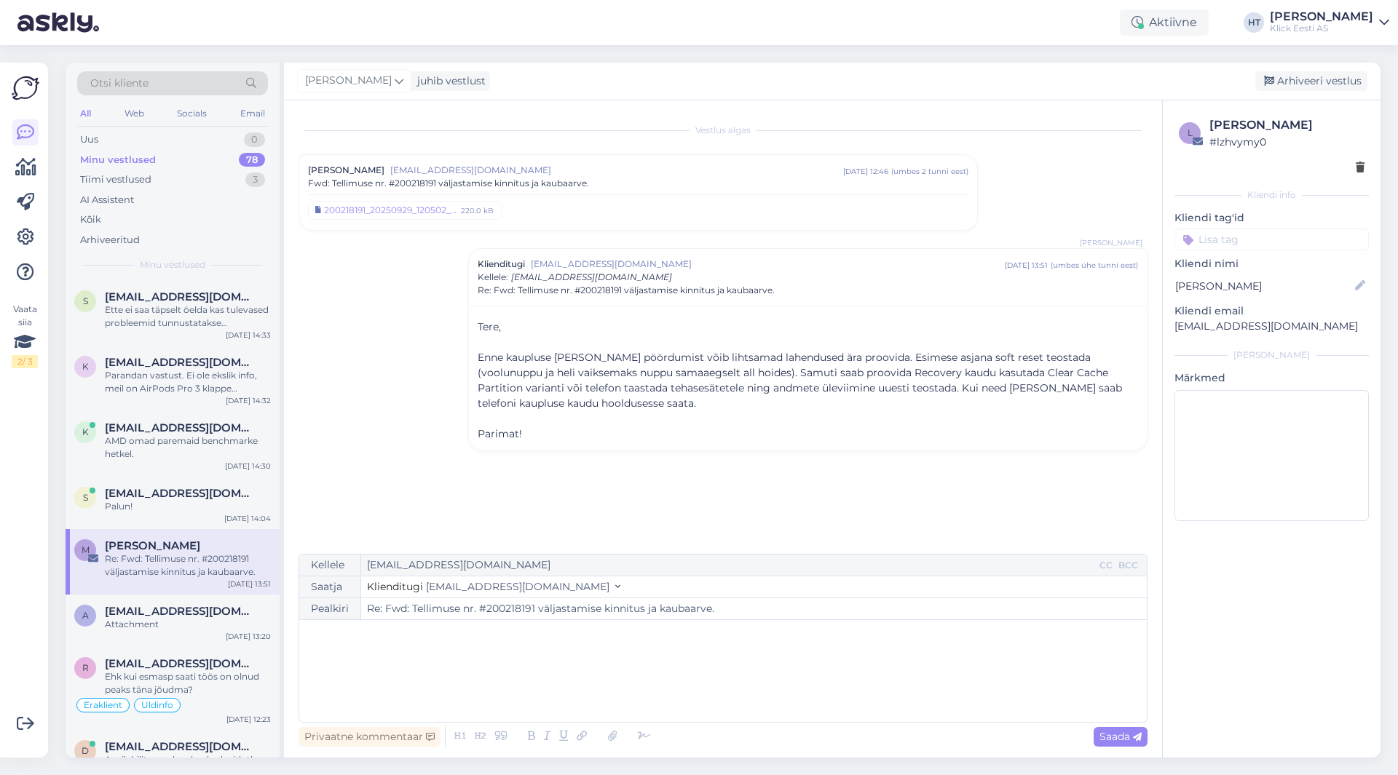
click at [250, 163] on div "78" at bounding box center [252, 160] width 26 height 15
